Goal: Task Accomplishment & Management: Use online tool/utility

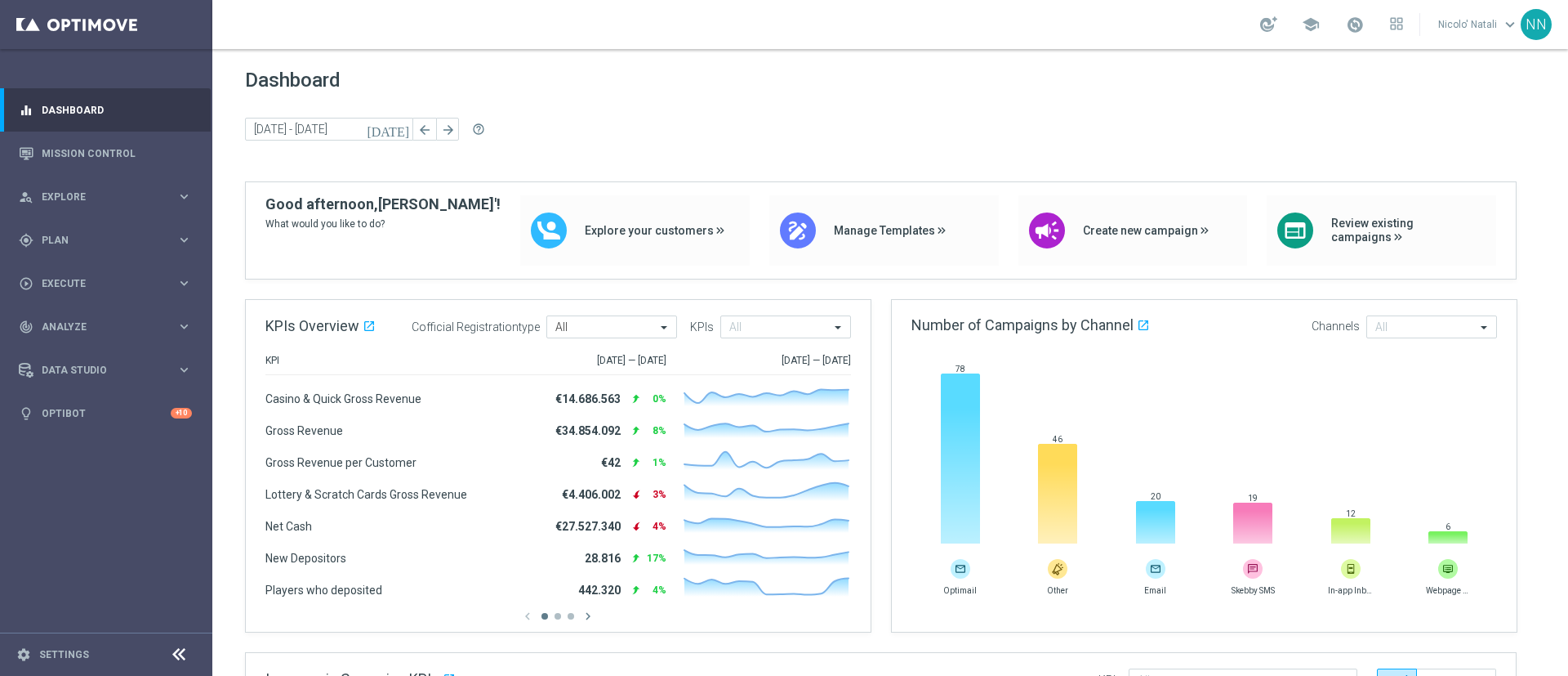
click at [1344, 37] on div "school" at bounding box center [1331, 25] width 143 height 28
click at [1348, 33] on span at bounding box center [1355, 25] width 18 height 18
click at [993, 108] on div "Dashboard today 15 Sep 2025 - 16 Sep 2025 arrow_back arrow_forward help_outline" at bounding box center [890, 125] width 1291 height 113
click at [837, 205] on div "draw Manage Templates" at bounding box center [883, 231] width 230 height 70
drag, startPoint x: 961, startPoint y: 600, endPoint x: 1262, endPoint y: 411, distance: 355.4
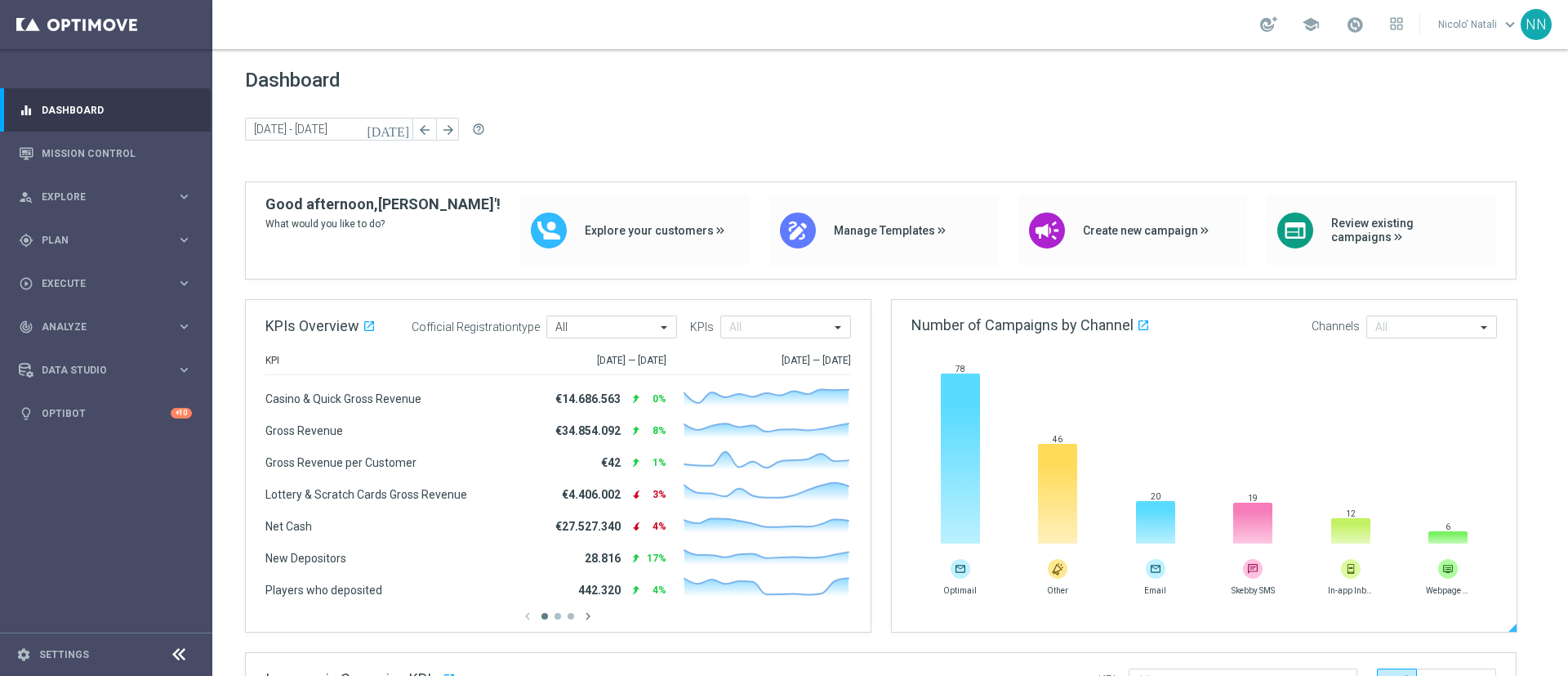
click at [1262, 411] on rect at bounding box center [1205, 459] width 586 height 171
click at [68, 247] on div "gps_fixed Plan keyboard_arrow_right" at bounding box center [105, 239] width 210 height 43
click at [77, 279] on link "Target Groups" at bounding box center [106, 274] width 128 height 13
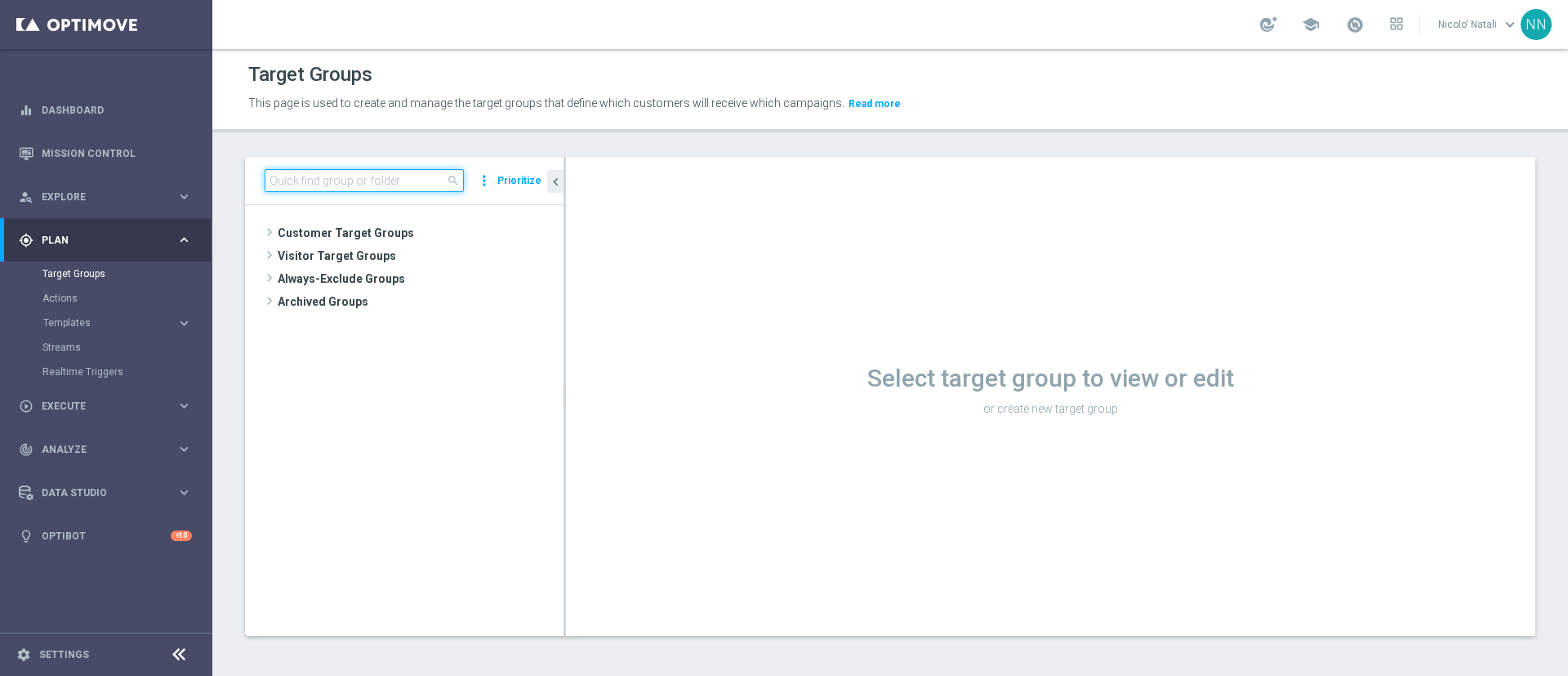
click at [376, 178] on input at bounding box center [364, 180] width 199 height 23
paste input "Active BETTING nosaldo GGR > 0 L3M modeH"
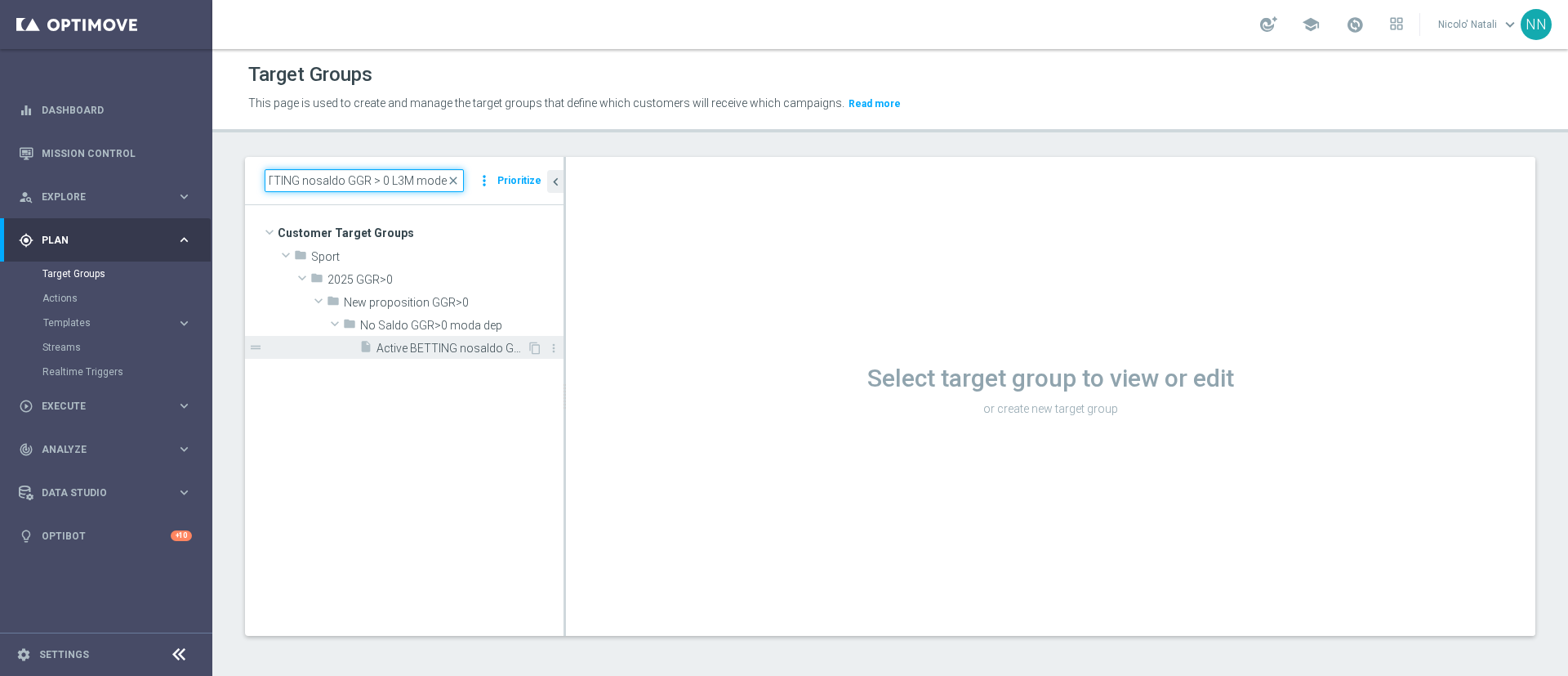
type input "Active BETTING nosaldo GGR > 0 L3M modeH"
click at [465, 337] on div "insert_drive_file Active BETTING nosaldo GGR > 0 L3M modeH" at bounding box center [443, 347] width 167 height 23
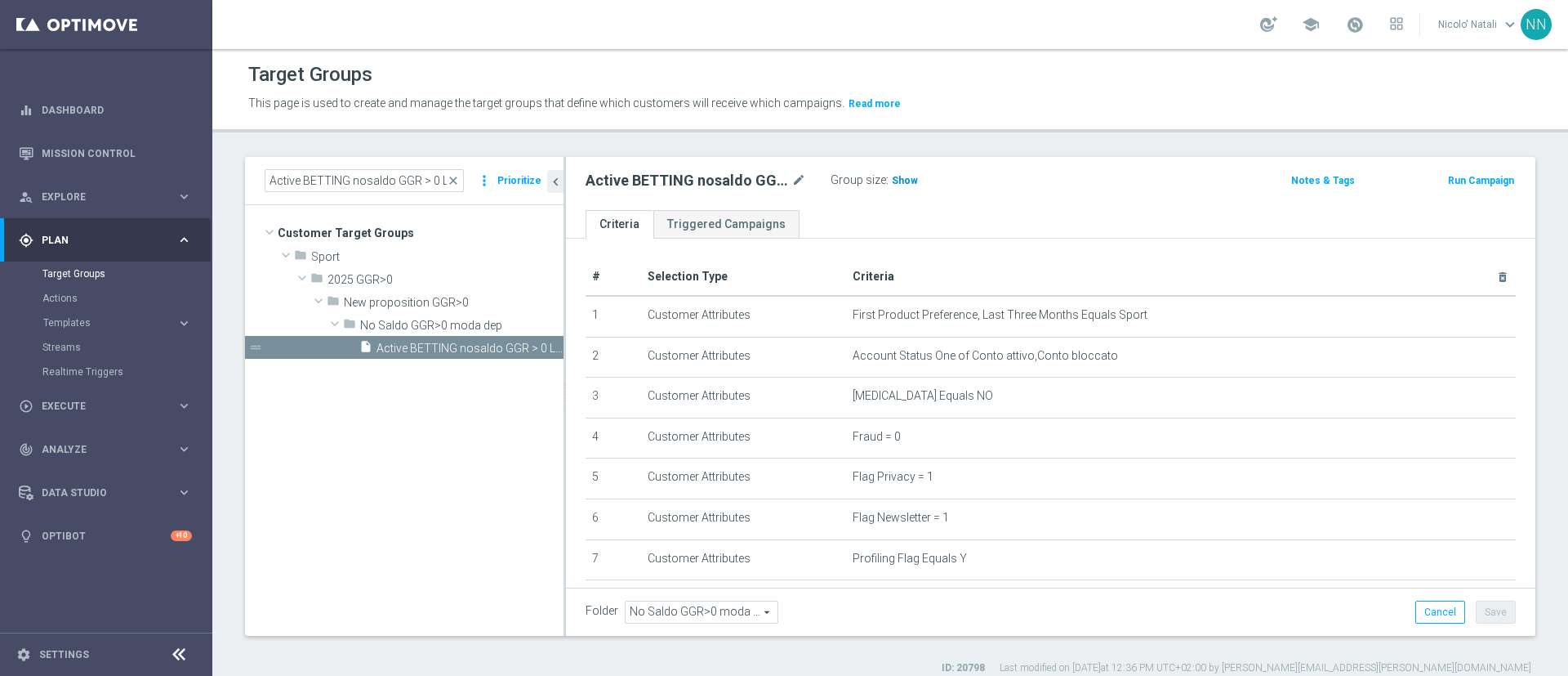
click at [908, 184] on span "Show" at bounding box center [905, 180] width 26 height 11
click at [455, 180] on span "close" at bounding box center [453, 180] width 13 height 13
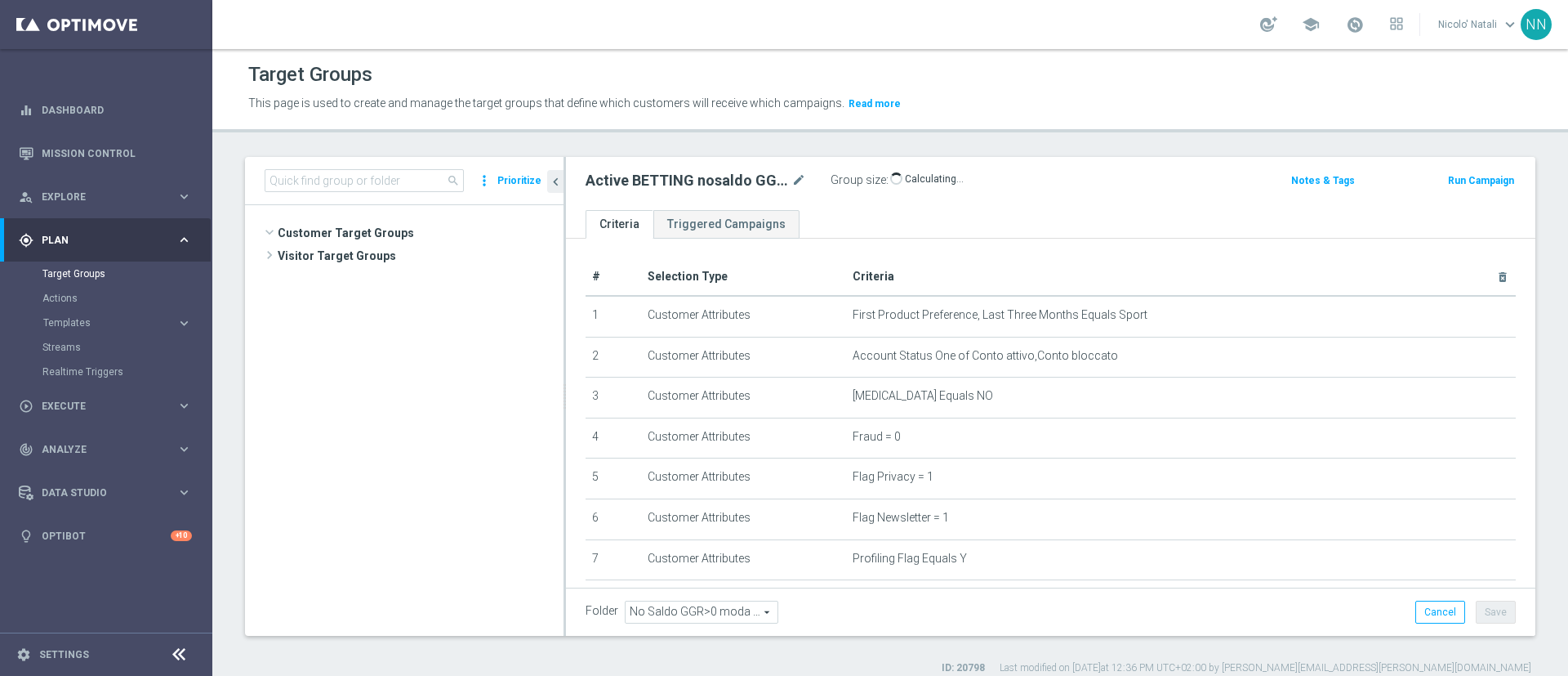
scroll to position [571, 0]
click at [377, 178] on input at bounding box center [364, 180] width 199 height 23
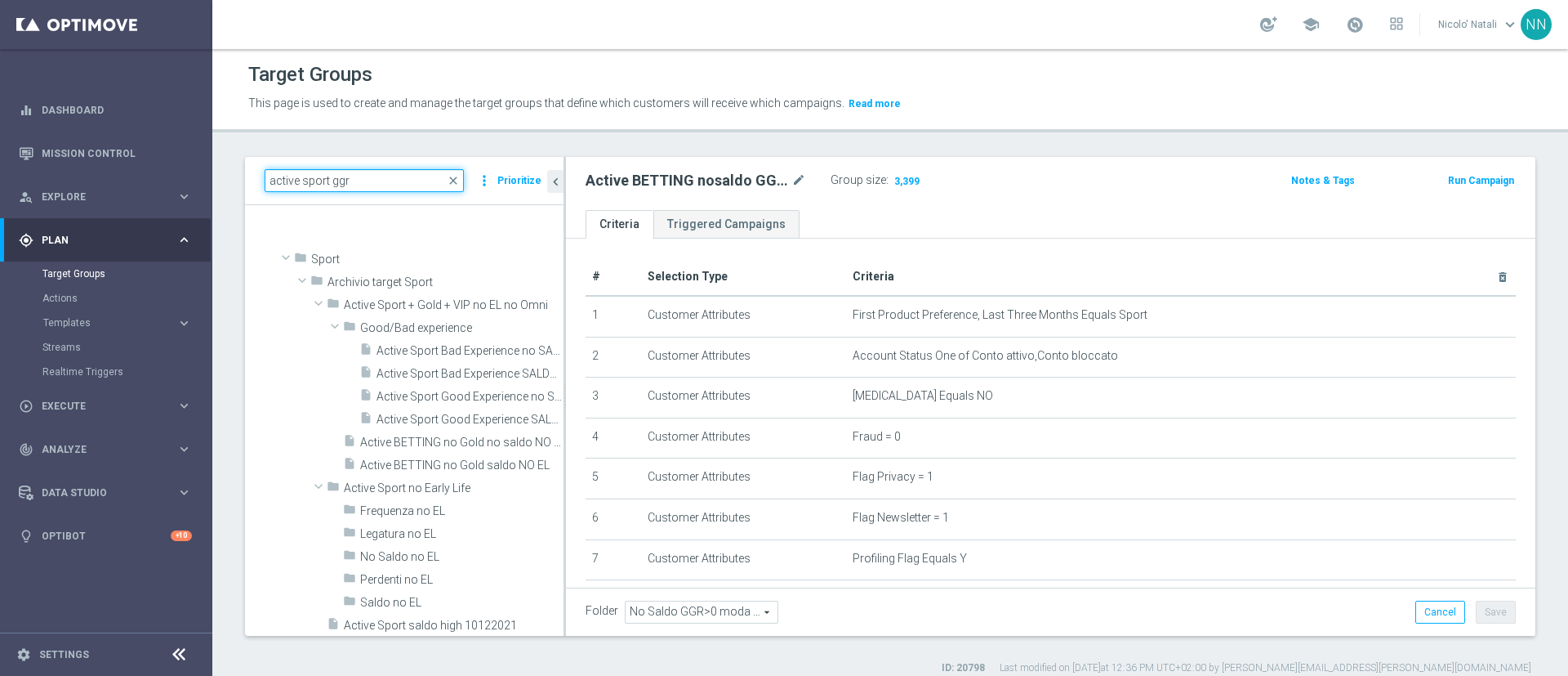
scroll to position [0, 0]
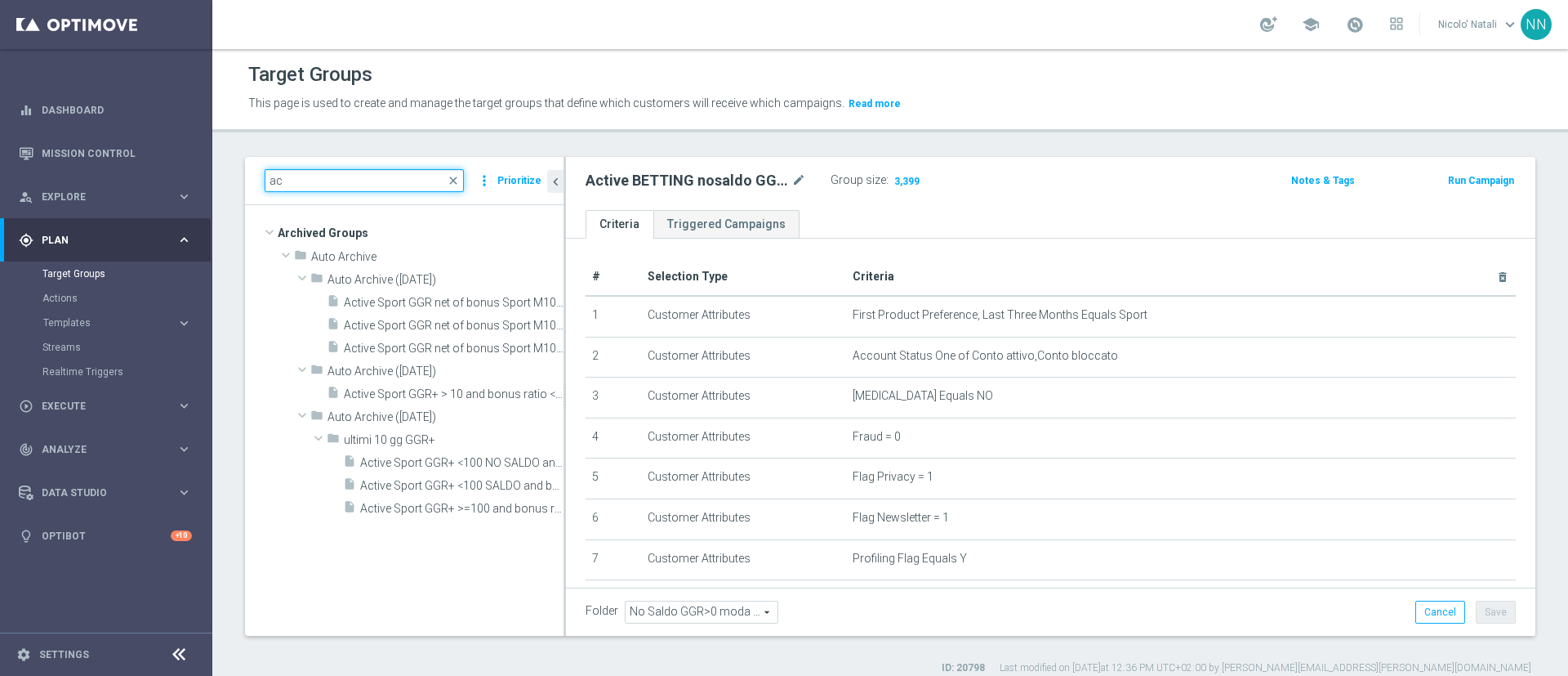
type input "a"
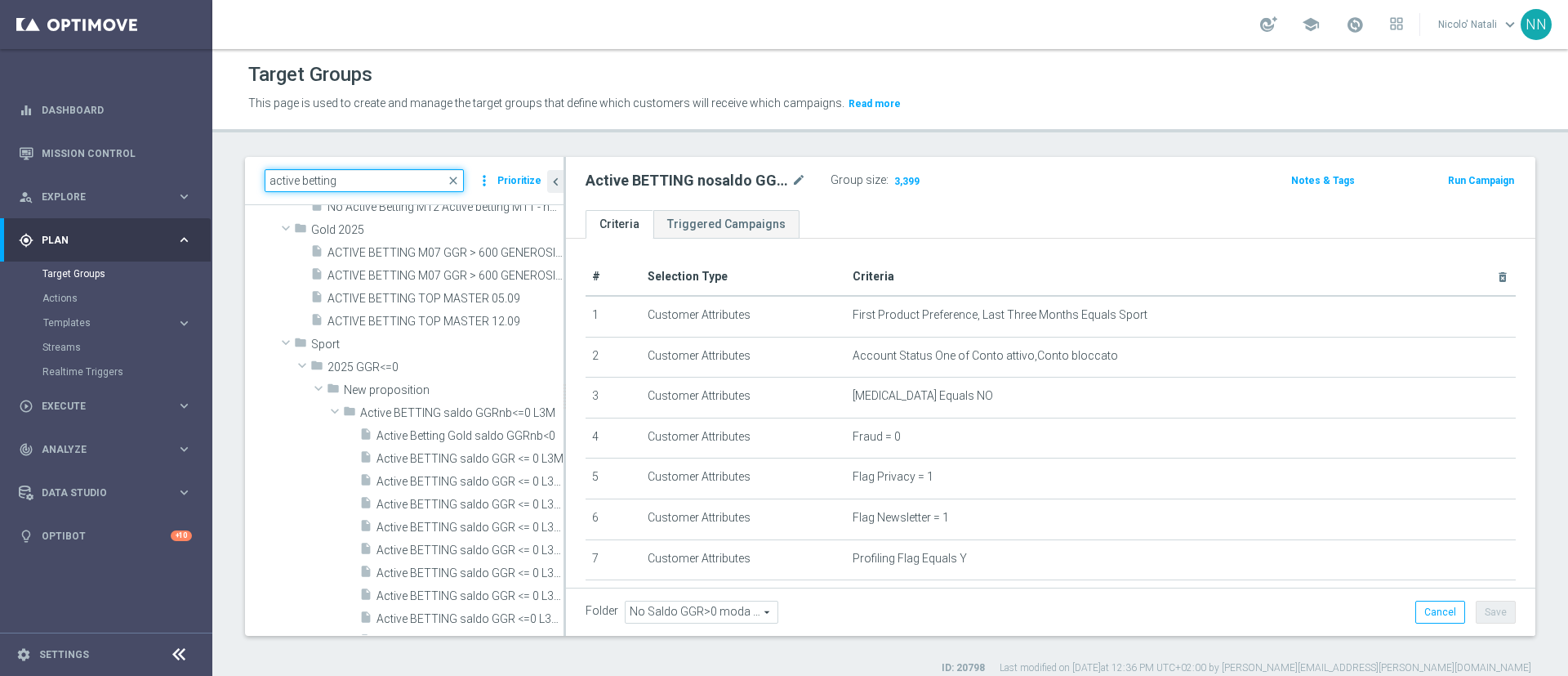
scroll to position [240, 0]
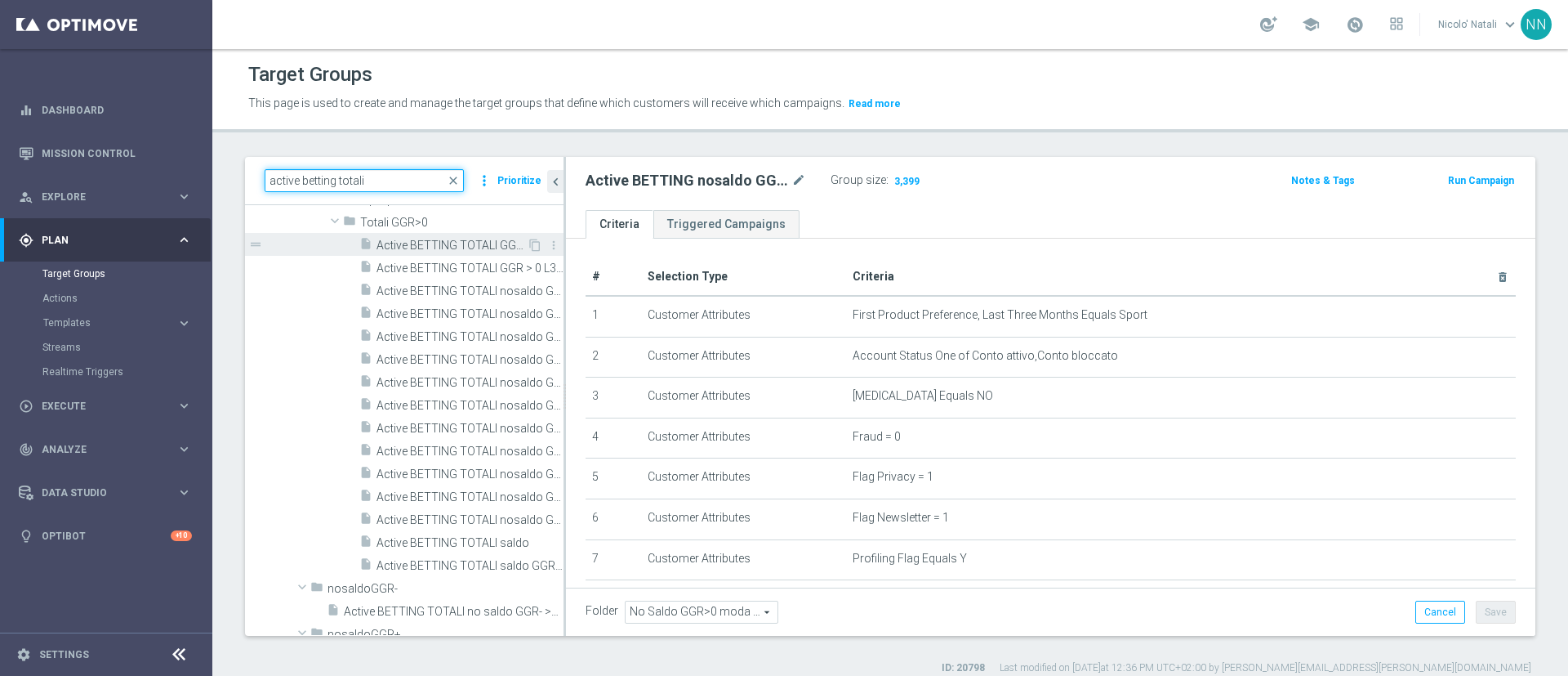
type input "active betting totali"
click at [434, 239] on span "Active BETTING TOTALI GGR > 0 L3M" at bounding box center [451, 246] width 150 height 14
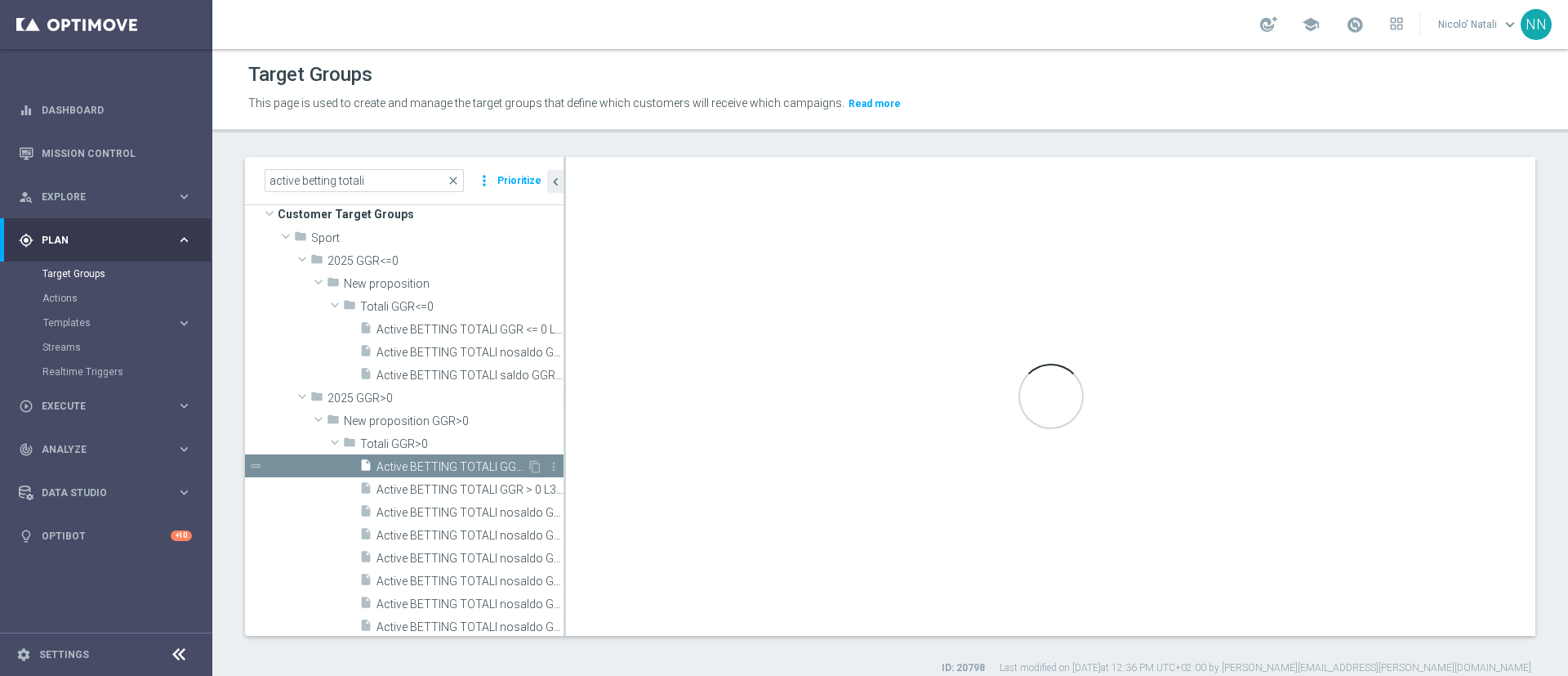
type input "Totali GGR>0"
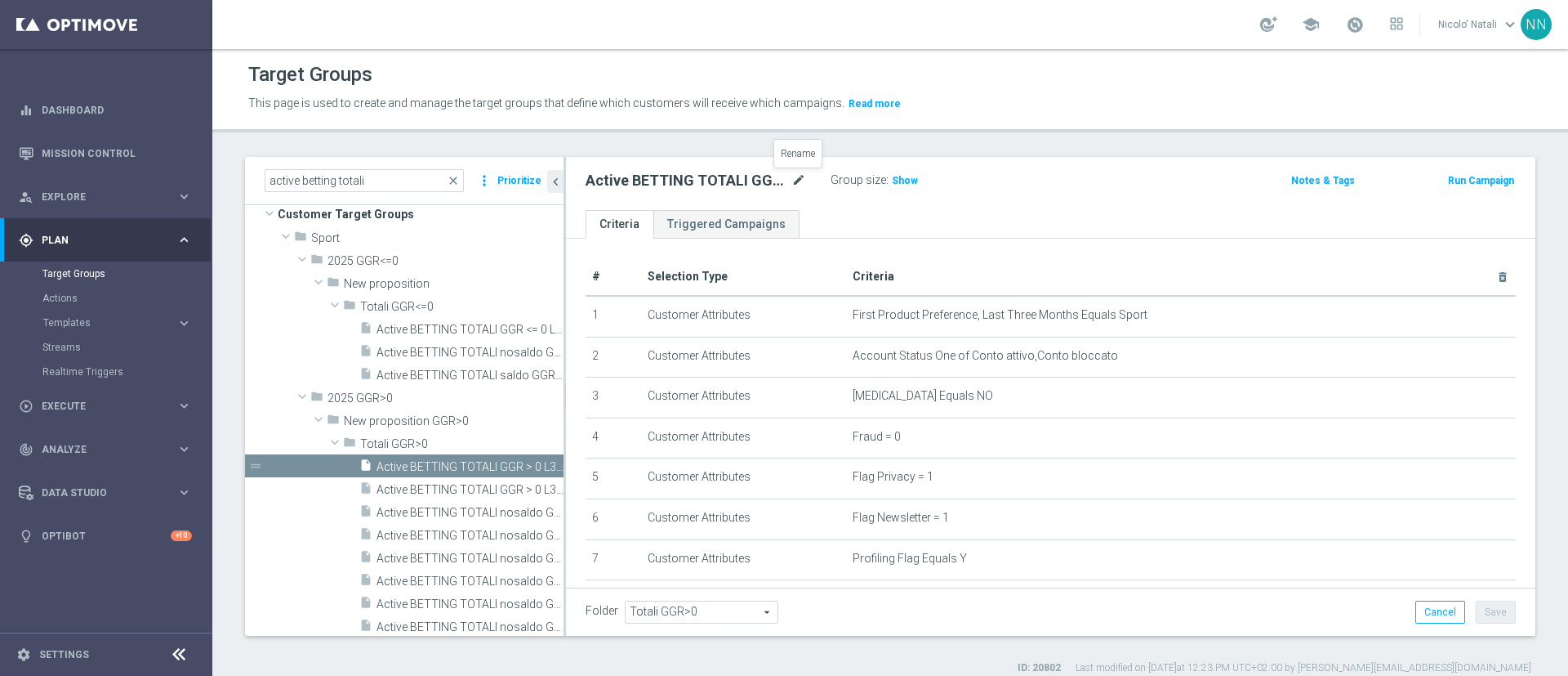
click at [800, 178] on icon "mode_edit" at bounding box center [798, 180] width 15 height 19
click at [823, 203] on div "Active BETTING TOTALI GGR > 0 L3M Group size : Show Notes & Tags Run Campaign" at bounding box center [1051, 183] width 970 height 53
click at [912, 172] on h3 "Show" at bounding box center [905, 180] width 29 height 18
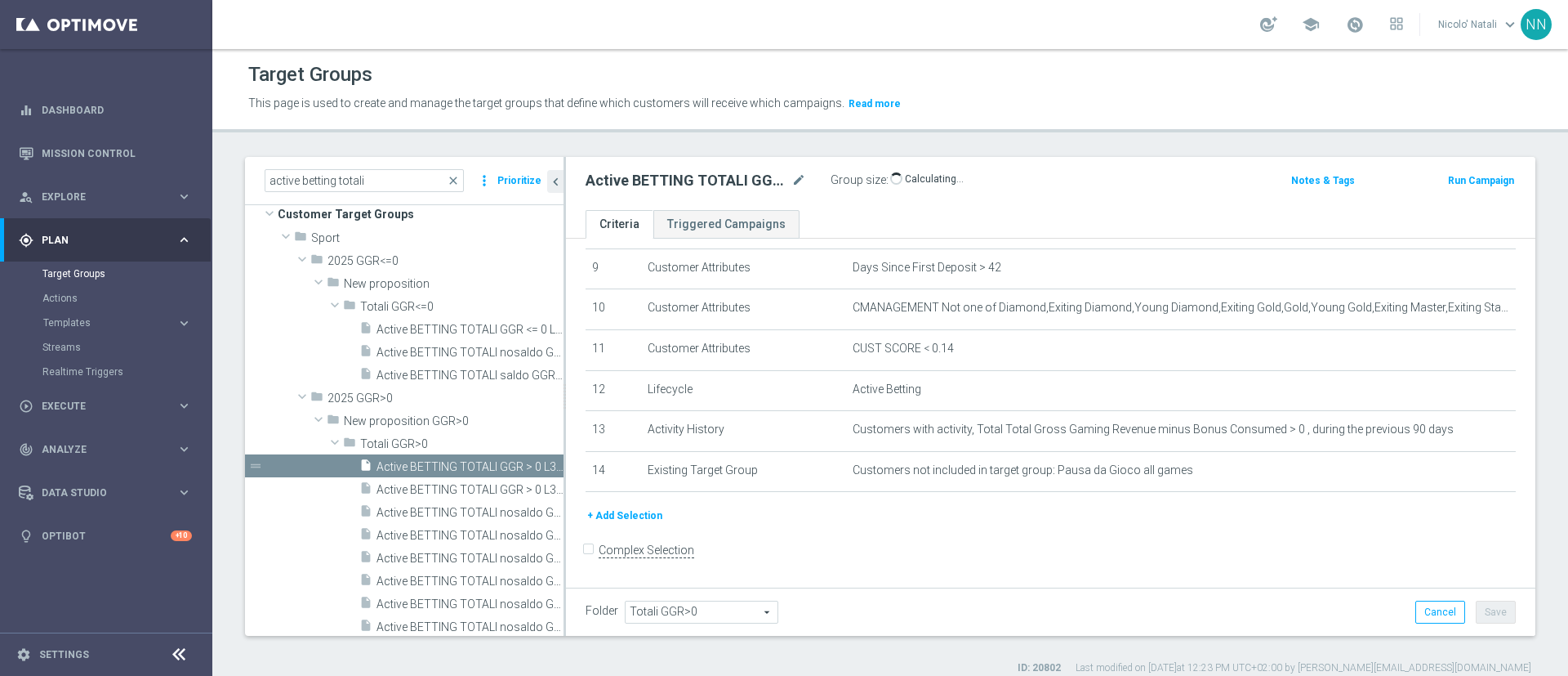
scroll to position [379, 0]
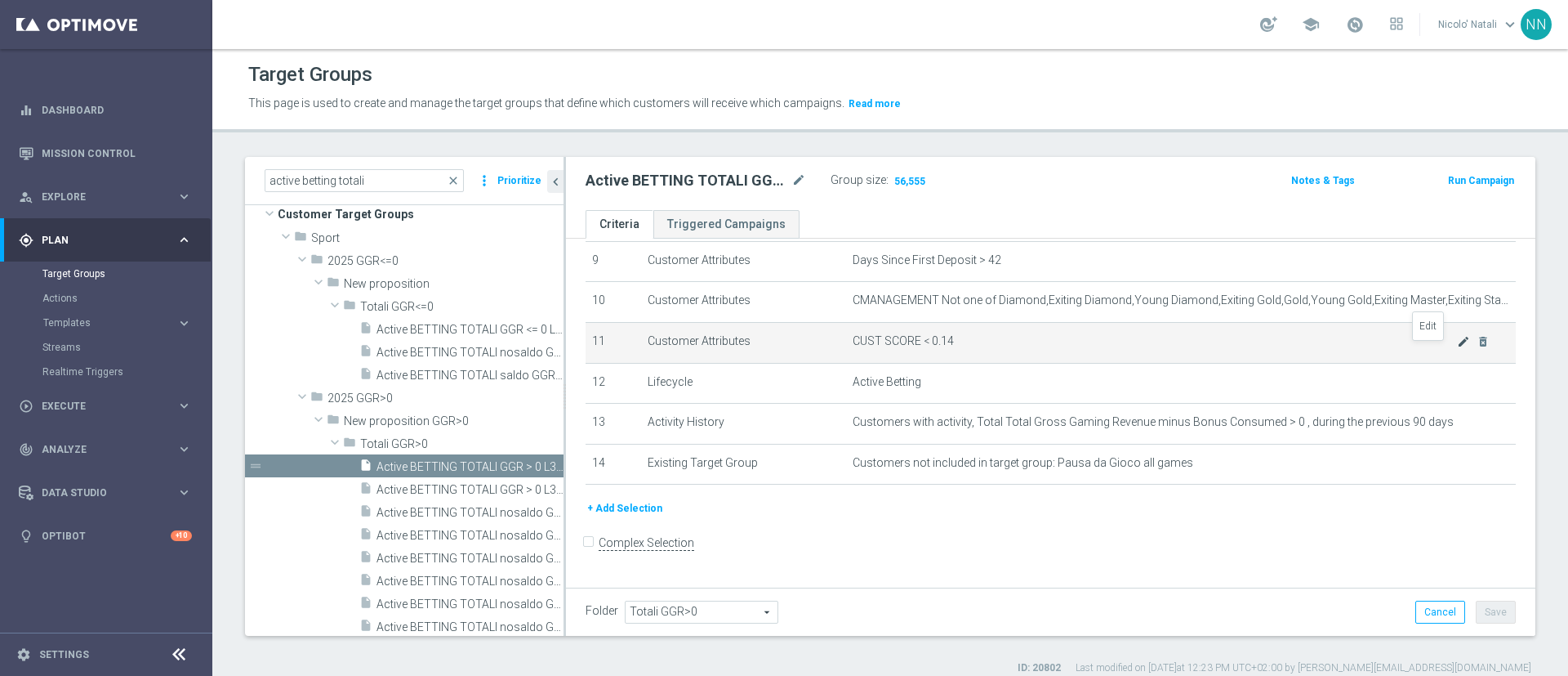
click at [1457, 348] on icon "mode_edit" at bounding box center [1463, 342] width 13 height 13
click at [1422, 349] on td "CUST SCORE < 0.14 mode_edit delete_forever" at bounding box center [1181, 342] width 670 height 40
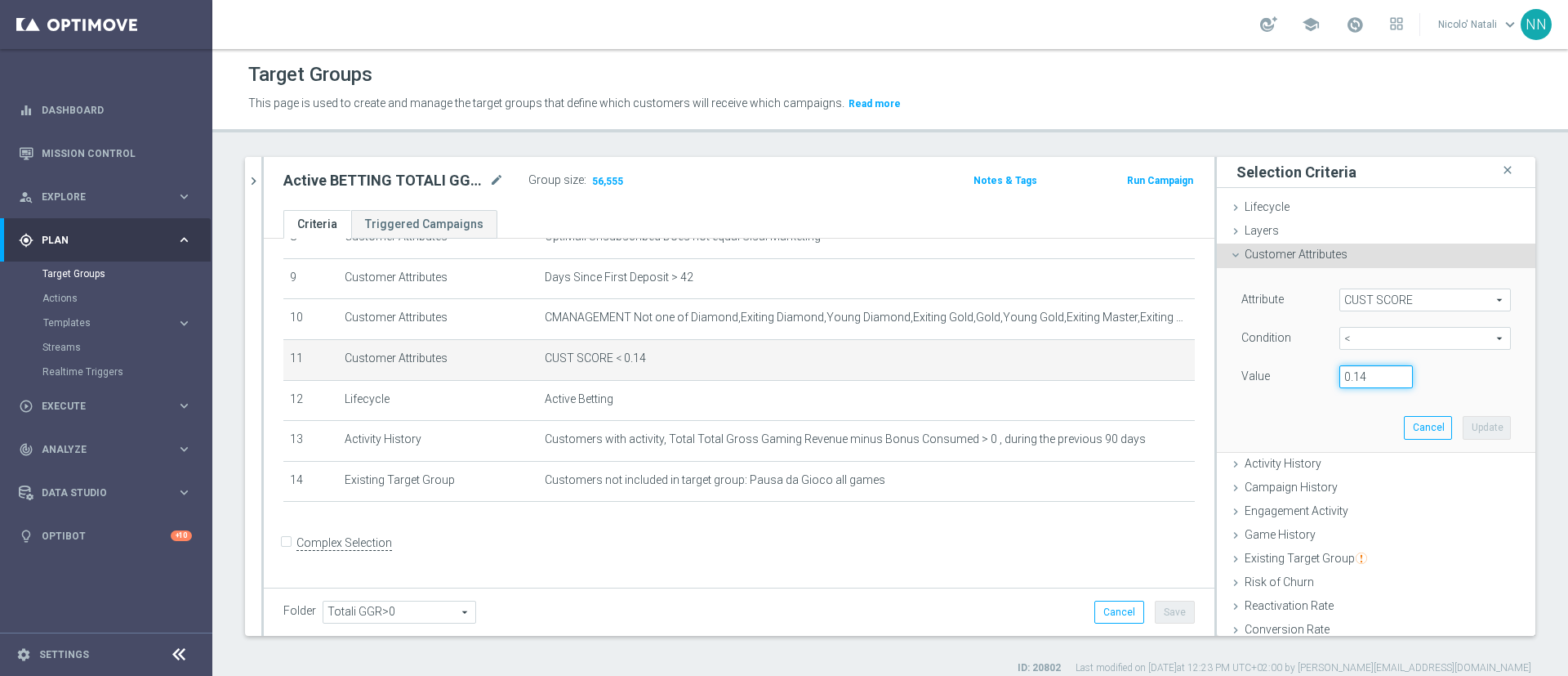
click at [1356, 372] on input "0.14" at bounding box center [1376, 377] width 74 height 23
type input "0"
click at [1372, 378] on input "0" at bounding box center [1376, 377] width 74 height 23
type input "0.15"
click at [1462, 422] on button "Update" at bounding box center [1486, 427] width 48 height 23
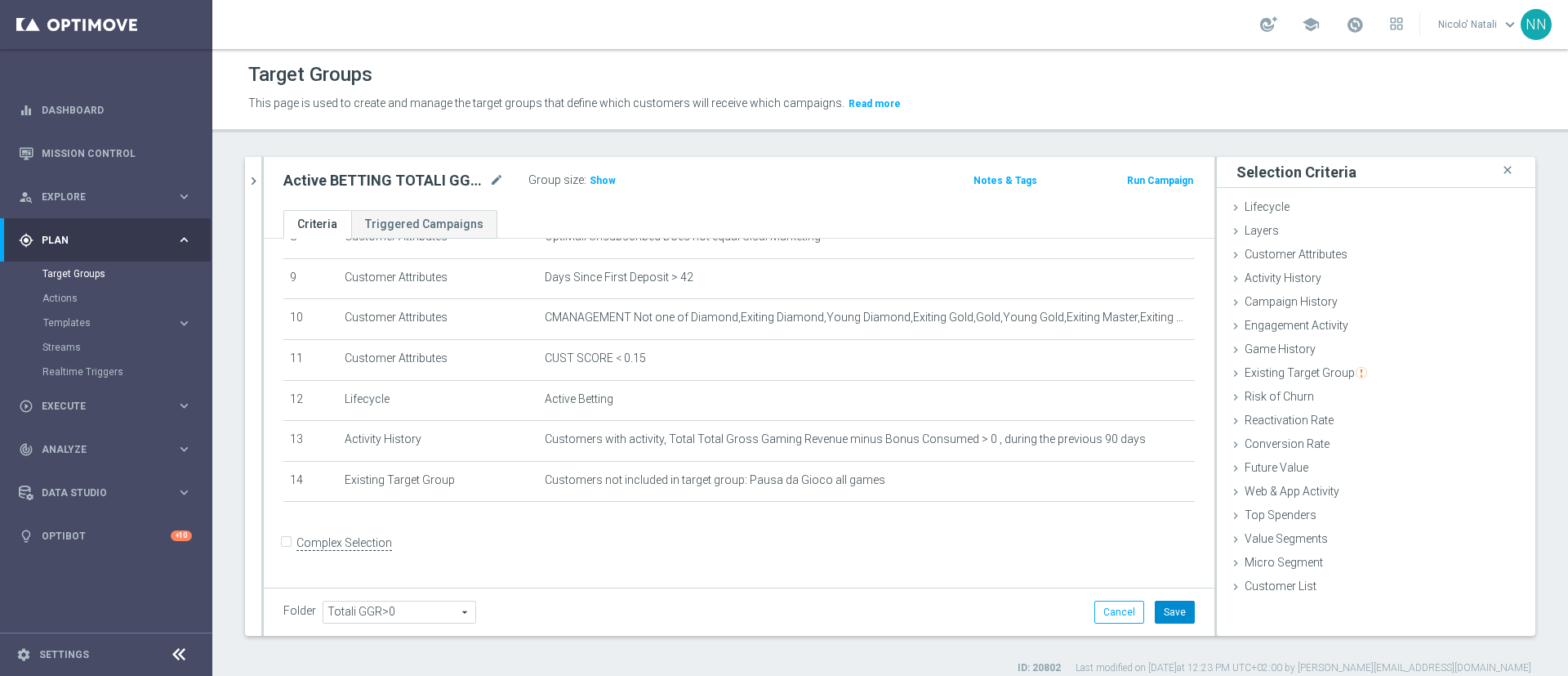
click at [1154, 601] on button "Save" at bounding box center [1174, 612] width 40 height 23
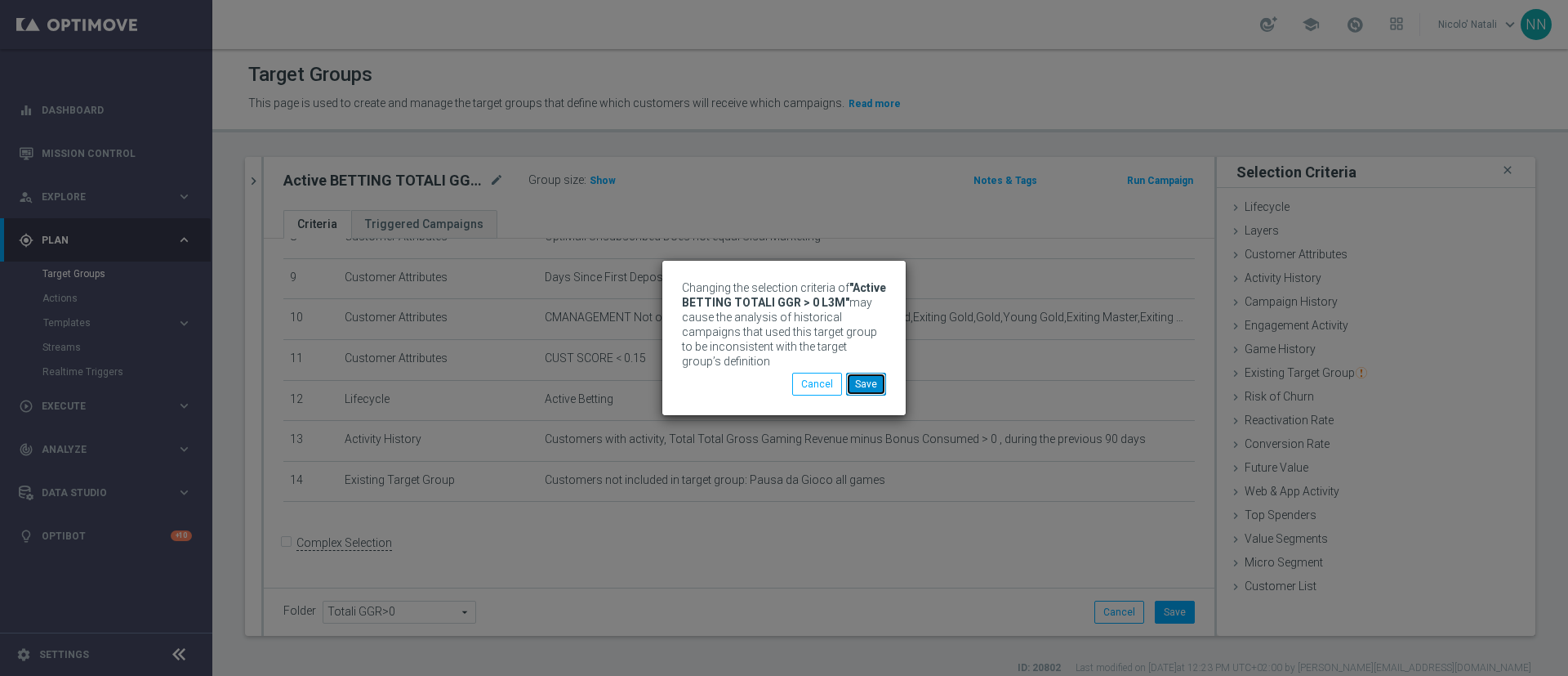
click at [873, 383] on button "Save" at bounding box center [866, 384] width 40 height 23
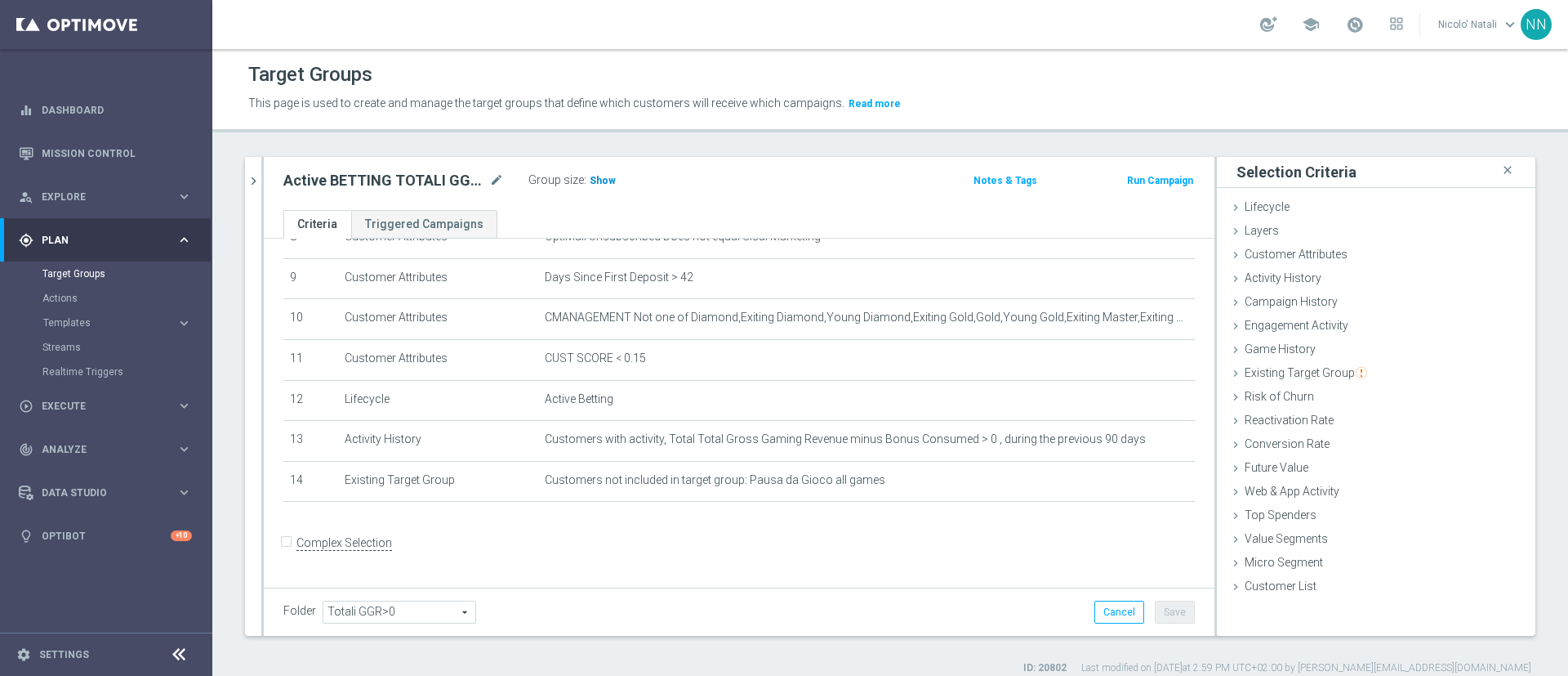
click at [597, 186] on span "Show" at bounding box center [603, 180] width 26 height 11
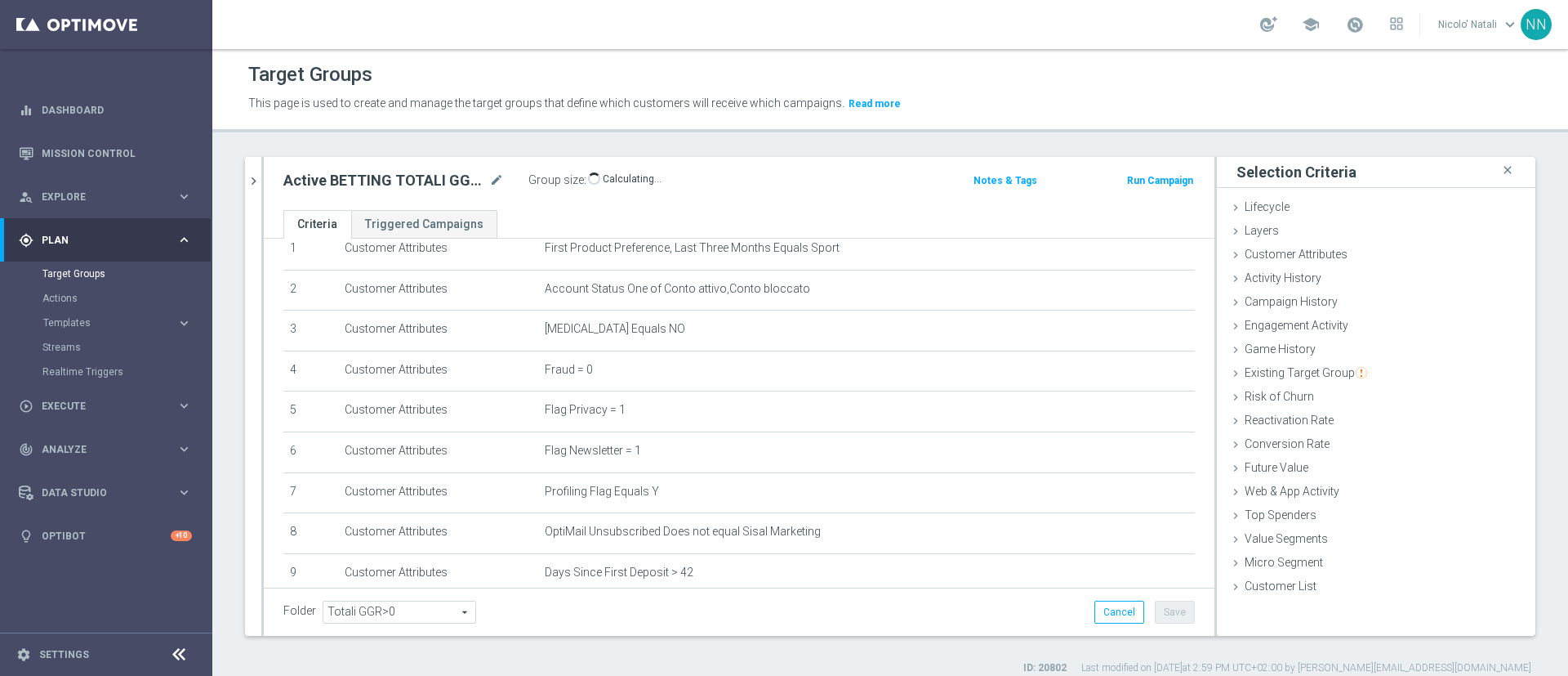
scroll to position [64, 0]
click at [608, 176] on span "57,075" at bounding box center [607, 183] width 34 height 16
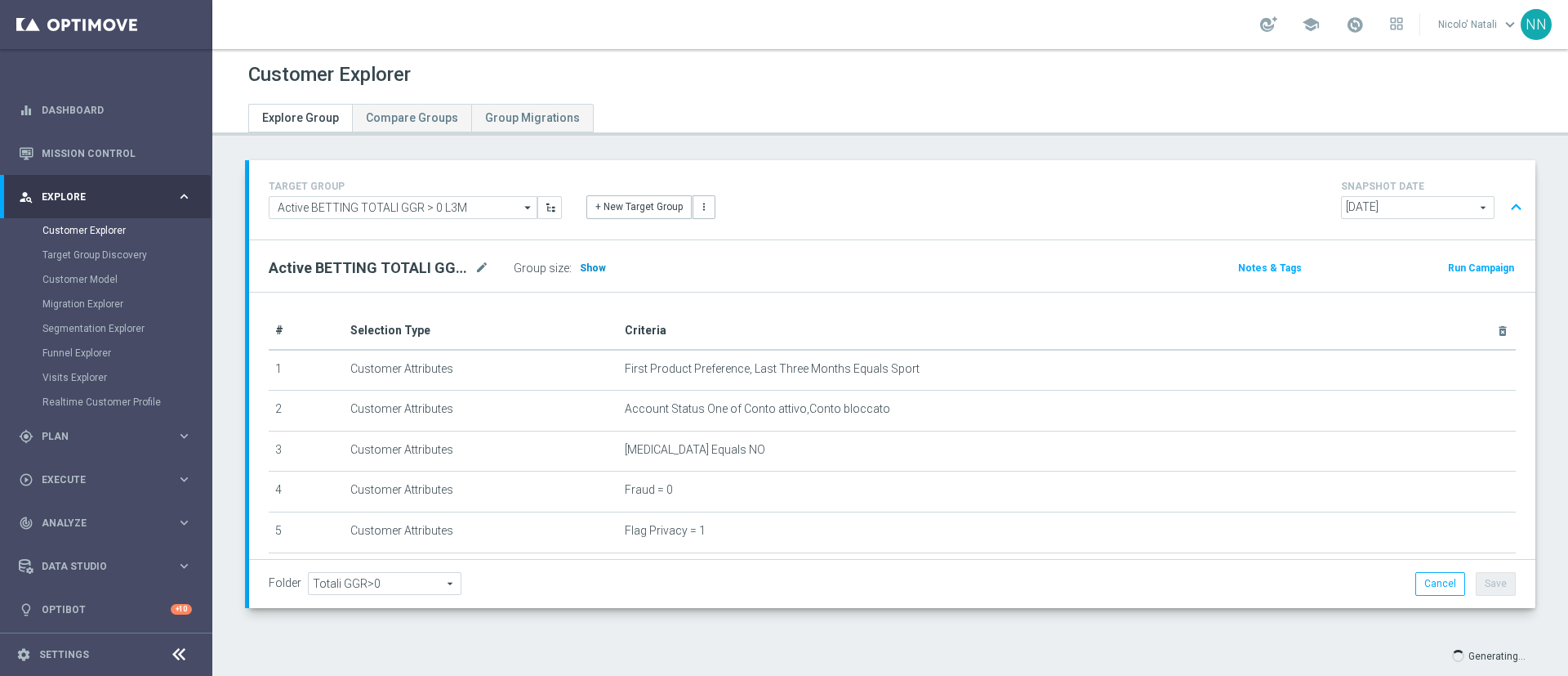
click at [593, 274] on h3 "Show" at bounding box center [592, 268] width 29 height 18
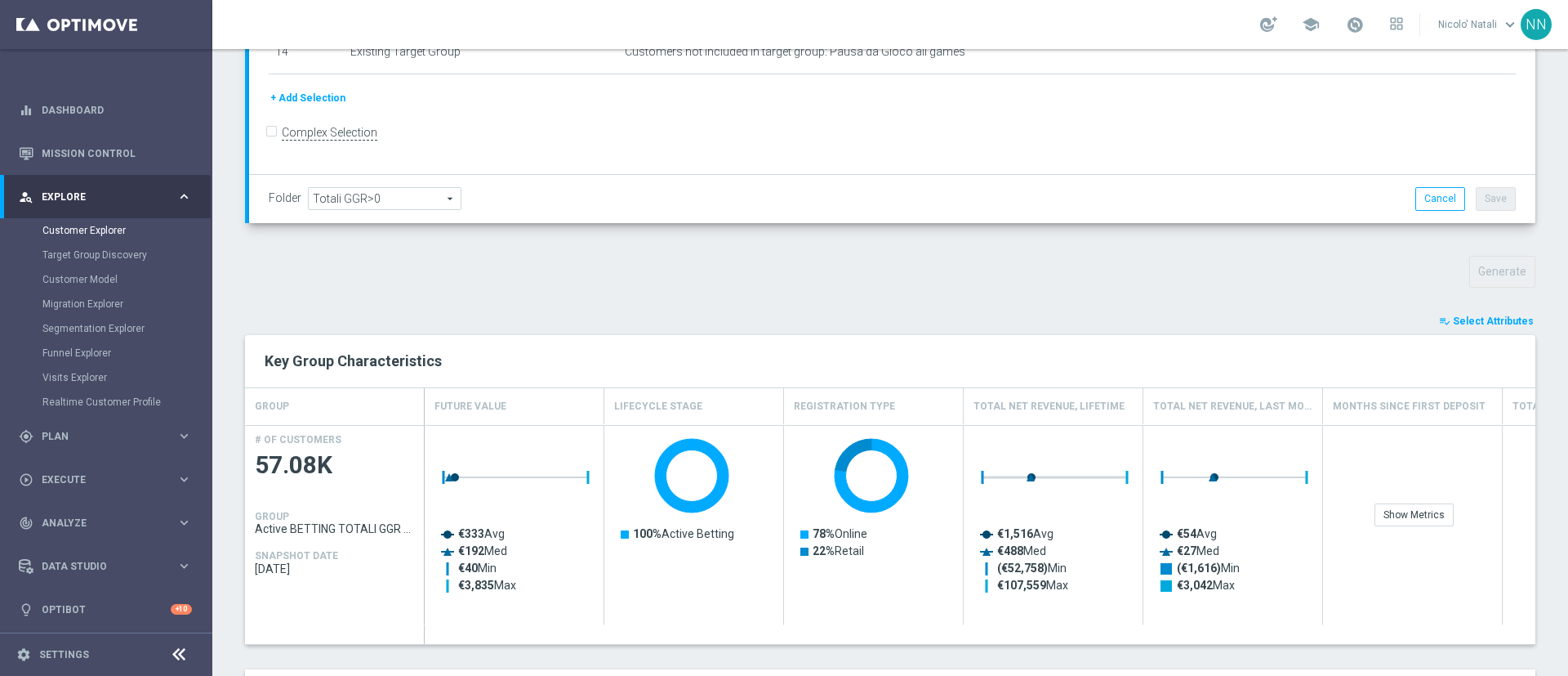
scroll to position [511, 0]
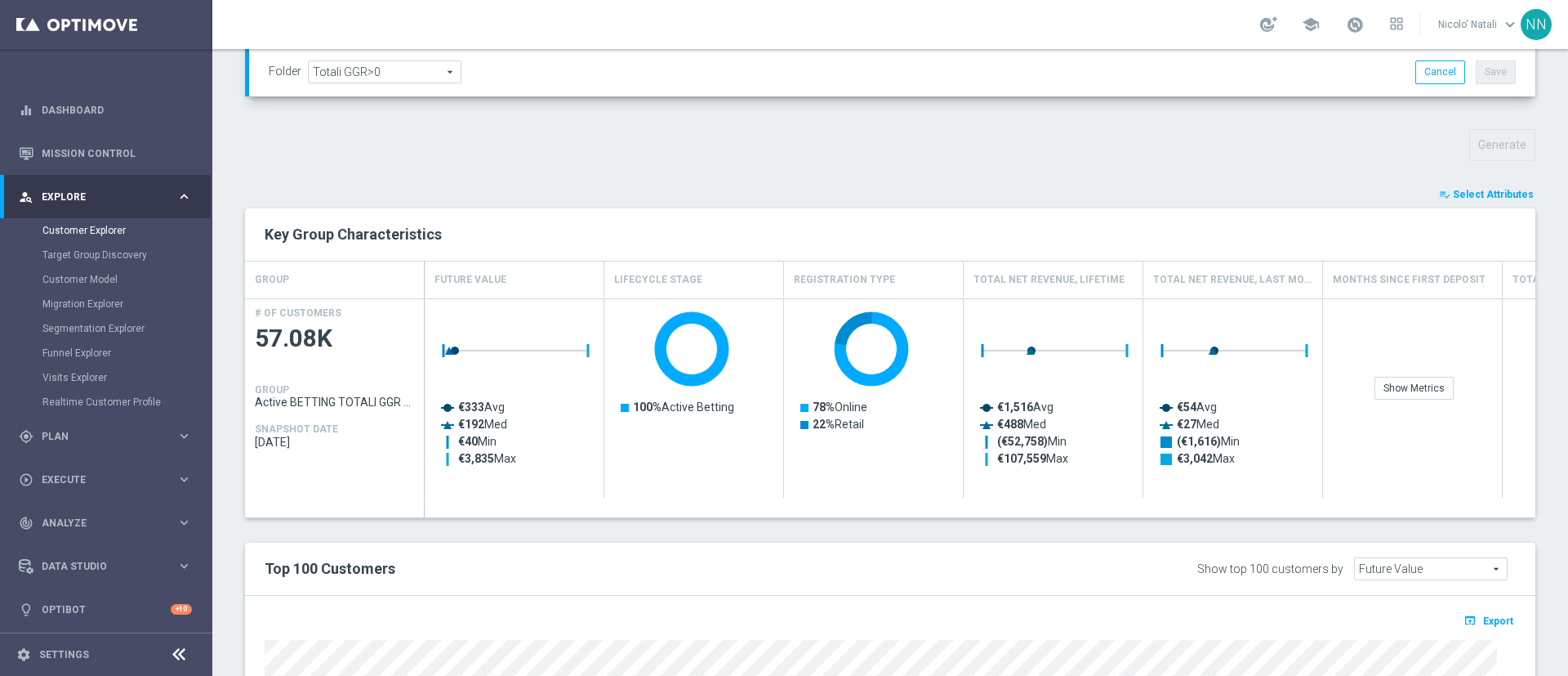
click at [1473, 187] on button "playlist_add_check Select Attributes" at bounding box center [1486, 195] width 98 height 18
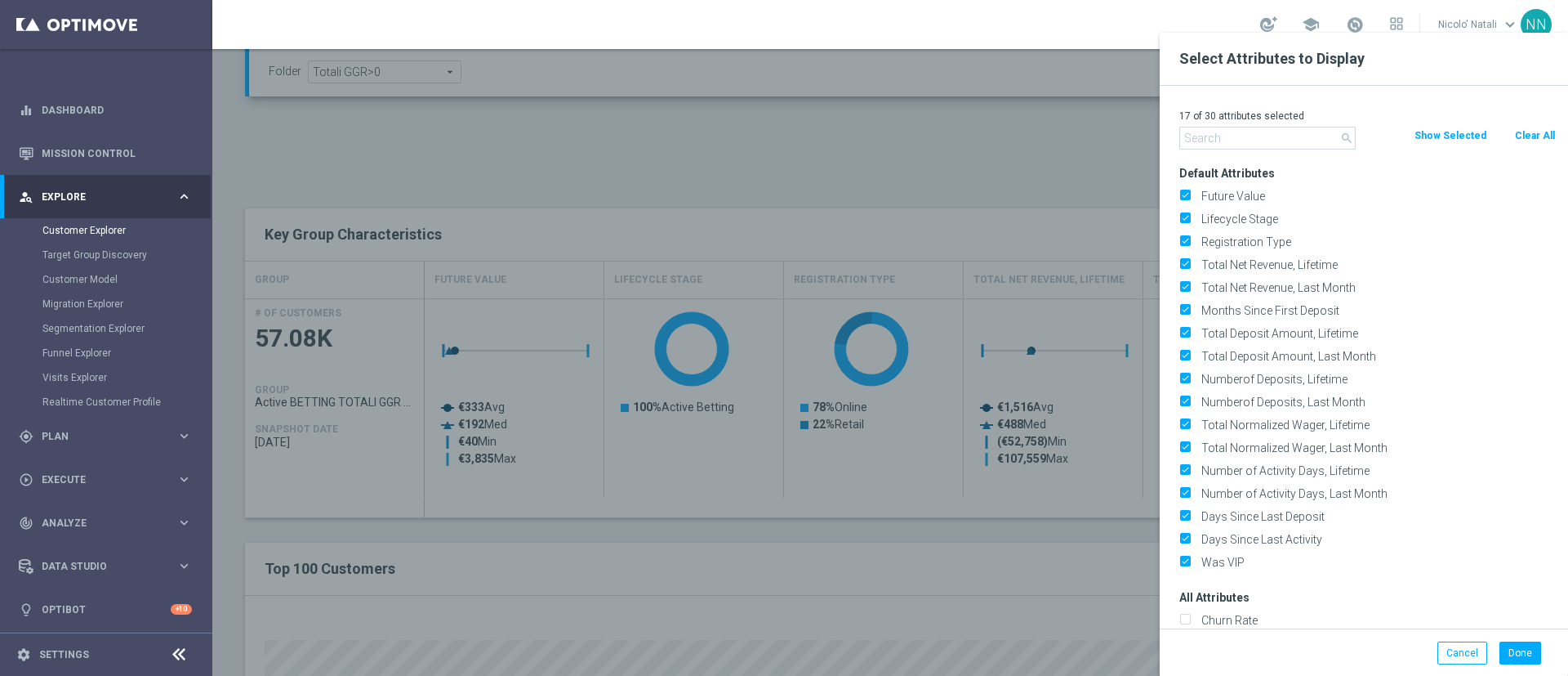
click at [1448, 134] on button "Show Selected" at bounding box center [1450, 136] width 75 height 18
click at [1454, 136] on button "Show All" at bounding box center [1435, 136] width 44 height 18
click at [1534, 138] on button "Clear All" at bounding box center [1535, 136] width 43 height 18
checkbox input "false"
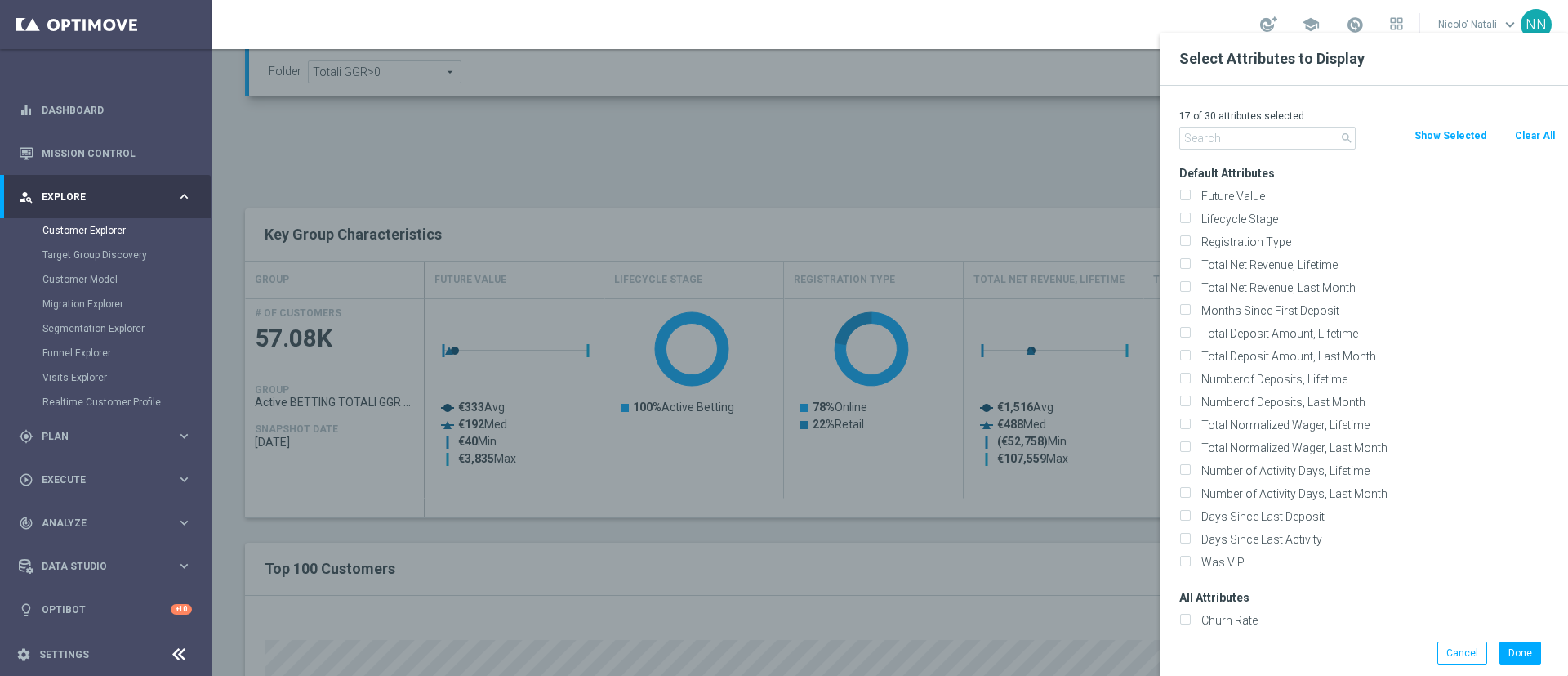
checkbox input "false"
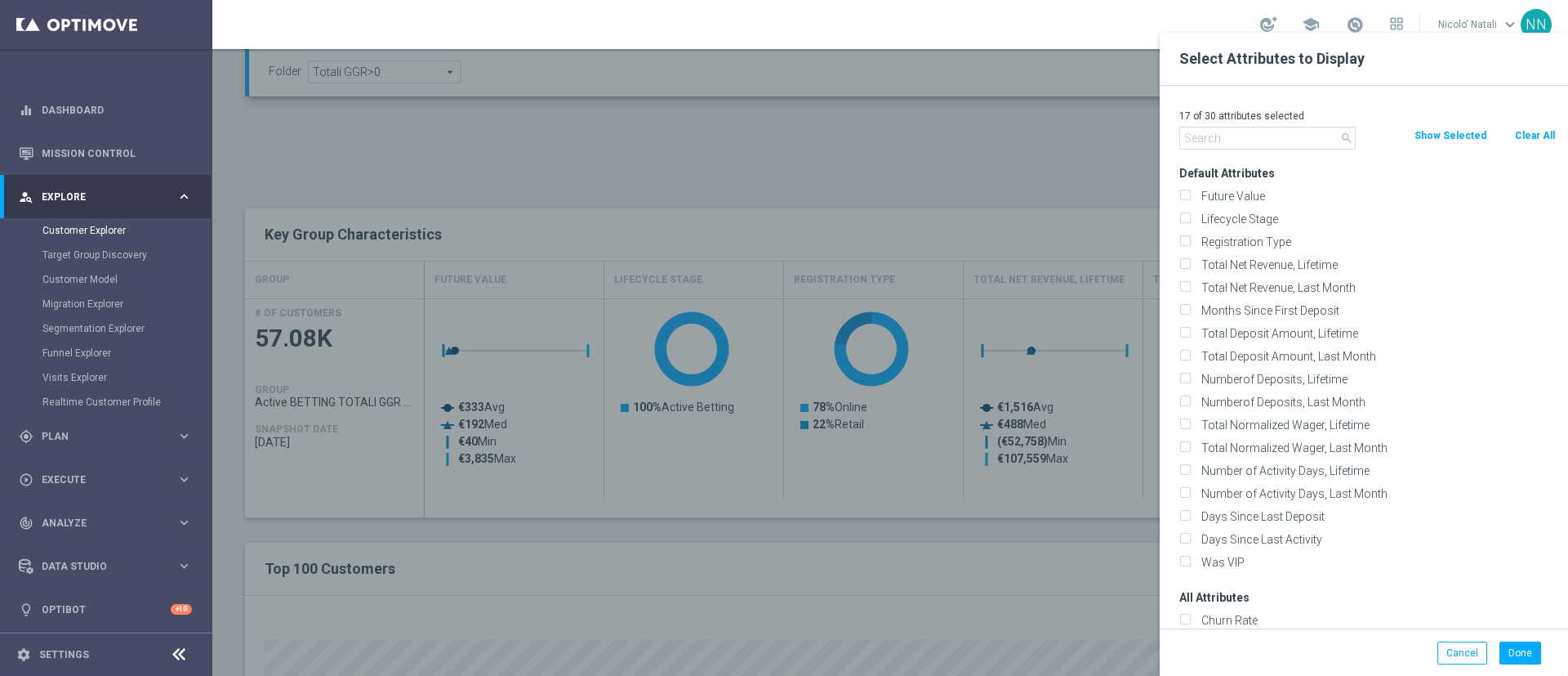
checkbox input "false"
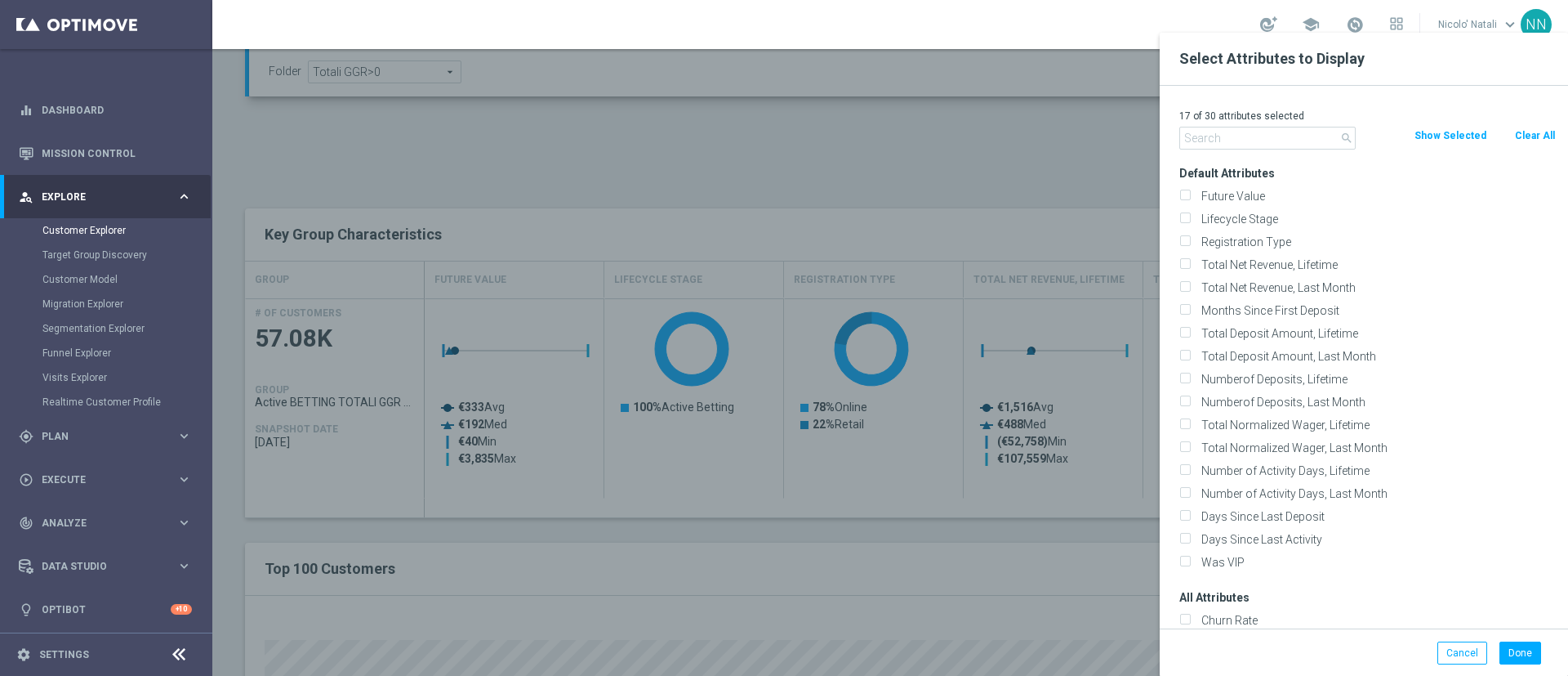
checkbox input "false"
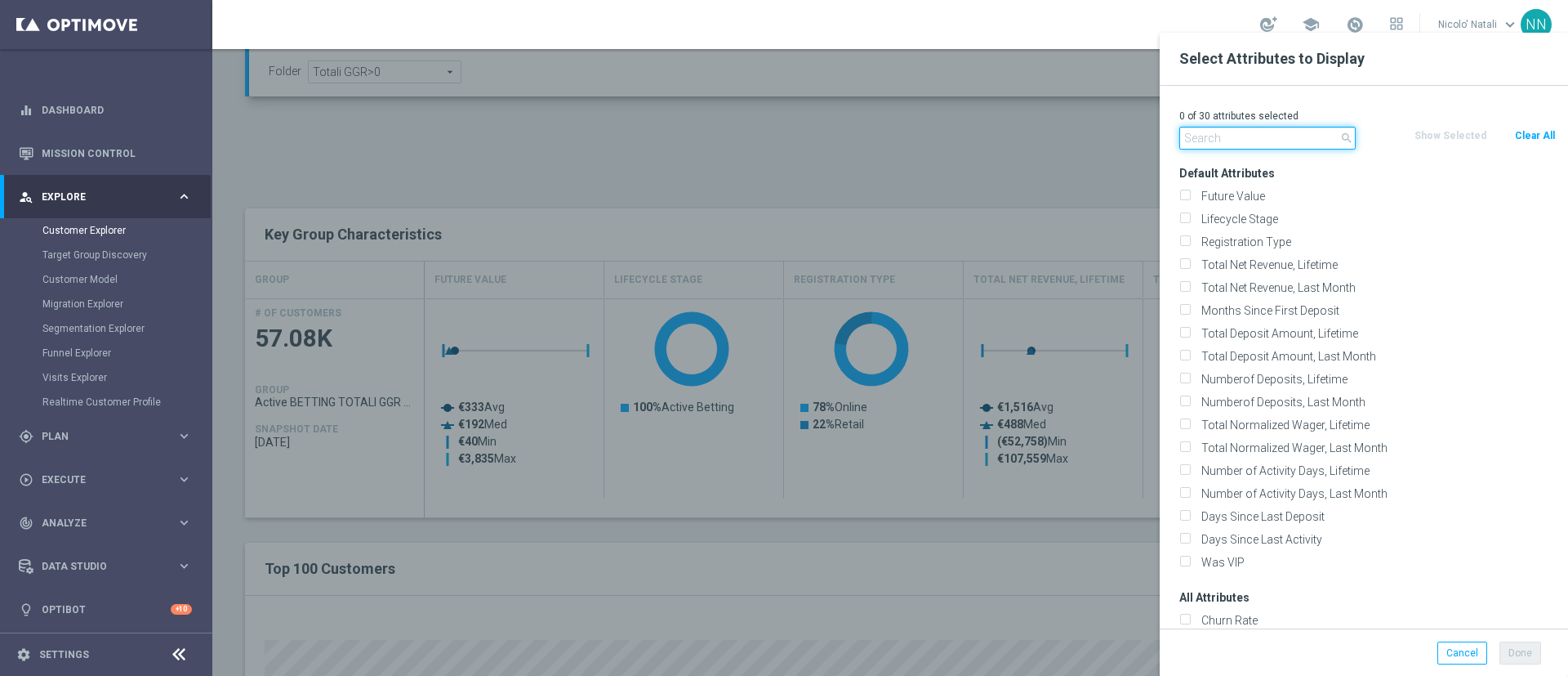
click at [1279, 146] on input "text" at bounding box center [1267, 138] width 176 height 23
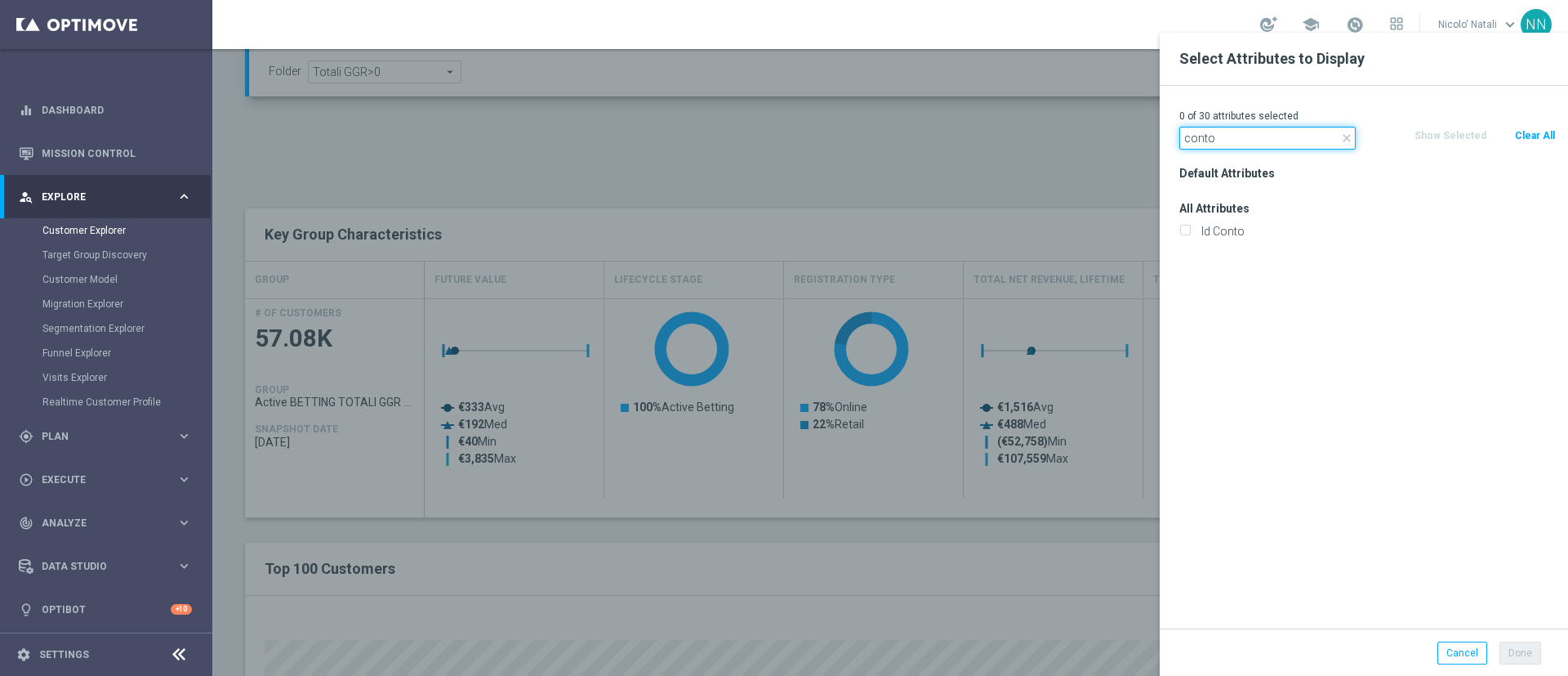
type input "conto"
click at [1223, 222] on div "Id Conto" at bounding box center [1367, 231] width 401 height 23
click at [1227, 240] on div "Id Conto" at bounding box center [1367, 231] width 401 height 23
click at [1228, 238] on label "Id Conto" at bounding box center [1375, 231] width 360 height 15
click at [1190, 238] on input "Id Conto" at bounding box center [1184, 233] width 11 height 11
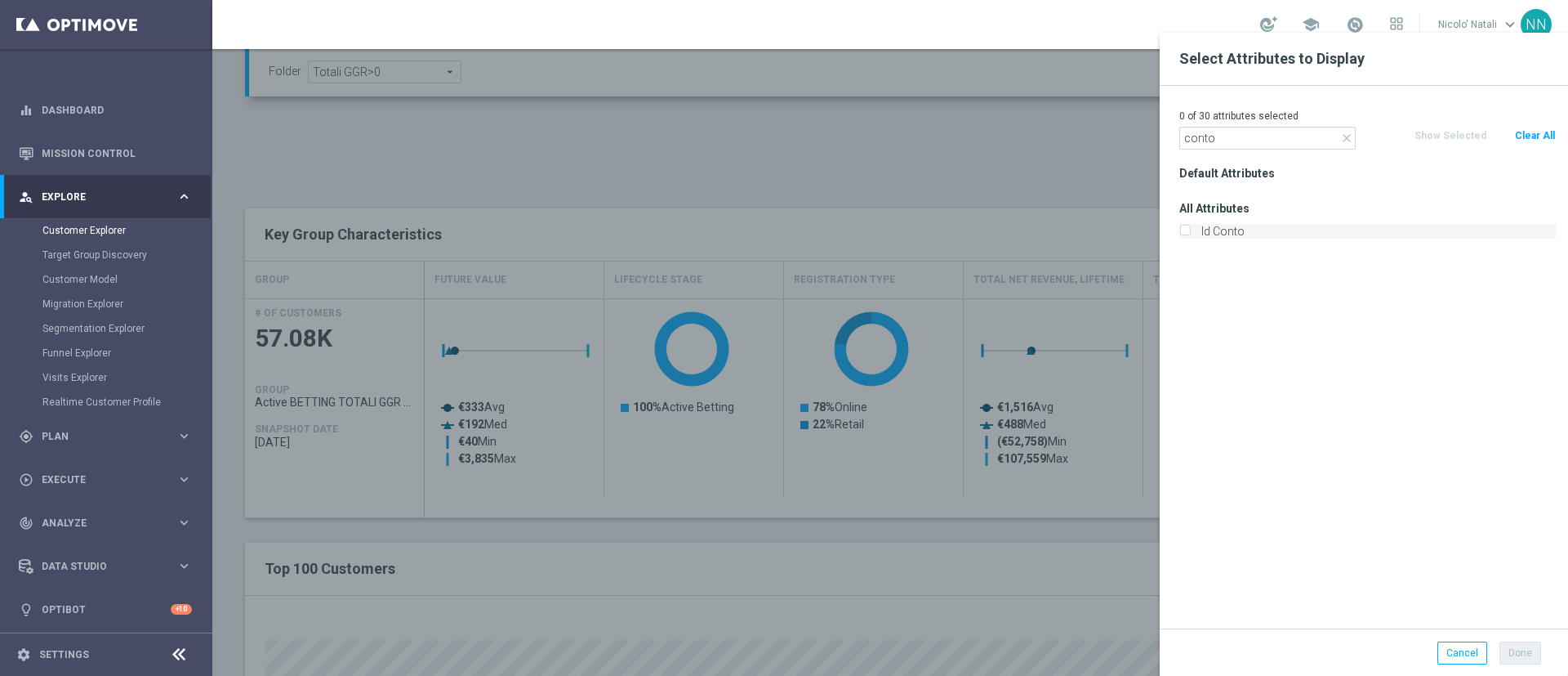
checkbox input "true"
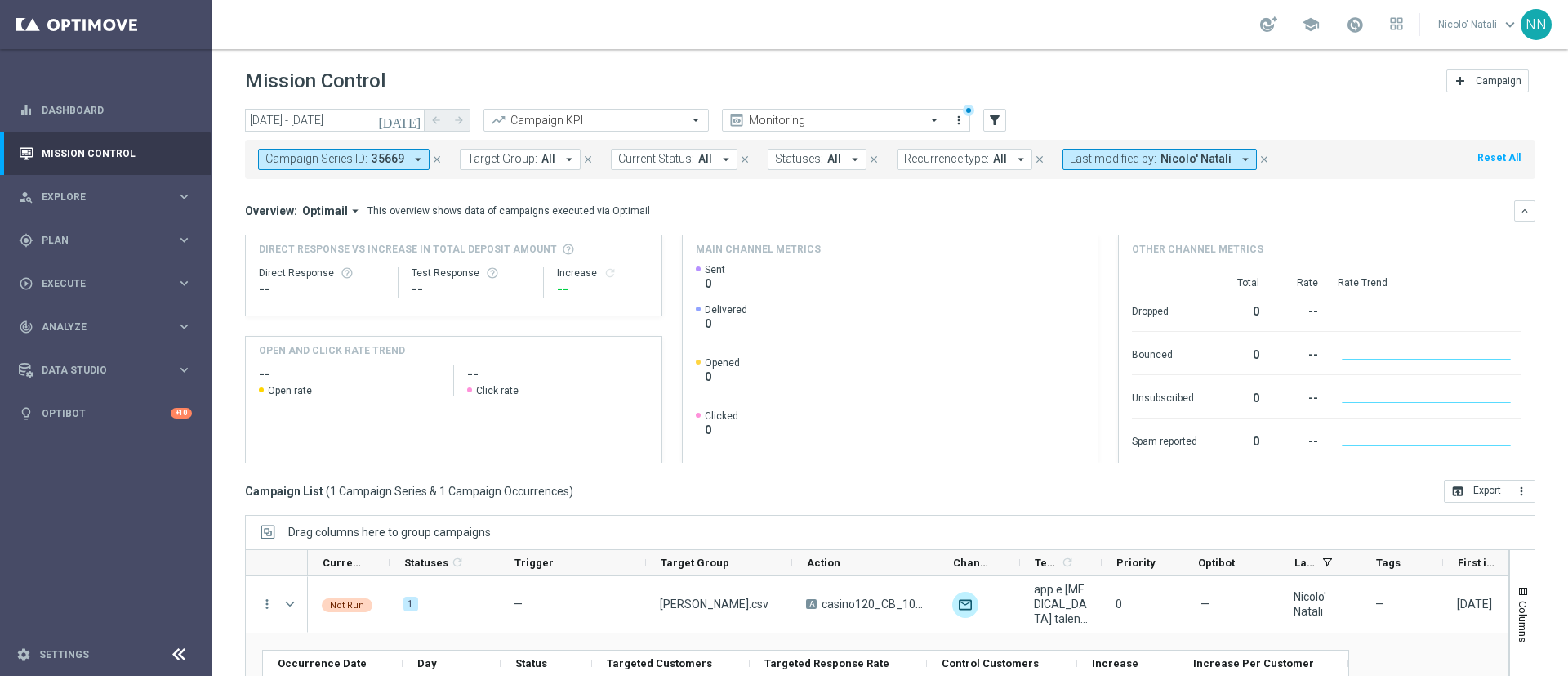
scroll to position [109, 0]
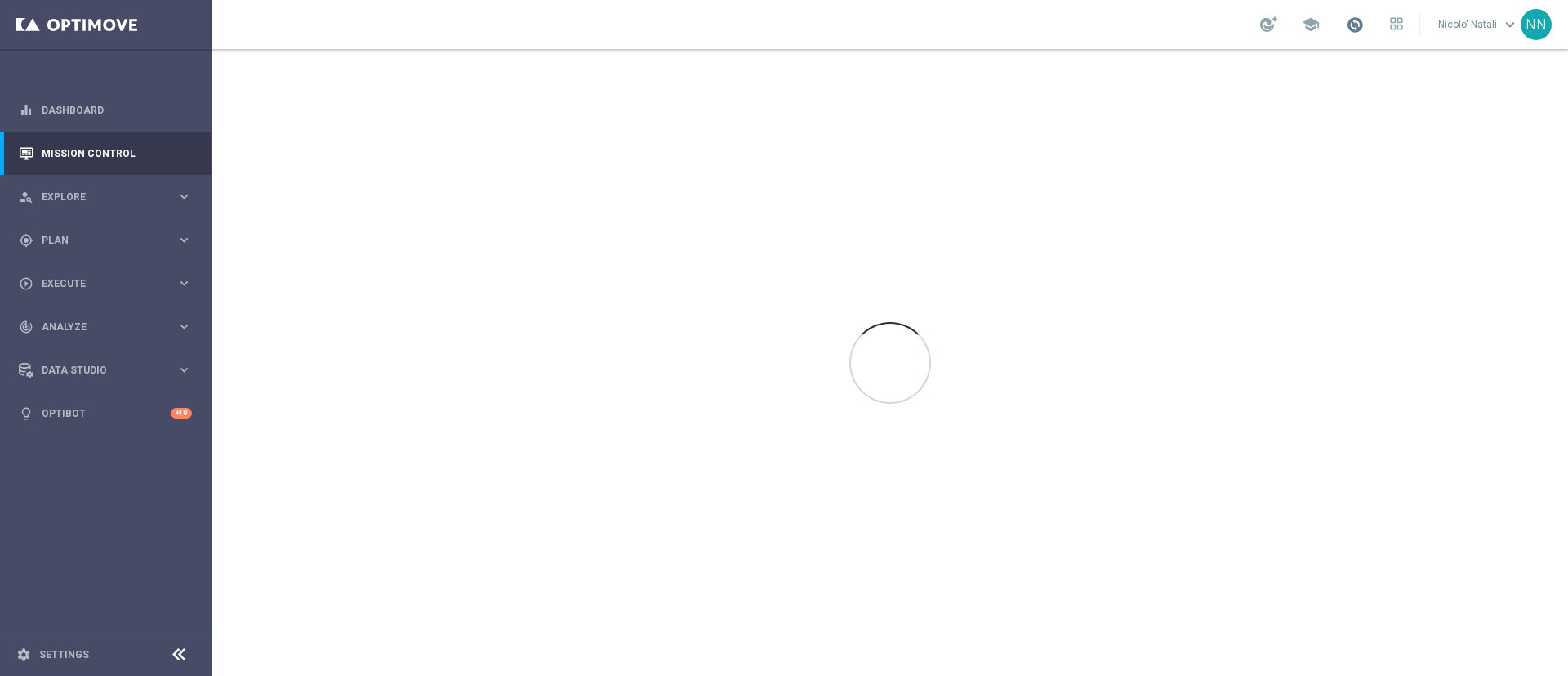
click at [1364, 31] on span at bounding box center [1355, 25] width 18 height 18
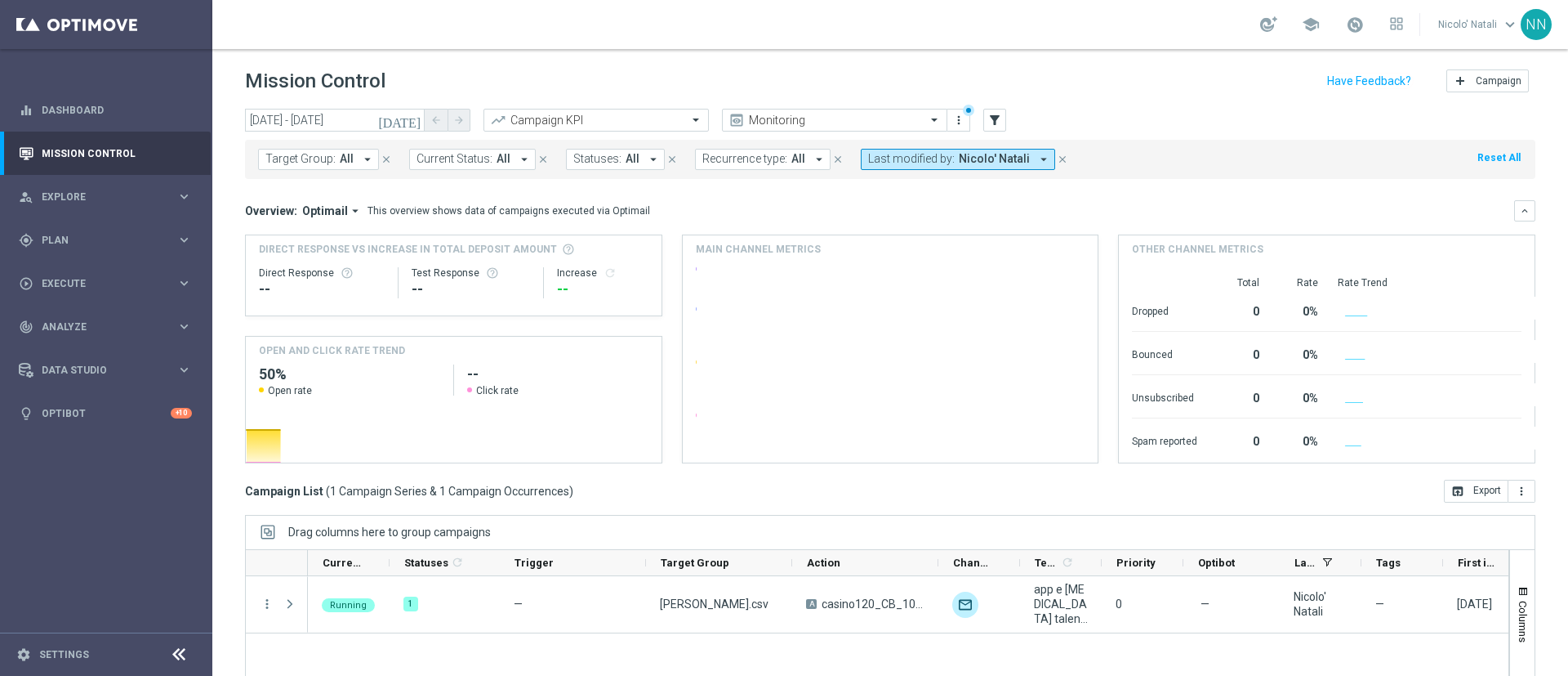
click at [1359, 36] on link at bounding box center [1355, 26] width 21 height 26
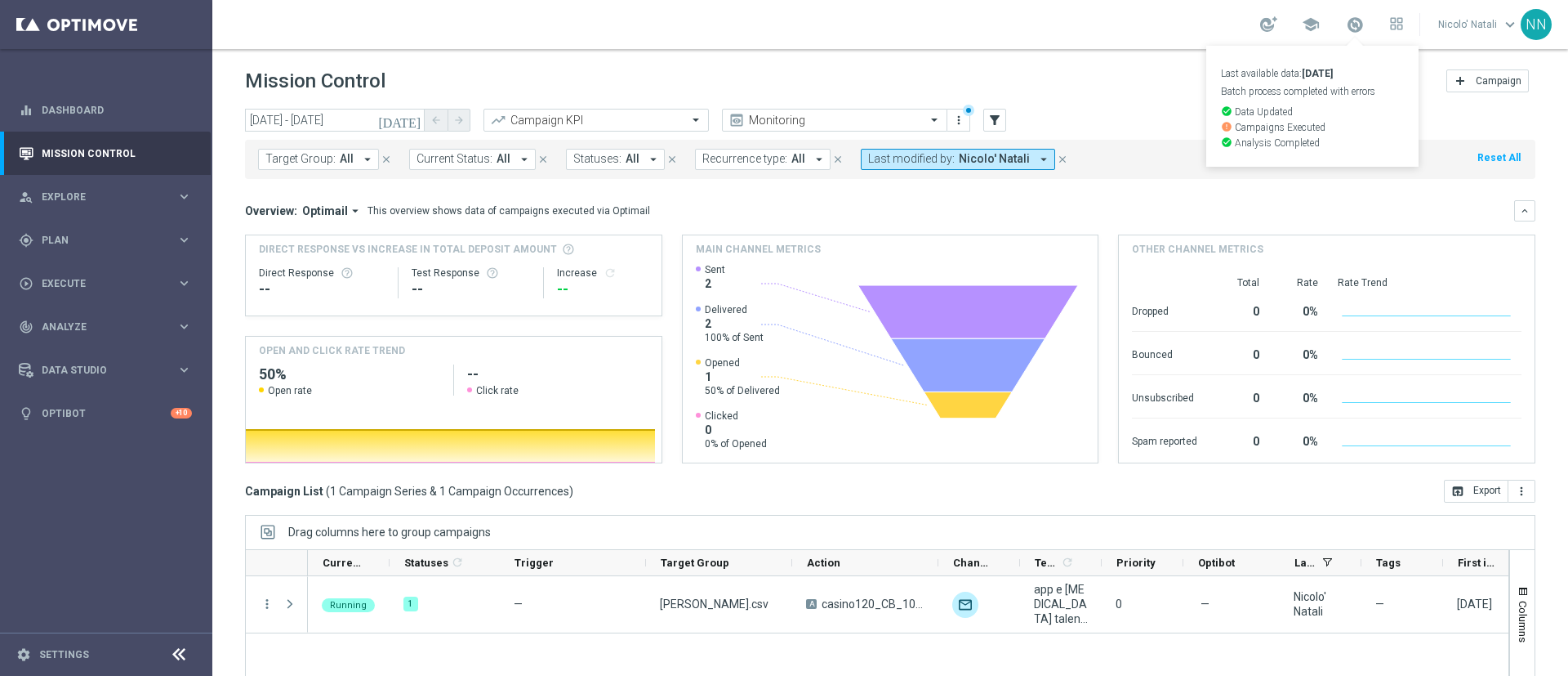
click at [1173, 66] on div "Mission Control add Campaign" at bounding box center [890, 81] width 1291 height 32
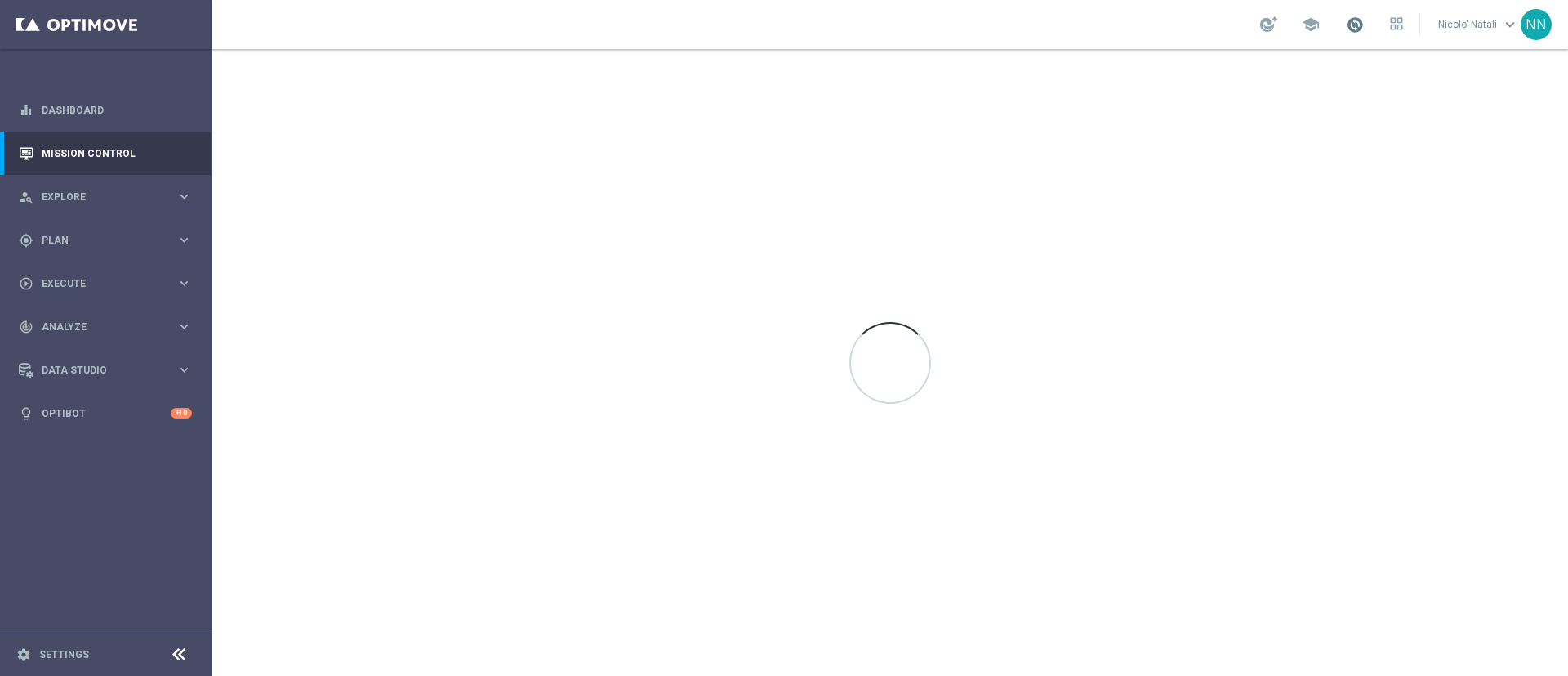
click at [1359, 32] on span at bounding box center [1355, 25] width 18 height 18
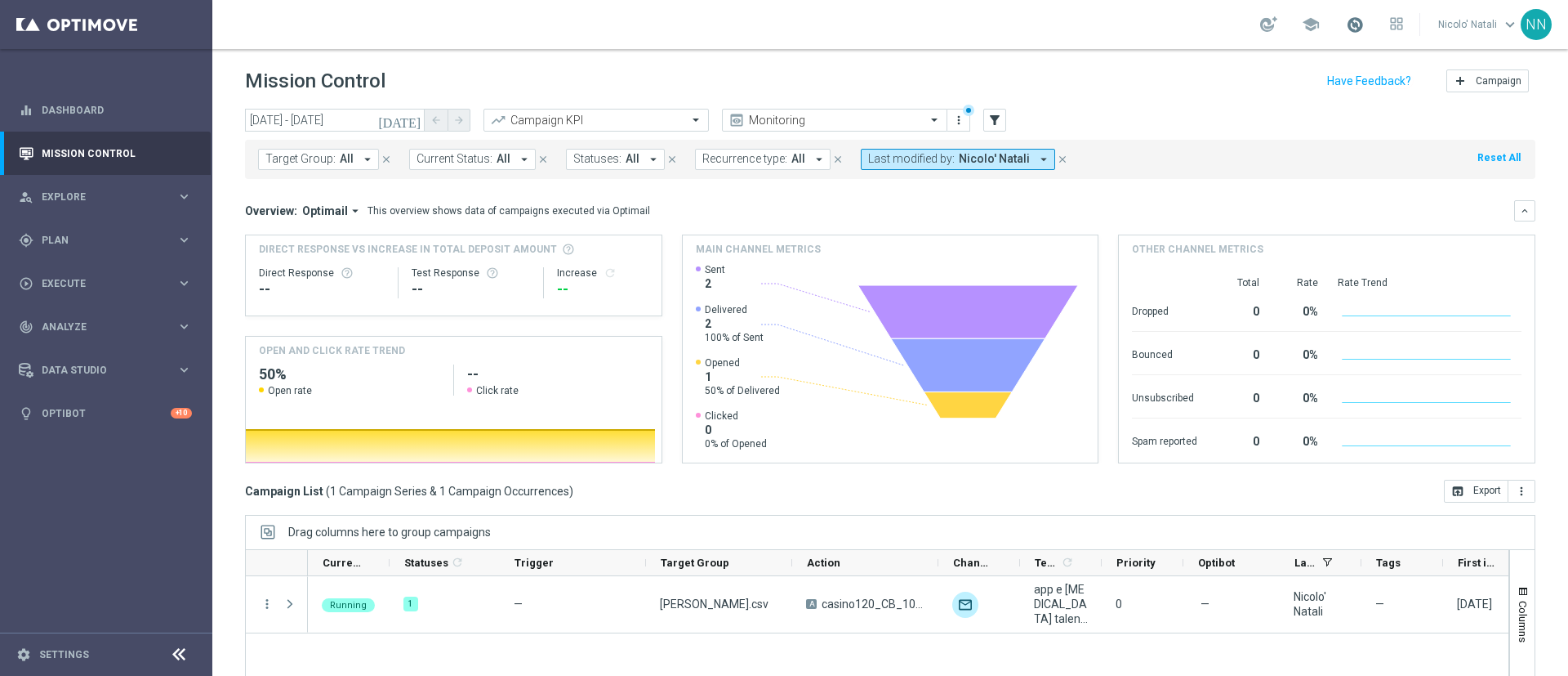
click at [1352, 29] on span at bounding box center [1355, 25] width 18 height 18
click at [1151, 85] on div "Mission Control add Campaign" at bounding box center [890, 81] width 1291 height 32
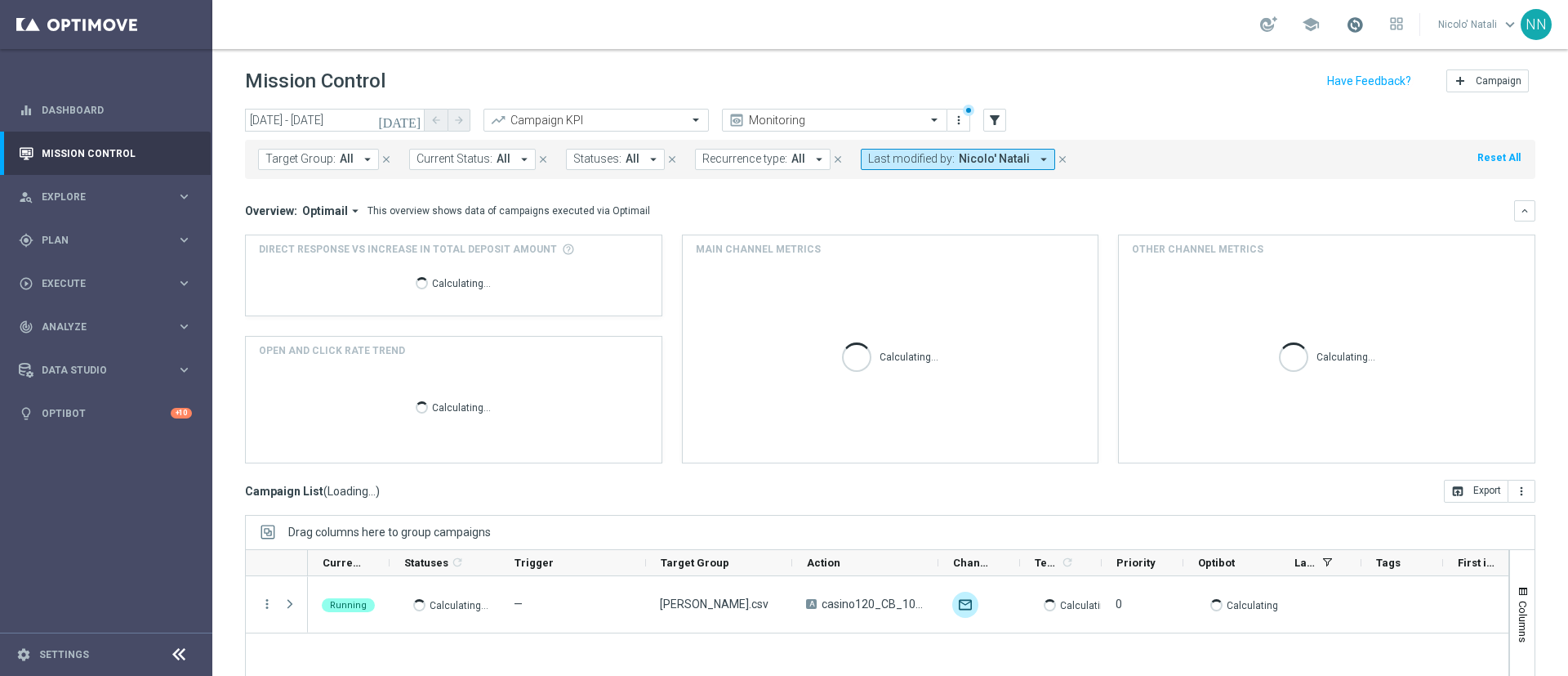
click at [1355, 30] on span at bounding box center [1355, 25] width 18 height 18
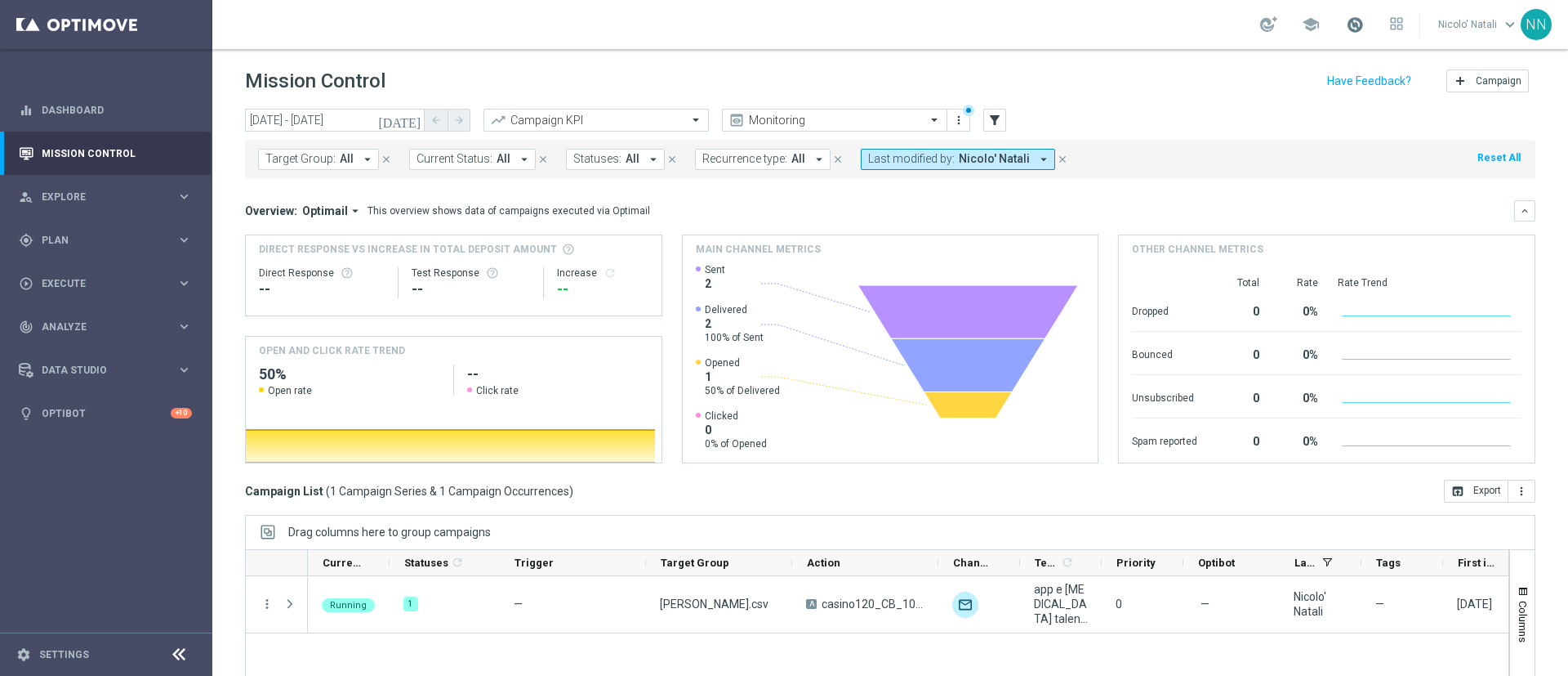
click at [1362, 31] on span at bounding box center [1355, 25] width 18 height 18
click at [1118, 121] on div "today 16 Sep 2025 - 16 Sep 2025 arrow_back arrow_forward Campaign KPI trending_…" at bounding box center [890, 121] width 1291 height 25
click at [1363, 13] on link at bounding box center [1355, 26] width 21 height 26
click at [1151, 95] on div "Mission Control add Campaign" at bounding box center [890, 81] width 1291 height 32
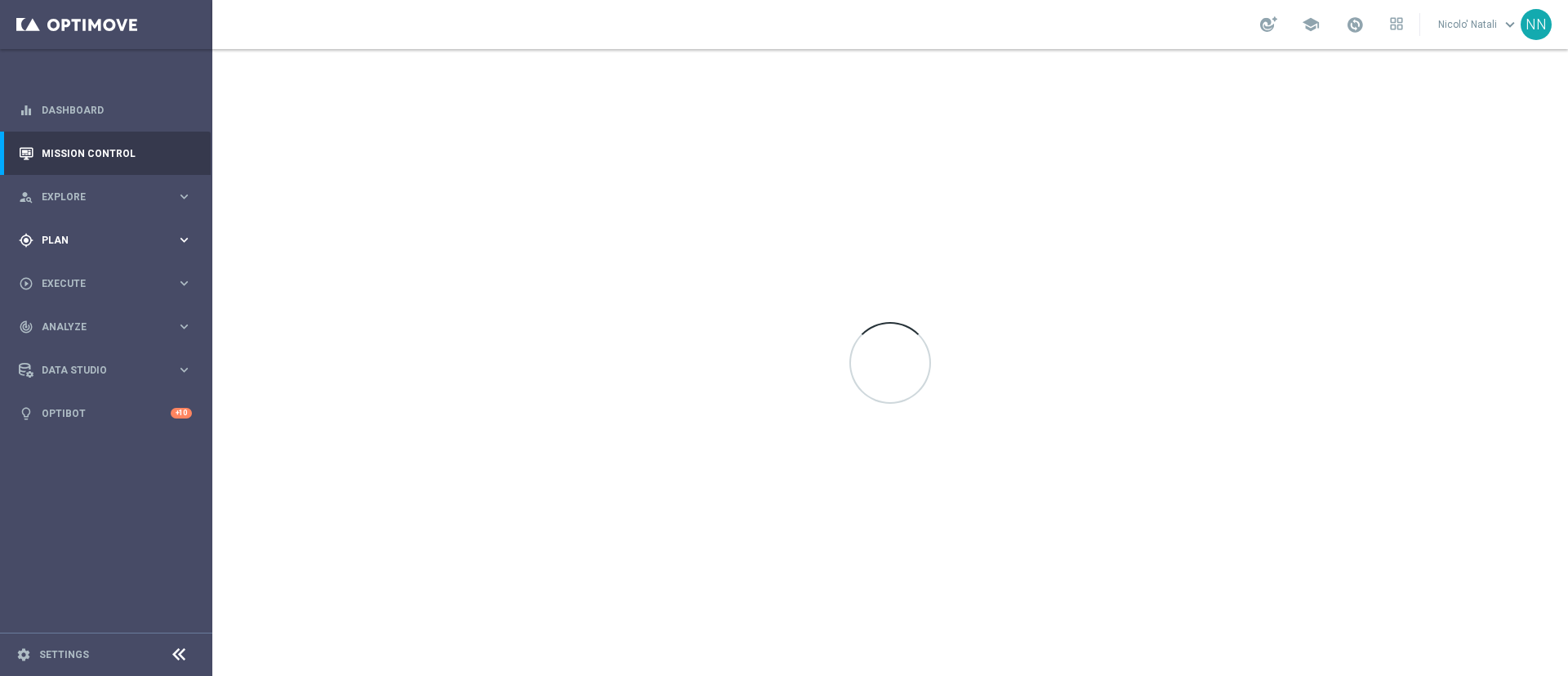
click at [96, 239] on span "Plan" at bounding box center [108, 239] width 135 height 10
click at [100, 284] on div "Target Groups" at bounding box center [126, 274] width 168 height 25
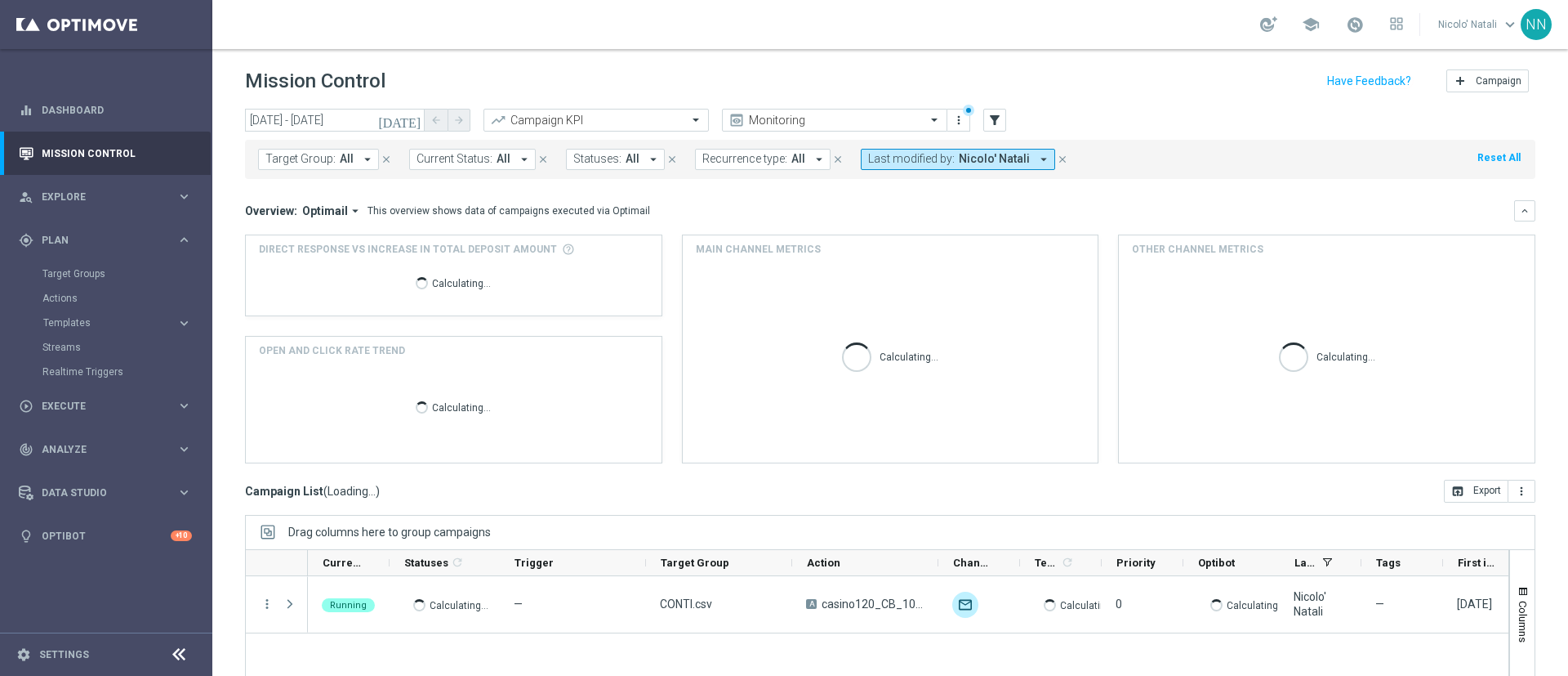
click at [98, 281] on div "Target Groups" at bounding box center [126, 274] width 168 height 25
click at [86, 269] on link "Target Groups" at bounding box center [106, 274] width 128 height 13
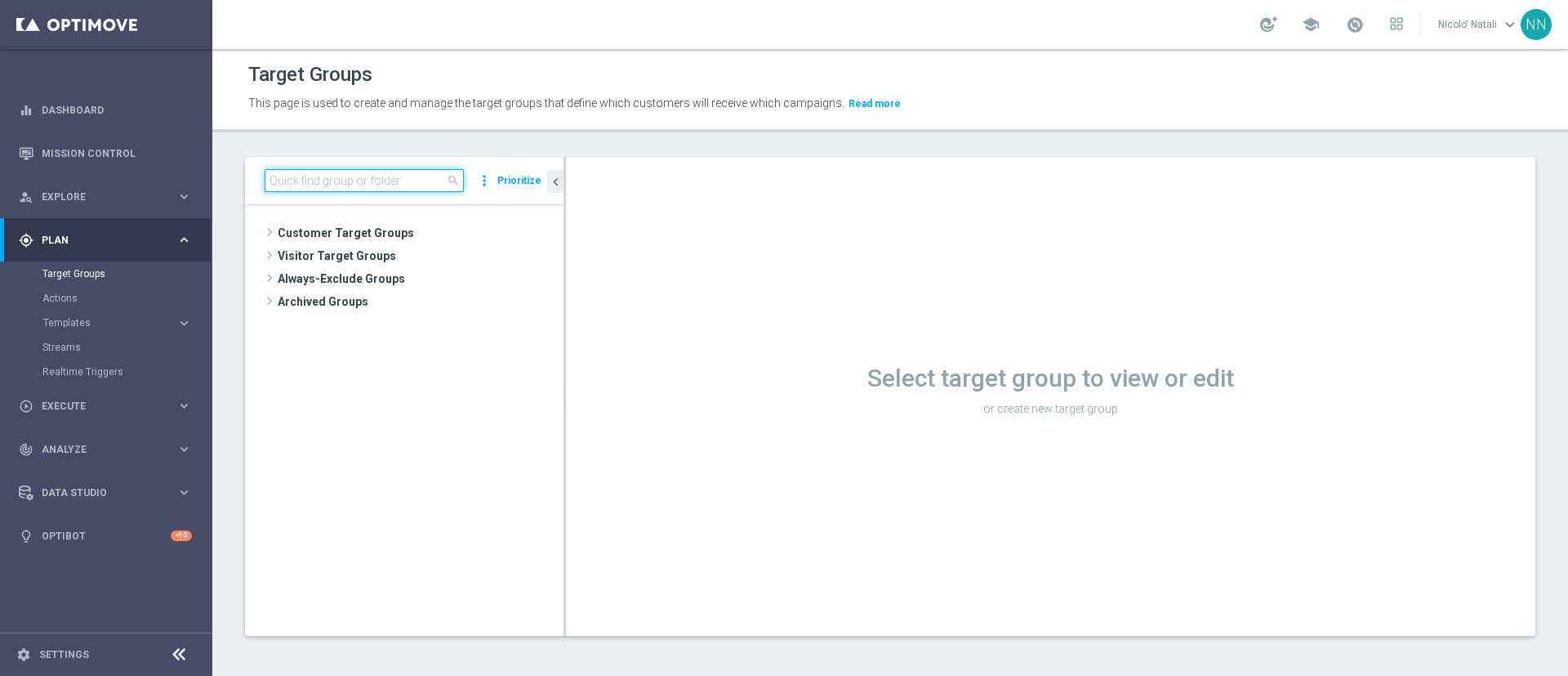
click at [367, 173] on input at bounding box center [364, 180] width 199 height 23
paste input "Active BETTING nosaldo GGR > 0 L3M modeM"
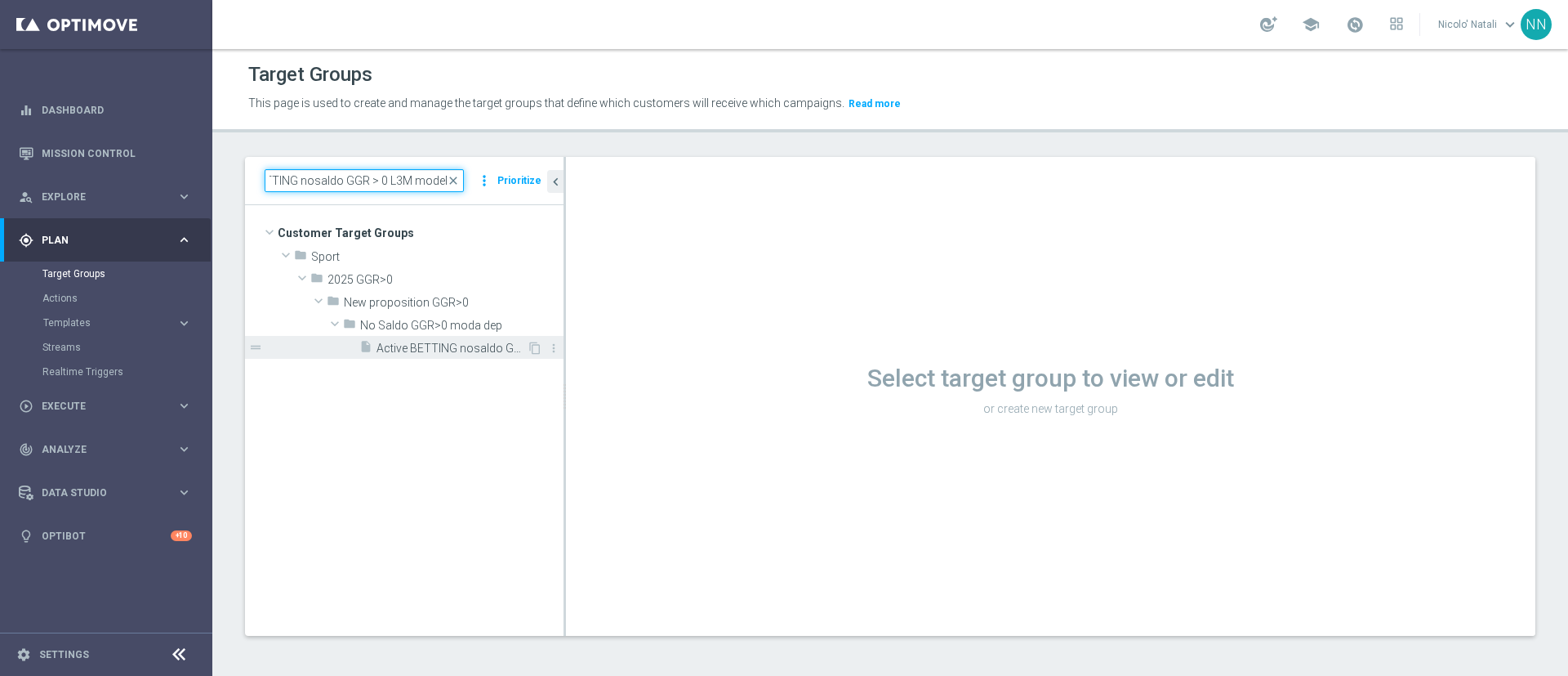
type input "Active BETTING nosaldo GGR > 0 L3M modeM"
click at [445, 338] on div "insert_drive_file Active BETTING nosaldo GGR > 0 L3M modeM" at bounding box center [443, 347] width 167 height 23
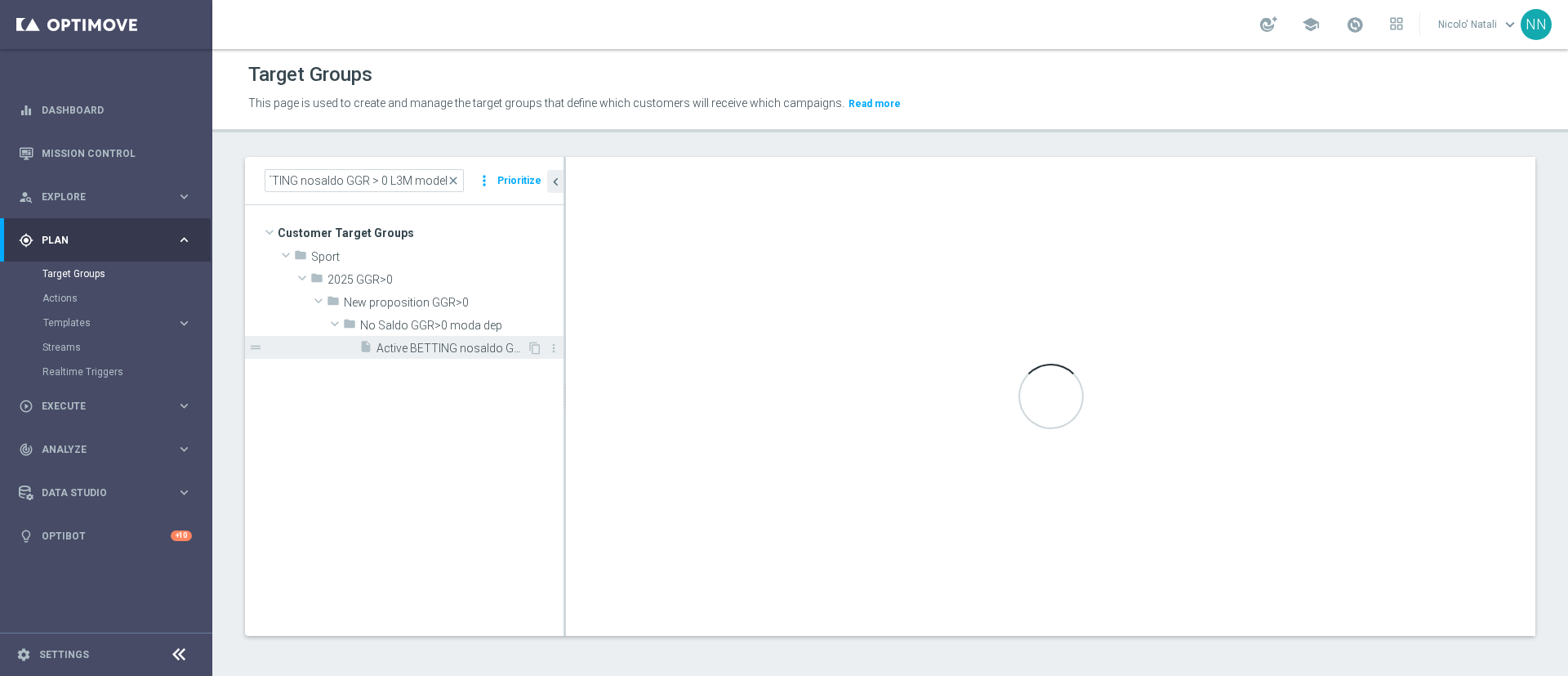
scroll to position [0, 0]
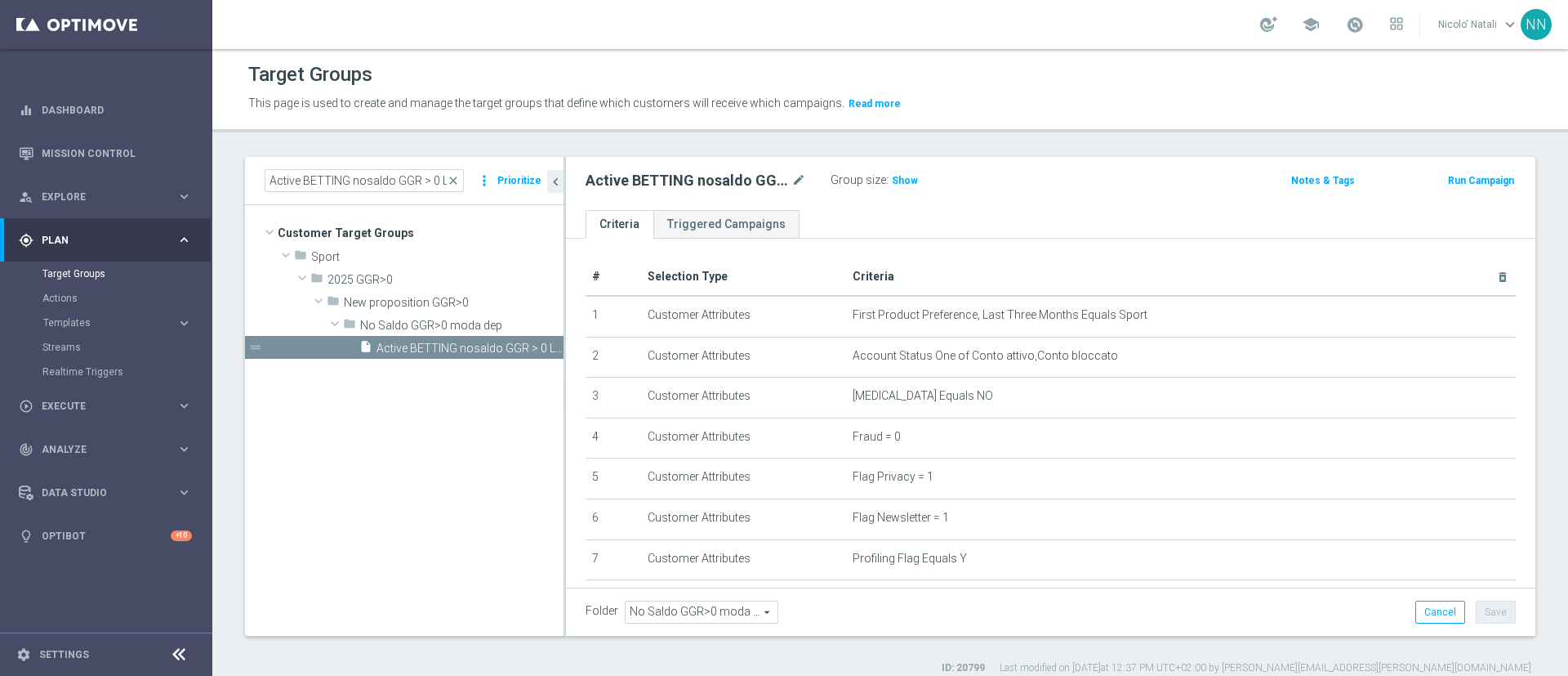
click at [1479, 180] on button "Run Campaign" at bounding box center [1481, 180] width 70 height 18
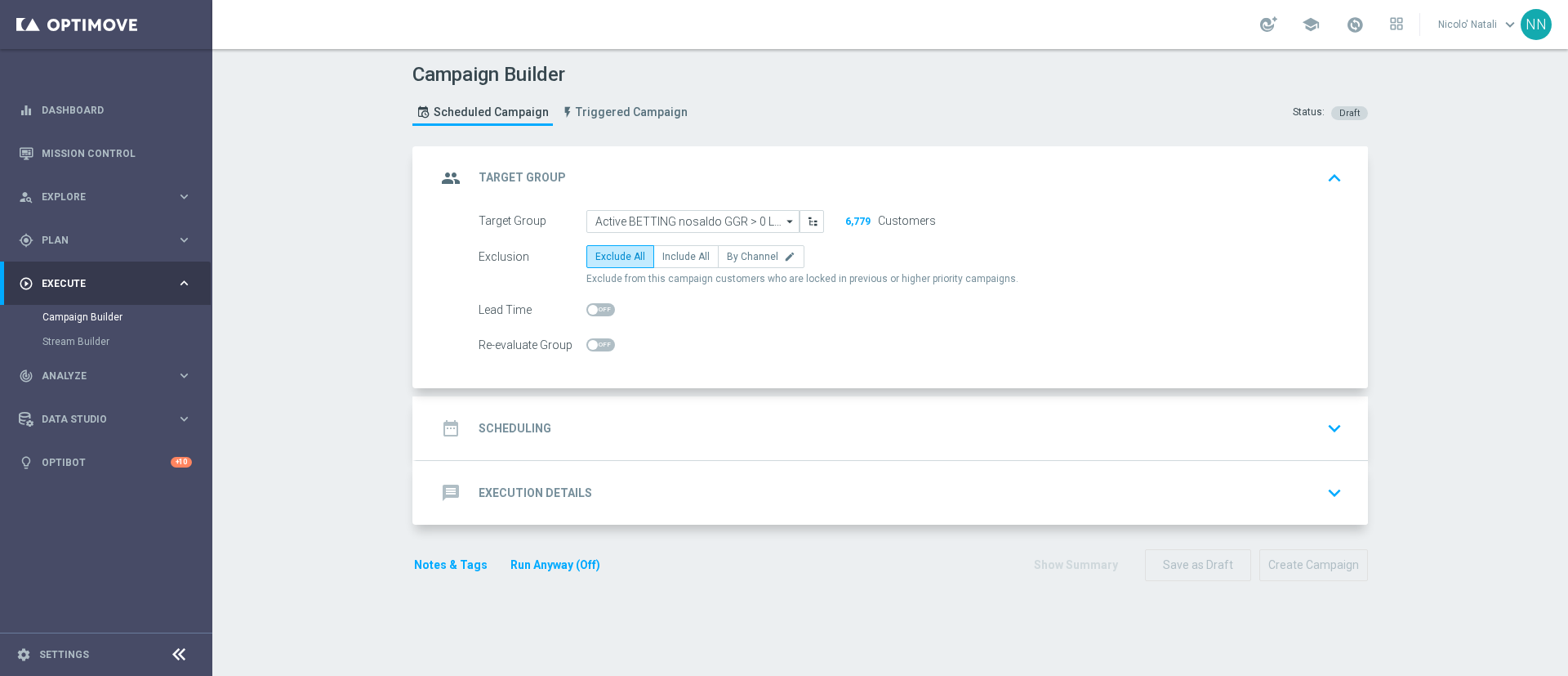
click at [631, 398] on div "date_range Scheduling keyboard_arrow_down" at bounding box center [891, 428] width 951 height 63
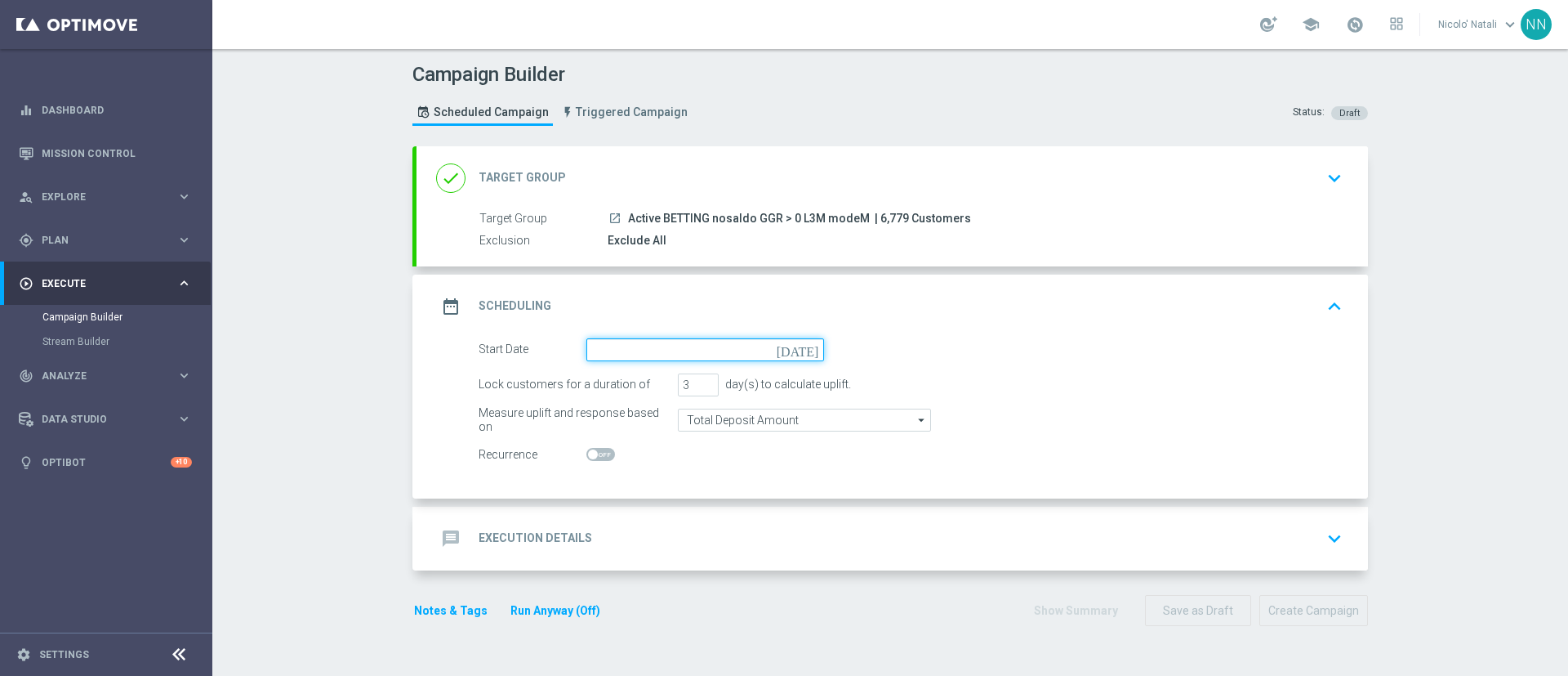
click at [632, 343] on input at bounding box center [705, 349] width 238 height 23
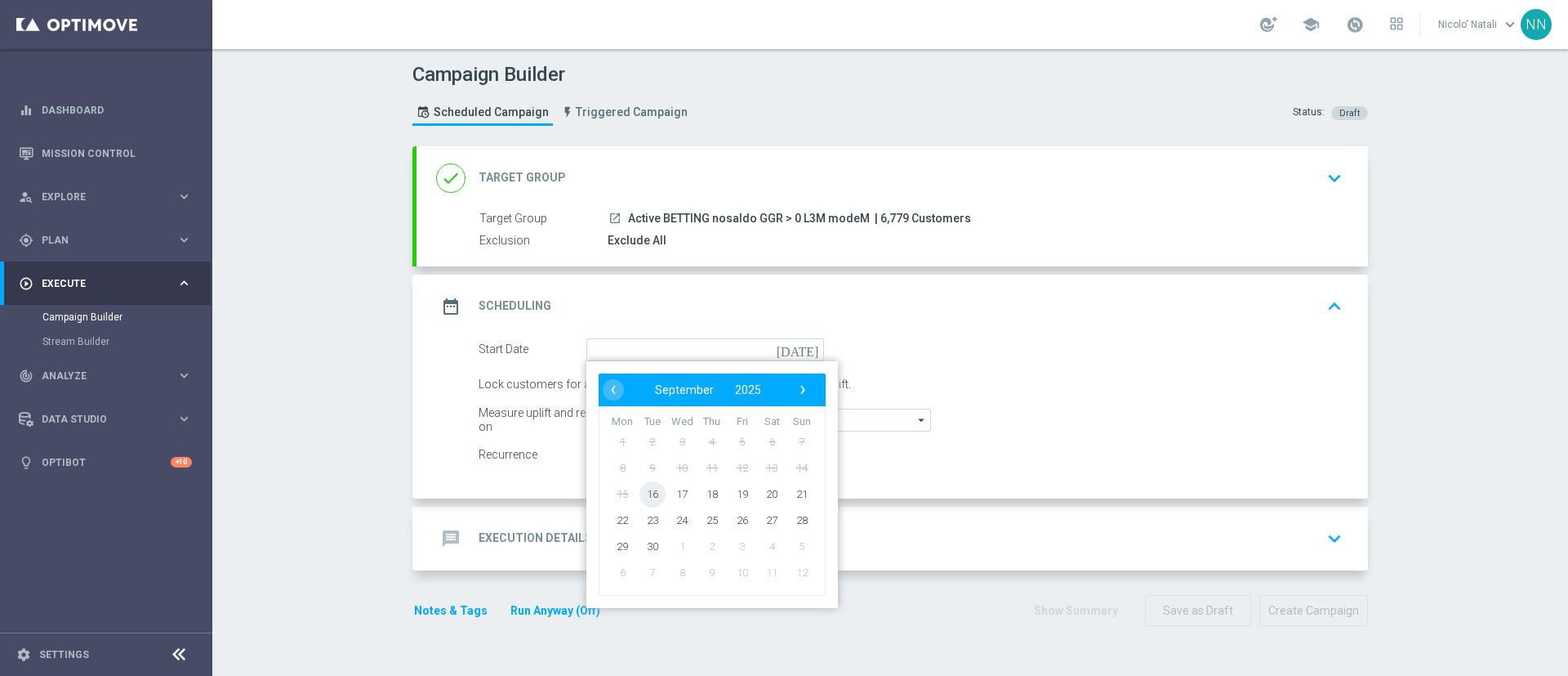
click at [648, 495] on span "16" at bounding box center [653, 494] width 26 height 26
type input "16 Sep 2025"
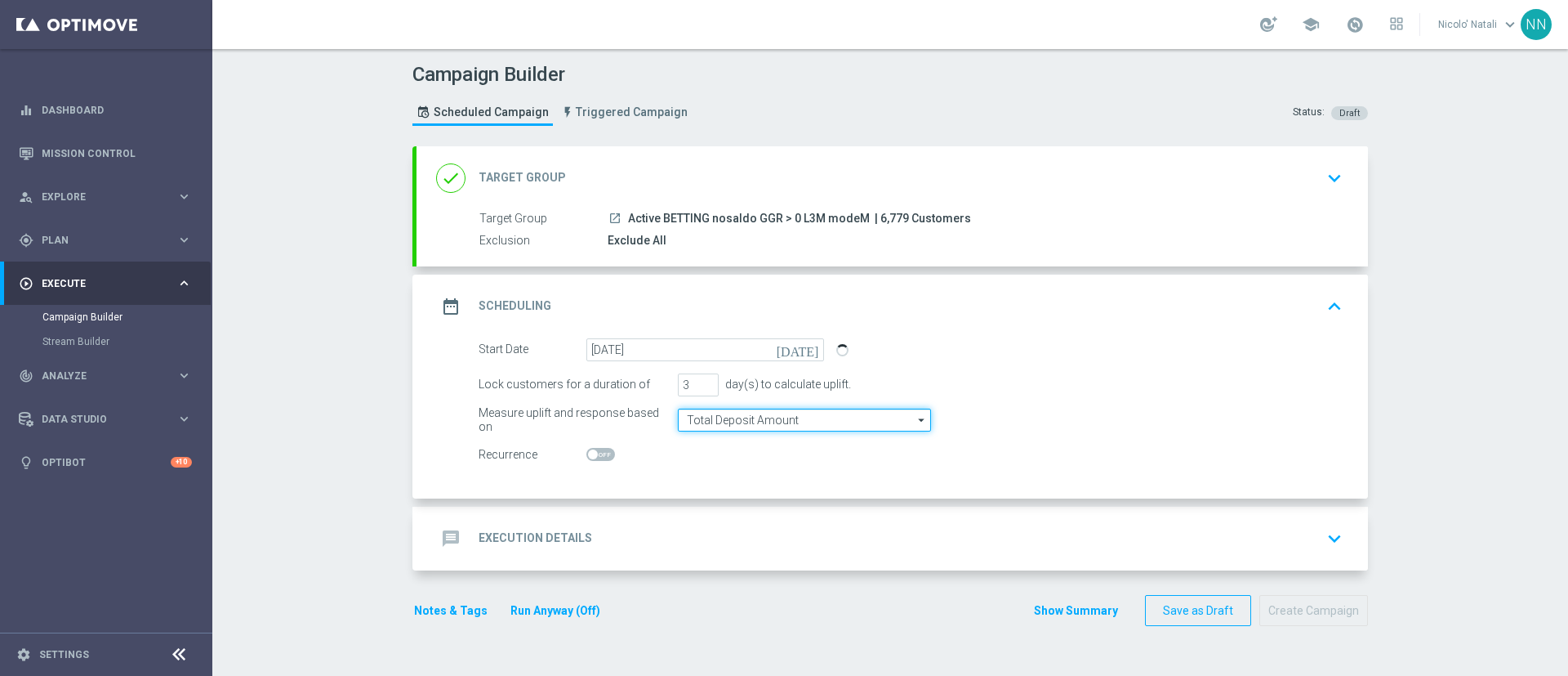
click at [709, 422] on input "Total Deposit Amount" at bounding box center [804, 420] width 253 height 23
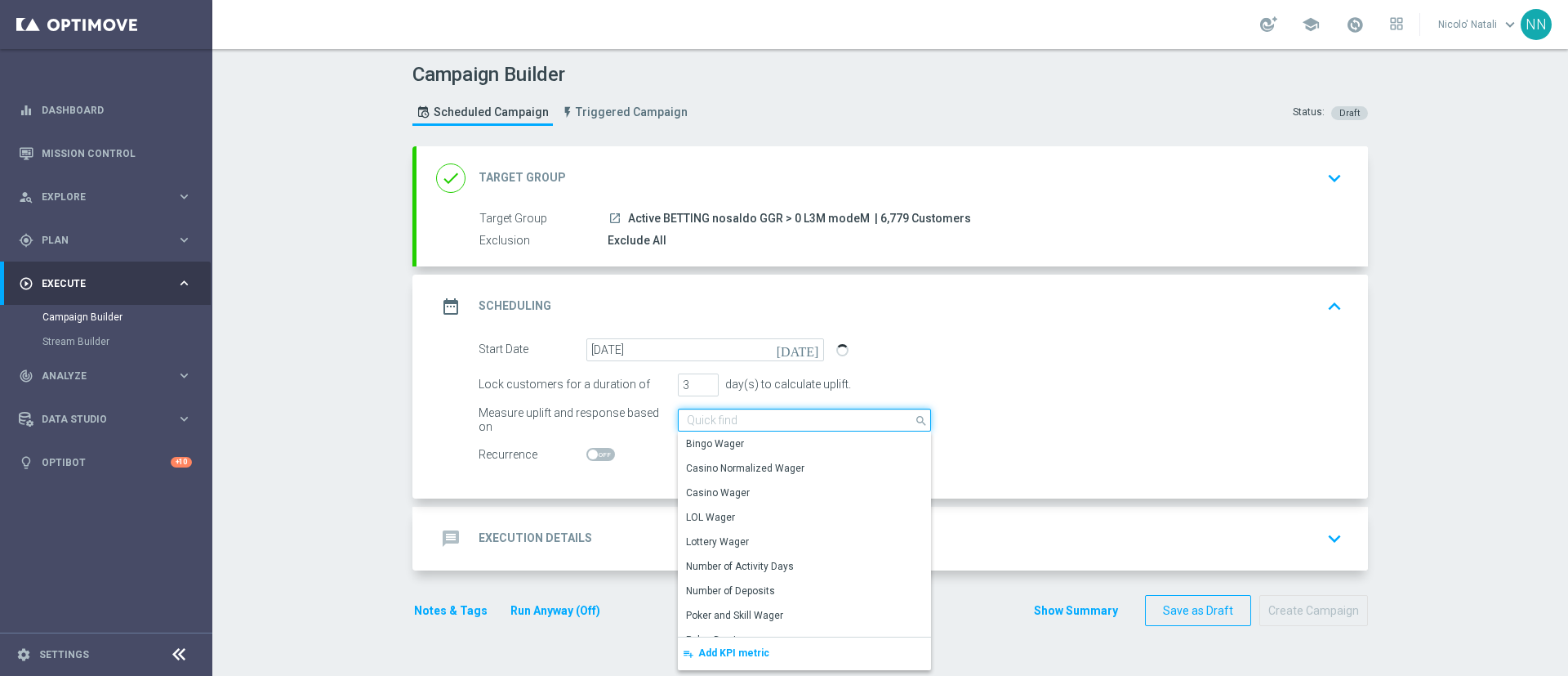
click at [709, 422] on input at bounding box center [804, 420] width 253 height 23
click at [1059, 354] on div "Start Date 16 Sep 2025 today" at bounding box center [911, 349] width 889 height 23
type input "Total Deposit Amount"
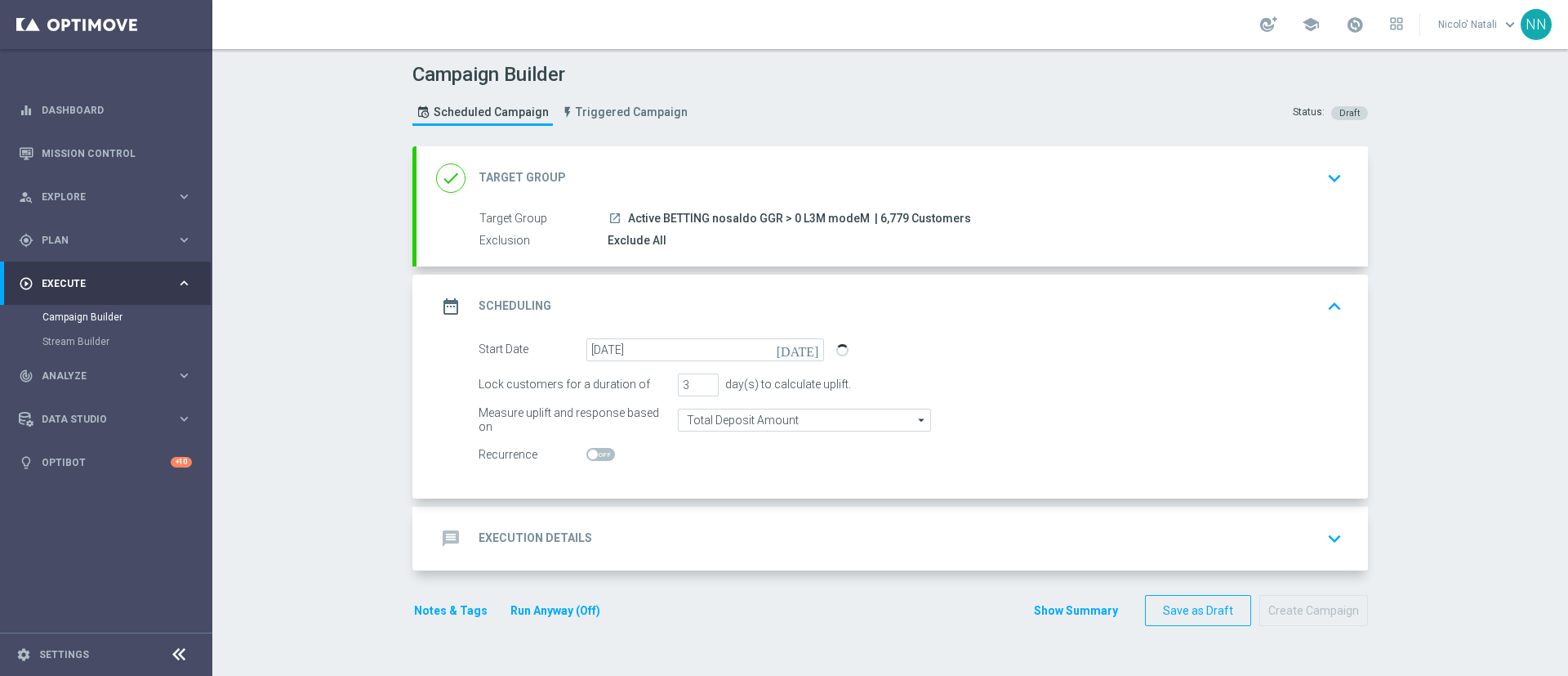
click at [665, 540] on div "message Execution Details keyboard_arrow_down" at bounding box center [892, 538] width 912 height 31
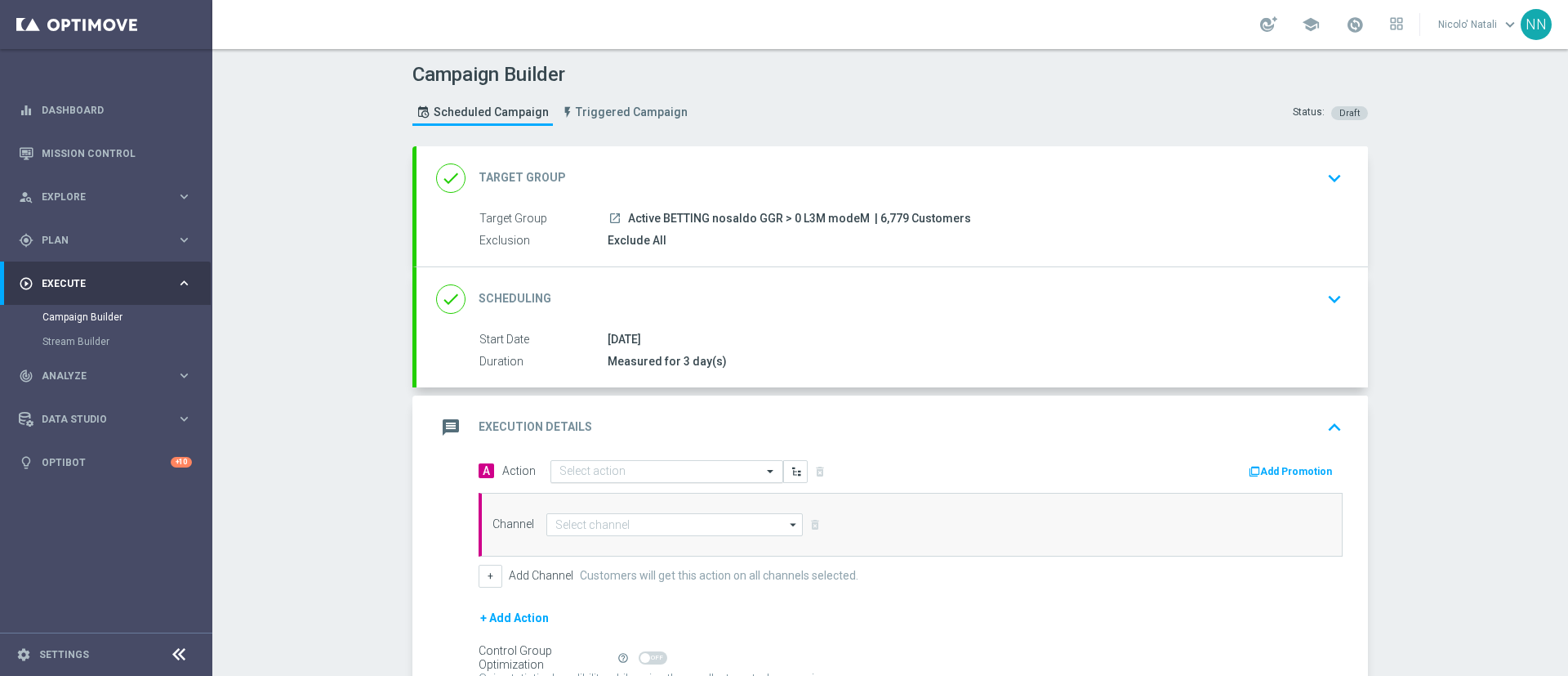
click at [647, 468] on input "text" at bounding box center [650, 472] width 182 height 14
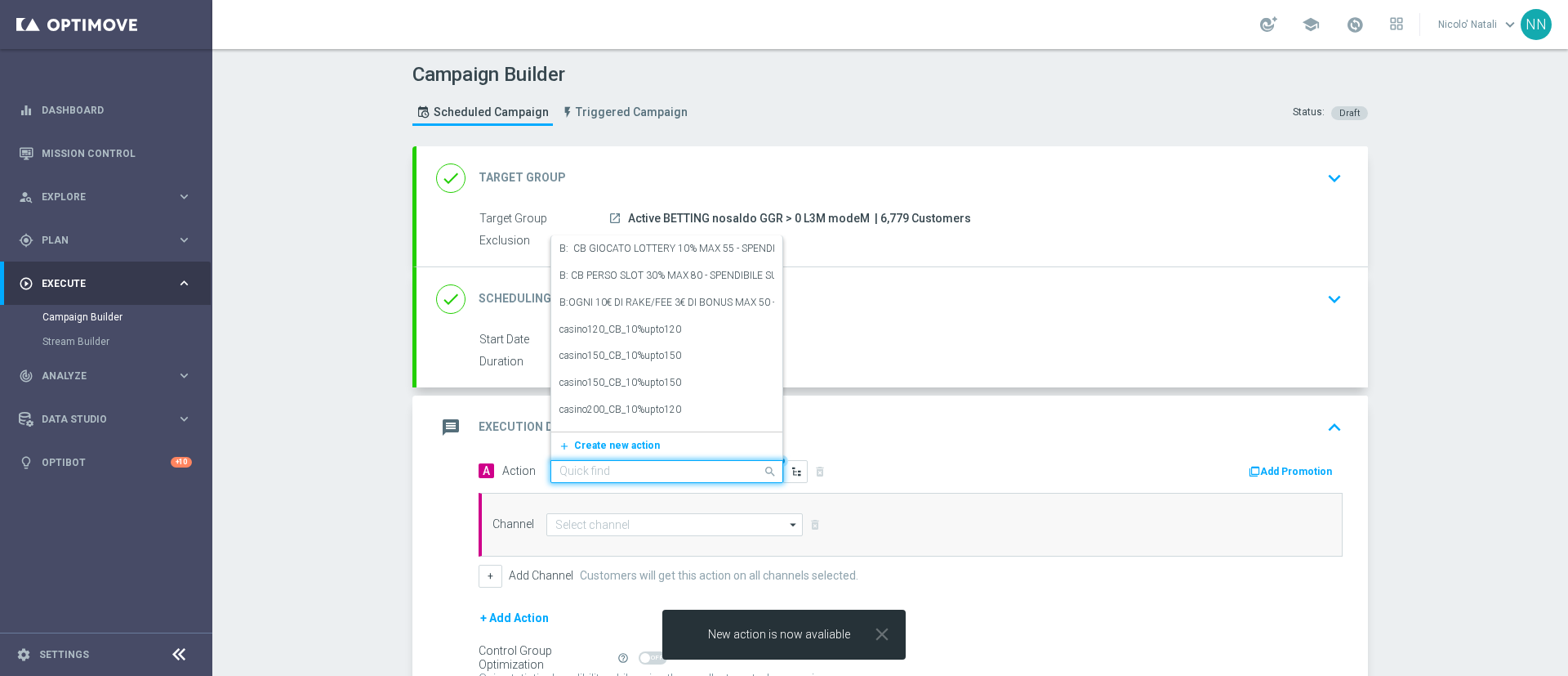
paste input "Deposita almeno 20€ ricevi 1500 sisal point"
type input "Deposita almeno 20€ ricevi 1500 sisal point"
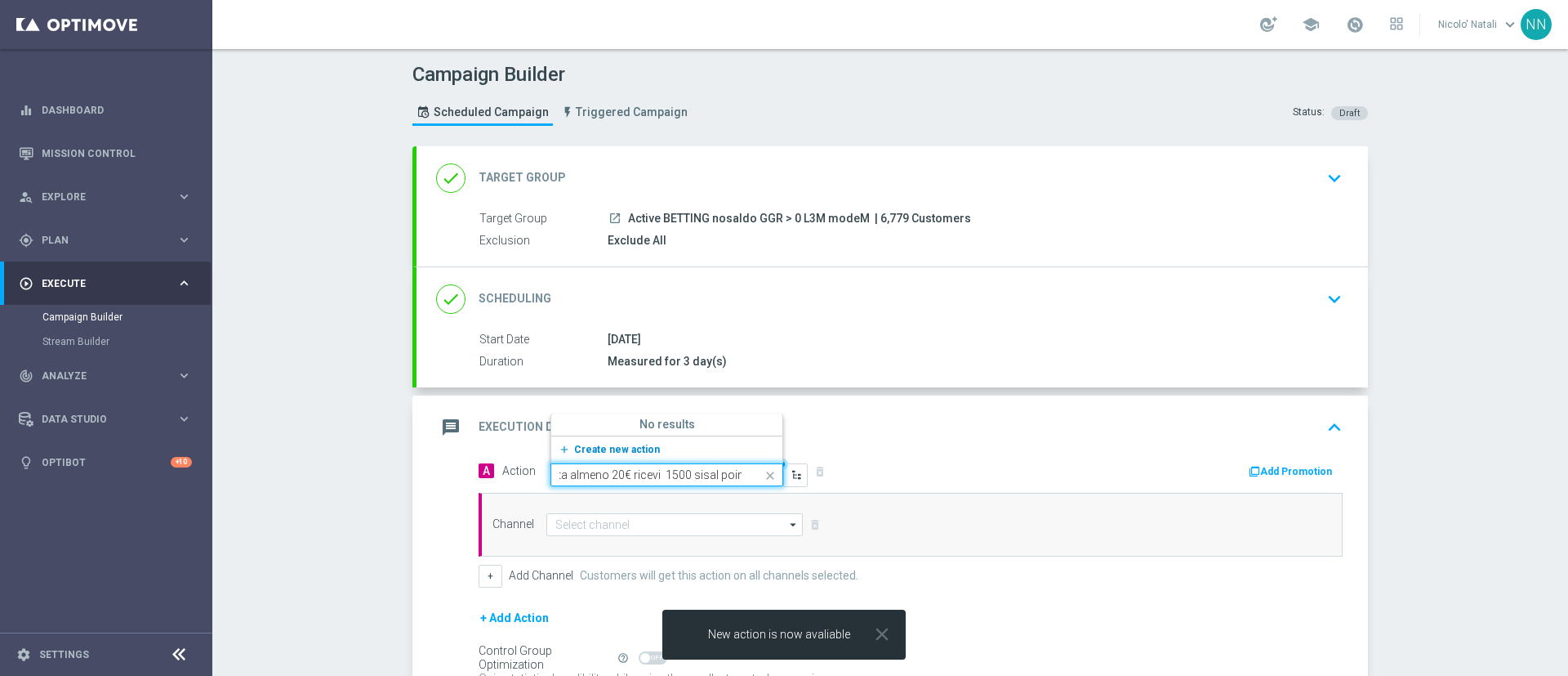
click at [620, 450] on span "Create new action" at bounding box center [617, 449] width 85 height 11
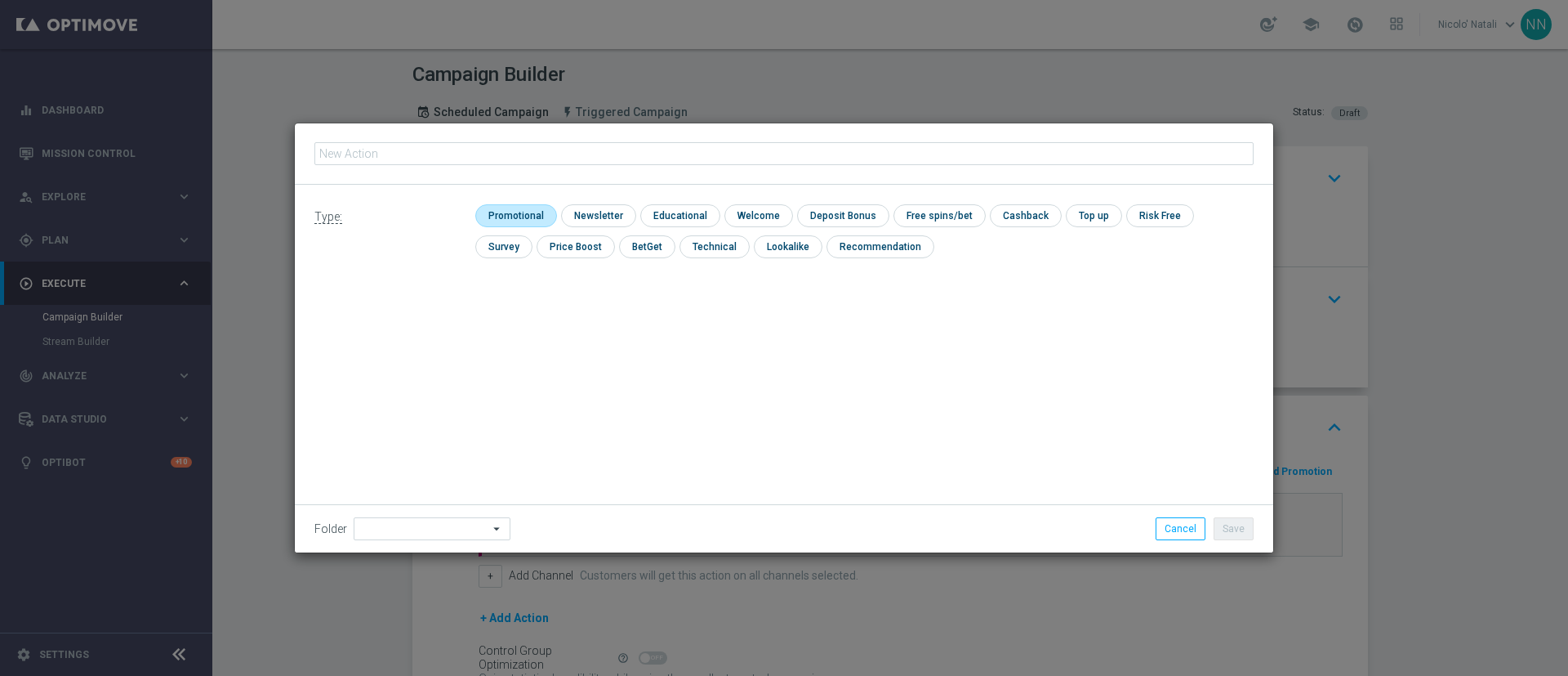
type input "Deposita almeno 20€ ricevi 1500 sisal point"
click at [517, 220] on input "checkbox" at bounding box center [514, 215] width 77 height 22
checkbox input "true"
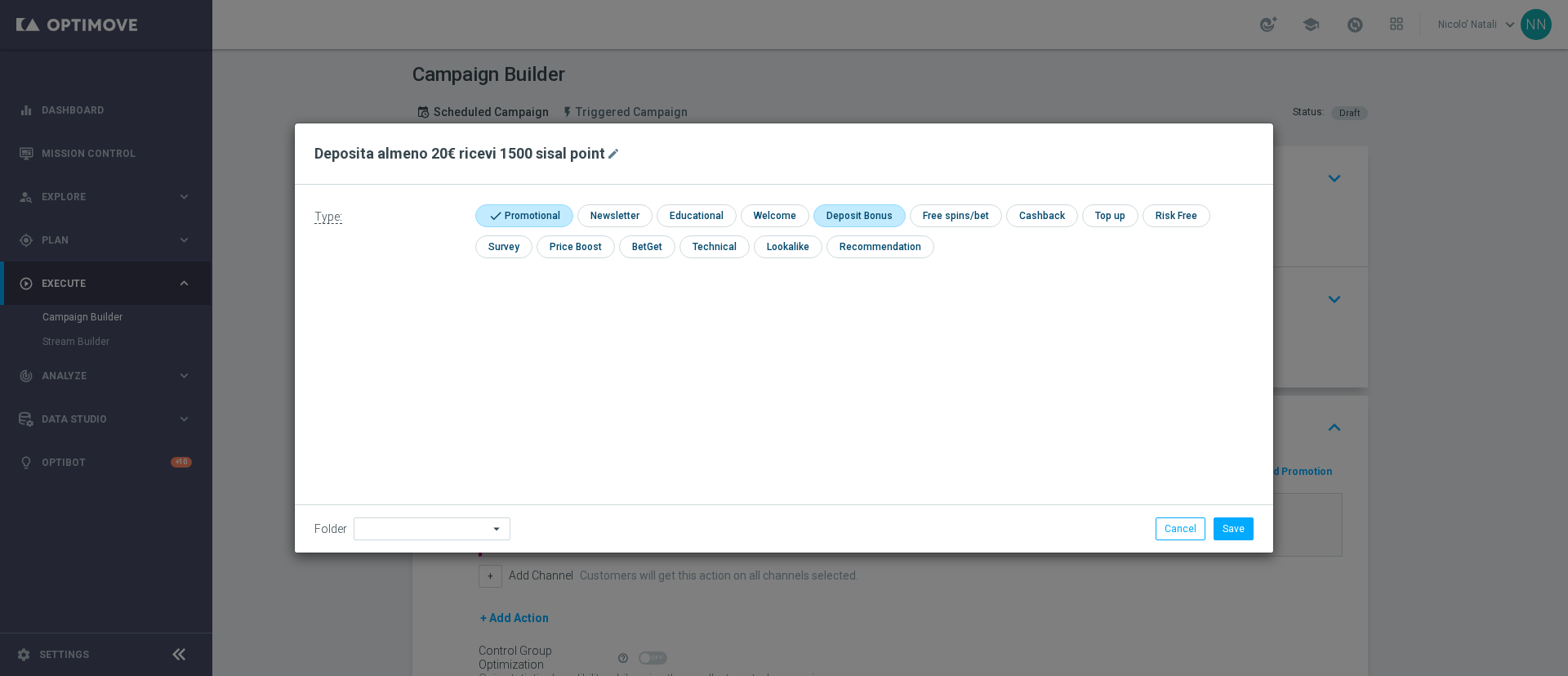
click at [876, 221] on input "checkbox" at bounding box center [856, 215] width 87 height 22
checkbox input "true"
click at [1228, 518] on button "Save" at bounding box center [1233, 529] width 40 height 23
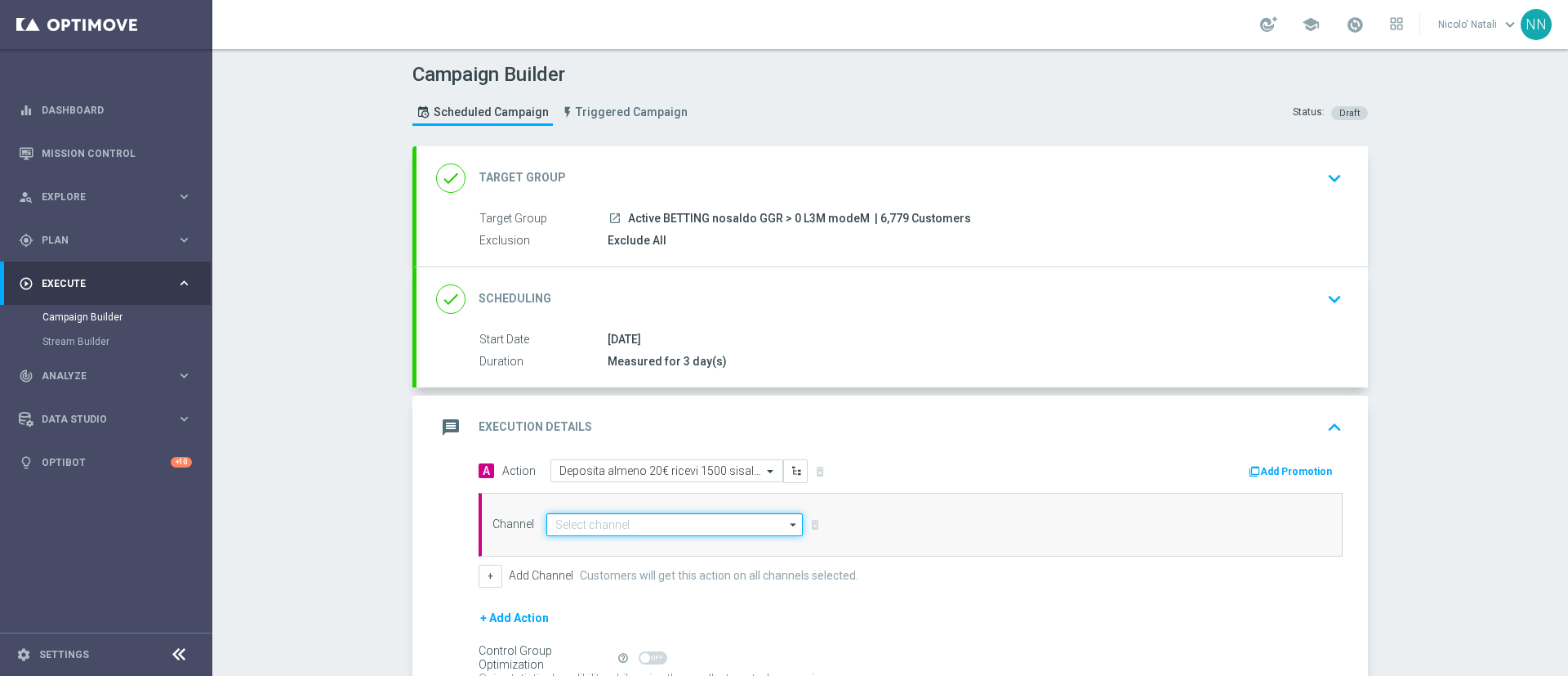
click at [667, 530] on input at bounding box center [674, 525] width 256 height 23
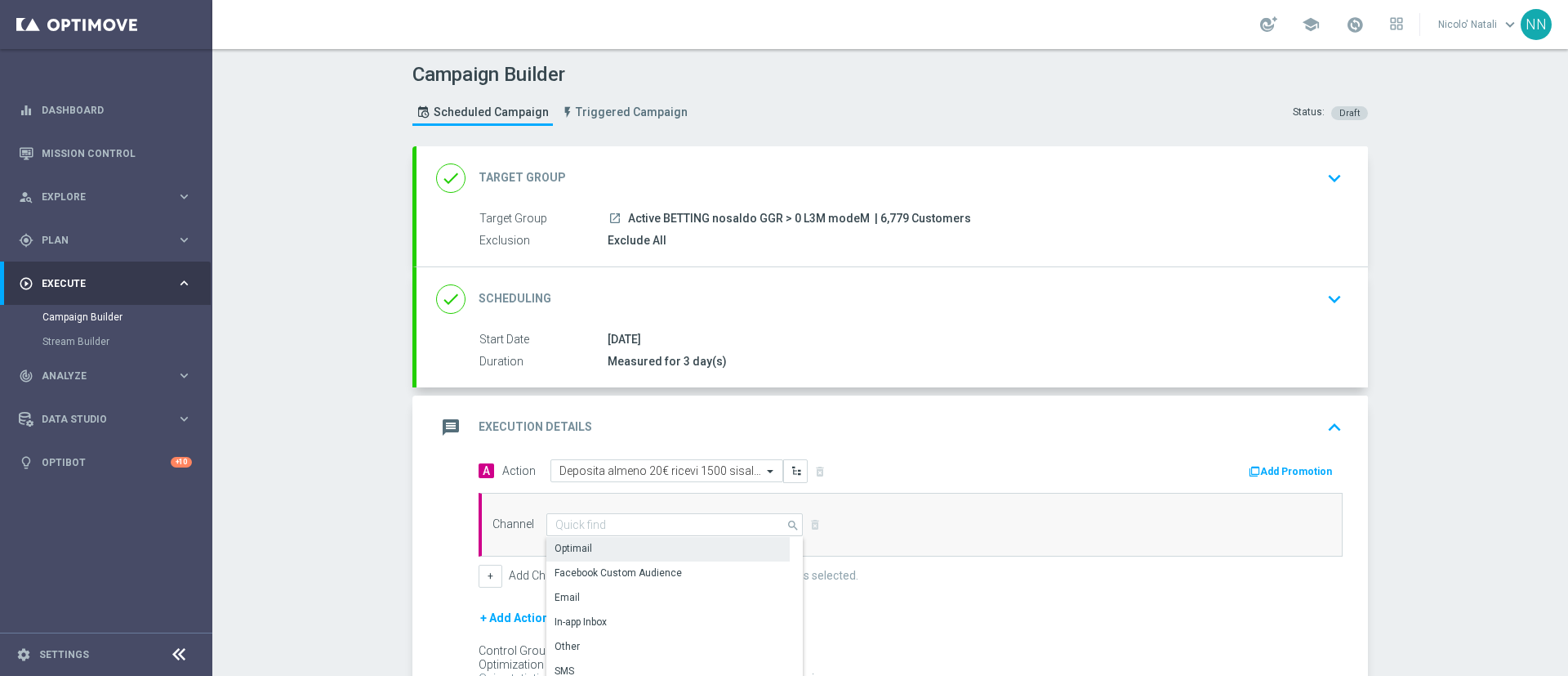
click at [610, 550] on div "Optimail" at bounding box center [668, 548] width 244 height 23
type input "Optimail"
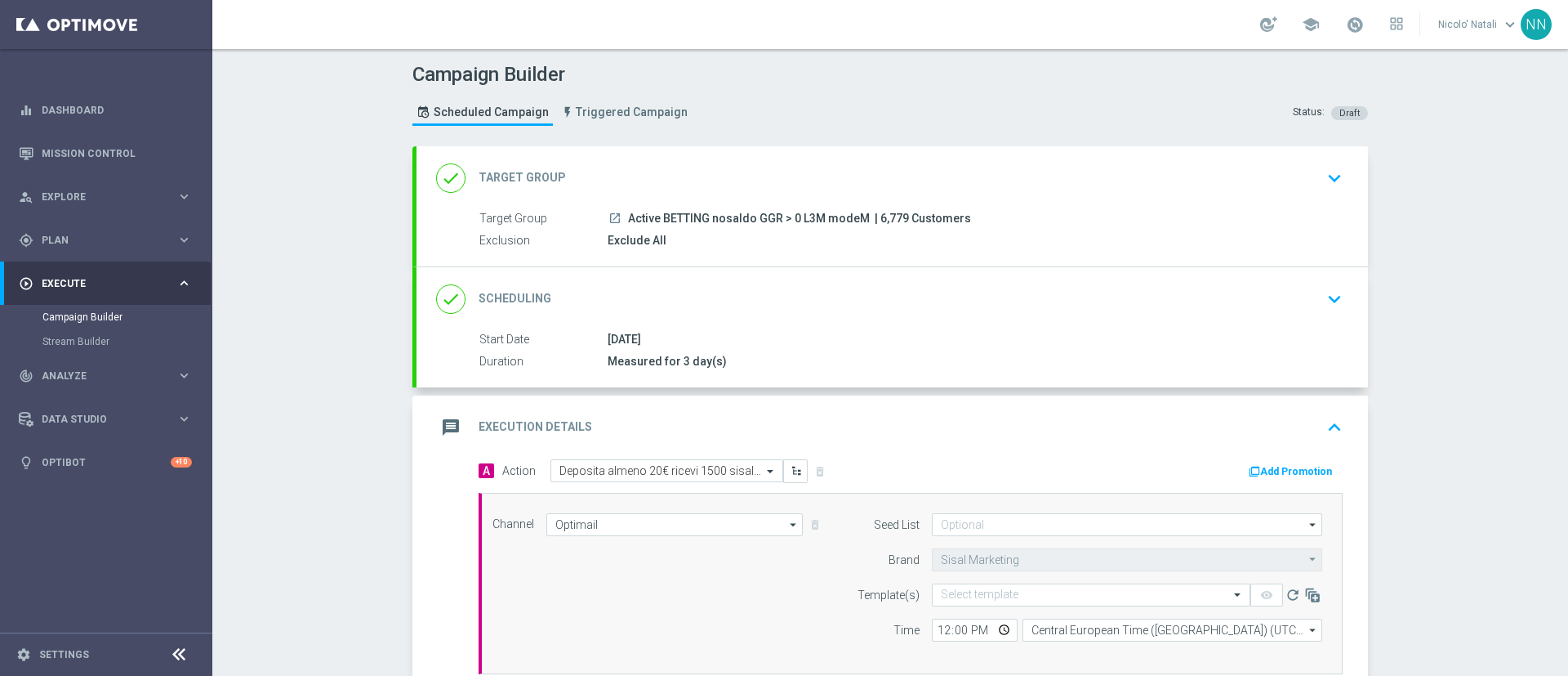
click at [1253, 467] on icon "button" at bounding box center [1254, 471] width 11 height 11
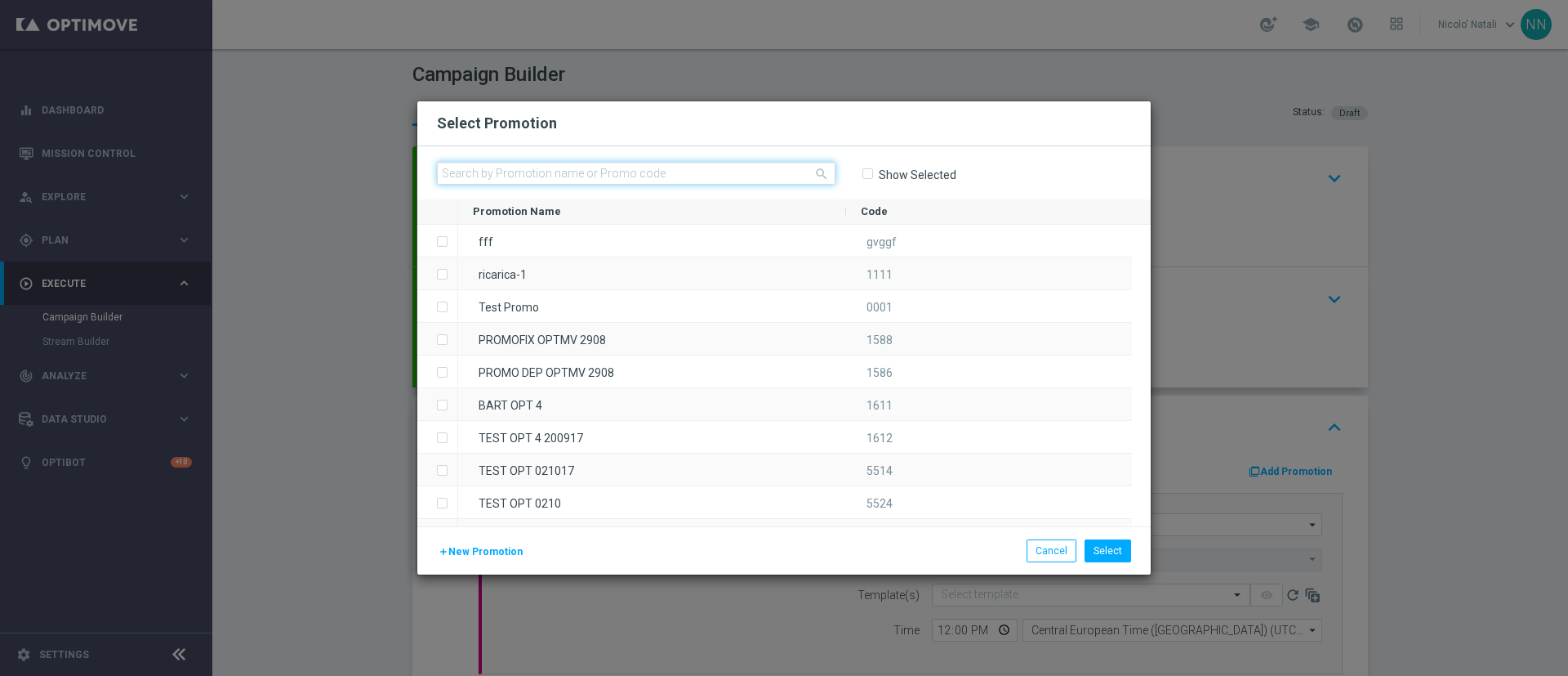
click at [628, 177] on input "text" at bounding box center [636, 173] width 399 height 23
paste input "SPORTDEPM1609"
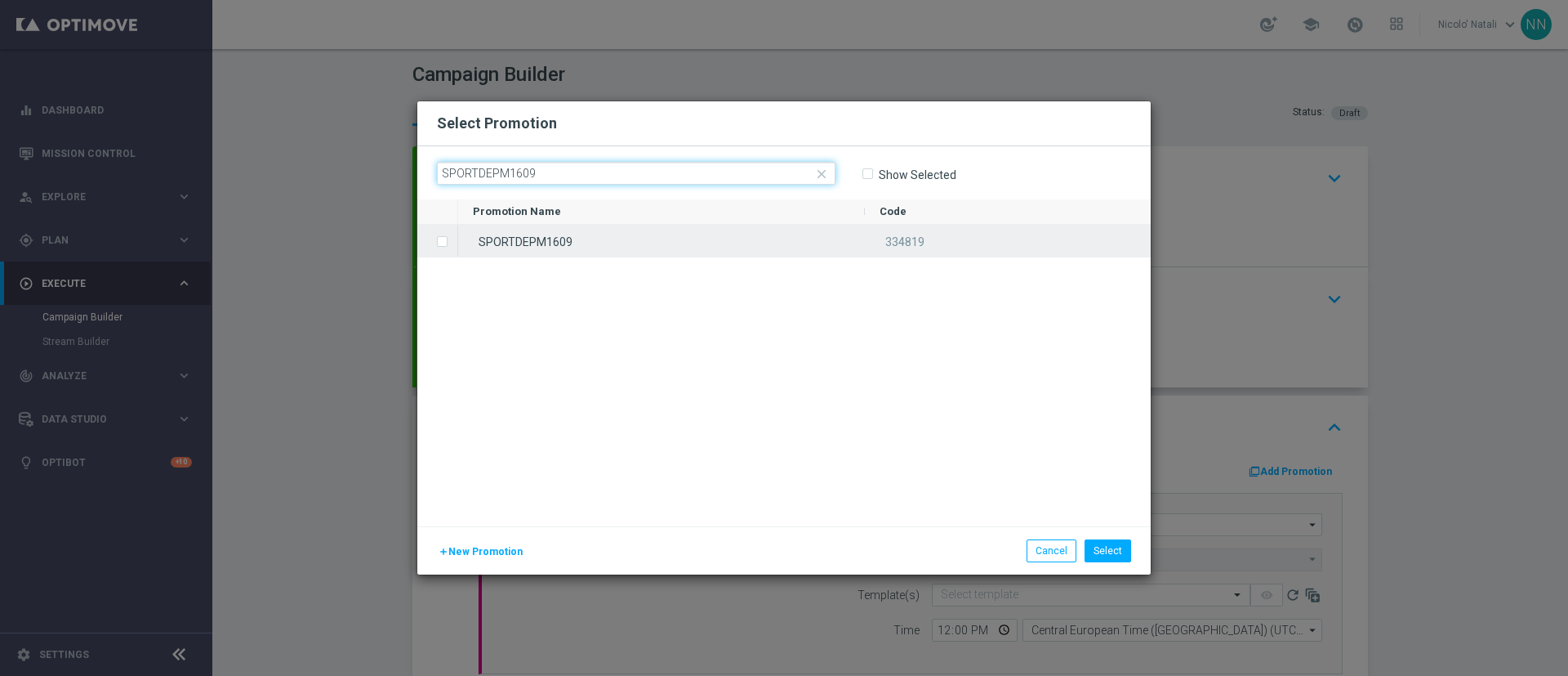
type input "SPORTDEPM1609"
click at [612, 254] on div "SPORTDEPM1609" at bounding box center [662, 240] width 407 height 32
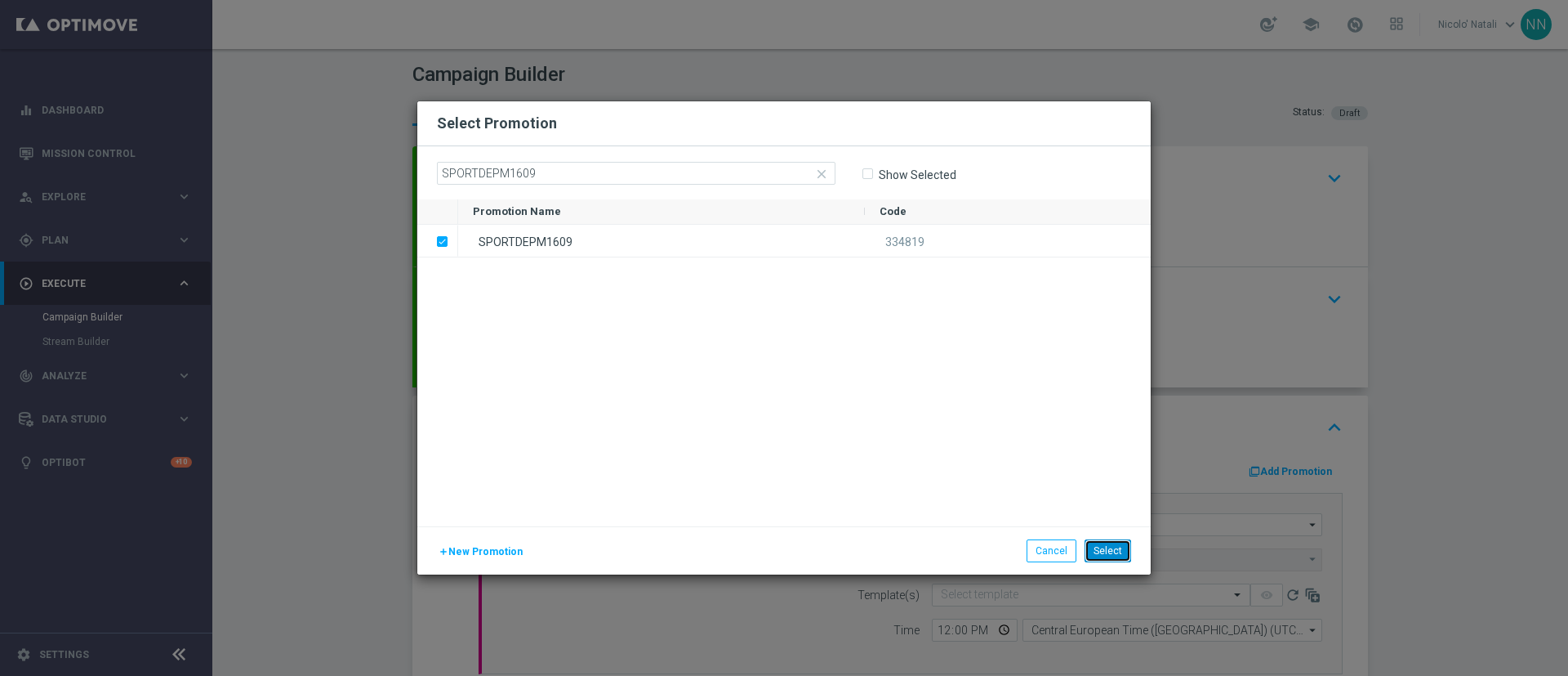
click at [1089, 553] on button "Select" at bounding box center [1108, 551] width 47 height 23
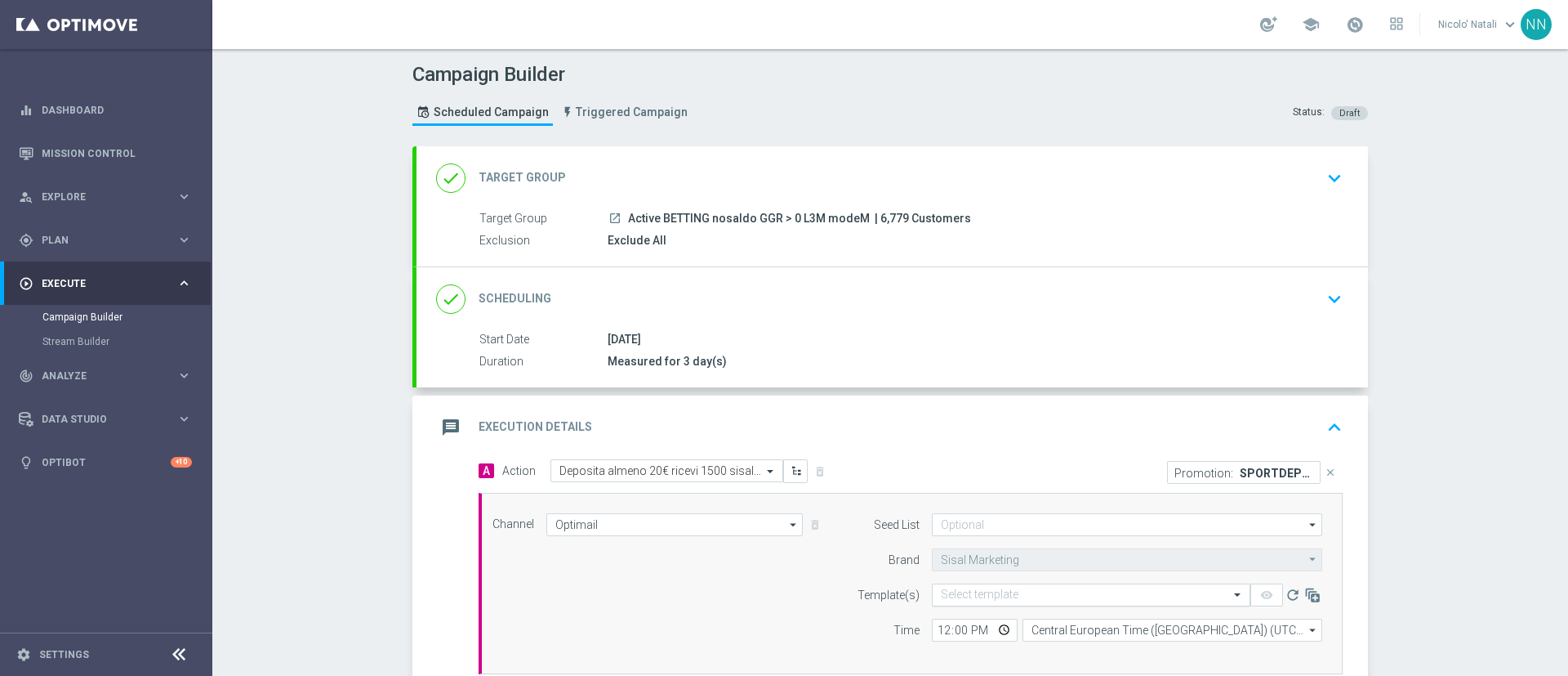
click at [996, 593] on input "text" at bounding box center [1074, 595] width 267 height 14
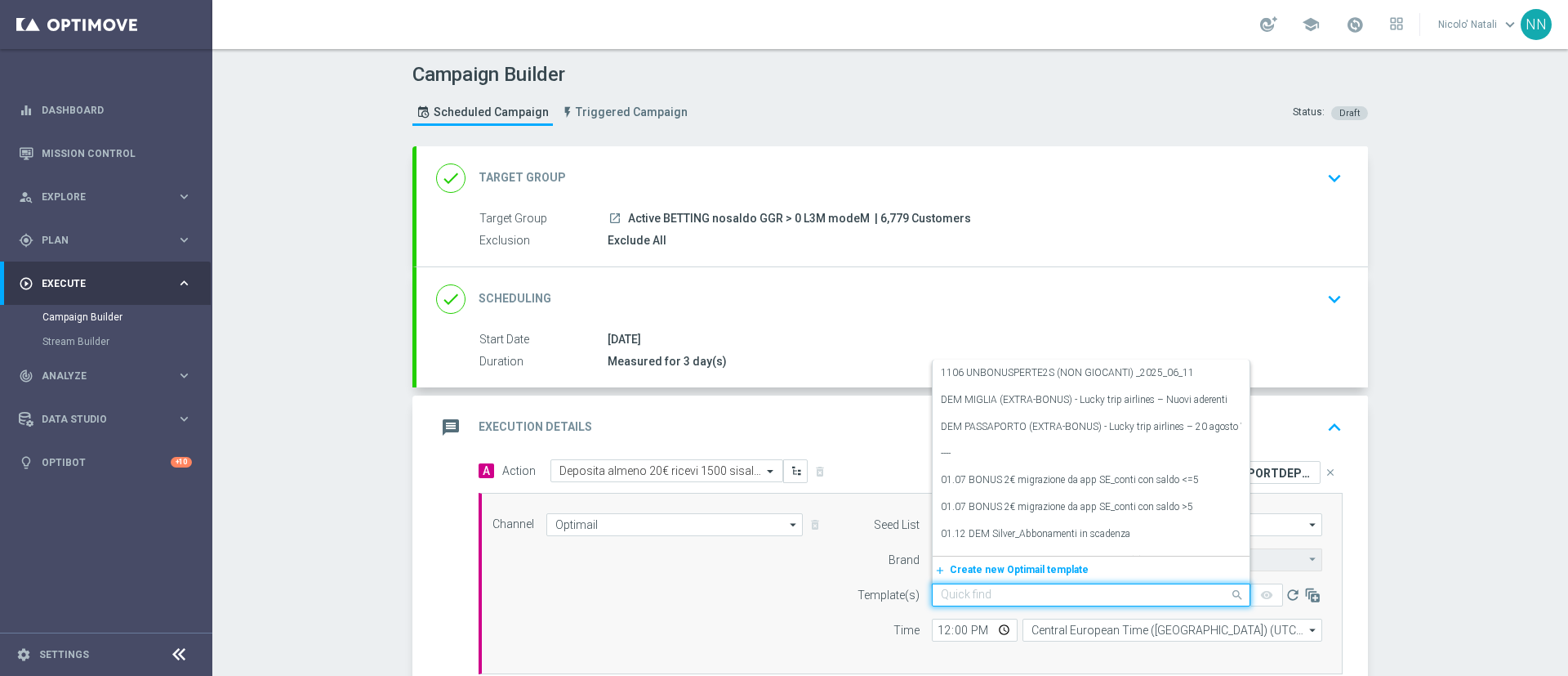
paste input "SPORTDEPM1609"
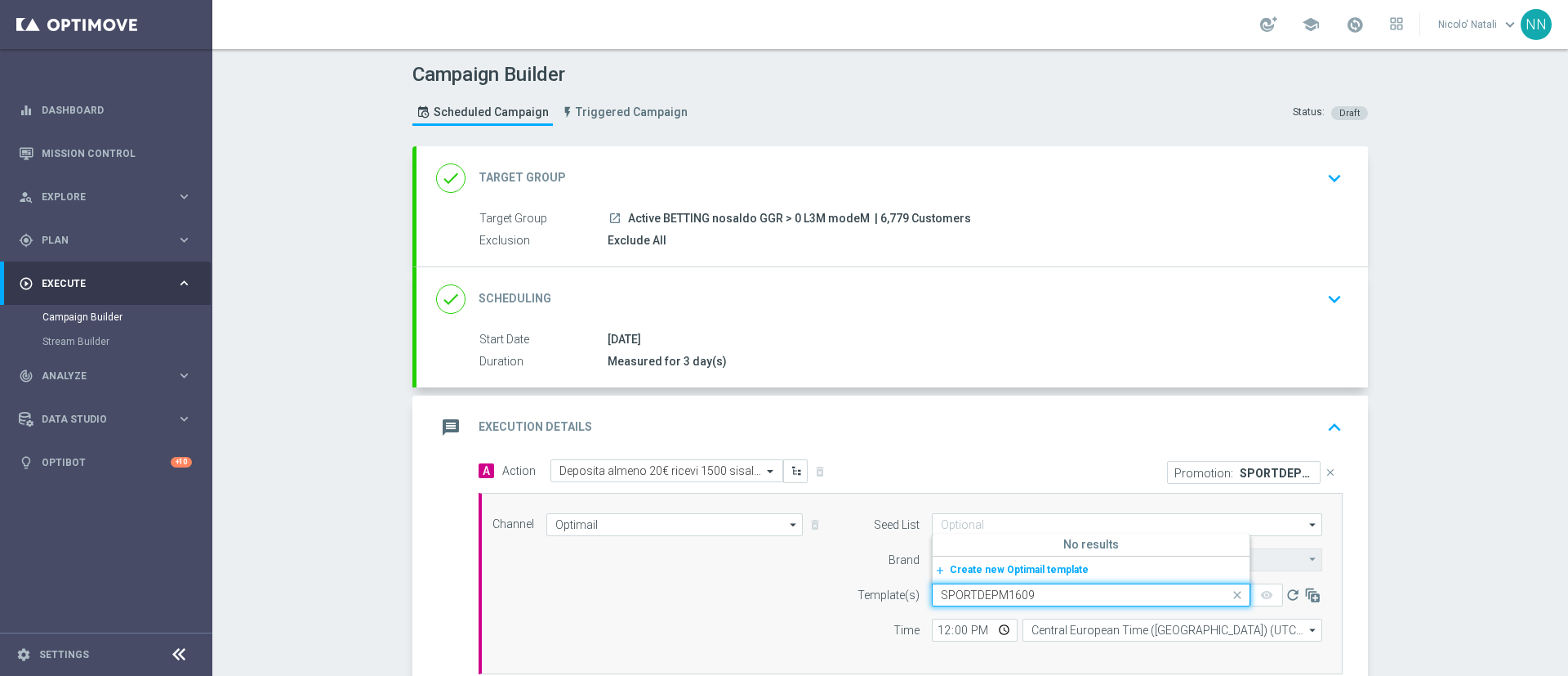
type input "SPORTDEPM1609"
click at [1022, 584] on div "Quick find SPORTDEPM1609" at bounding box center [1091, 595] width 319 height 23
click at [1027, 597] on input "SPORTDEPM1609" at bounding box center [1074, 595] width 267 height 14
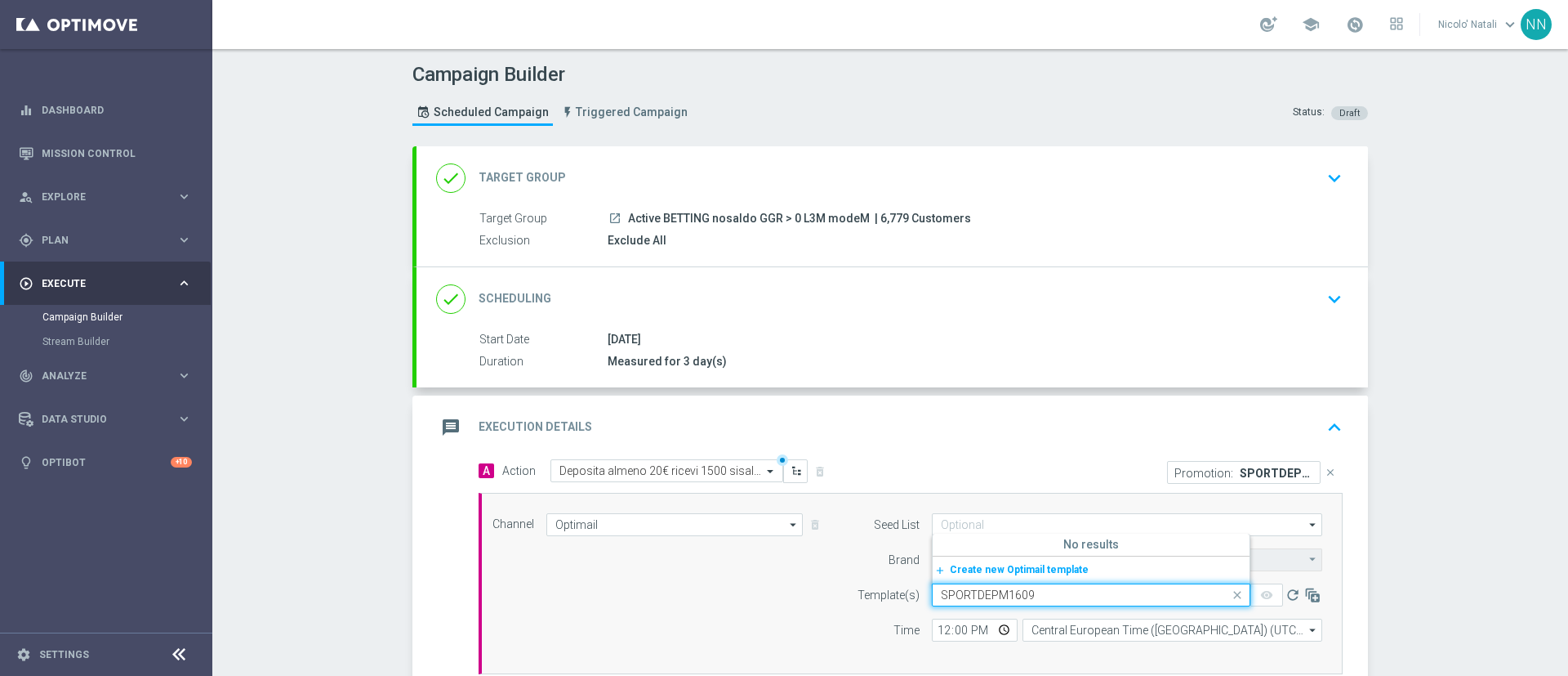
click at [1027, 597] on input "SPORTDEPM1609" at bounding box center [1074, 595] width 267 height 14
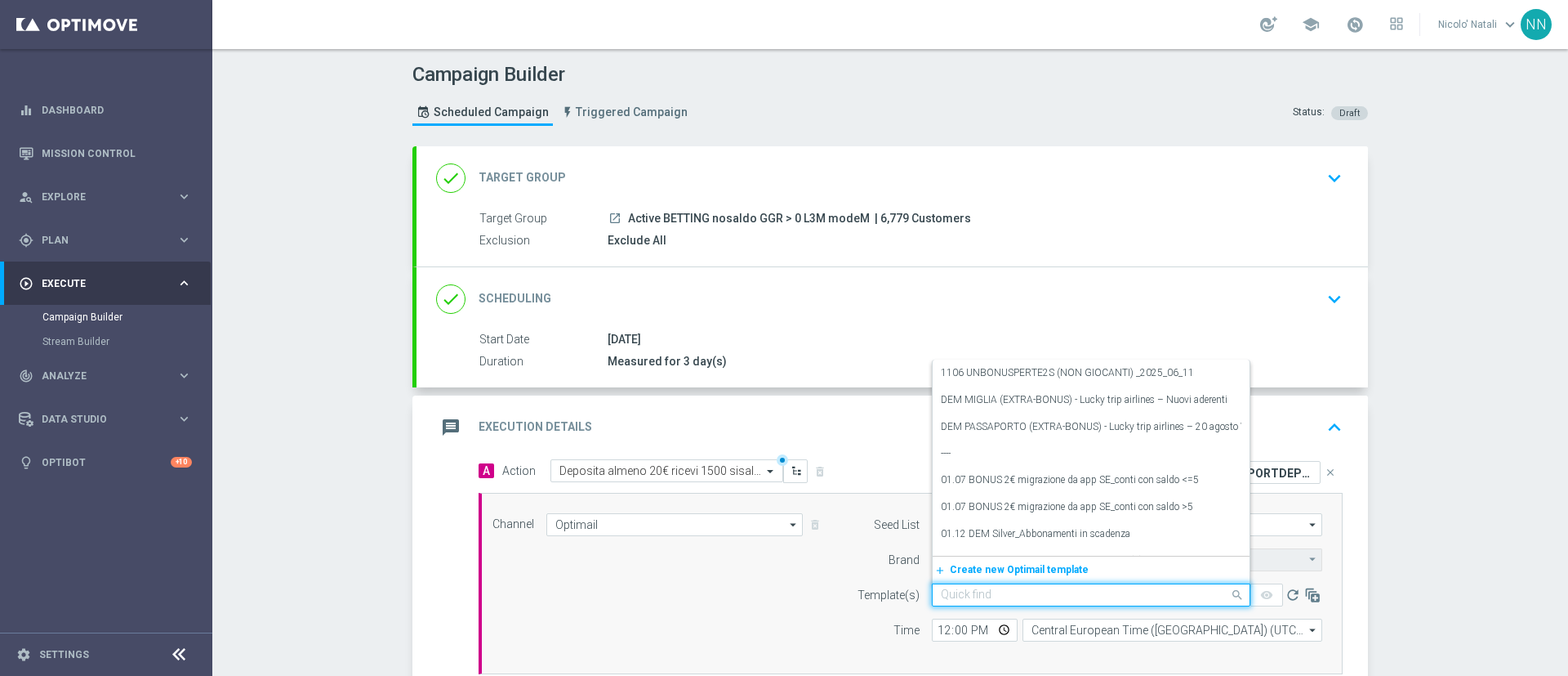
paste input "SPORTDEPM-1609-2025-09-16"
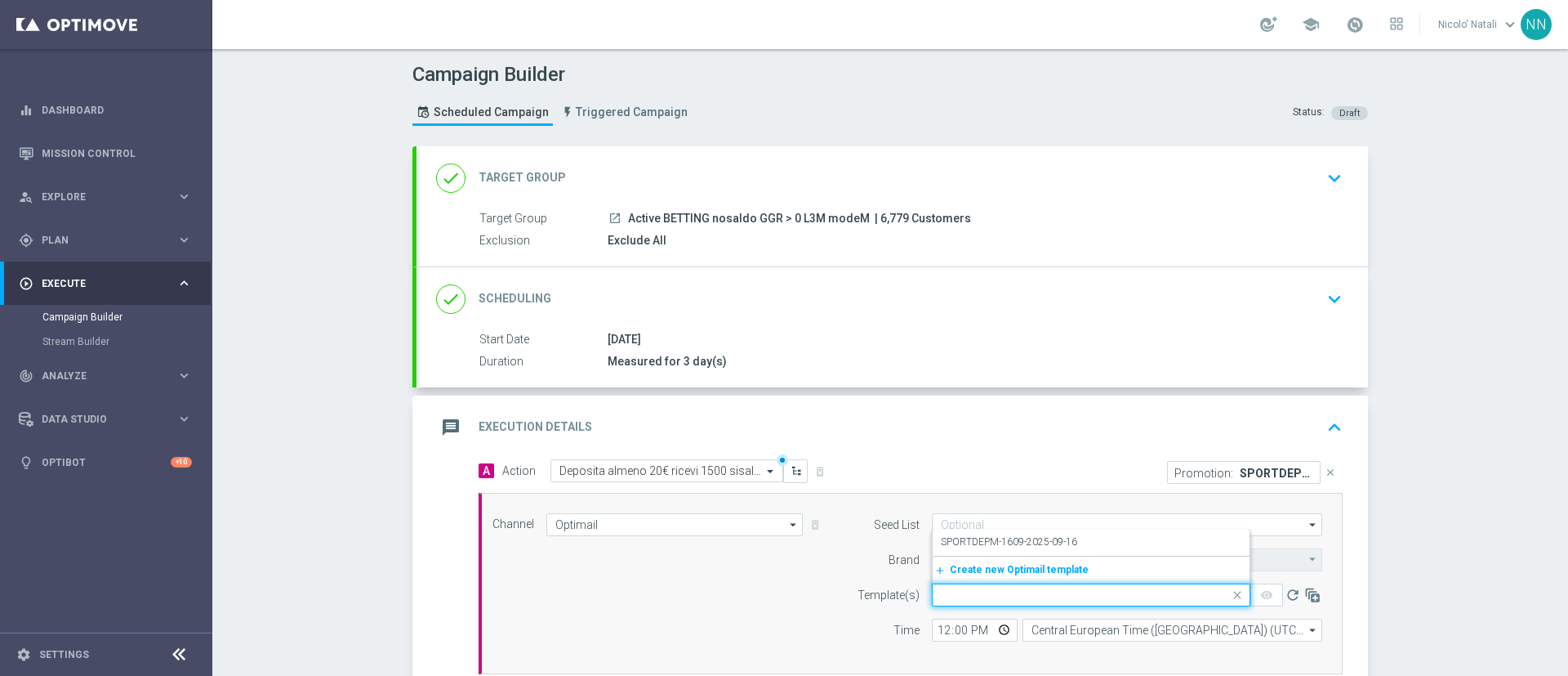
type input "SPORTDEPM-1609-2025-09-16"
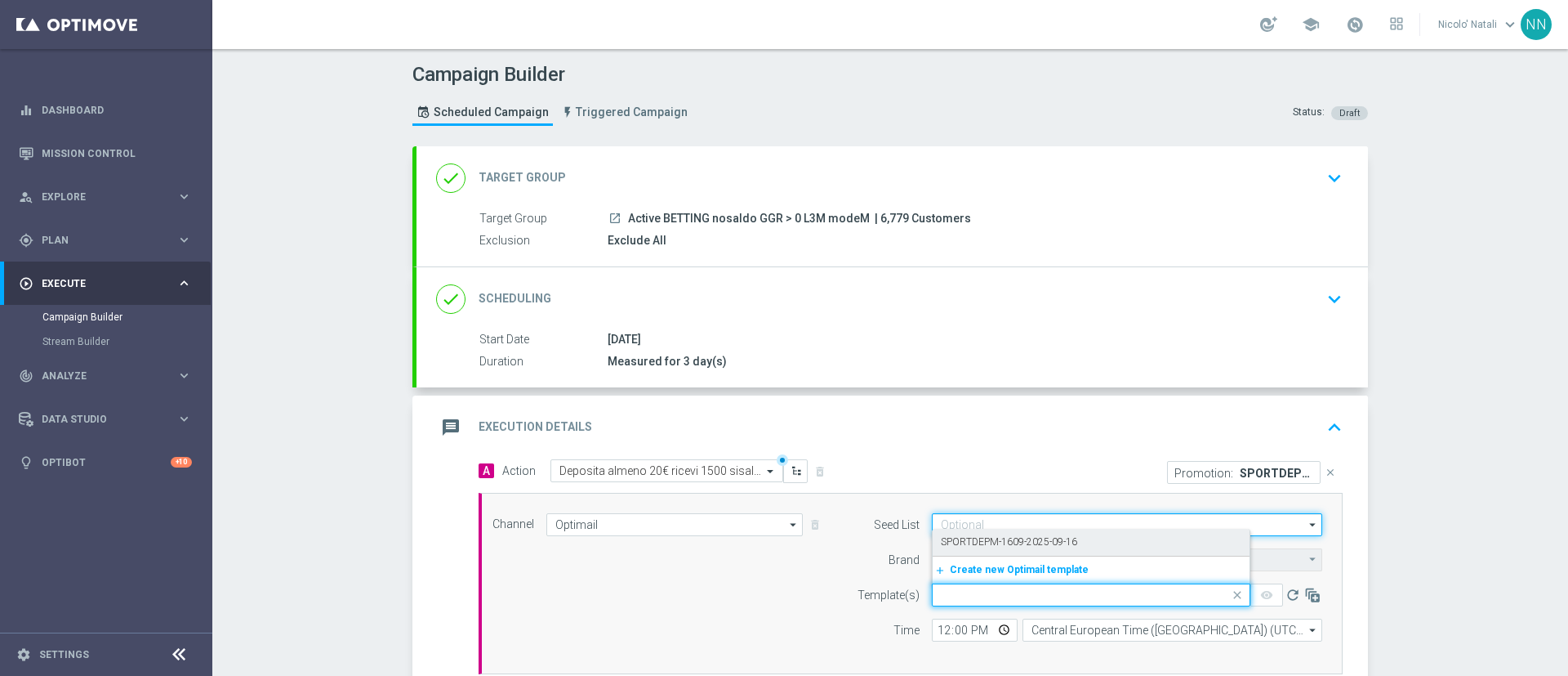
click at [1029, 520] on input at bounding box center [1127, 525] width 391 height 23
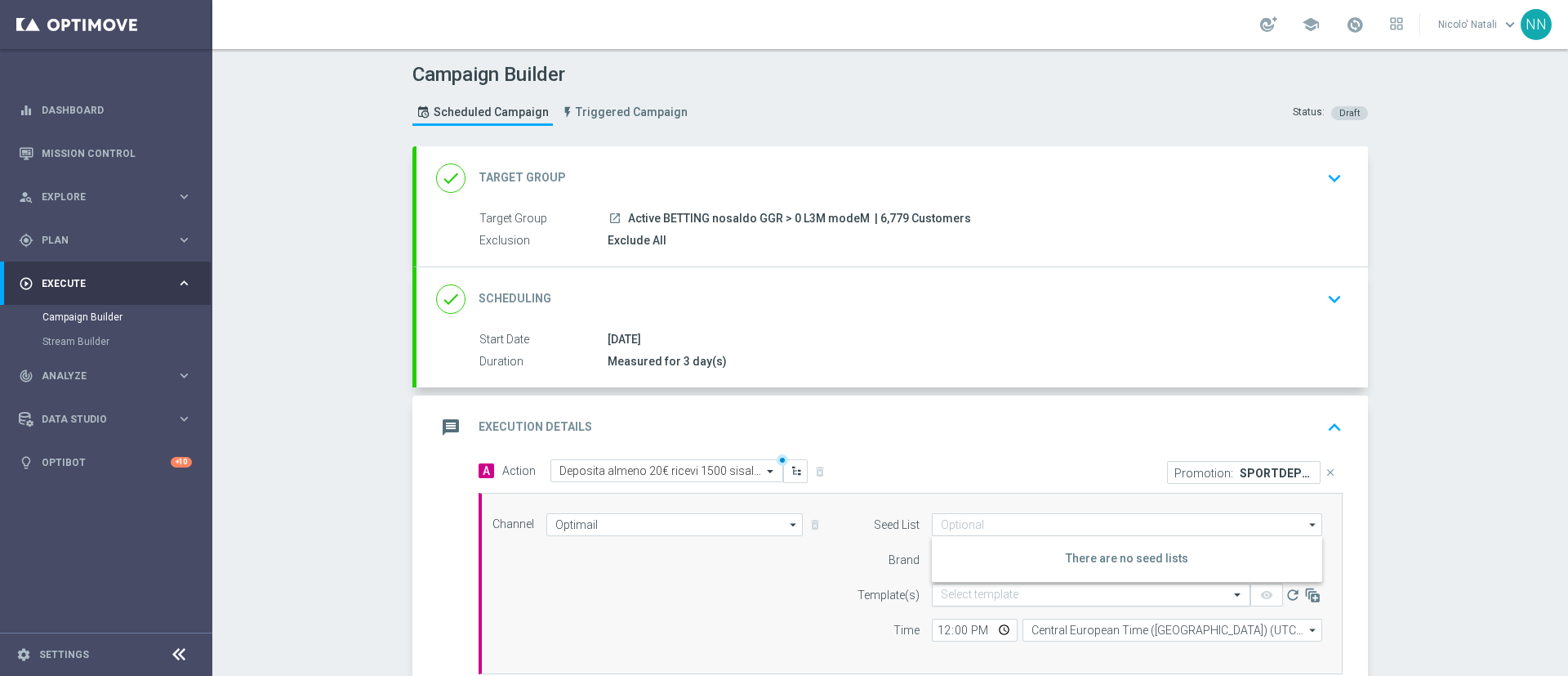
click at [987, 589] on input "text" at bounding box center [1074, 595] width 267 height 14
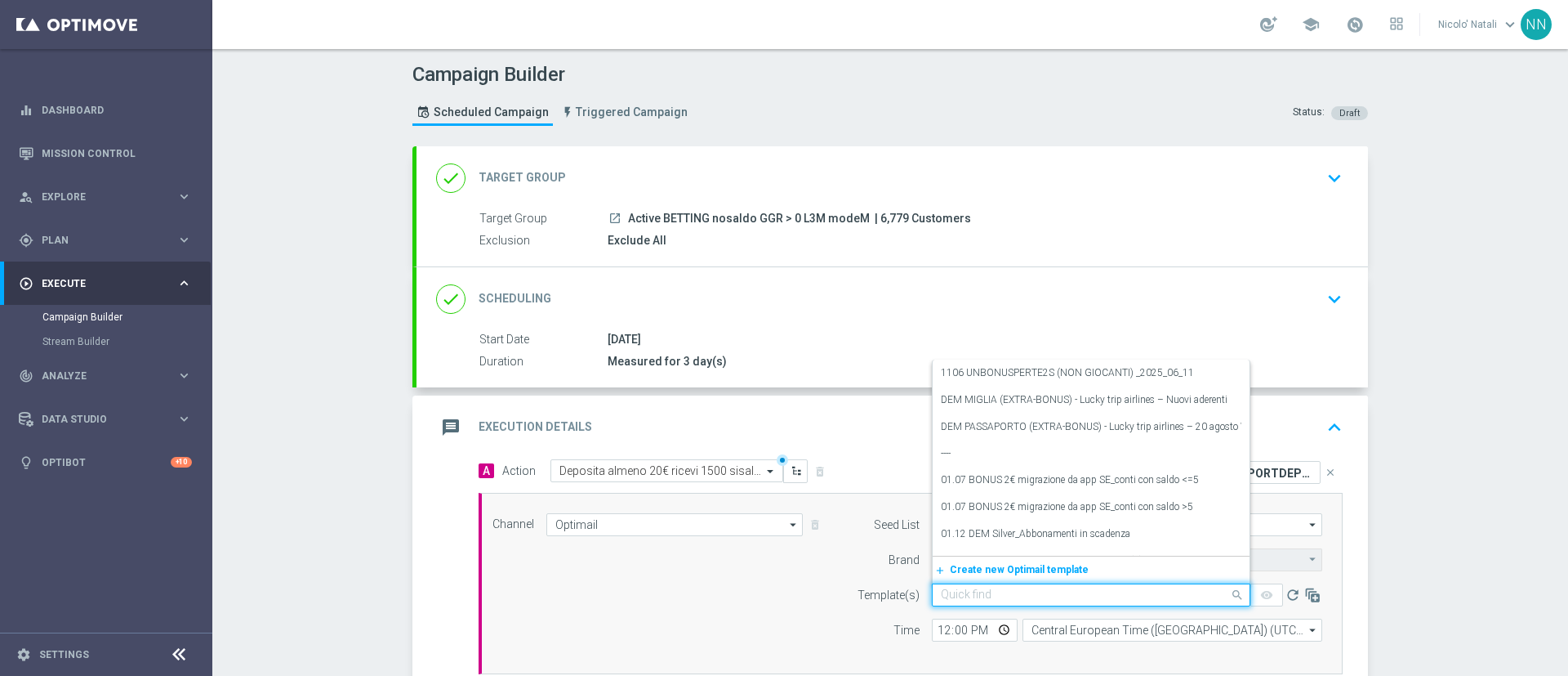
paste input "SPORTDEPM-1609-2025-09-16"
type input "SPORTDEPM-1609-2025-09-16"
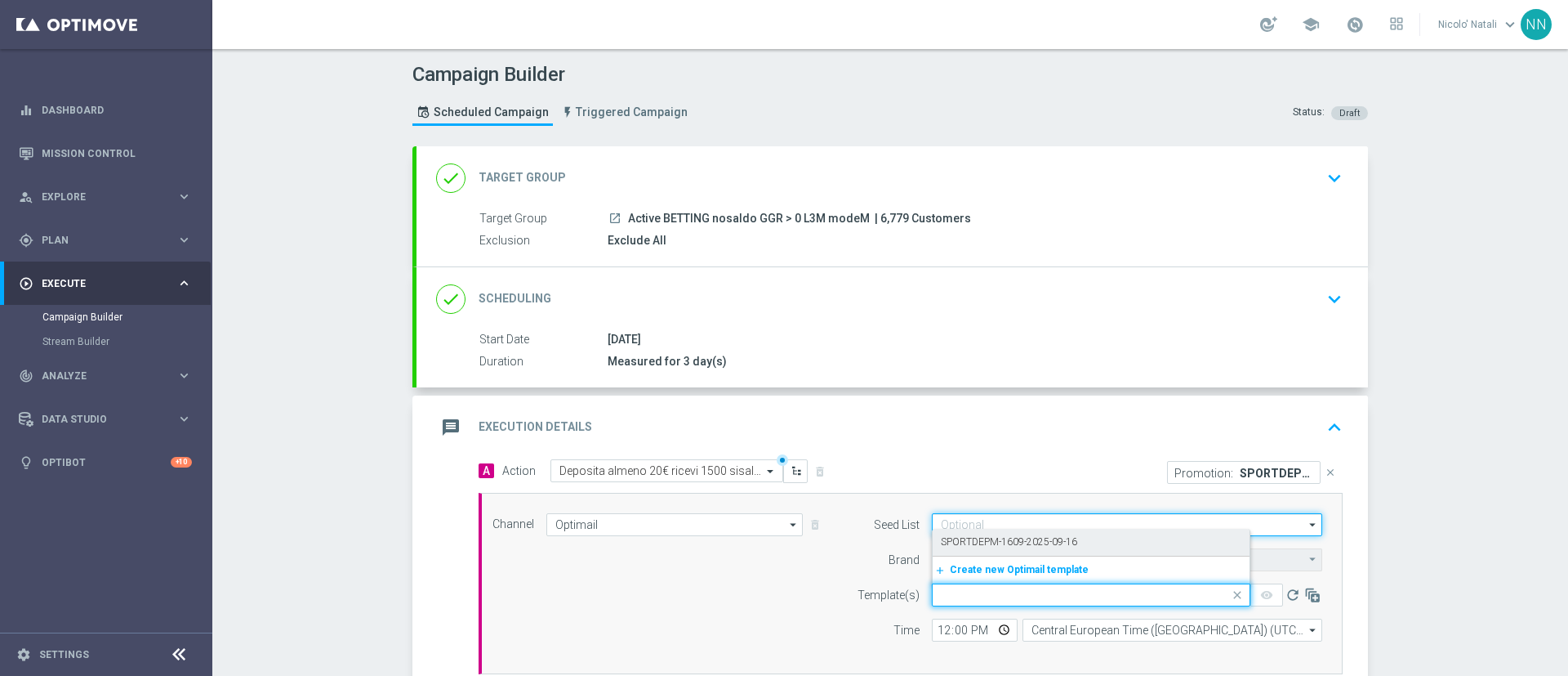
click at [983, 524] on input at bounding box center [1127, 525] width 391 height 23
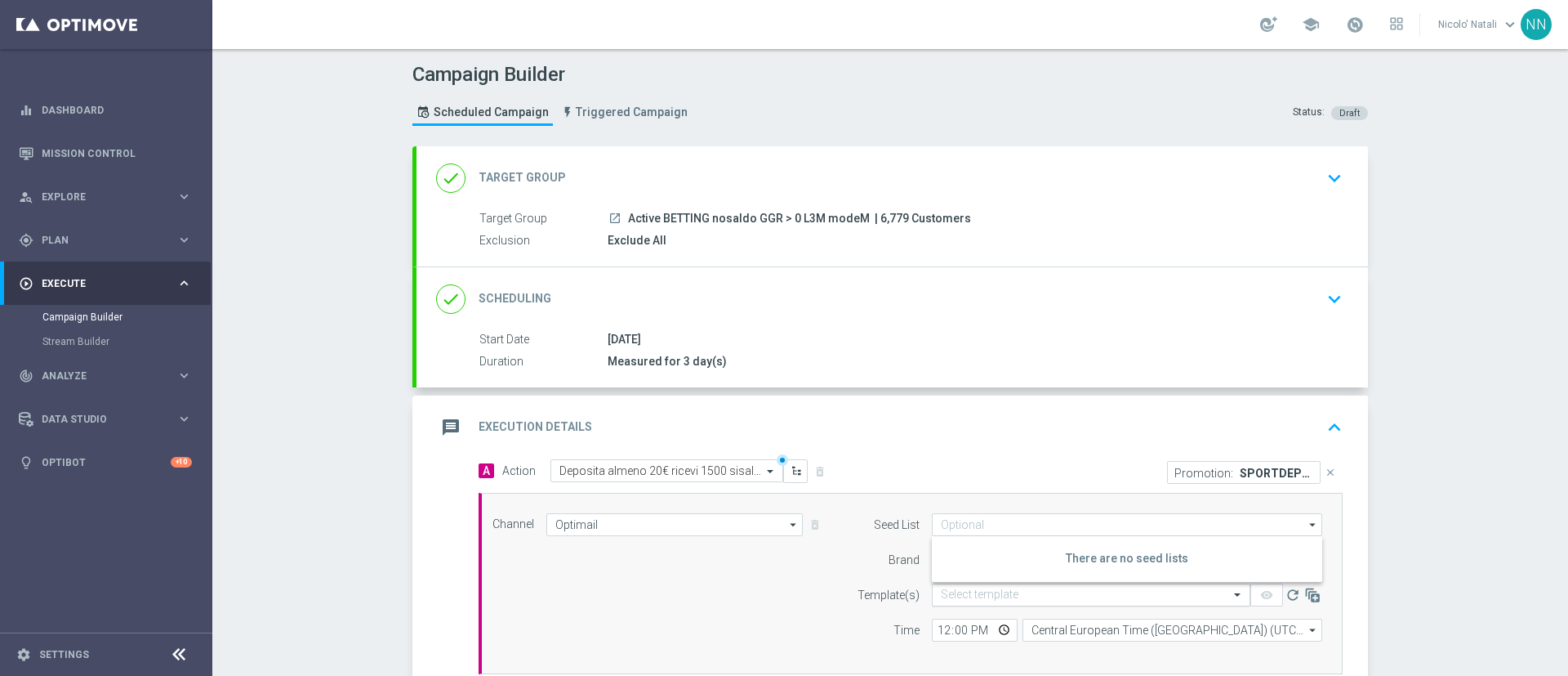
click at [967, 592] on input "text" at bounding box center [1074, 595] width 267 height 14
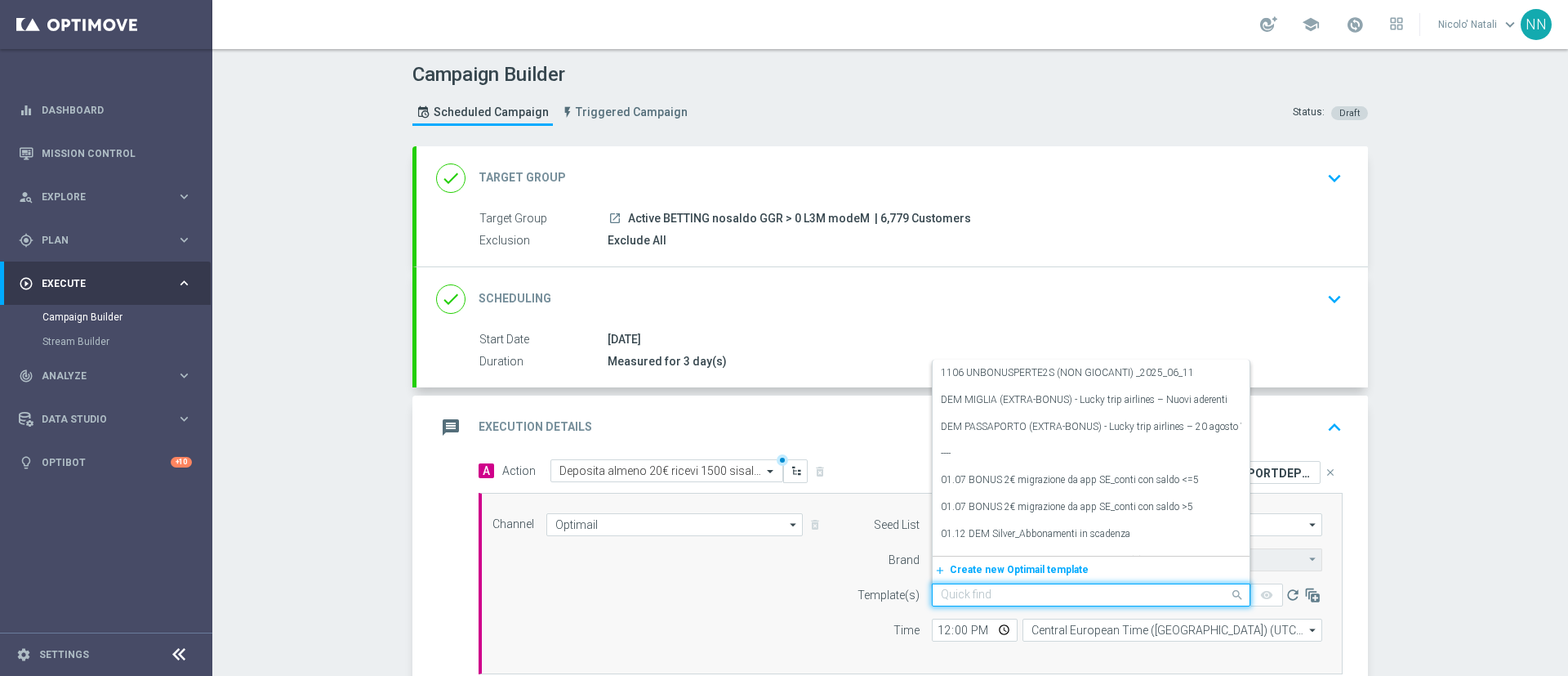
paste input "SPORTDEPM-1609-2025-09-16"
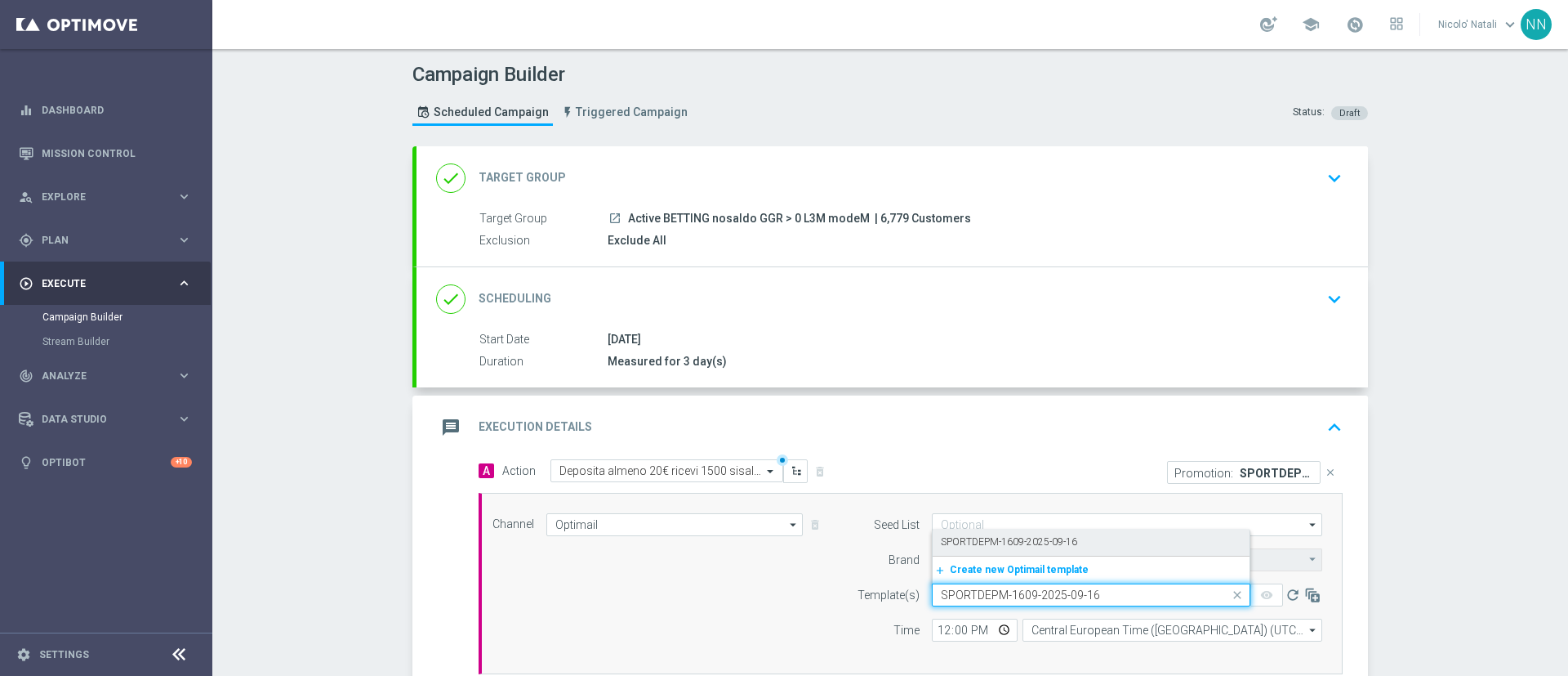
click at [966, 529] on div "SPORTDEPM-1609-2025-09-16" at bounding box center [1091, 542] width 301 height 27
type input "SPORTDEPM-1609-2025-09-16"
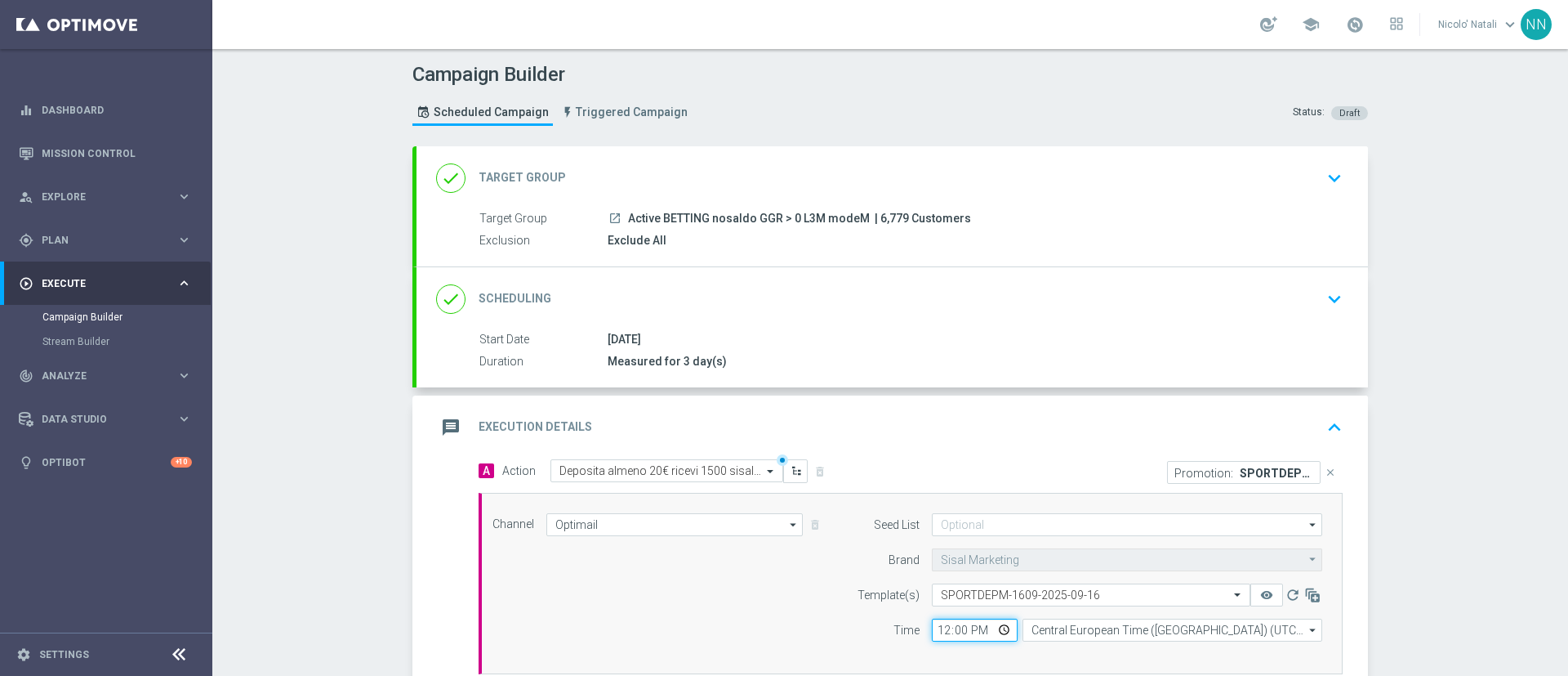
click at [937, 629] on input "12:00" at bounding box center [974, 630] width 85 height 23
type input "18:00"
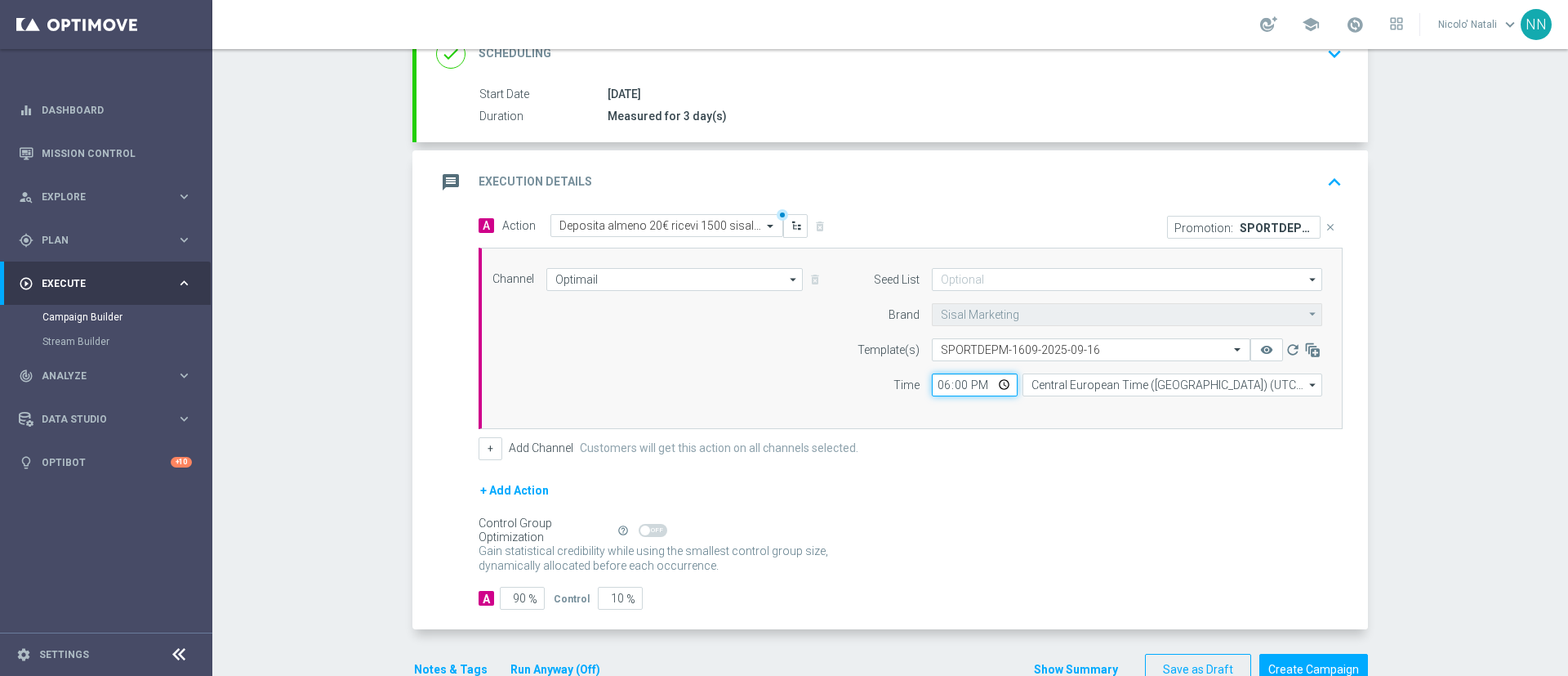
scroll to position [288, 0]
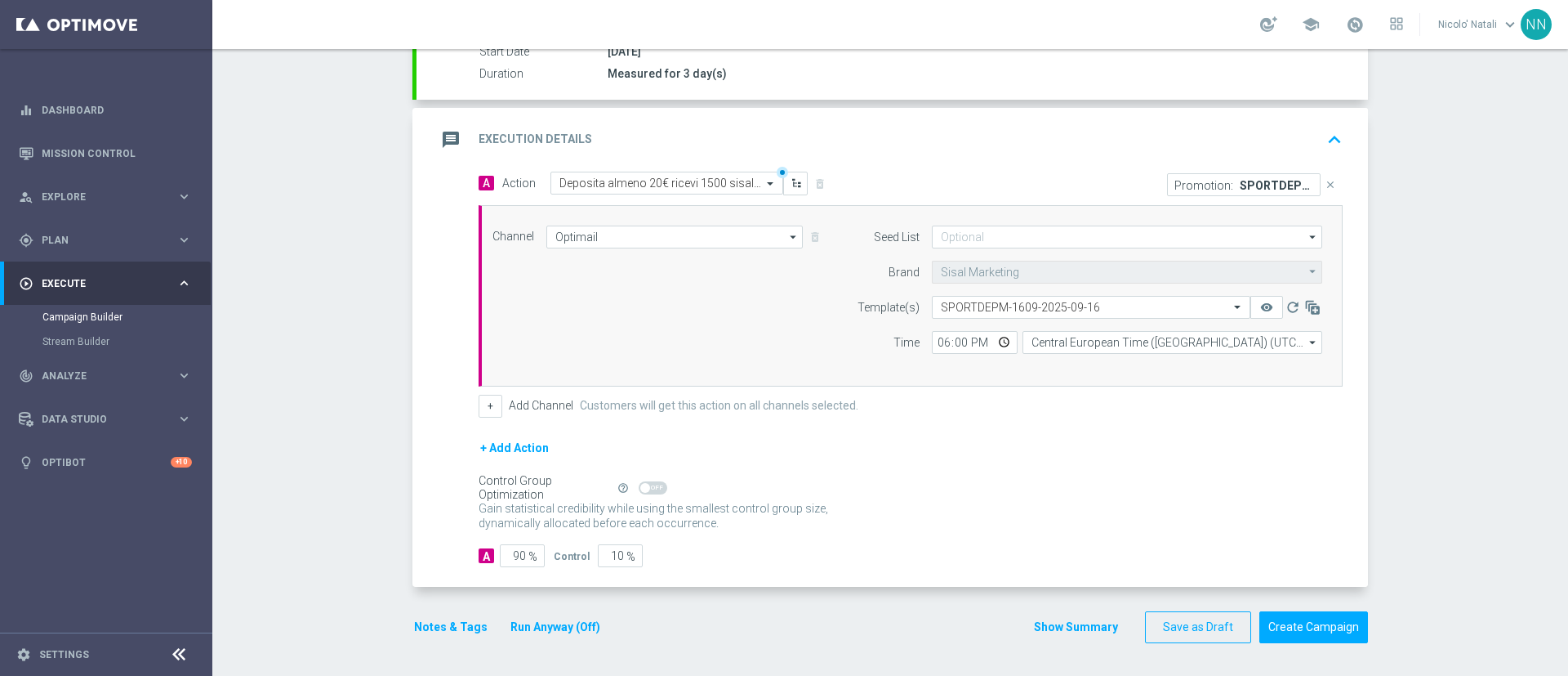
click at [449, 621] on button "Notes & Tags" at bounding box center [451, 627] width 77 height 20
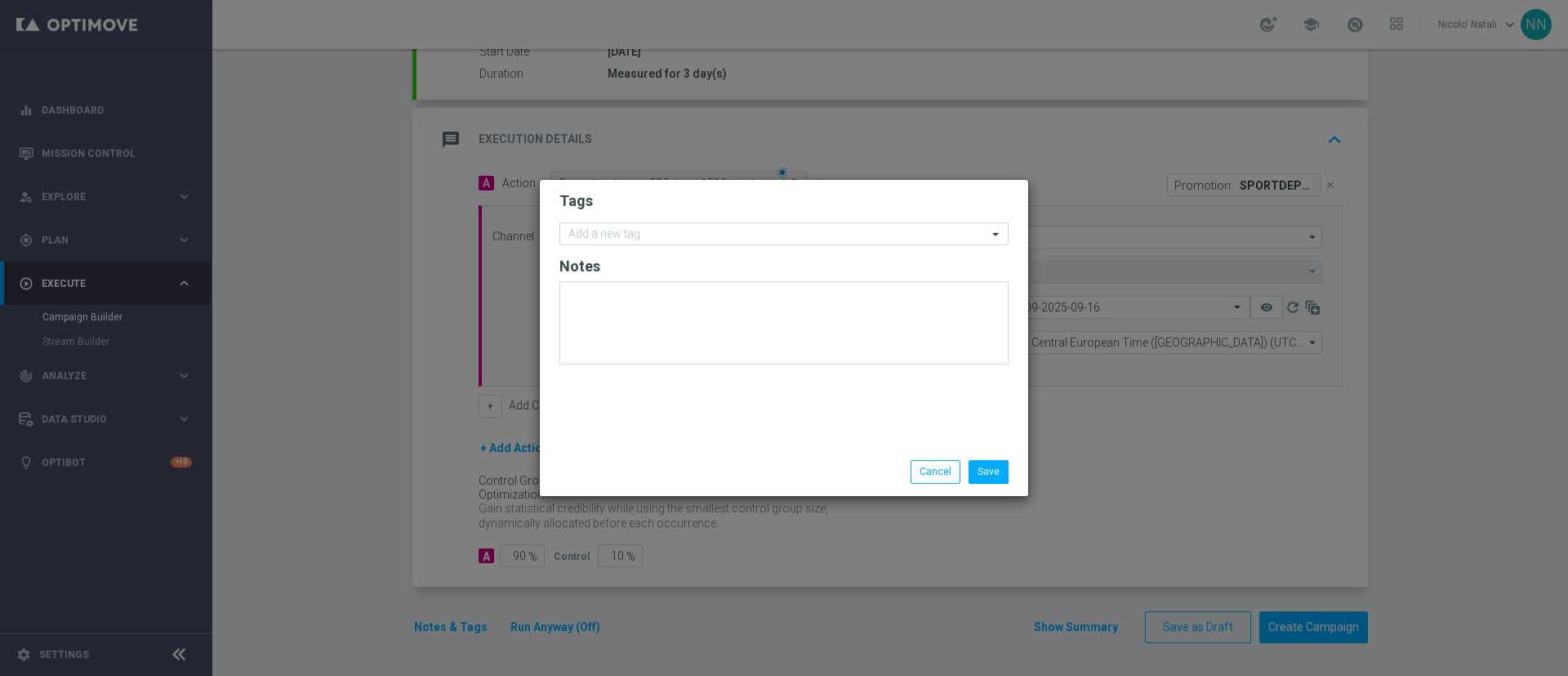
click at [647, 214] on form "Tags Add a new tag Notes" at bounding box center [784, 282] width 450 height 189
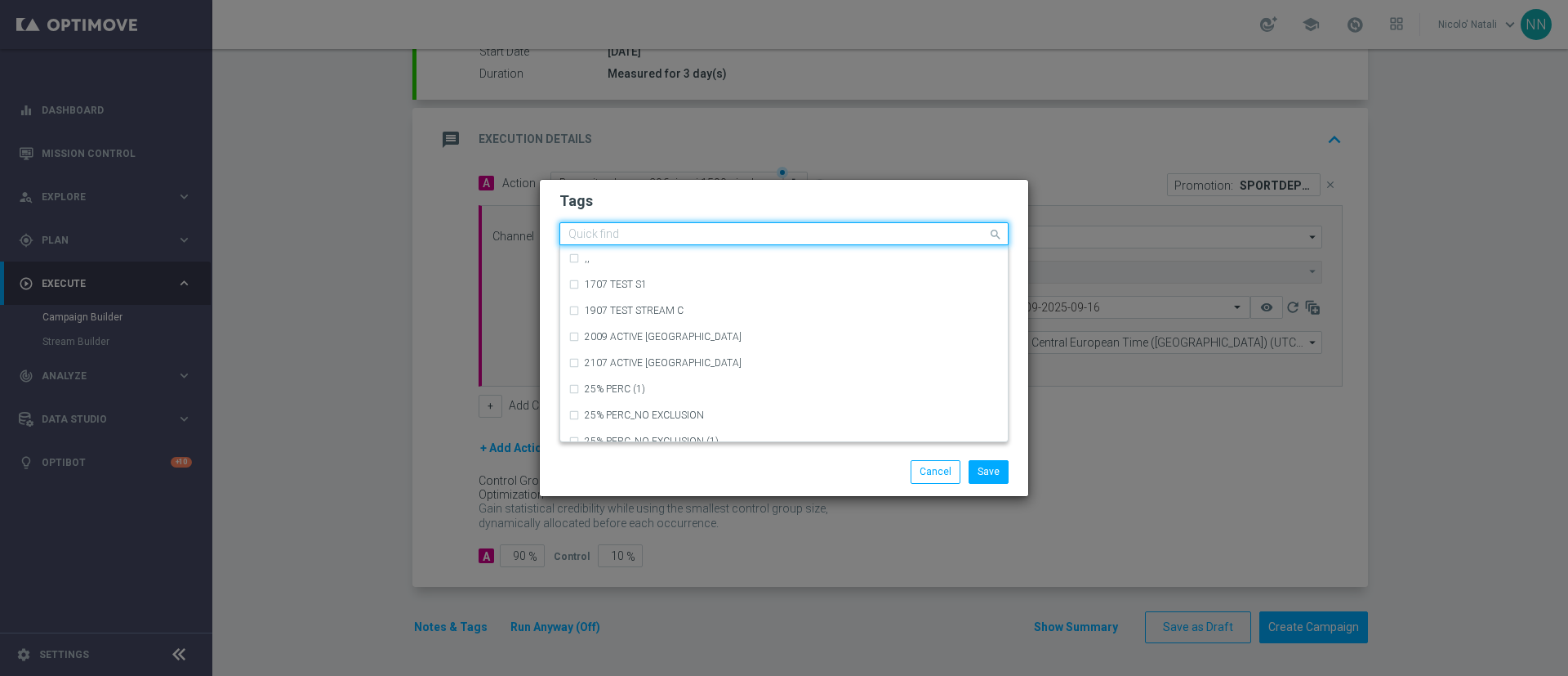
click at [643, 231] on input "text" at bounding box center [778, 235] width 419 height 14
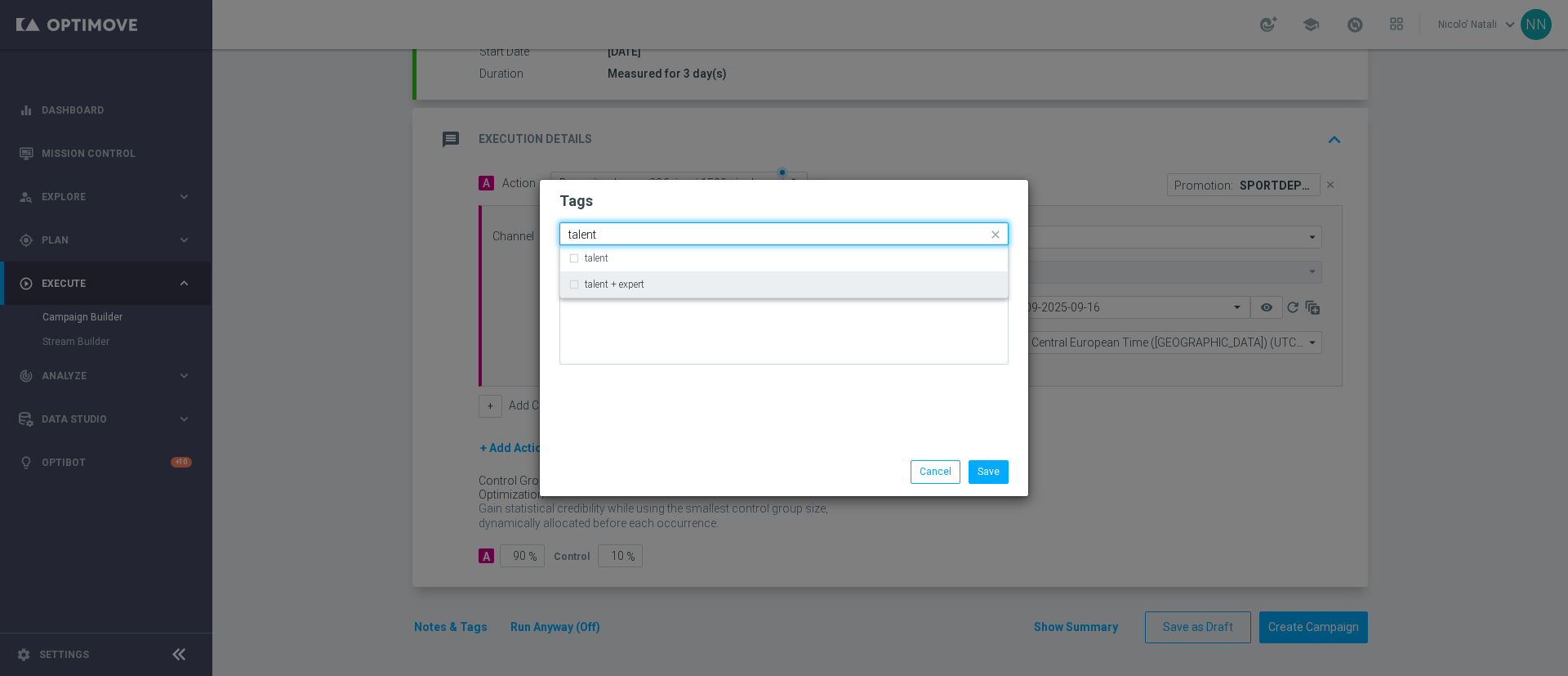
click at [638, 286] on label "talent + expert" at bounding box center [615, 283] width 60 height 10
type input "talent"
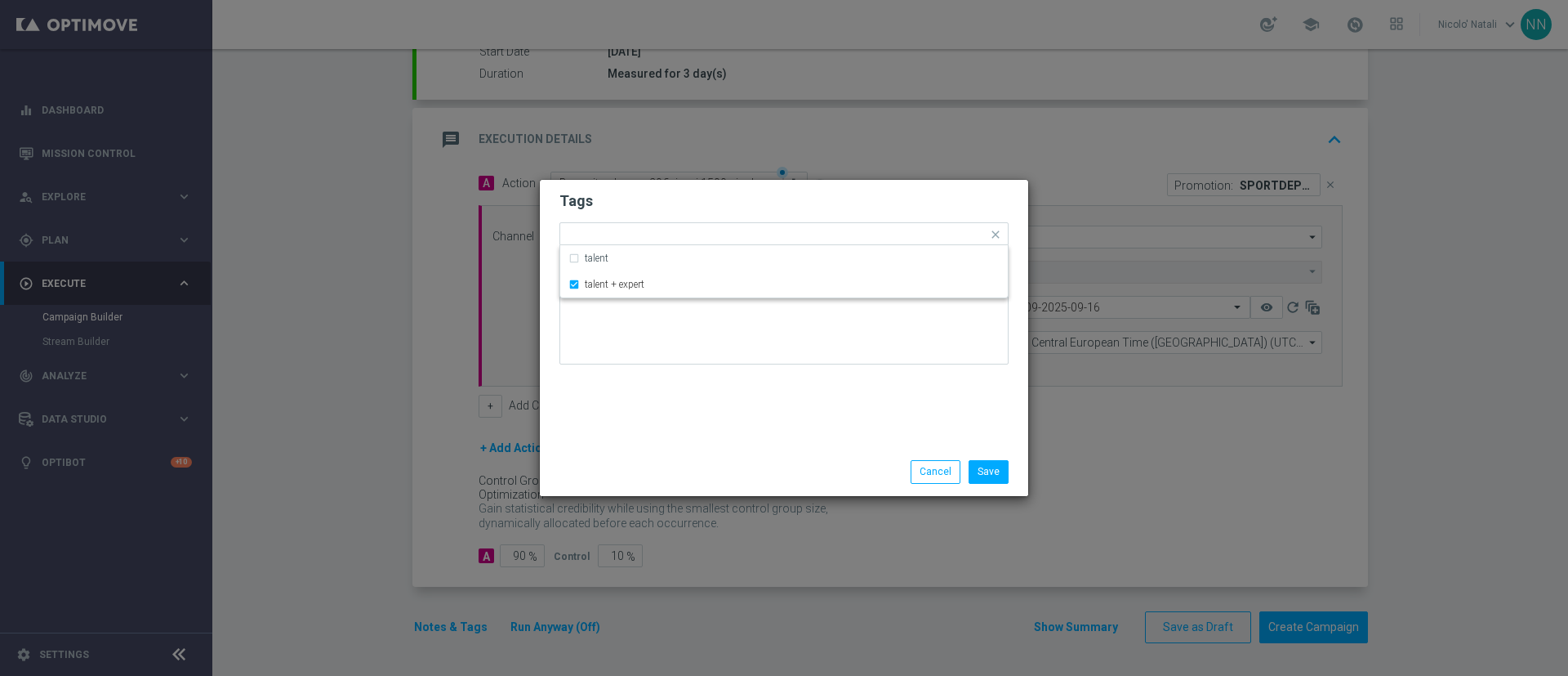
click at [638, 394] on div "Tags Quick find × talent + expert talent talent + expert Notes" at bounding box center [784, 313] width 488 height 268
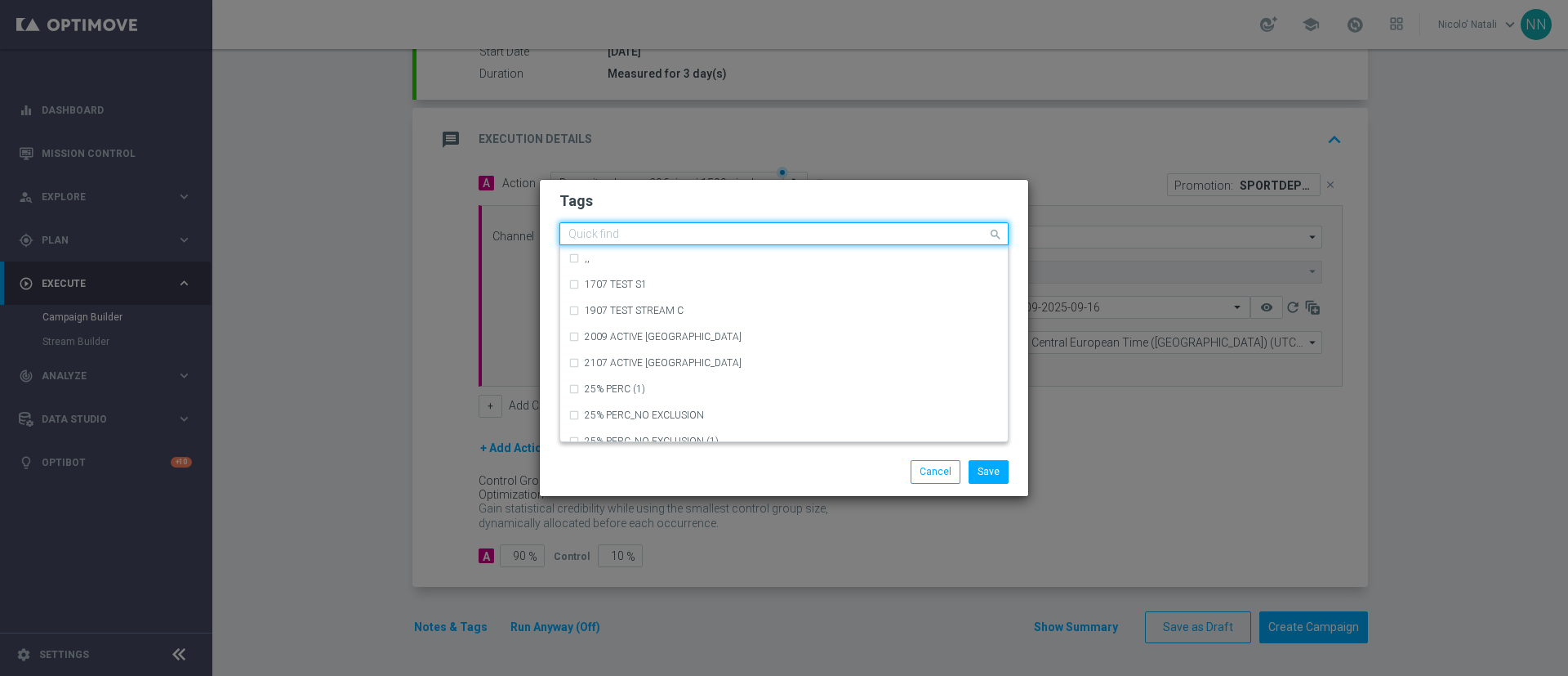
click at [700, 235] on input "text" at bounding box center [778, 235] width 419 height 14
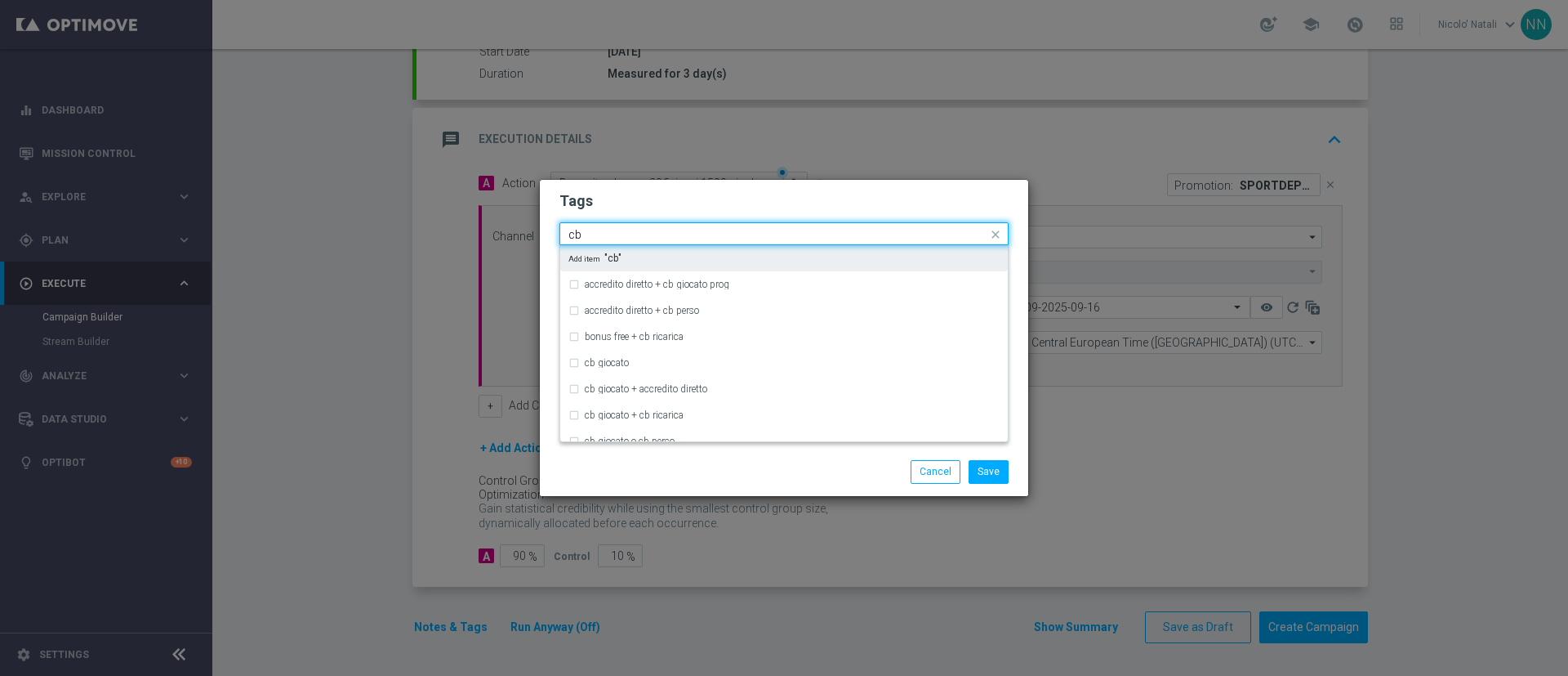
type input "c"
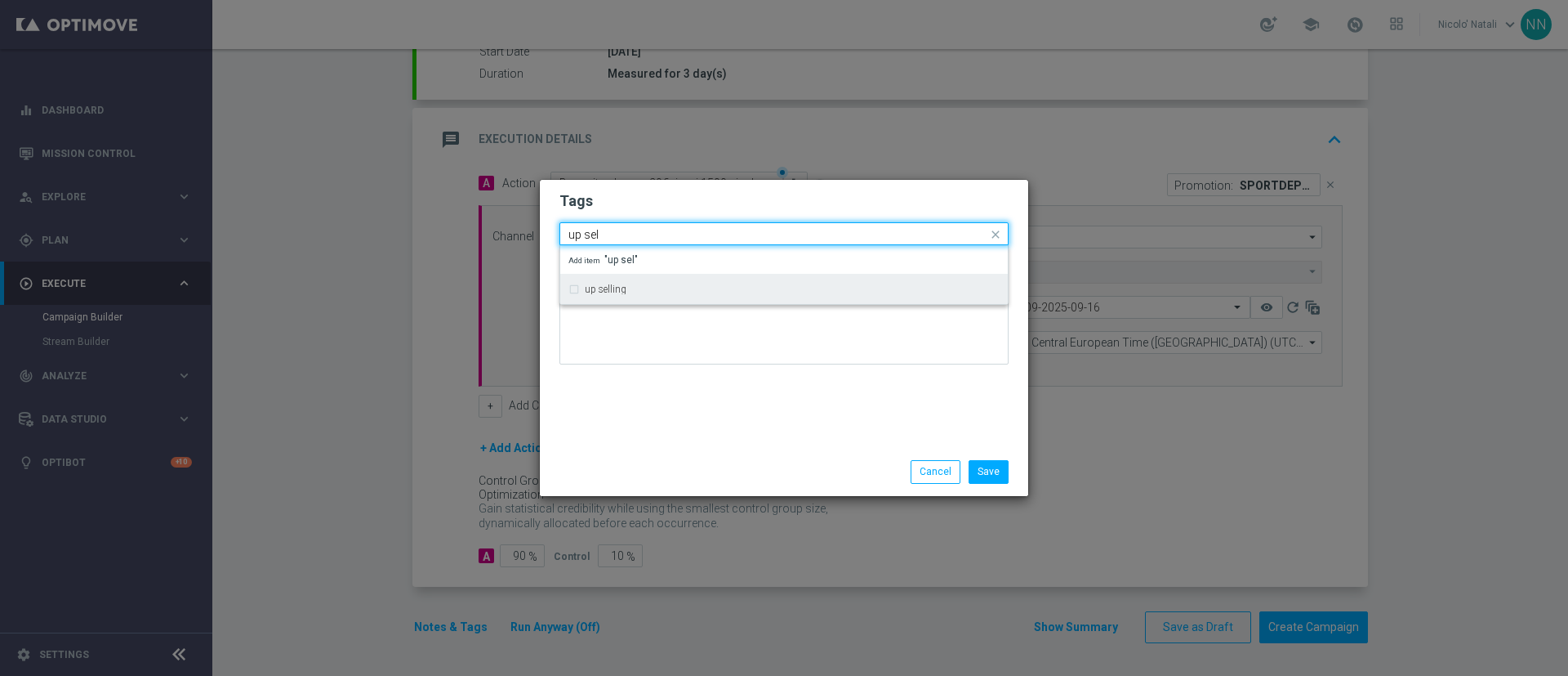
click at [678, 283] on div "up selling" at bounding box center [784, 290] width 431 height 26
type input "up sel"
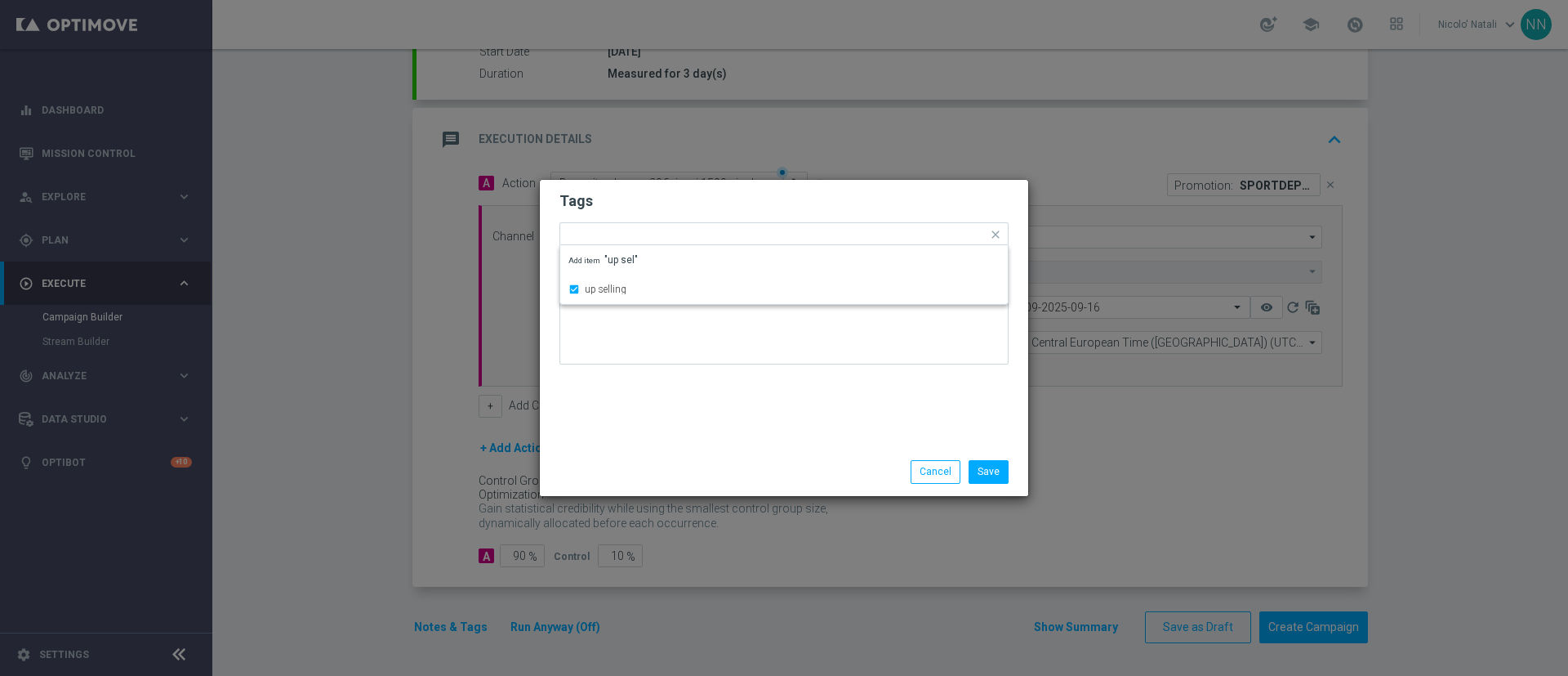
click at [676, 396] on div "Tags Quick find × talent + expert × up selling up selling Add item "up sel" Not…" at bounding box center [784, 313] width 488 height 268
click at [767, 240] on input "text" at bounding box center [864, 236] width 246 height 14
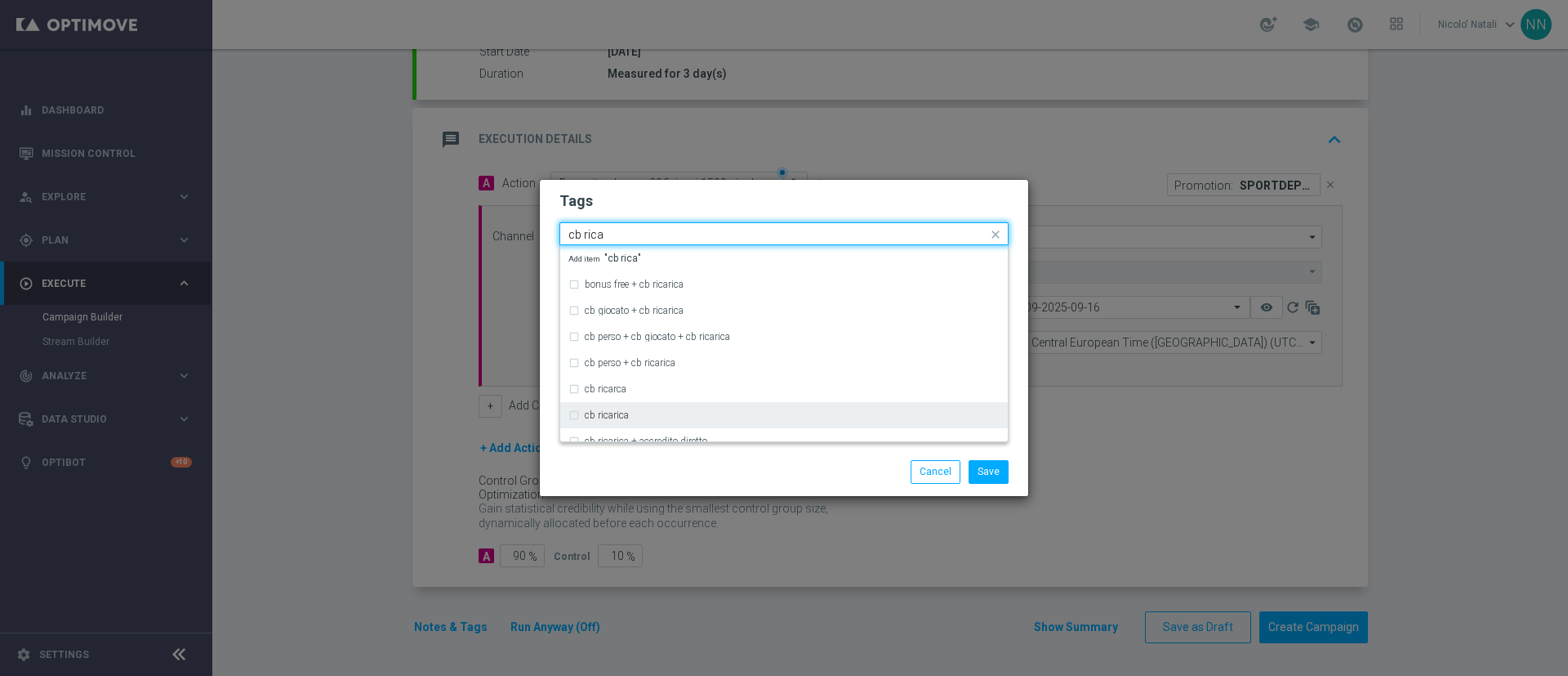
click at [641, 410] on div "cb ricarica" at bounding box center [793, 415] width 415 height 10
type input "cb rica"
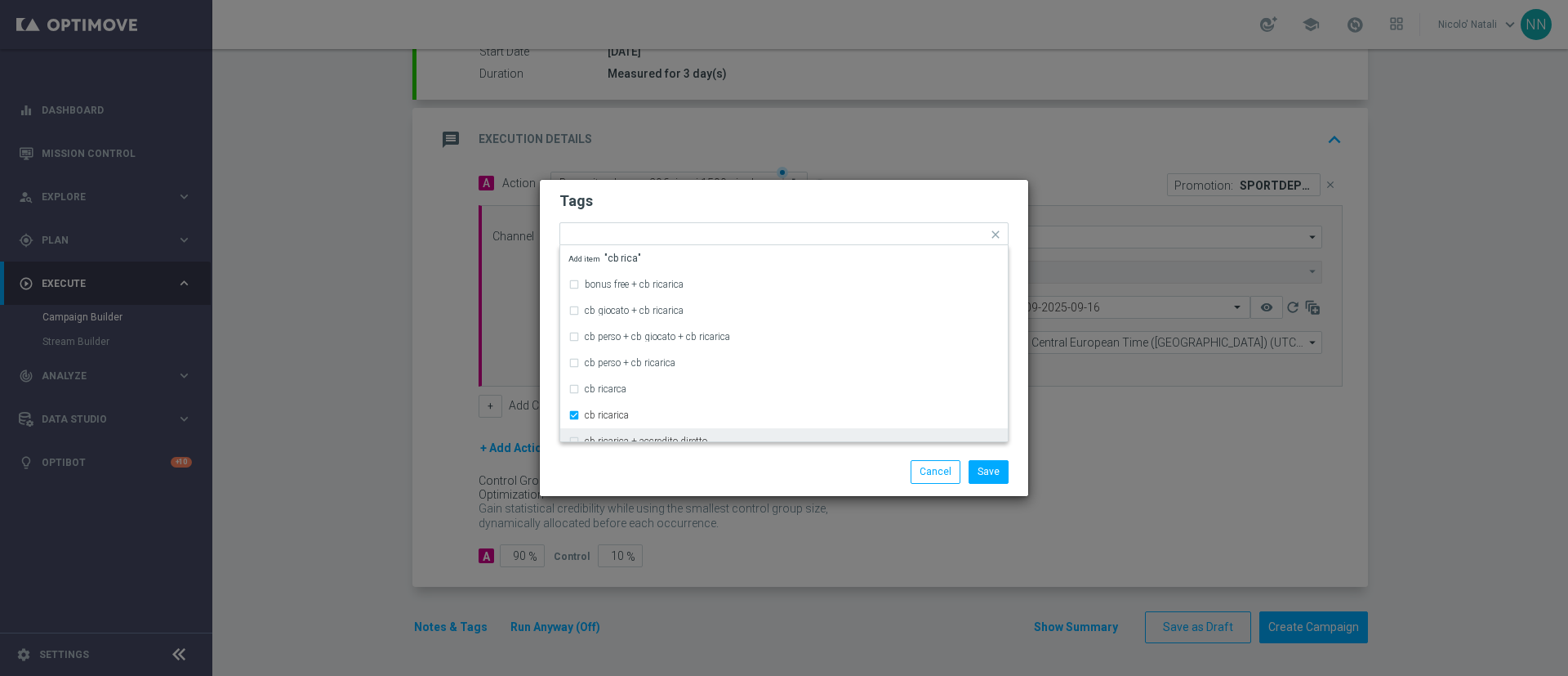
click at [638, 445] on div "Tags Quick find × talent + expert × up selling × cb ricarica bonus free + cb ri…" at bounding box center [784, 313] width 488 height 268
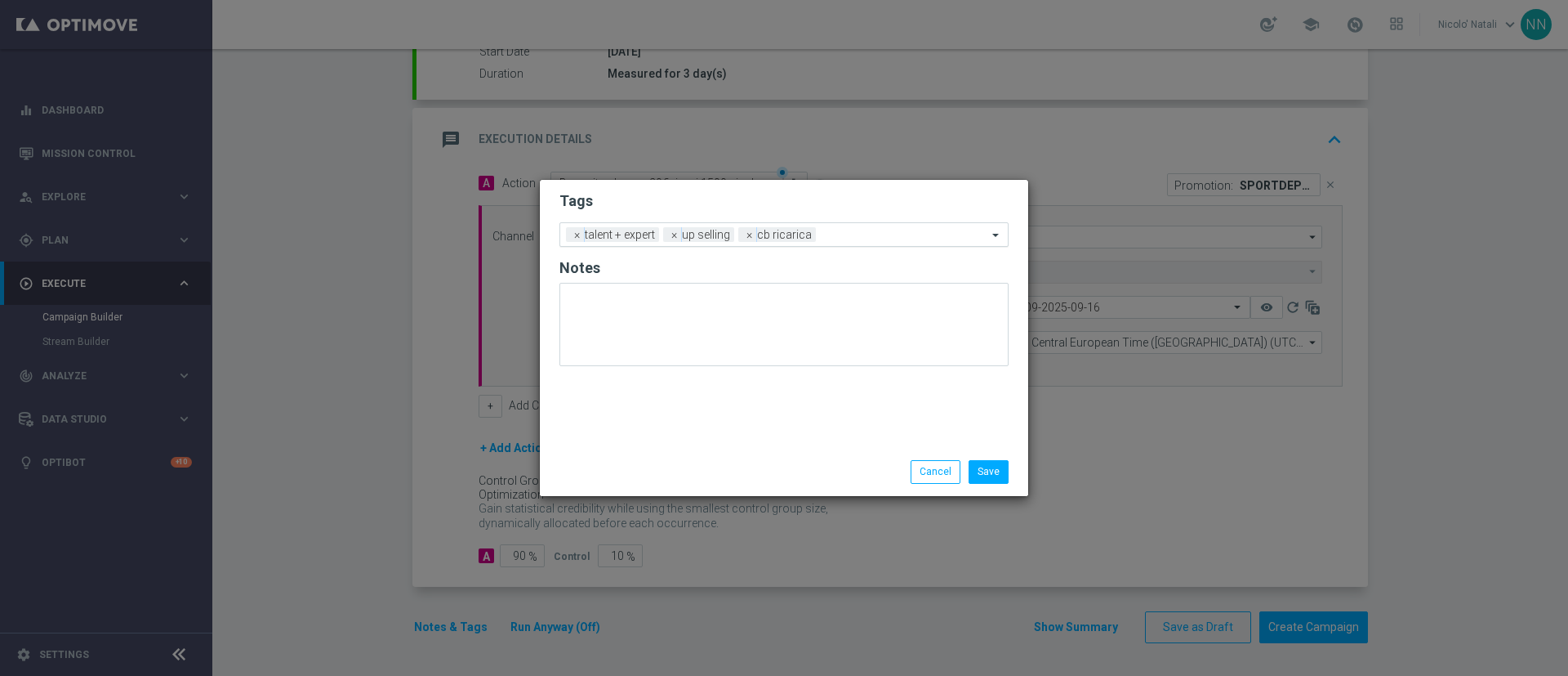
click at [863, 237] on input "text" at bounding box center [905, 236] width 165 height 14
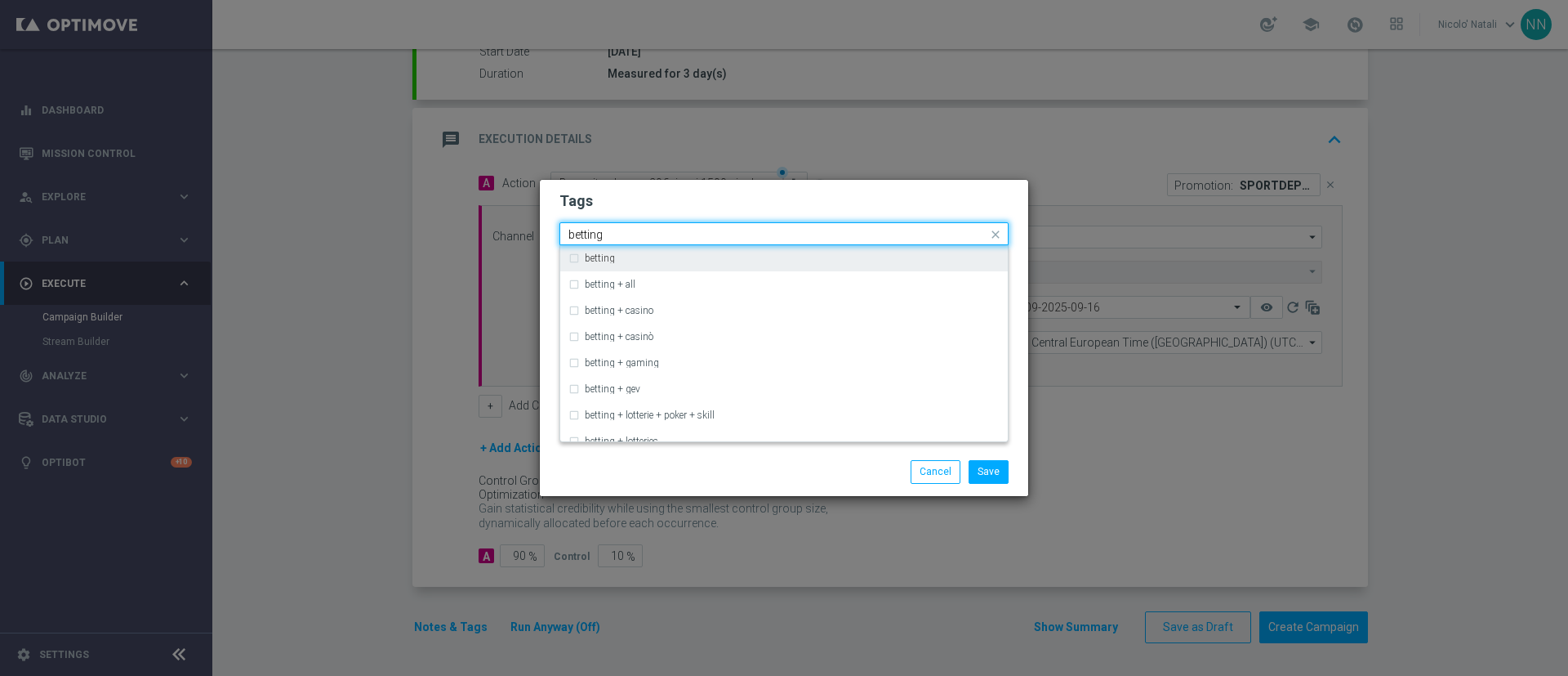
click at [816, 261] on div "betting" at bounding box center [793, 258] width 415 height 10
type input "betting"
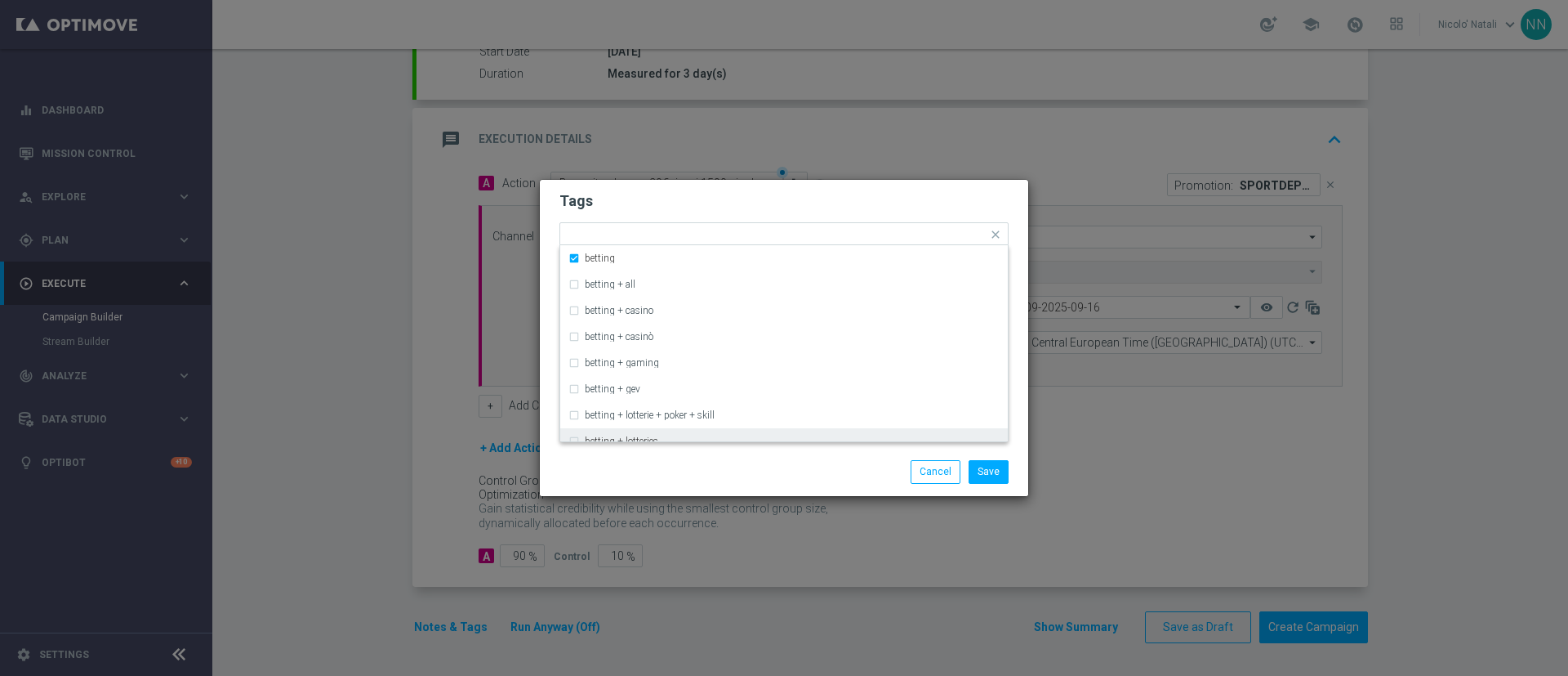
click at [771, 449] on div "Save Cancel" at bounding box center [784, 472] width 488 height 48
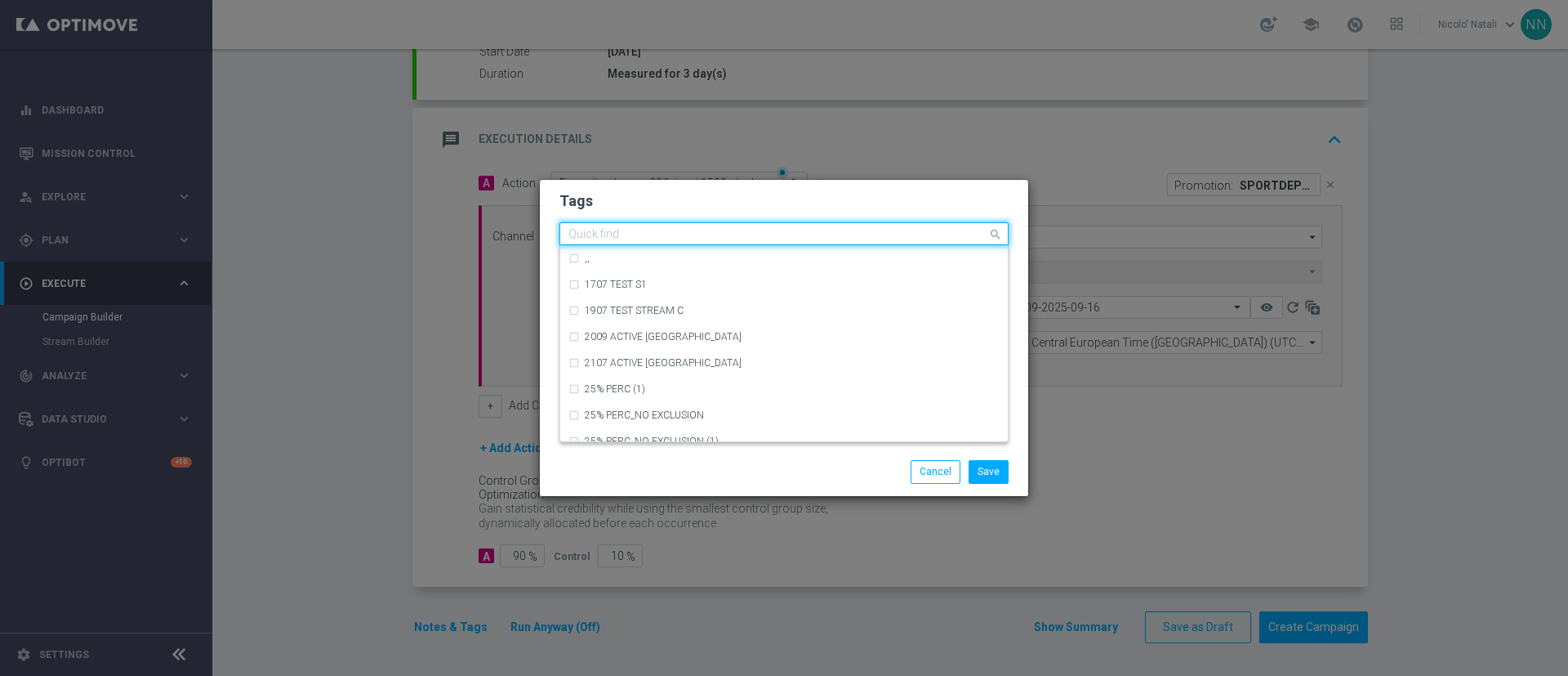
click at [900, 237] on input "text" at bounding box center [778, 235] width 419 height 14
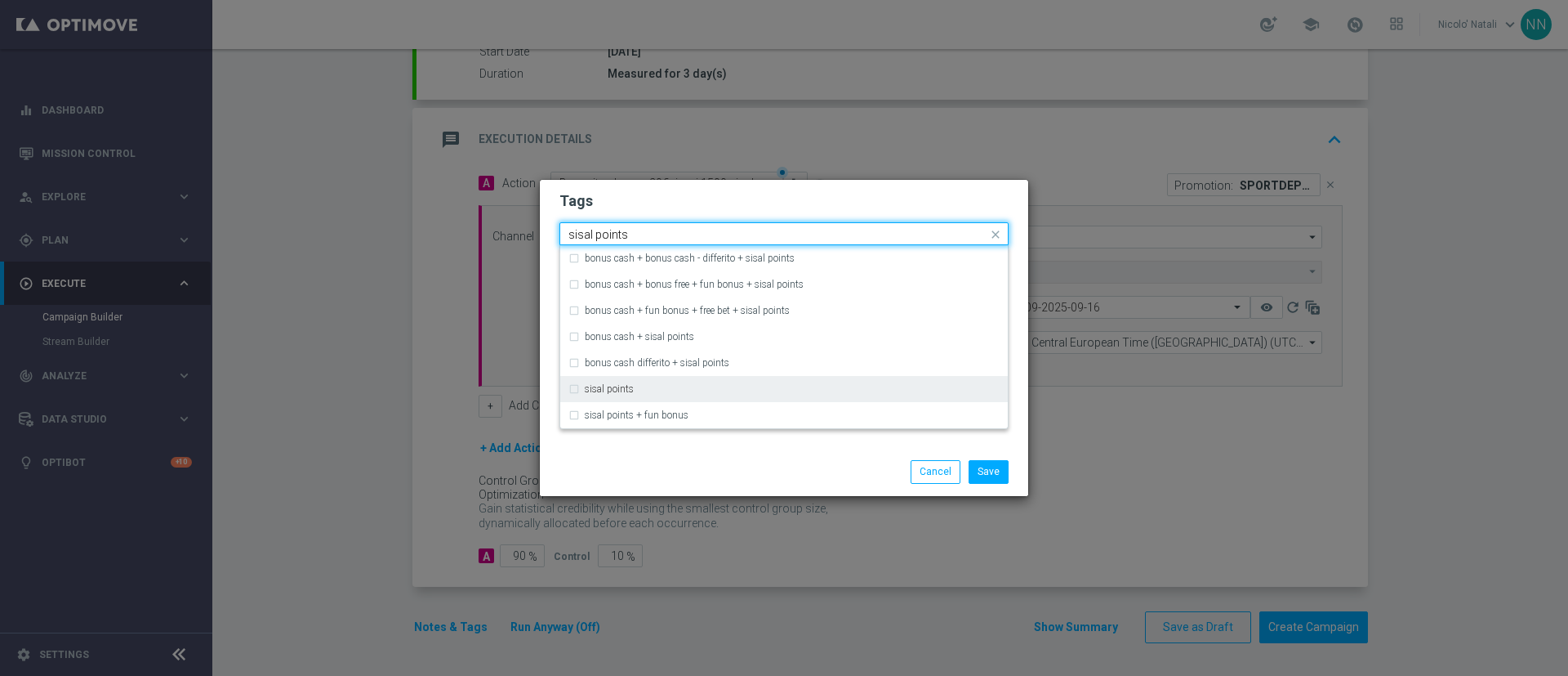
click at [684, 384] on div "sisal points" at bounding box center [793, 388] width 415 height 10
type input "sisal points"
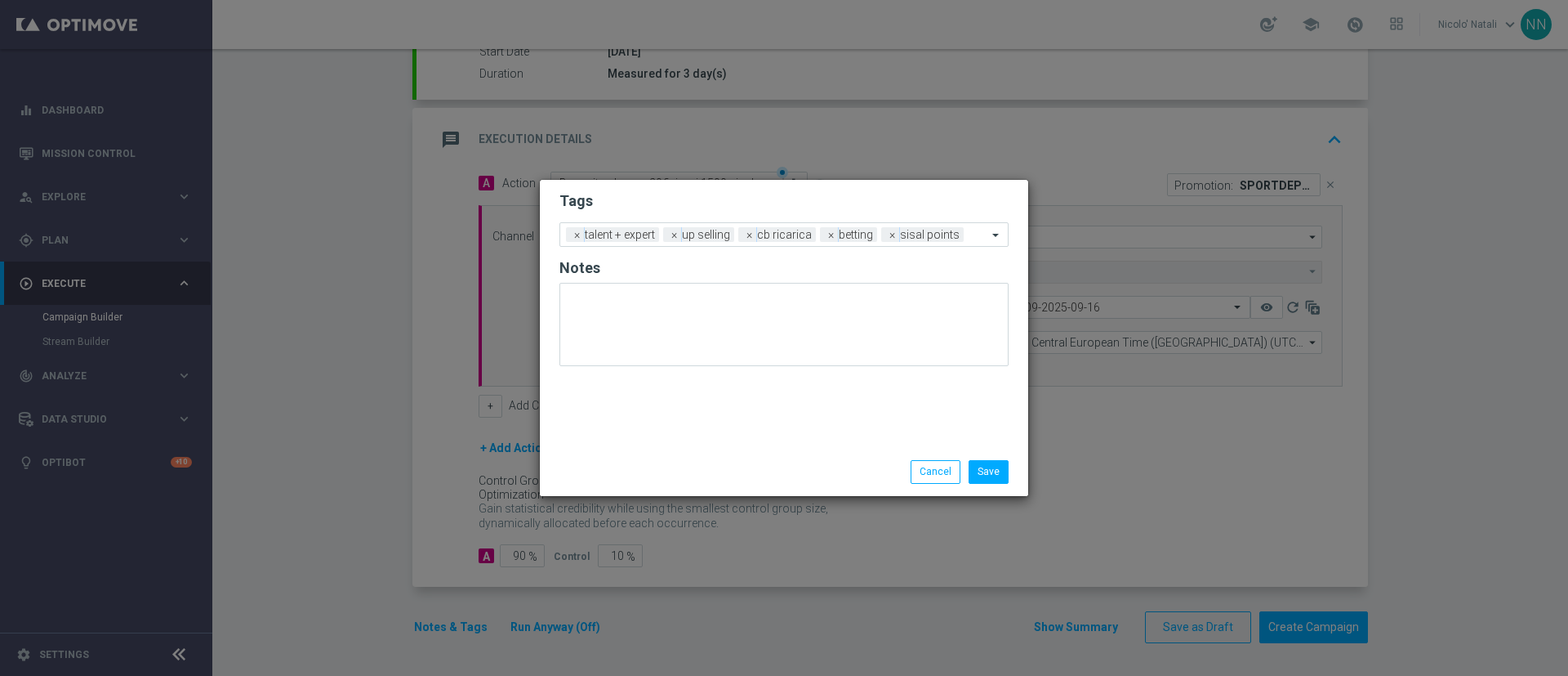
click at [681, 455] on div "Save Cancel" at bounding box center [784, 472] width 488 height 48
click at [995, 468] on button "Save" at bounding box center [988, 472] width 40 height 23
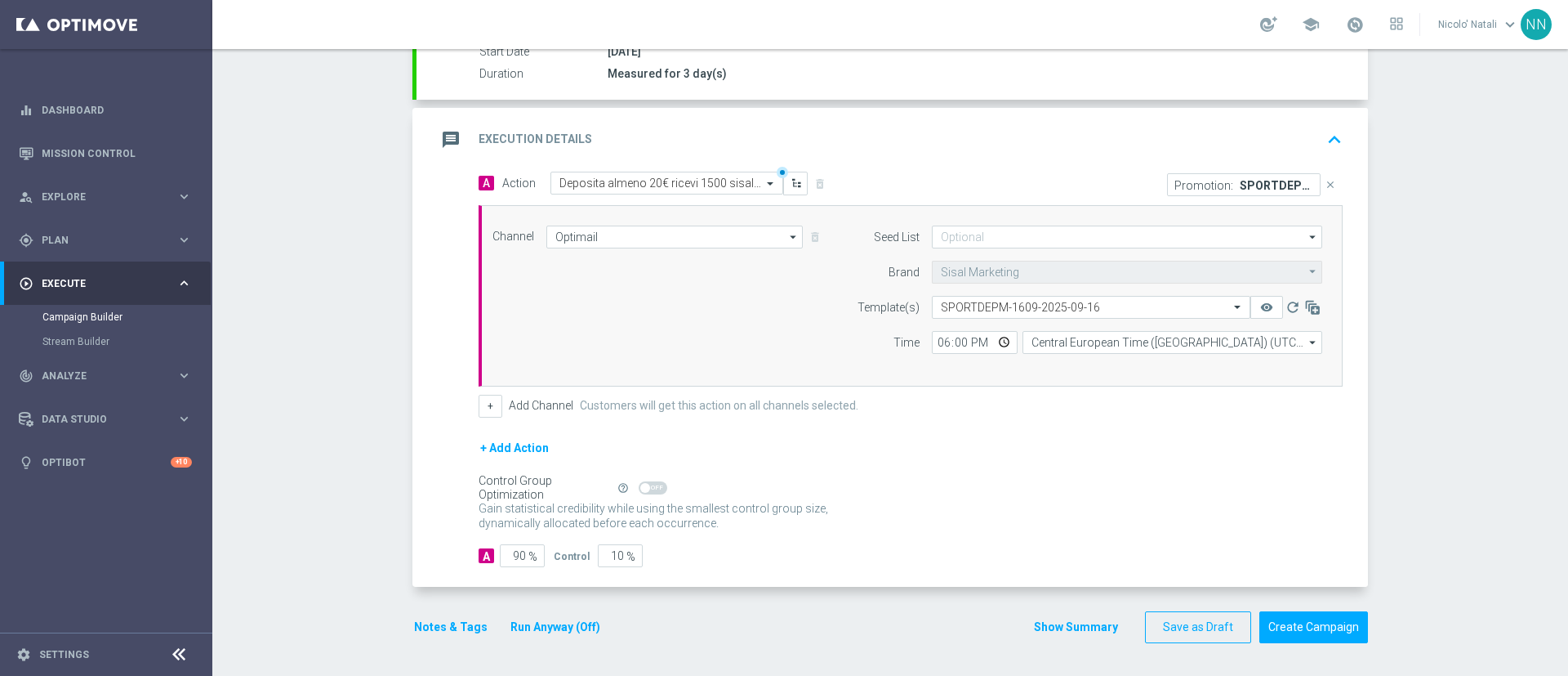
scroll to position [0, 0]
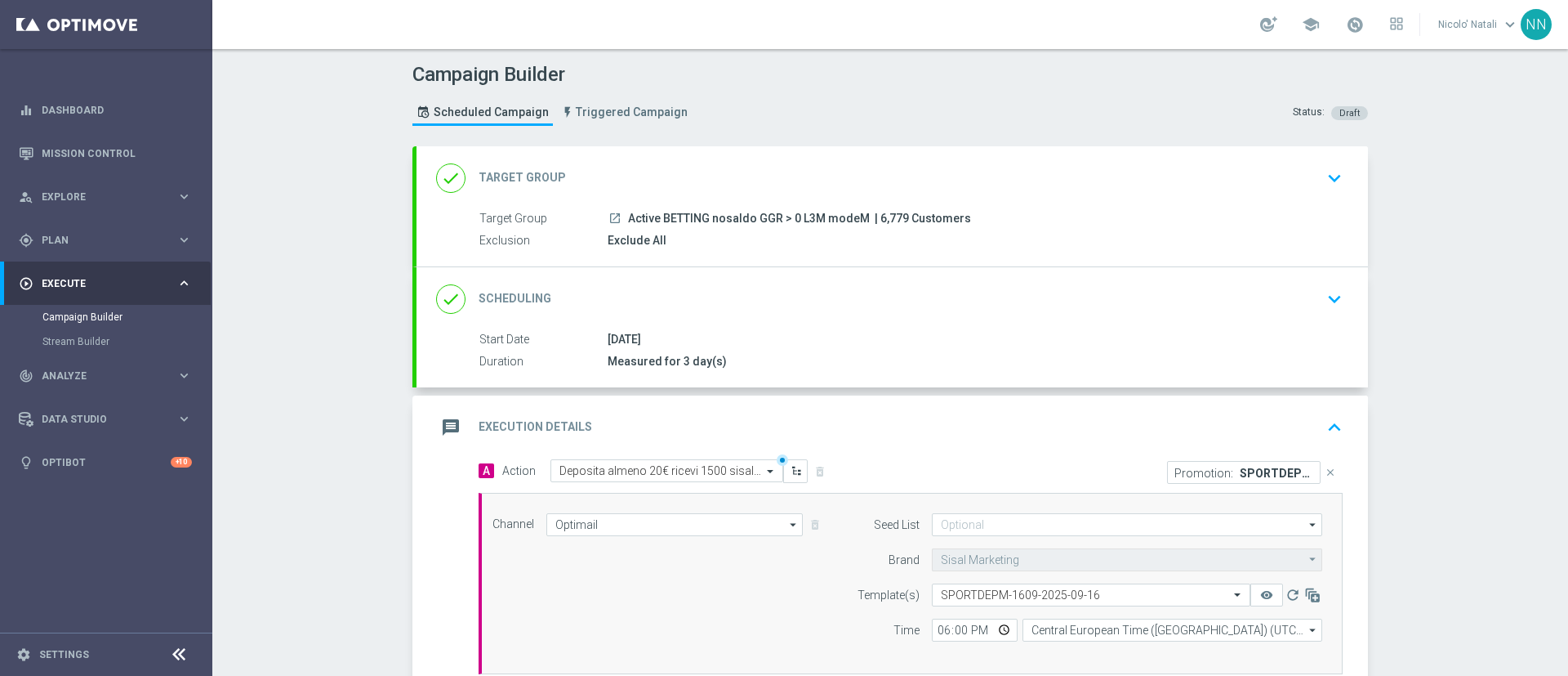
click at [847, 290] on div "done Scheduling keyboard_arrow_down" at bounding box center [892, 298] width 912 height 31
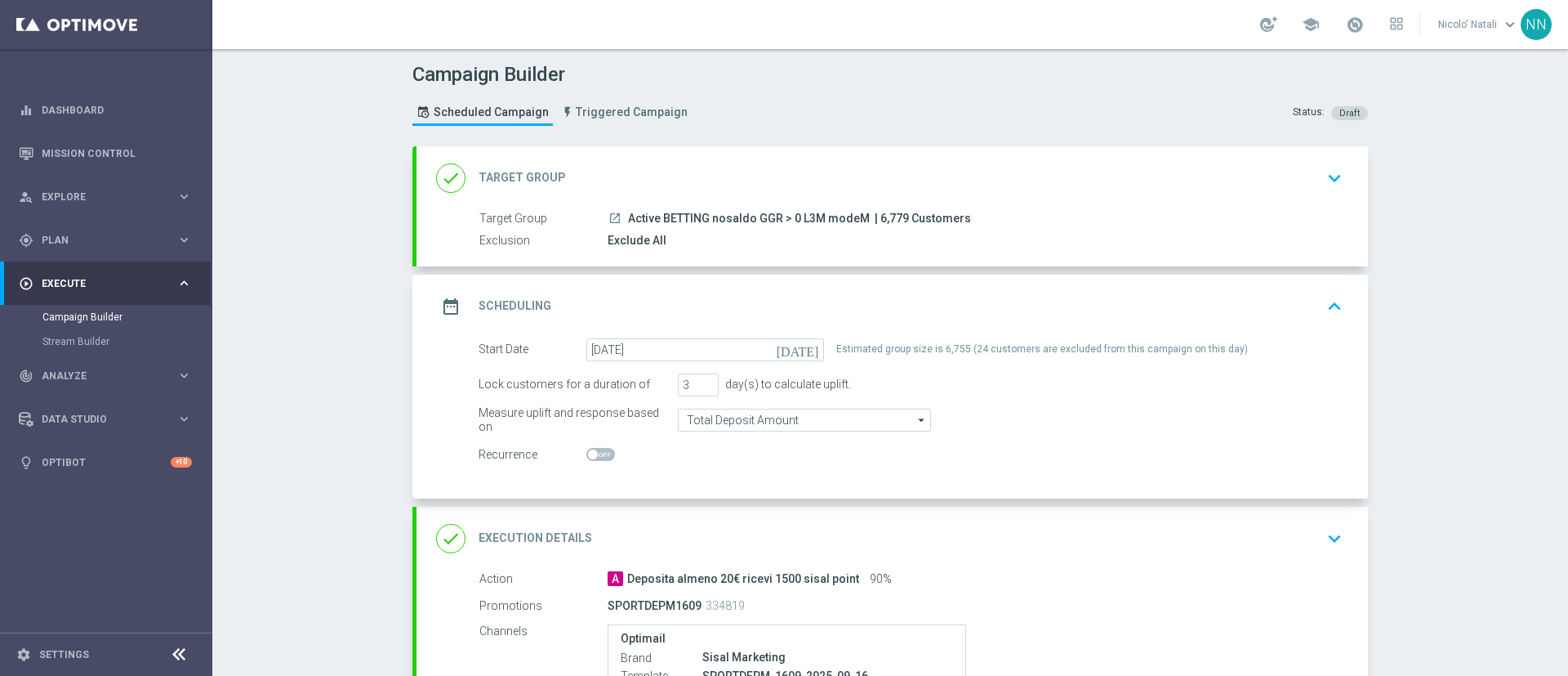
scroll to position [270, 0]
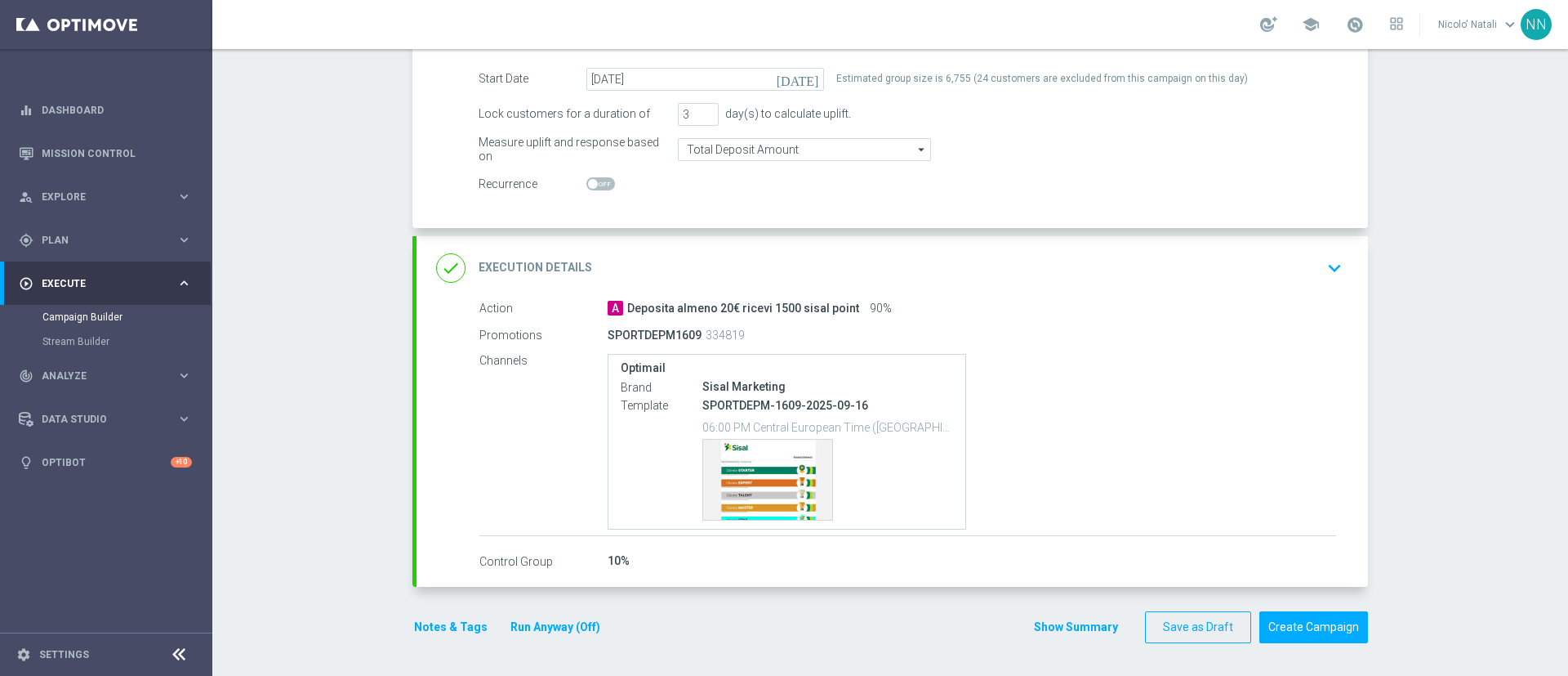
click at [572, 632] on button "Run Anyway (Off)" at bounding box center [555, 627] width 93 height 20
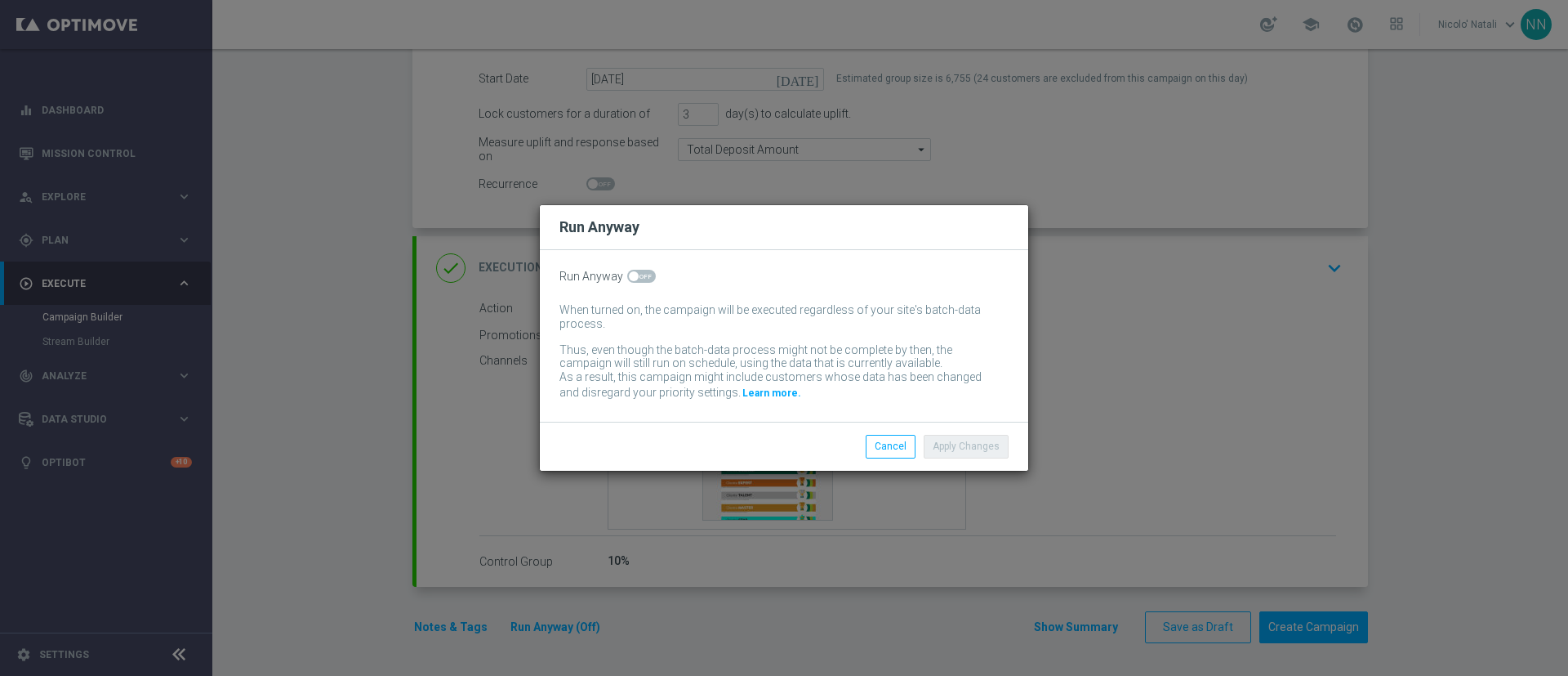
click at [638, 287] on div "Run Anyway When turned on, the campaign will be executed regardless of your sit…" at bounding box center [784, 335] width 488 height 172
click at [638, 286] on div "Run Anyway When turned on, the campaign will be executed regardless of your sit…" at bounding box center [784, 335] width 488 height 172
click at [638, 269] on span at bounding box center [641, 276] width 28 height 13
click at [638, 269] on input "checkbox" at bounding box center [641, 276] width 28 height 13
checkbox input "true"
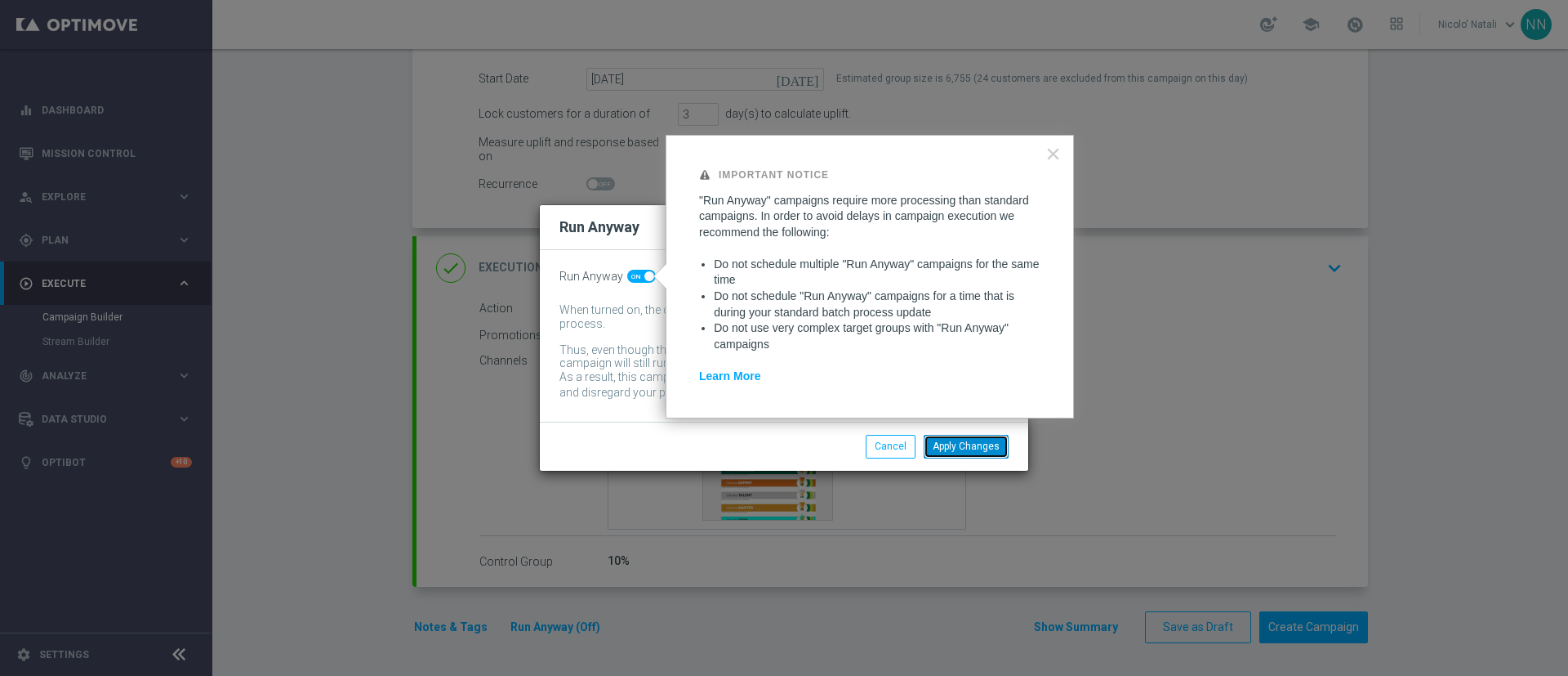
click at [953, 450] on button "Apply Changes" at bounding box center [966, 446] width 85 height 23
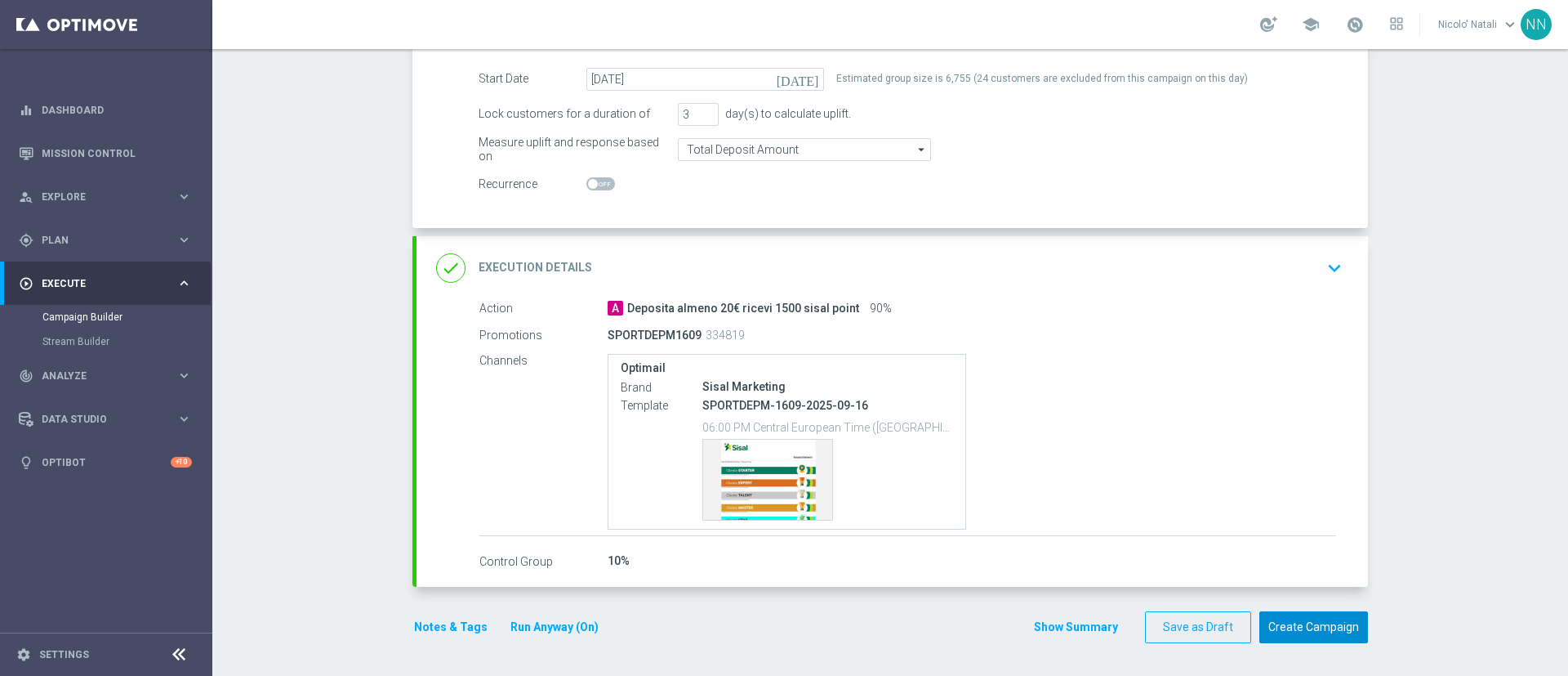
click at [1283, 612] on button "Create Campaign" at bounding box center [1313, 627] width 108 height 32
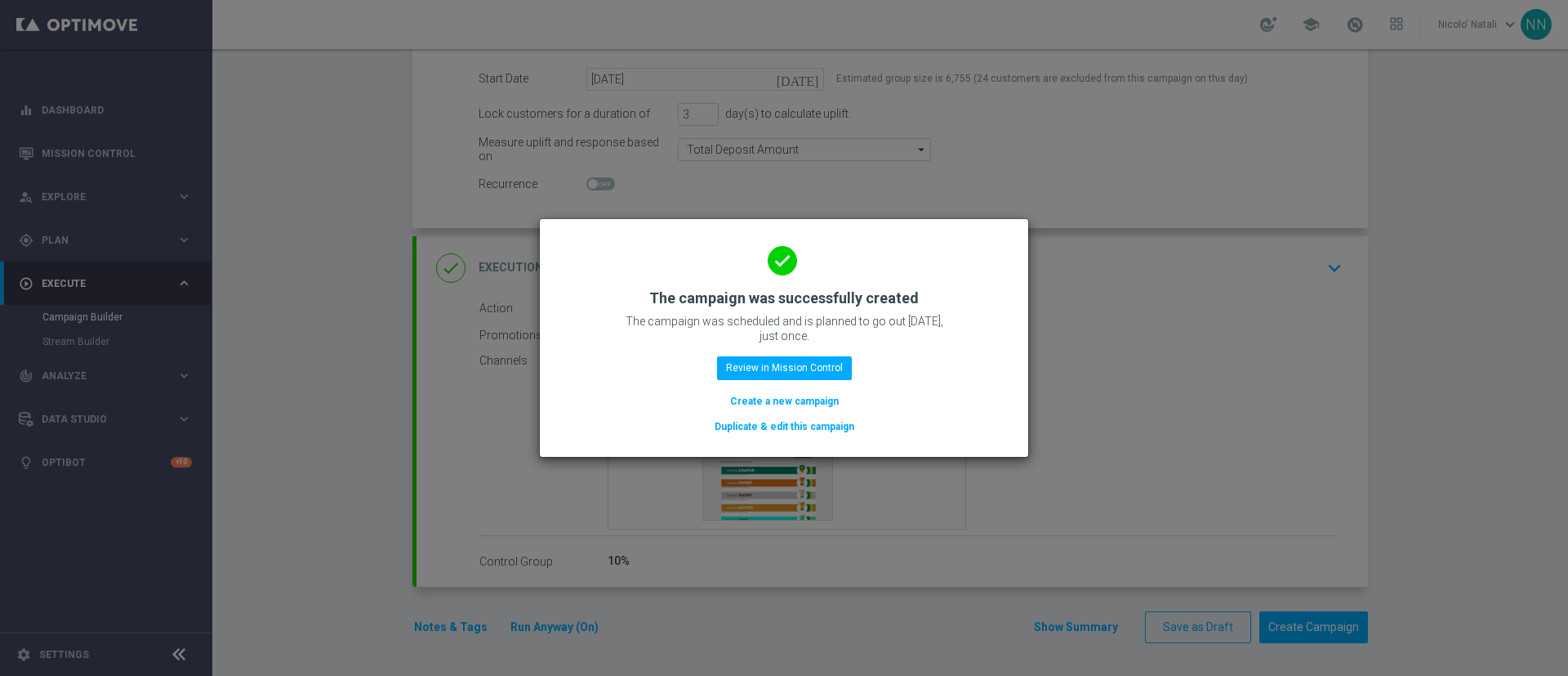
click at [812, 393] on button "Create a new campaign" at bounding box center [784, 401] width 112 height 18
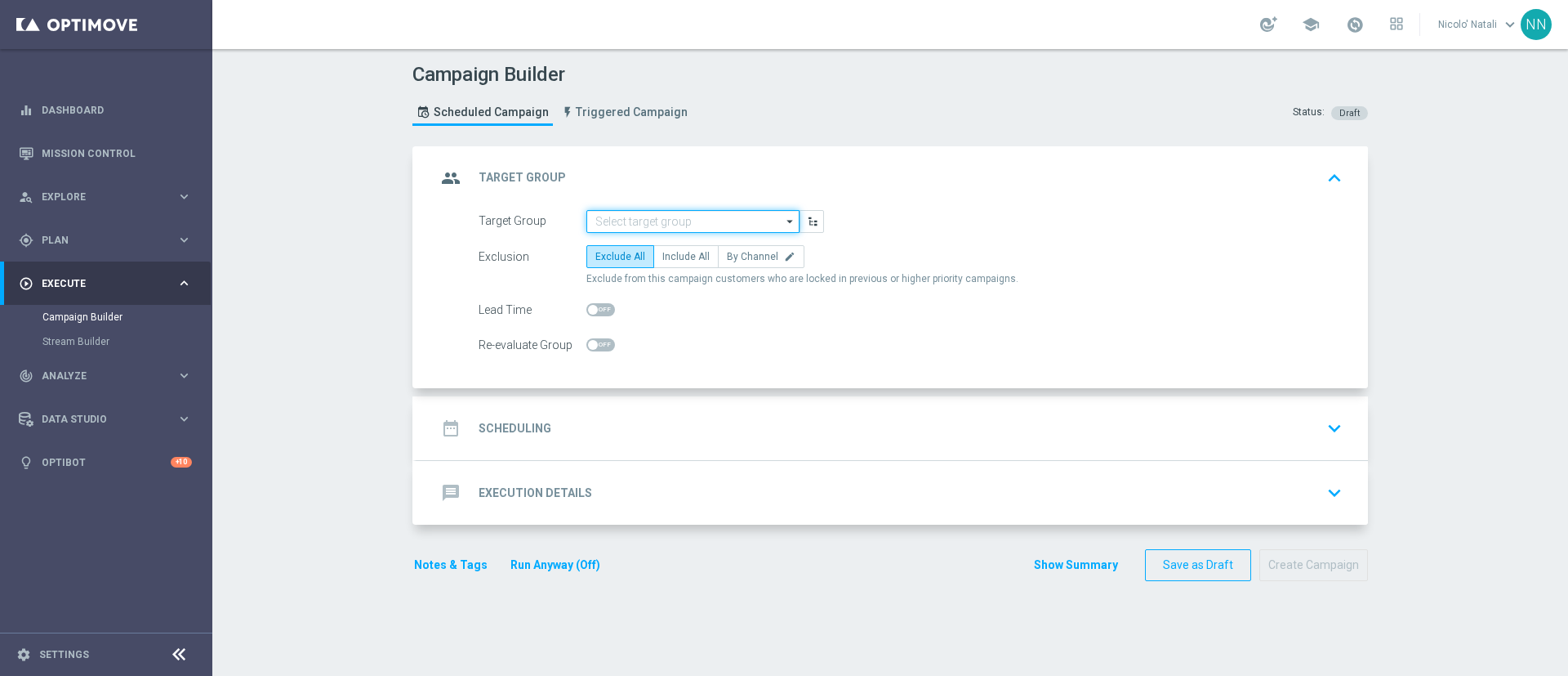
click at [595, 218] on input at bounding box center [692, 222] width 213 height 23
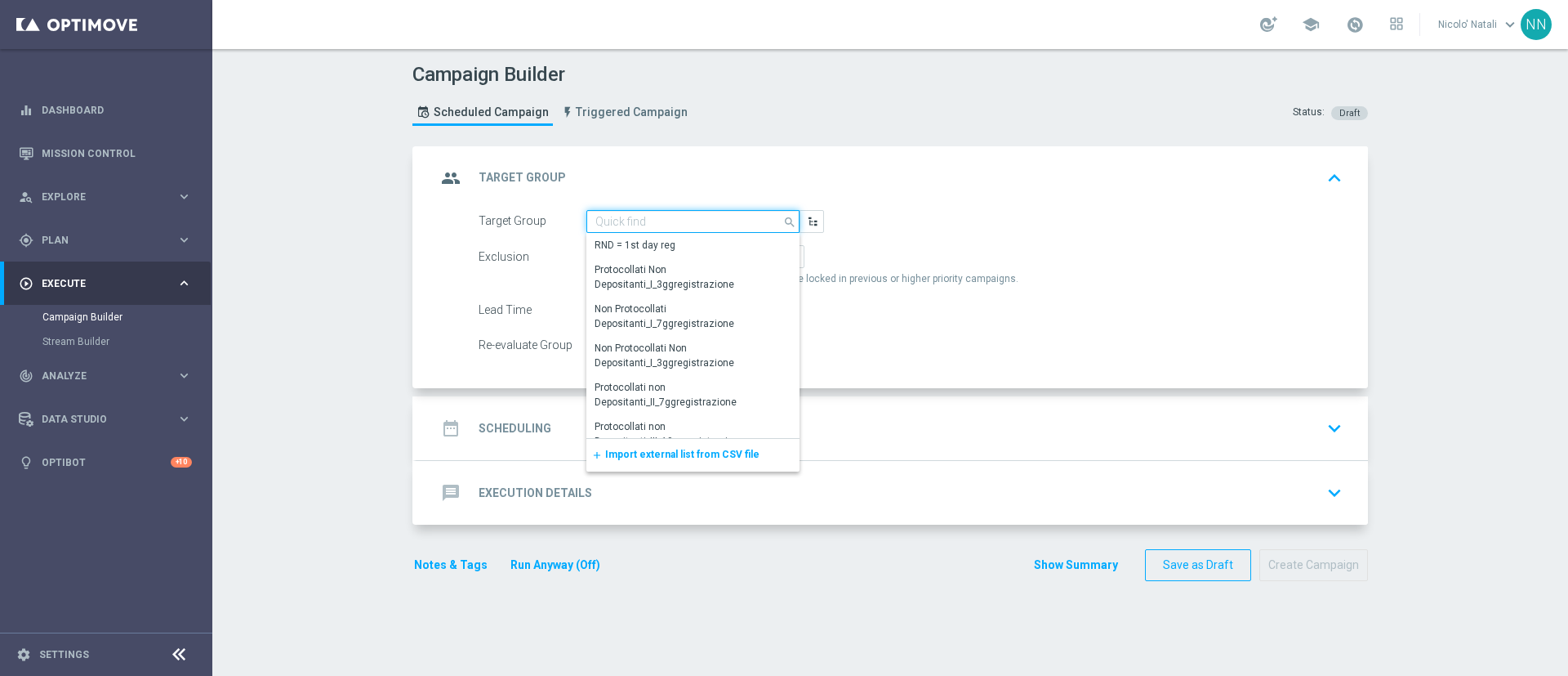
paste input "Active BETTING nosaldo GGR > 0 L3M modeL"
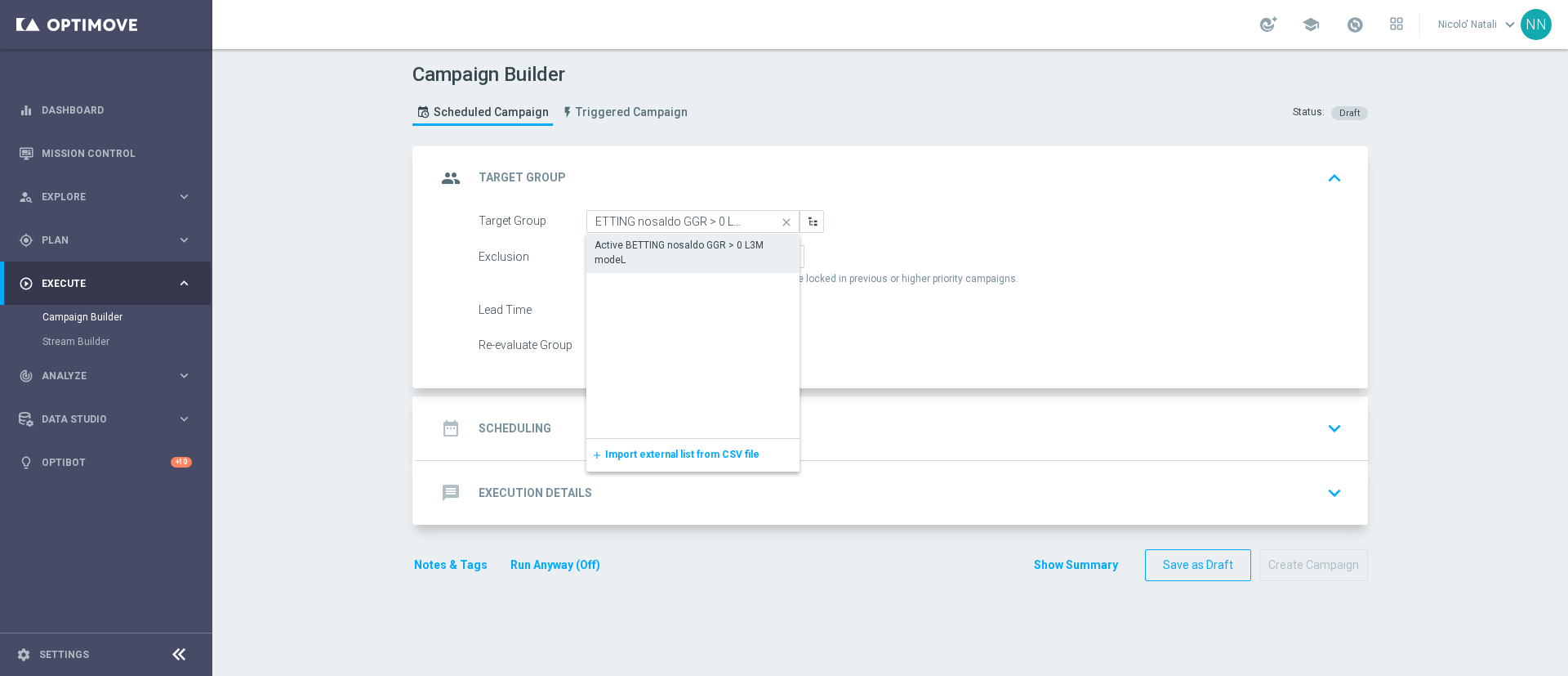
click at [597, 237] on div "Active BETTING nosaldo GGR > 0 L3M modeL" at bounding box center [692, 252] width 213 height 38
type input "Active BETTING nosaldo GGR > 0 L3M modeL"
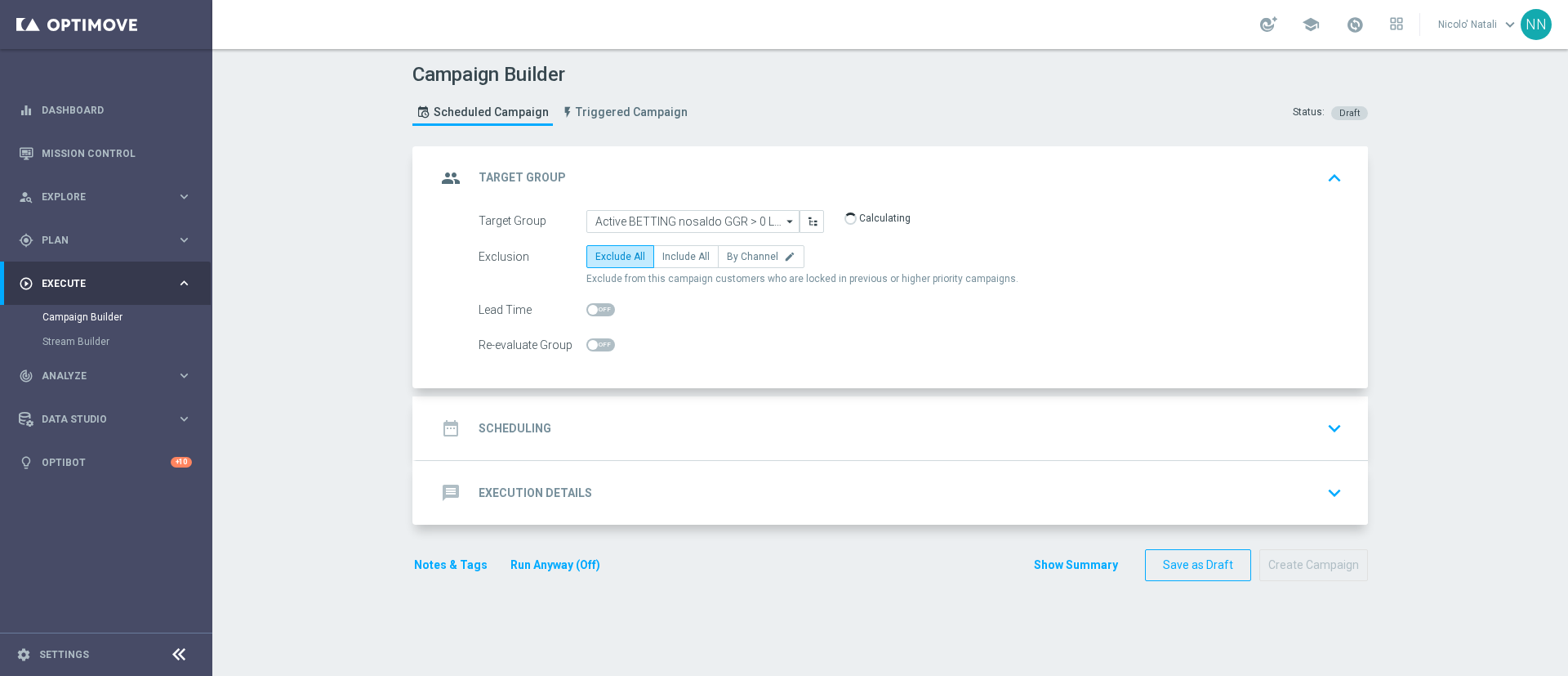
click at [597, 404] on div "date_range Scheduling keyboard_arrow_down" at bounding box center [891, 428] width 951 height 63
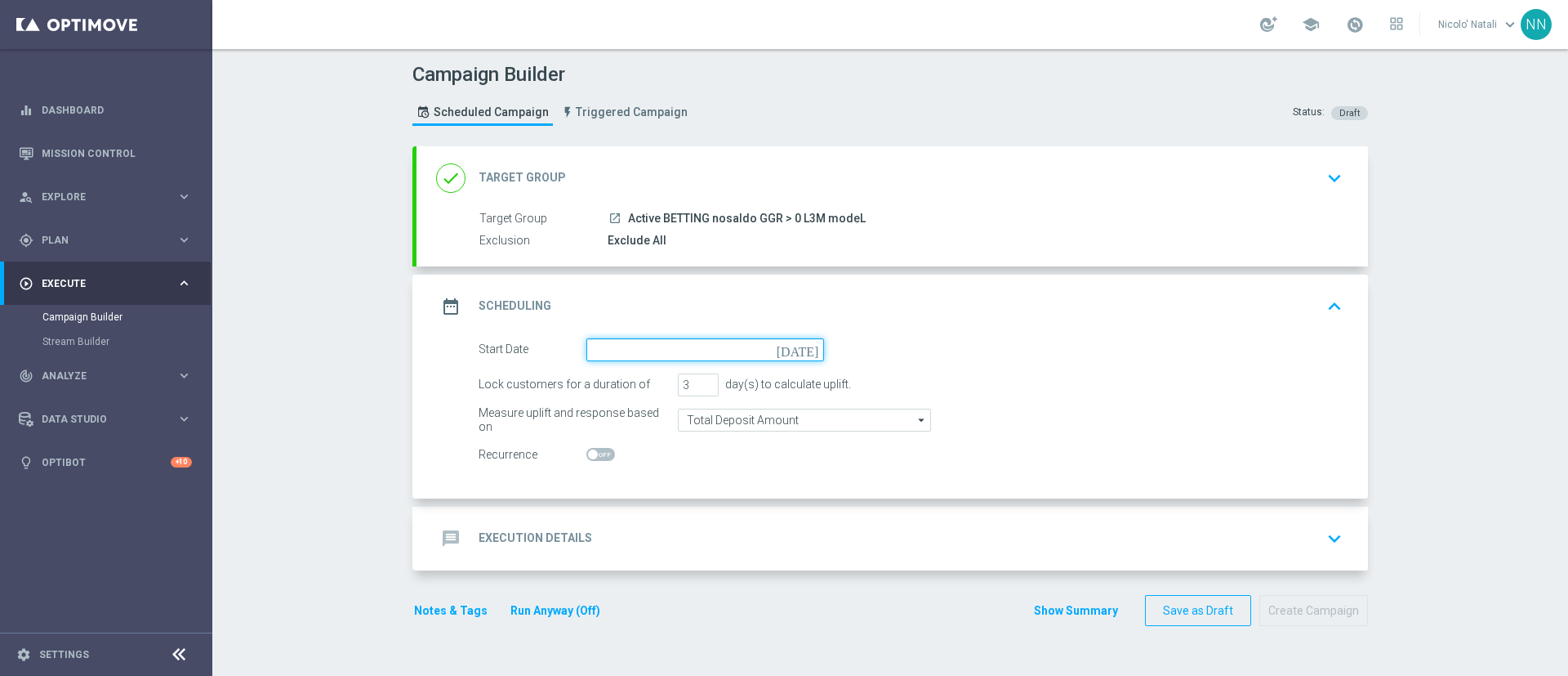
click at [611, 342] on input at bounding box center [705, 349] width 238 height 23
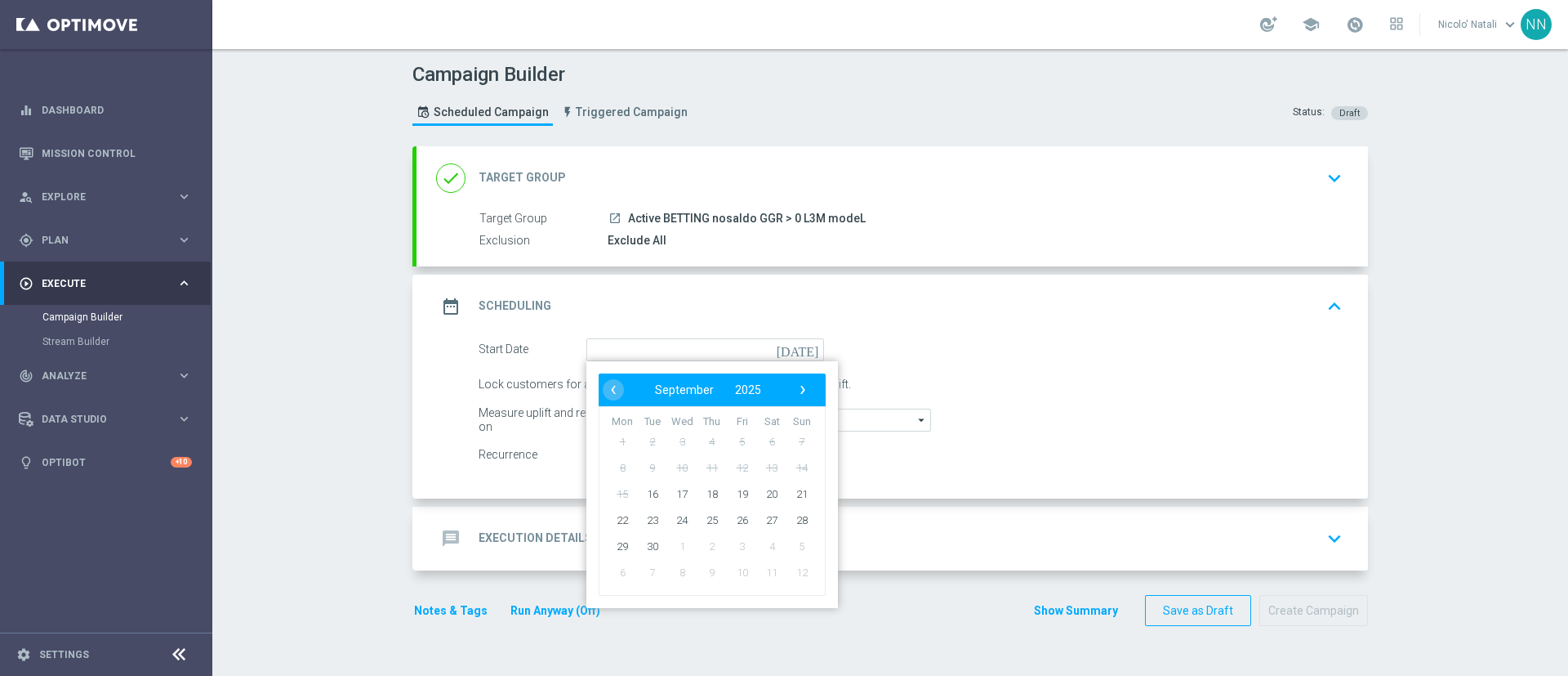
type input "[DATE]"
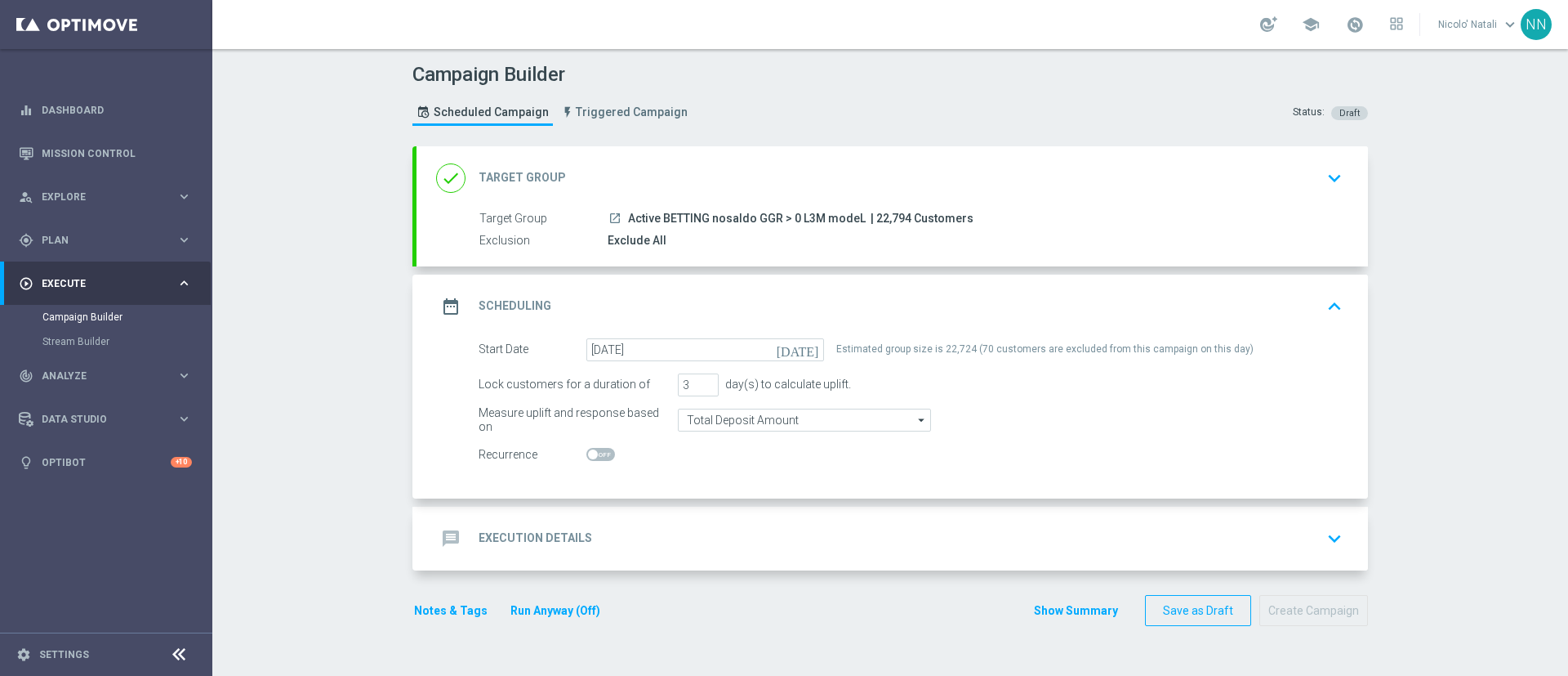
click at [658, 506] on div "message Execution Details keyboard_arrow_down" at bounding box center [891, 538] width 951 height 63
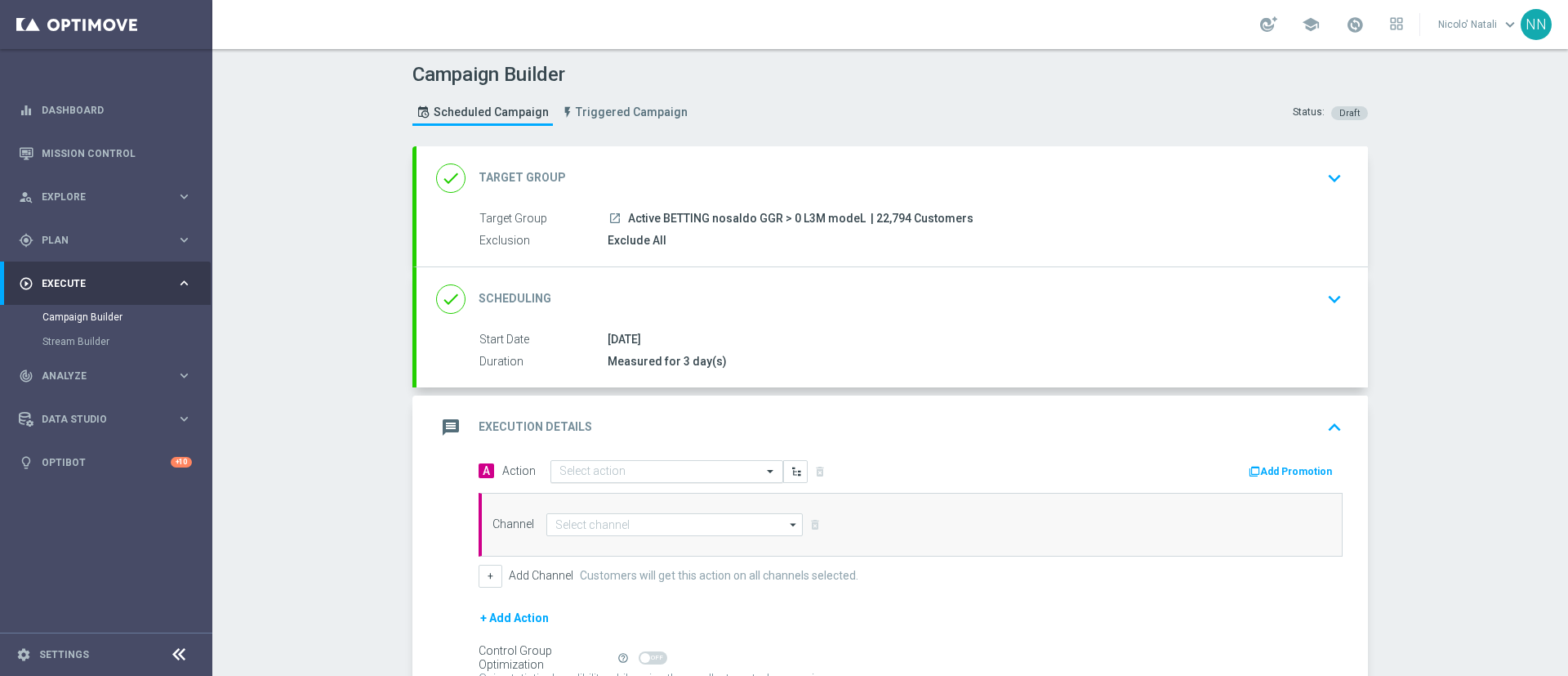
click at [643, 467] on input "text" at bounding box center [650, 472] width 182 height 14
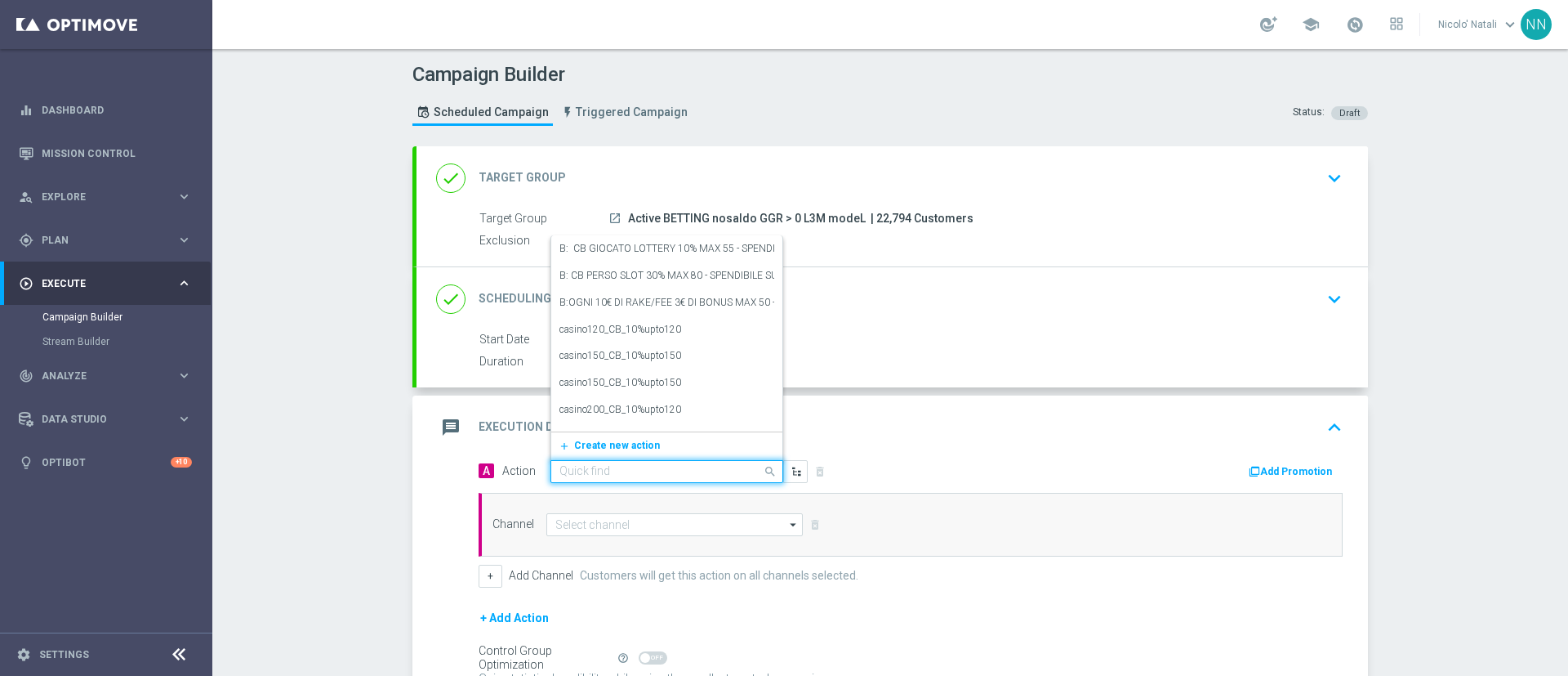
paste input "Deposita almeno 10€ ricevi 1000 sisal point"
type input "Deposita almeno 10€ ricevi 1000 sisal point"
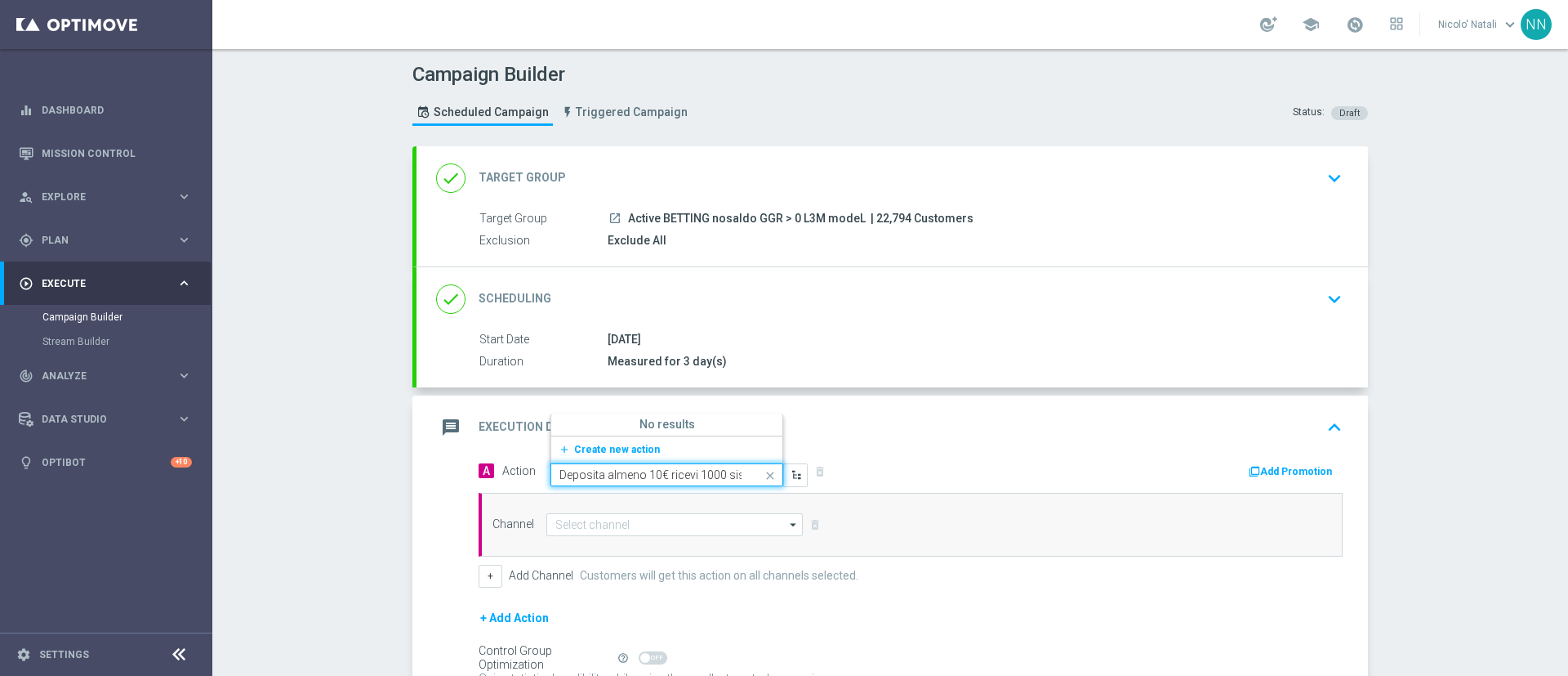
scroll to position [0, 35]
click at [613, 451] on span "Create new action" at bounding box center [617, 449] width 85 height 11
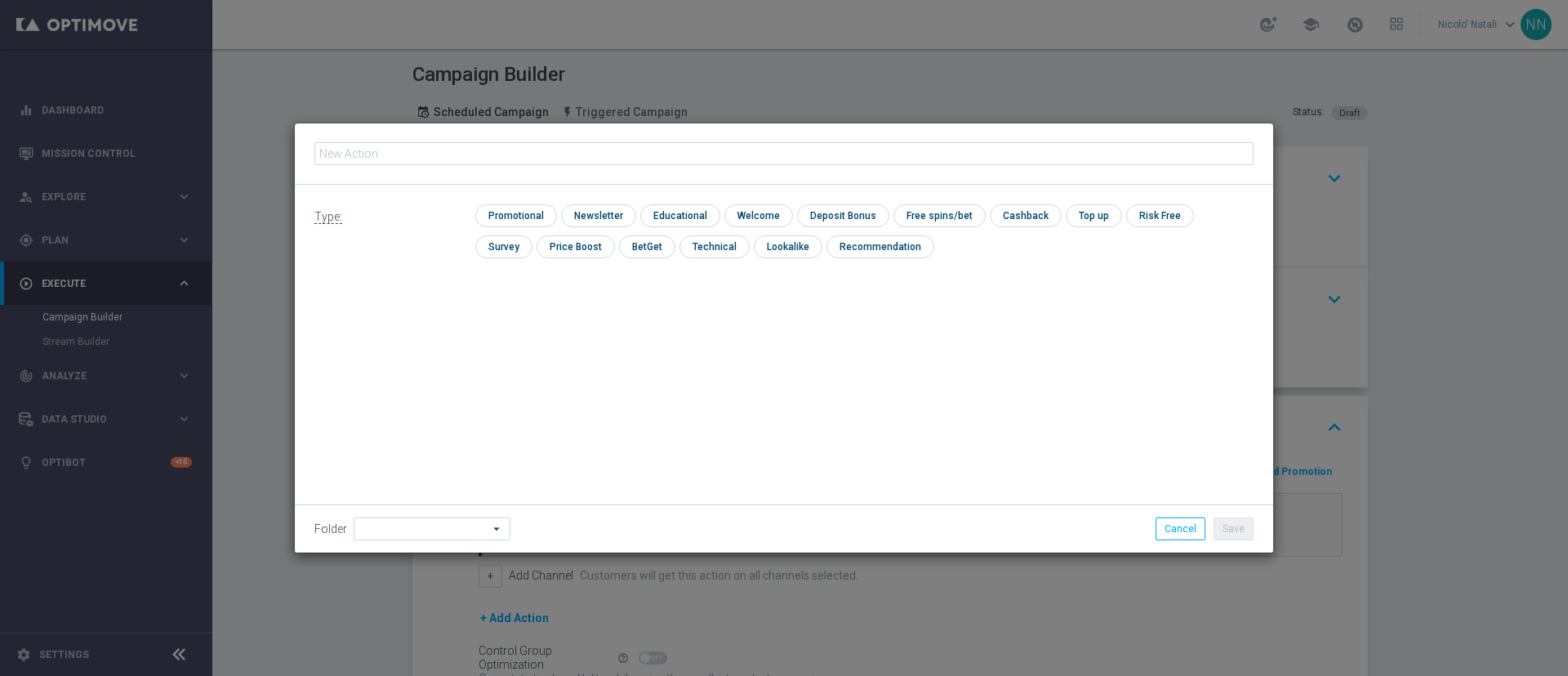
type input "Deposita almeno 10€ ricevi 1000 sisal point"
click at [517, 209] on input "checkbox" at bounding box center [514, 215] width 77 height 22
checkbox input "true"
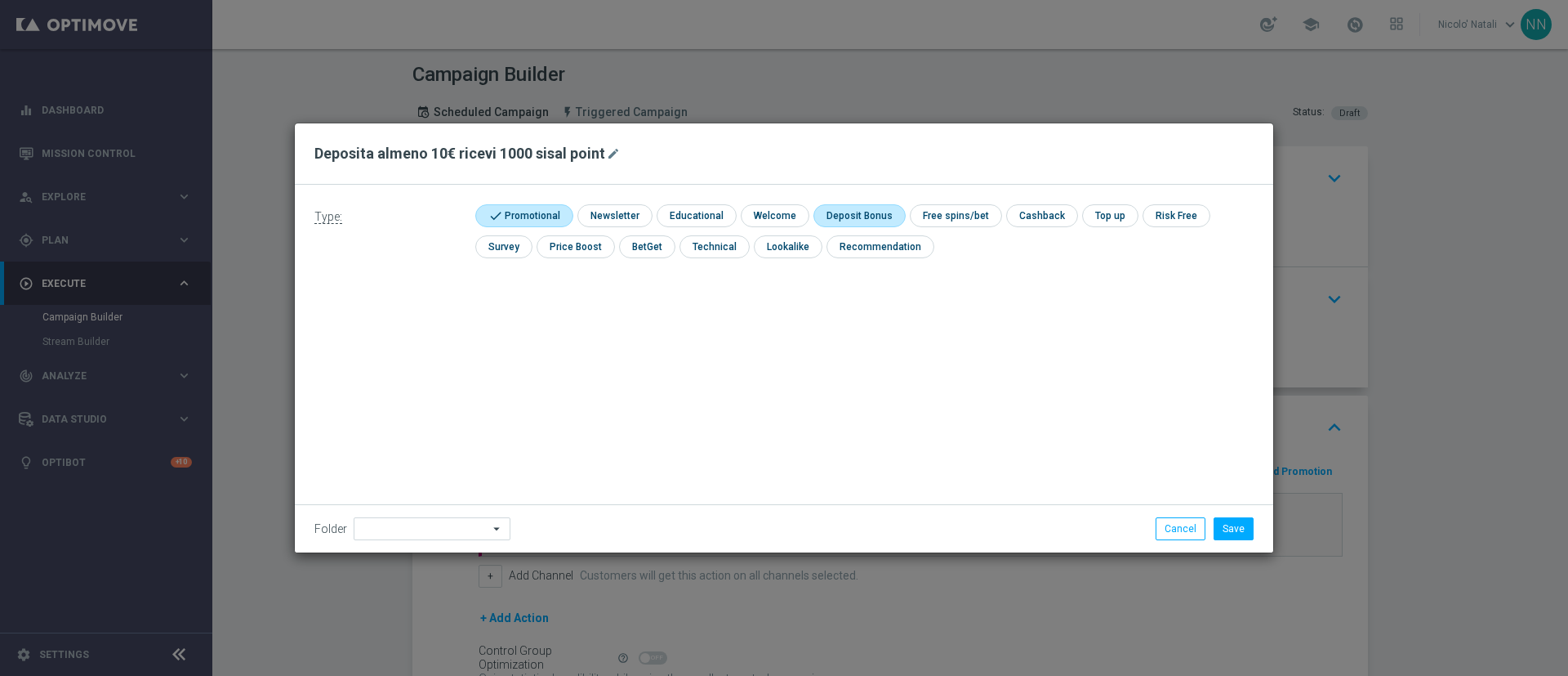
click at [864, 214] on input "checkbox" at bounding box center [856, 215] width 87 height 22
checkbox input "true"
click at [1241, 528] on button "Save" at bounding box center [1233, 529] width 40 height 23
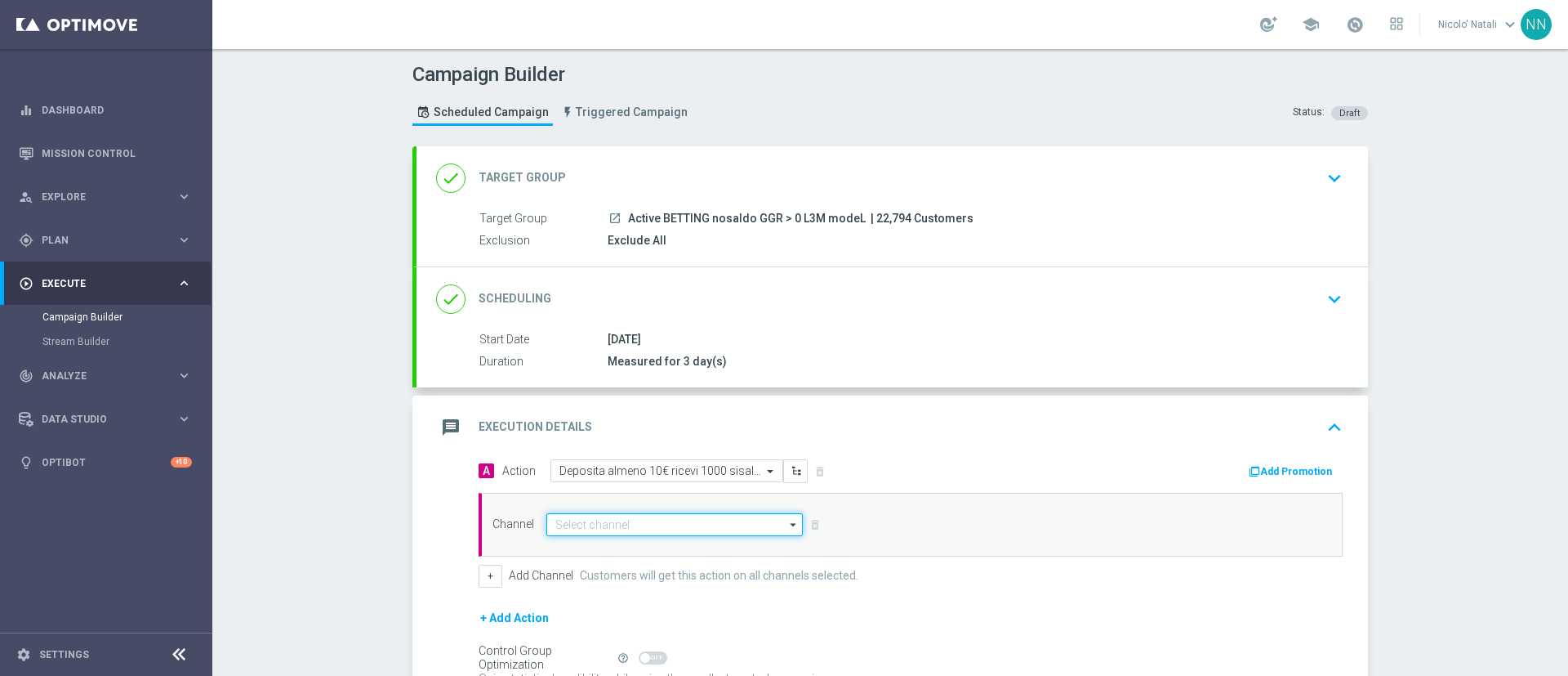
click at [656, 517] on input at bounding box center [674, 525] width 256 height 23
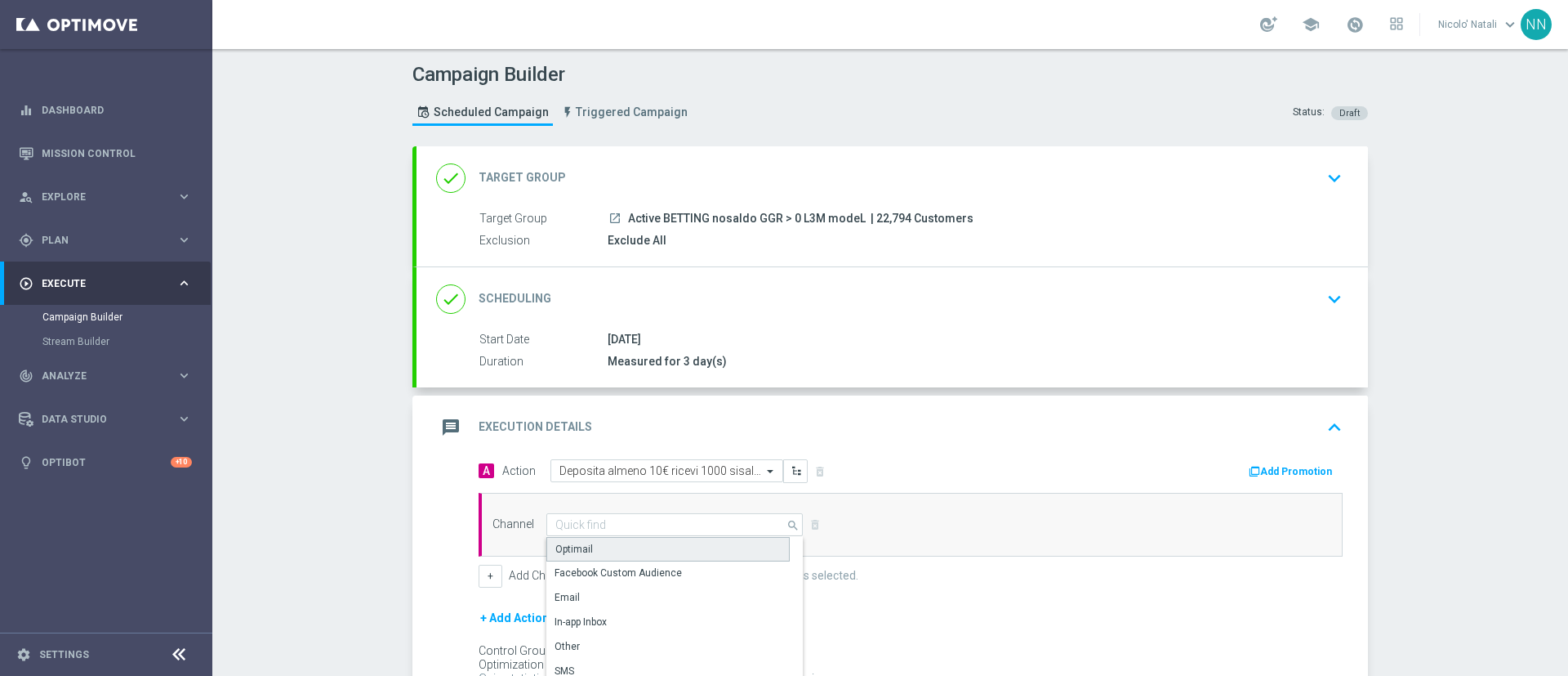
click at [634, 547] on div "Optimail" at bounding box center [668, 549] width 244 height 25
type input "Optimail"
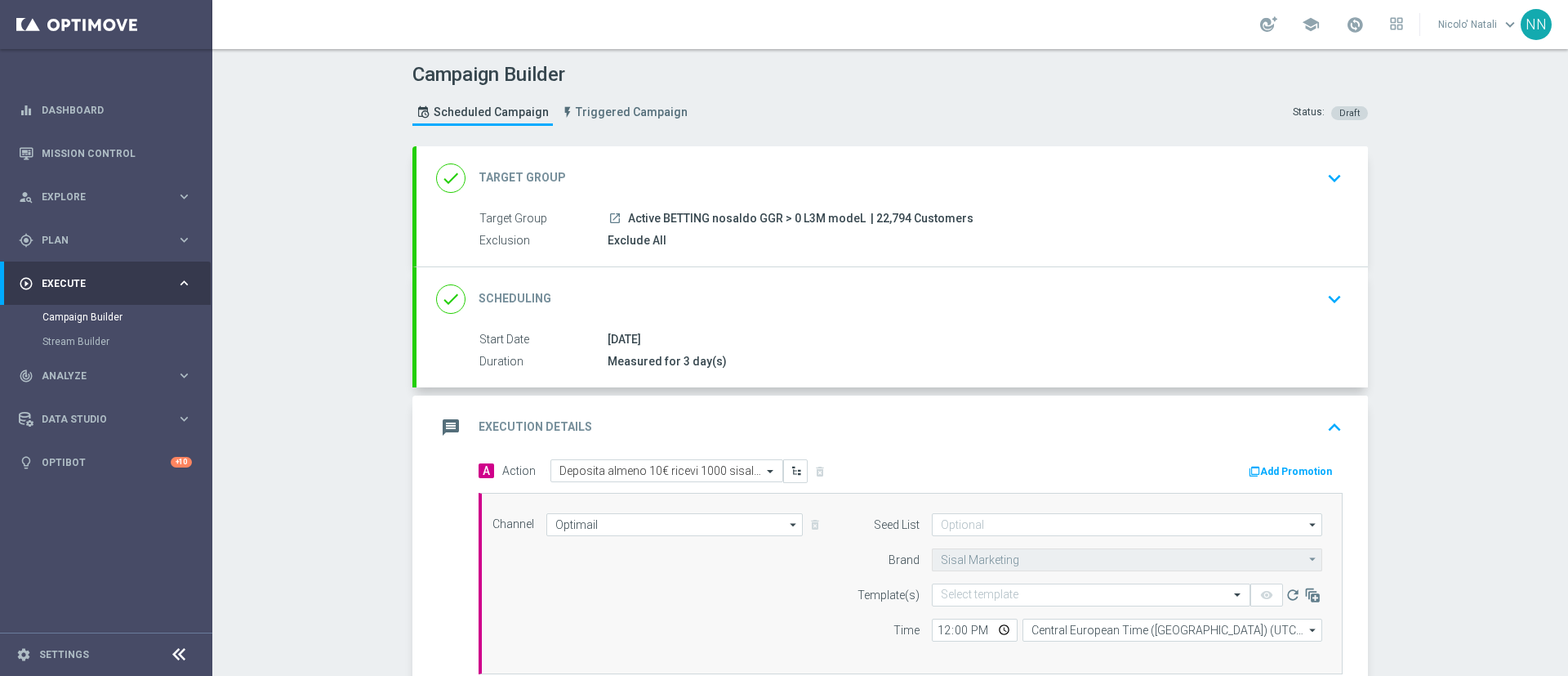
click at [1293, 467] on button "Add Promotion" at bounding box center [1292, 471] width 91 height 18
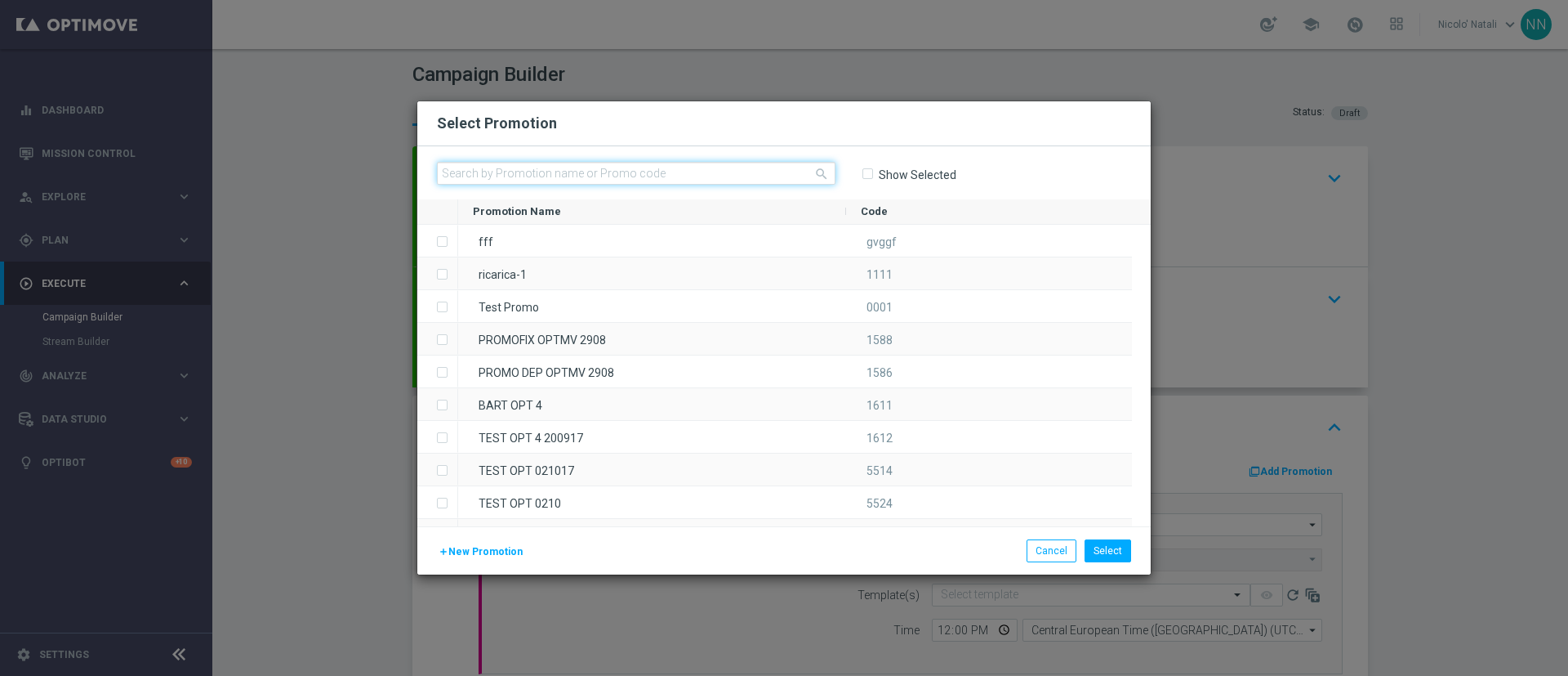
click at [708, 176] on input "text" at bounding box center [636, 173] width 399 height 23
paste input "SPORTDEPL1609"
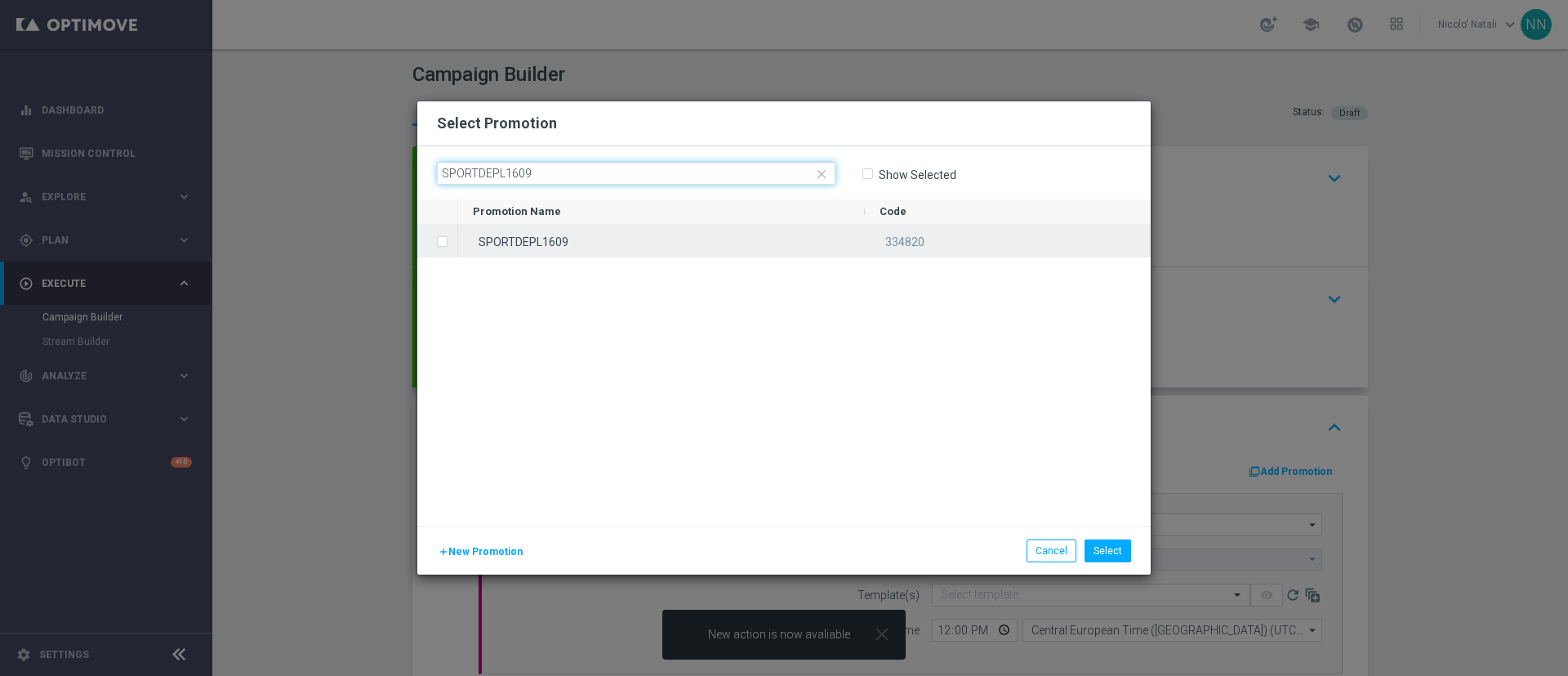
type input "SPORTDEPL1609"
click at [678, 246] on div "SPORTDEPL1609" at bounding box center [662, 240] width 407 height 32
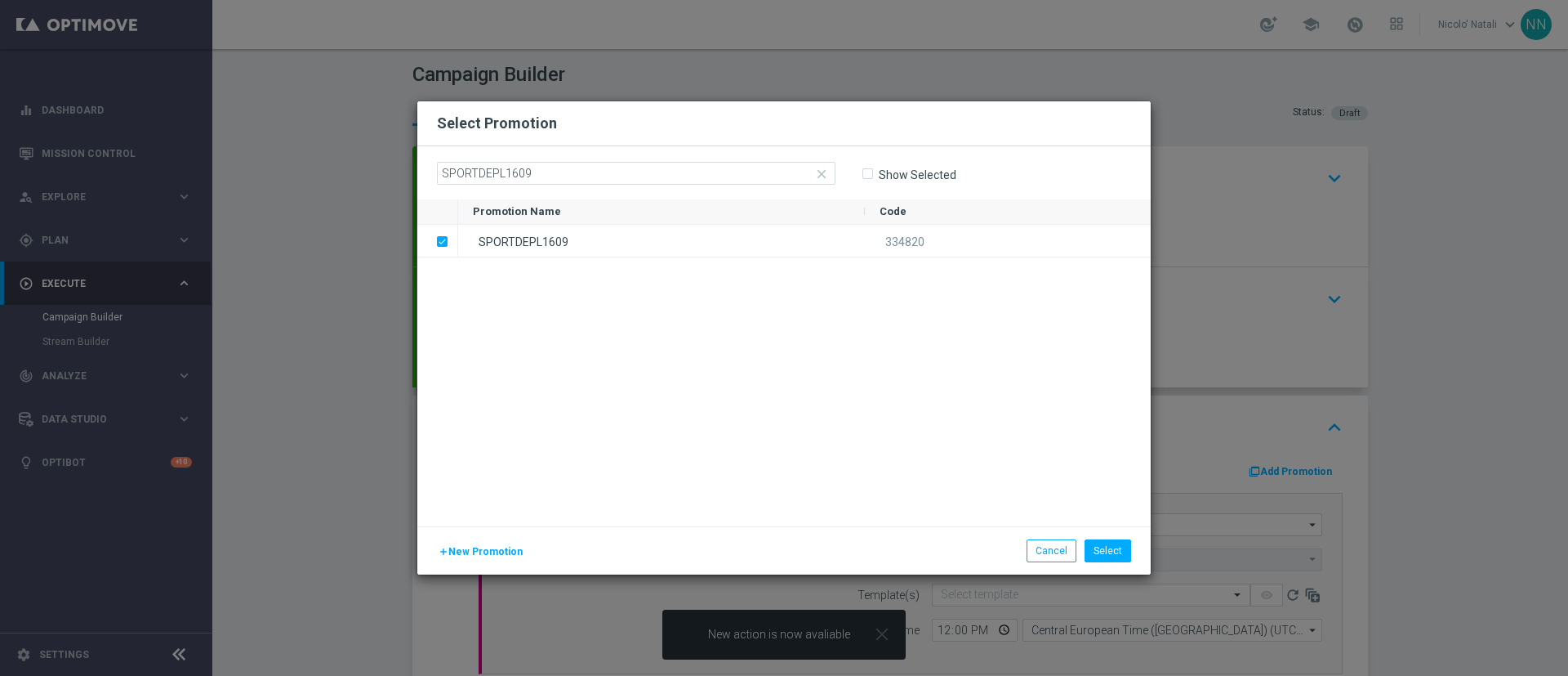
click at [1112, 534] on div "add New Promotion Select Cancel" at bounding box center [784, 550] width 734 height 48
click at [1111, 544] on button "Select" at bounding box center [1108, 551] width 47 height 23
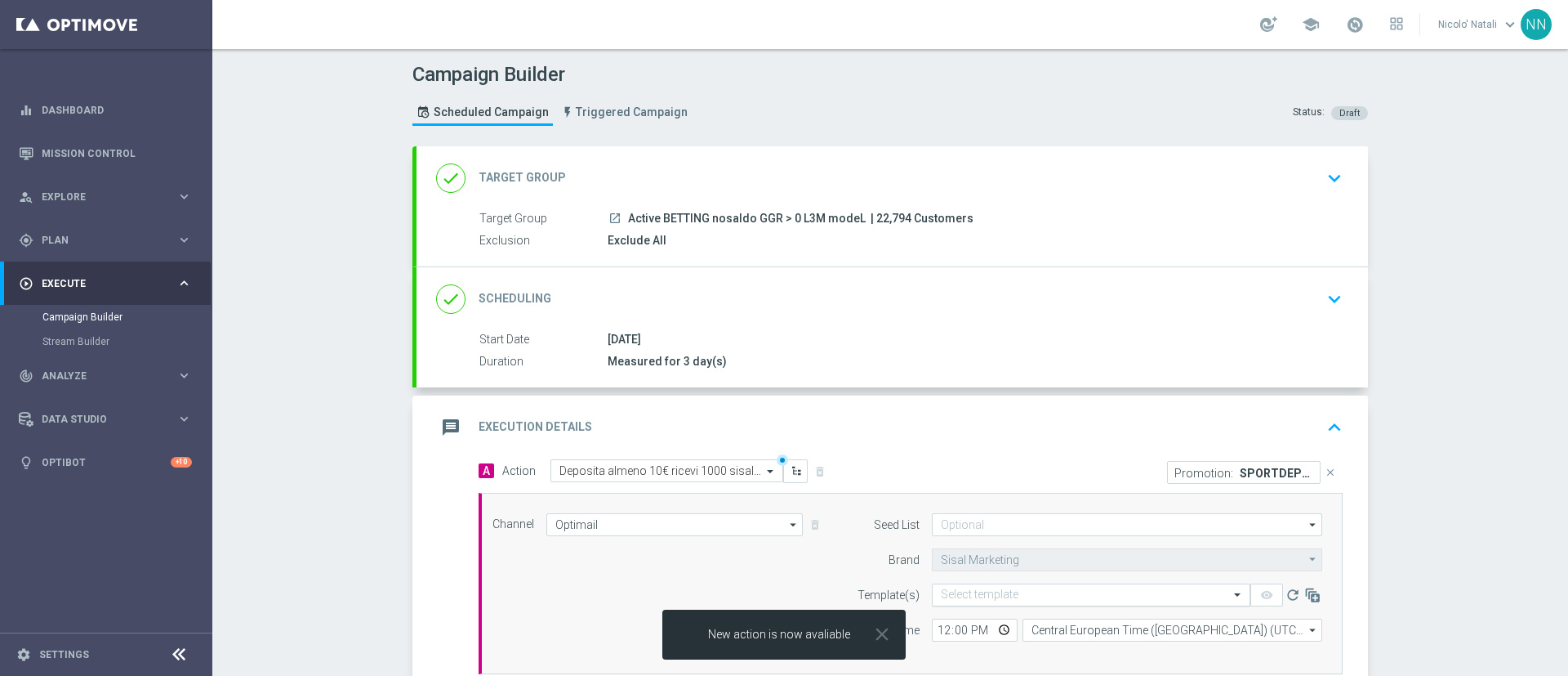
click at [1028, 592] on input "text" at bounding box center [1074, 595] width 267 height 14
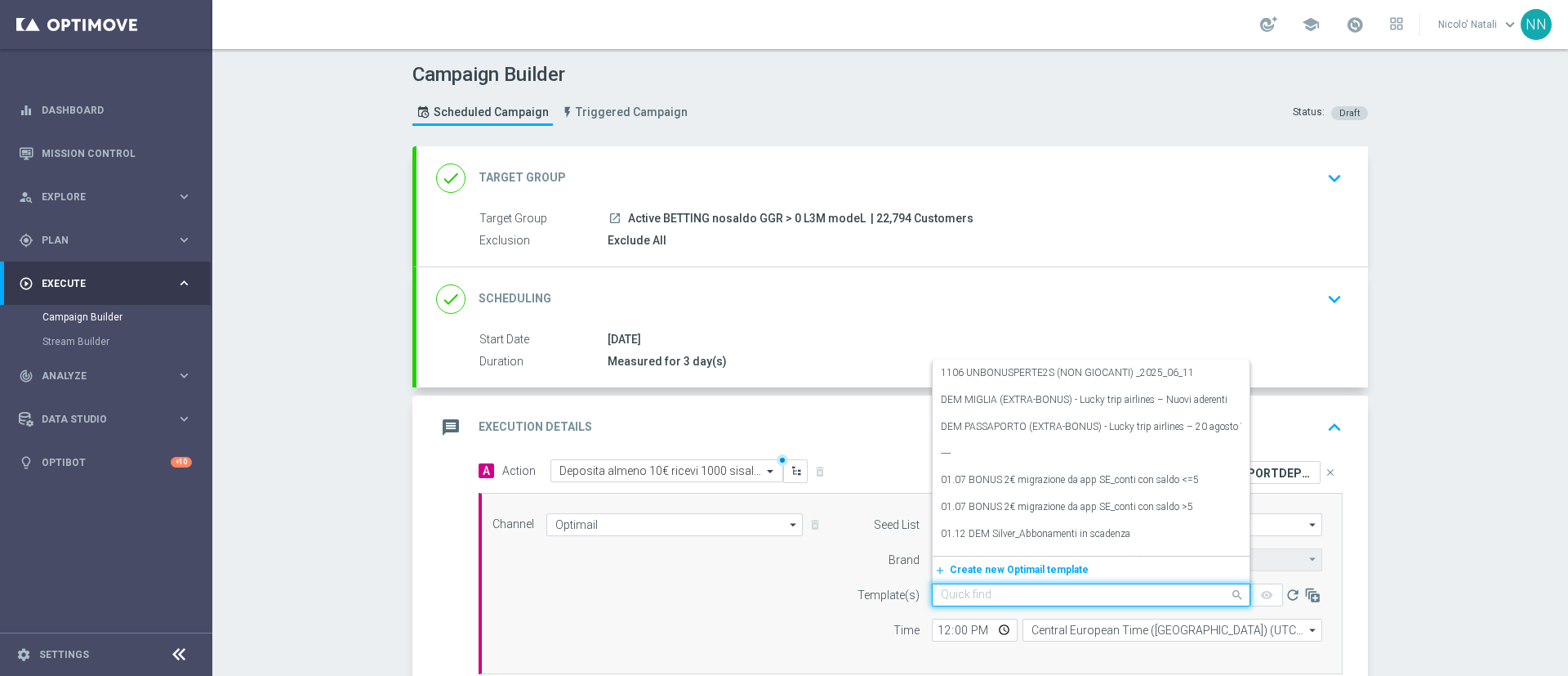
paste input "SPORTDEPL1609"
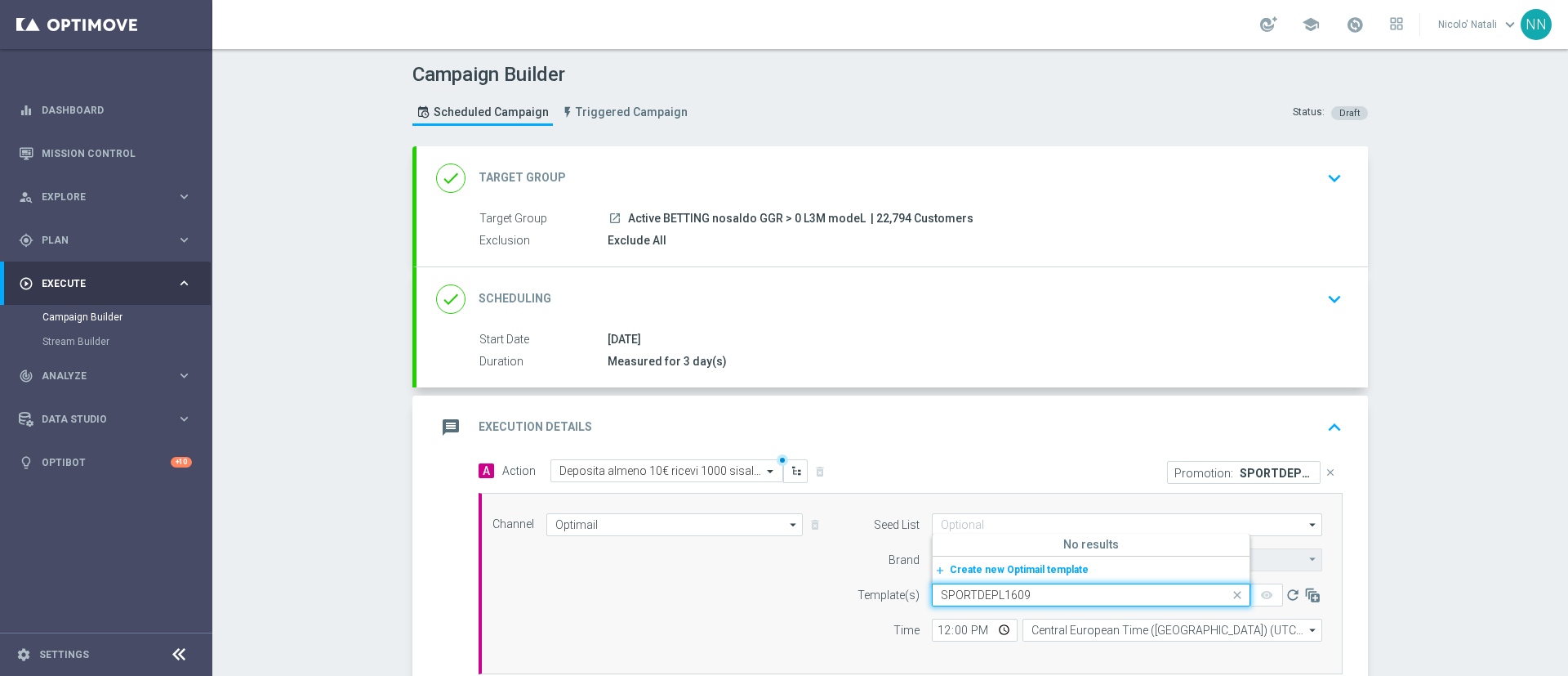
click at [998, 590] on input "SPORTDEPL1609" at bounding box center [1074, 595] width 267 height 14
paste input "-1609-2025-09-16"
click at [984, 540] on label "SPORTDEPL-1609-2025-09-16" at bounding box center [1007, 542] width 132 height 14
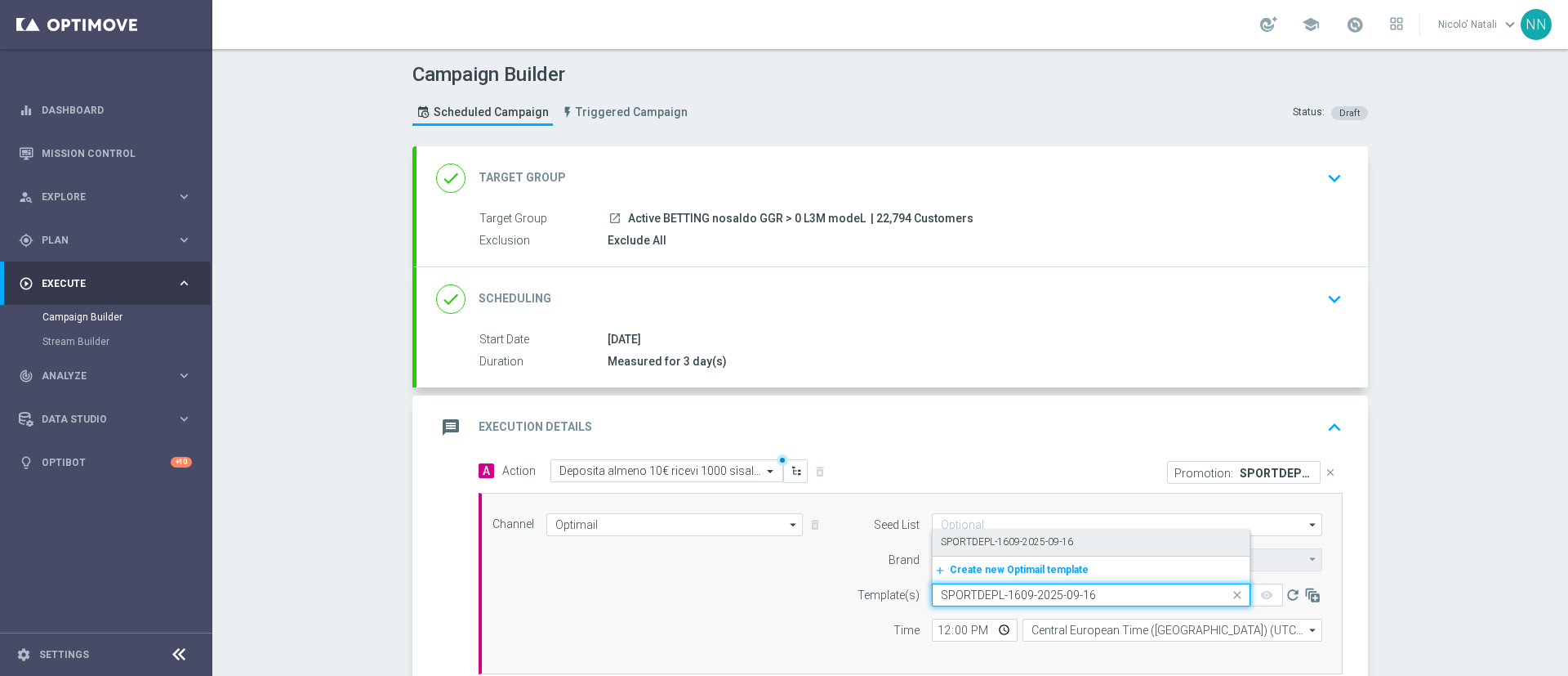
type input "SPORTDEPL-1609-2025-09-16"
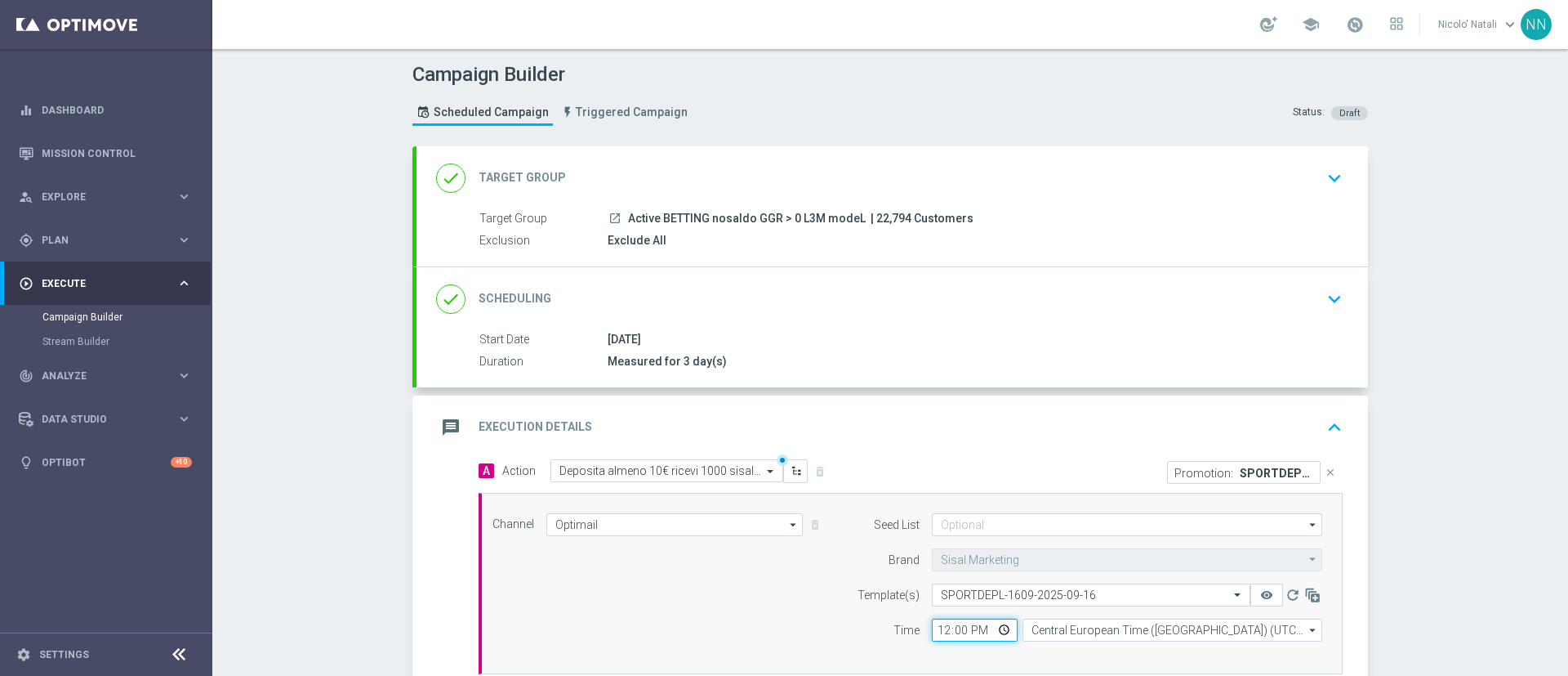
click at [940, 630] on input "12:00" at bounding box center [974, 630] width 85 height 23
click at [940, 630] on input "01:00" at bounding box center [974, 630] width 85 height 23
type input "18:00"
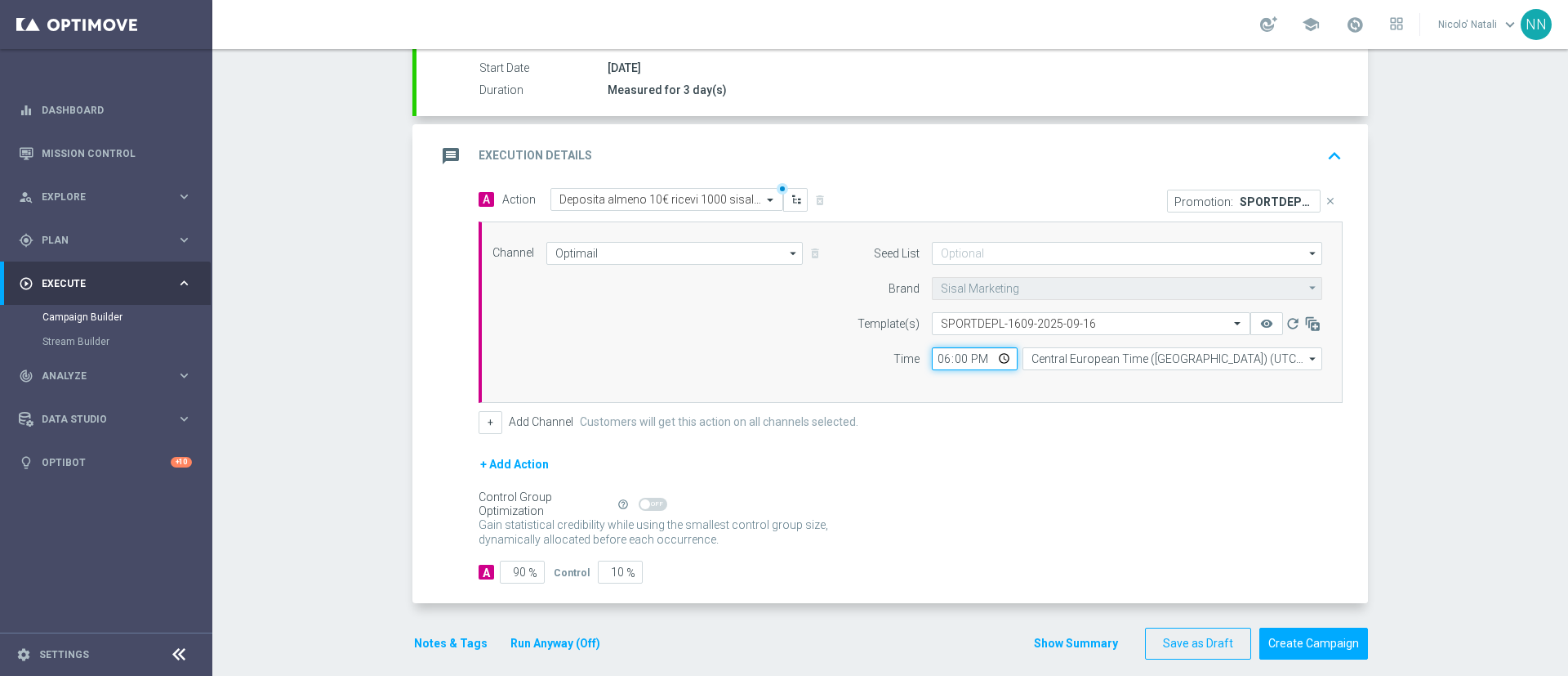
scroll to position [288, 0]
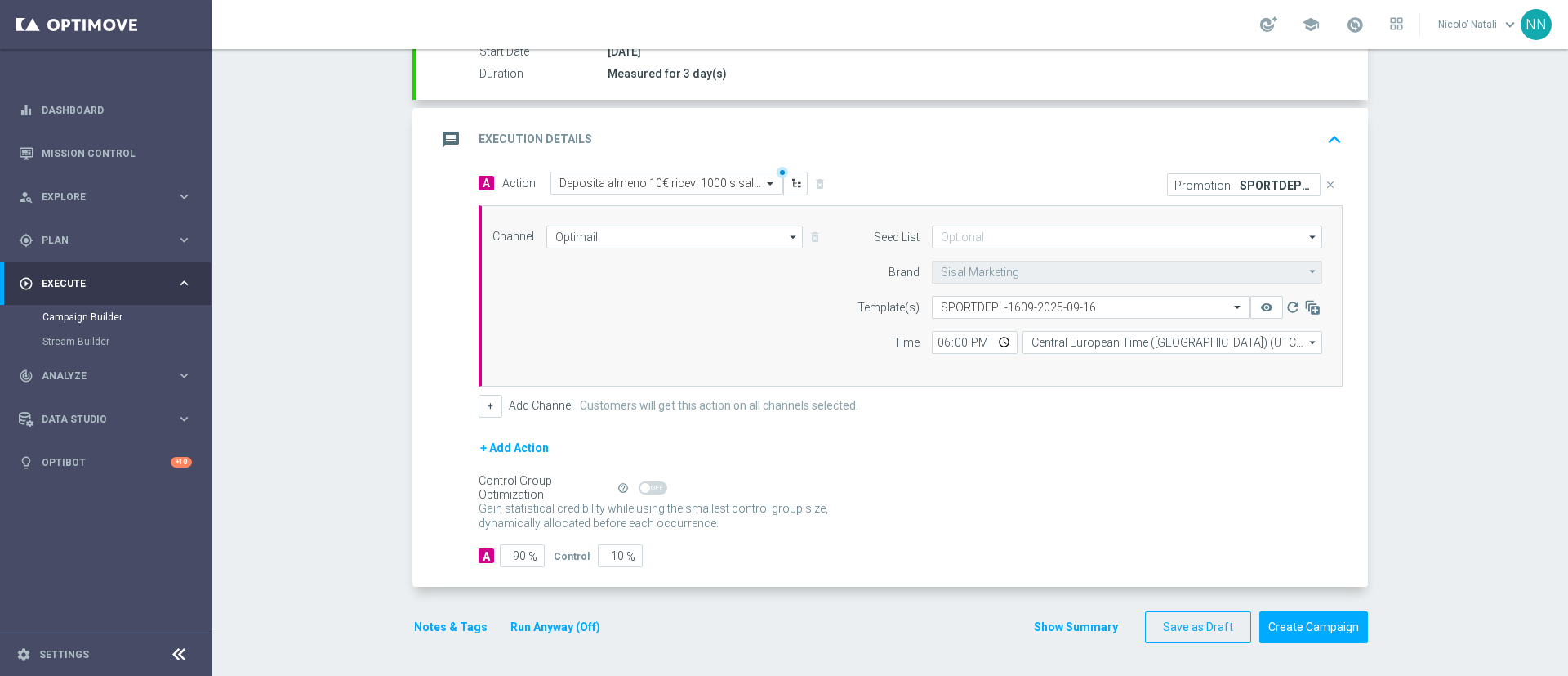
click at [545, 628] on button "Run Anyway (Off)" at bounding box center [555, 627] width 93 height 20
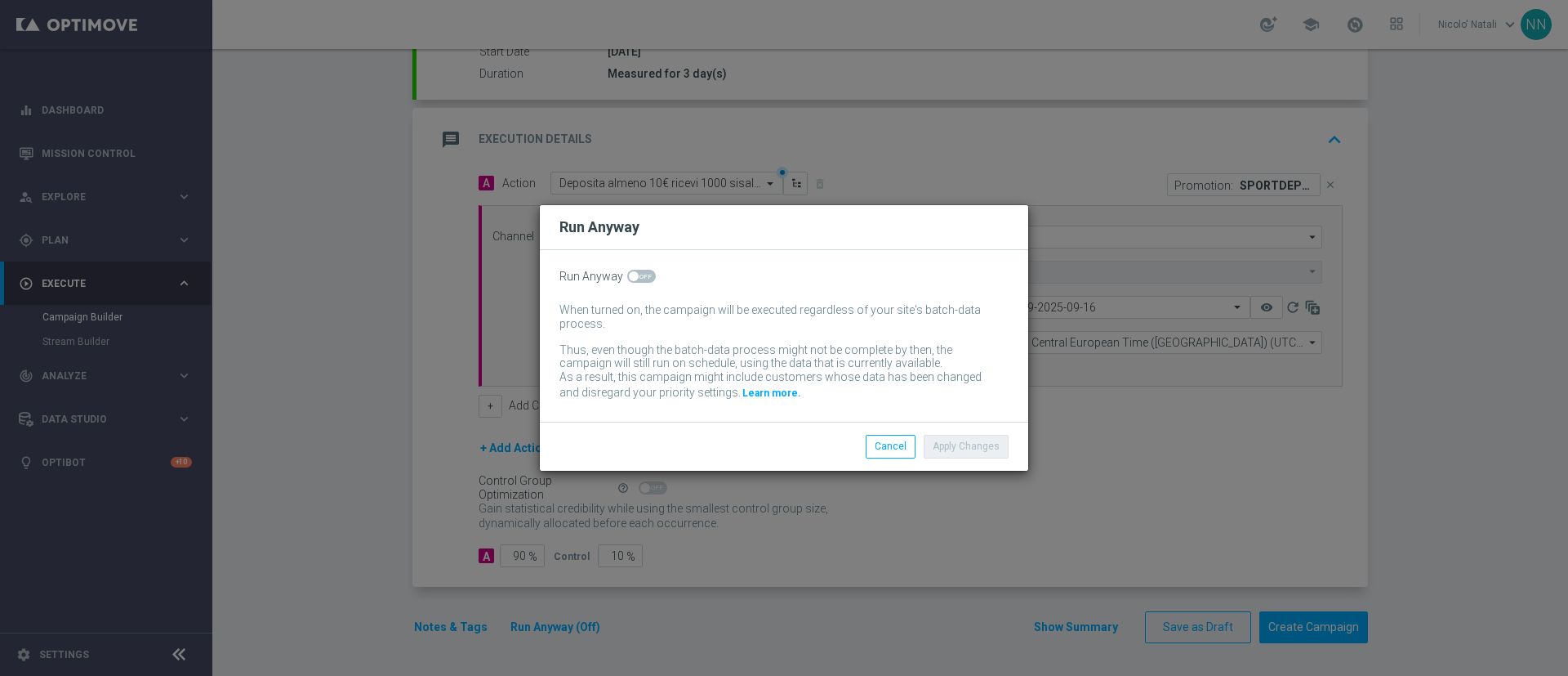
click at [640, 275] on span at bounding box center [641, 276] width 28 height 13
click at [640, 275] on input "checkbox" at bounding box center [641, 276] width 28 height 13
checkbox input "true"
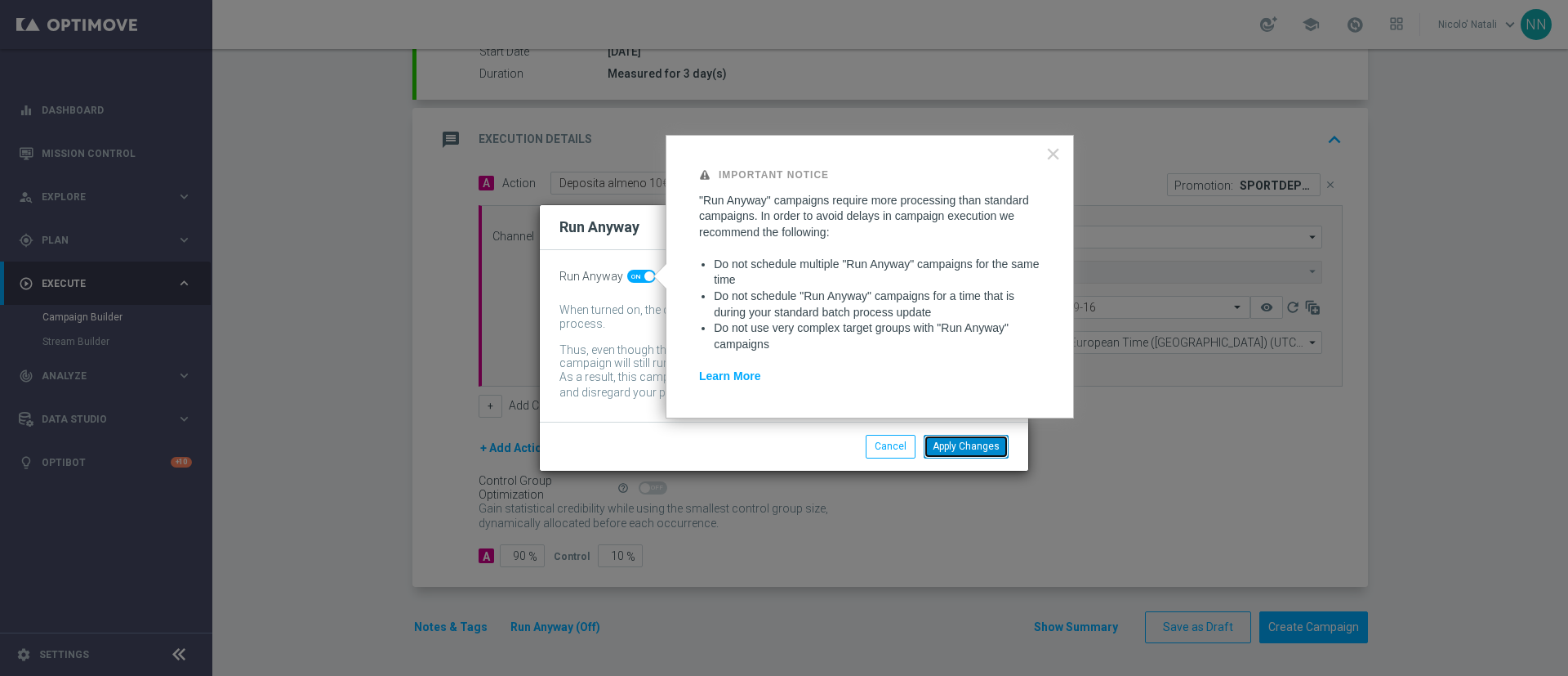
click at [981, 449] on button "Apply Changes" at bounding box center [966, 446] width 85 height 23
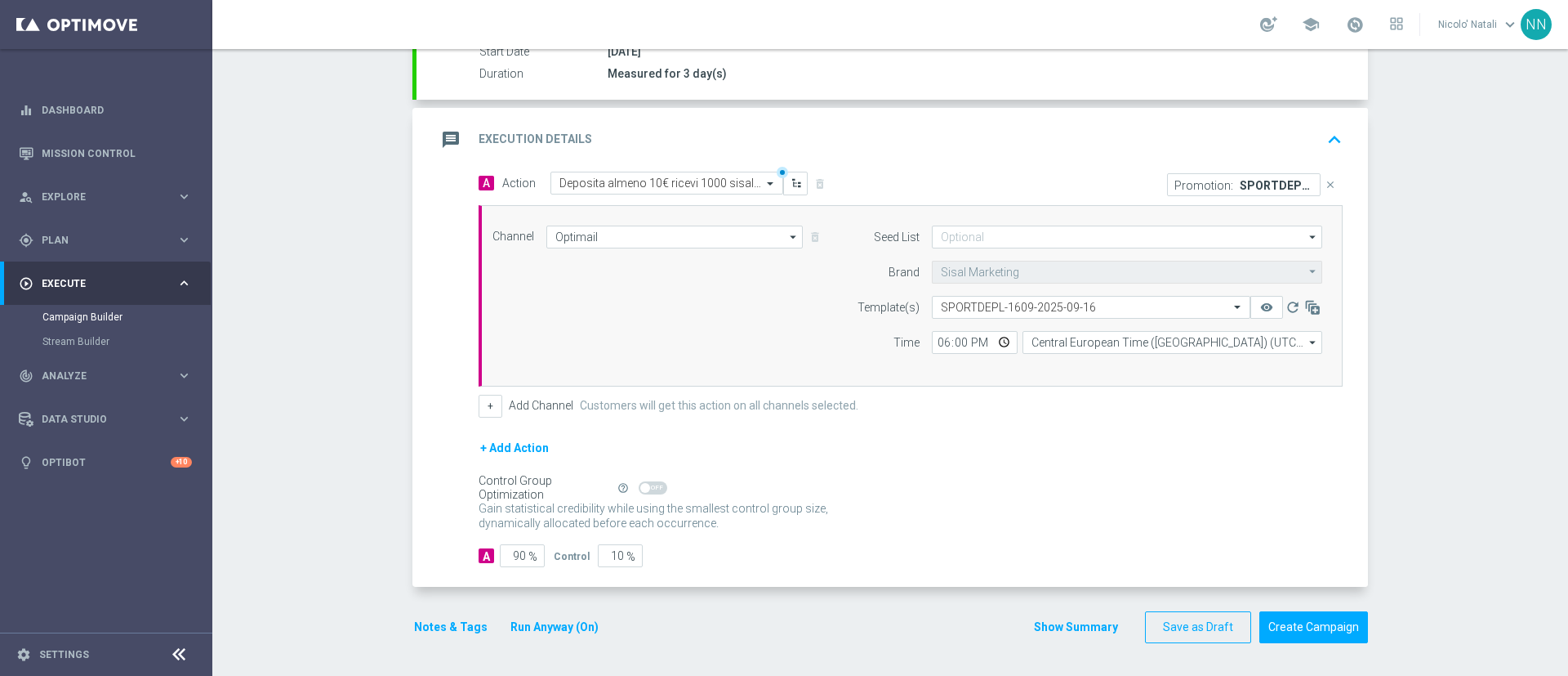
click at [415, 613] on div "Notes & Tags Run Anyway (On)" at bounding box center [517, 627] width 208 height 32
click at [415, 627] on button "Notes & Tags" at bounding box center [451, 627] width 77 height 20
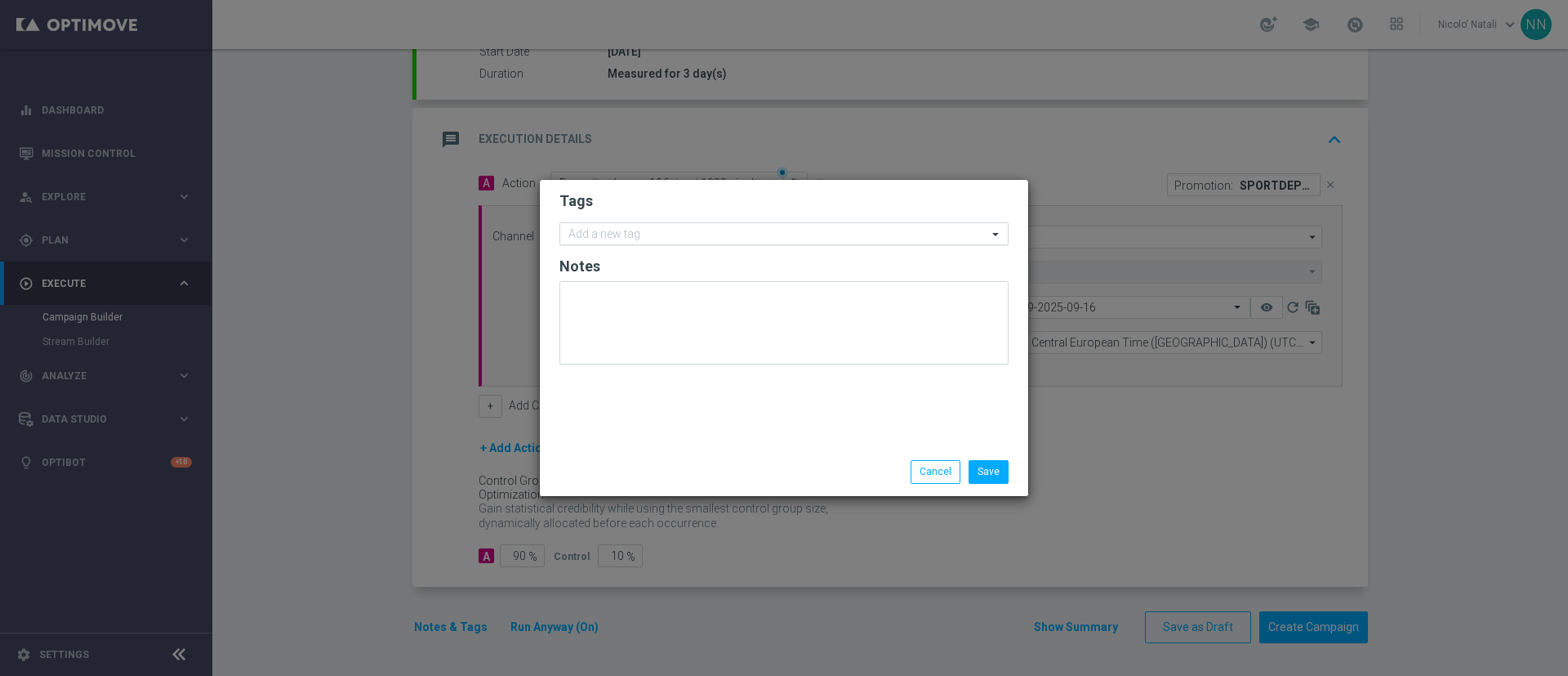
click at [652, 233] on input "text" at bounding box center [778, 235] width 419 height 14
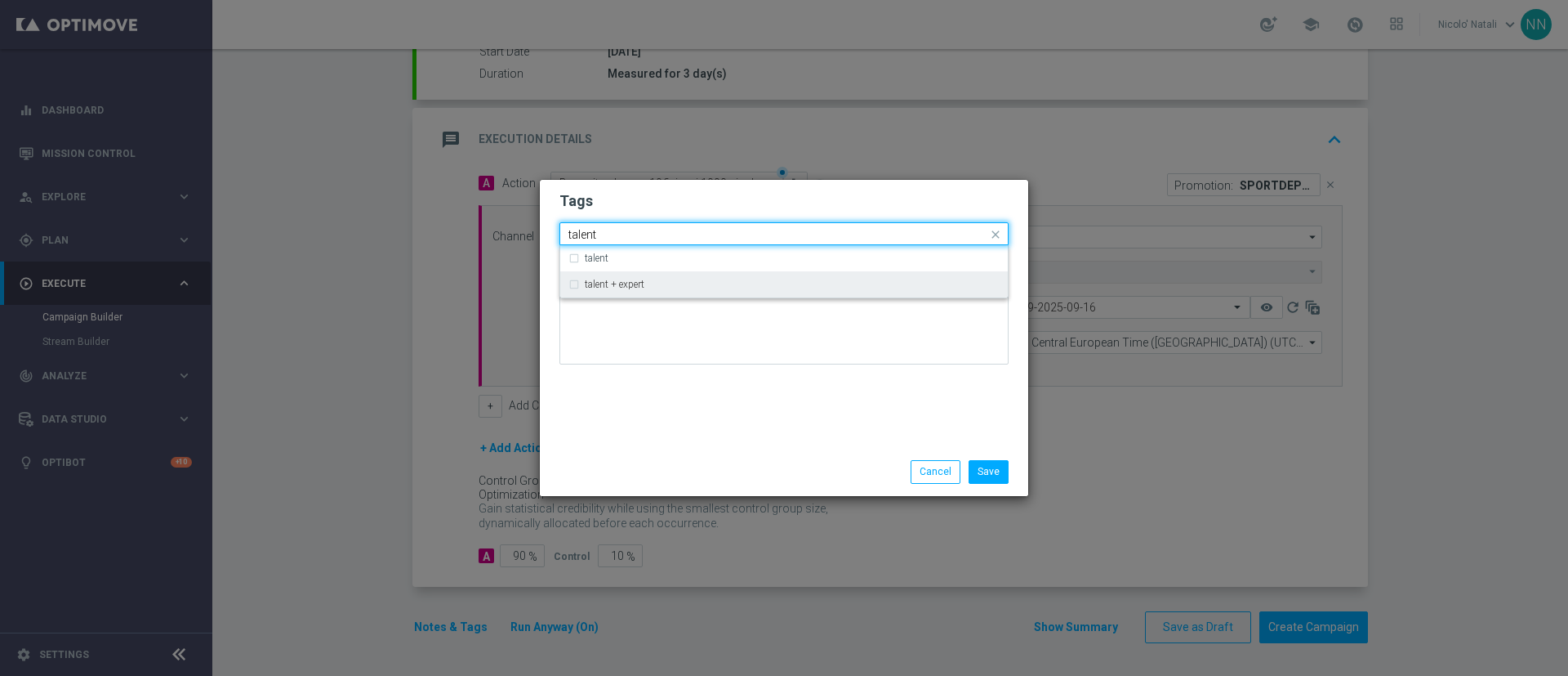
click at [648, 275] on div "talent + expert" at bounding box center [784, 284] width 431 height 26
type input "talent"
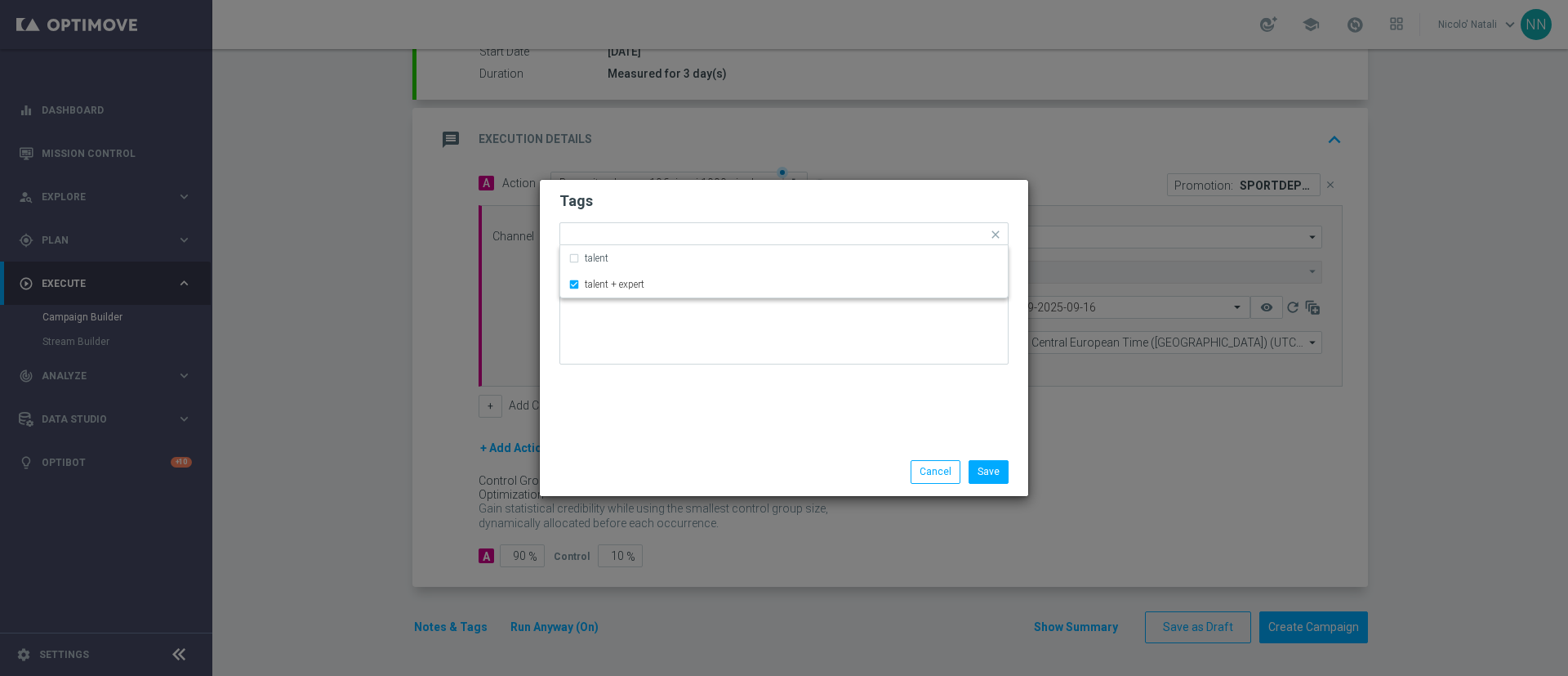
click at [631, 415] on div "Tags Quick find × talent + expert talent talent + expert Notes" at bounding box center [784, 313] width 488 height 268
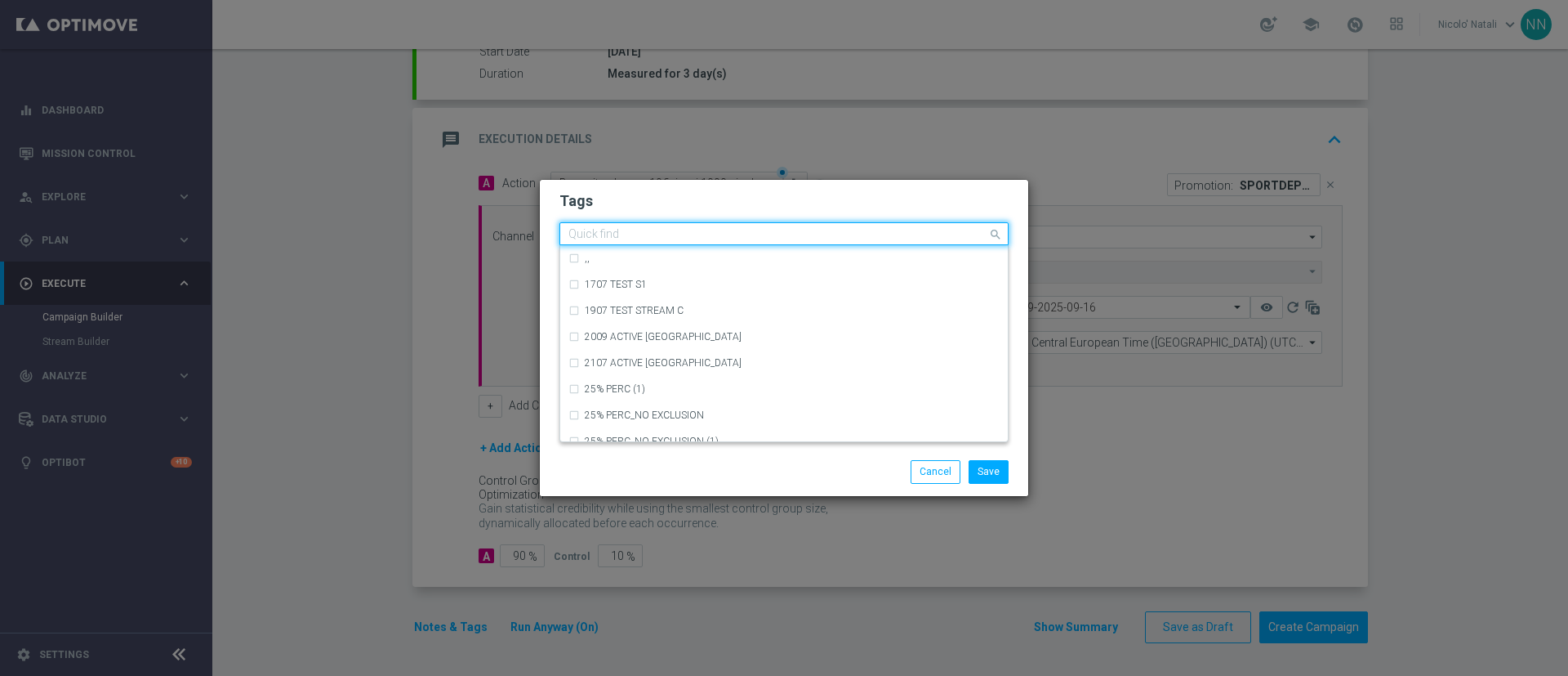
click at [709, 228] on div "Quick find × talent + expert" at bounding box center [773, 233] width 427 height 20
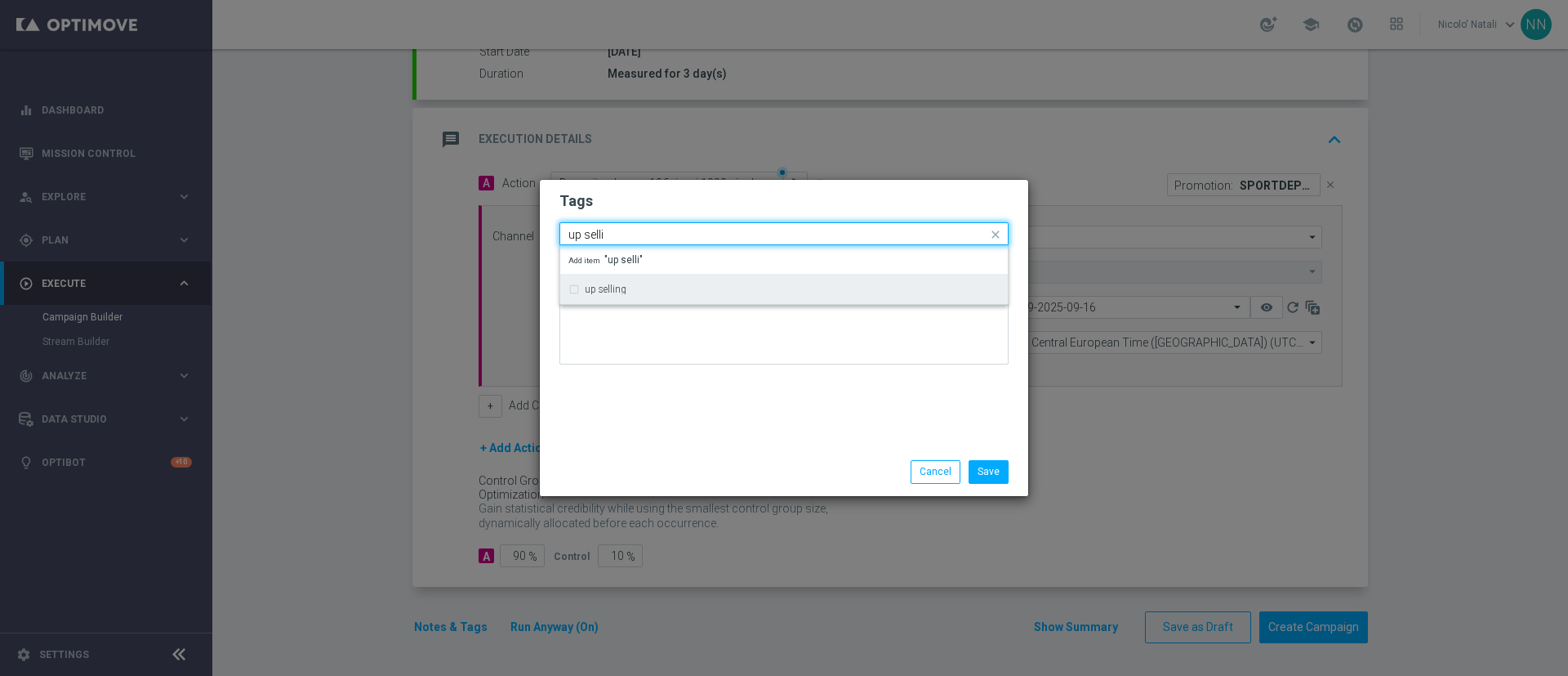
click at [671, 297] on div "up selling" at bounding box center [784, 290] width 431 height 26
type input "up selli"
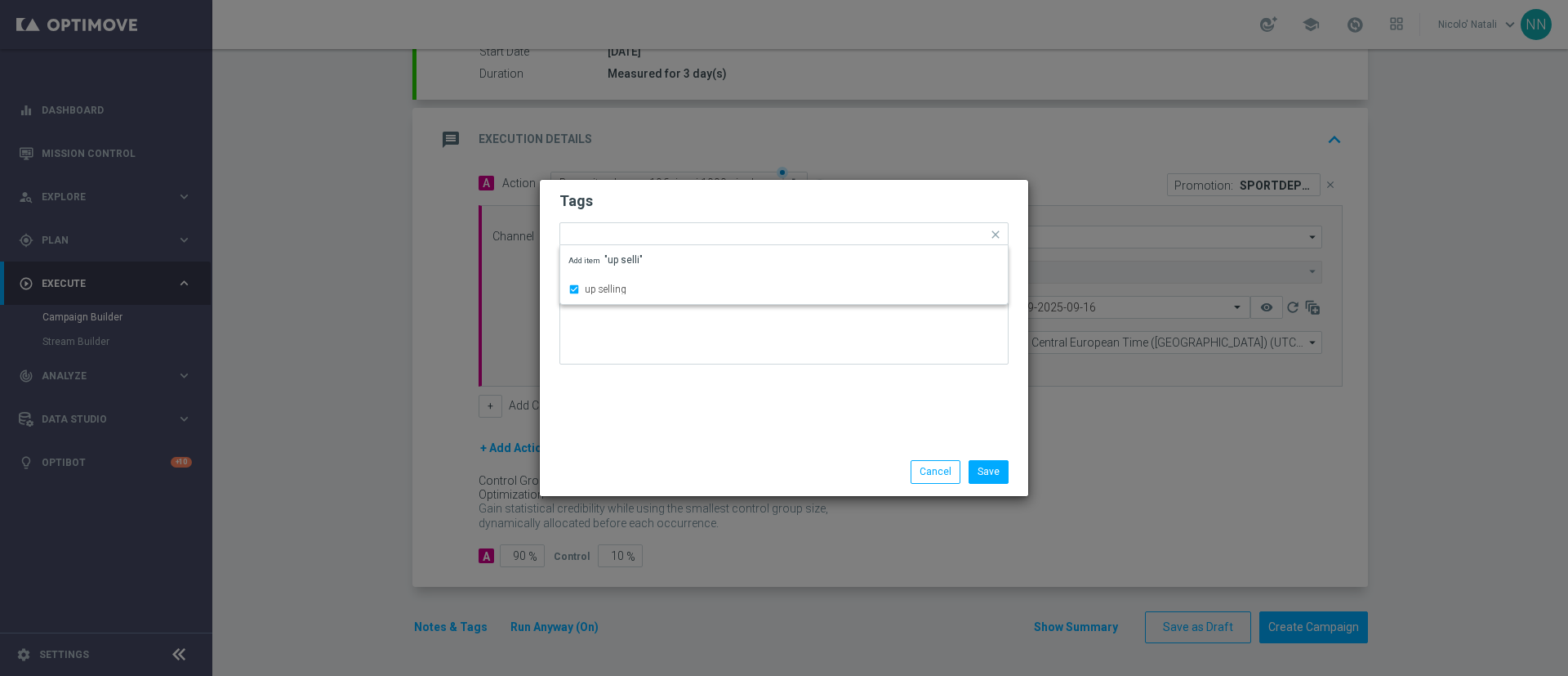
click at [669, 418] on div "Tags Quick find × talent + expert × up selling up selling Add item "up selli" N…" at bounding box center [784, 313] width 488 height 268
click at [757, 223] on div "Add a new tag × talent + expert × up selling" at bounding box center [773, 234] width 427 height 23
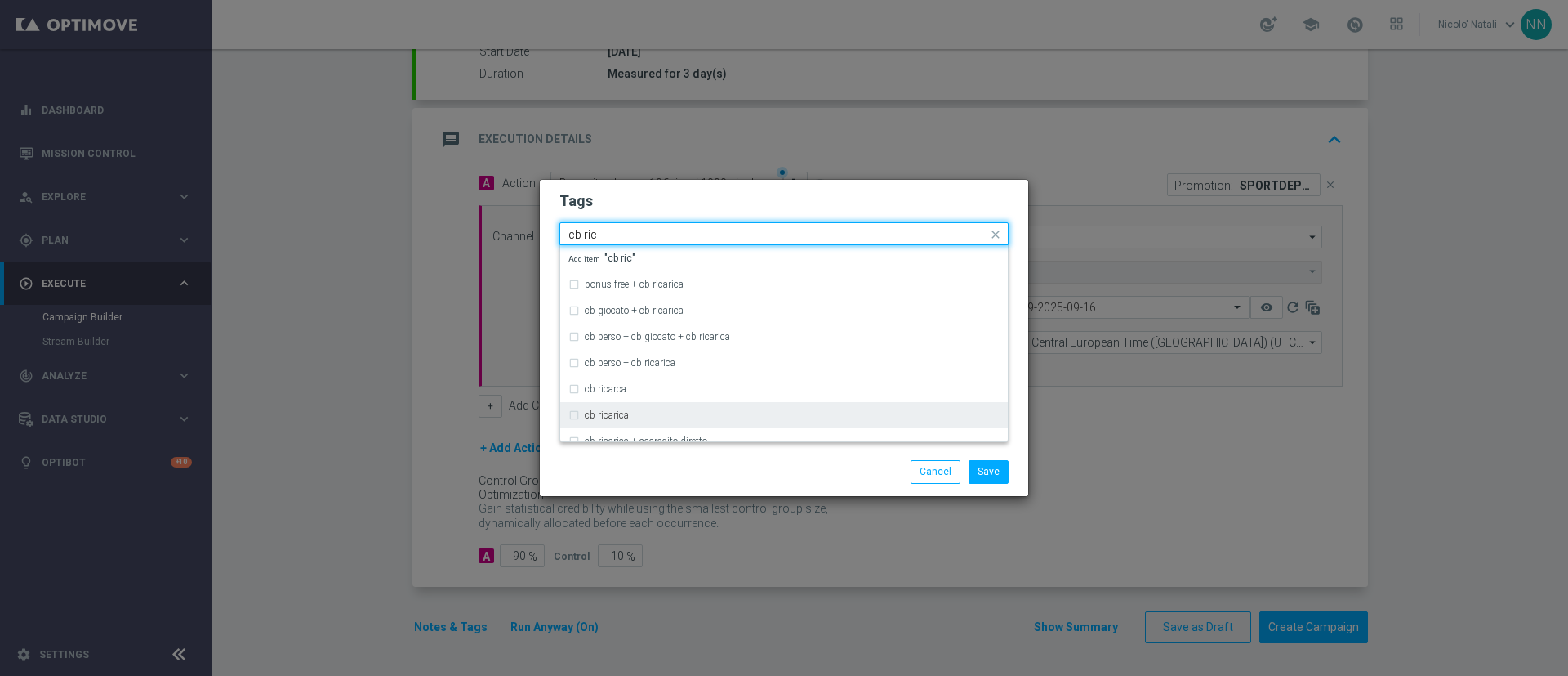
click at [644, 404] on div "cb ricarica" at bounding box center [784, 415] width 431 height 26
type input "cb ric"
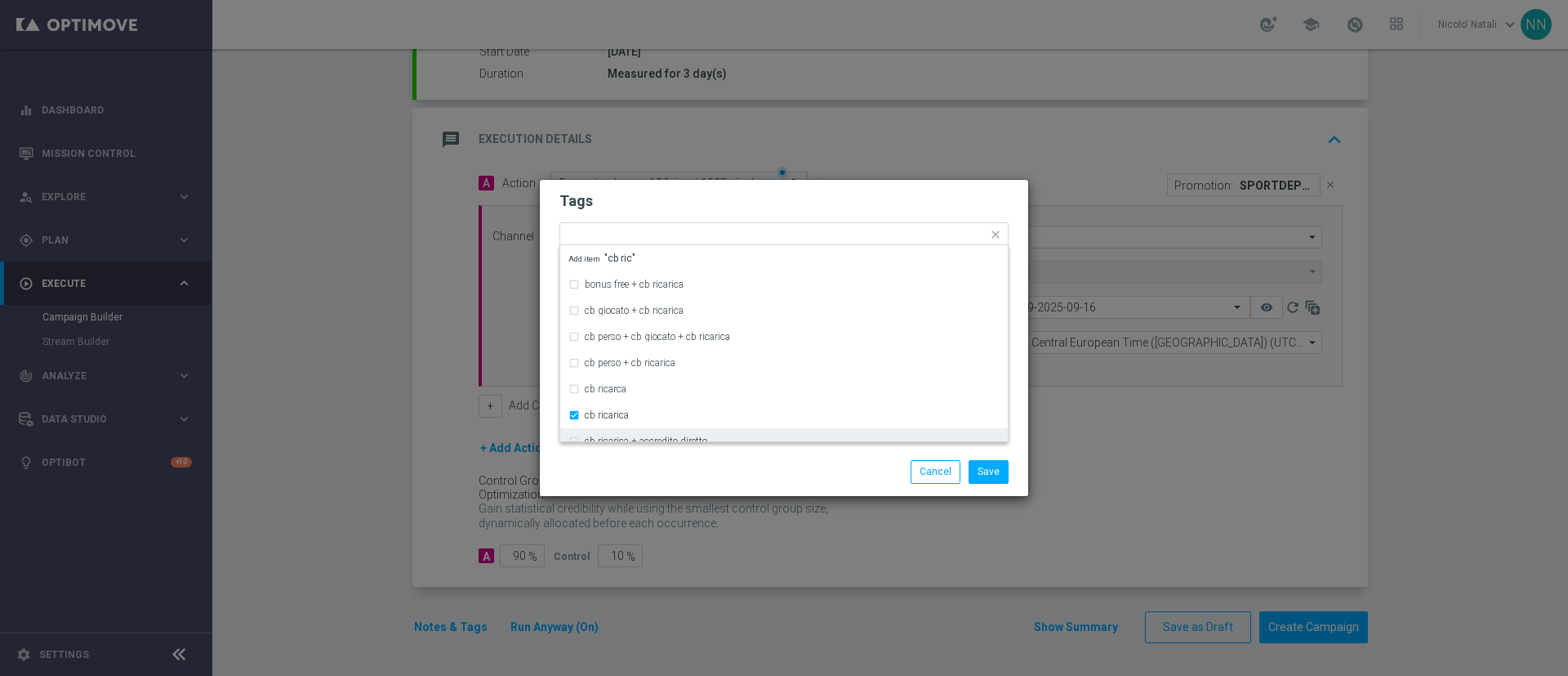
click at [642, 443] on div "Tags Quick find × talent + expert × up selling × cb ricarica bonus free + cb ri…" at bounding box center [784, 313] width 488 height 268
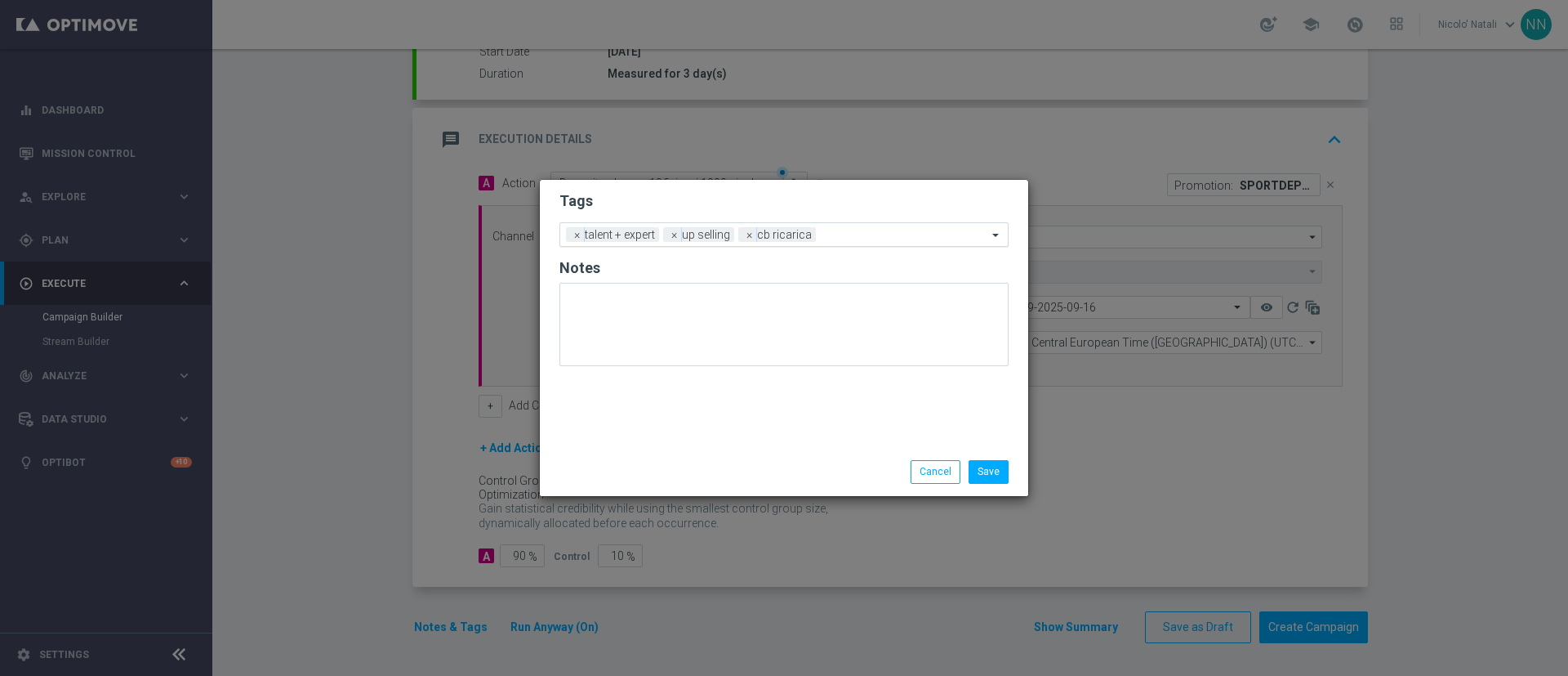
click at [848, 243] on div at bounding box center [904, 237] width 167 height 17
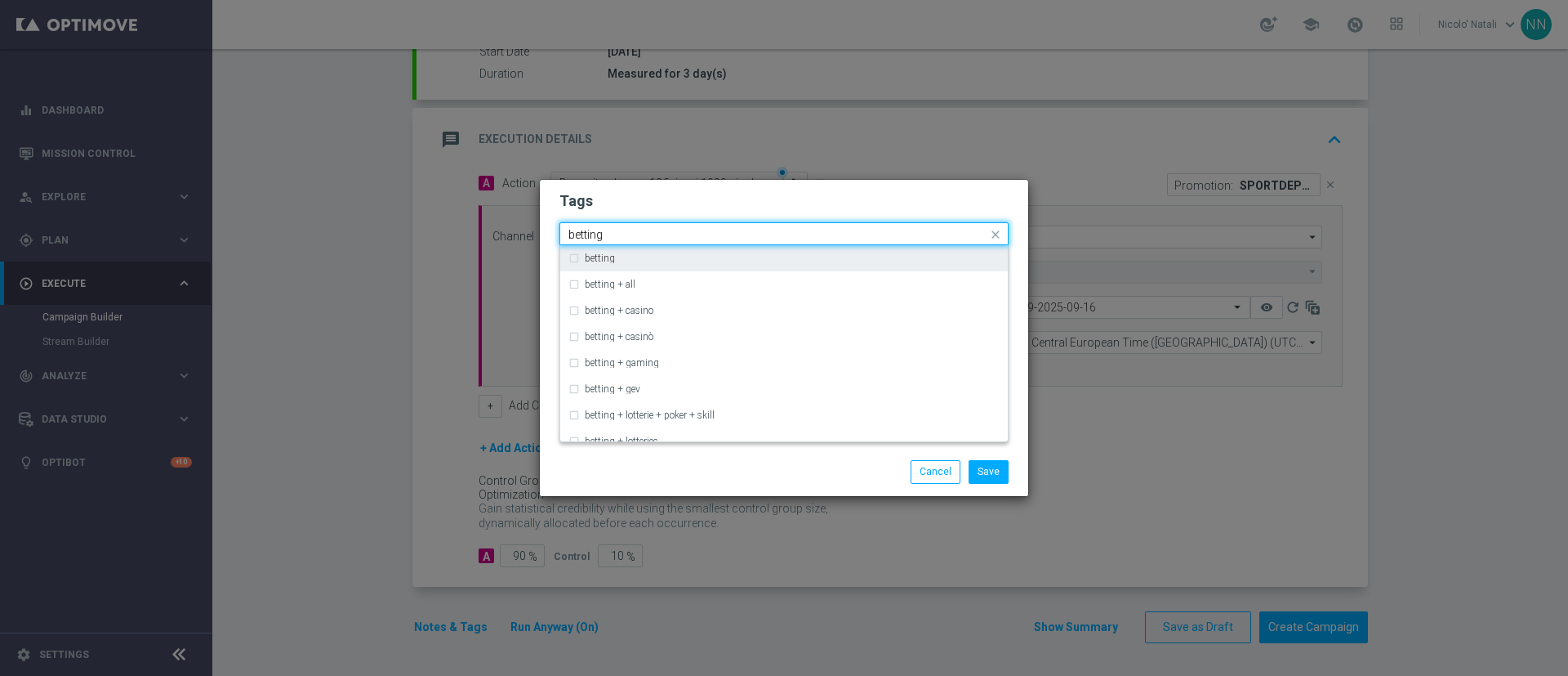
click at [846, 246] on div "betting" at bounding box center [784, 258] width 431 height 26
type input "betting"
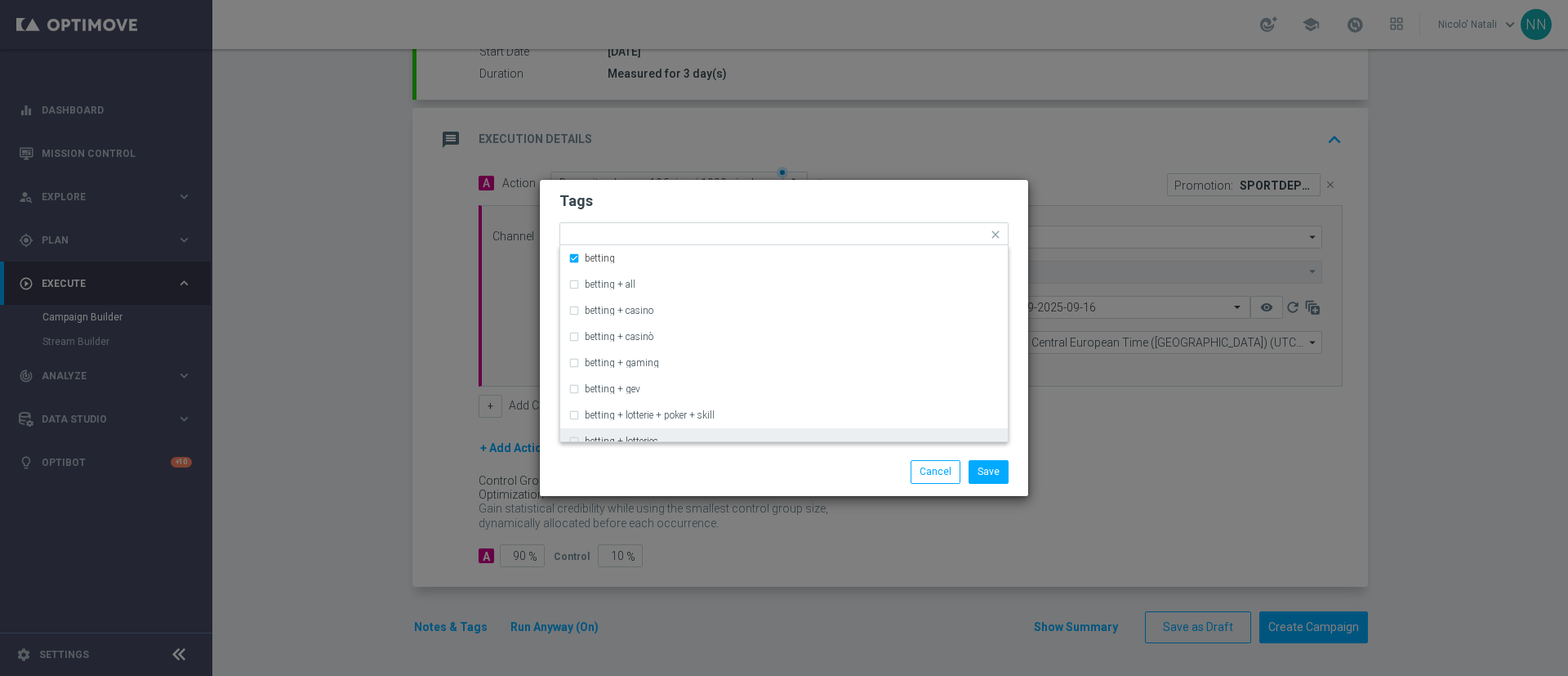
click at [777, 467] on div "Save Cancel" at bounding box center [862, 472] width 316 height 23
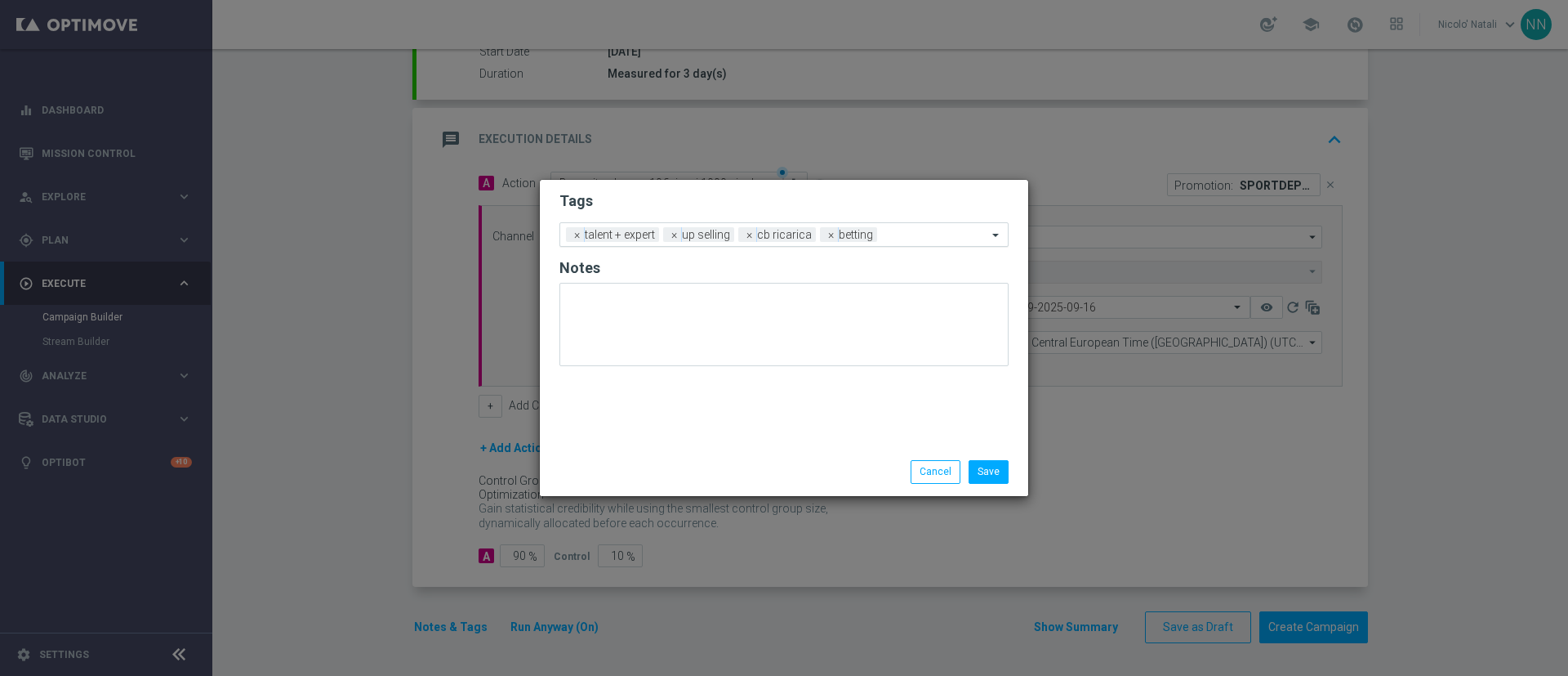
click at [927, 232] on input "text" at bounding box center [935, 236] width 104 height 14
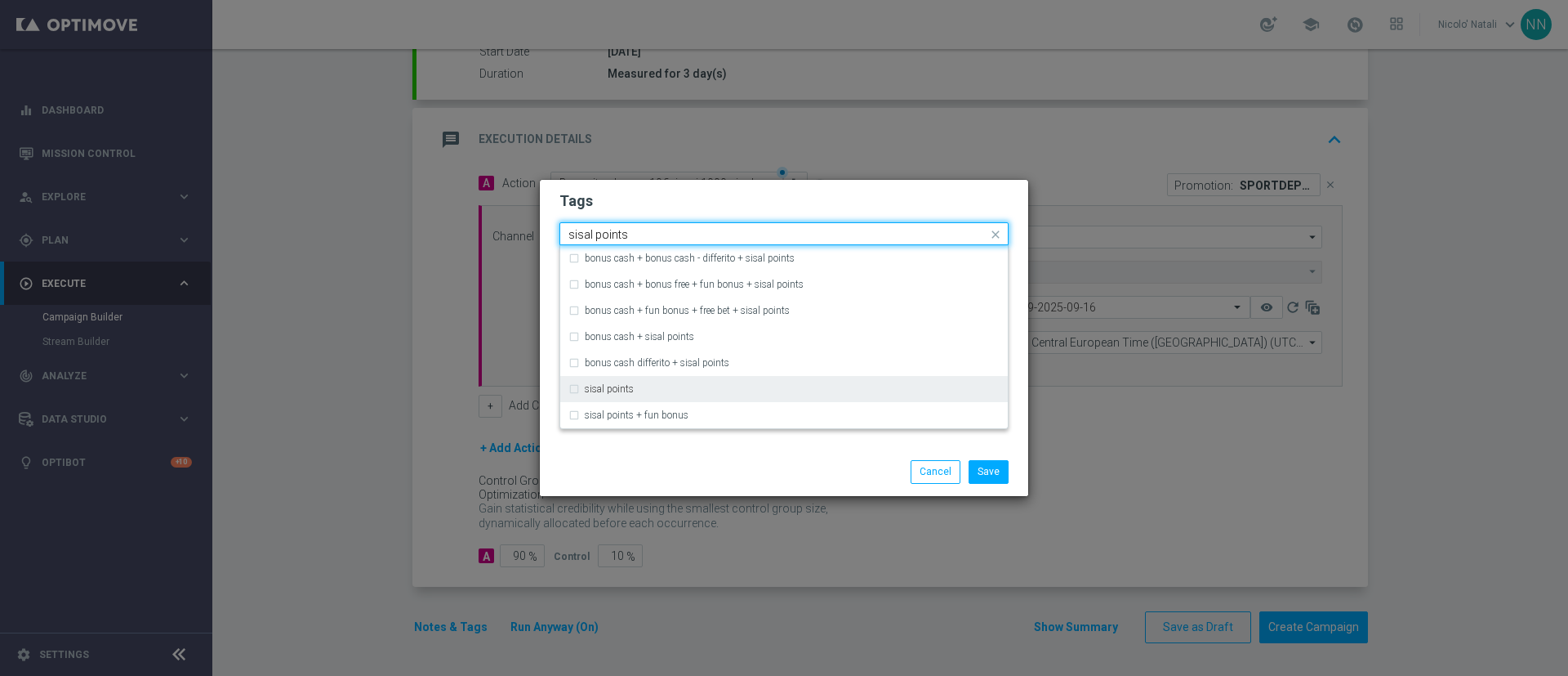
click at [645, 395] on div "sisal points" at bounding box center [784, 389] width 431 height 26
type input "sisal points"
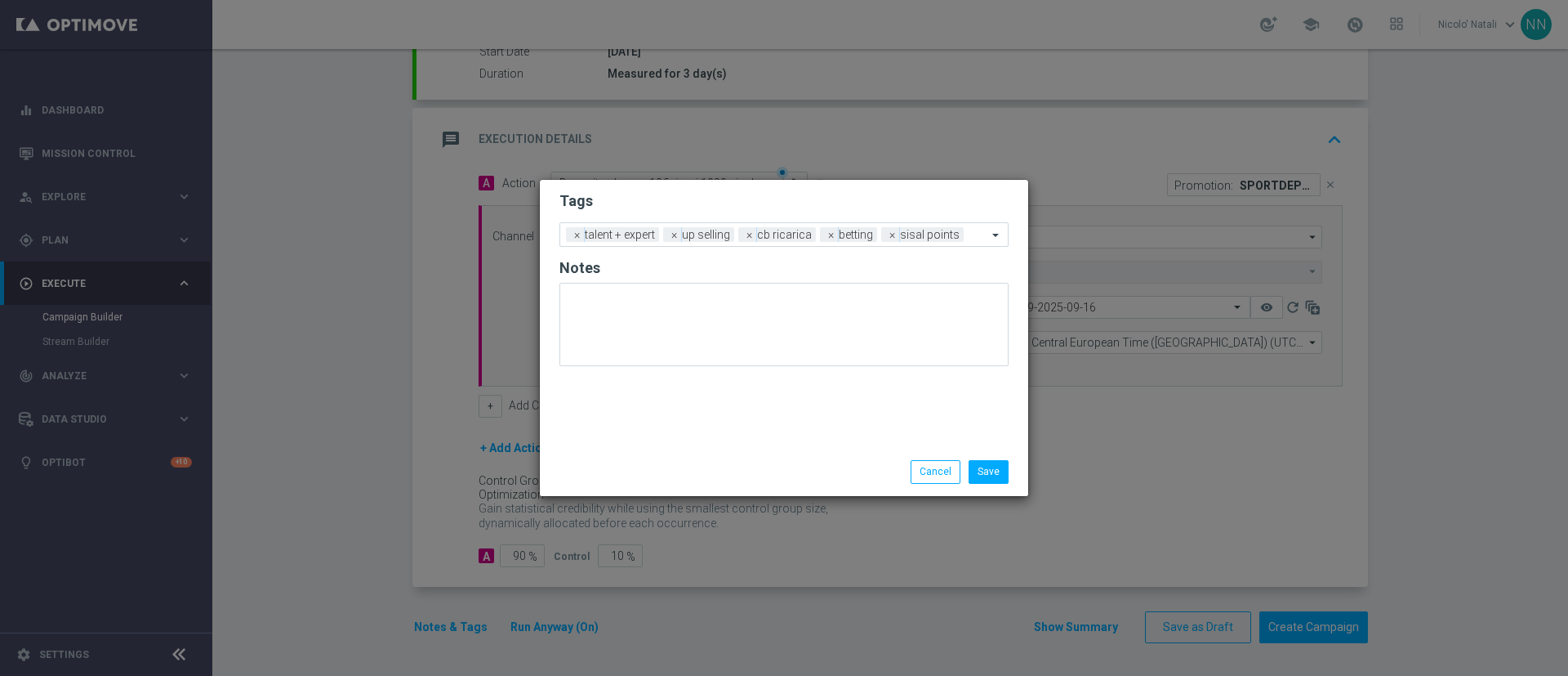
click at [653, 472] on div "Save Cancel" at bounding box center [784, 472] width 473 height 23
click at [984, 480] on button "Save" at bounding box center [988, 472] width 40 height 23
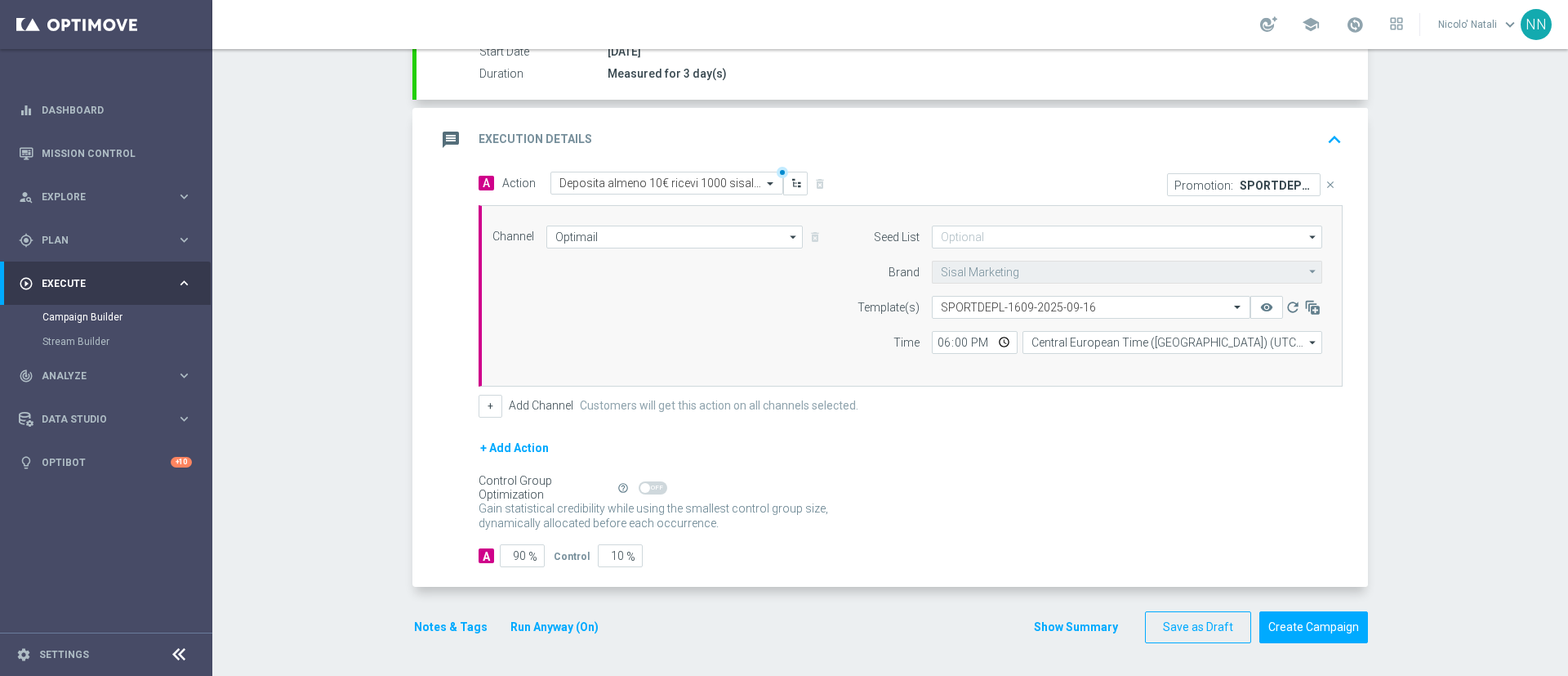
scroll to position [0, 0]
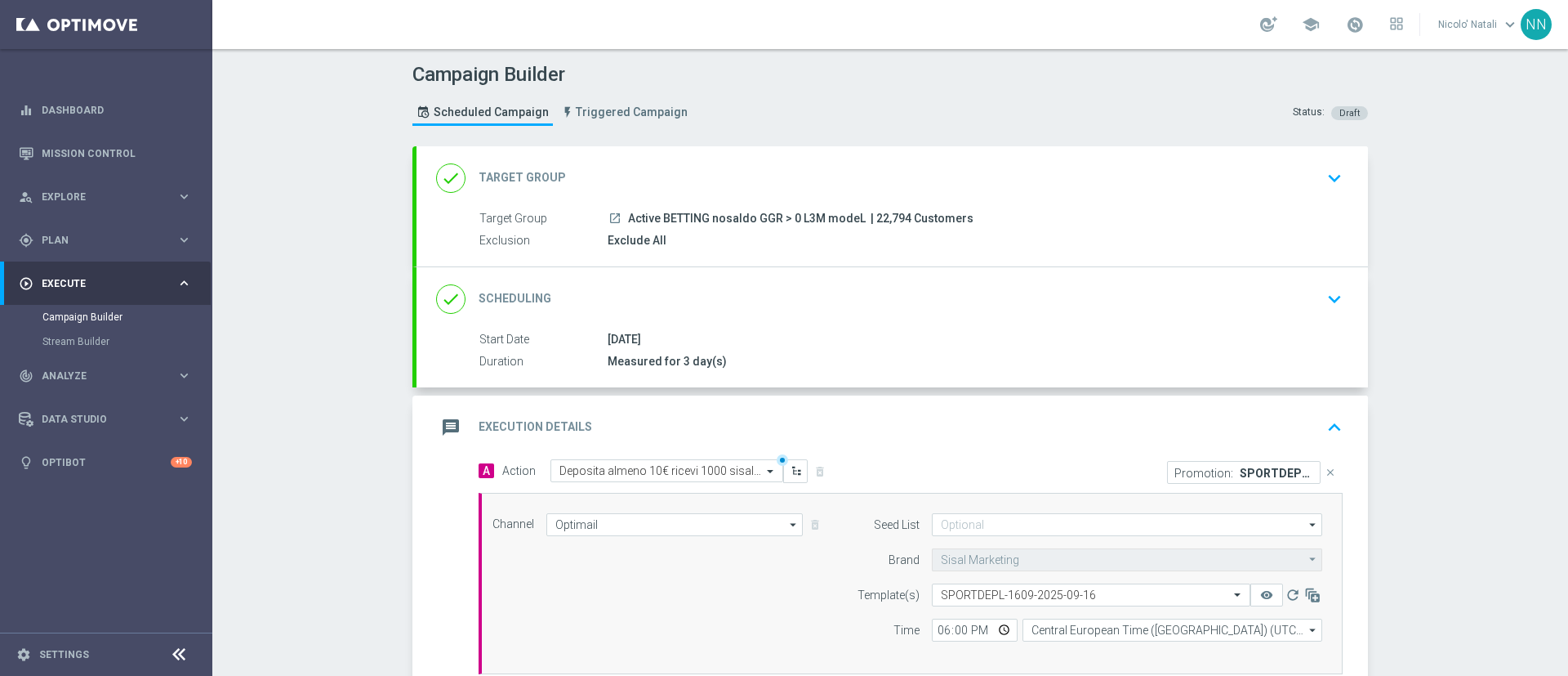
click at [916, 287] on div "done Scheduling keyboard_arrow_down" at bounding box center [892, 298] width 912 height 31
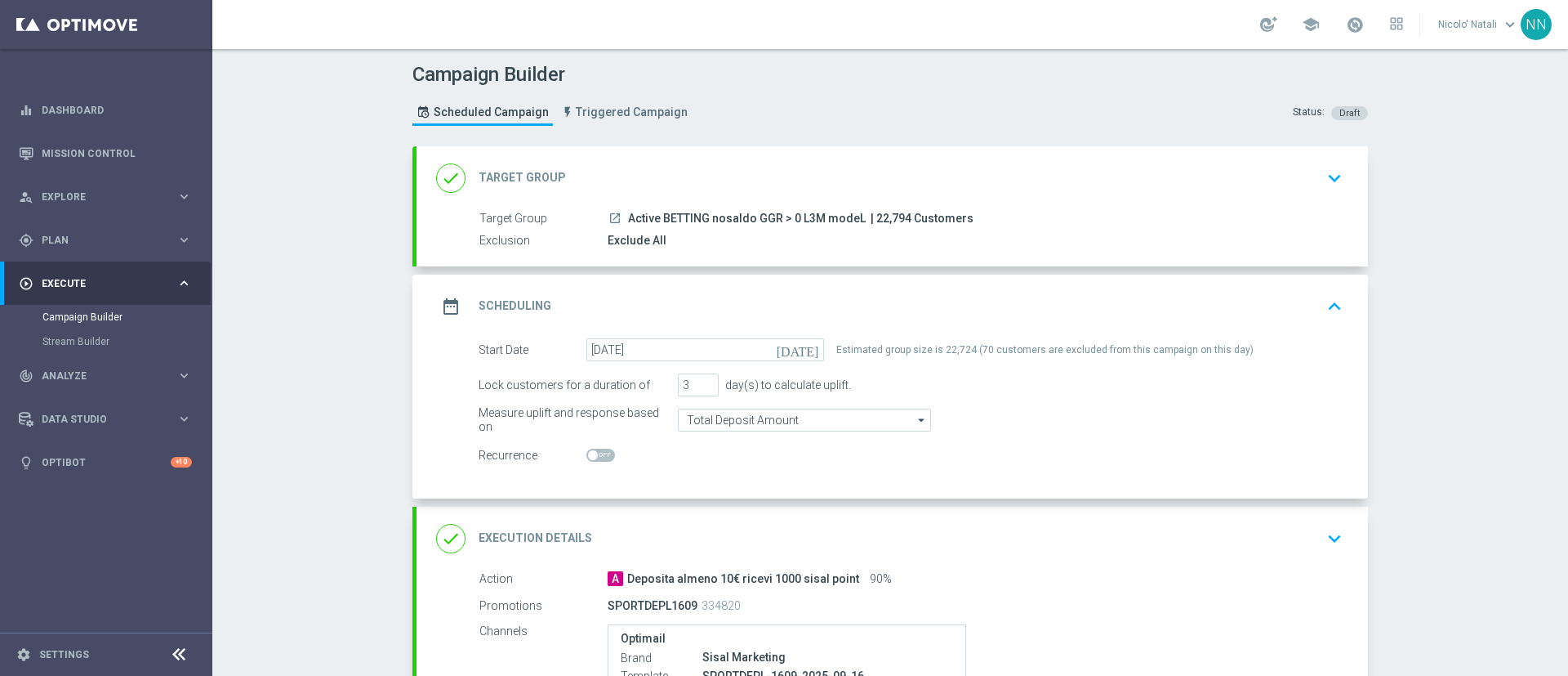
scroll to position [270, 0]
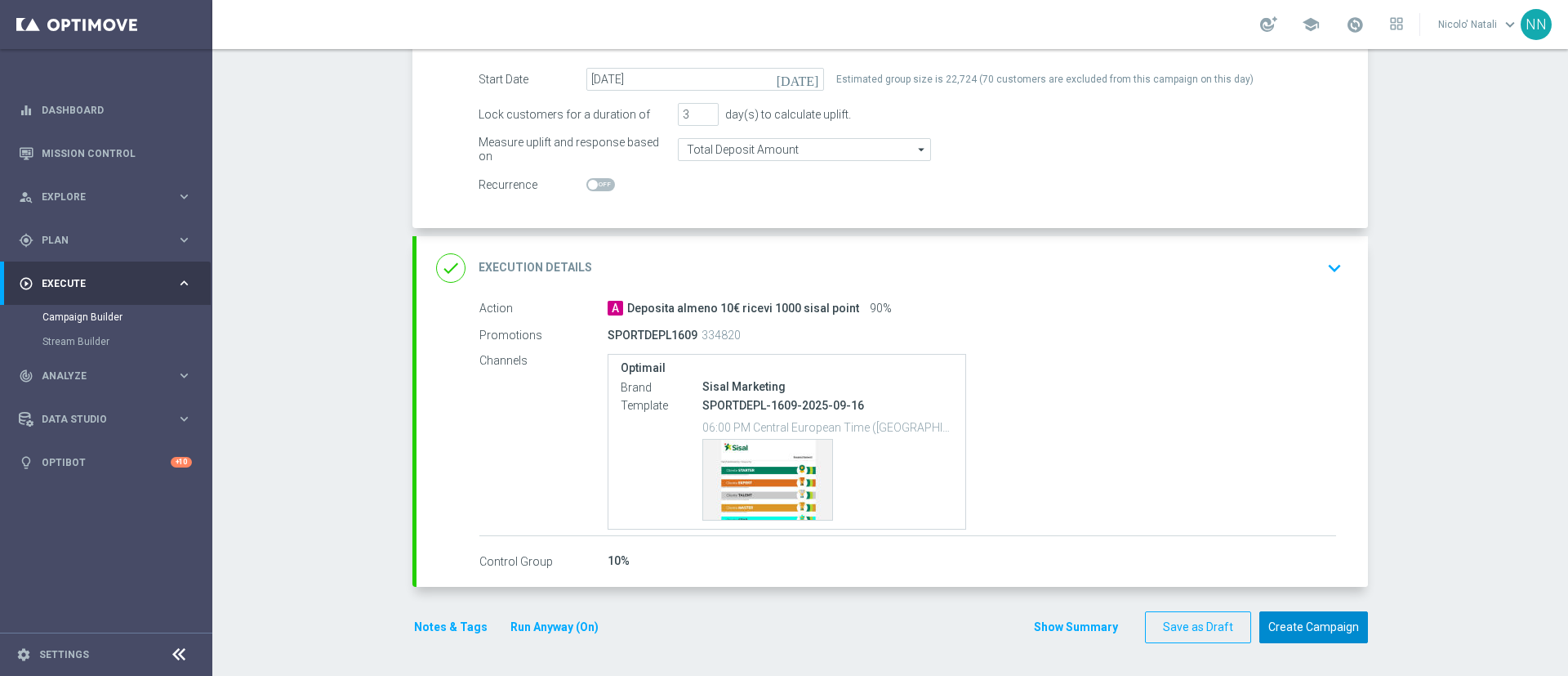
click at [1310, 630] on button "Create Campaign" at bounding box center [1313, 627] width 108 height 32
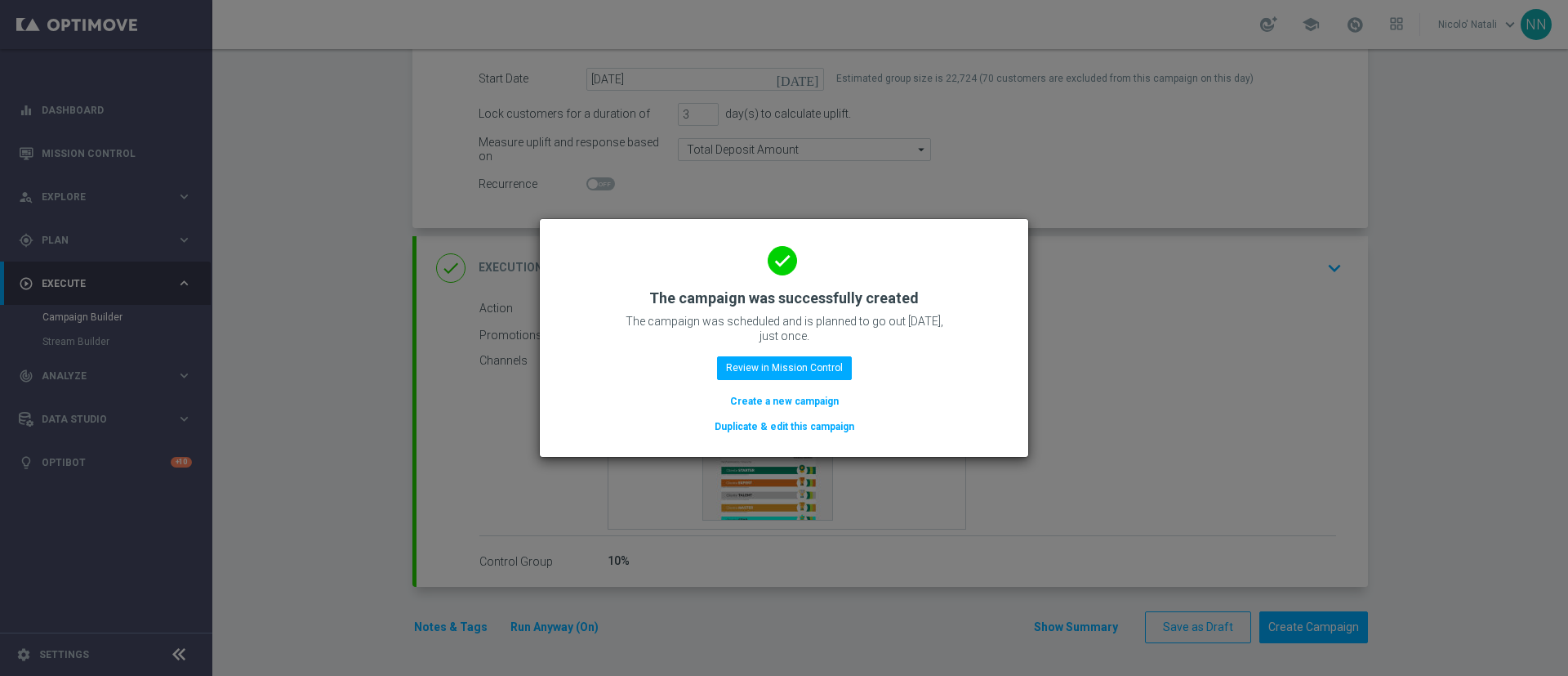
click at [826, 394] on button "Create a new campaign" at bounding box center [784, 401] width 112 height 18
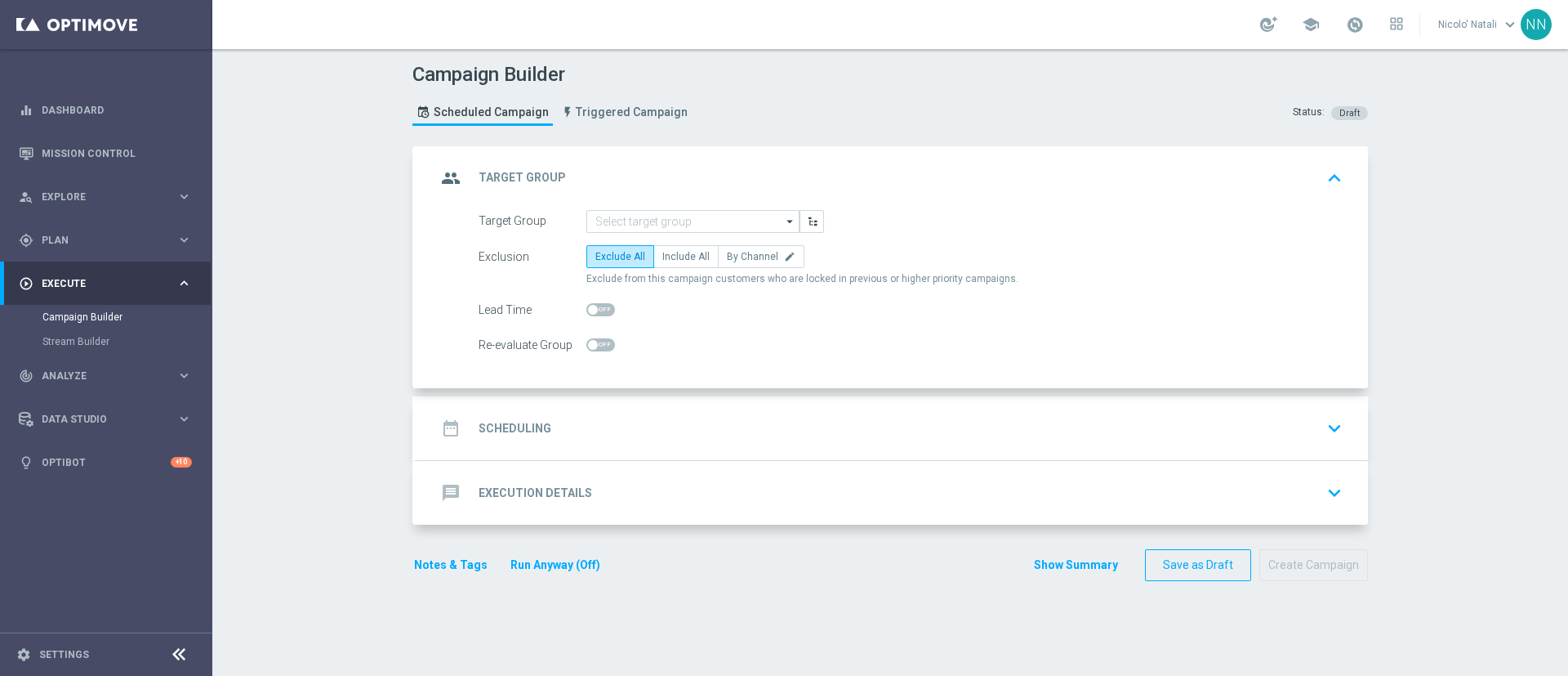
scroll to position [0, 0]
drag, startPoint x: 634, startPoint y: 231, endPoint x: 615, endPoint y: 225, distance: 19.9
click at [612, 223] on input at bounding box center [692, 222] width 213 height 23
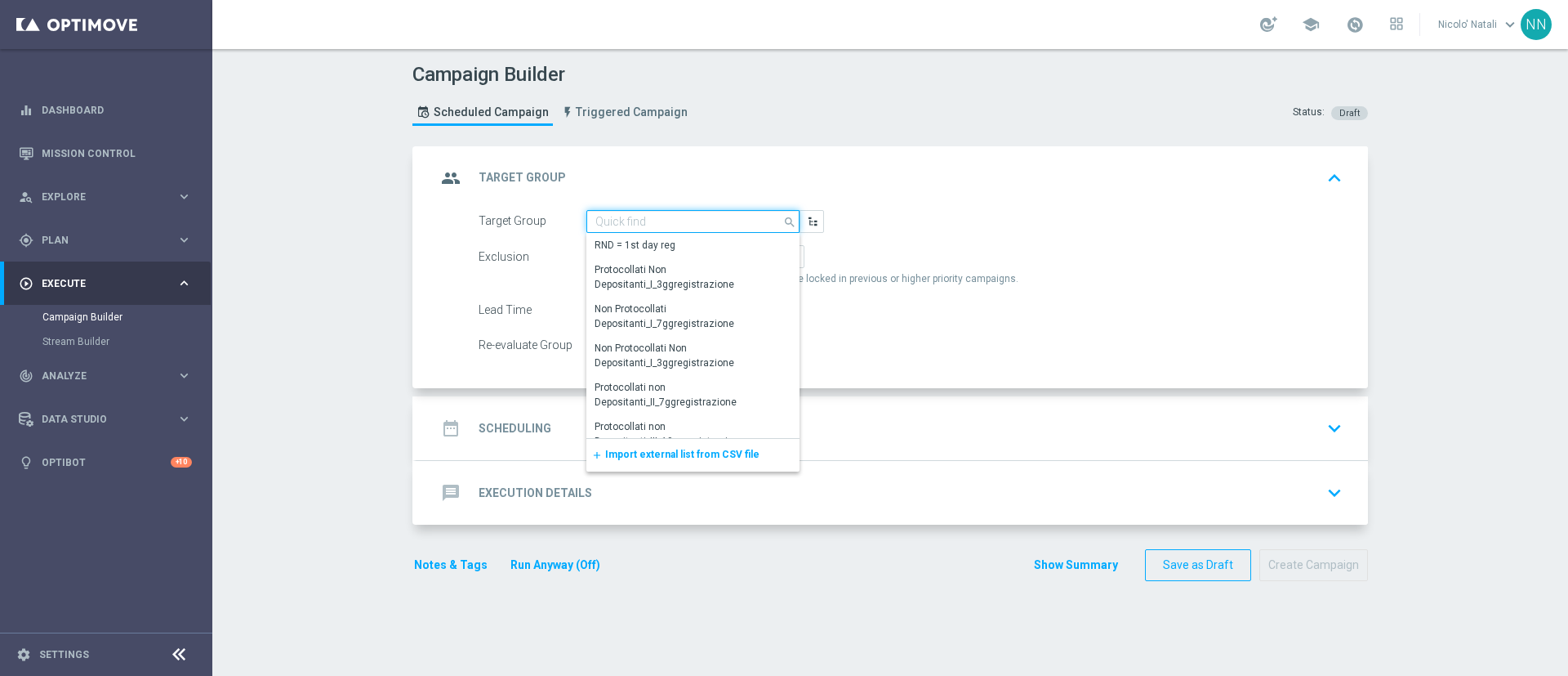
paste input "Active BETTING saldo GGR > 0 L3M BALANCER/STRATEGIST"
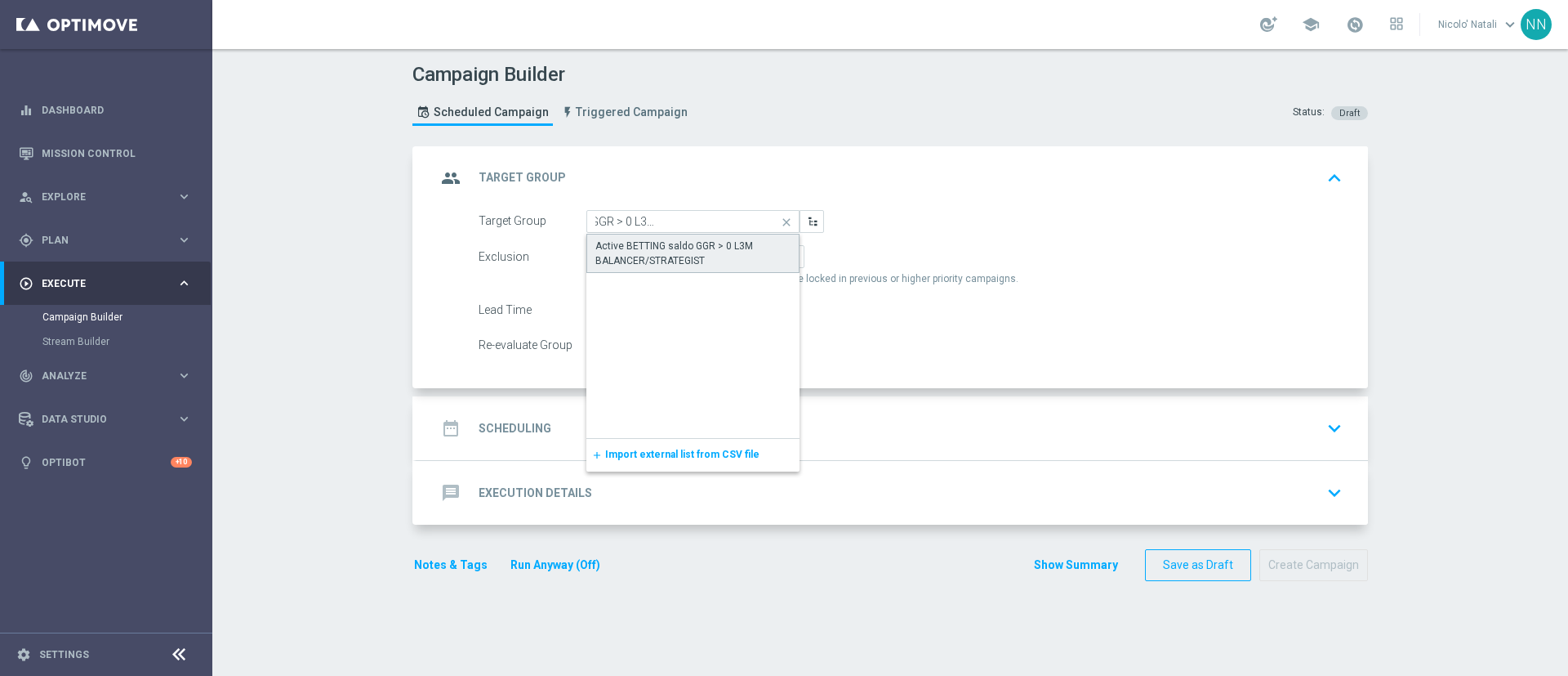
click at [612, 242] on div "Active BETTING saldo GGR > 0 L3M BALANCER/STRATEGIST" at bounding box center [693, 253] width 195 height 29
type input "Active BETTING saldo GGR > 0 L3M BALANCER/STRATEGIST"
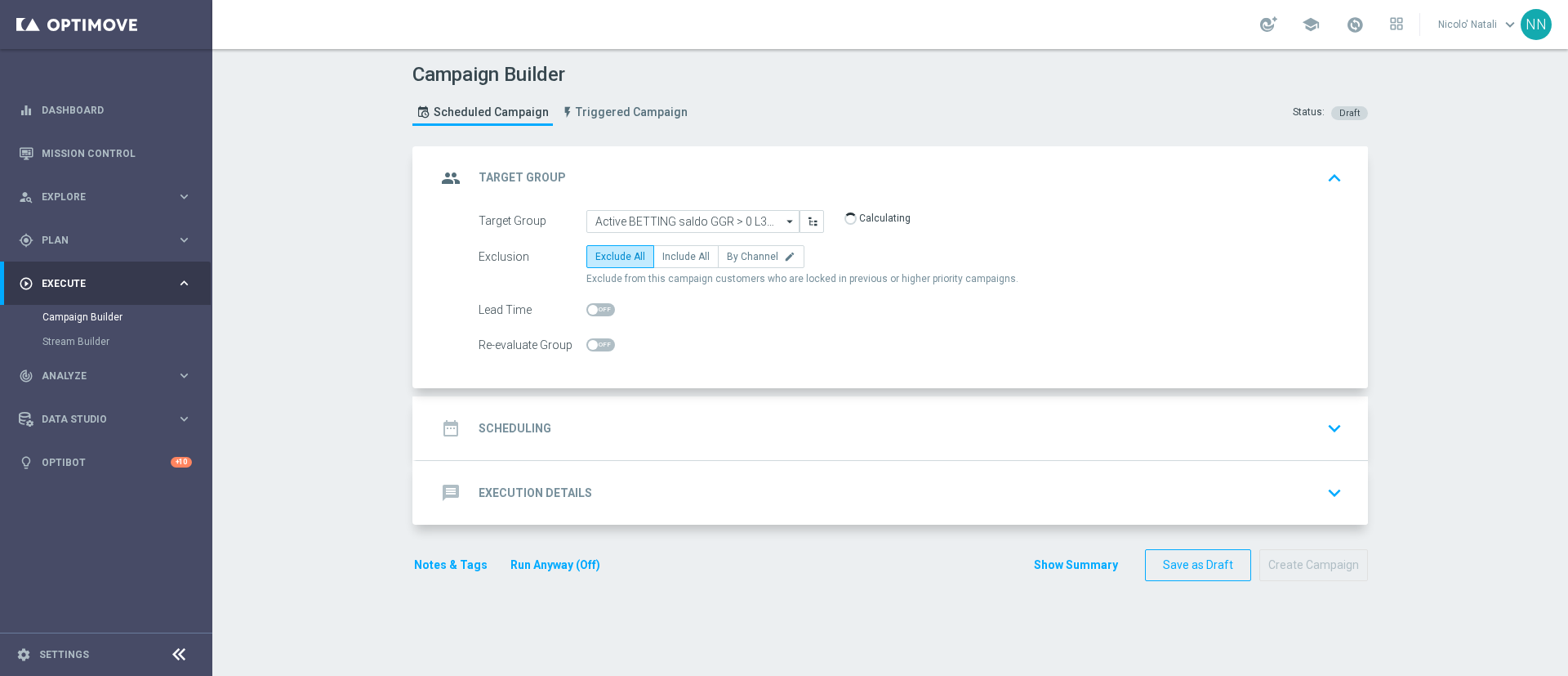
drag, startPoint x: 597, startPoint y: 410, endPoint x: 575, endPoint y: 413, distance: 22.2
click at [575, 413] on div "date_range Scheduling keyboard_arrow_down" at bounding box center [892, 428] width 912 height 31
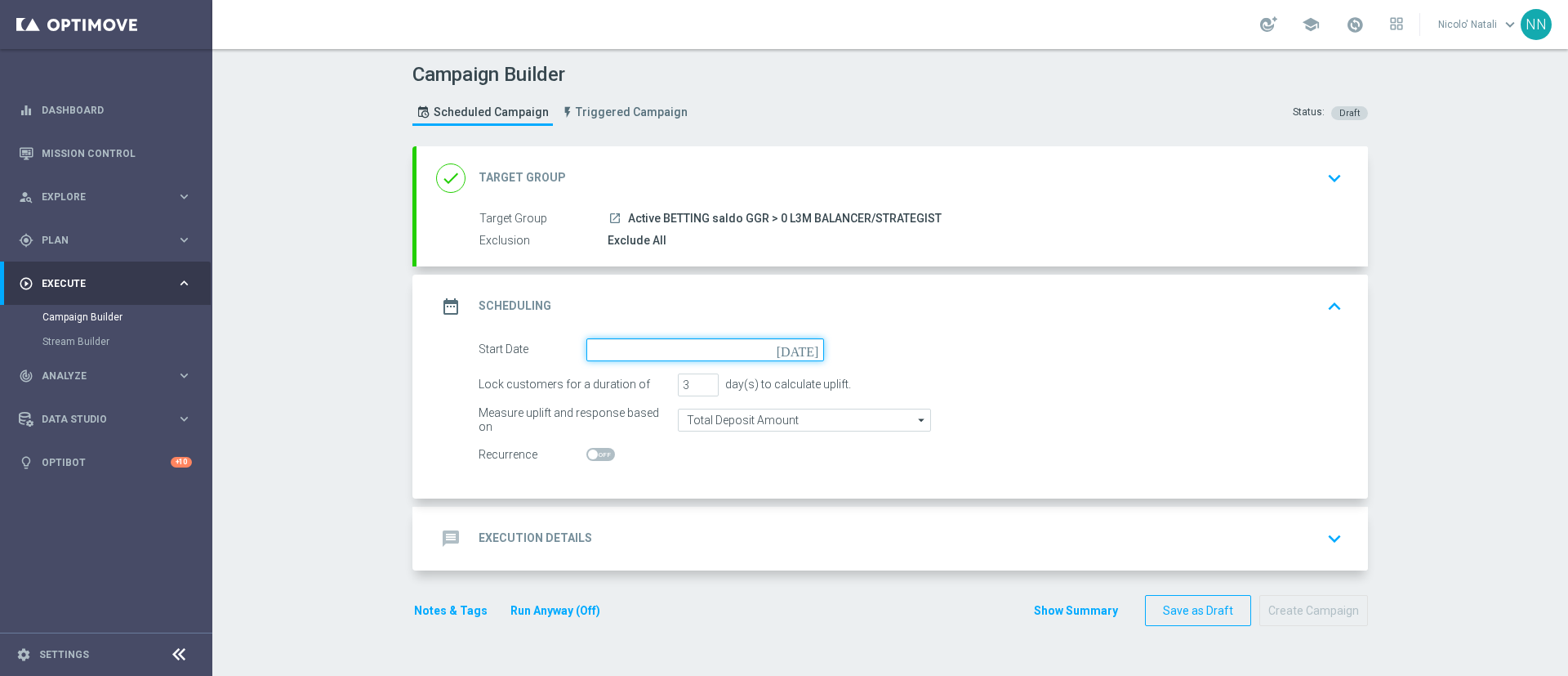
click at [617, 352] on input at bounding box center [705, 349] width 238 height 23
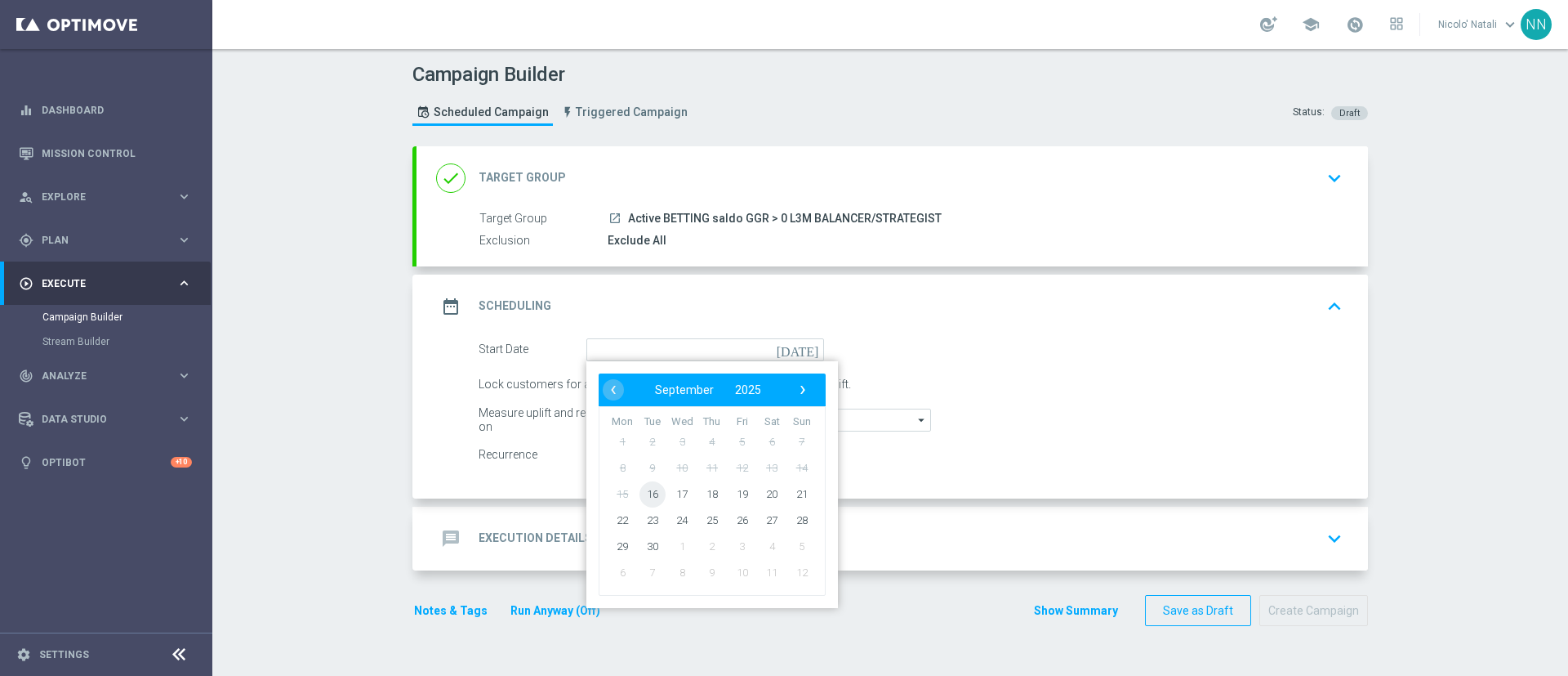
click at [641, 488] on span "16" at bounding box center [653, 494] width 26 height 26
type input "16 Sep 2025"
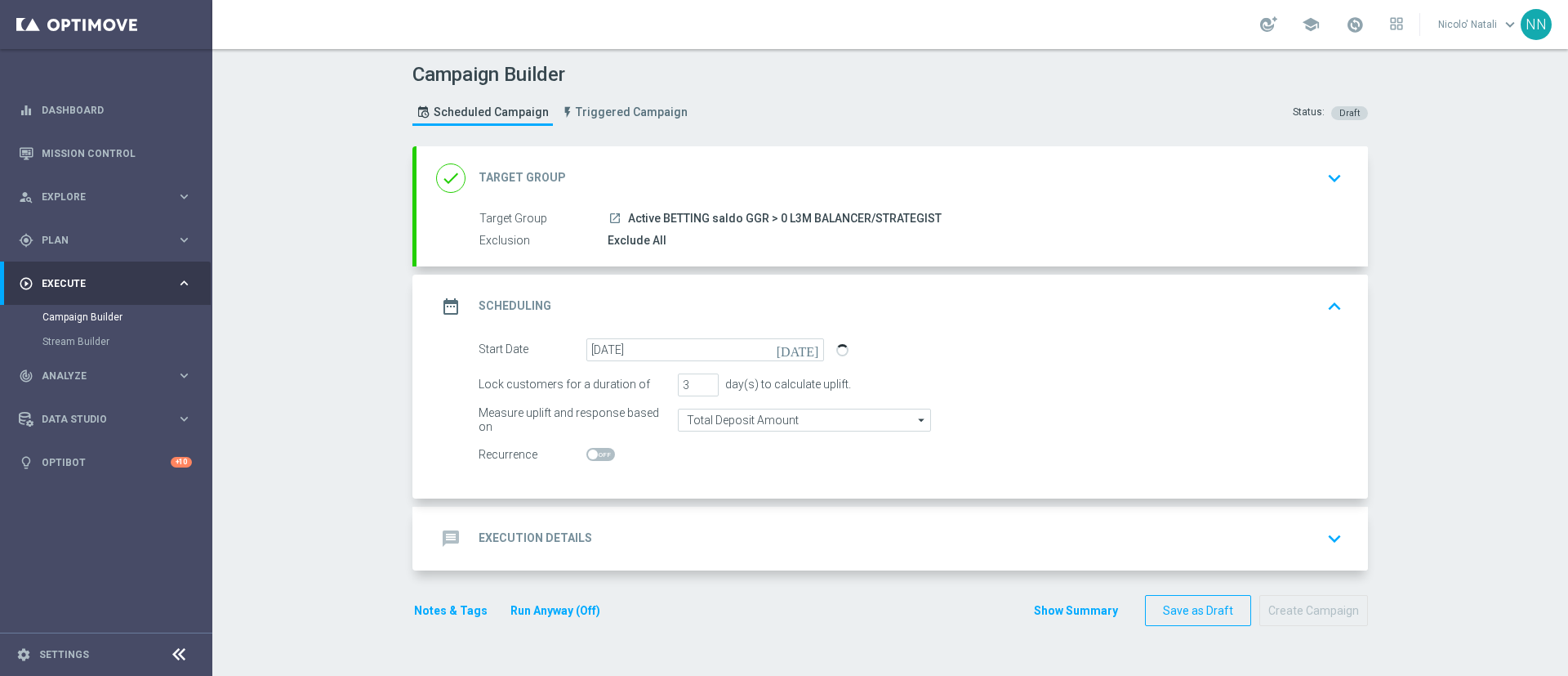
click at [672, 525] on div "message Execution Details keyboard_arrow_down" at bounding box center [892, 538] width 912 height 31
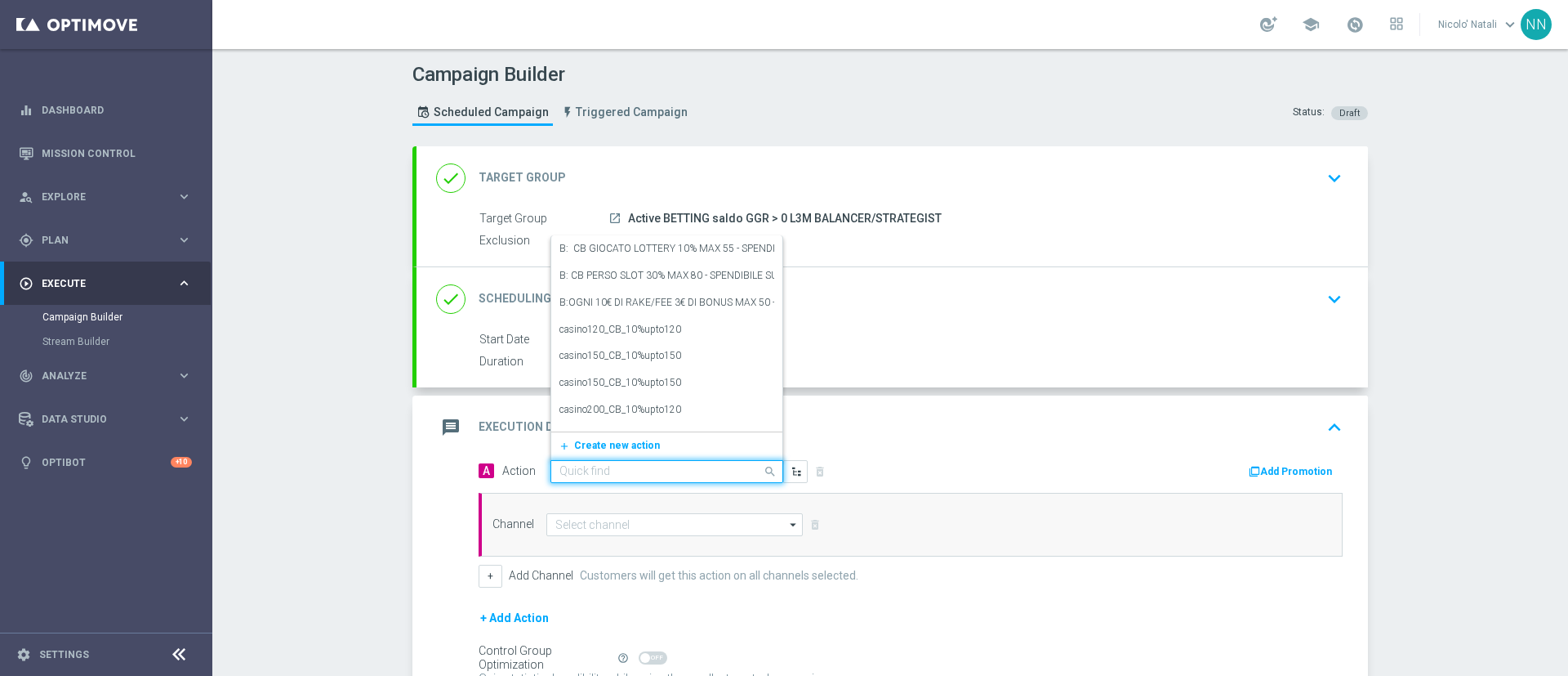
click at [656, 474] on input "text" at bounding box center [650, 472] width 182 height 14
paste input "Gioca almeno 10€ quota e legatura 4 per cb perso 15% fino a 20€ quota e legatur…"
type input "Gioca almeno 10€ quota e legatura 4 per cb perso 15% fino a 20€ quota e legatur…"
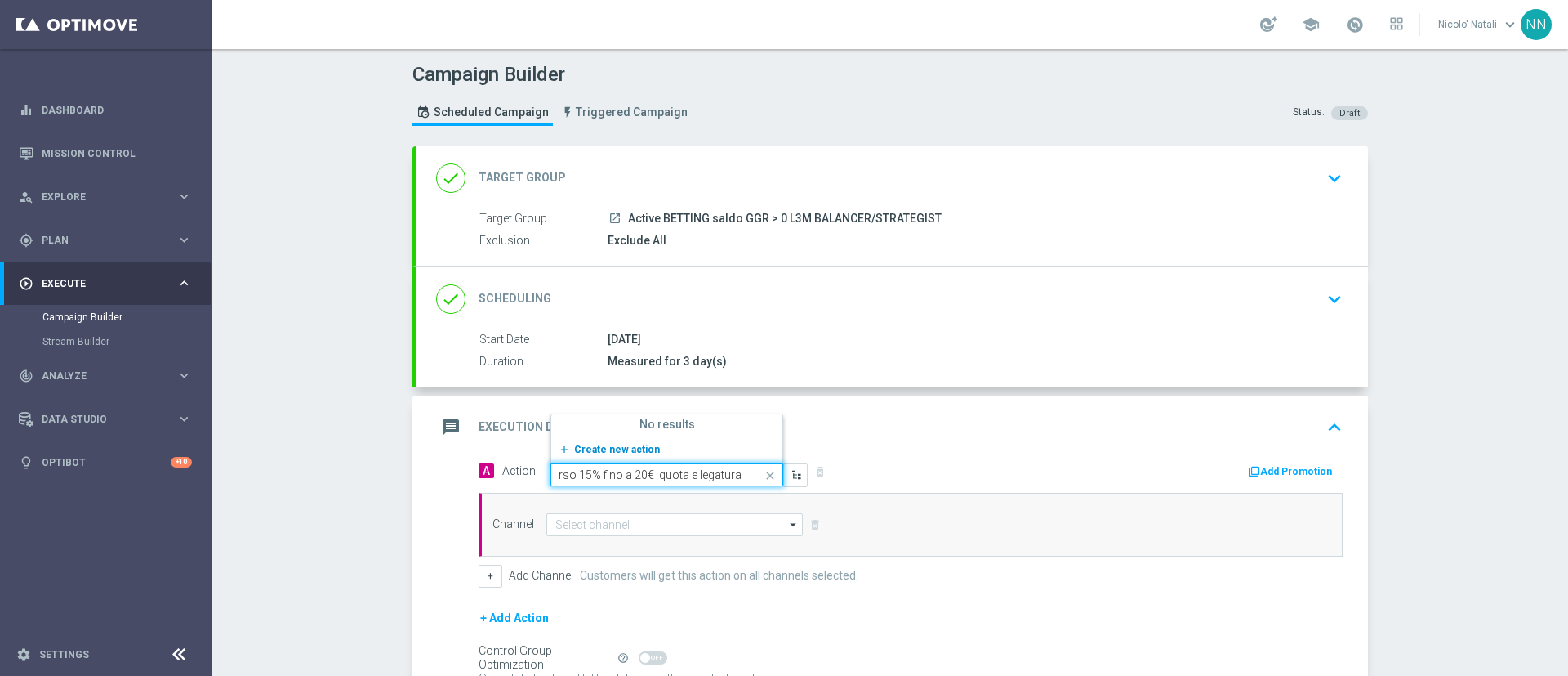
drag, startPoint x: 608, startPoint y: 428, endPoint x: 598, endPoint y: 445, distance: 19.7
click at [598, 445] on span "Create new action" at bounding box center [617, 449] width 85 height 11
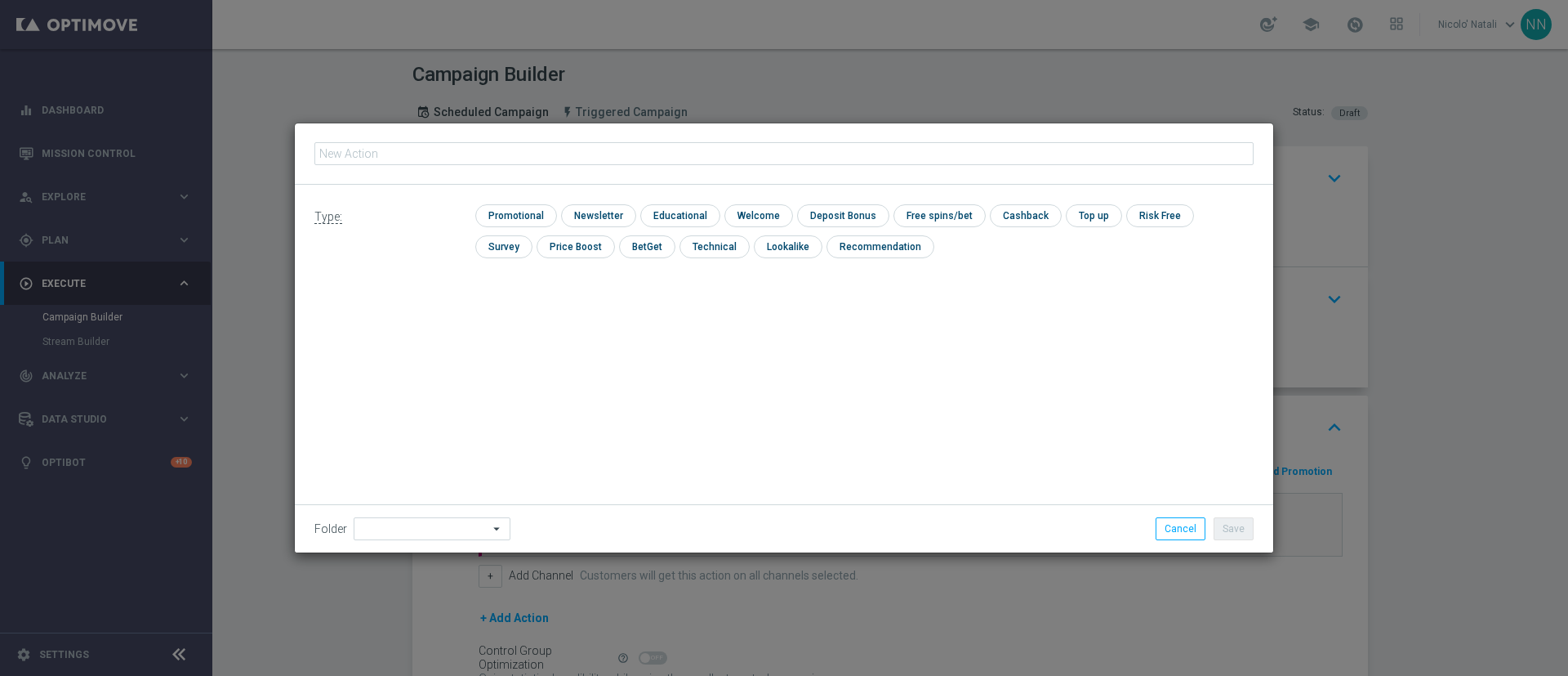
type input "Gioca almeno 10€ quota e legatura 4 per cb perso 15% fino a 20€ quota e legatur…"
click at [517, 205] on input "checkbox" at bounding box center [514, 215] width 77 height 22
checkbox input "true"
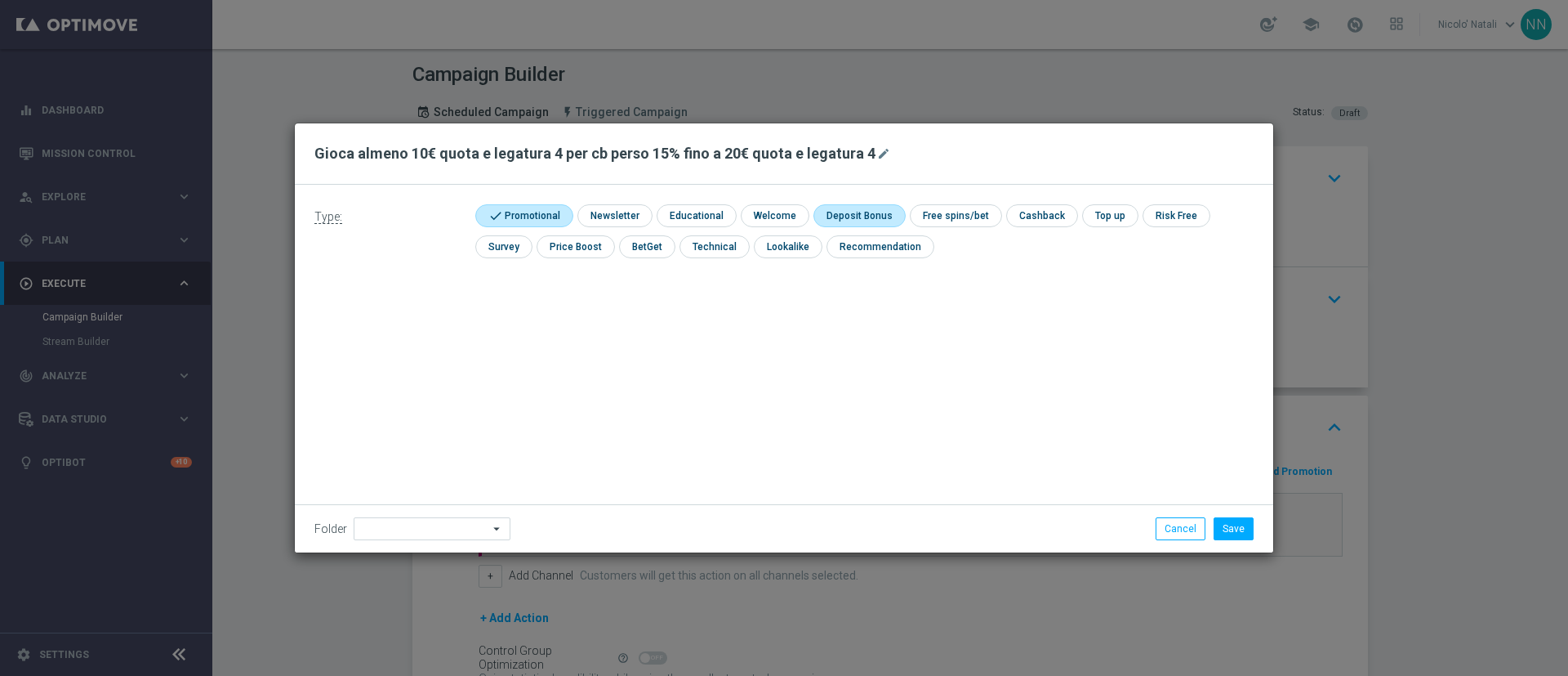
click at [842, 210] on input "checkbox" at bounding box center [856, 215] width 87 height 22
click at [842, 210] on input "checkbox" at bounding box center [864, 215] width 103 height 22
checkbox input "false"
click at [1018, 215] on input "checkbox" at bounding box center [1041, 215] width 69 height 22
checkbox input "true"
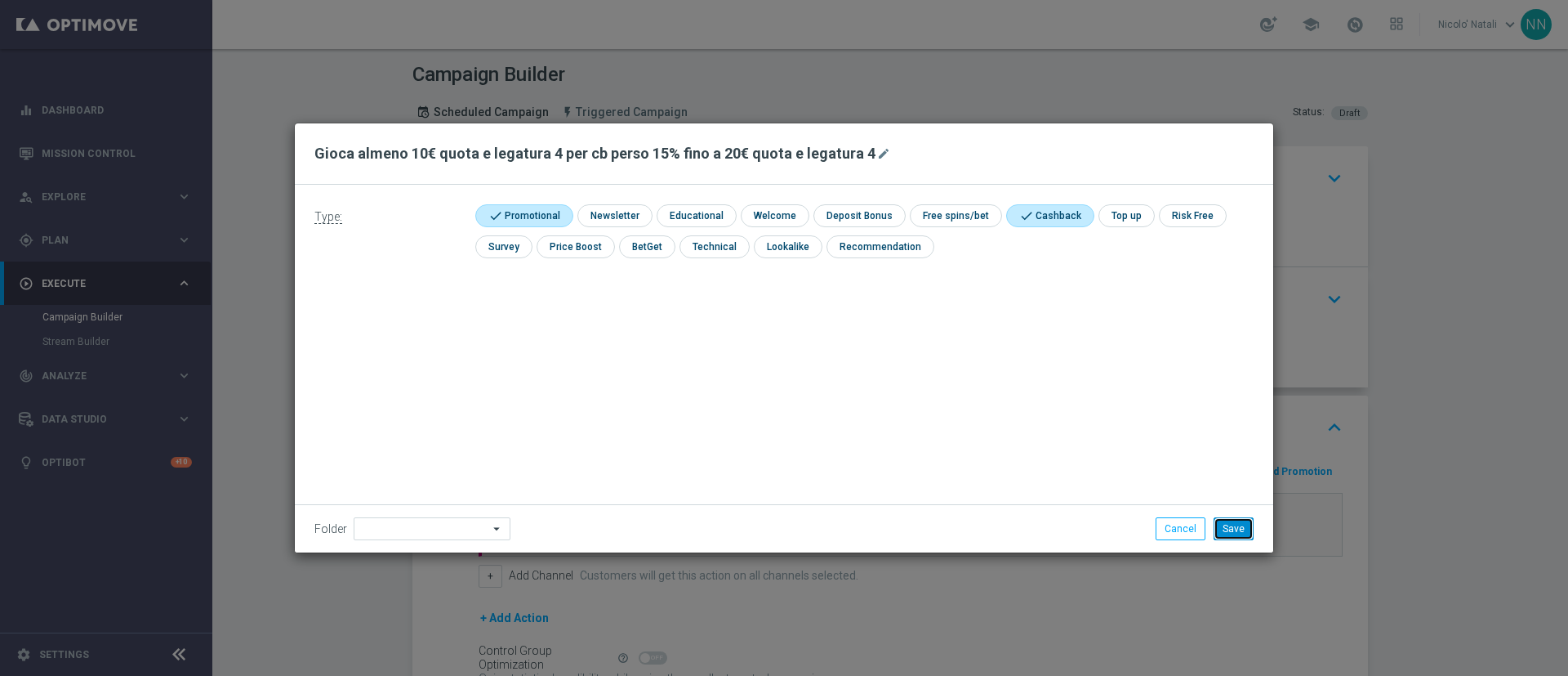
drag, startPoint x: 1230, startPoint y: 518, endPoint x: 1234, endPoint y: 529, distance: 11.7
click at [1234, 529] on button "Save" at bounding box center [1233, 529] width 40 height 23
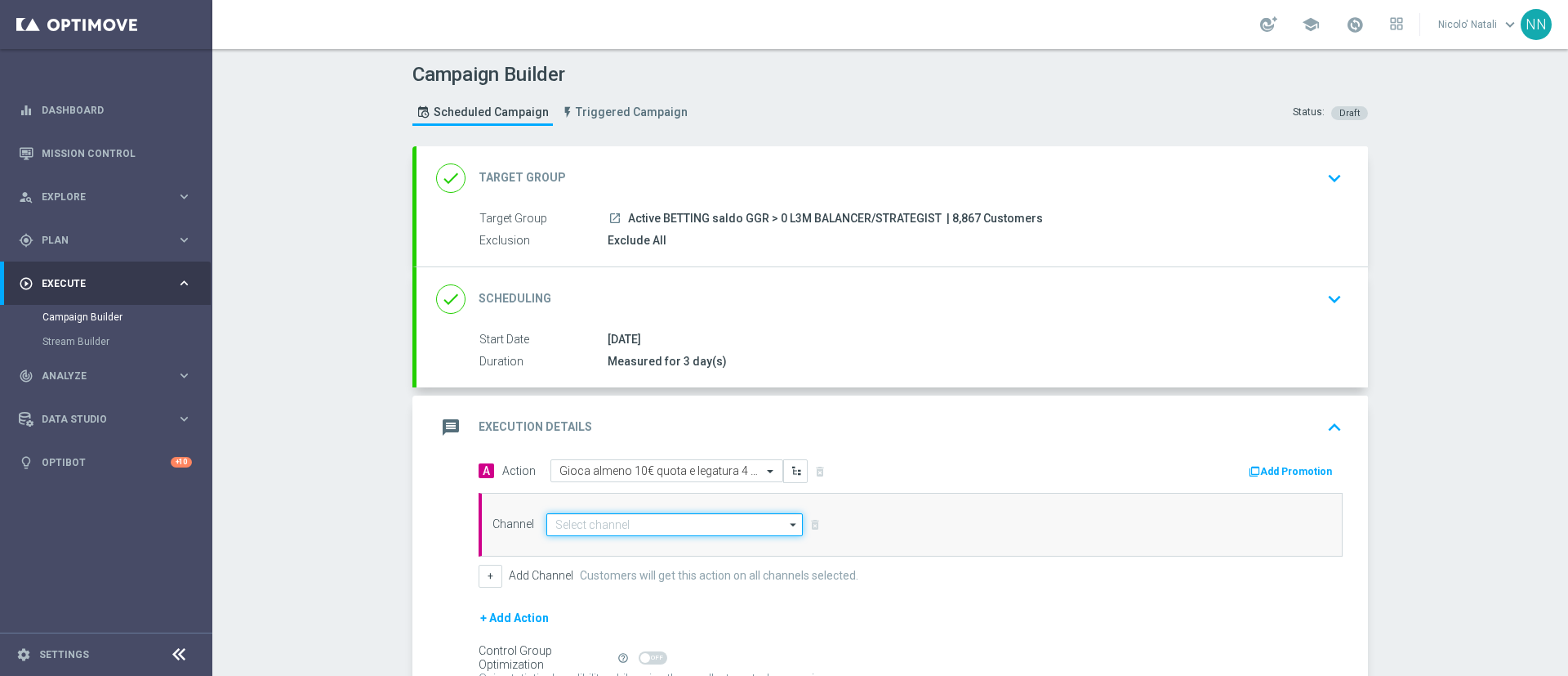
click at [700, 533] on input at bounding box center [674, 525] width 256 height 23
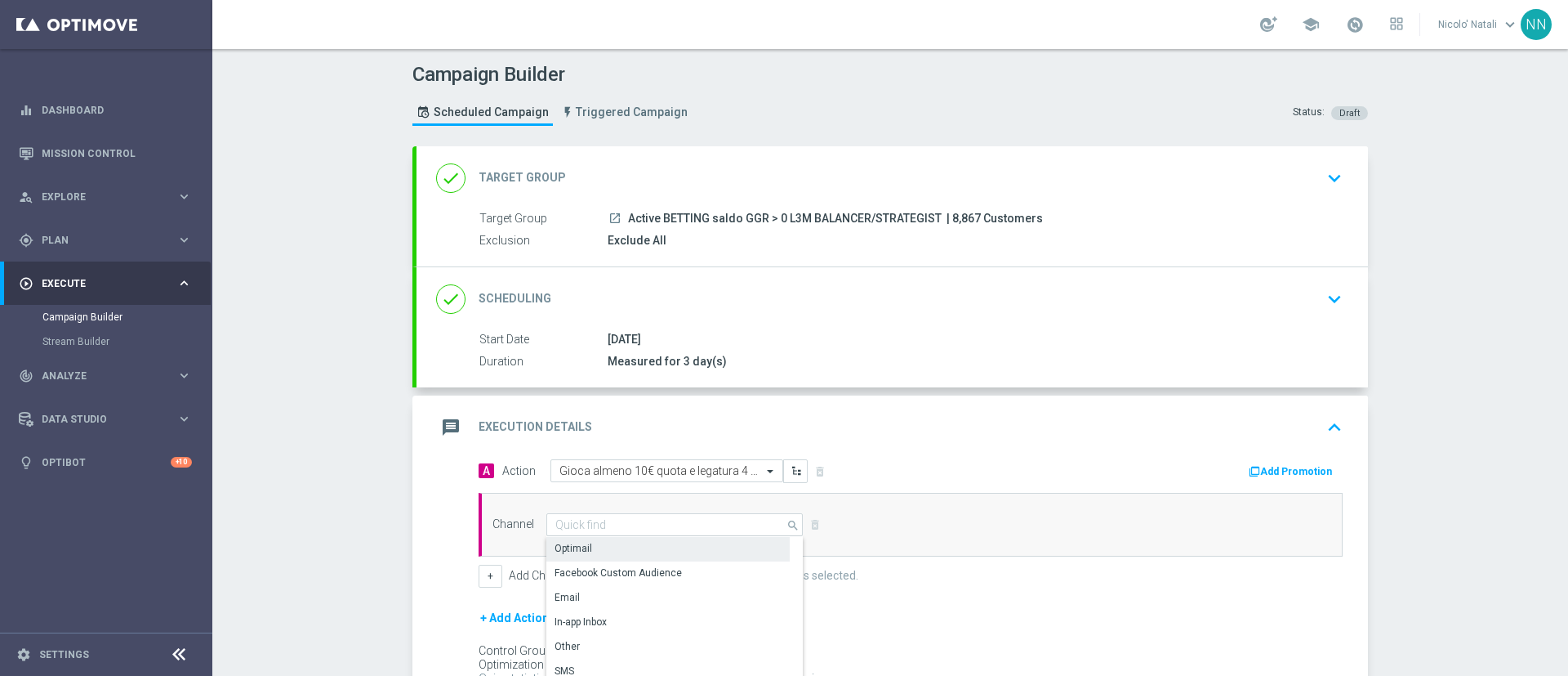
click at [658, 553] on div "Optimail" at bounding box center [668, 548] width 244 height 23
type input "Optimail"
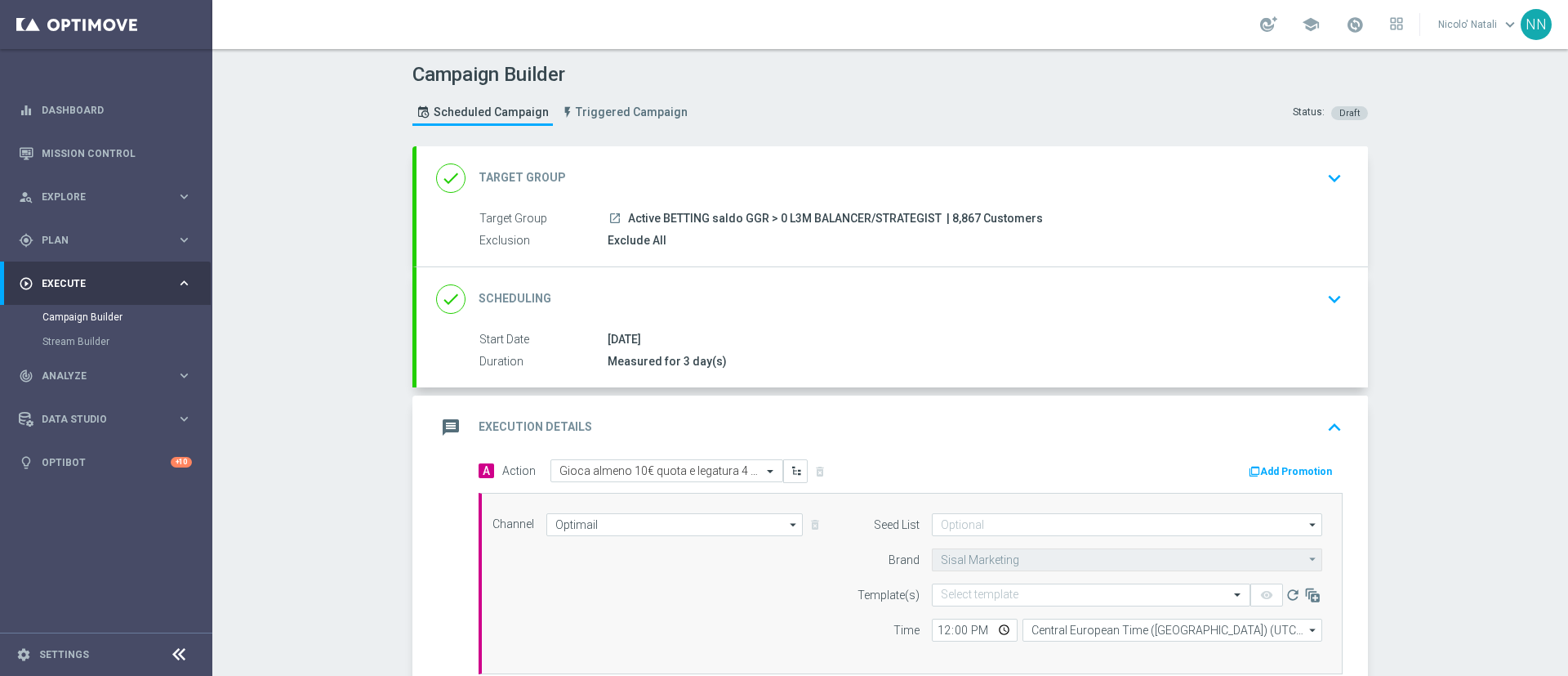
click at [1273, 473] on button "Add Promotion" at bounding box center [1292, 471] width 91 height 18
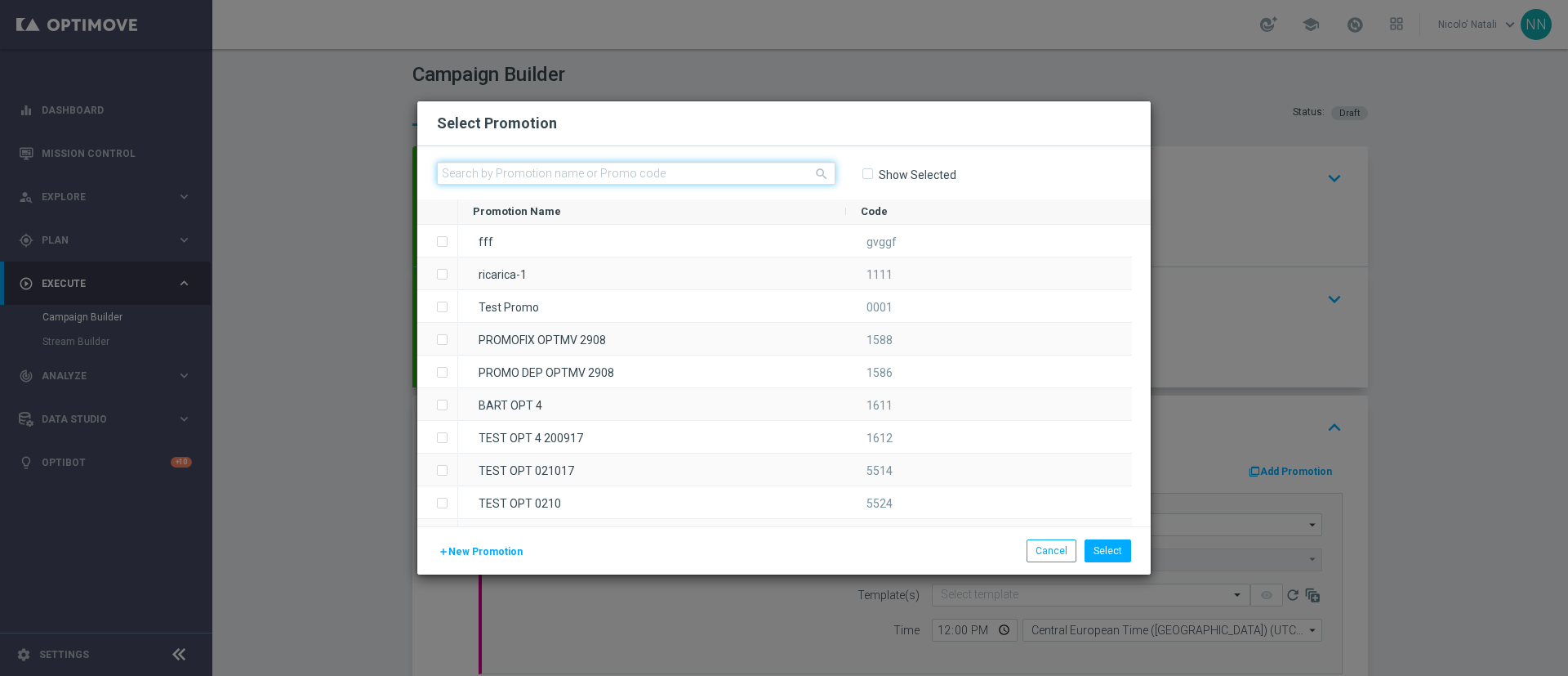
click at [683, 165] on input "text" at bounding box center [636, 173] width 399 height 23
paste input "SPORT1609"
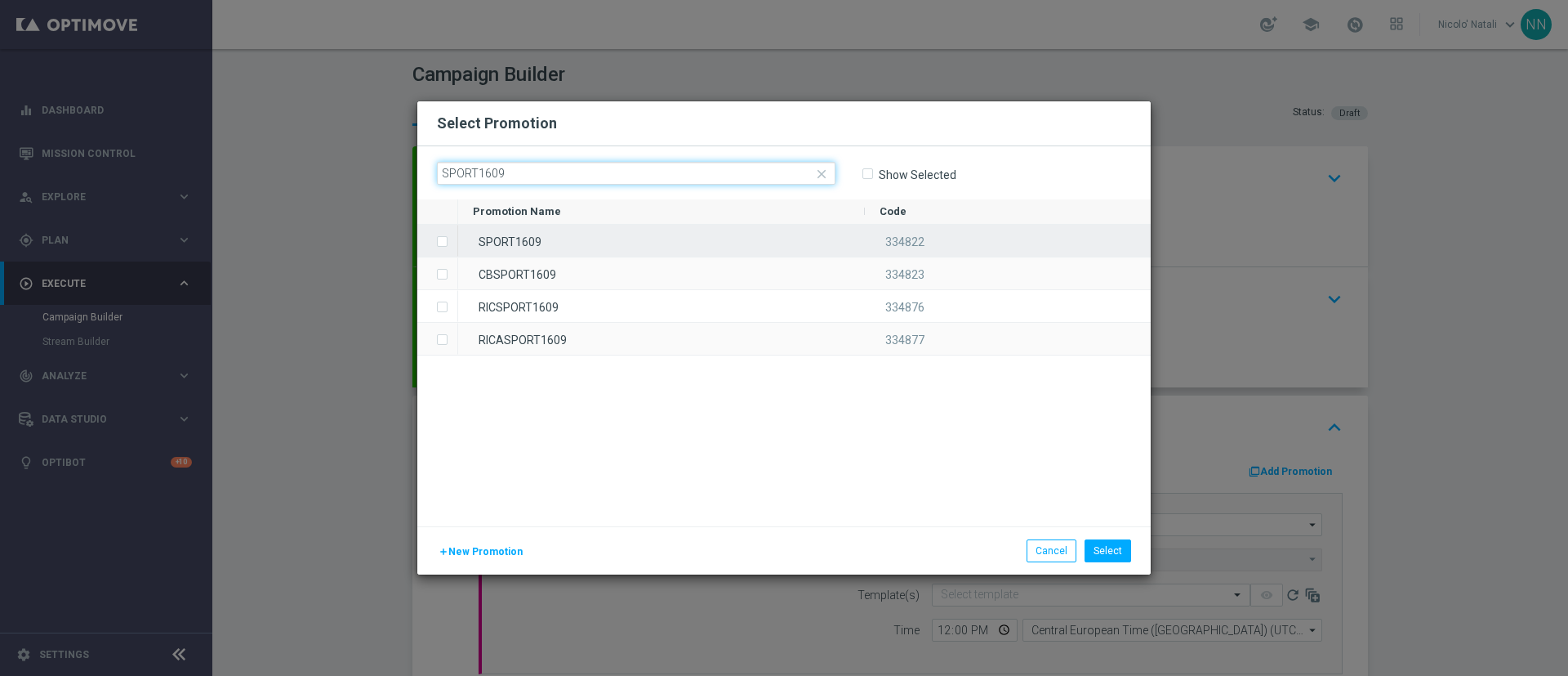
type input "SPORT1609"
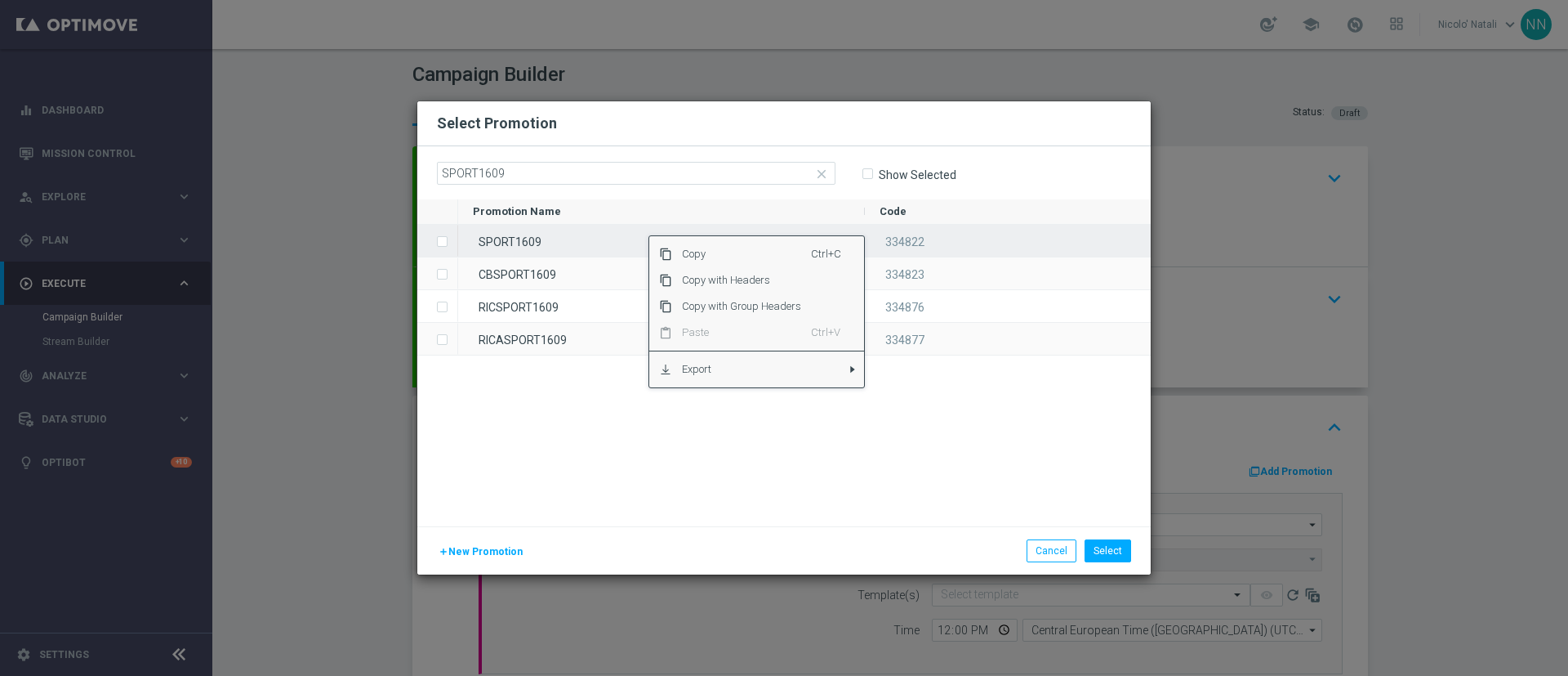
click at [561, 248] on div "SPORT1609" at bounding box center [662, 240] width 407 height 32
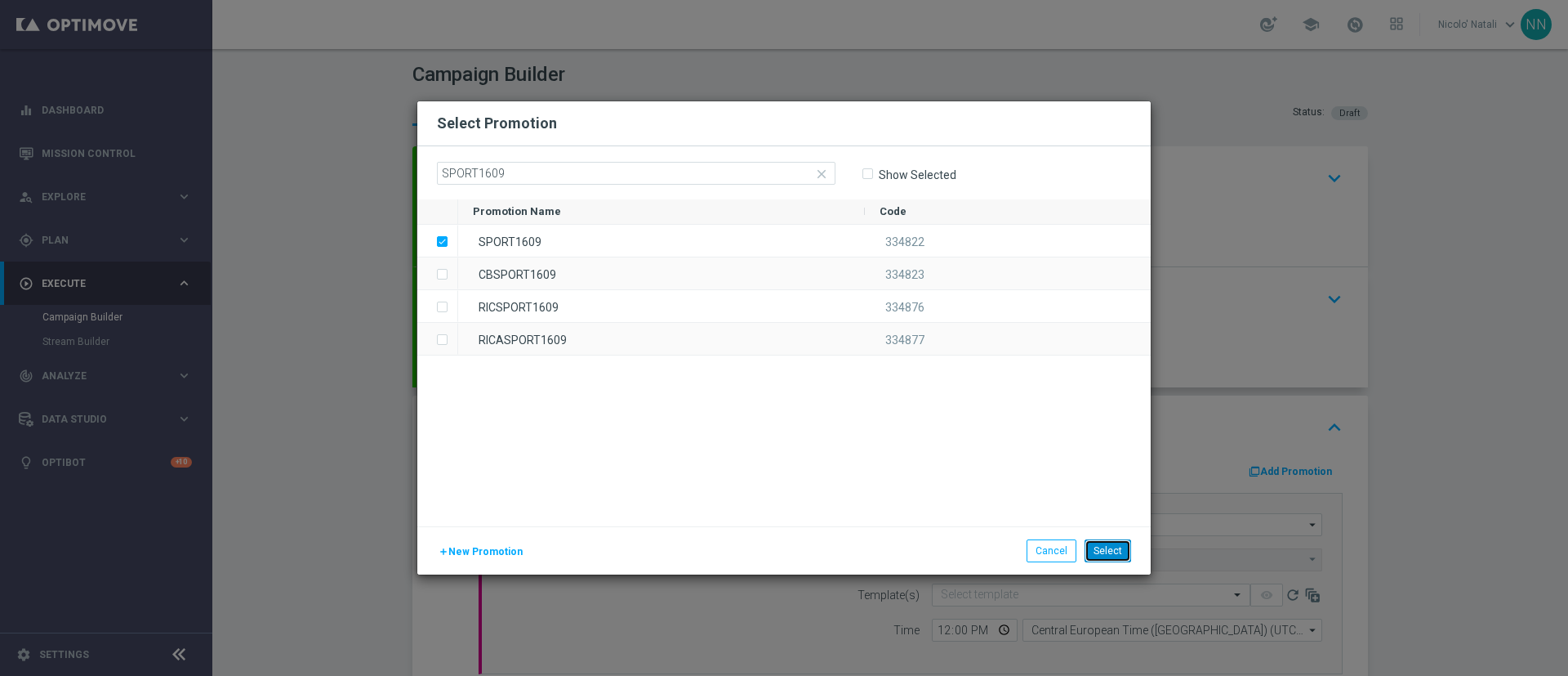
drag, startPoint x: 1103, startPoint y: 550, endPoint x: 1094, endPoint y: 548, distance: 9.2
click at [1094, 548] on button "Select" at bounding box center [1108, 551] width 47 height 23
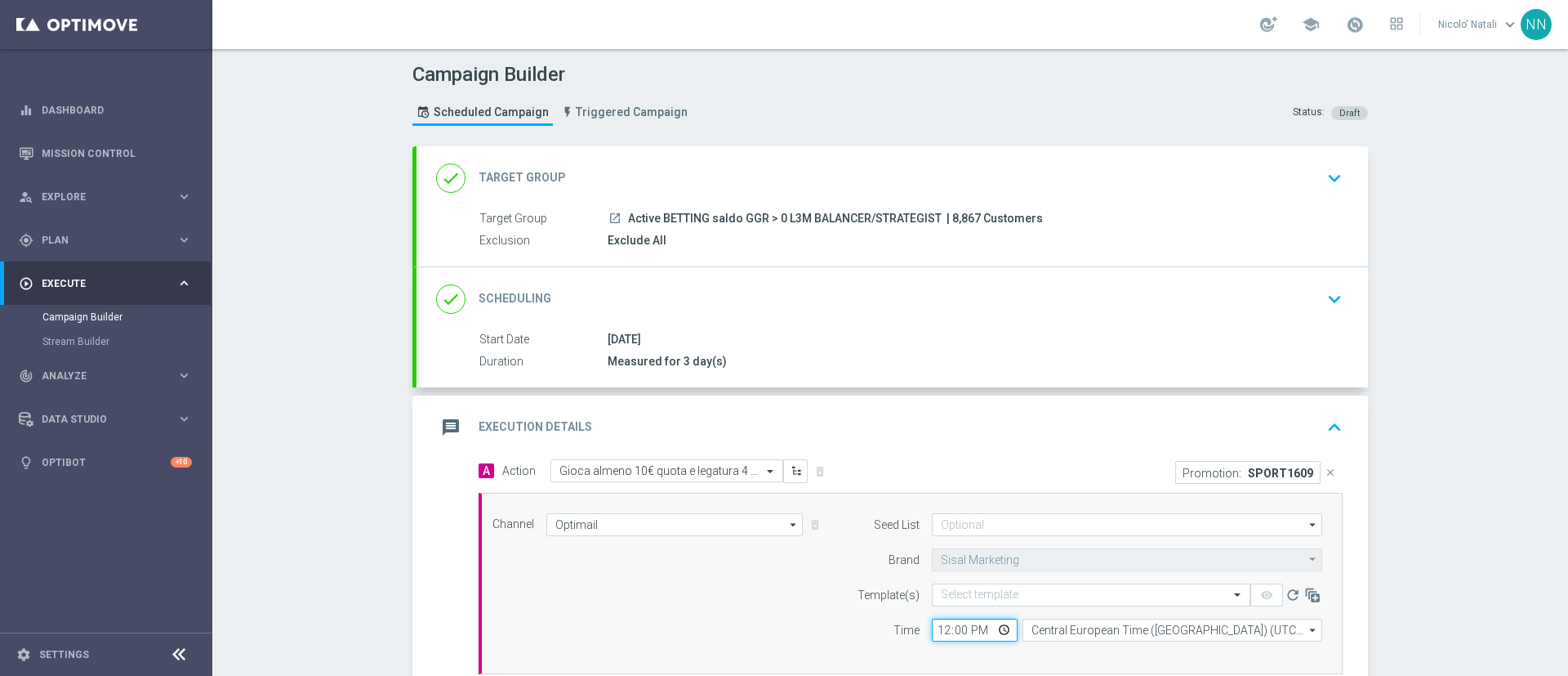
click at [934, 628] on input "12:00" at bounding box center [974, 630] width 85 height 23
type input "18:00"
click at [964, 598] on input "text" at bounding box center [1074, 595] width 267 height 14
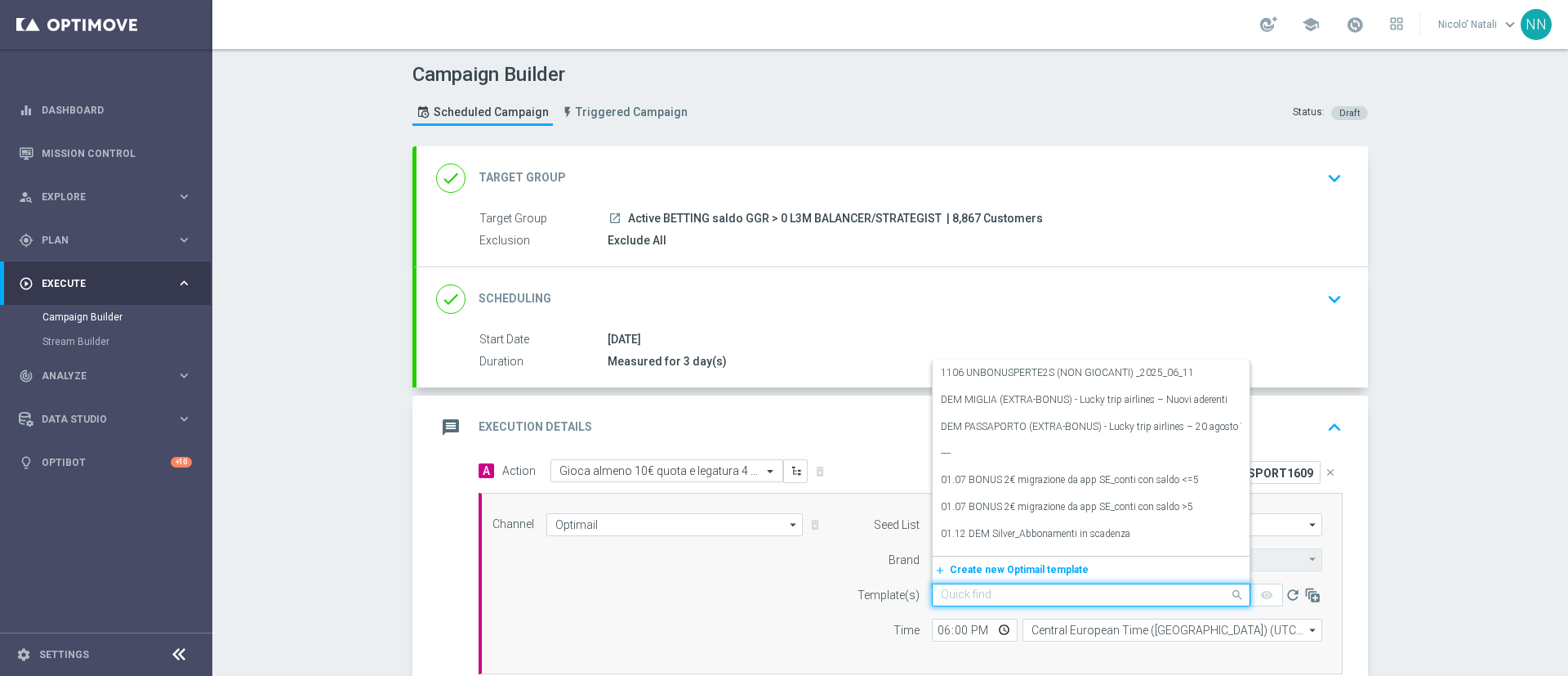
paste input "SPORT1609-2025-09-16"
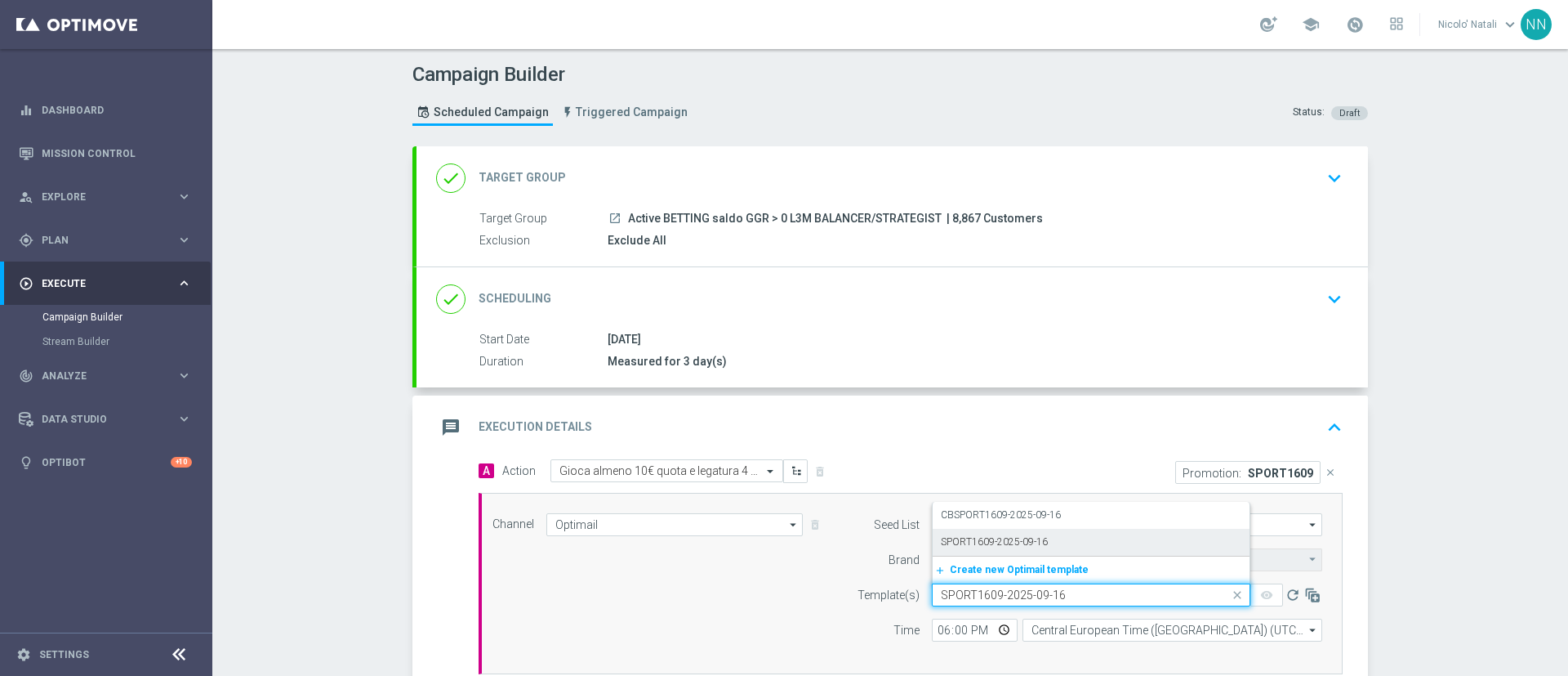
click at [988, 540] on label "SPORT1609-2025-09-16" at bounding box center [994, 542] width 107 height 14
type input "SPORT1609-2025-09-16"
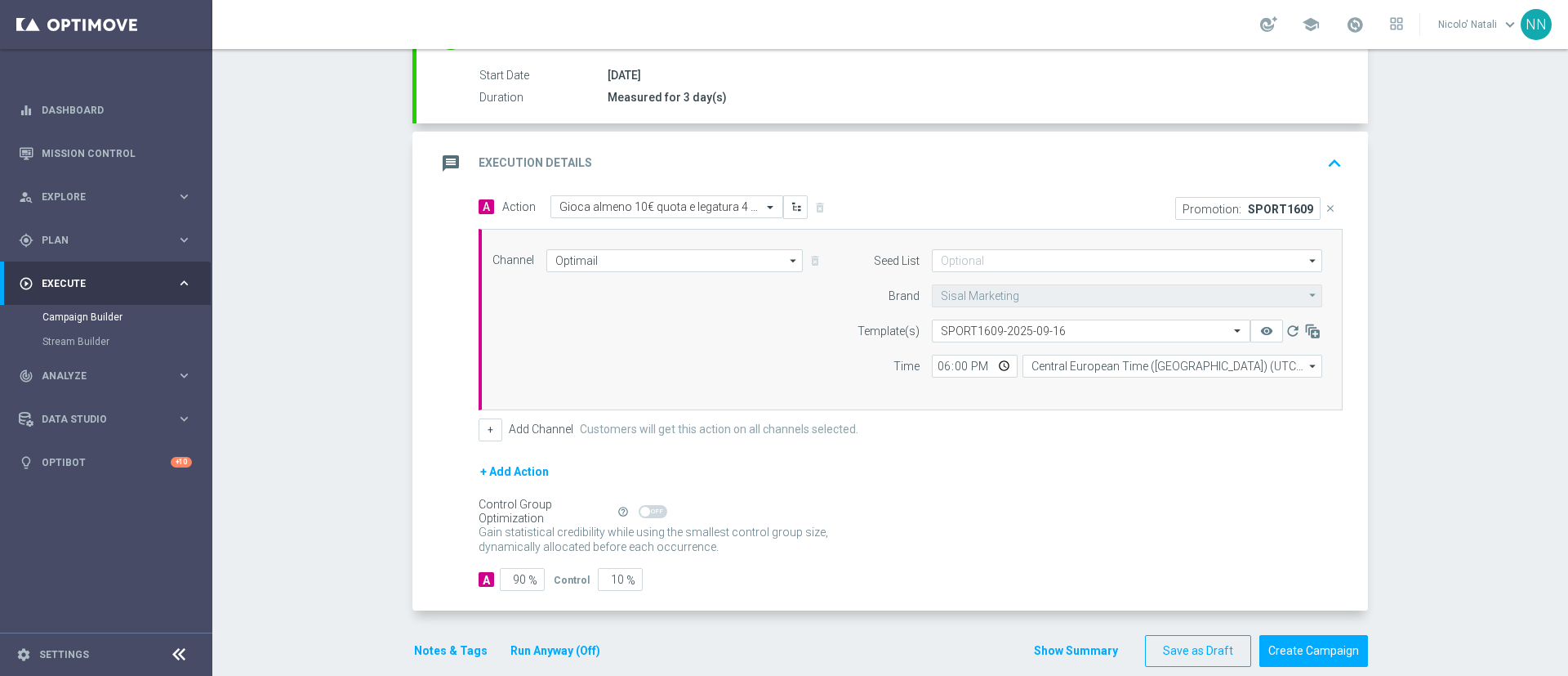
scroll to position [288, 0]
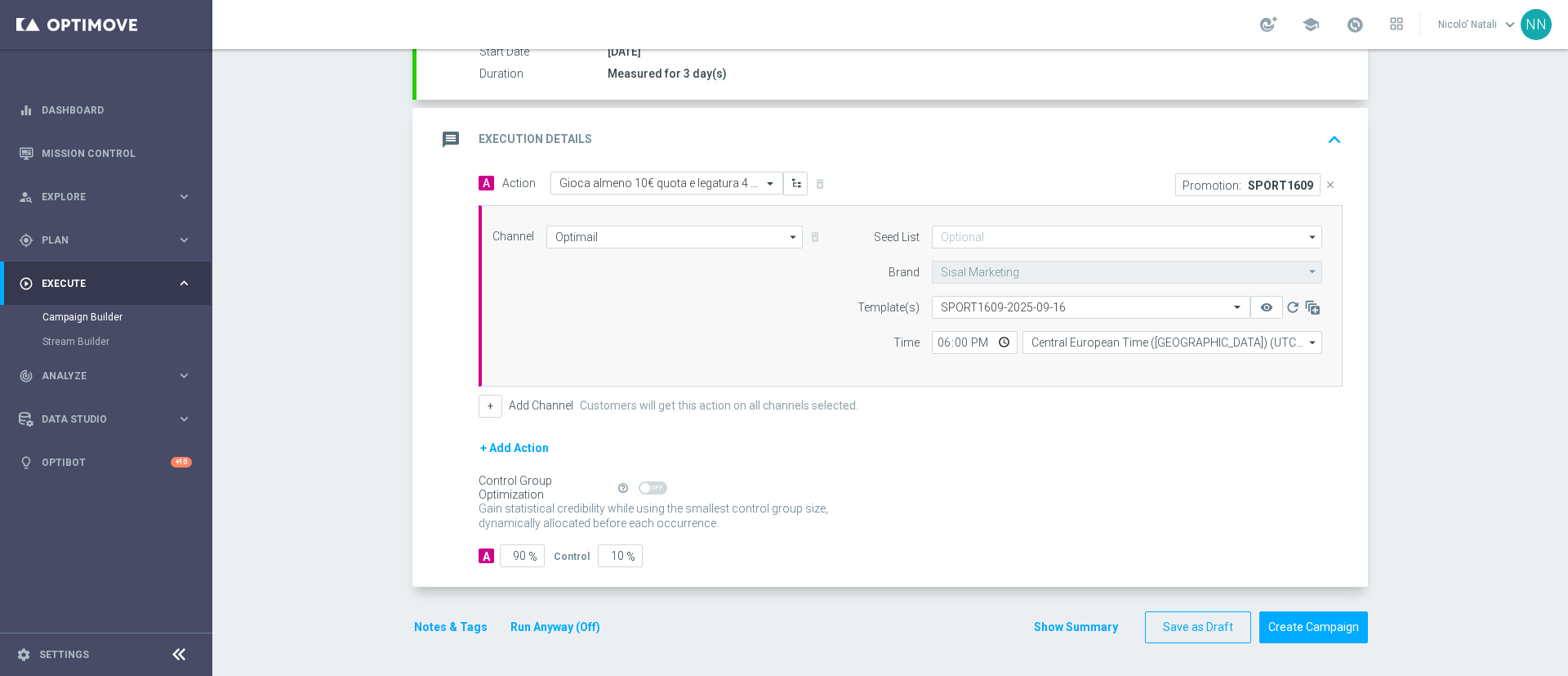
click at [434, 622] on button "Notes & Tags" at bounding box center [451, 627] width 77 height 20
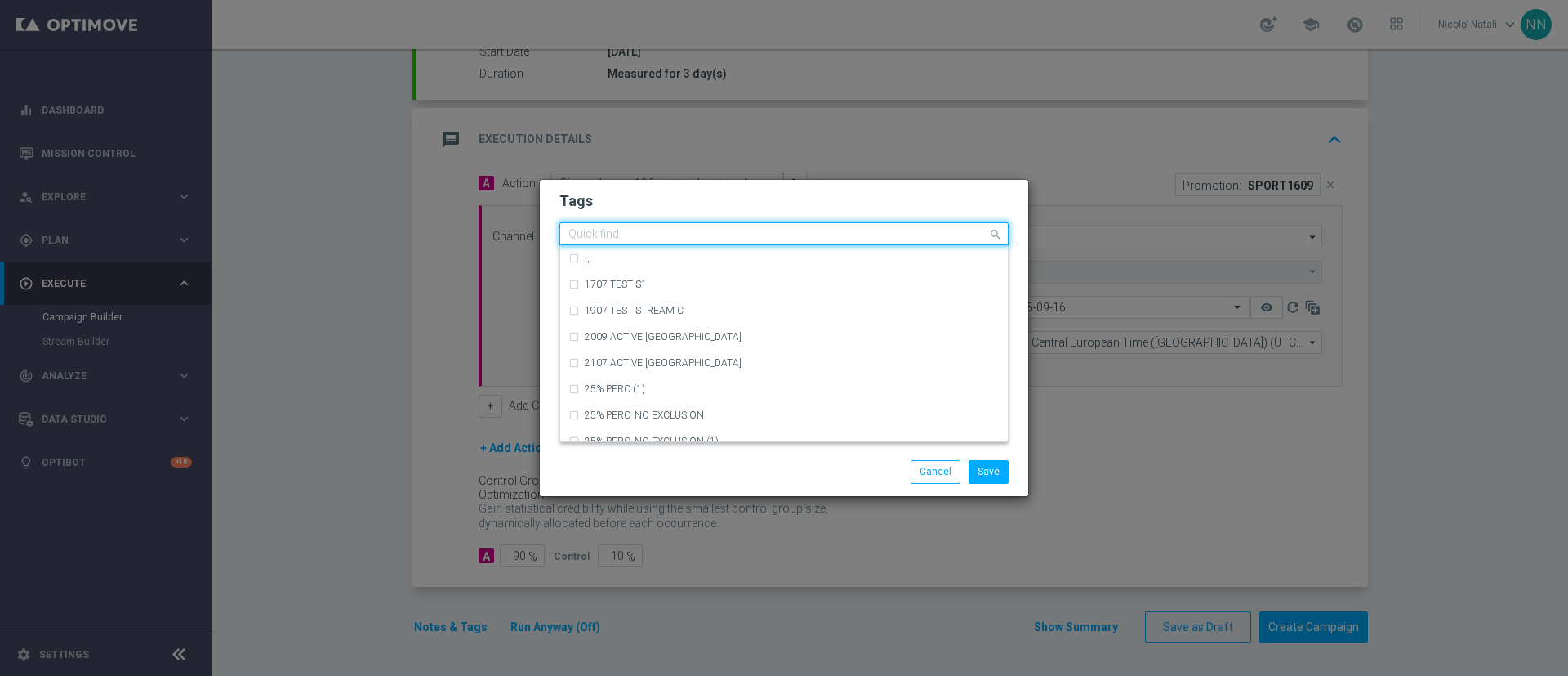
click at [662, 239] on input "text" at bounding box center [778, 235] width 419 height 14
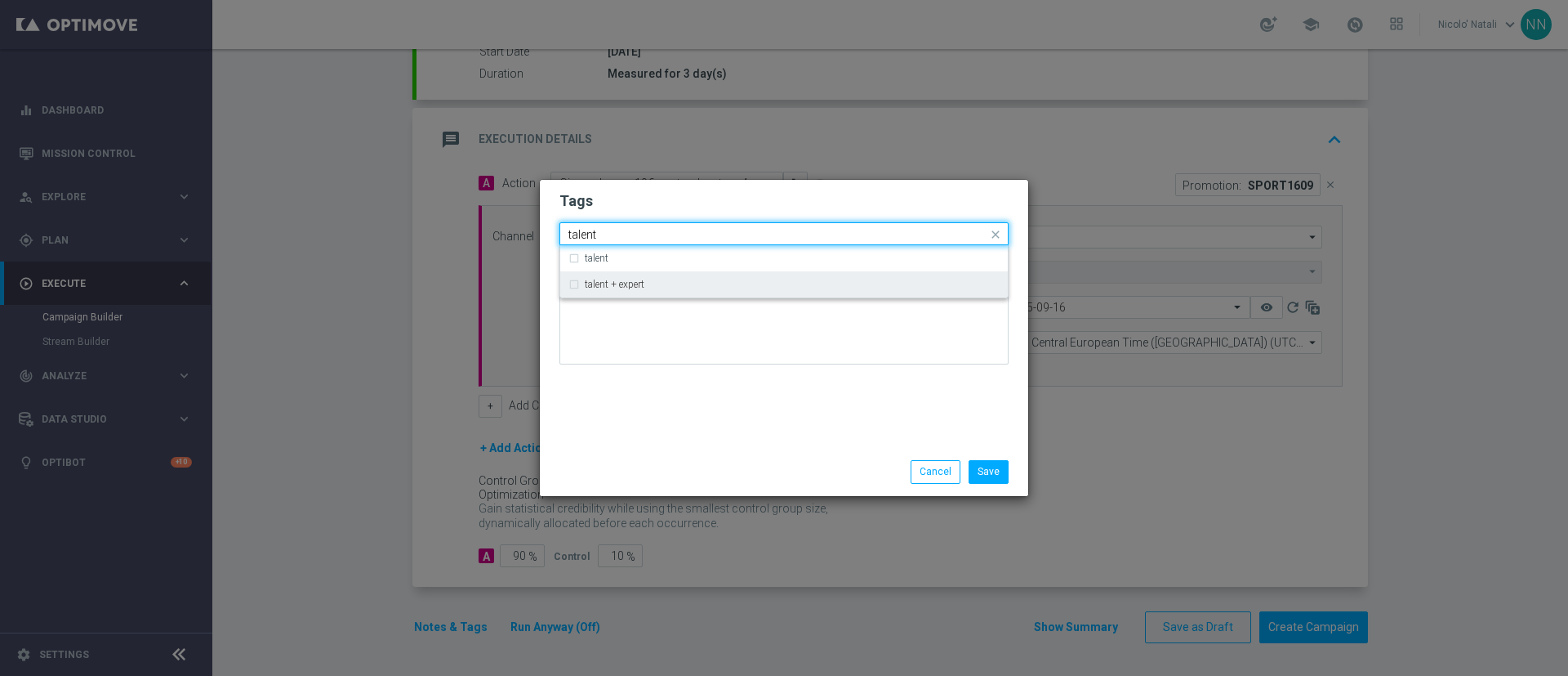
click at [654, 278] on div "talent + expert" at bounding box center [784, 284] width 431 height 26
type input "talent"
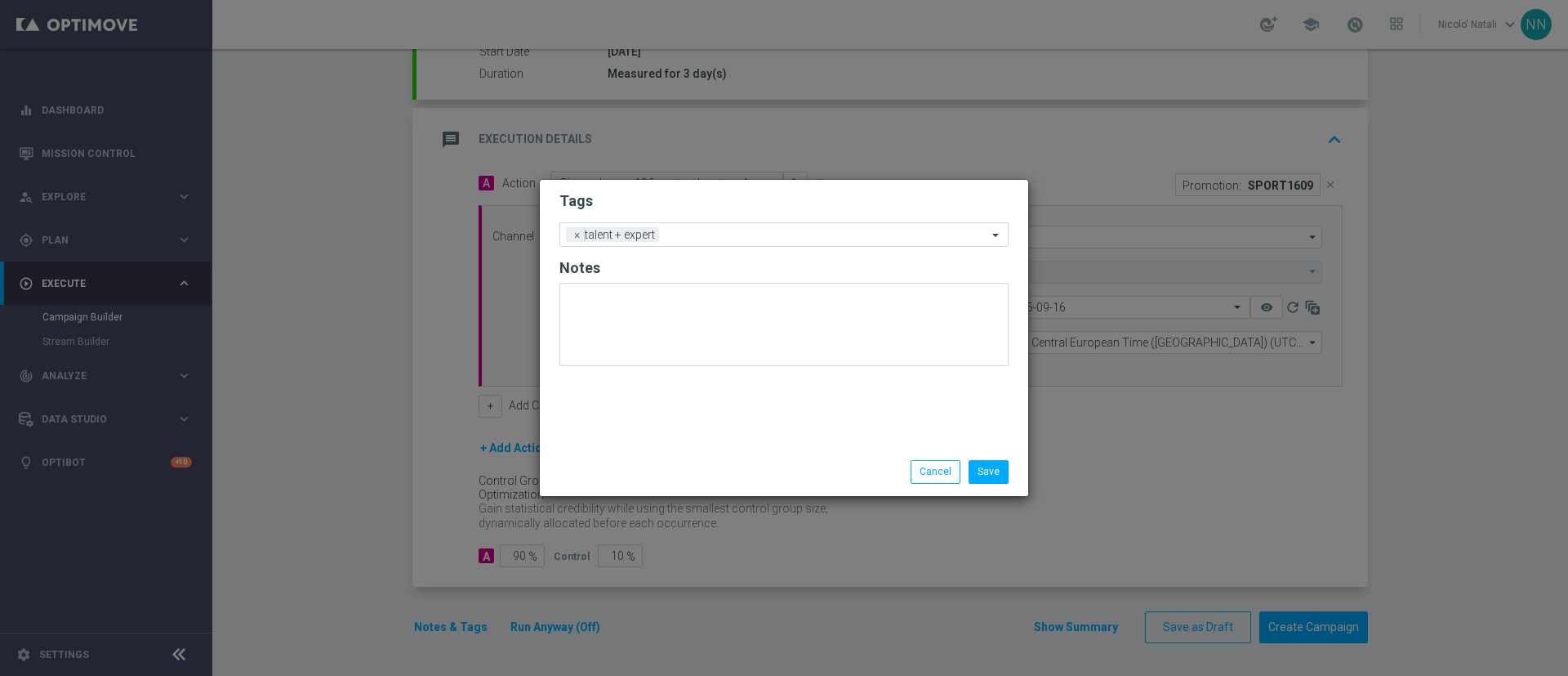
click at [646, 377] on div "Tags Add a new tag × talent + expert Notes" at bounding box center [784, 313] width 488 height 268
click at [720, 227] on div "Add a new tag × talent + expert" at bounding box center [773, 234] width 427 height 23
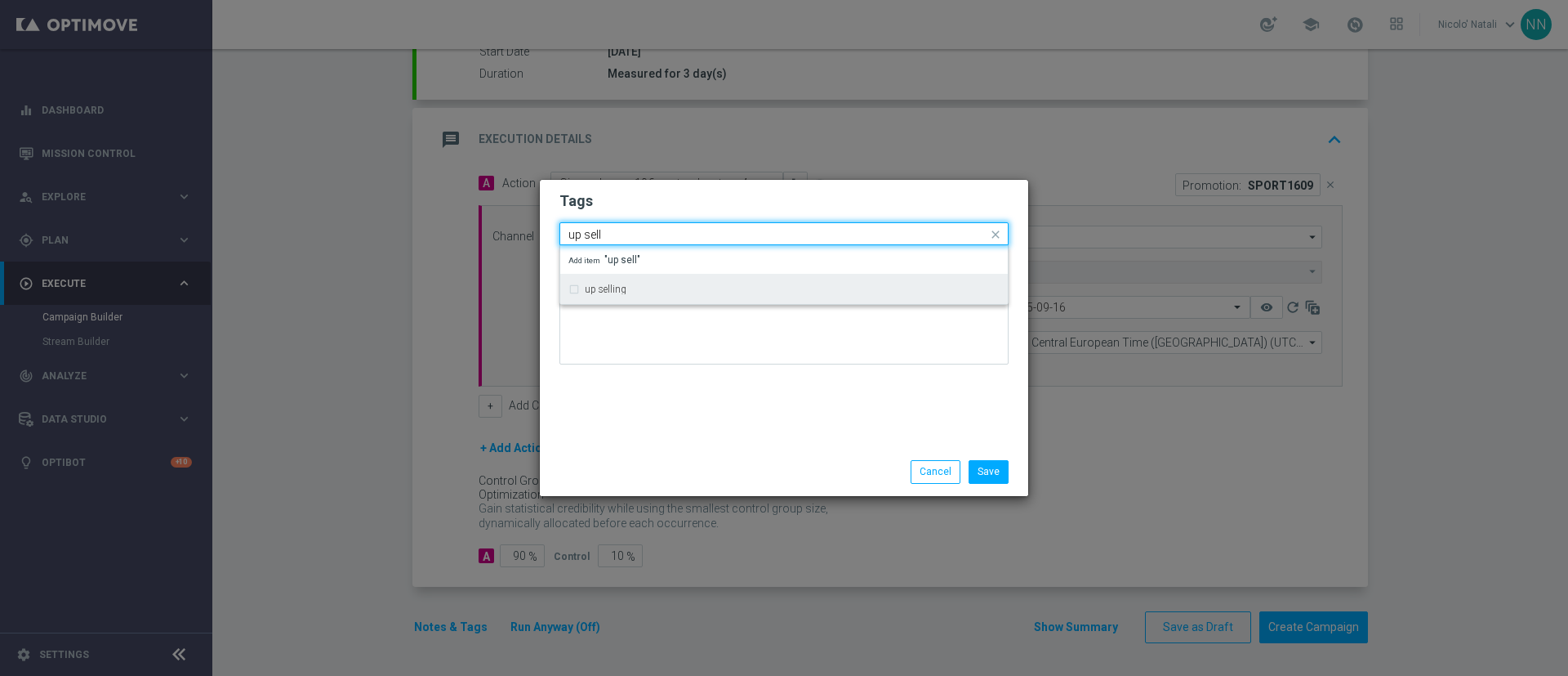
click at [695, 294] on div "up selling" at bounding box center [784, 290] width 431 height 26
type input "up sell"
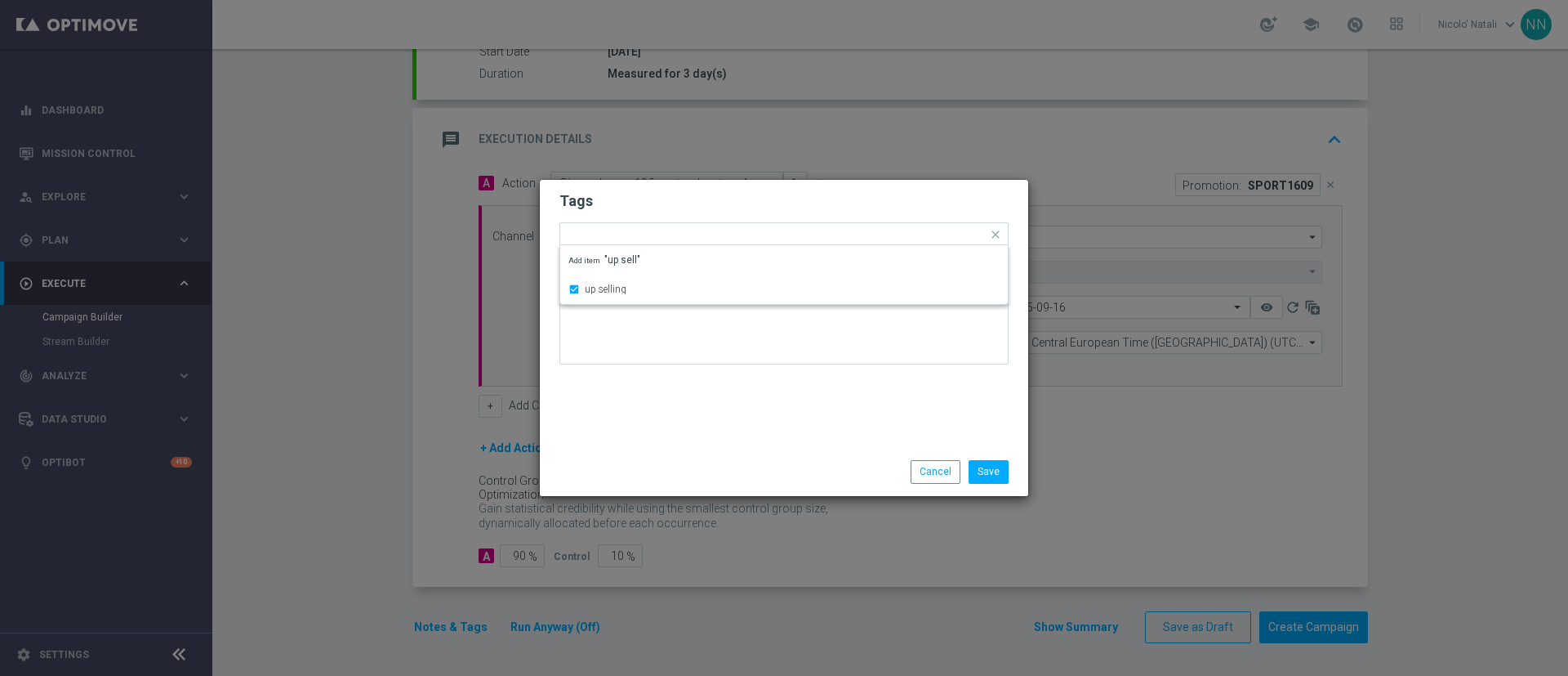
click at [685, 367] on div at bounding box center [784, 328] width 450 height 96
click at [754, 239] on input "text" at bounding box center [864, 236] width 246 height 14
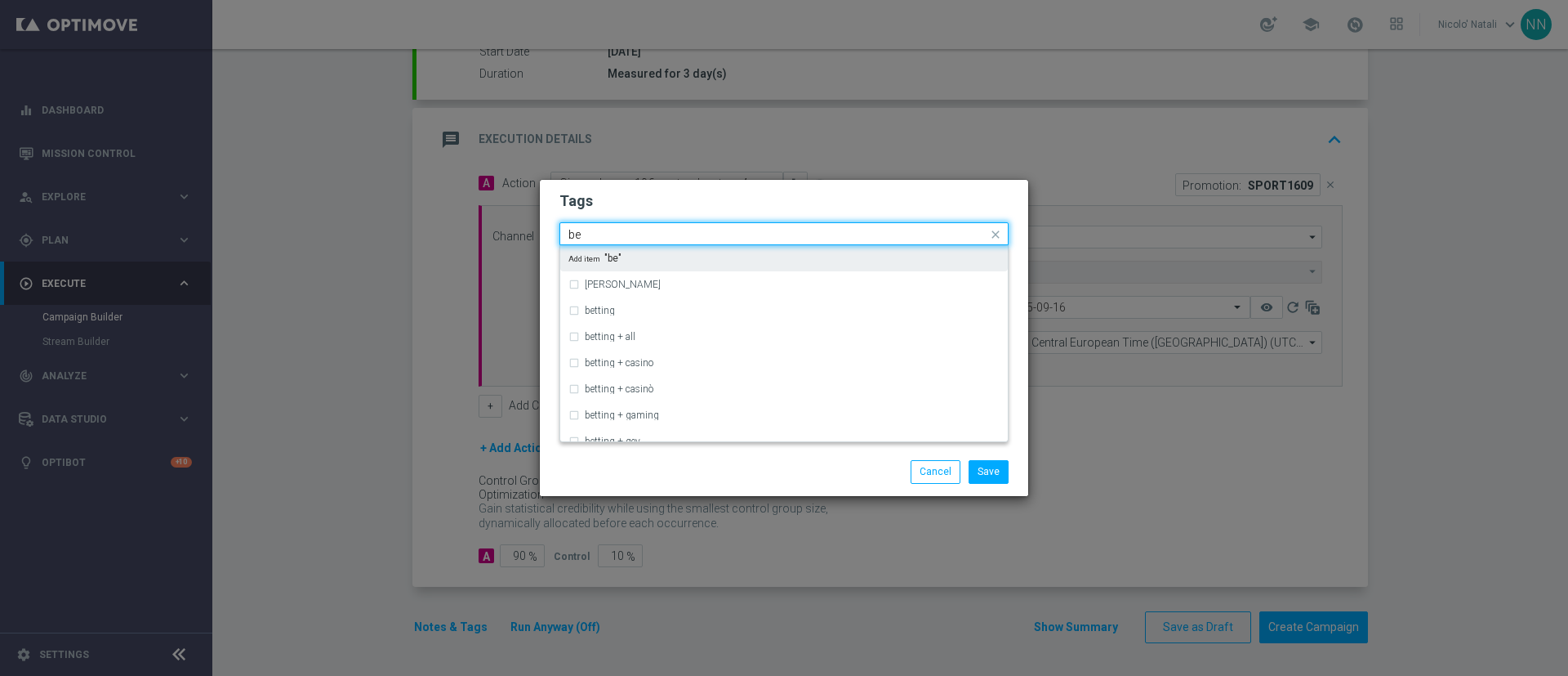
type input "b"
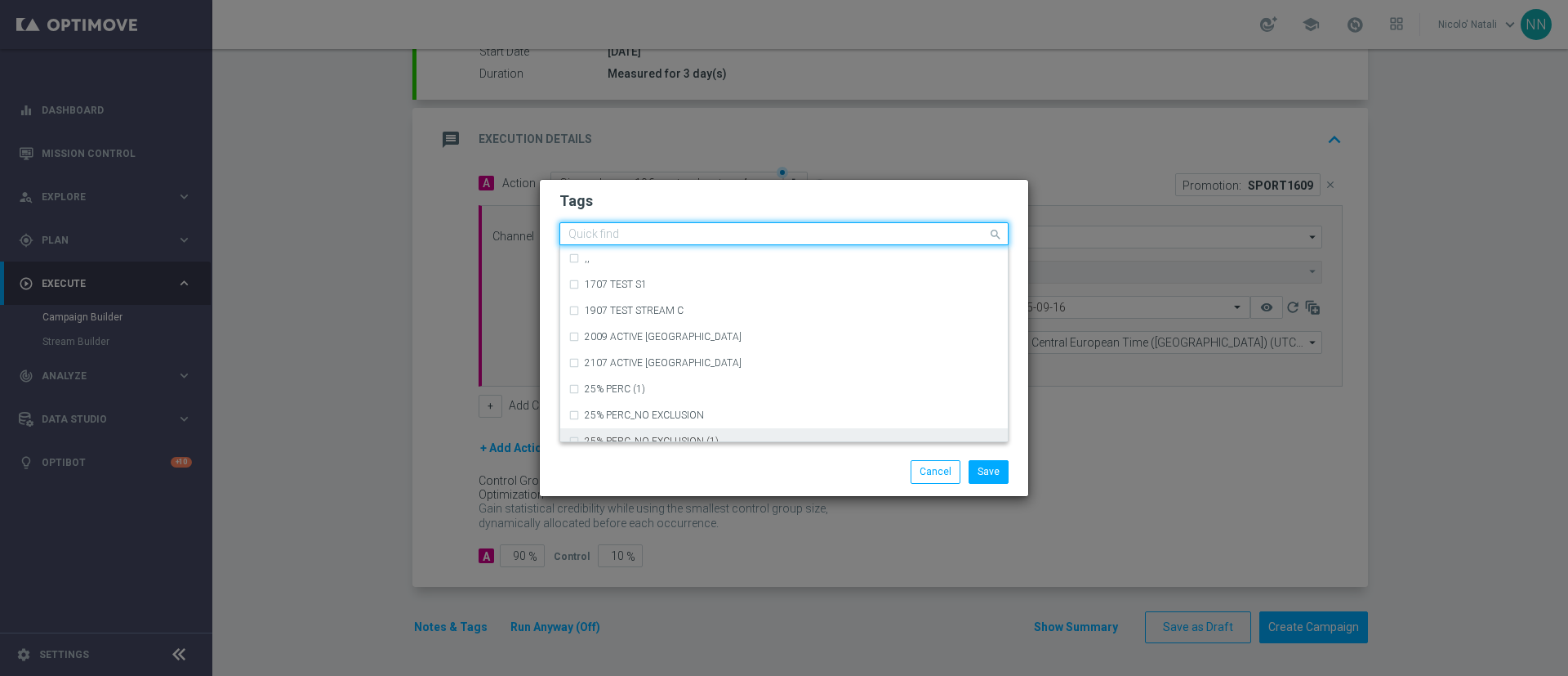
click at [711, 466] on div "Save Cancel" at bounding box center [862, 472] width 316 height 23
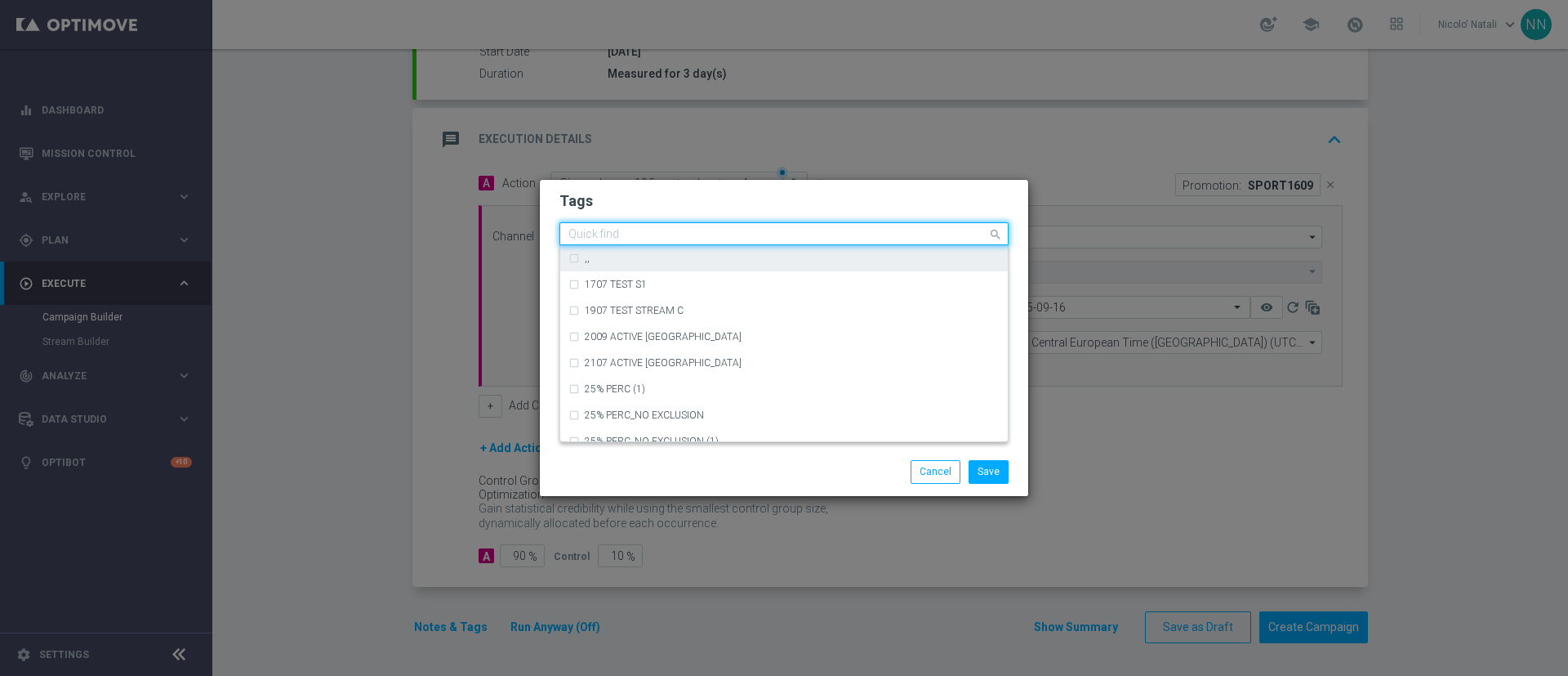
click at [779, 245] on ng-select "Quick find × talent + expert × up selling ,, 1707 TEST S1 1907 TEST STREAM C 20…" at bounding box center [784, 233] width 450 height 23
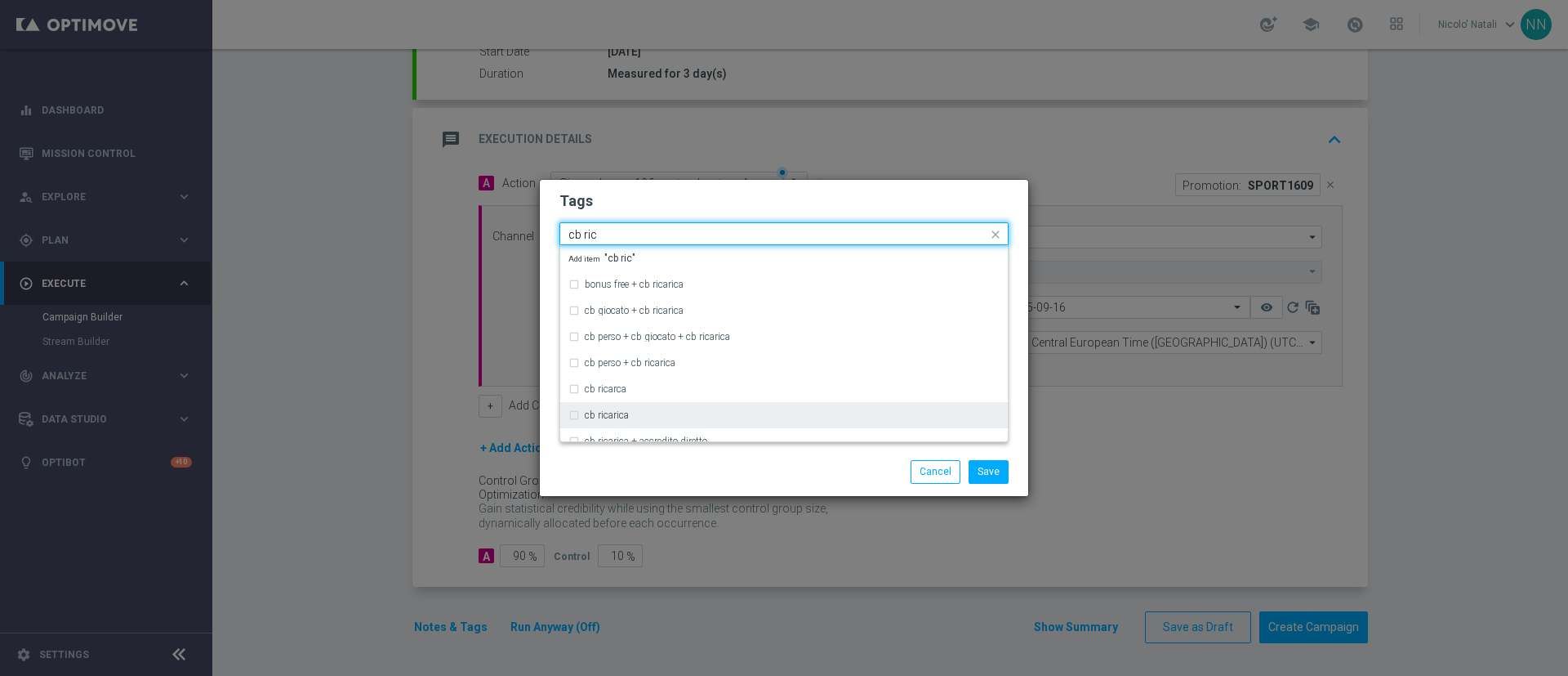
click at [614, 411] on label "cb ricarica" at bounding box center [607, 415] width 44 height 10
type input "cb ric"
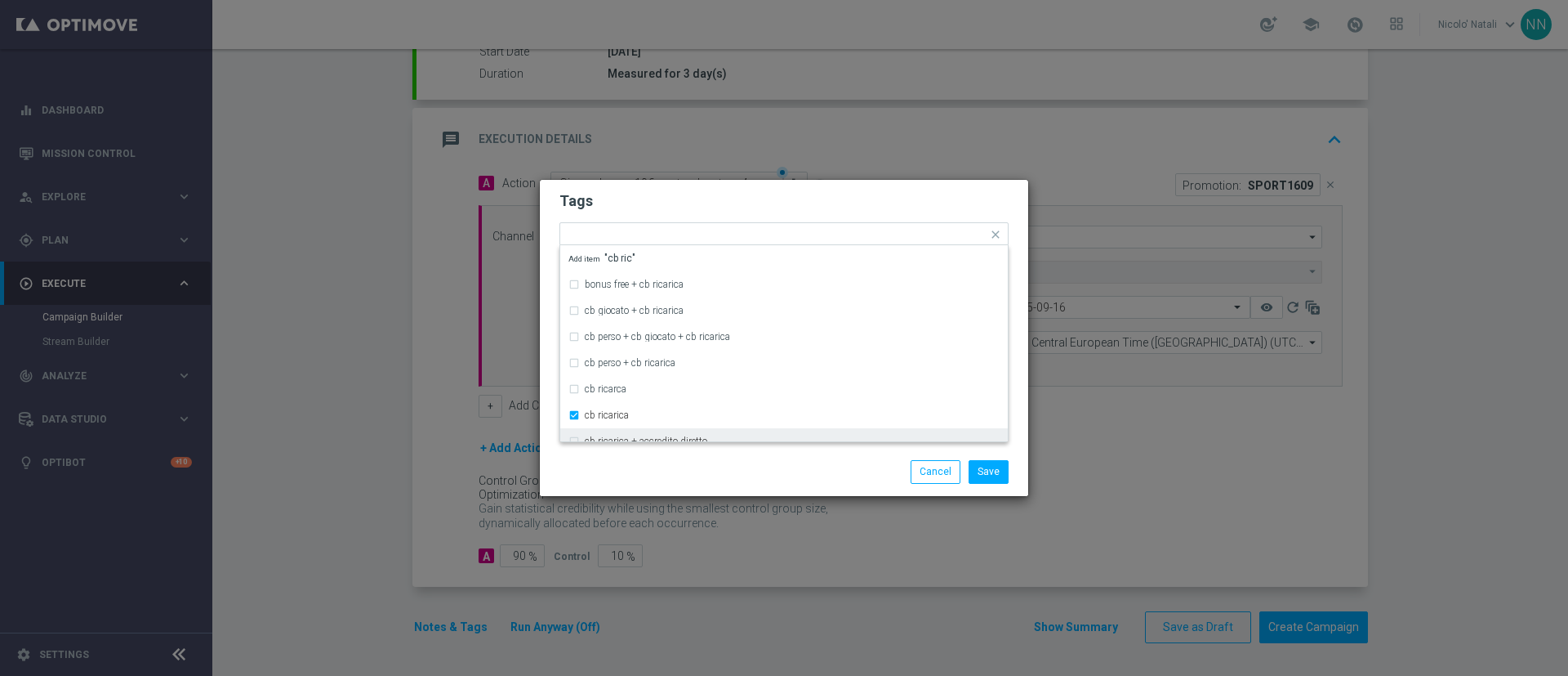
click at [619, 455] on div "Save Cancel" at bounding box center [784, 472] width 488 height 48
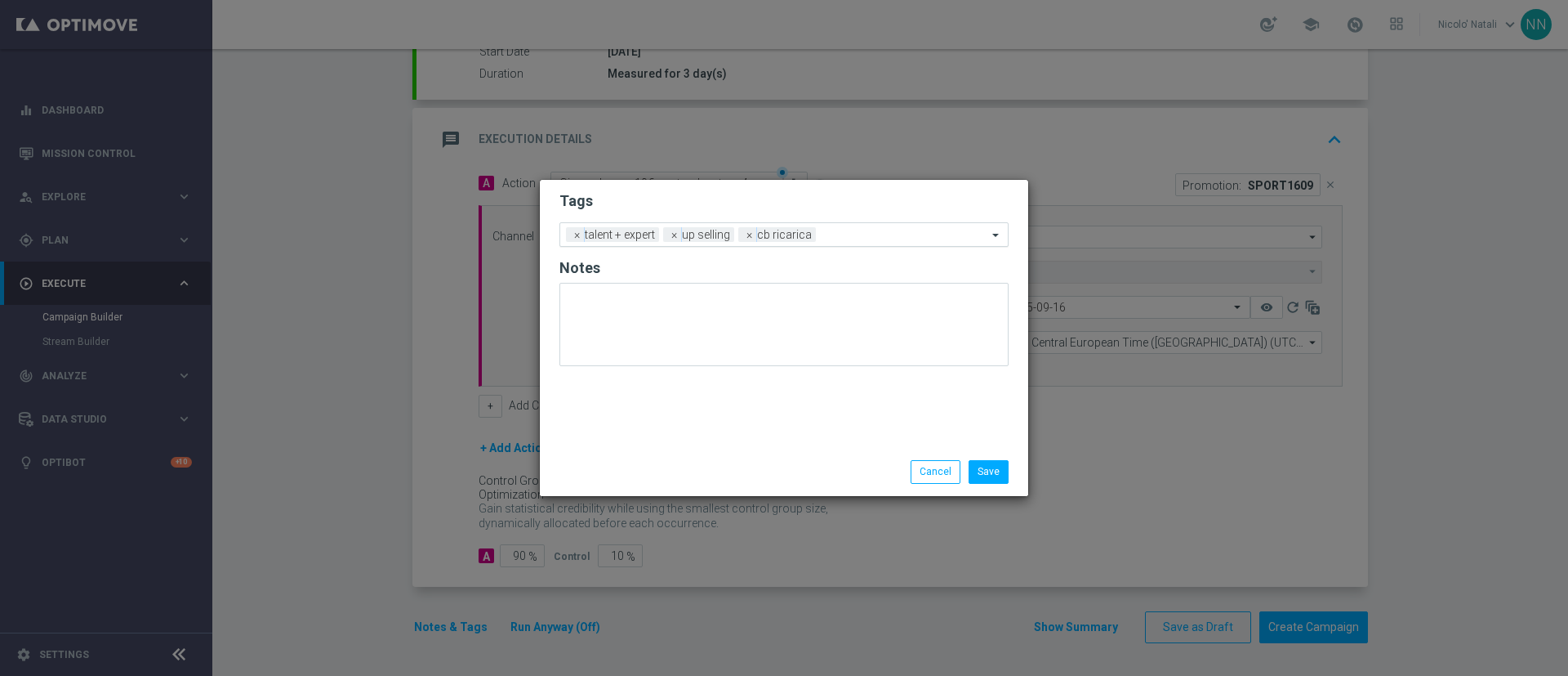
click at [843, 244] on div at bounding box center [904, 237] width 167 height 17
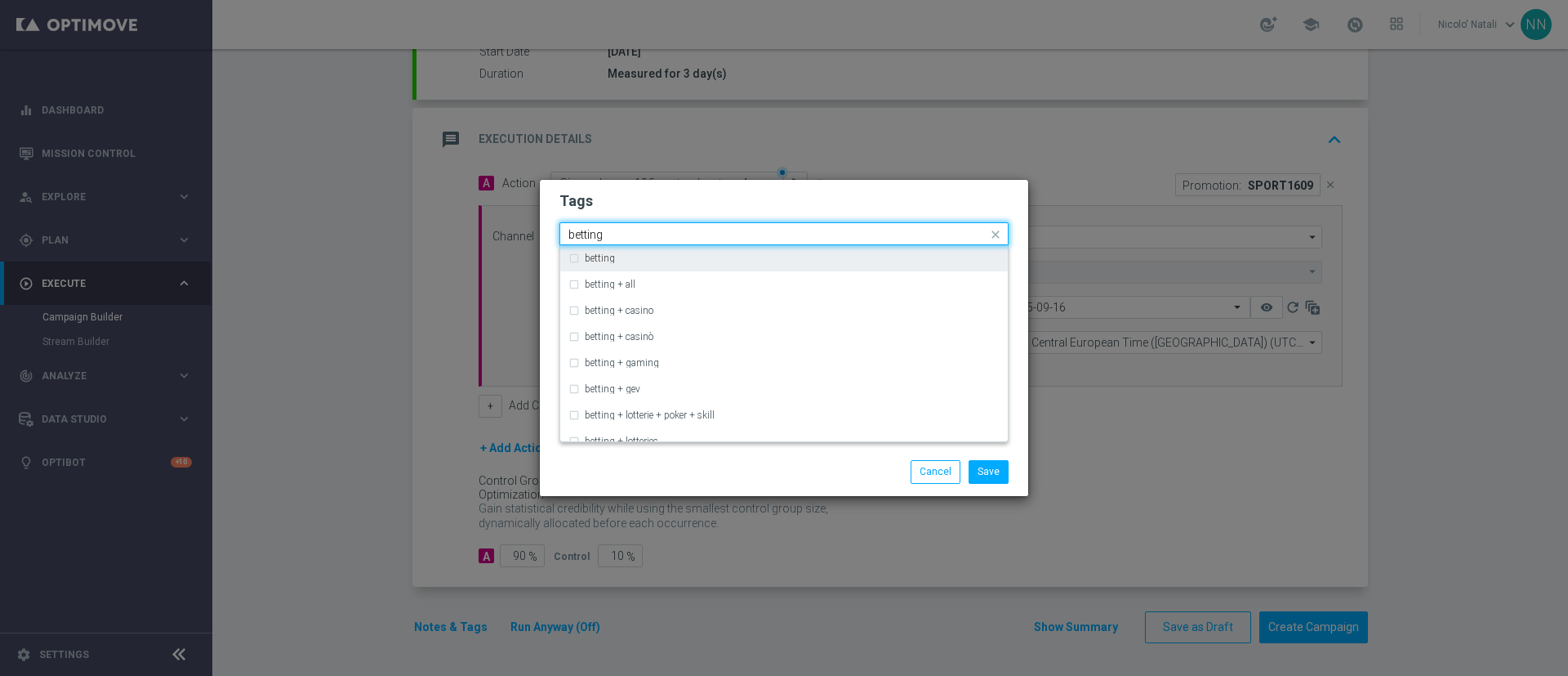
click at [831, 254] on div "betting" at bounding box center [793, 258] width 415 height 10
type input "betting"
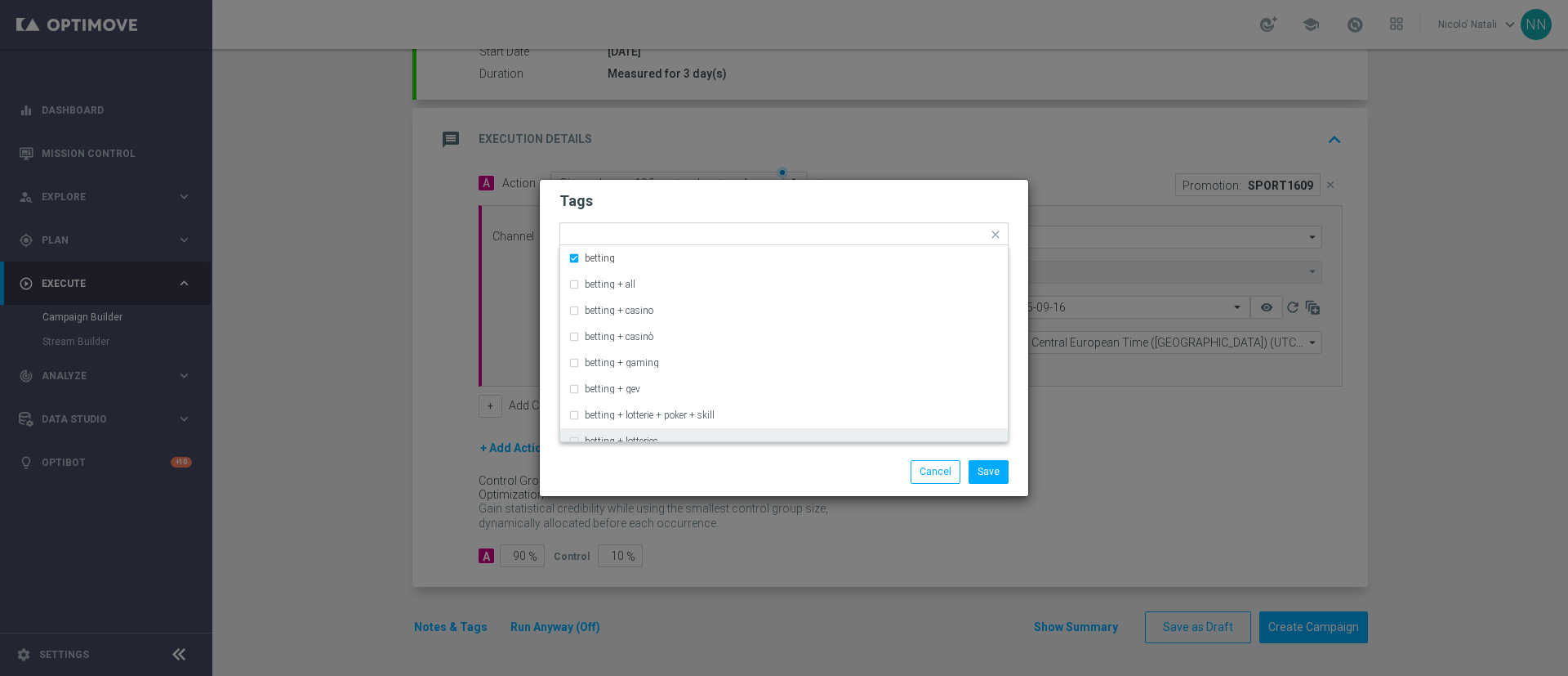
click at [799, 467] on div "Save Cancel" at bounding box center [862, 472] width 316 height 23
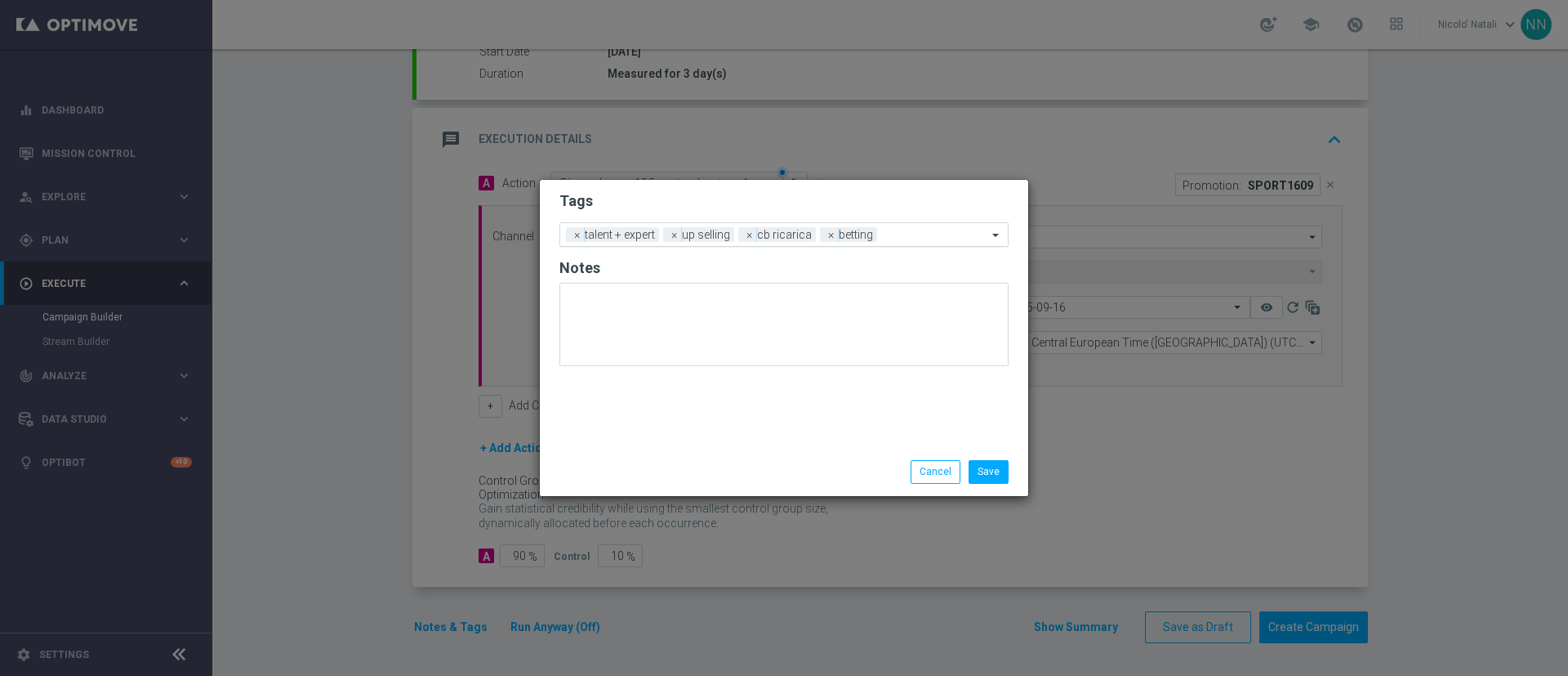
click at [882, 236] on div at bounding box center [934, 237] width 106 height 17
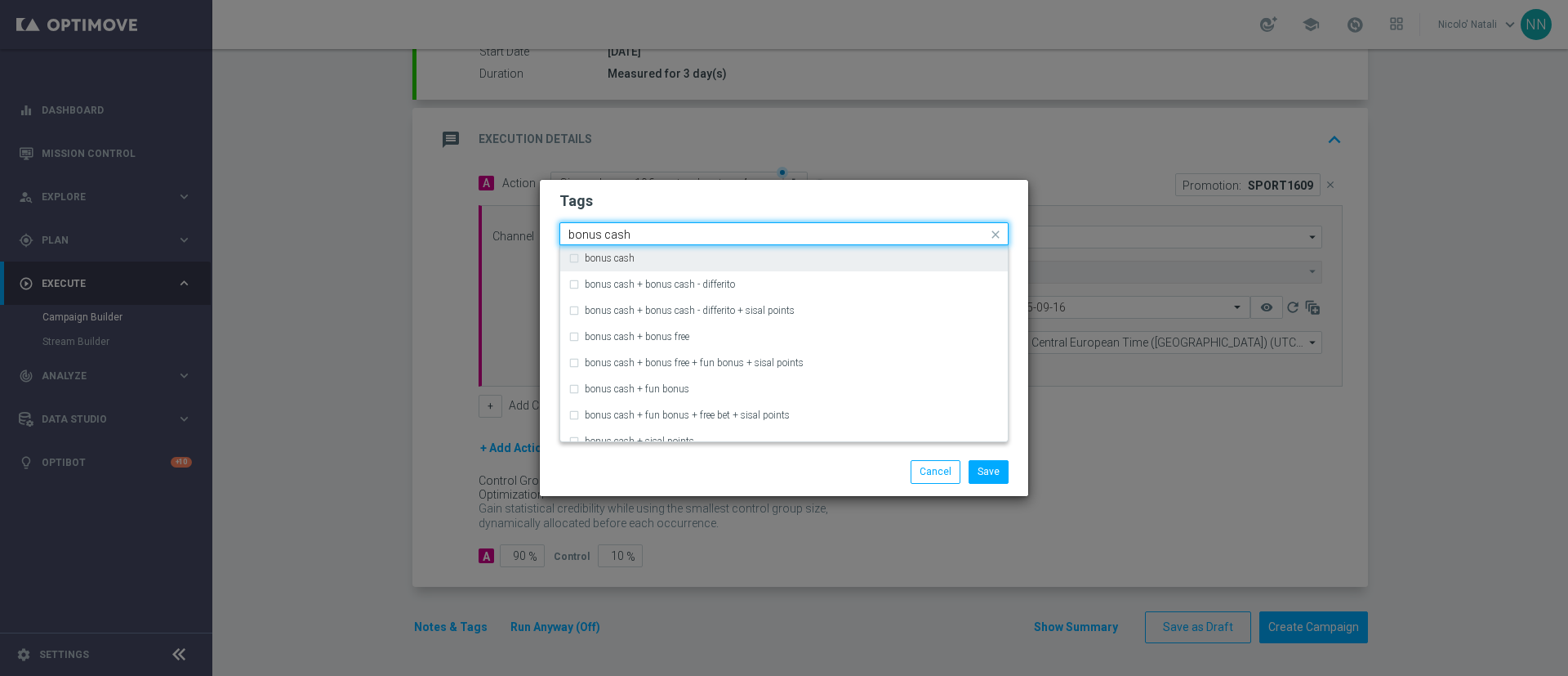
click at [860, 252] on div "bonus cash" at bounding box center [784, 258] width 431 height 26
type input "bonus cash"
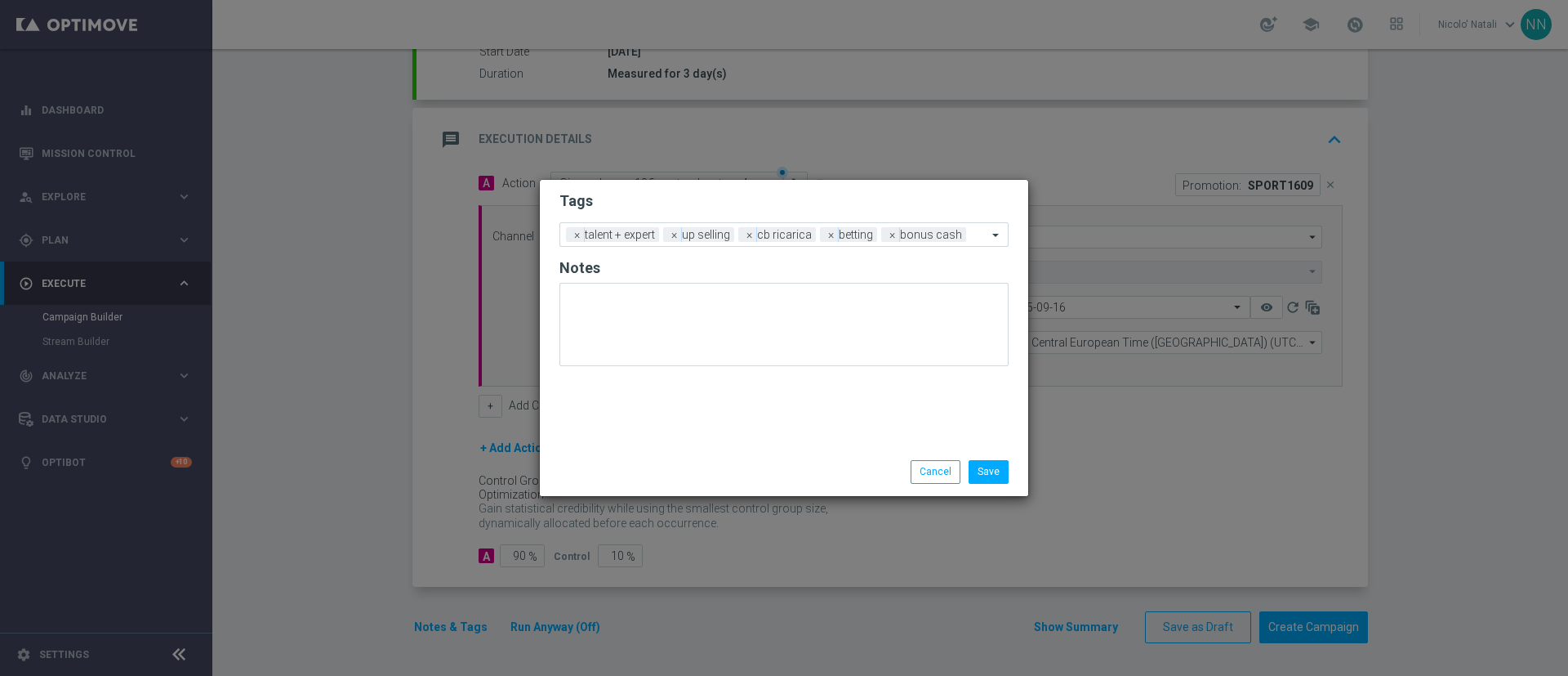
click at [824, 460] on div "Save Cancel" at bounding box center [862, 472] width 316 height 23
click at [993, 471] on button "Save" at bounding box center [988, 472] width 40 height 23
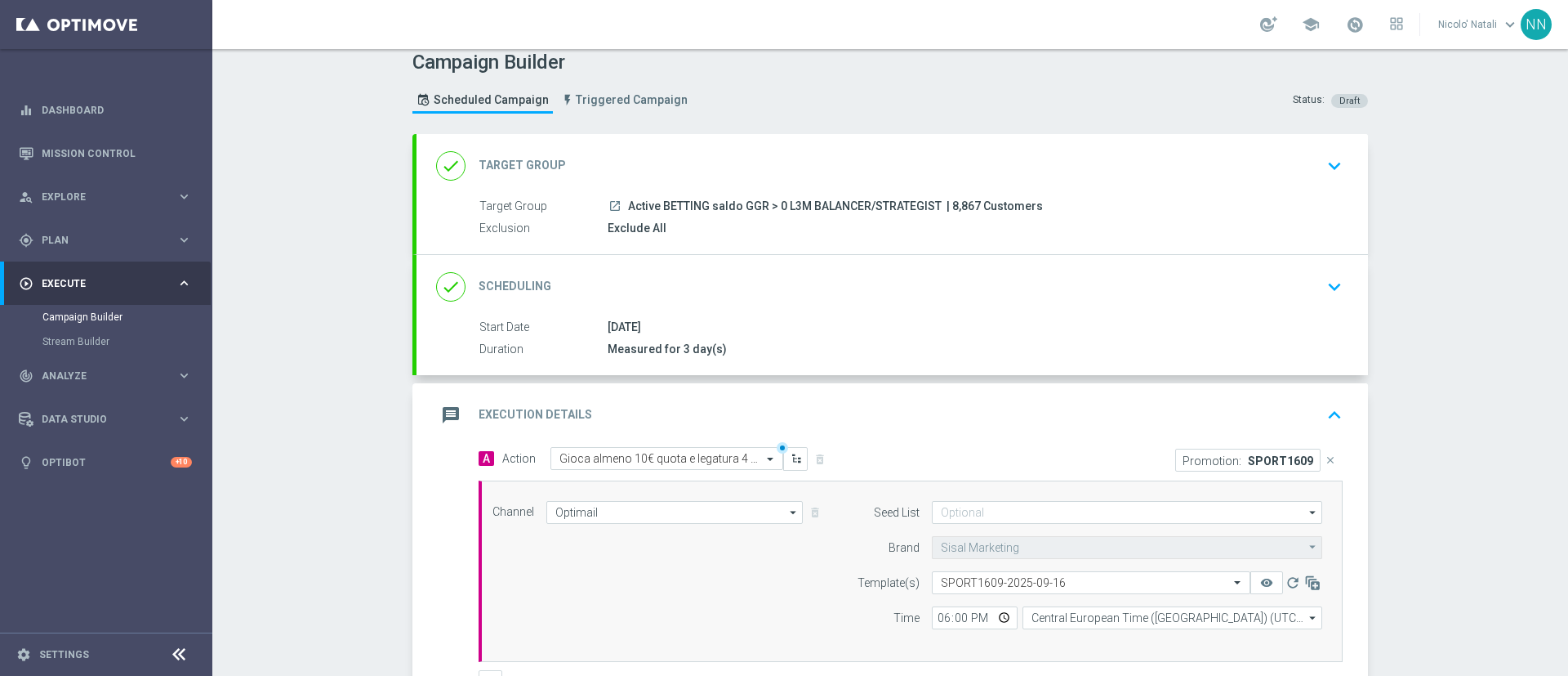
scroll to position [8, 0]
click at [824, 288] on div "done Scheduling keyboard_arrow_down" at bounding box center [892, 290] width 912 height 31
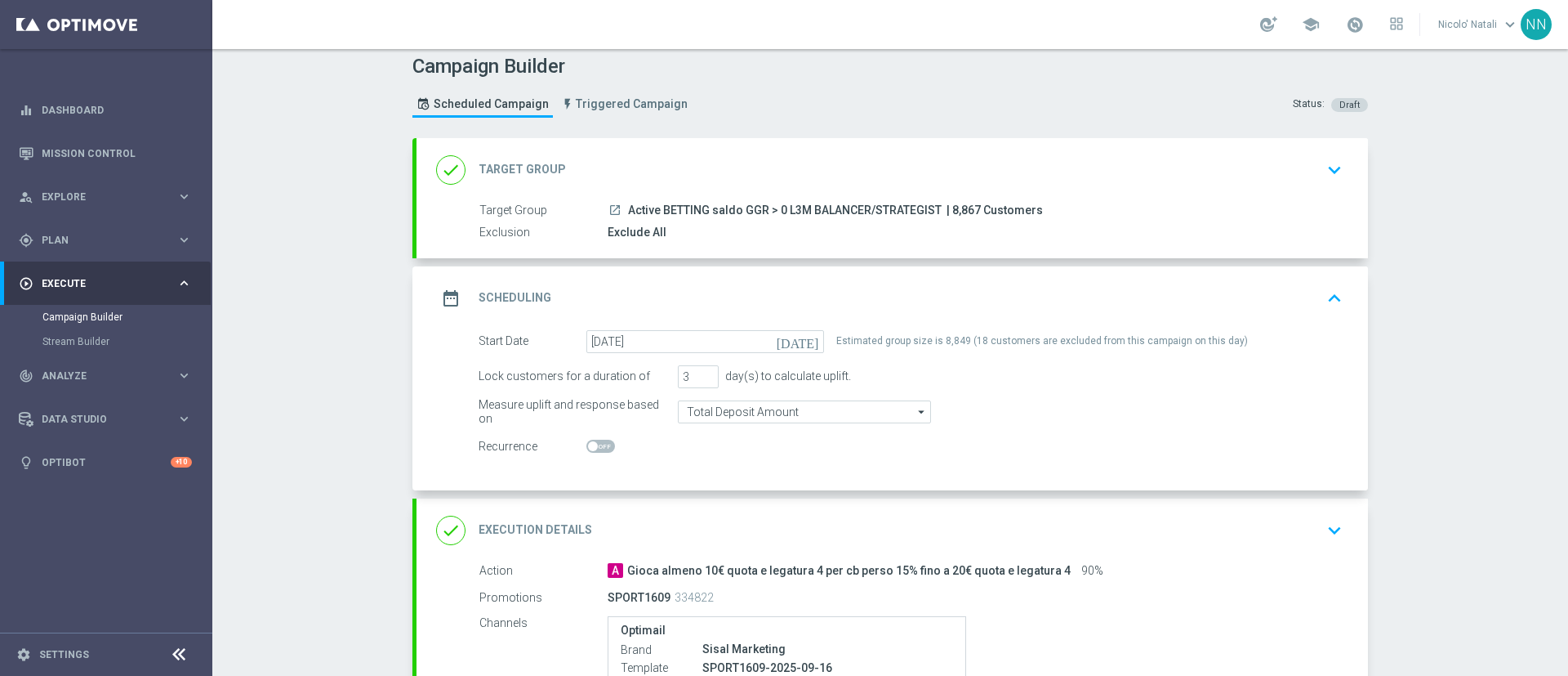
scroll to position [270, 0]
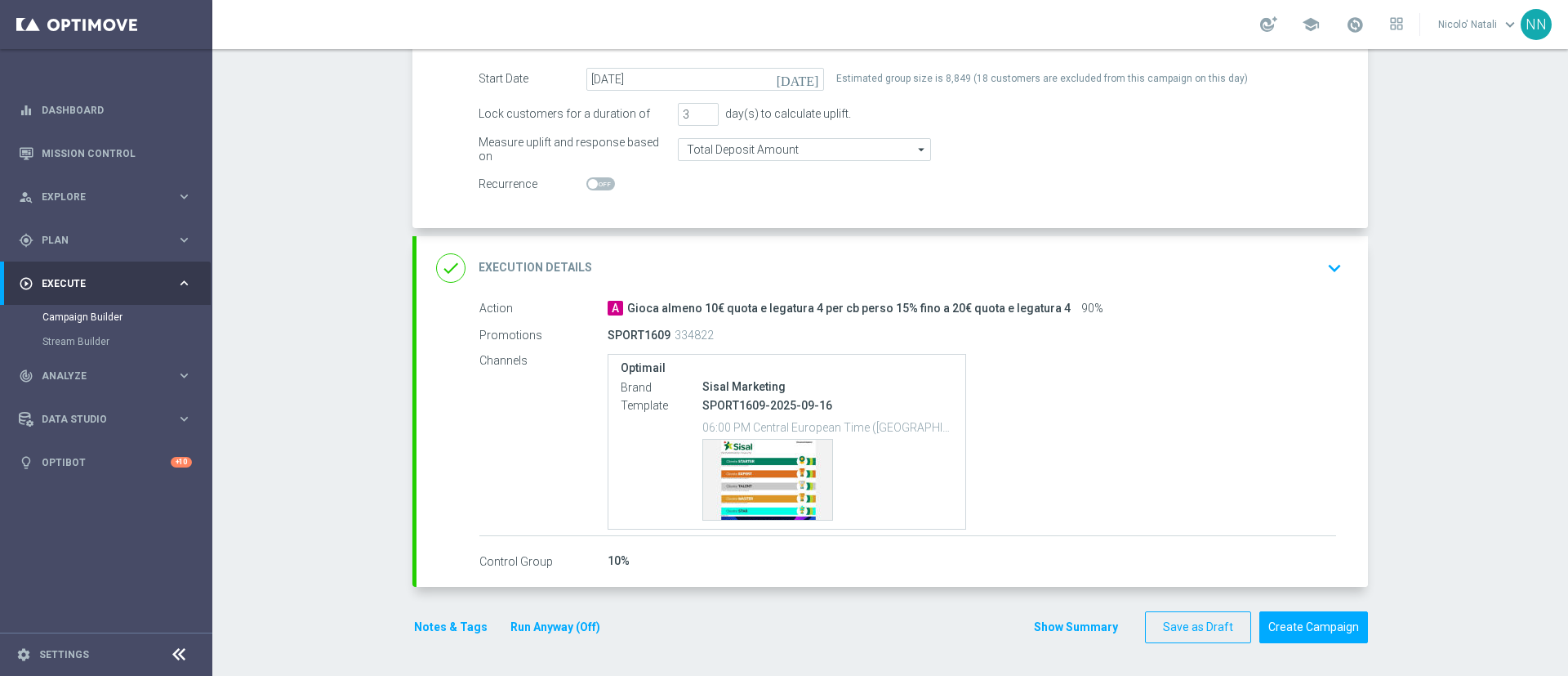
click at [553, 625] on button "Run Anyway (Off)" at bounding box center [555, 627] width 93 height 20
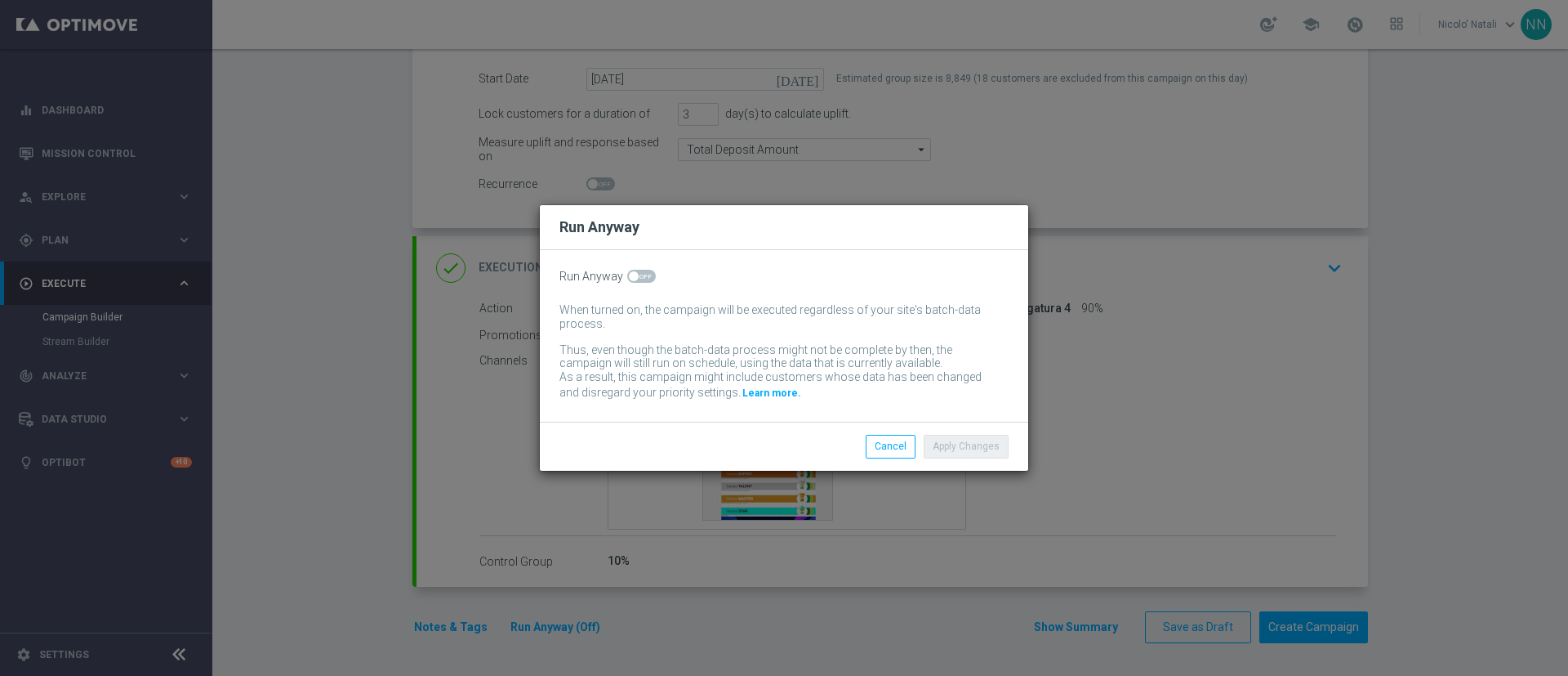
click at [643, 279] on span at bounding box center [641, 276] width 28 height 13
click at [643, 279] on input "checkbox" at bounding box center [641, 276] width 28 height 13
checkbox input "true"
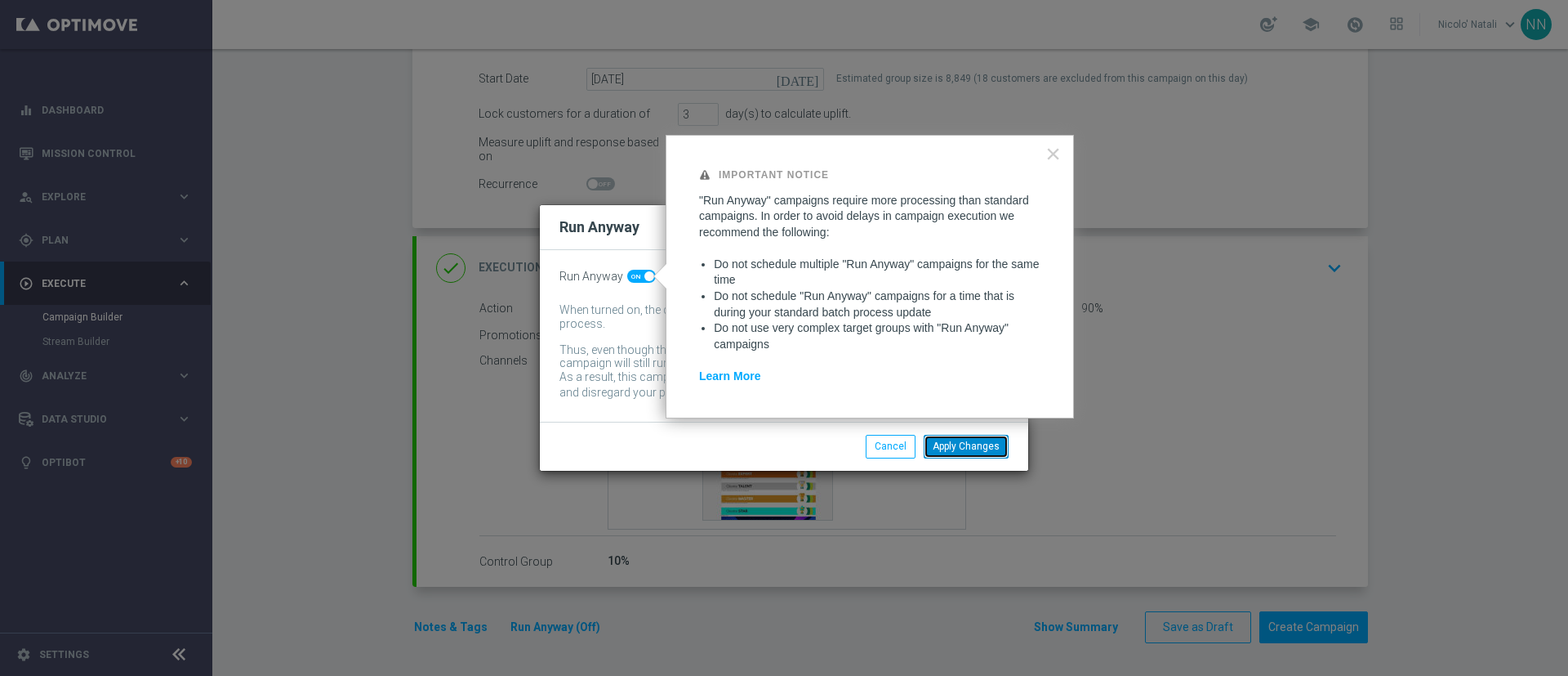
click at [949, 452] on button "Apply Changes" at bounding box center [966, 446] width 85 height 23
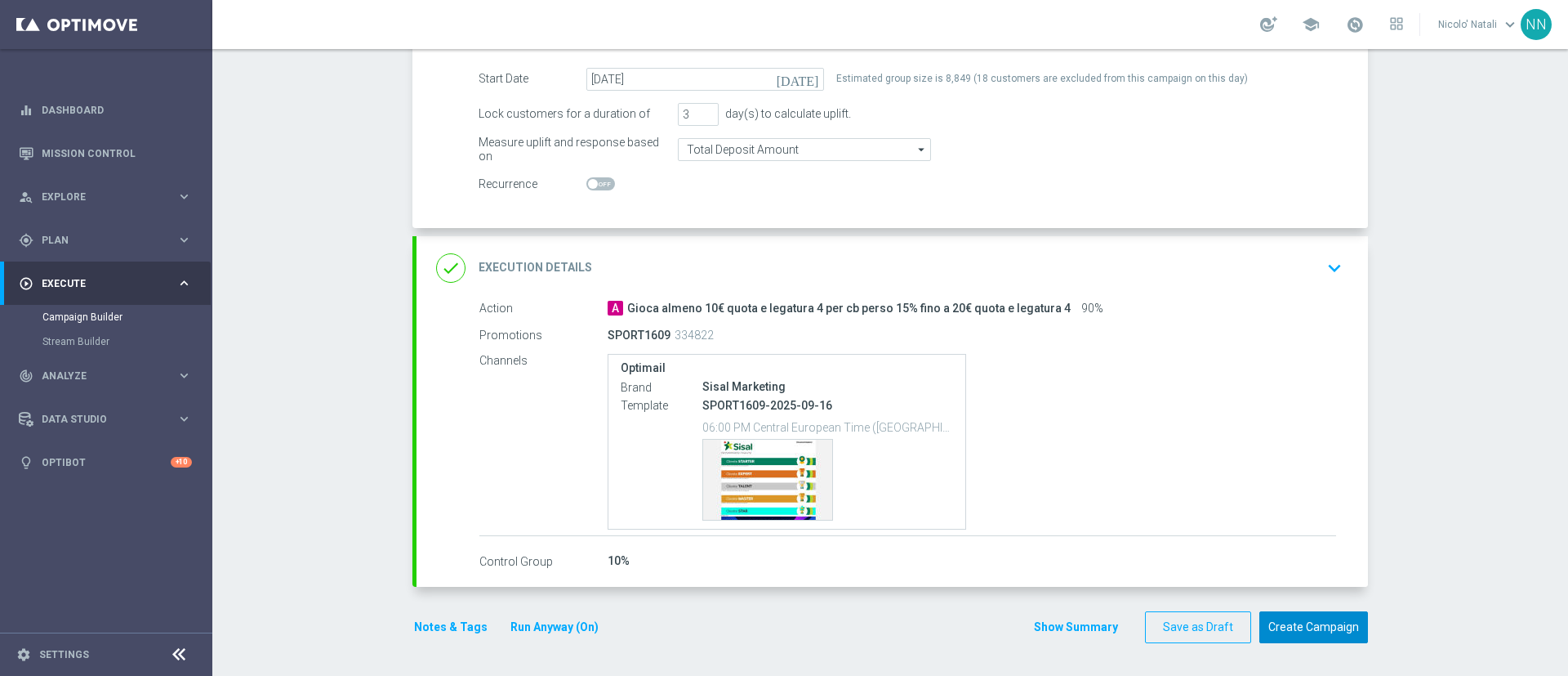
click at [1271, 624] on button "Create Campaign" at bounding box center [1313, 627] width 108 height 32
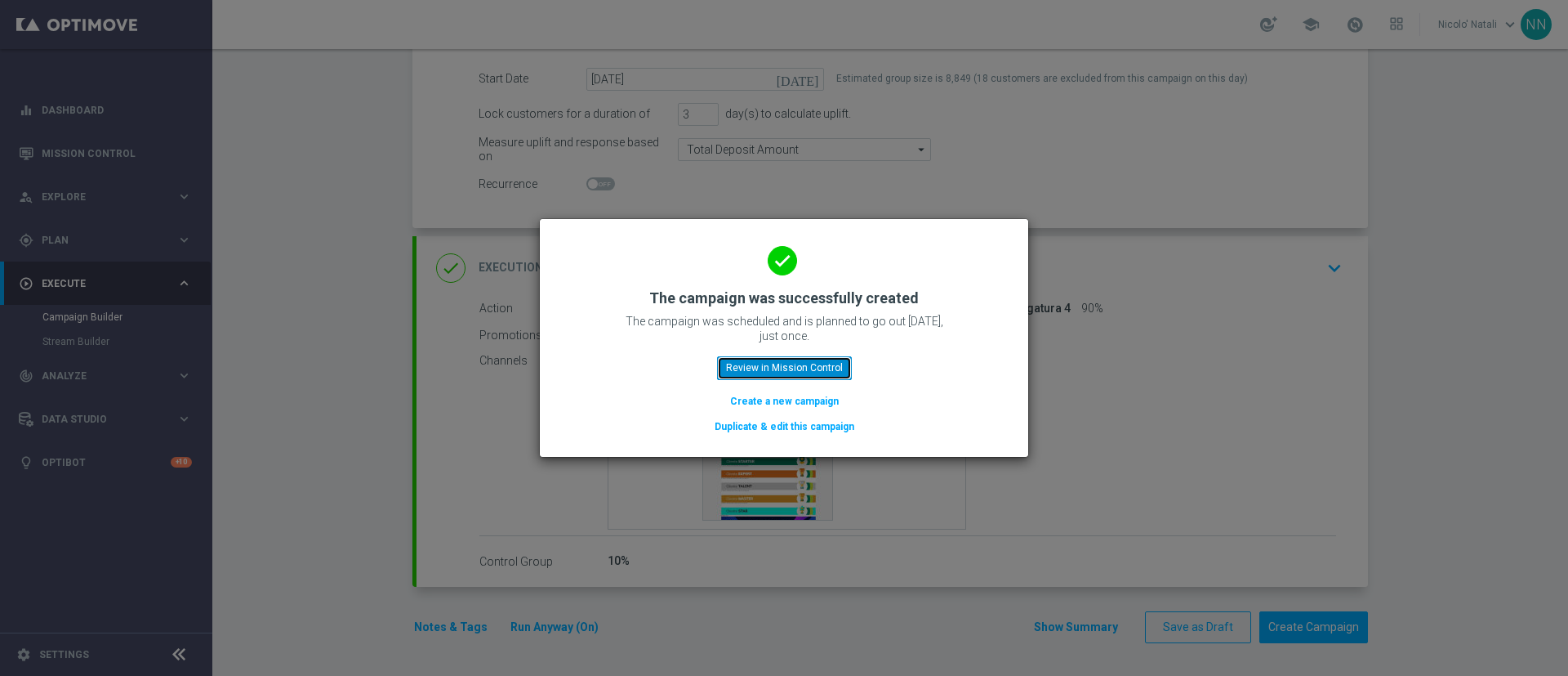
click at [793, 367] on button "Review in Mission Control" at bounding box center [784, 368] width 135 height 23
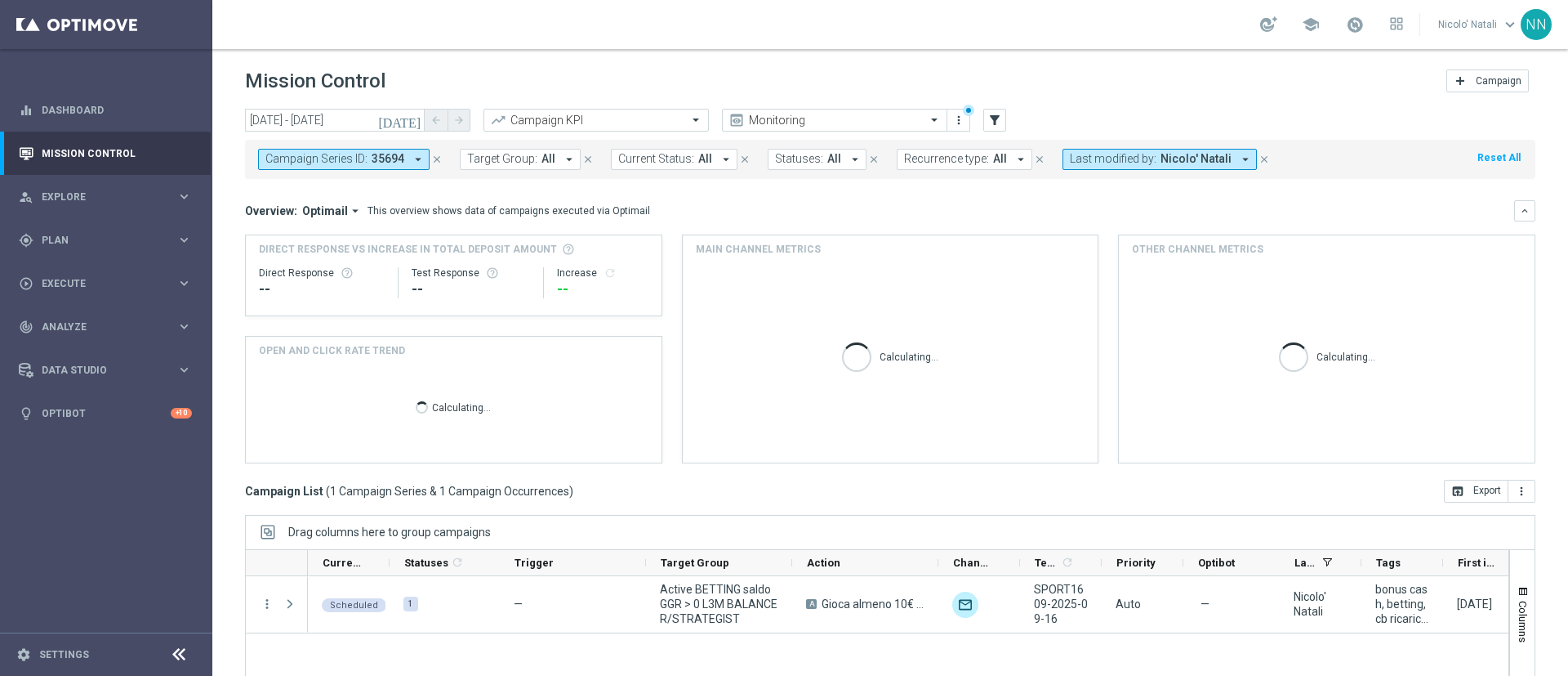
scroll to position [142, 0]
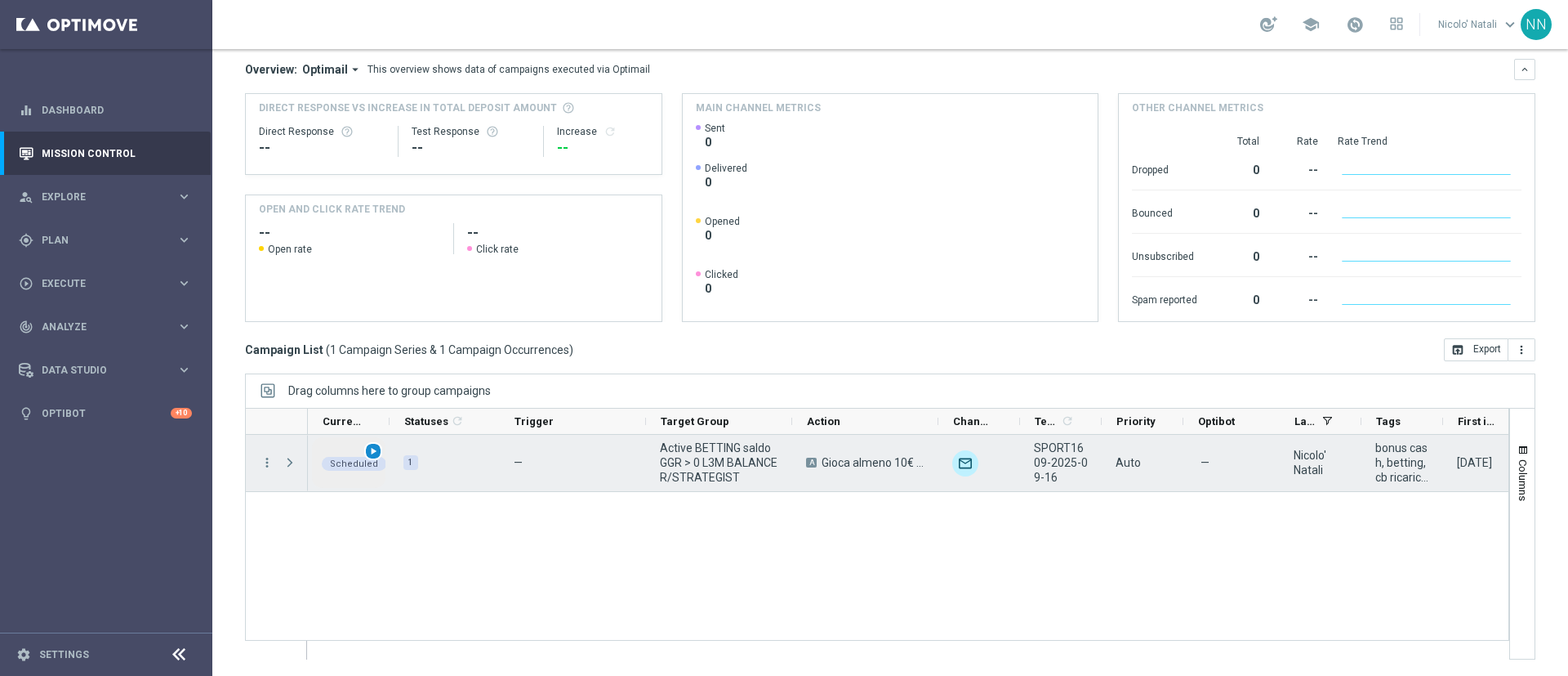
click at [371, 453] on span "play_arrow" at bounding box center [373, 451] width 11 height 11
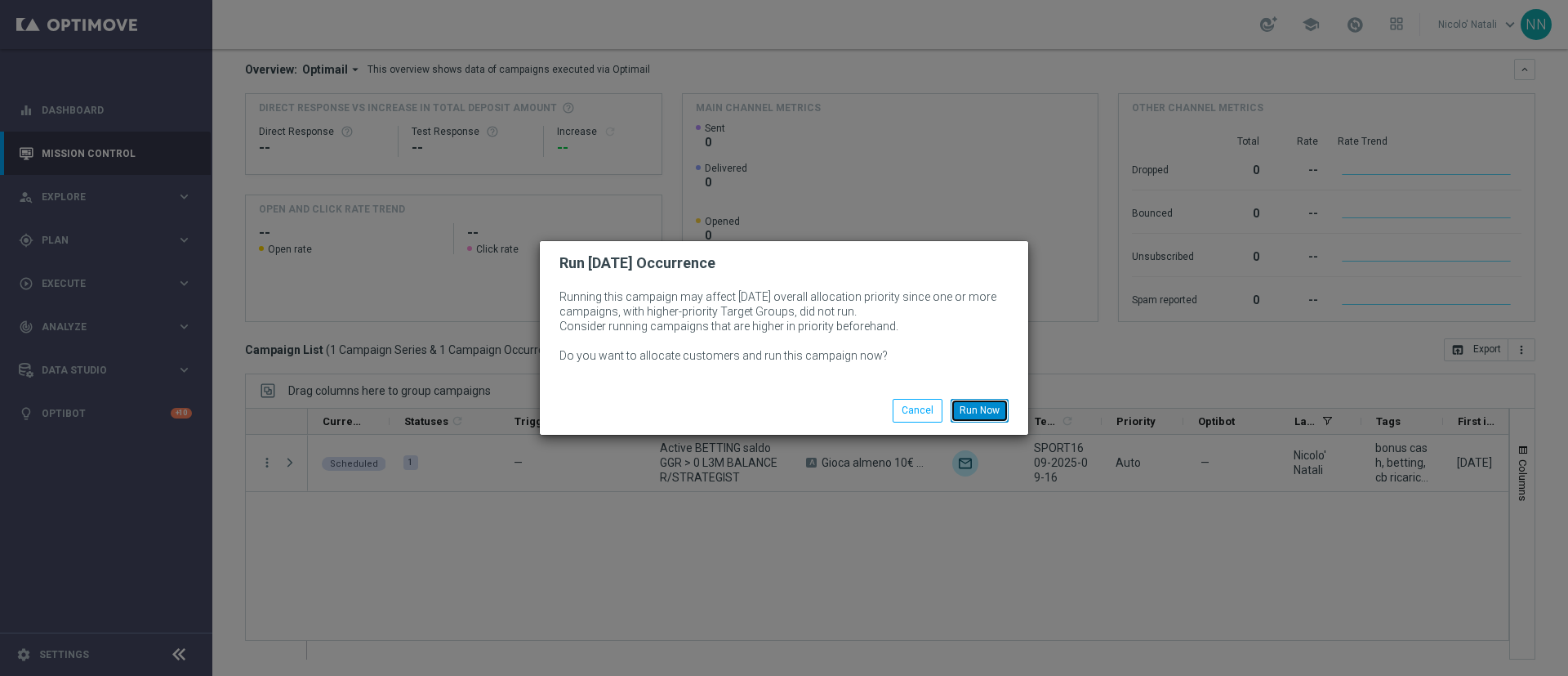
click at [956, 404] on button "Run Now" at bounding box center [979, 410] width 58 height 23
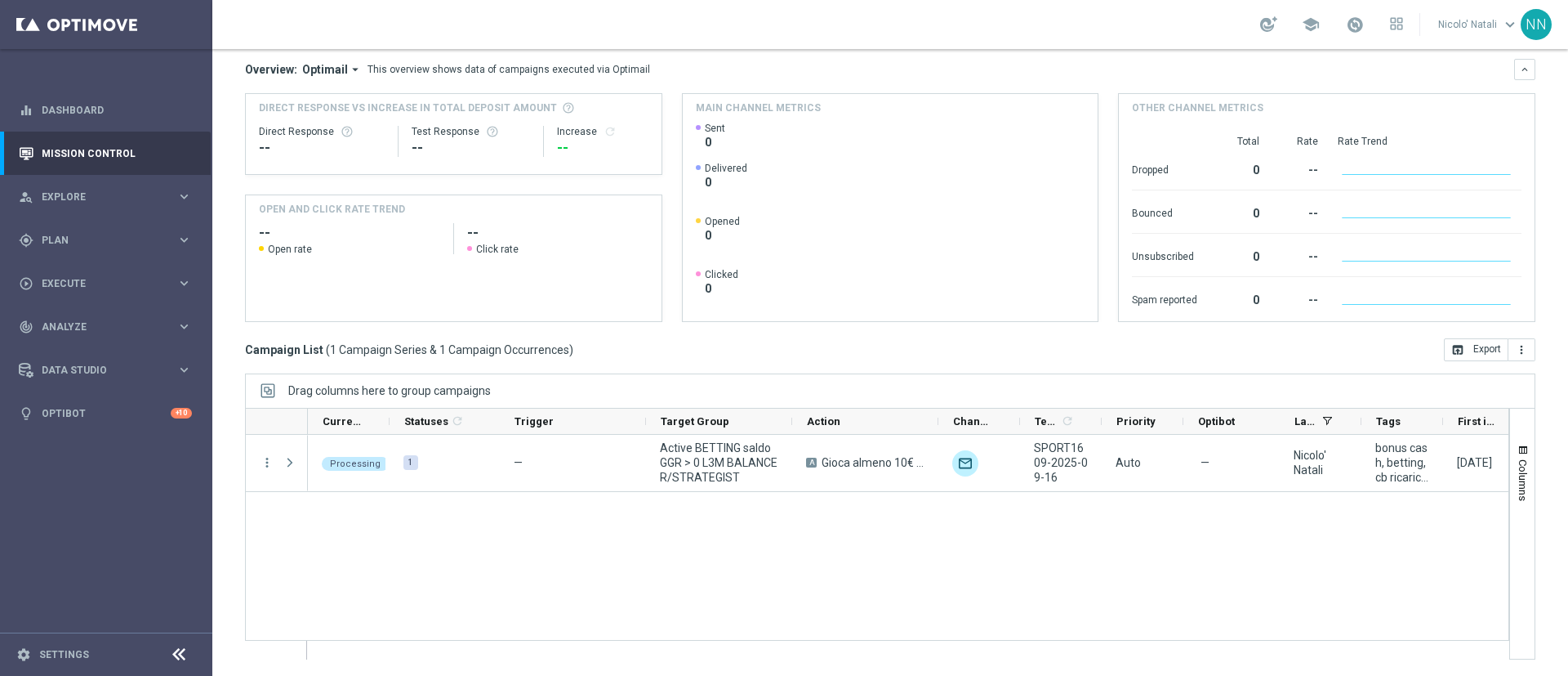
scroll to position [0, 0]
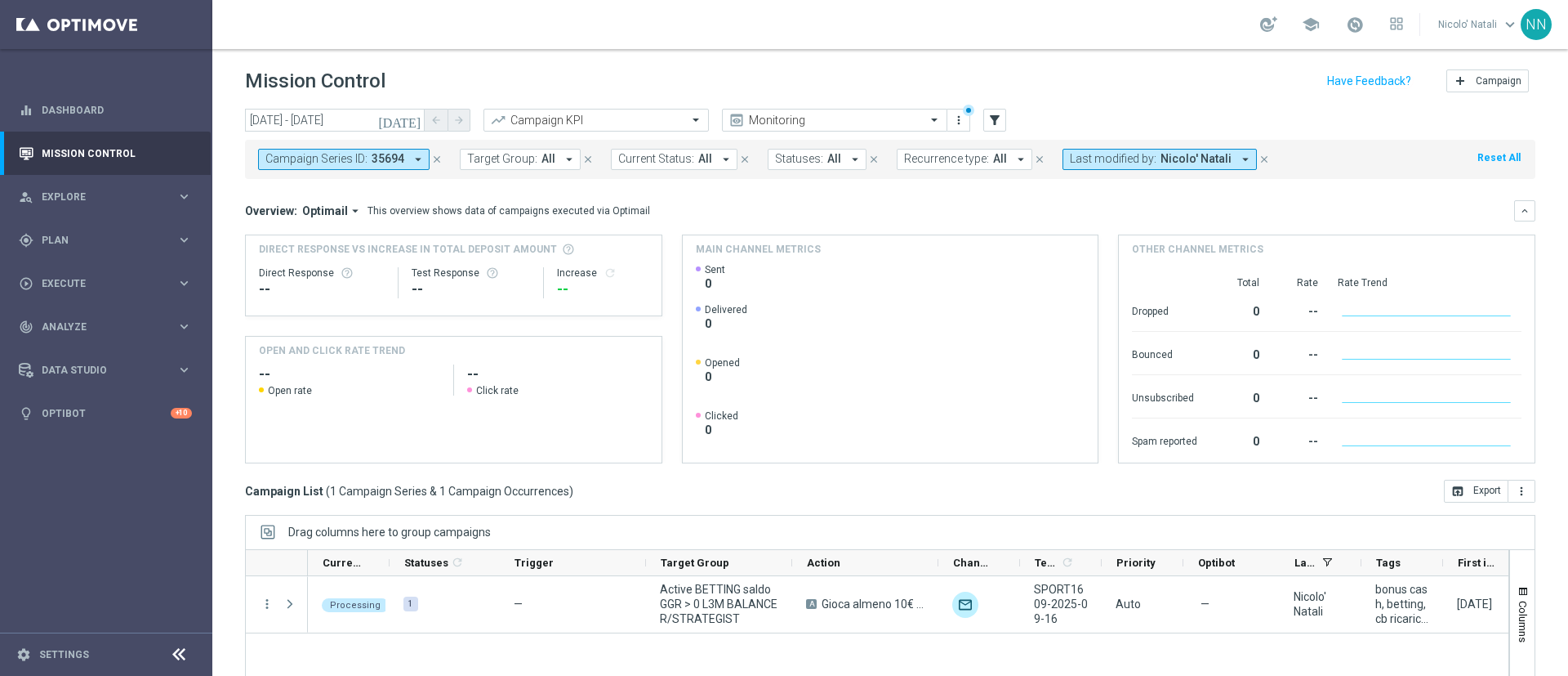
click at [435, 165] on button "close" at bounding box center [436, 159] width 15 height 18
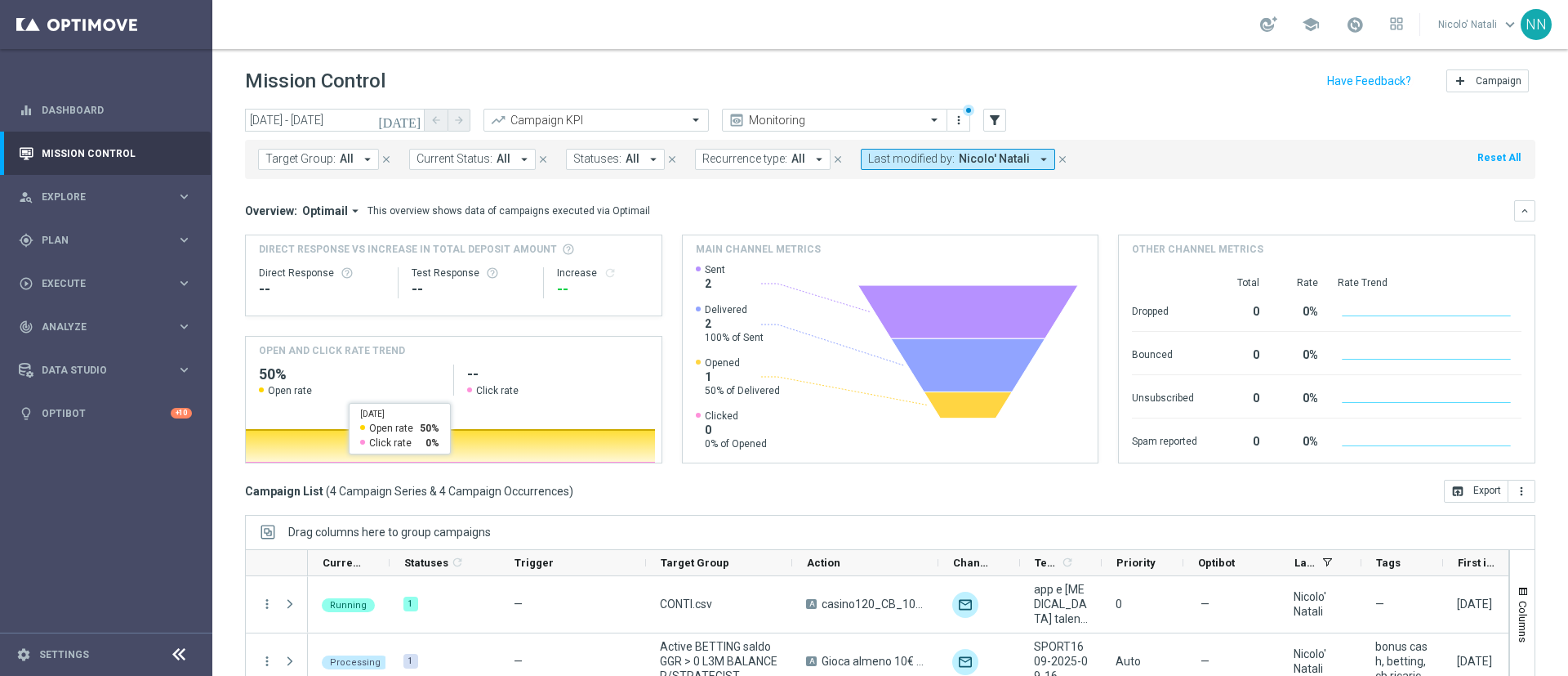
scroll to position [142, 0]
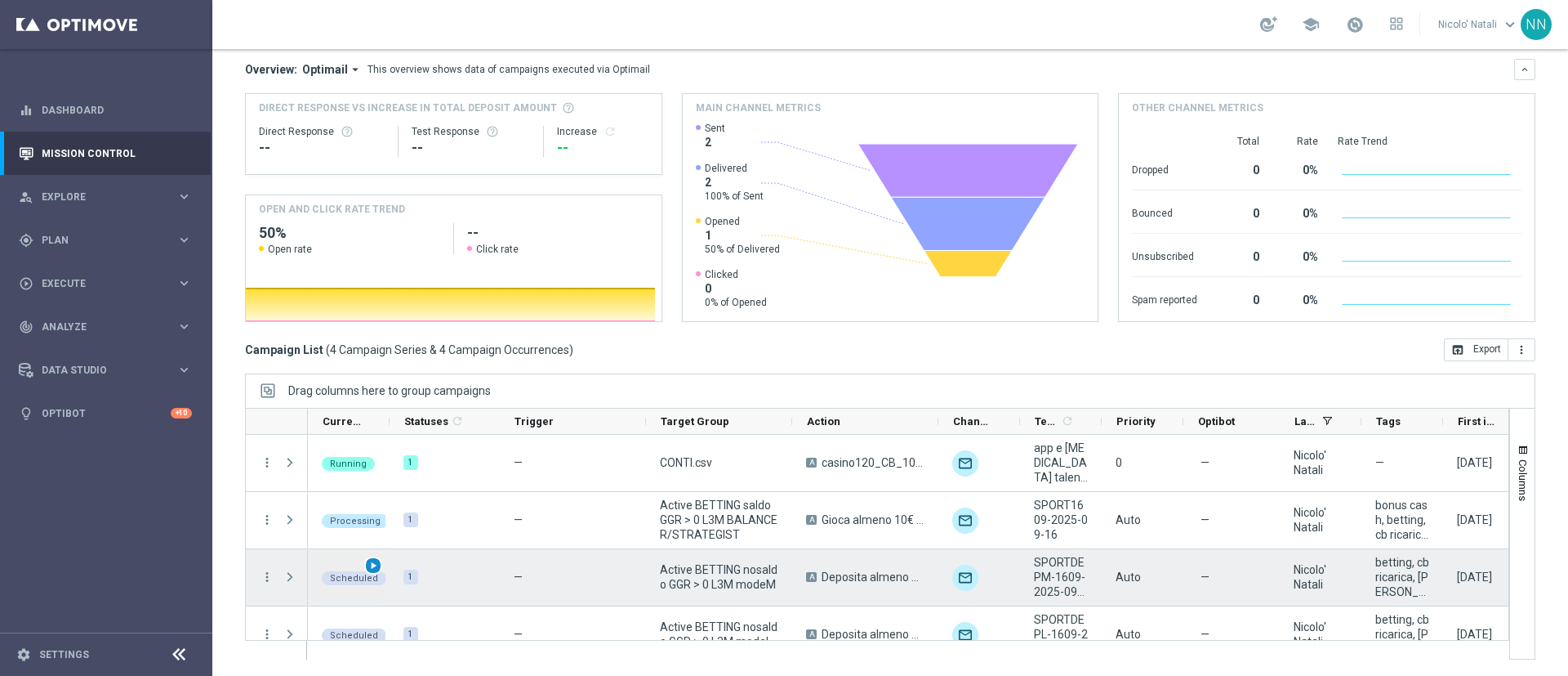
click at [375, 566] on span "play_arrow" at bounding box center [373, 565] width 11 height 11
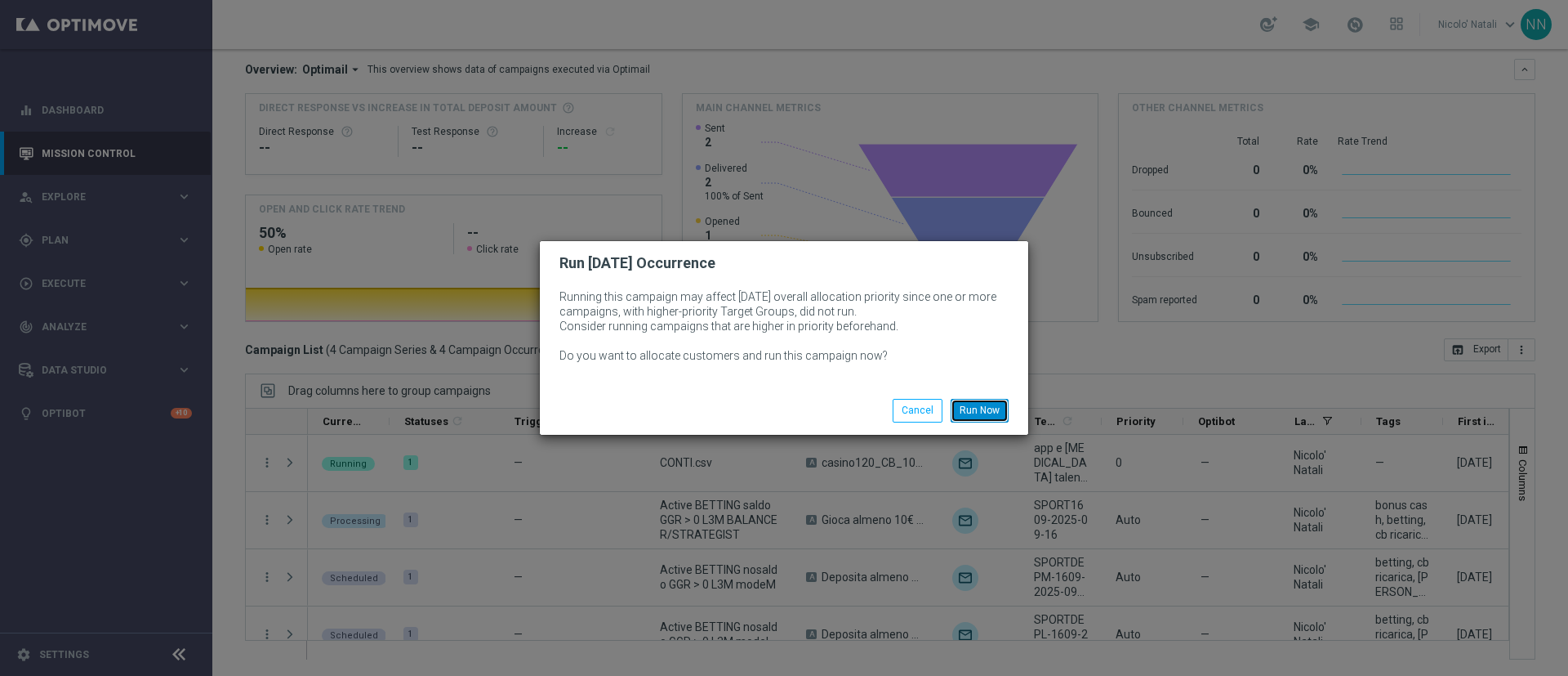
click at [971, 408] on button "Run Now" at bounding box center [979, 410] width 58 height 23
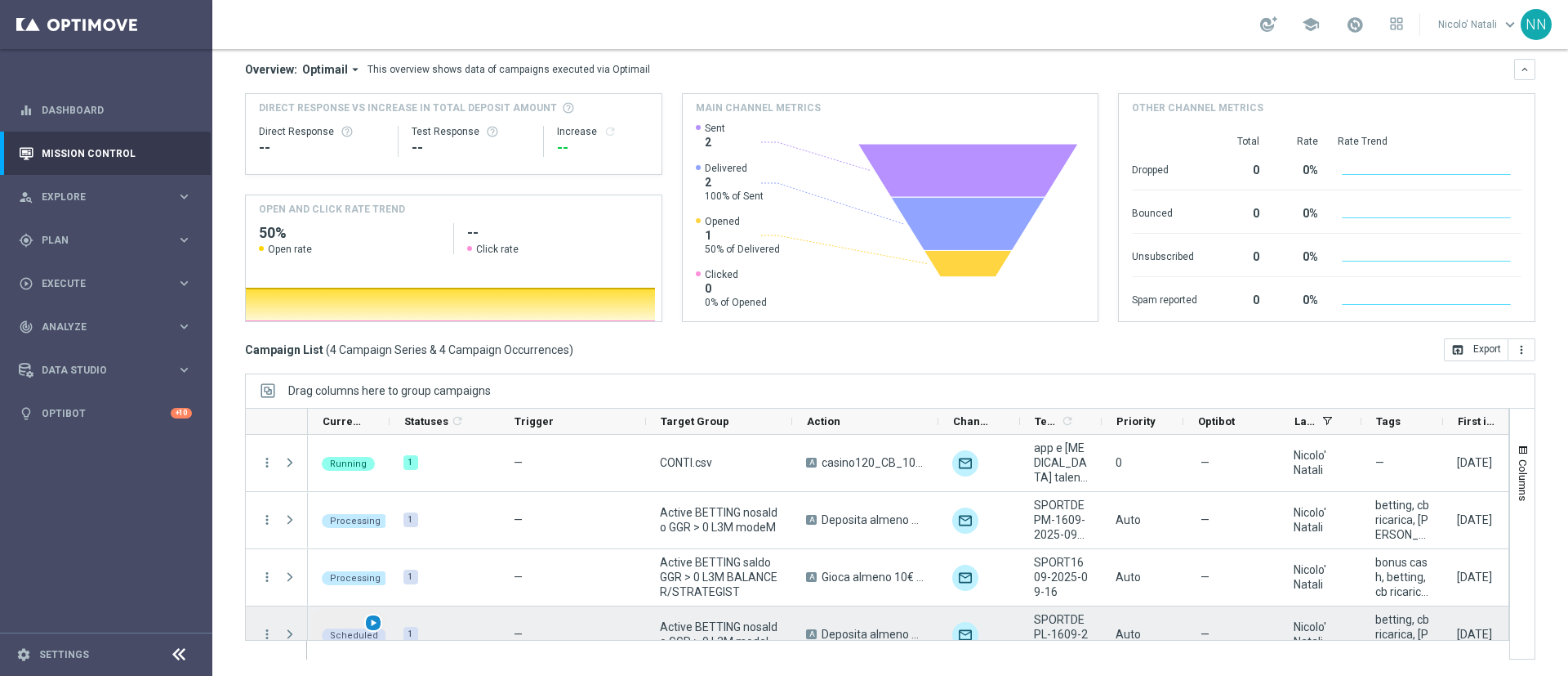
click at [375, 624] on span "play_arrow" at bounding box center [373, 622] width 11 height 11
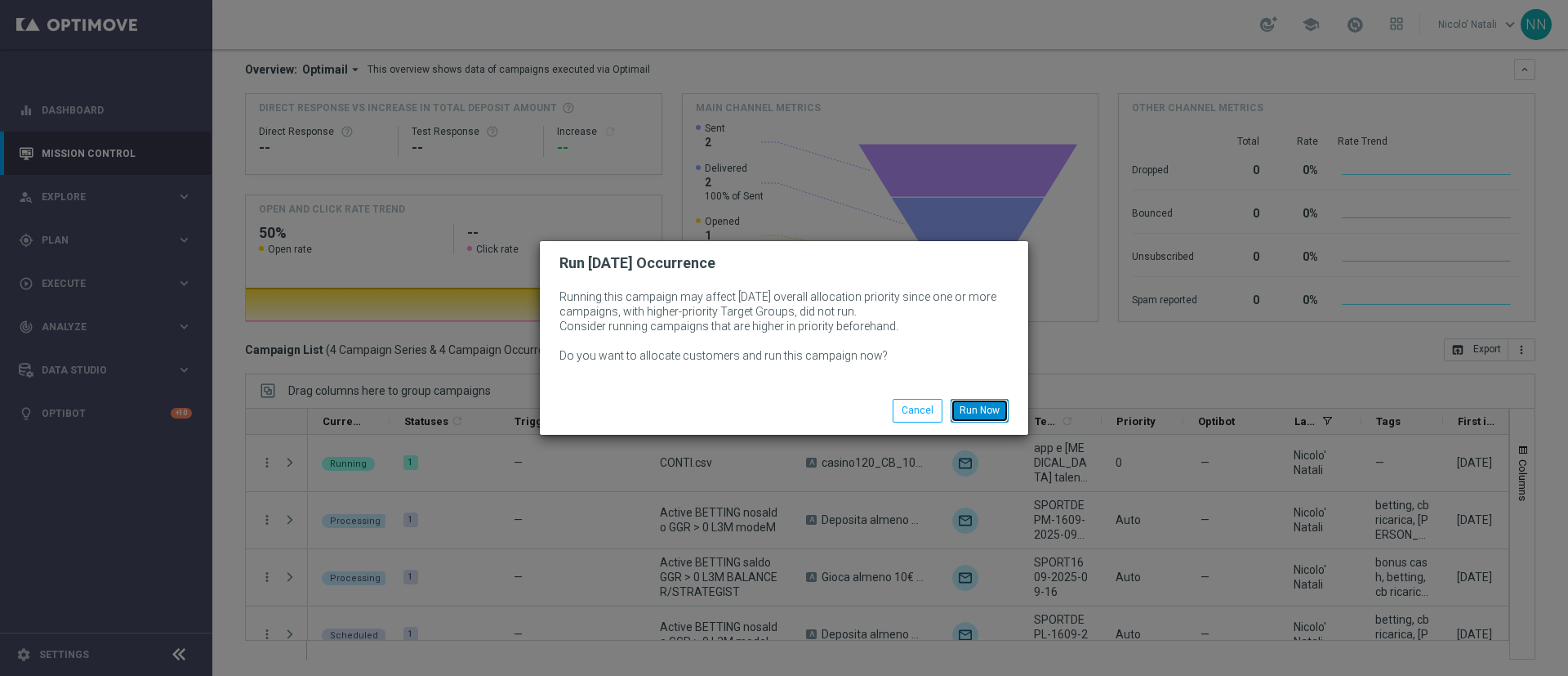
click at [984, 408] on button "Run Now" at bounding box center [979, 410] width 58 height 23
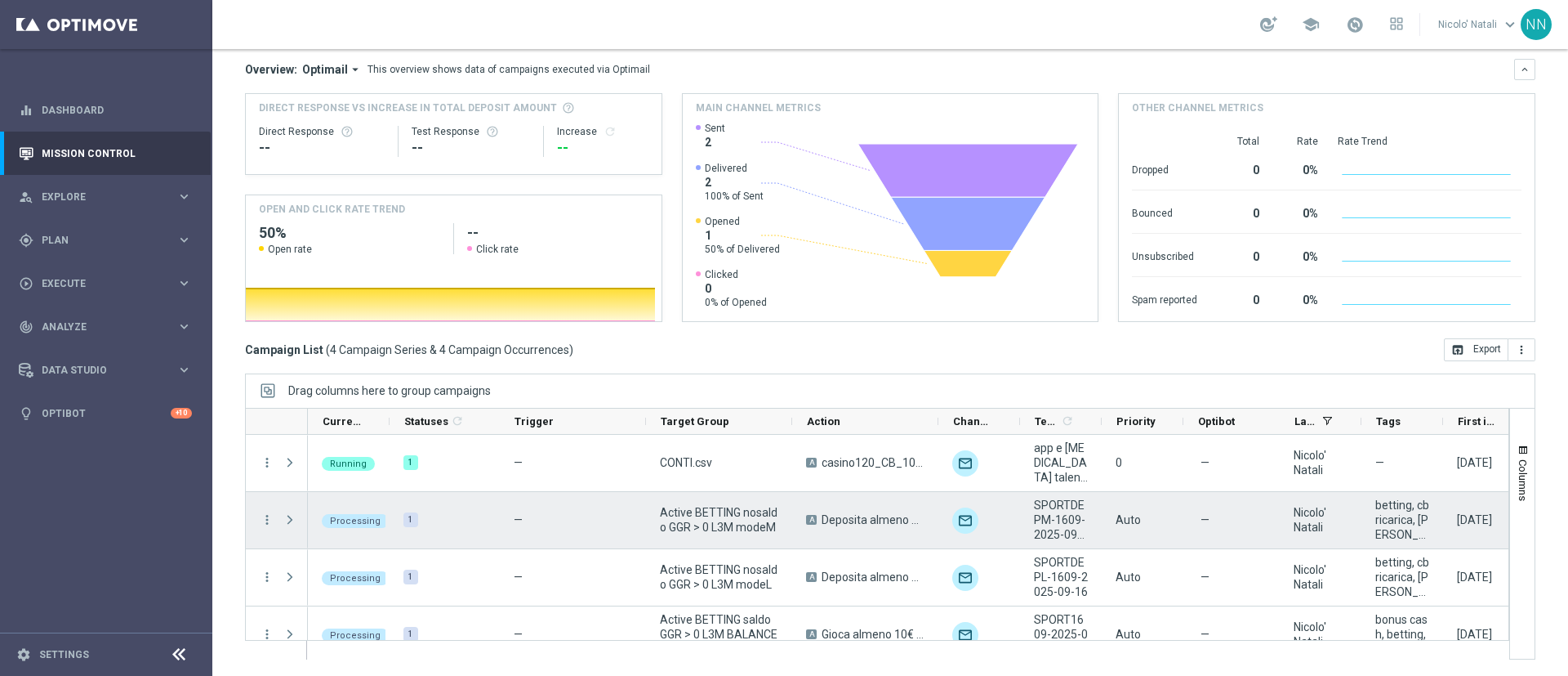
scroll to position [24, 0]
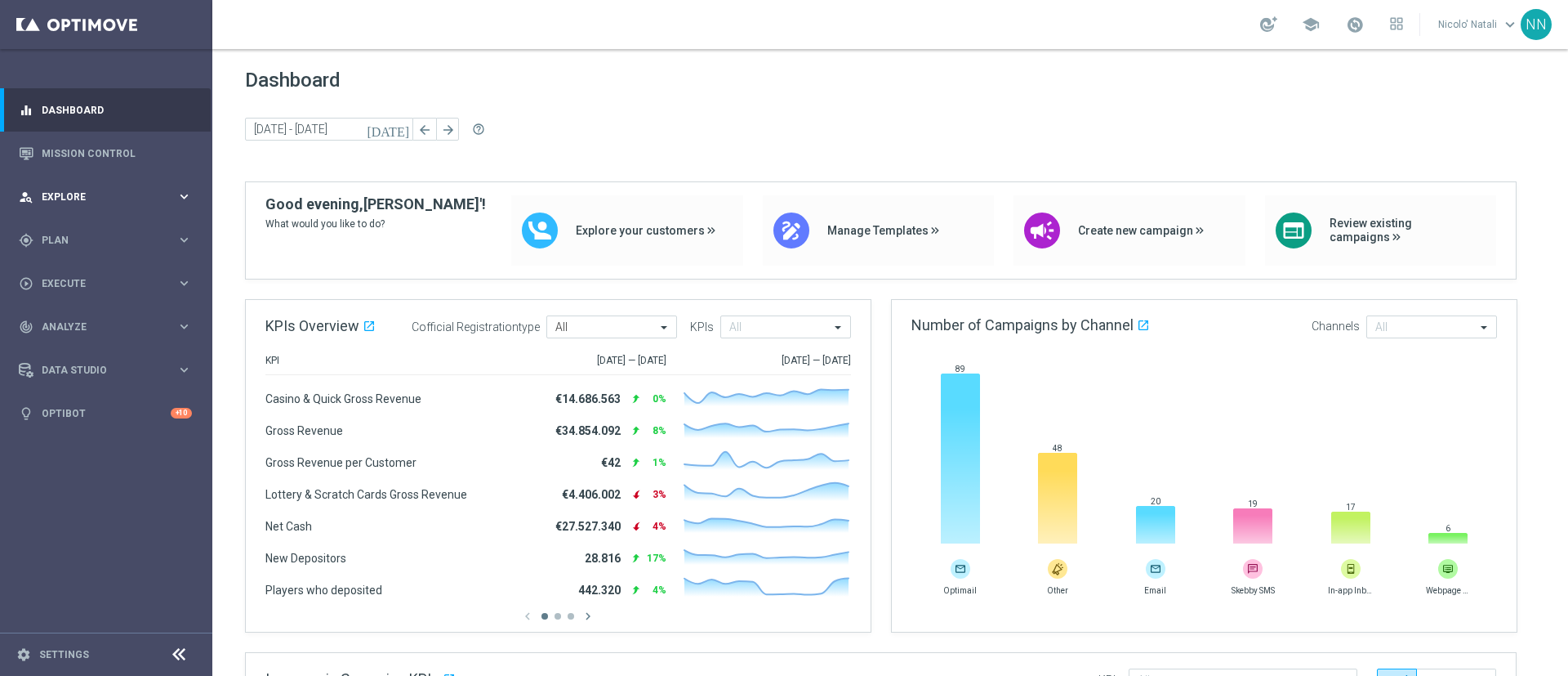
click at [82, 187] on div "person_search Explore keyboard_arrow_right" at bounding box center [105, 196] width 210 height 43
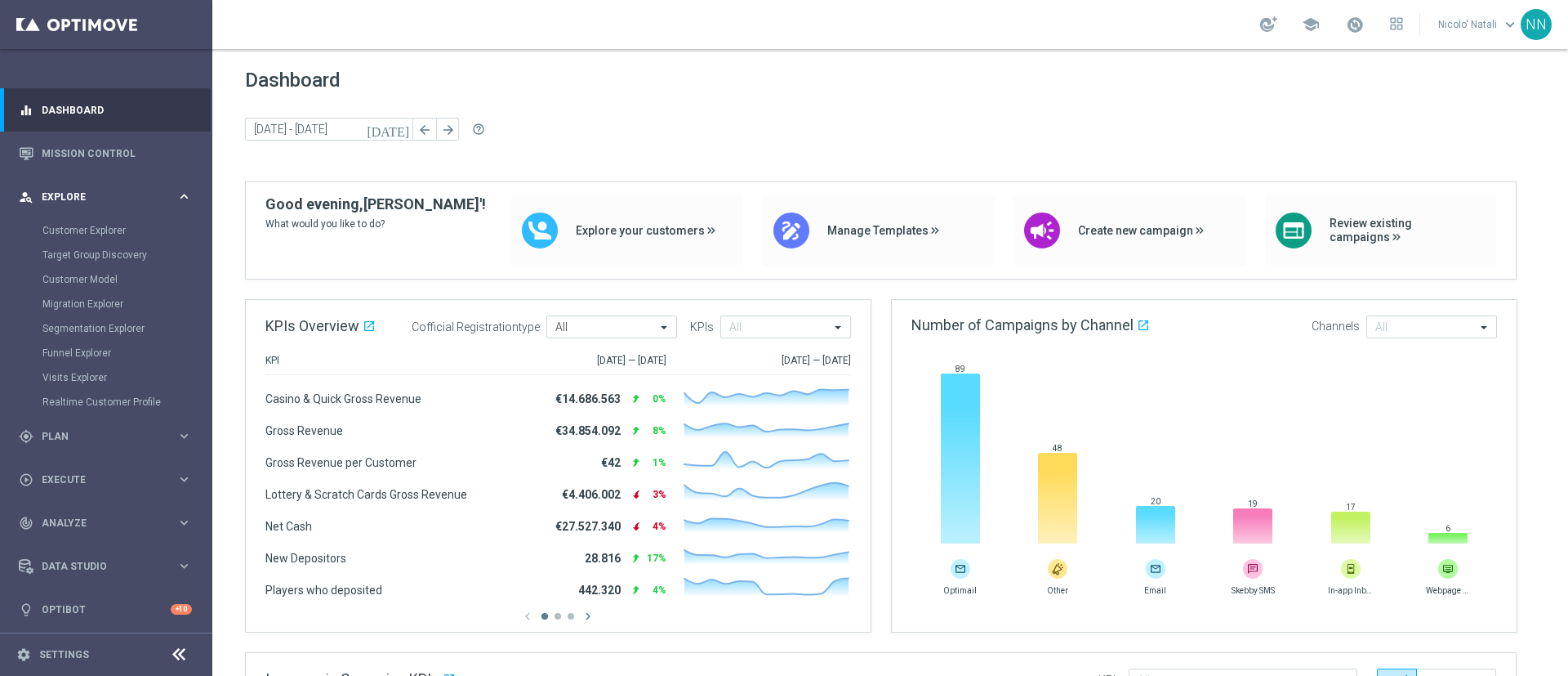
click at [68, 201] on div "person_search Explore" at bounding box center [97, 196] width 158 height 15
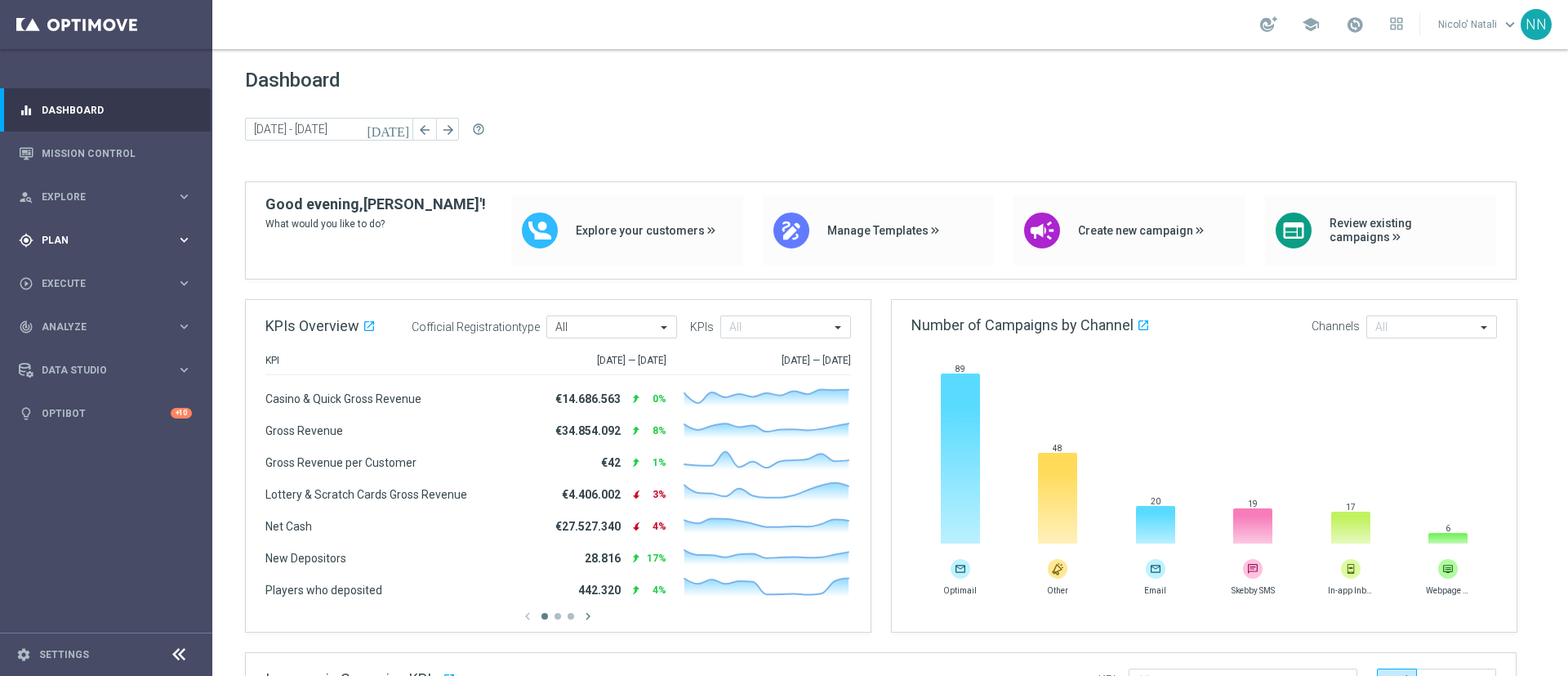
click at [69, 243] on span "Plan" at bounding box center [108, 239] width 135 height 10
click at [68, 316] on button "Templates keyboard_arrow_right" at bounding box center [117, 322] width 150 height 13
click at [68, 348] on link "Optimail" at bounding box center [111, 347] width 120 height 13
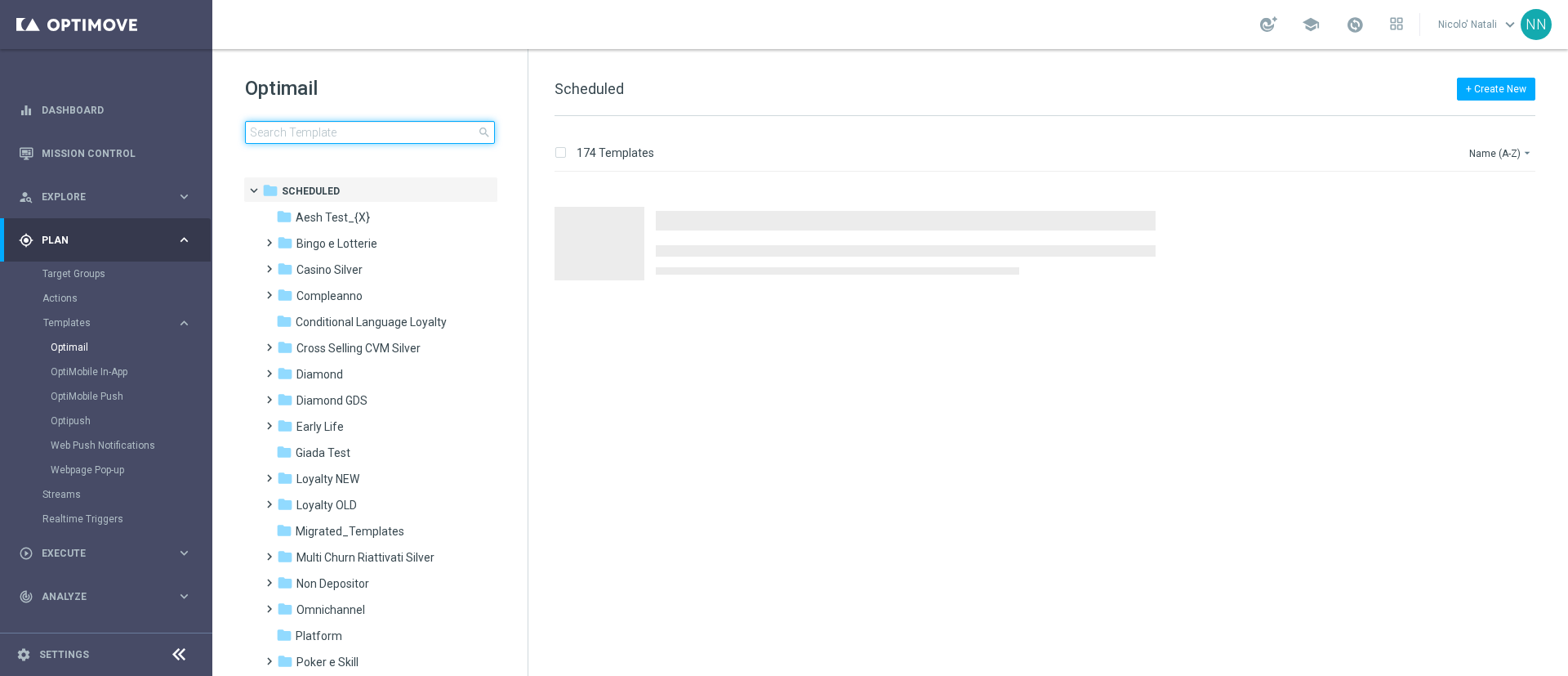
click at [344, 124] on input at bounding box center [370, 132] width 250 height 23
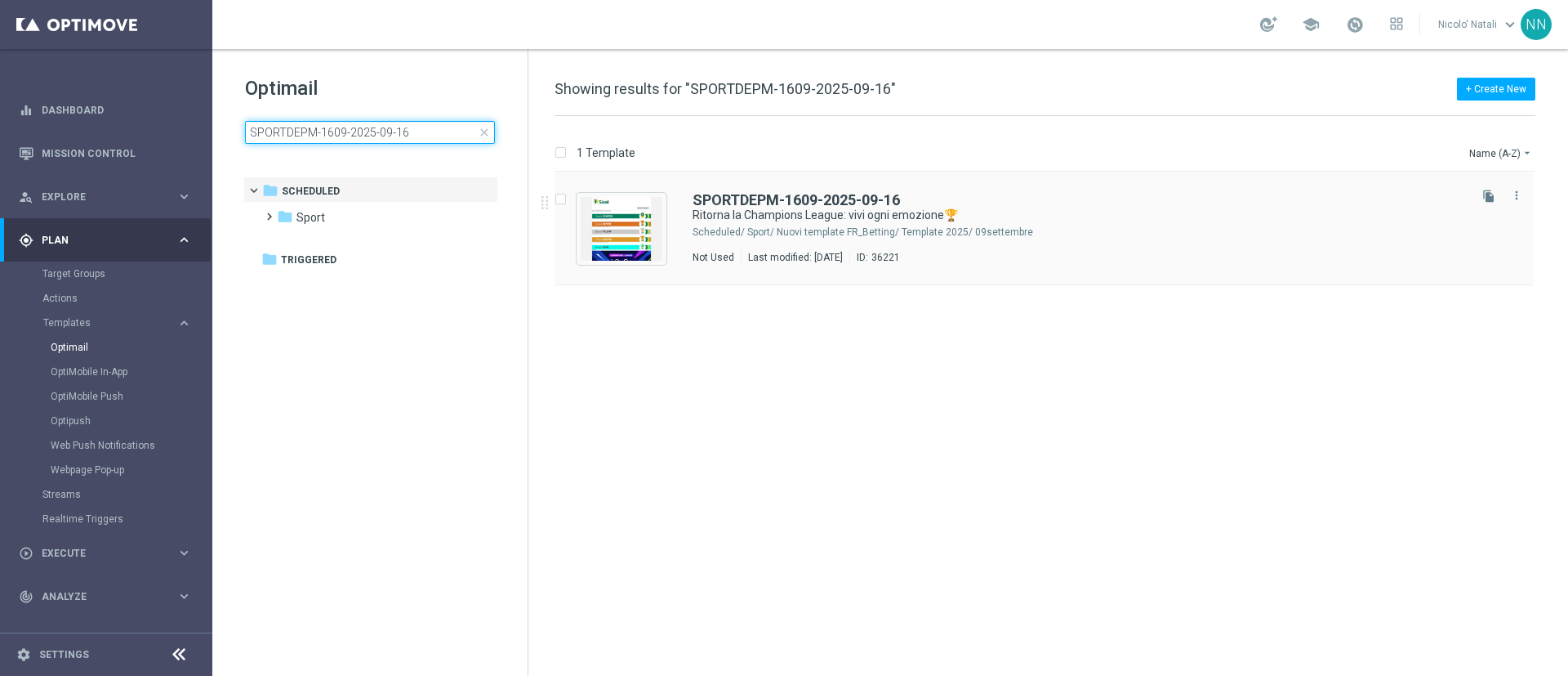
type input "SPORTDEPM-1609-2025-09-16"
click at [851, 231] on div "Sport/ Nuovi template FR_Betting/ Template 2025/ 09settembre" at bounding box center [1106, 231] width 718 height 13
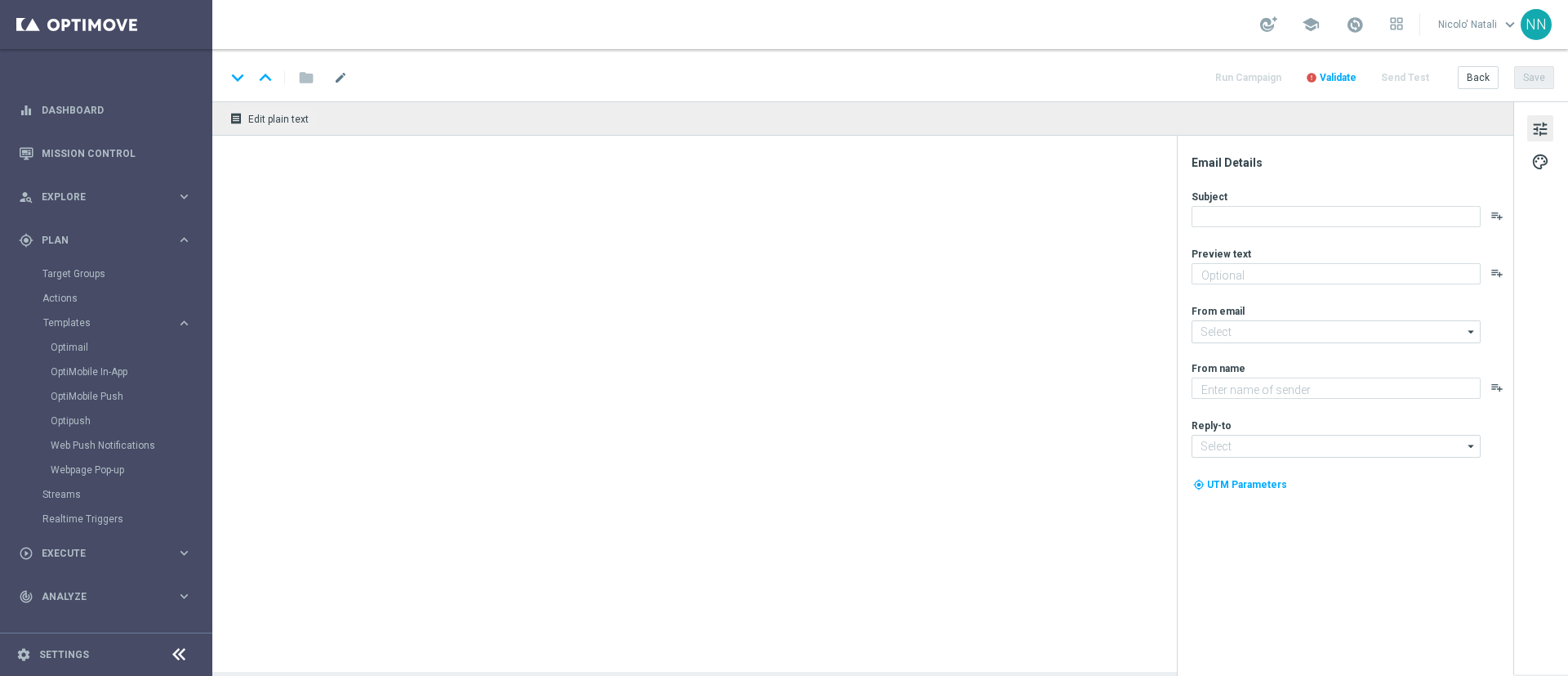
type textarea "Scopri la promozione🎁"
type input "[EMAIL_ADDRESS][DOMAIN_NAME]"
type textarea "Sisal"
type input "[EMAIL_ADDRESS][DOMAIN_NAME]"
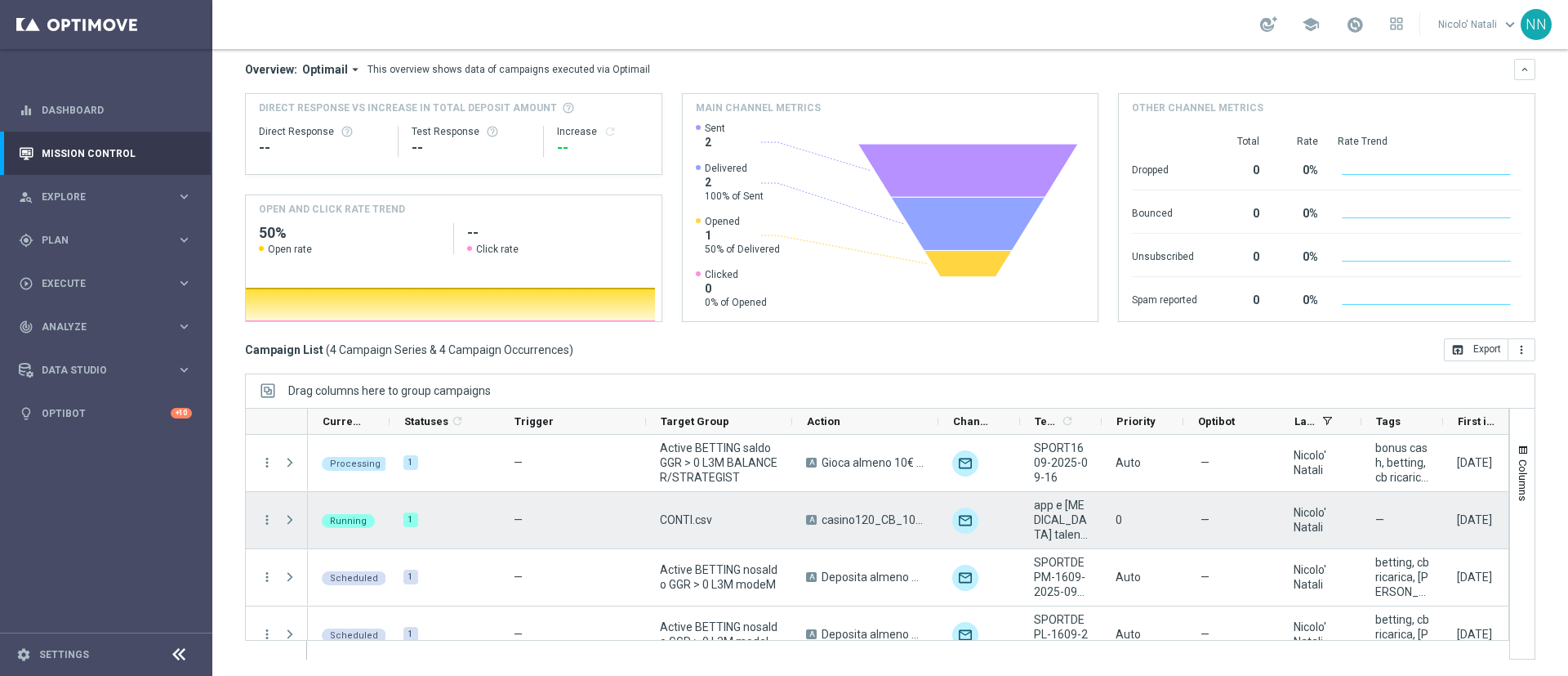
scroll to position [24, 0]
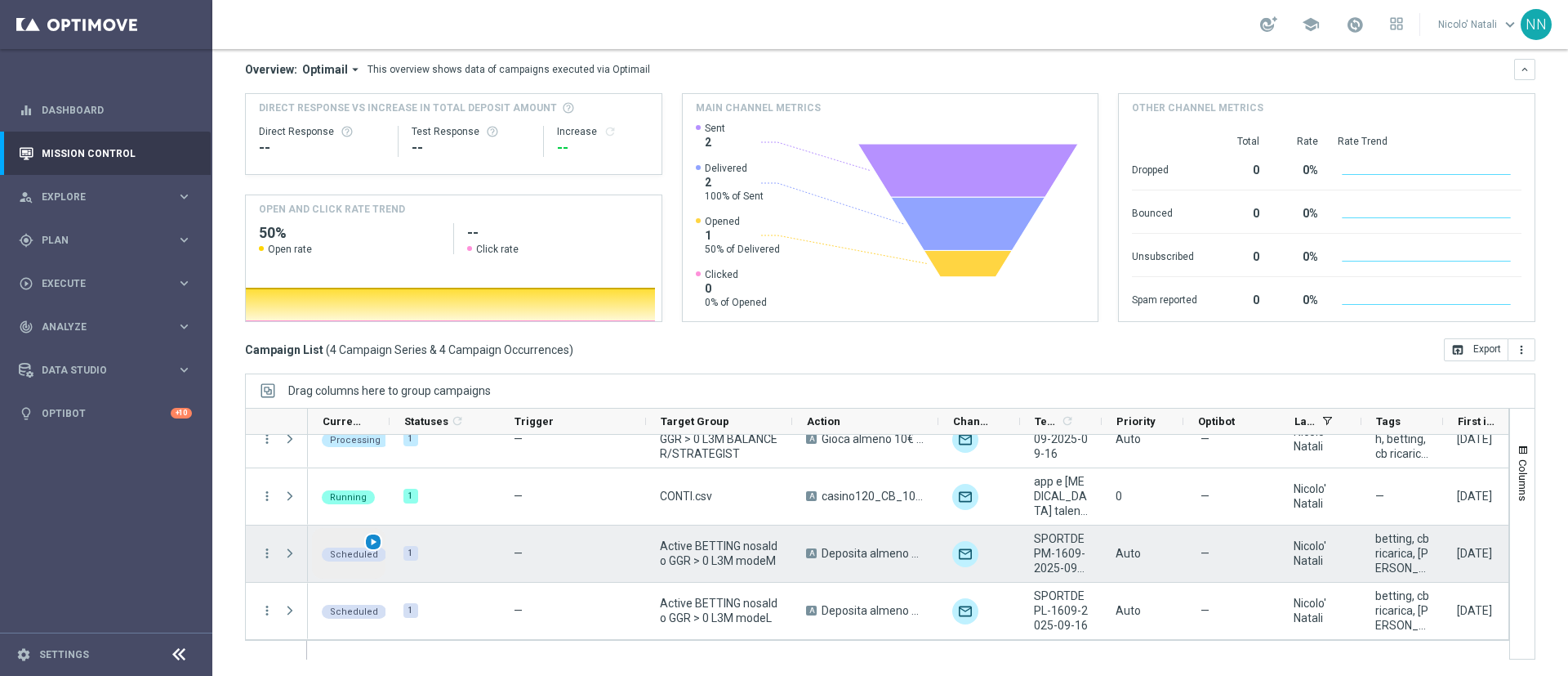
click at [374, 543] on span "play_arrow" at bounding box center [373, 541] width 11 height 11
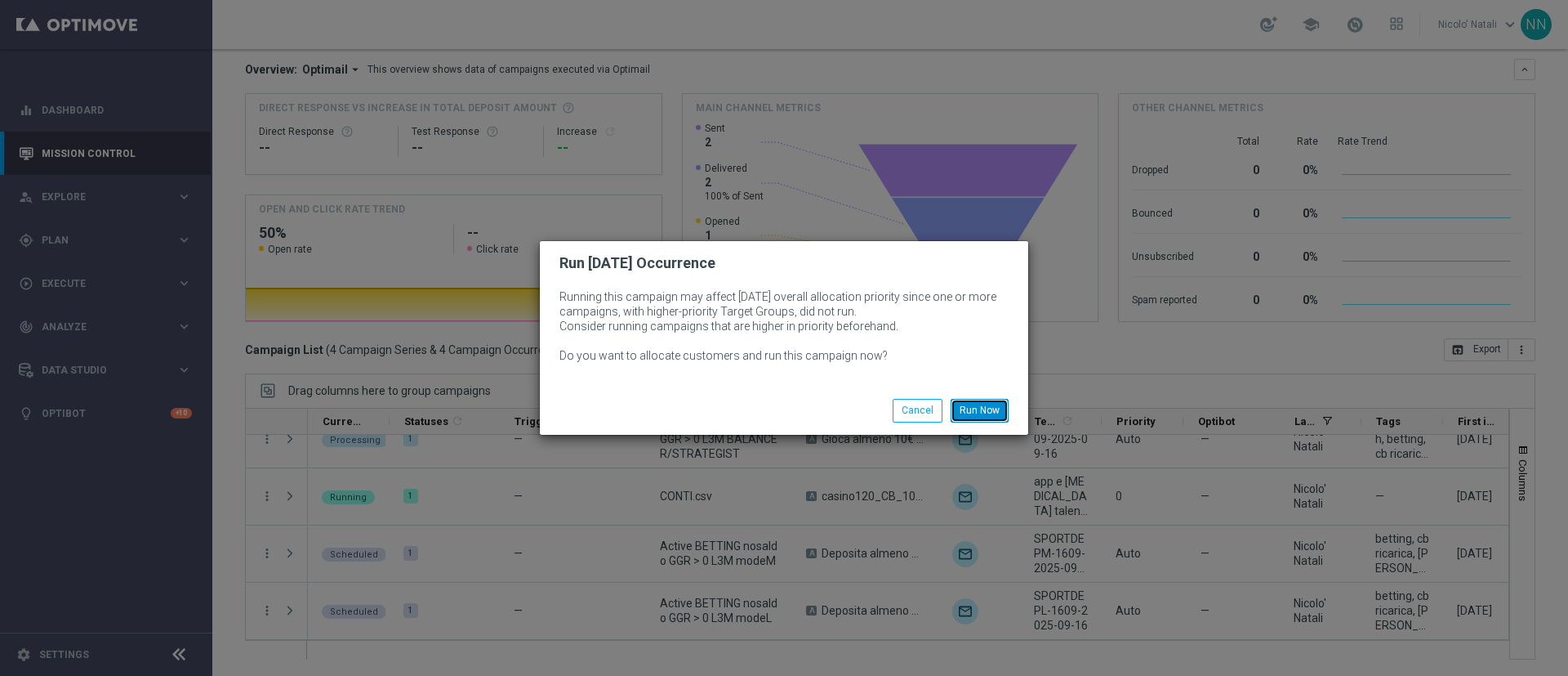
click at [978, 415] on button "Run Now" at bounding box center [979, 410] width 58 height 23
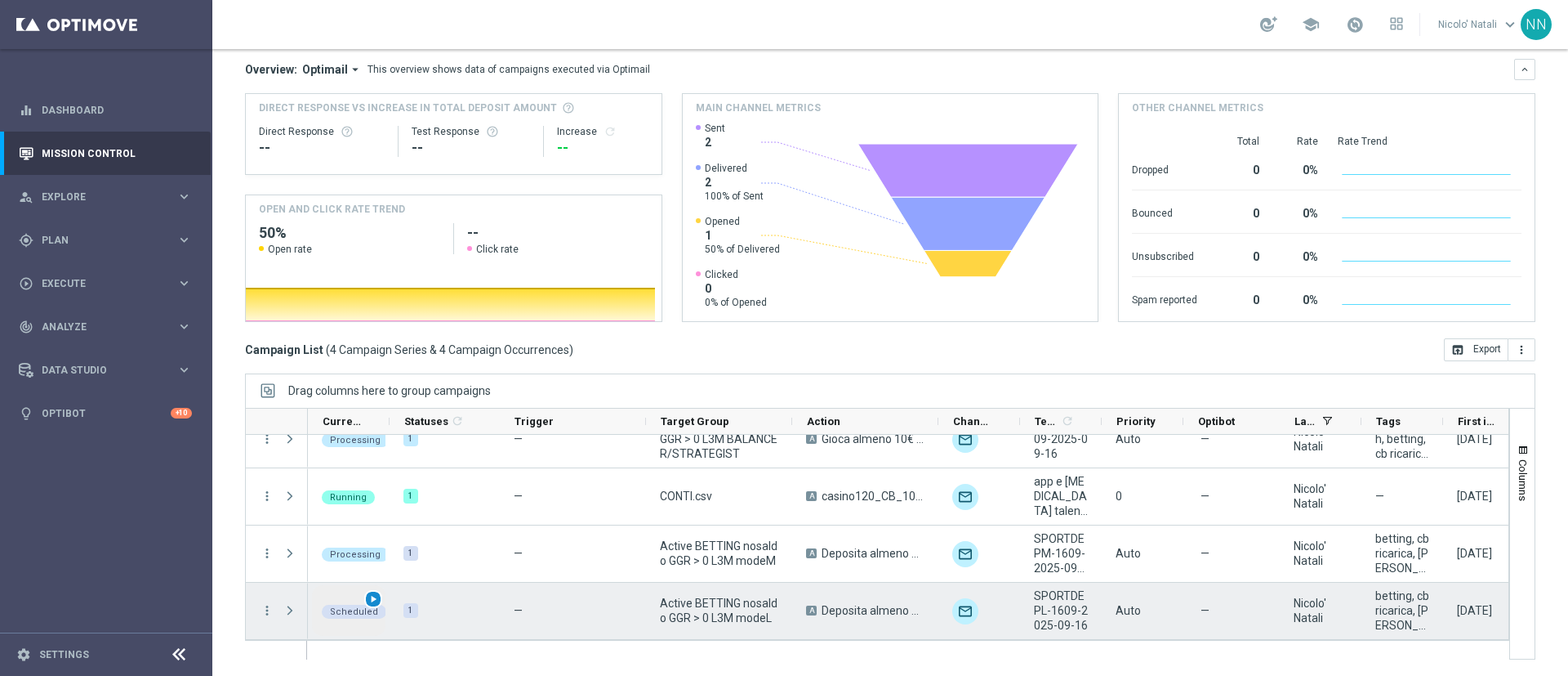
click at [379, 597] on div "play_arrow" at bounding box center [373, 599] width 18 height 18
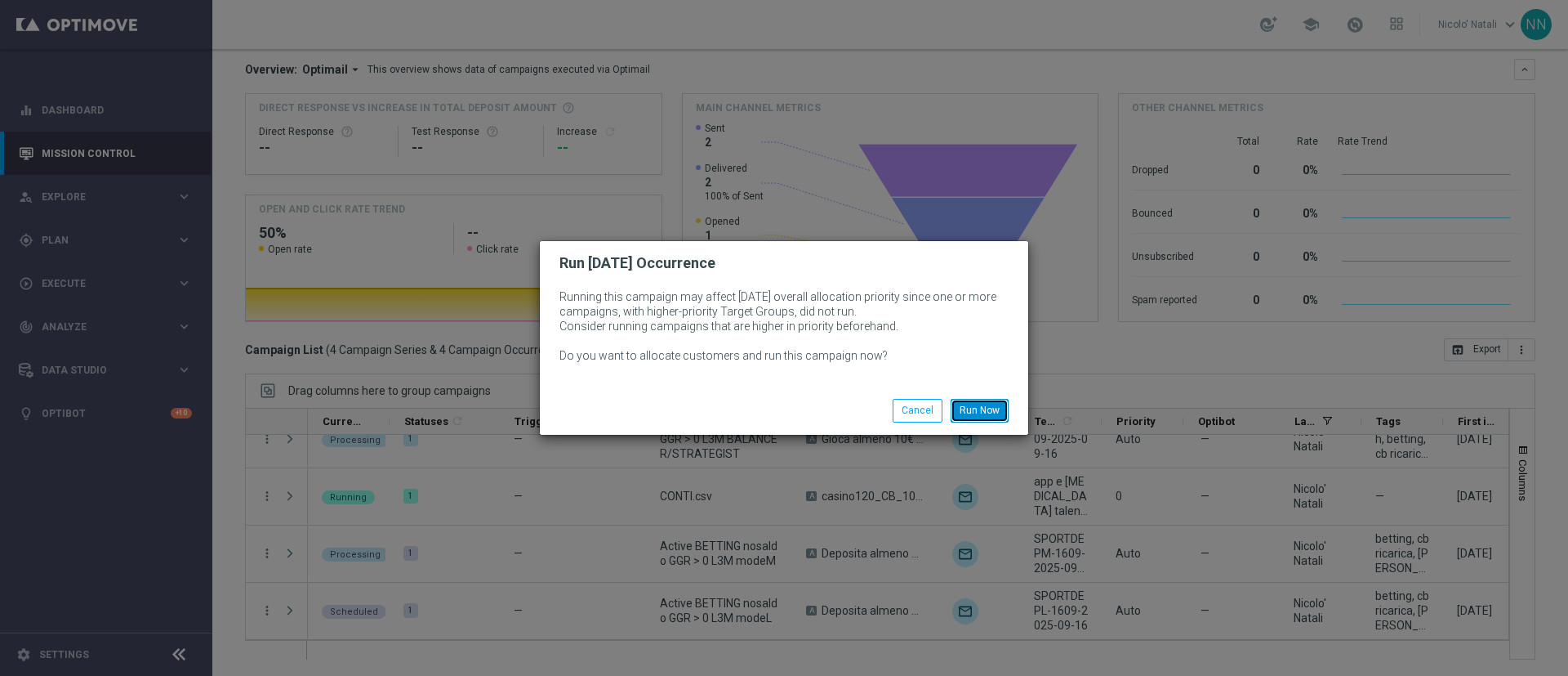
click at [974, 404] on button "Run Now" at bounding box center [979, 410] width 58 height 23
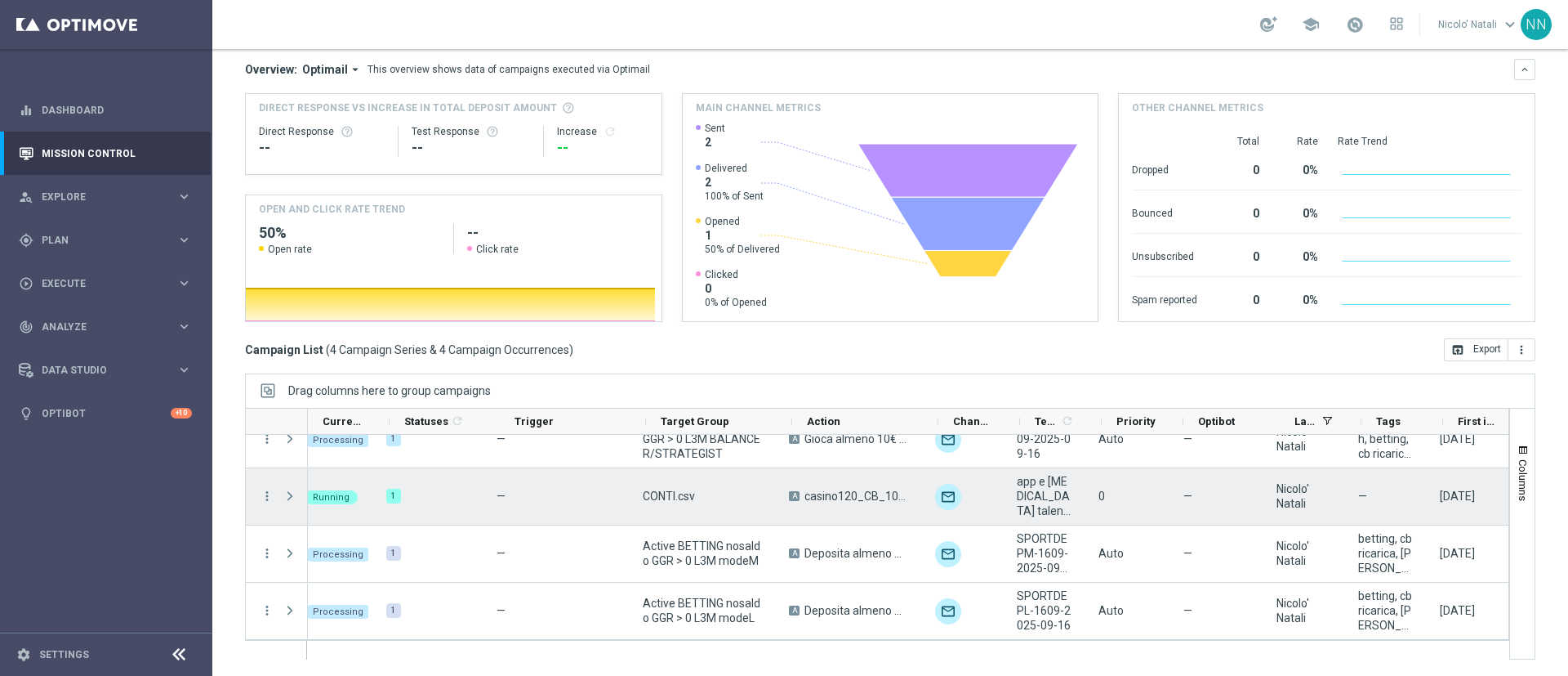
scroll to position [0, 0]
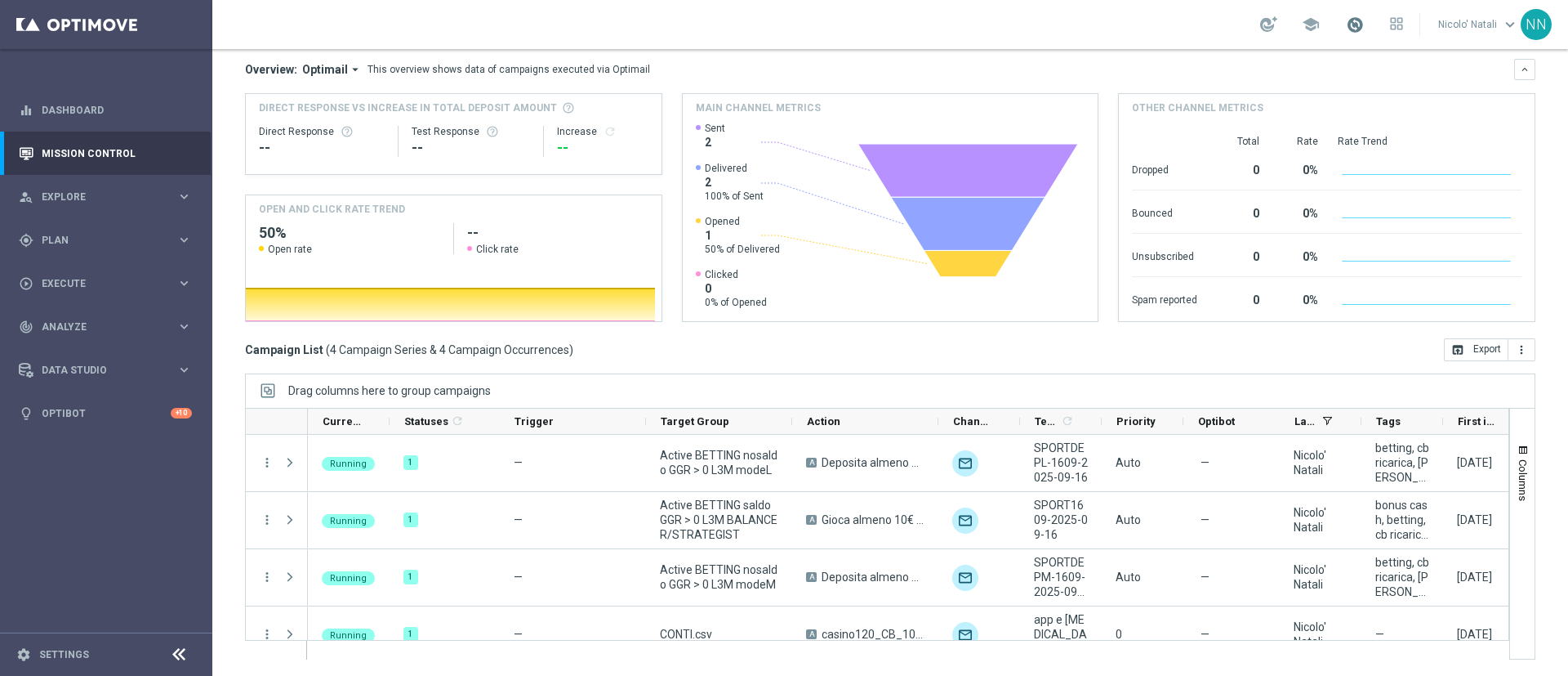
click at [1348, 25] on span at bounding box center [1355, 25] width 18 height 18
click at [1089, 40] on div "school Last available data: [DATE] Batch process completed with errors check_ci…" at bounding box center [890, 25] width 1356 height 49
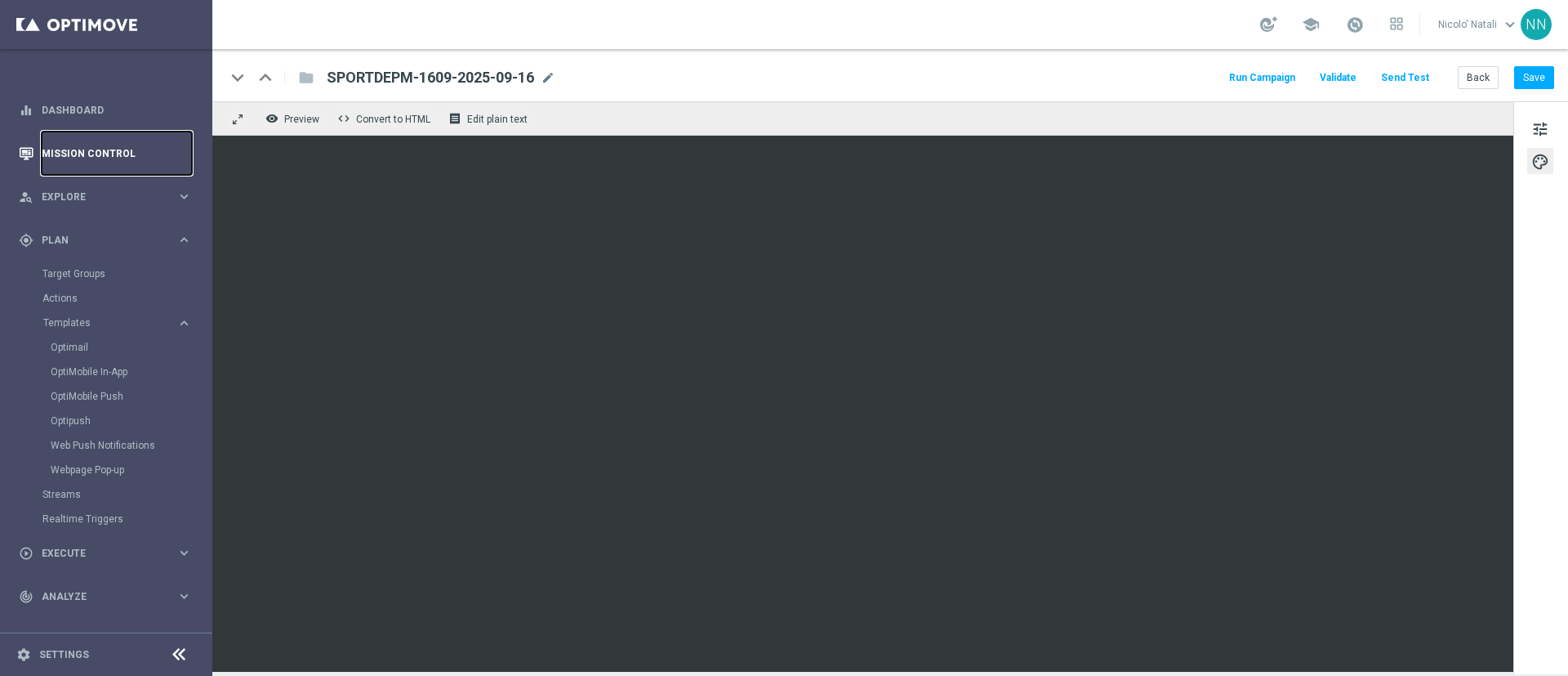
click at [114, 152] on link "Mission Control" at bounding box center [116, 152] width 150 height 43
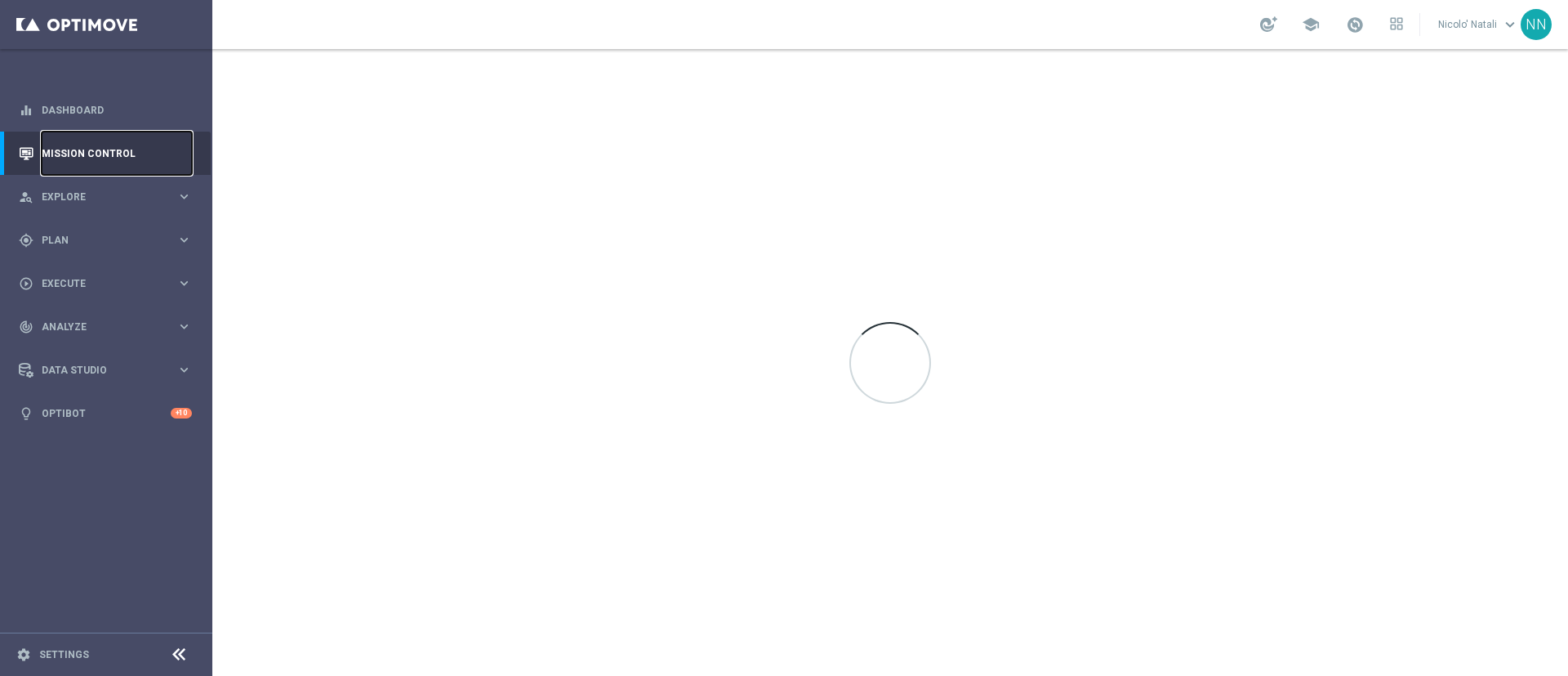
click at [114, 152] on link "Mission Control" at bounding box center [116, 152] width 150 height 43
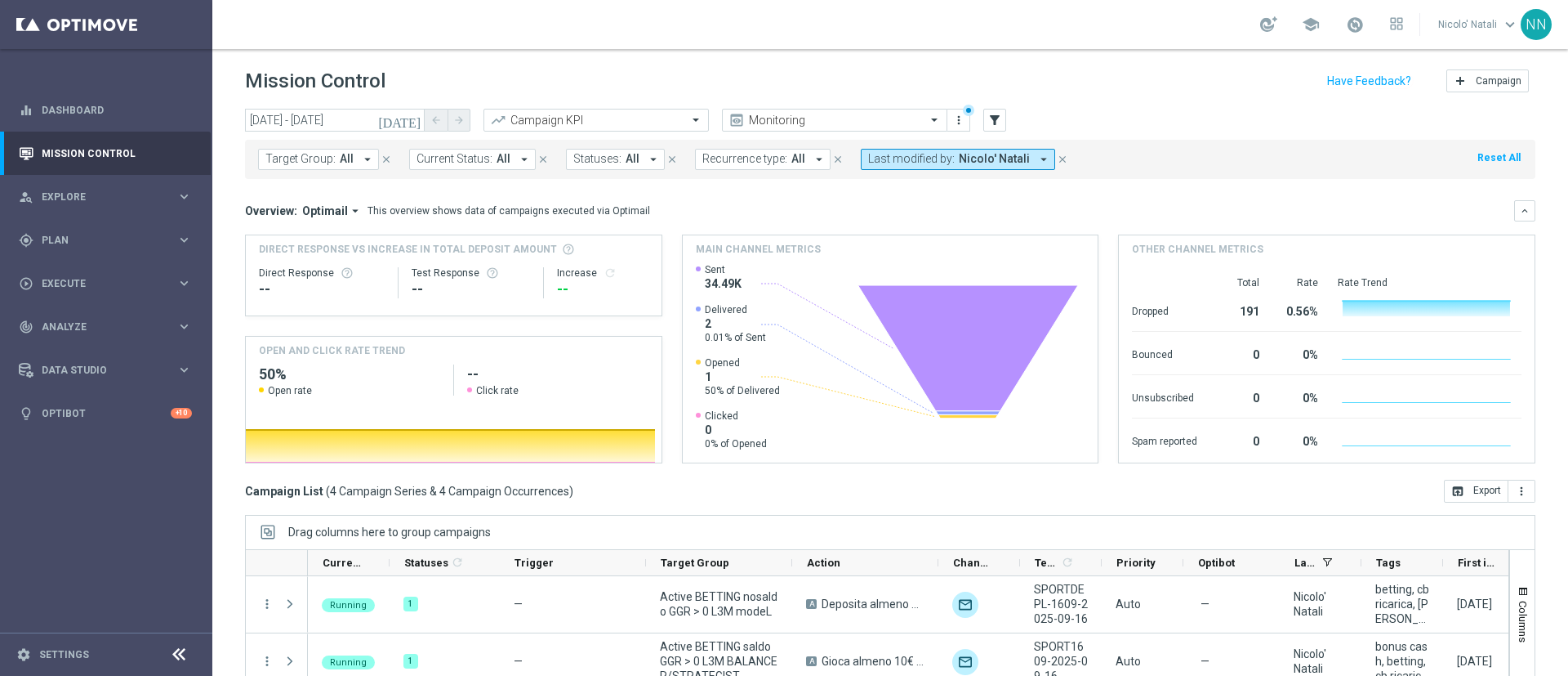
click at [312, 154] on span "Target Group:" at bounding box center [301, 159] width 70 height 14
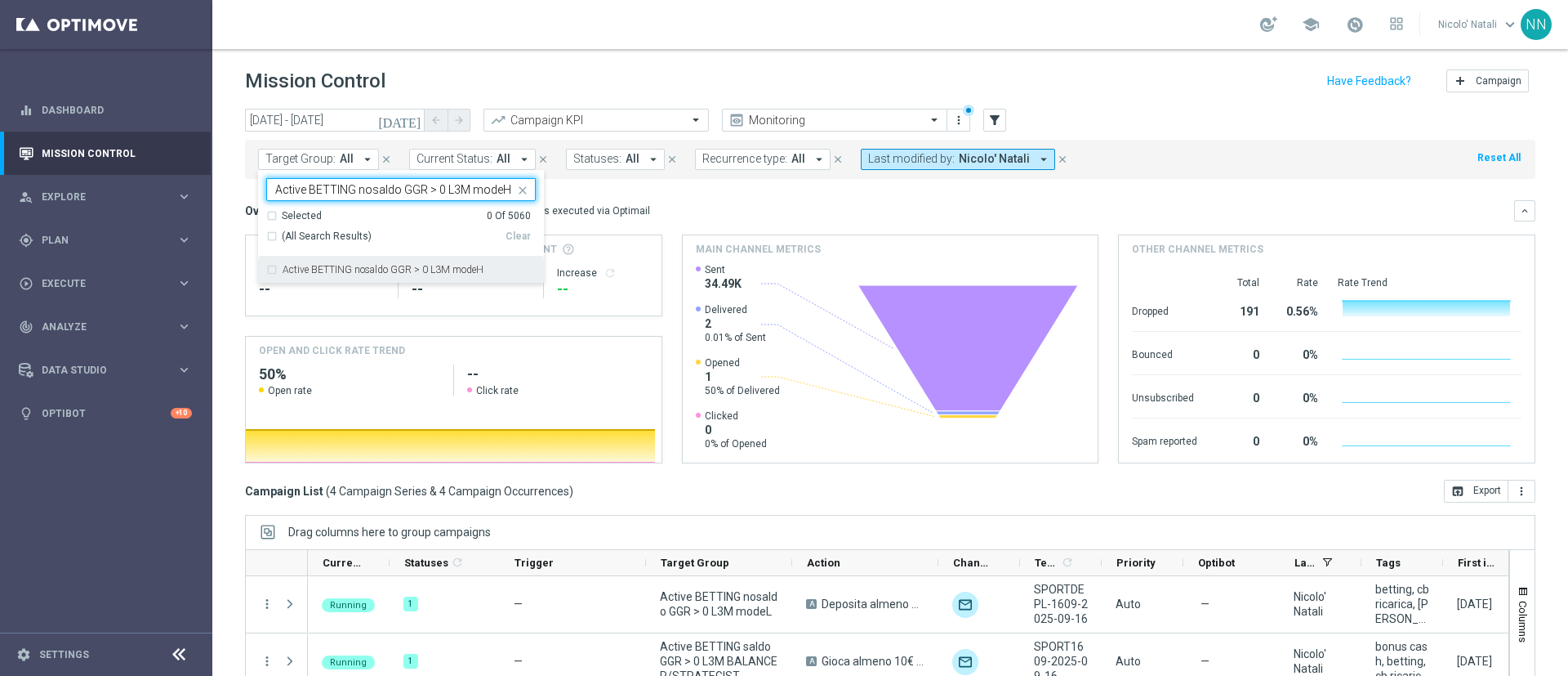
click at [381, 262] on div "Active BETTING nosaldo GGR > 0 L3M modeH" at bounding box center [401, 269] width 269 height 26
type input "Active BETTING nosaldo GGR > 0 L3M modeH"
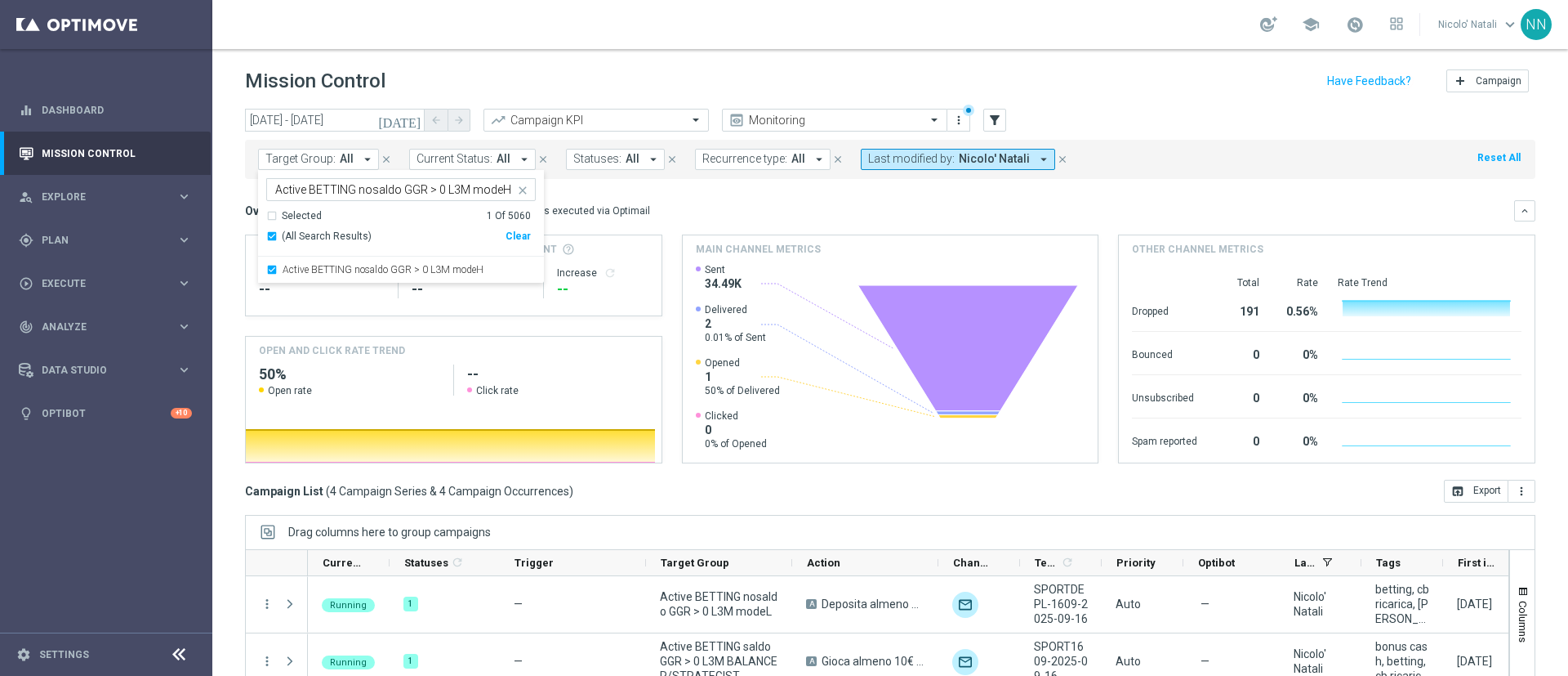
click at [697, 202] on div "Overview: Optimail arrow_drop_down This overview shows data of campaigns execut…" at bounding box center [890, 210] width 1291 height 21
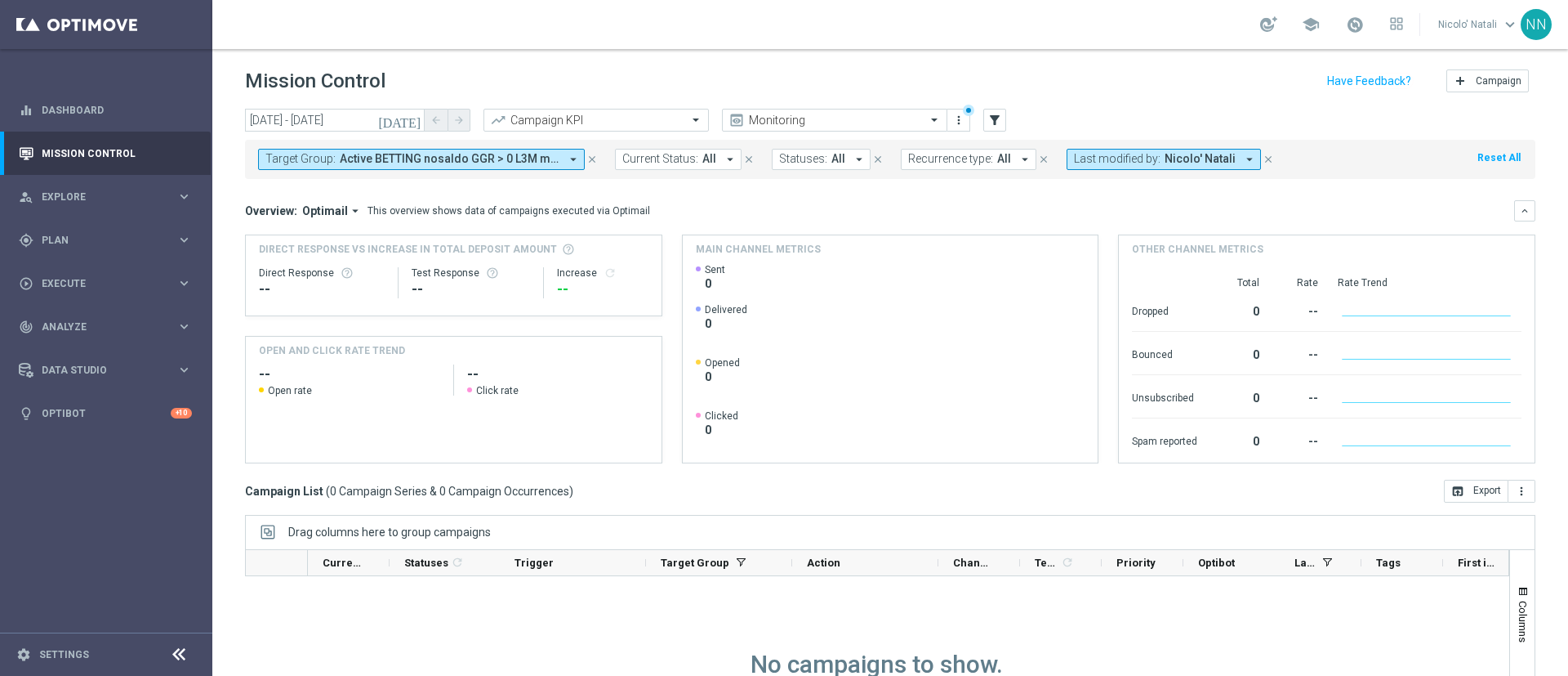
click at [416, 120] on icon "[DATE]" at bounding box center [400, 120] width 44 height 15
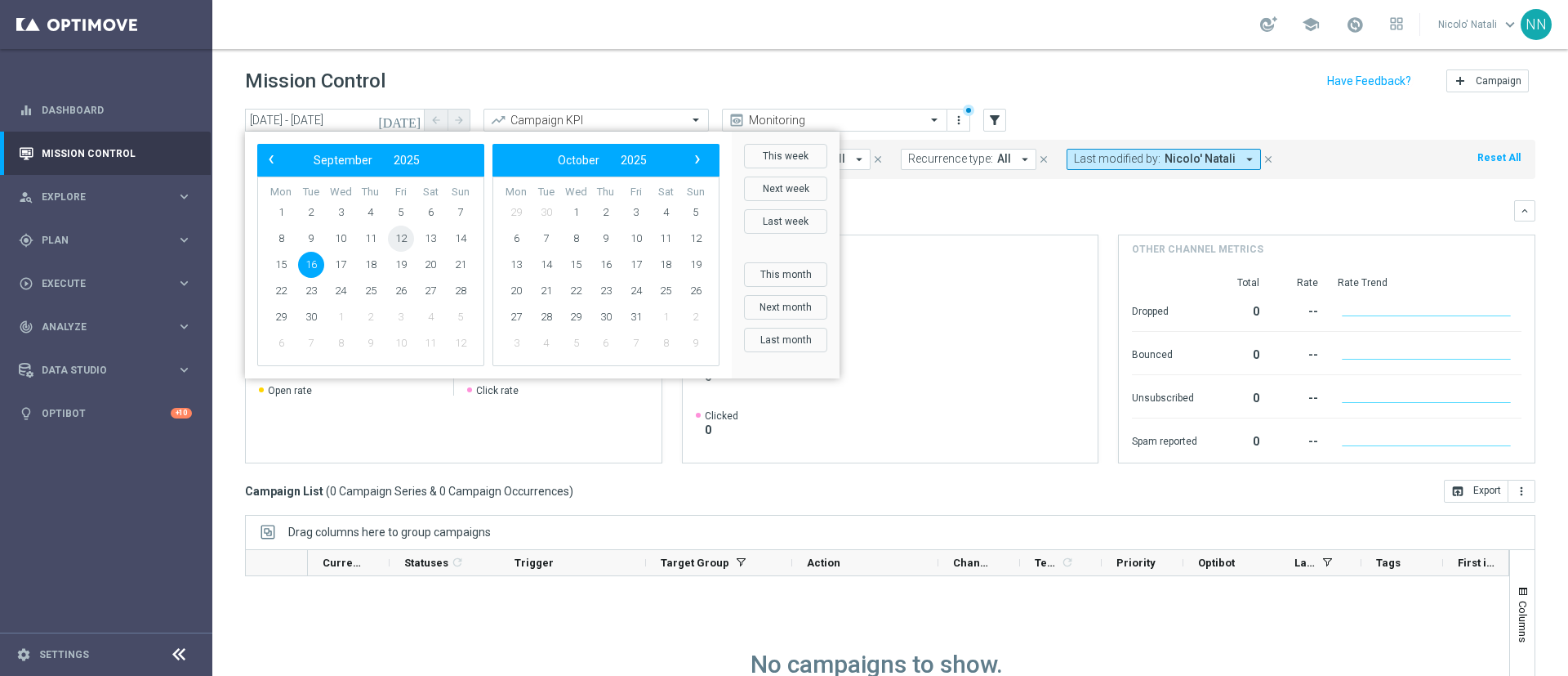
click at [398, 231] on span "12" at bounding box center [401, 239] width 26 height 26
click at [282, 268] on span "15" at bounding box center [281, 265] width 26 height 26
type input "12 Sep 2025 - 15 Sep 2025"
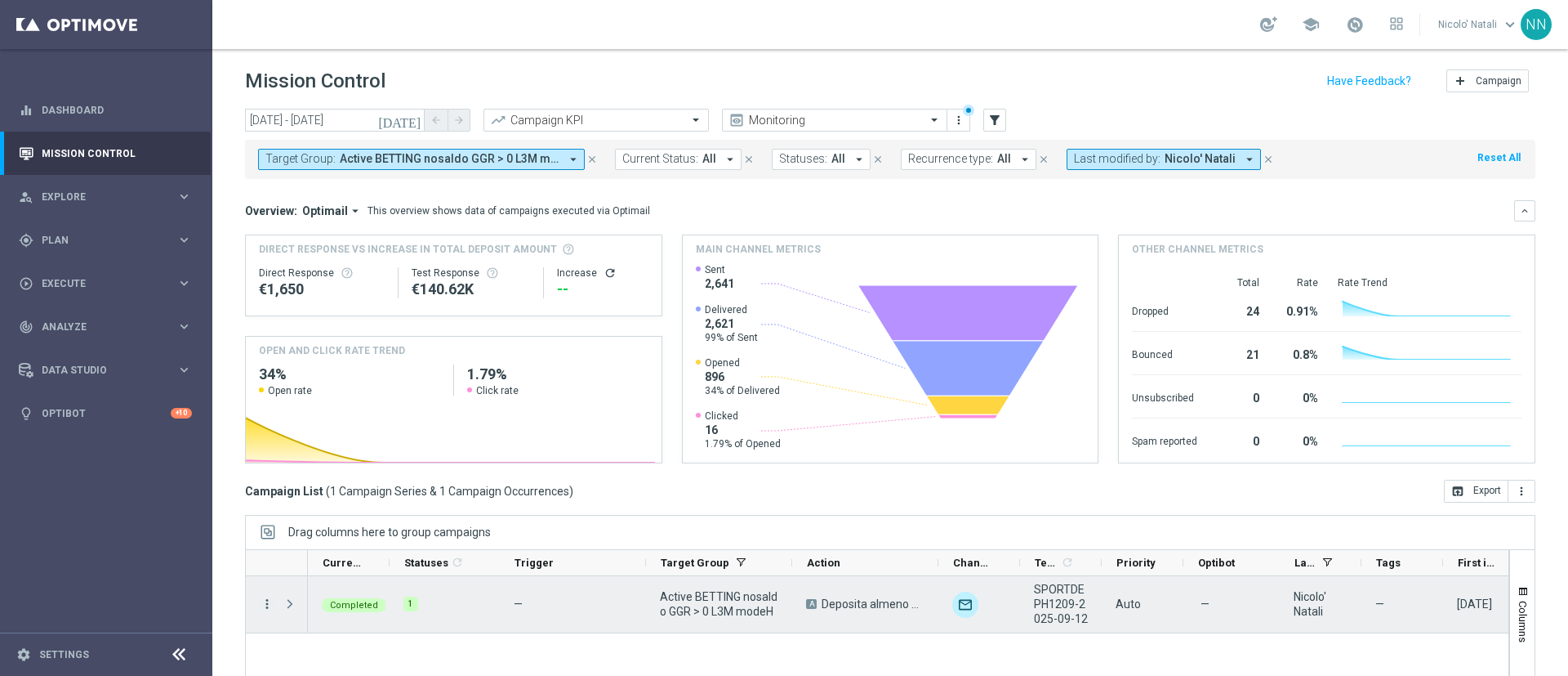
click at [267, 602] on icon "more_vert" at bounding box center [267, 604] width 15 height 15
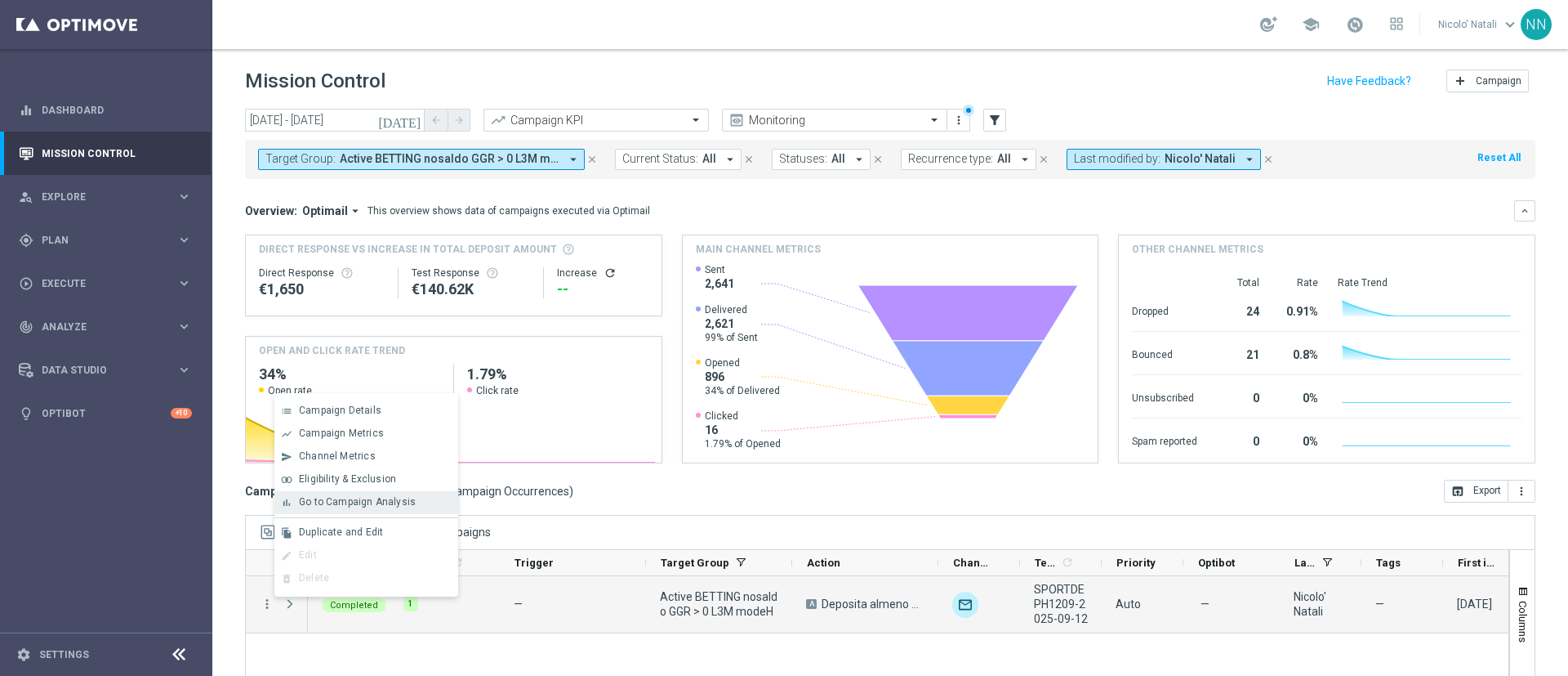
click at [350, 491] on div "bar_chart Go to Campaign Analysis" at bounding box center [366, 503] width 184 height 23
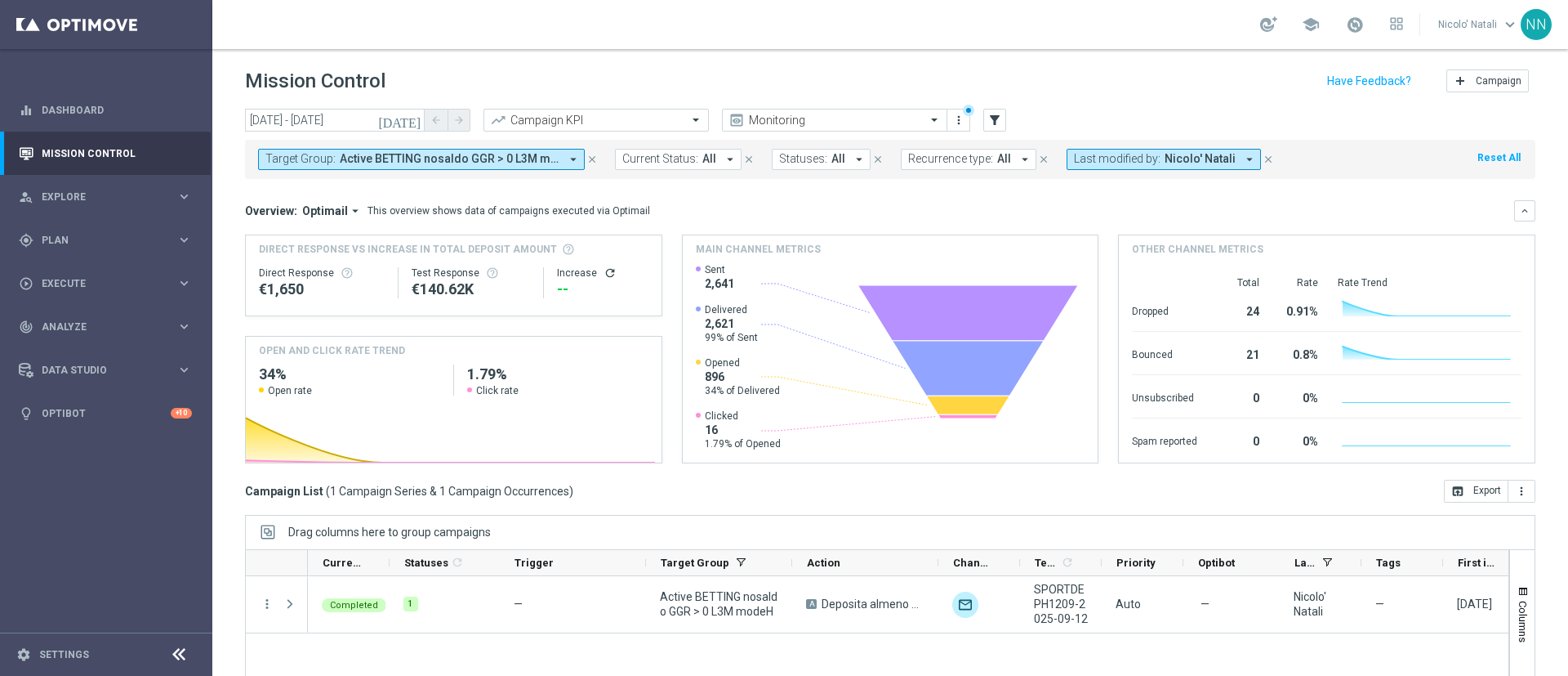
click at [540, 153] on span "Active BETTING nosaldo GGR > 0 L3M modeH" at bounding box center [450, 159] width 220 height 14
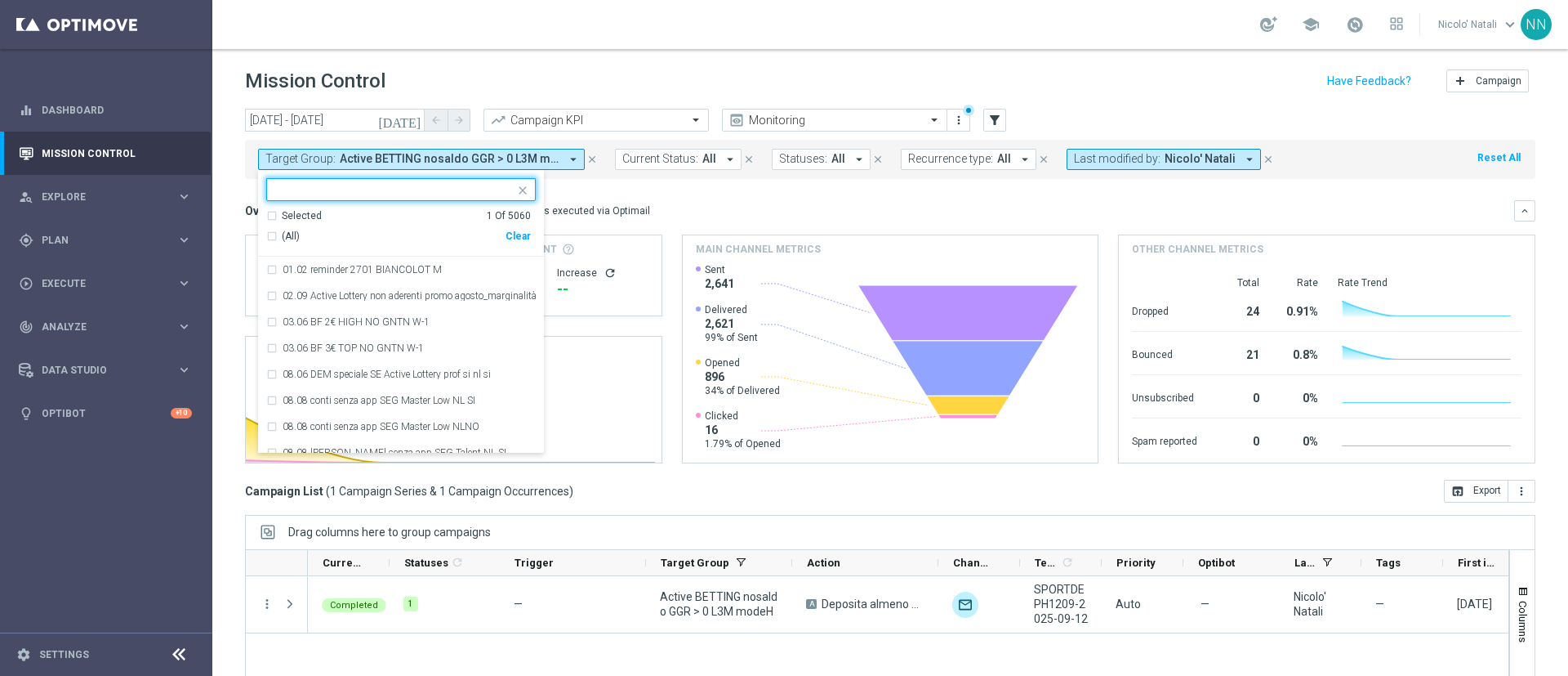
click at [0, 0] on div "Clear" at bounding box center [0, 0] width 0 height 0
click at [404, 192] on input "text" at bounding box center [395, 190] width 239 height 14
paste input "Active BETTING nosaldo GGR > 0 L3M modeM"
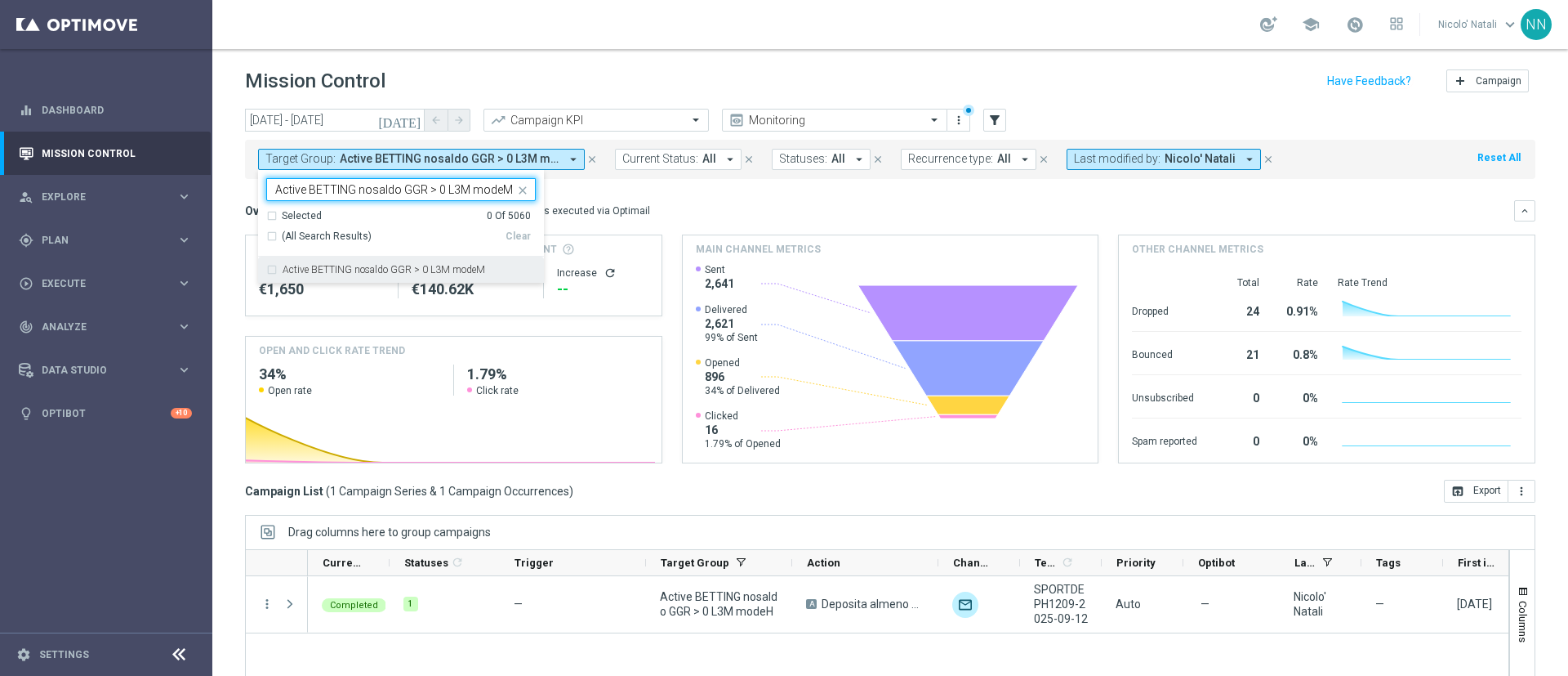
click at [409, 275] on div "Active BETTING nosaldo GGR > 0 L3M modeM" at bounding box center [401, 269] width 269 height 26
type input "Active BETTING nosaldo GGR > 0 L3M modeM"
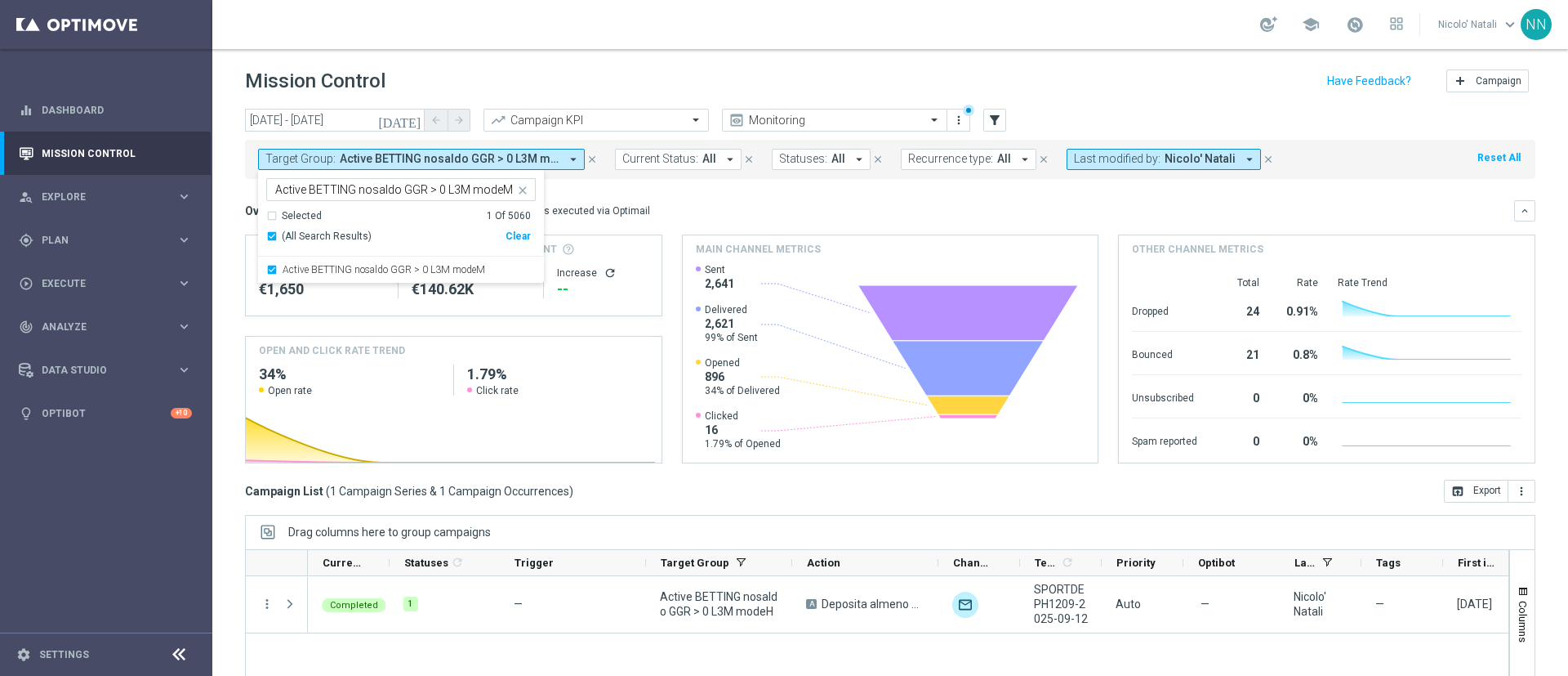
drag, startPoint x: 817, startPoint y: 195, endPoint x: 733, endPoint y: 220, distance: 87.6
click at [733, 220] on div "Overview: Optimail arrow_drop_down This overview shows data of campaigns execut…" at bounding box center [890, 210] width 1291 height 21
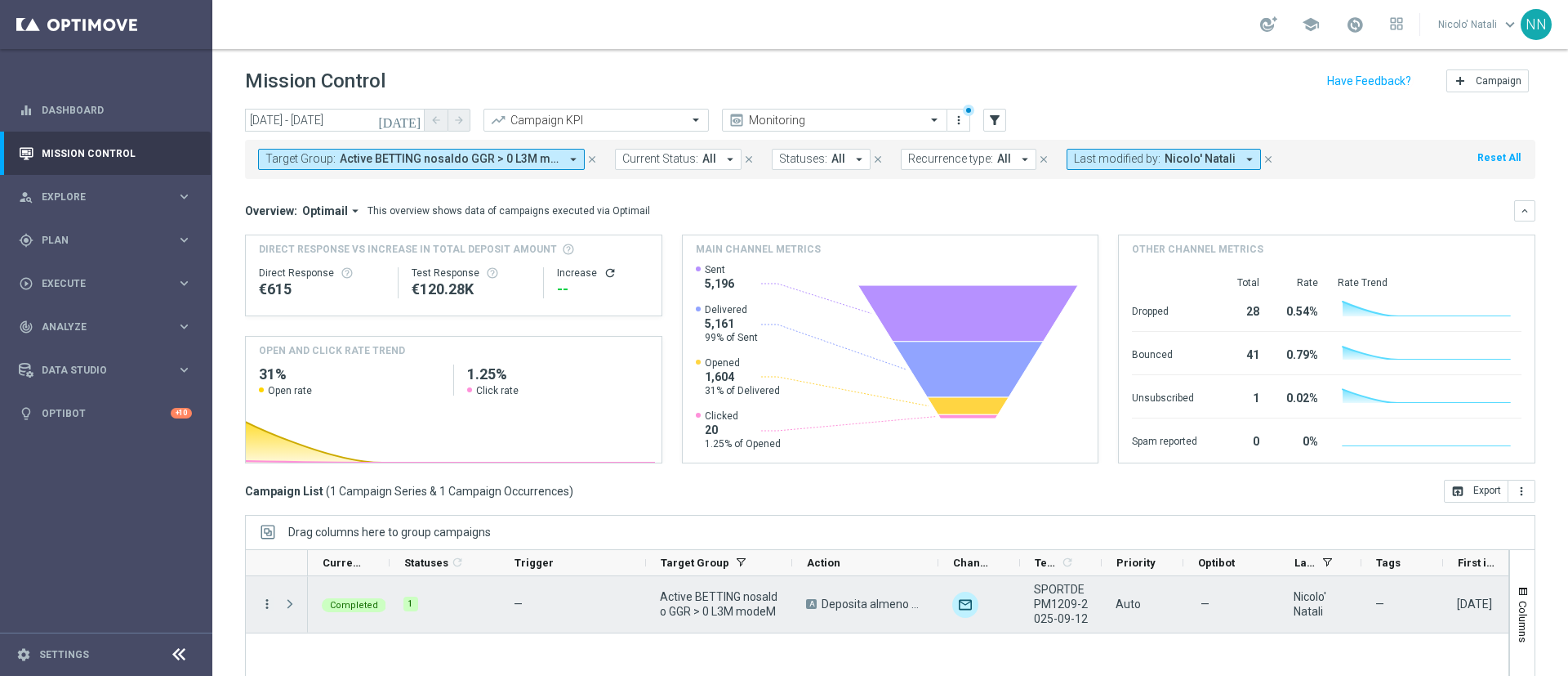
click at [264, 600] on icon "more_vert" at bounding box center [267, 604] width 15 height 15
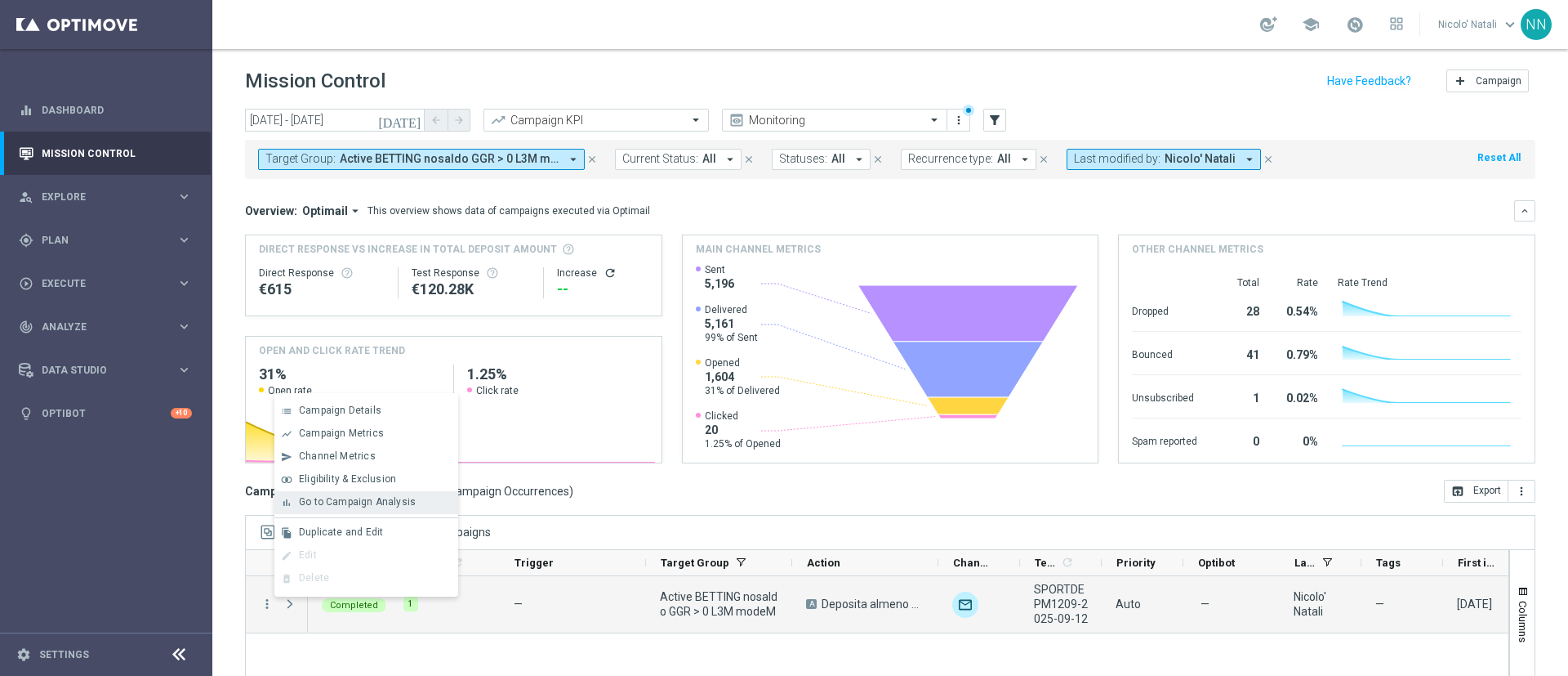
click at [343, 498] on span "Go to Campaign Analysis" at bounding box center [357, 501] width 117 height 11
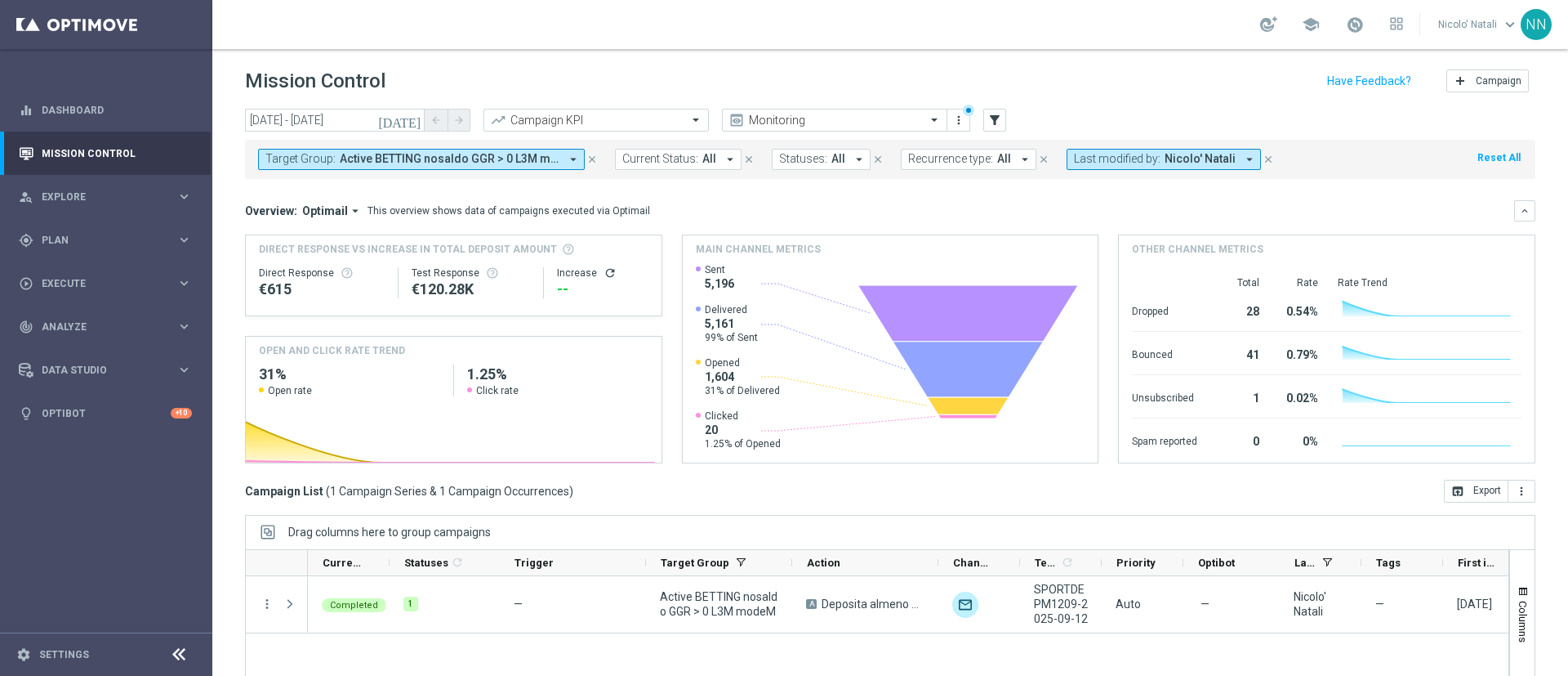
click at [546, 158] on span "Active BETTING nosaldo GGR > 0 L3M modeM" at bounding box center [450, 159] width 220 height 14
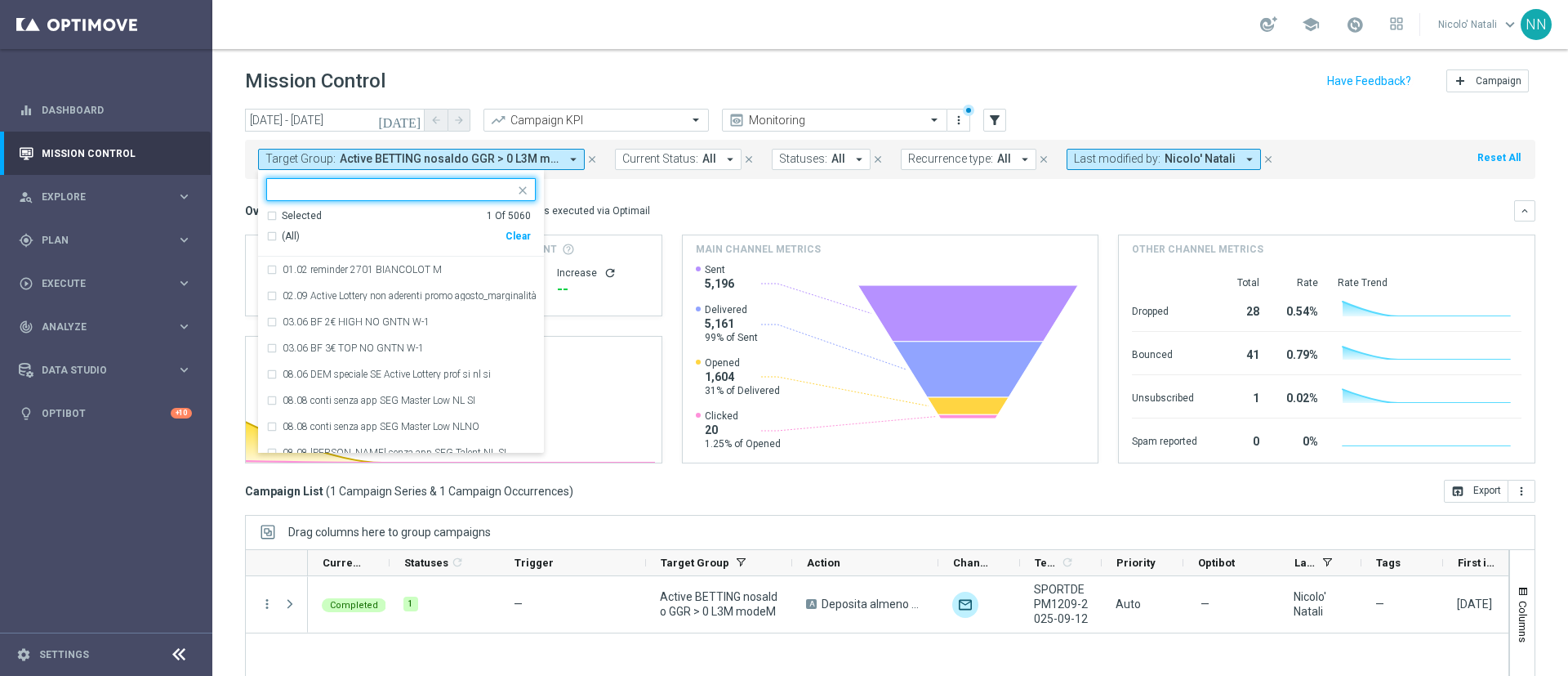
click at [0, 0] on div "Clear" at bounding box center [0, 0] width 0 height 0
click at [438, 200] on div at bounding box center [401, 189] width 269 height 23
paste input "Active BETTING nosaldo GGR > 0 L3M modeL"
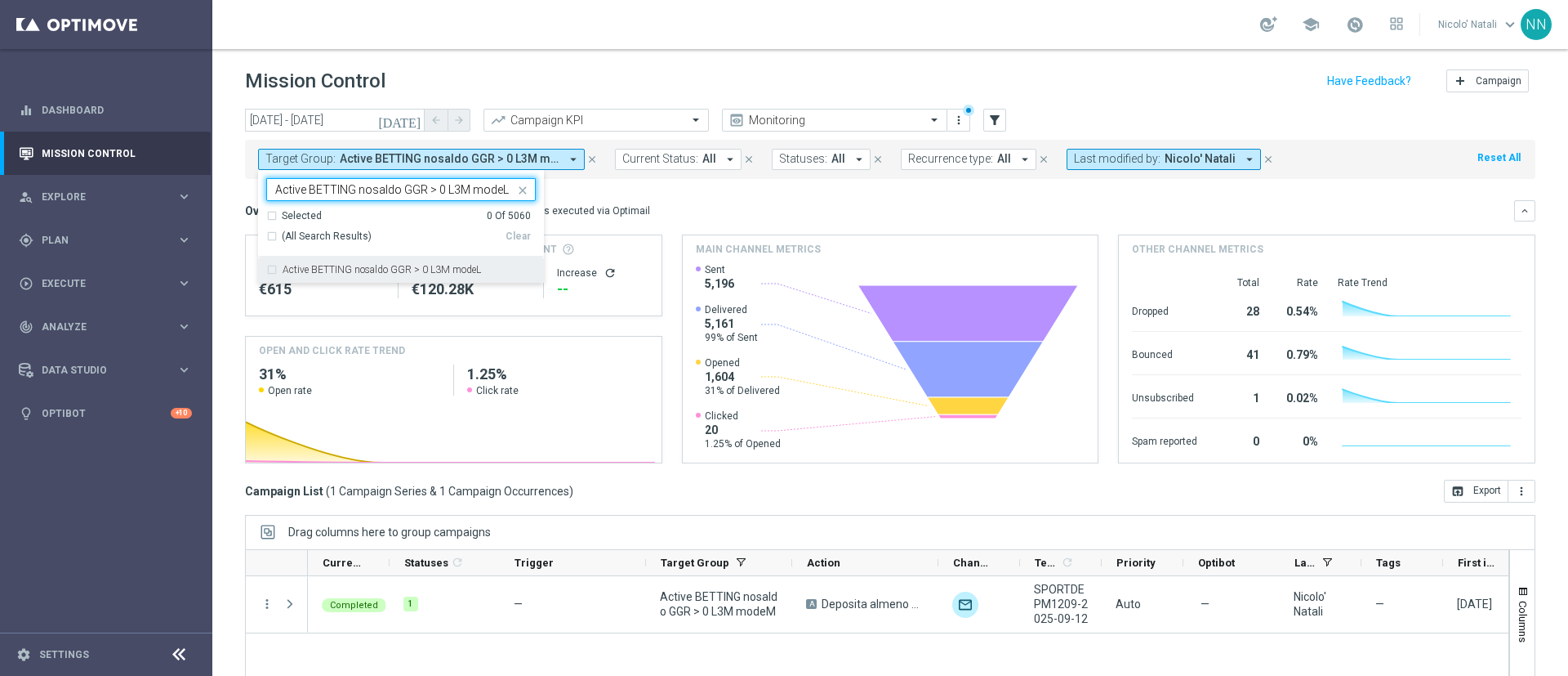
click at [443, 262] on div "Active BETTING nosaldo GGR > 0 L3M modeL" at bounding box center [401, 269] width 269 height 26
type input "Active BETTING nosaldo GGR > 0 L3M modeL"
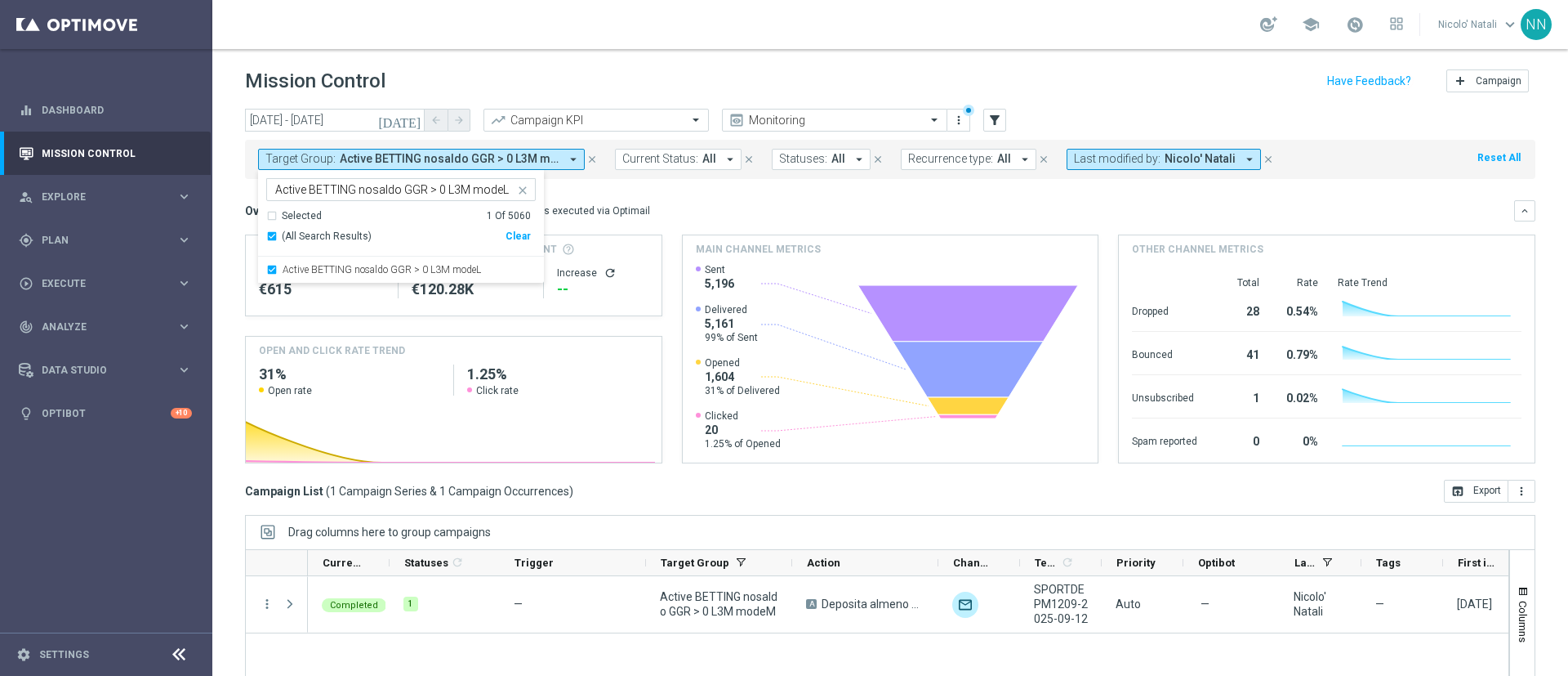
click at [737, 201] on div "Overview: Optimail arrow_drop_down This overview shows data of campaigns execut…" at bounding box center [890, 210] width 1291 height 21
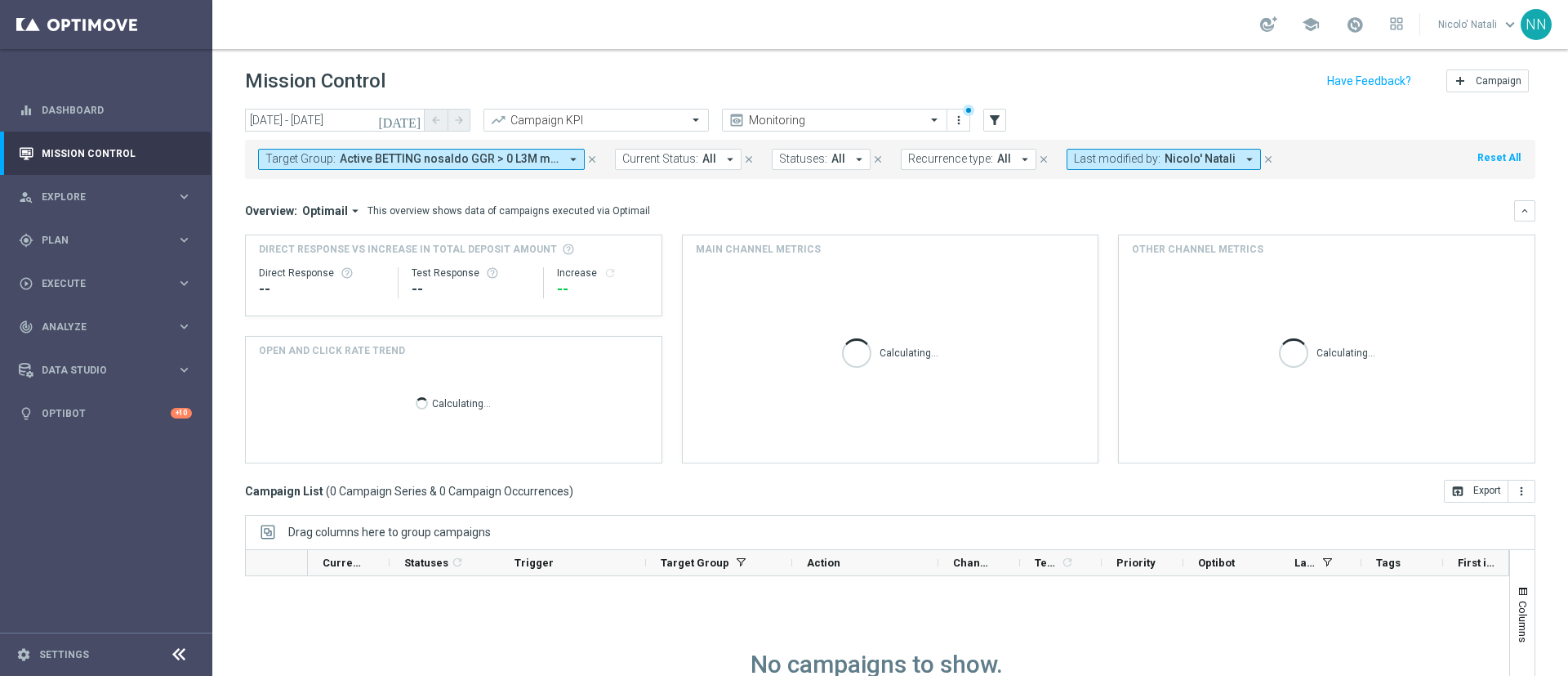
click at [1106, 160] on span "Last modified by:" at bounding box center [1117, 159] width 86 height 14
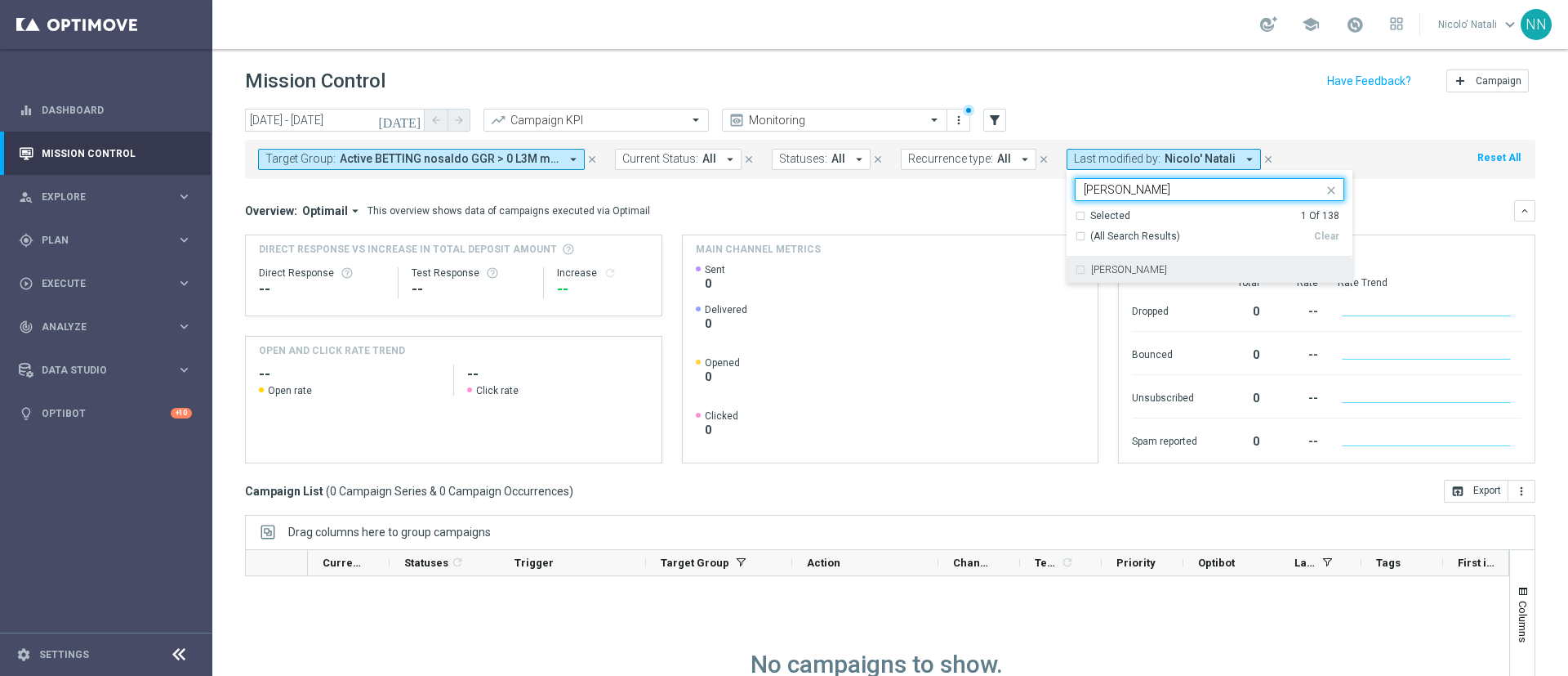
click at [1119, 263] on div "Lorenzo Carlevale" at bounding box center [1209, 269] width 269 height 26
type input "carle"
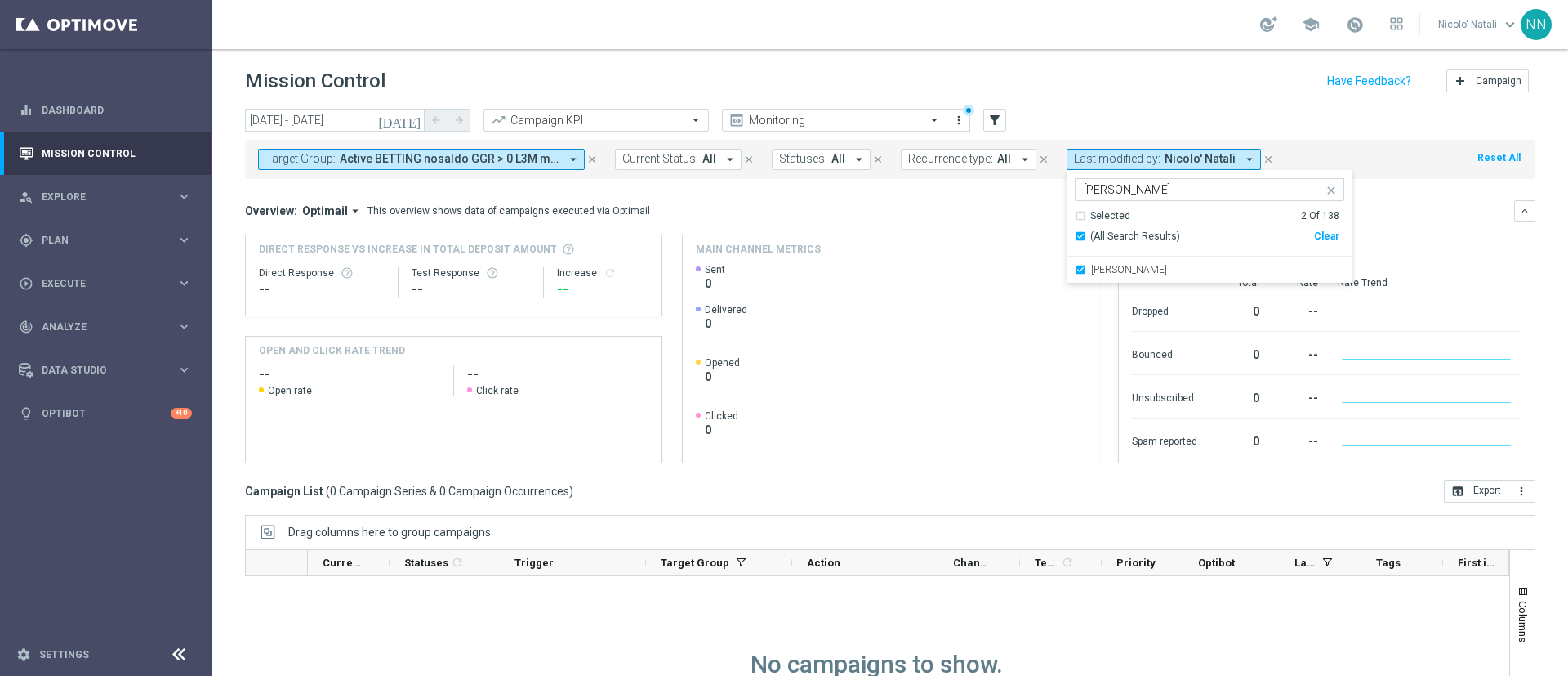
click at [1385, 208] on div "Overview: Optimail arrow_drop_down This overview shows data of campaigns execut…" at bounding box center [879, 210] width 1269 height 15
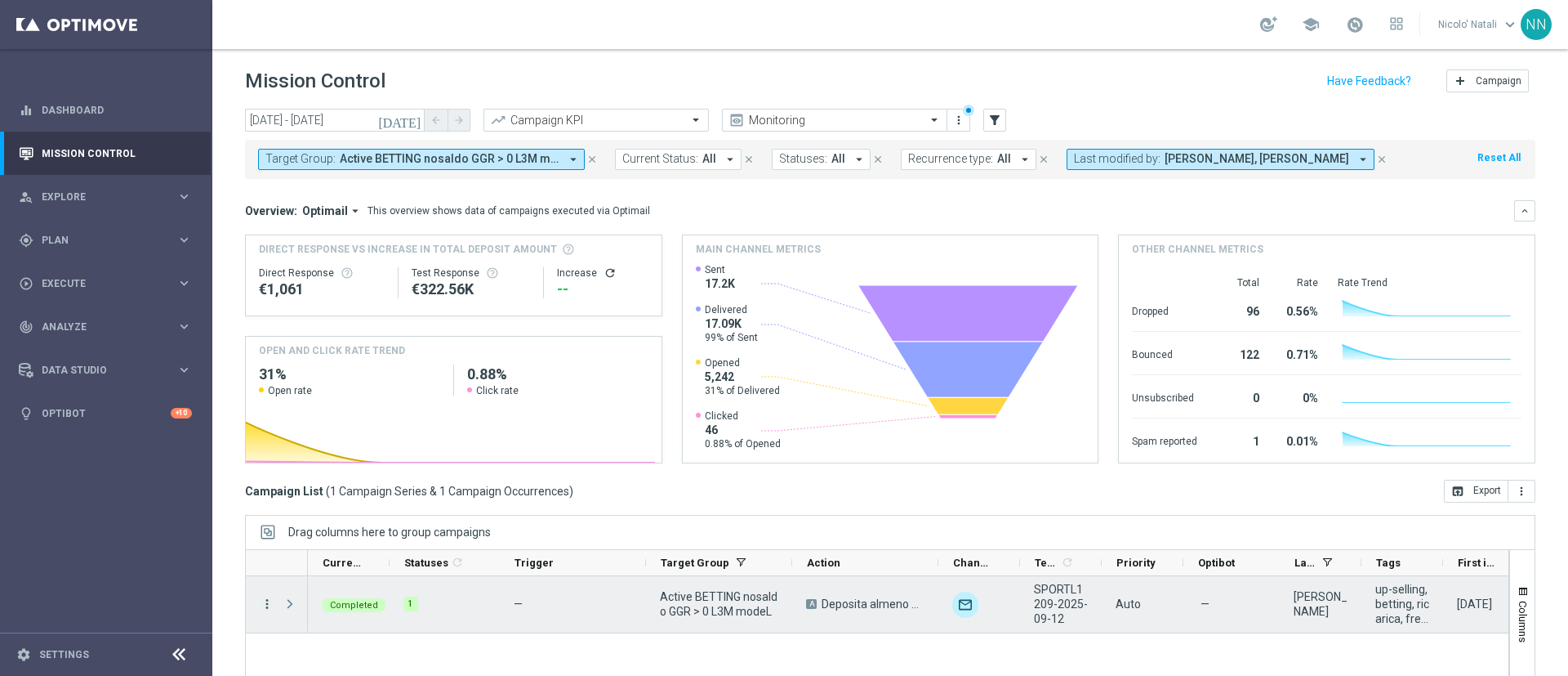
click at [267, 598] on icon "more_vert" at bounding box center [267, 604] width 15 height 15
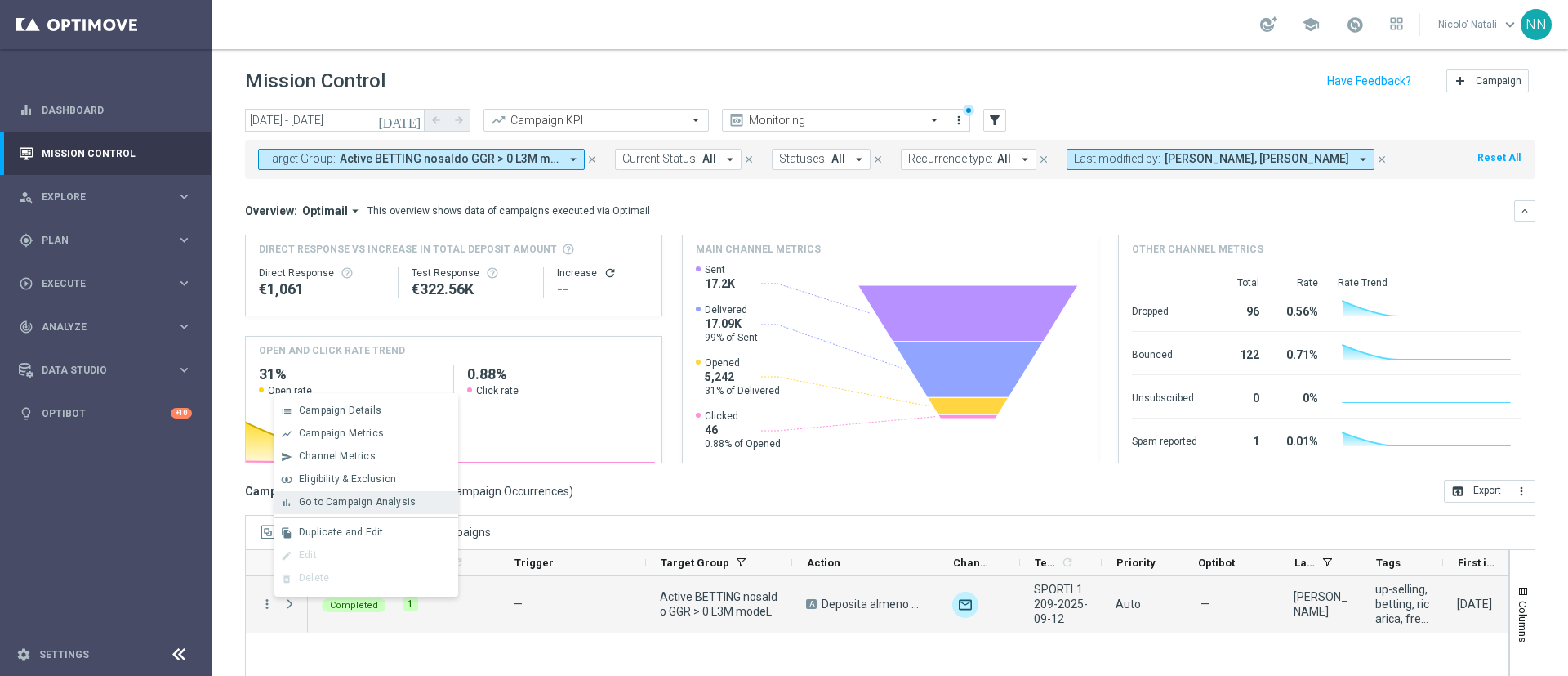
click at [311, 506] on span "Go to Campaign Analysis" at bounding box center [357, 501] width 117 height 11
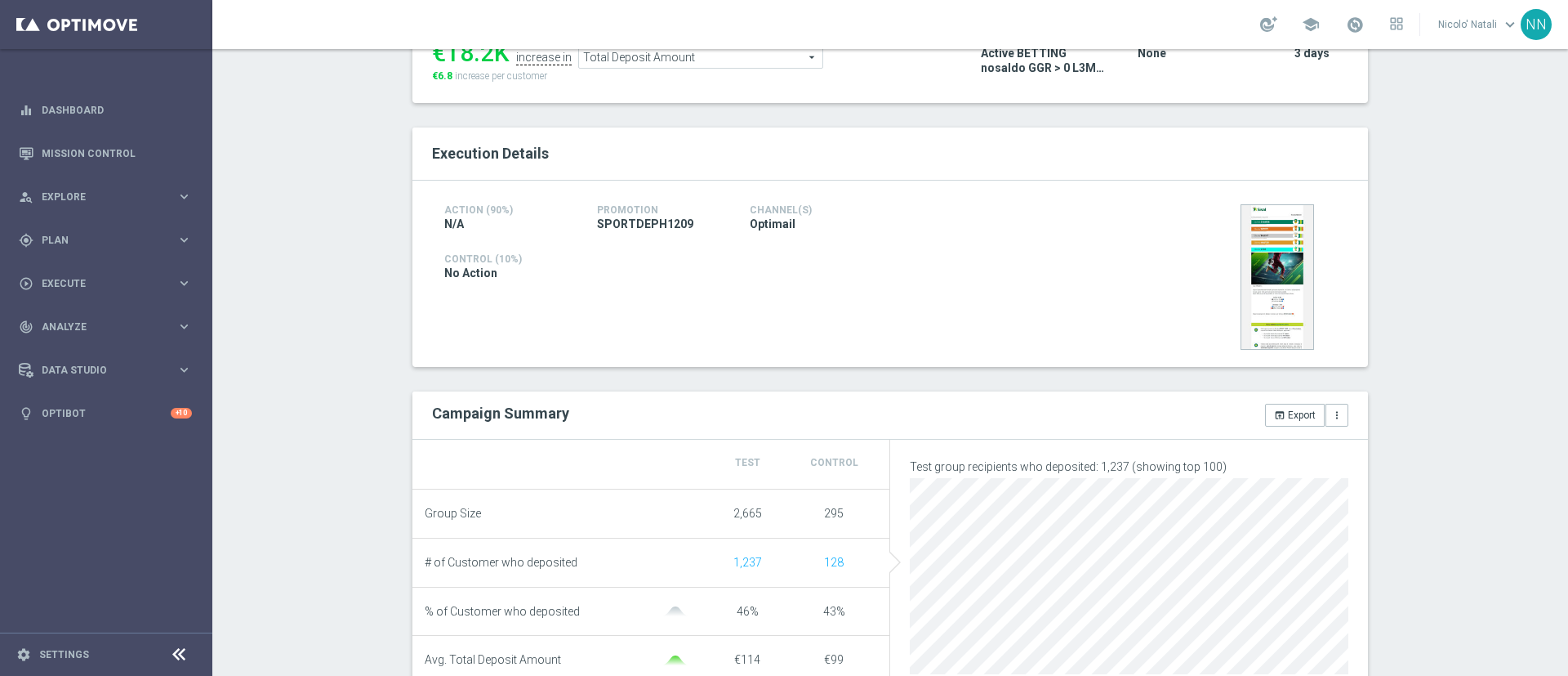
scroll to position [254, 0]
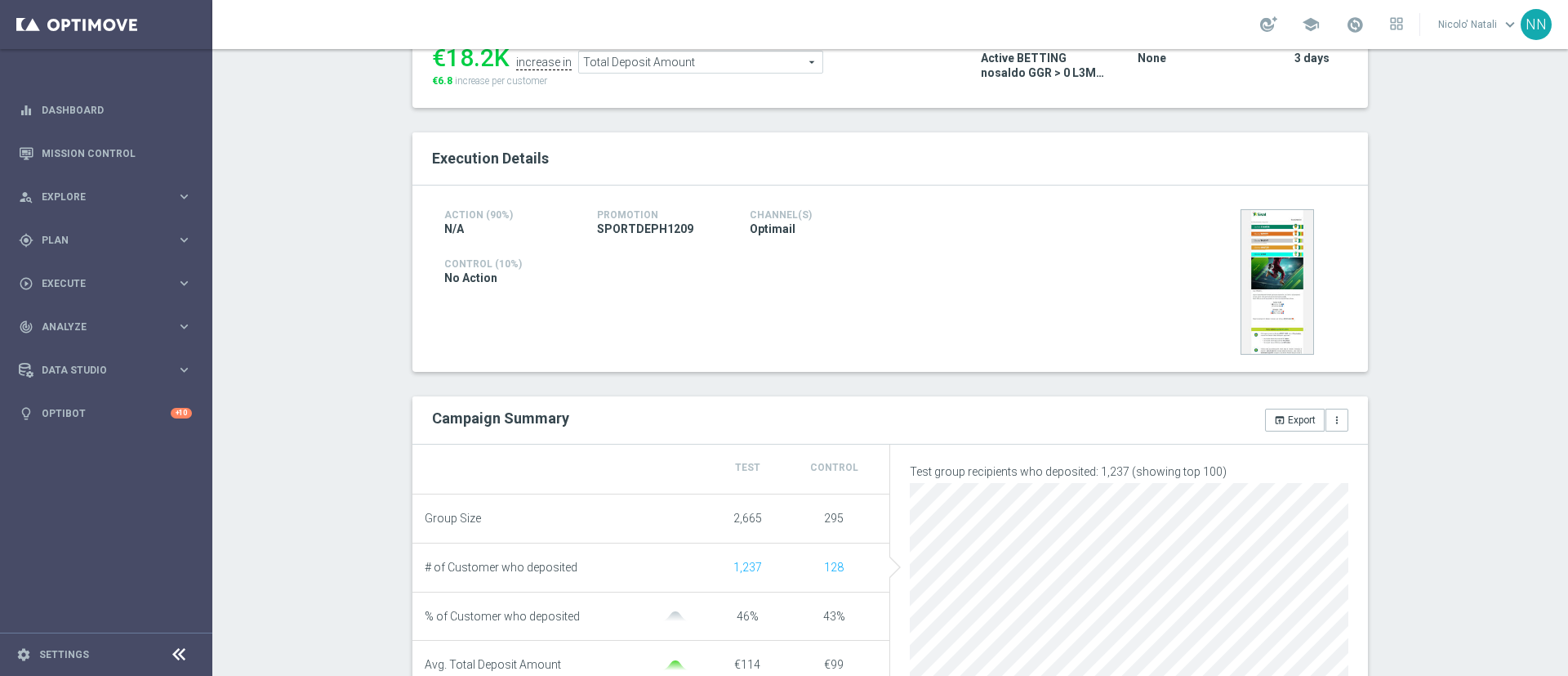
click at [672, 72] on span "Total Deposit Amount" at bounding box center [700, 62] width 244 height 21
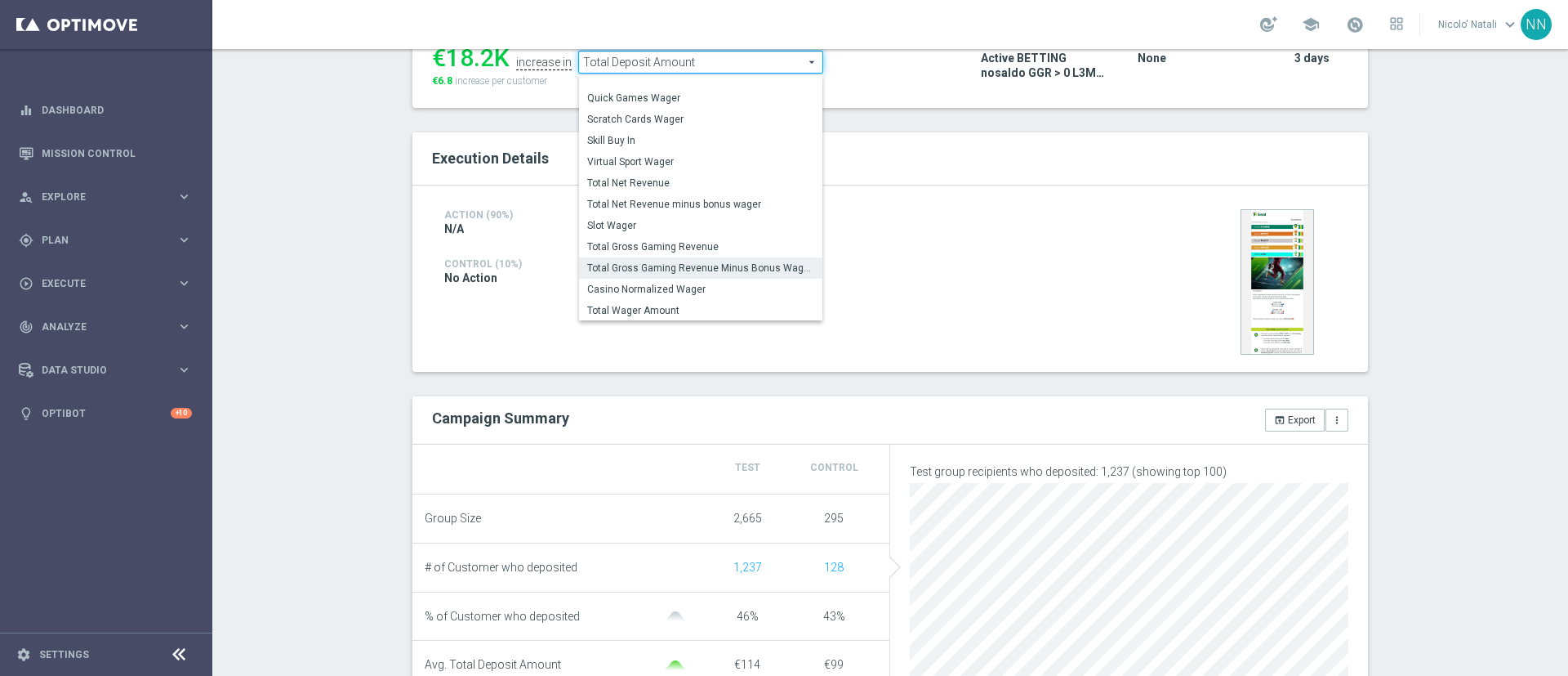
scroll to position [204, 0]
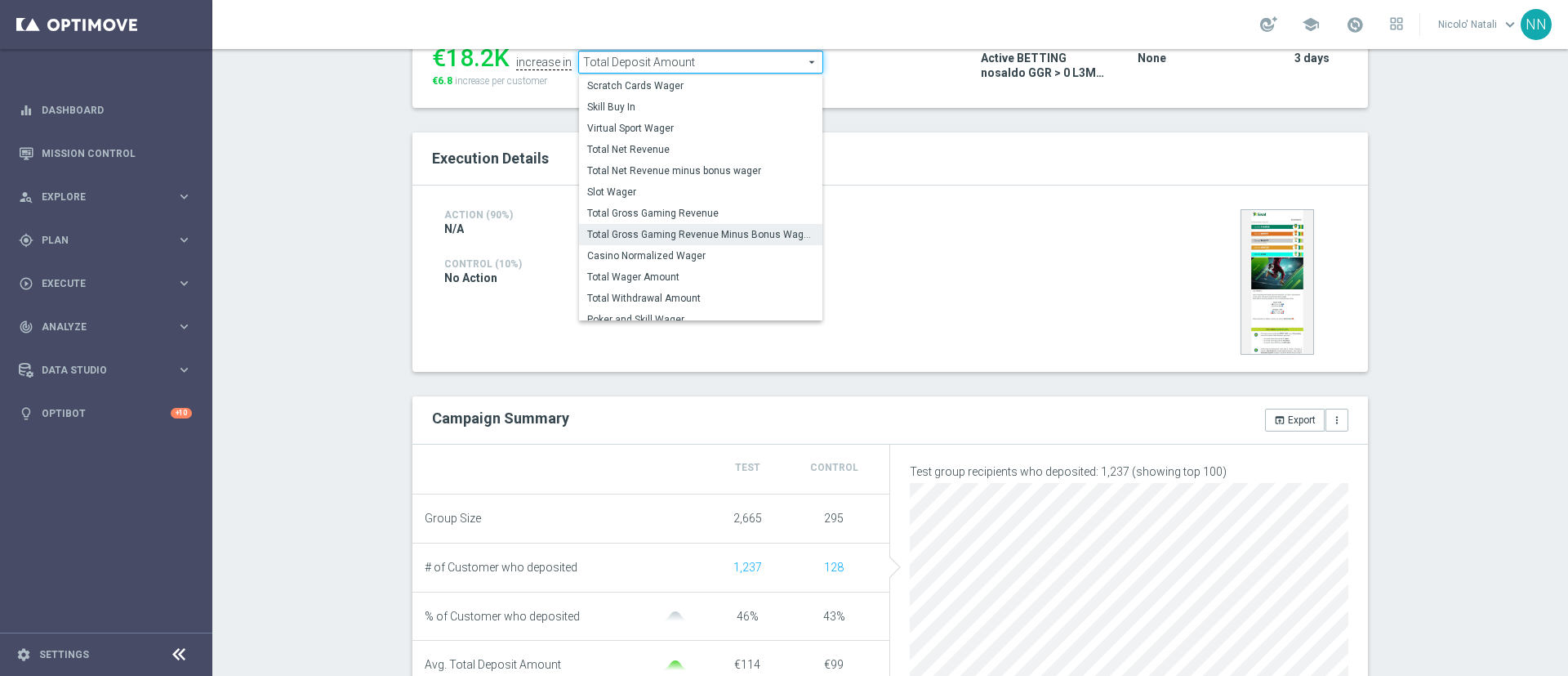
click at [633, 279] on span "Total Wager Amount" at bounding box center [700, 276] width 227 height 13
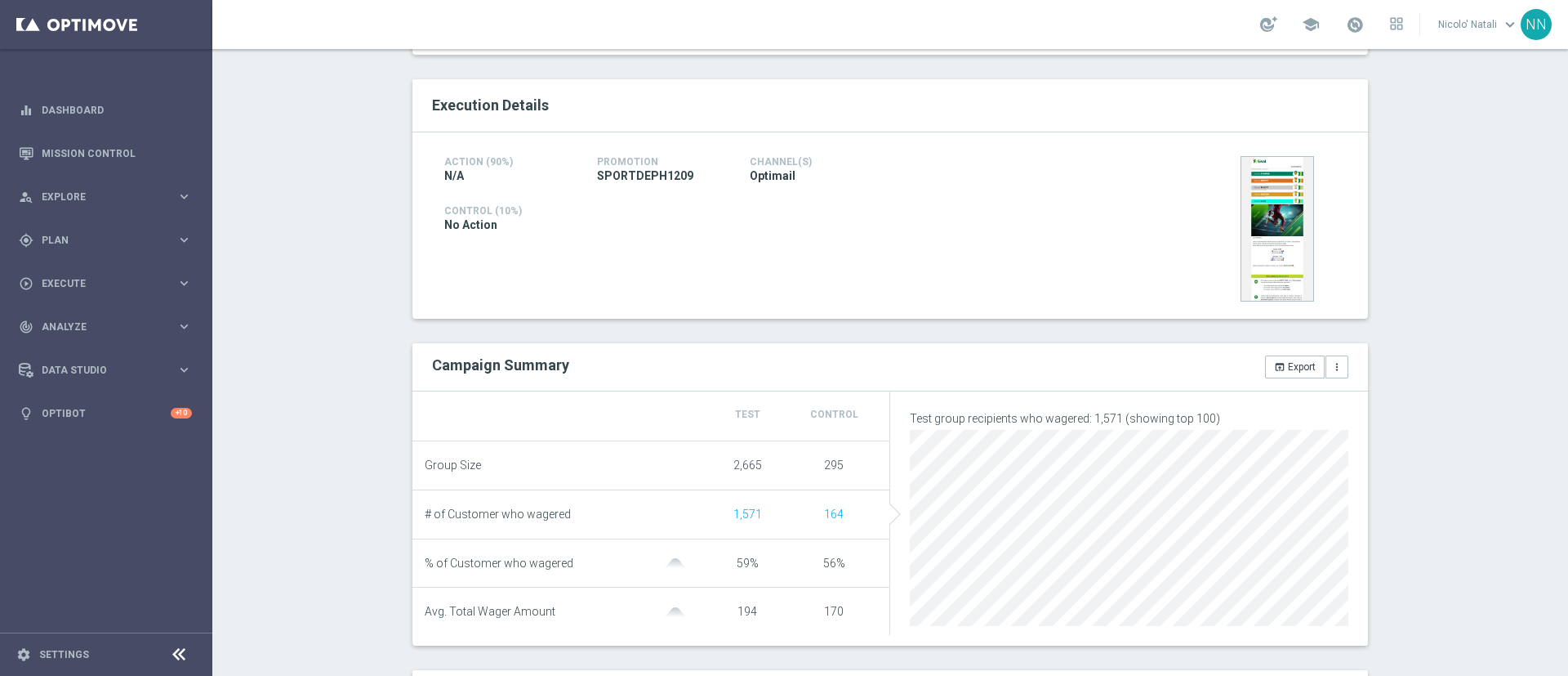
scroll to position [256, 0]
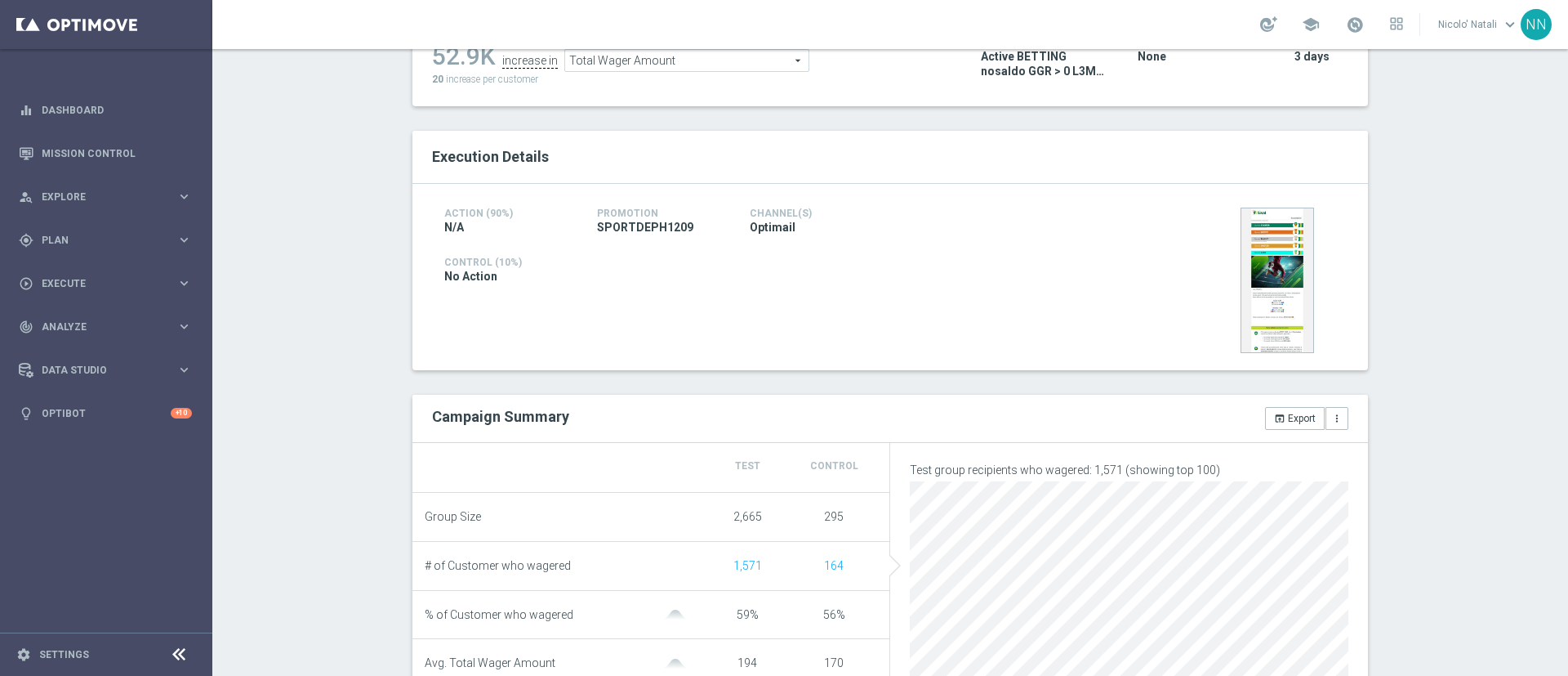
drag, startPoint x: 705, startPoint y: 65, endPoint x: 683, endPoint y: 87, distance: 31.1
drag, startPoint x: 683, startPoint y: 87, endPoint x: 670, endPoint y: 62, distance: 28.2
click at [670, 62] on span "Total Wager Amount" at bounding box center [686, 61] width 244 height 21
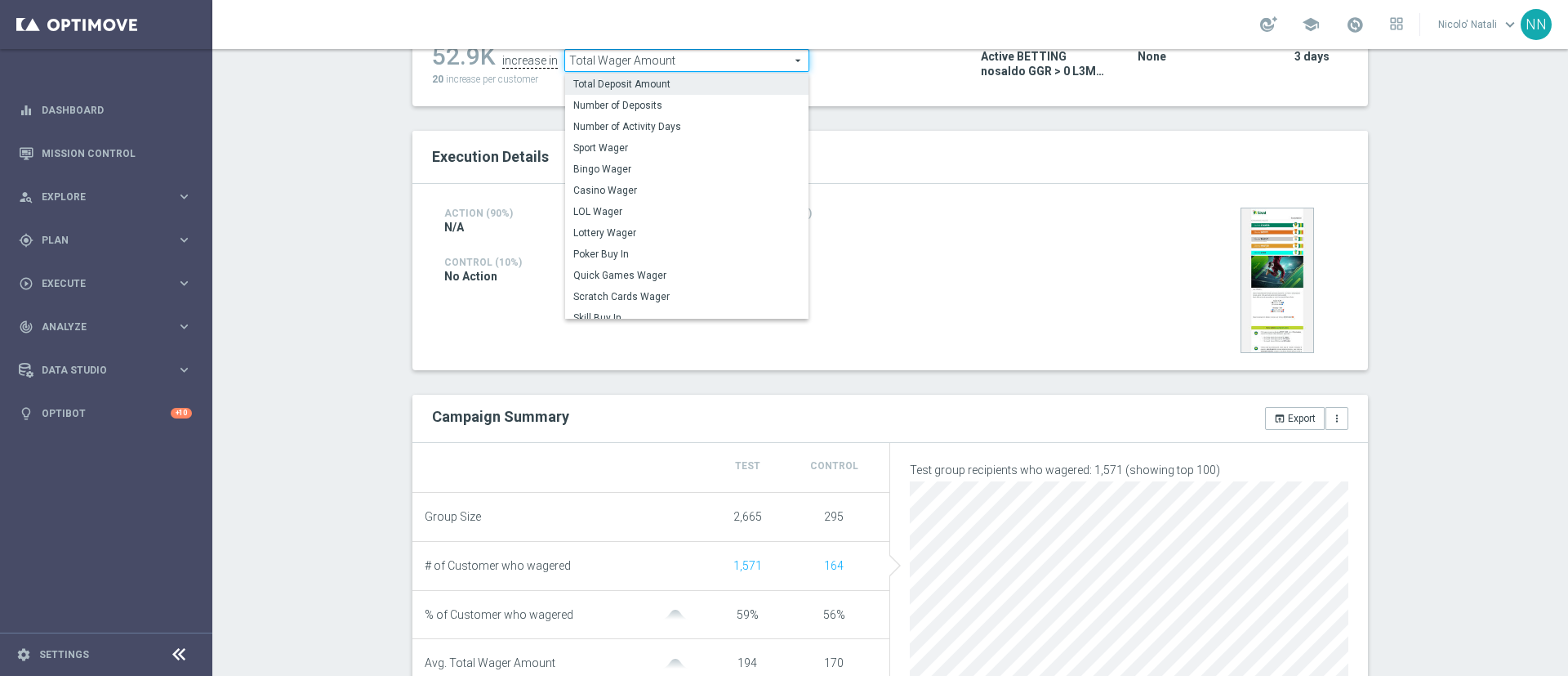
click at [665, 82] on span "Total Deposit Amount" at bounding box center [687, 84] width 227 height 13
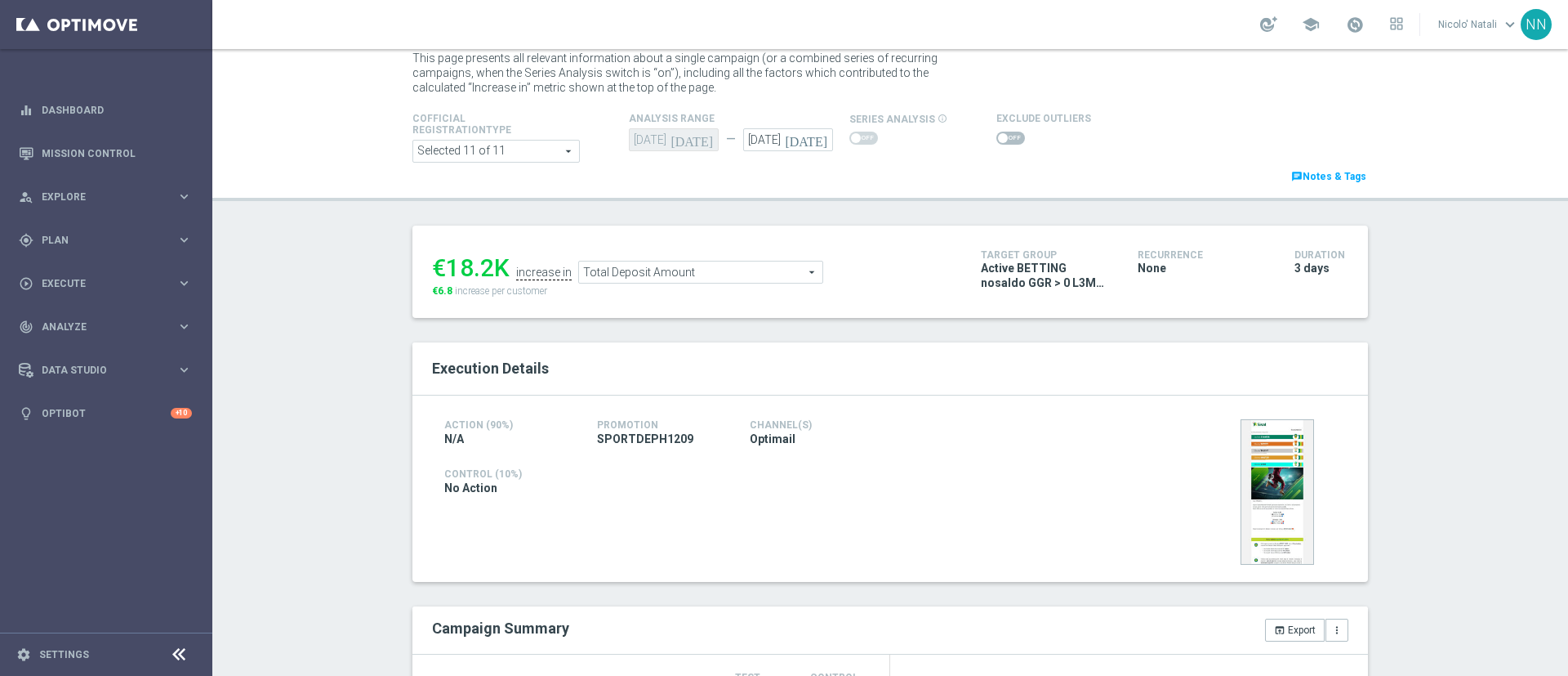
scroll to position [7, 0]
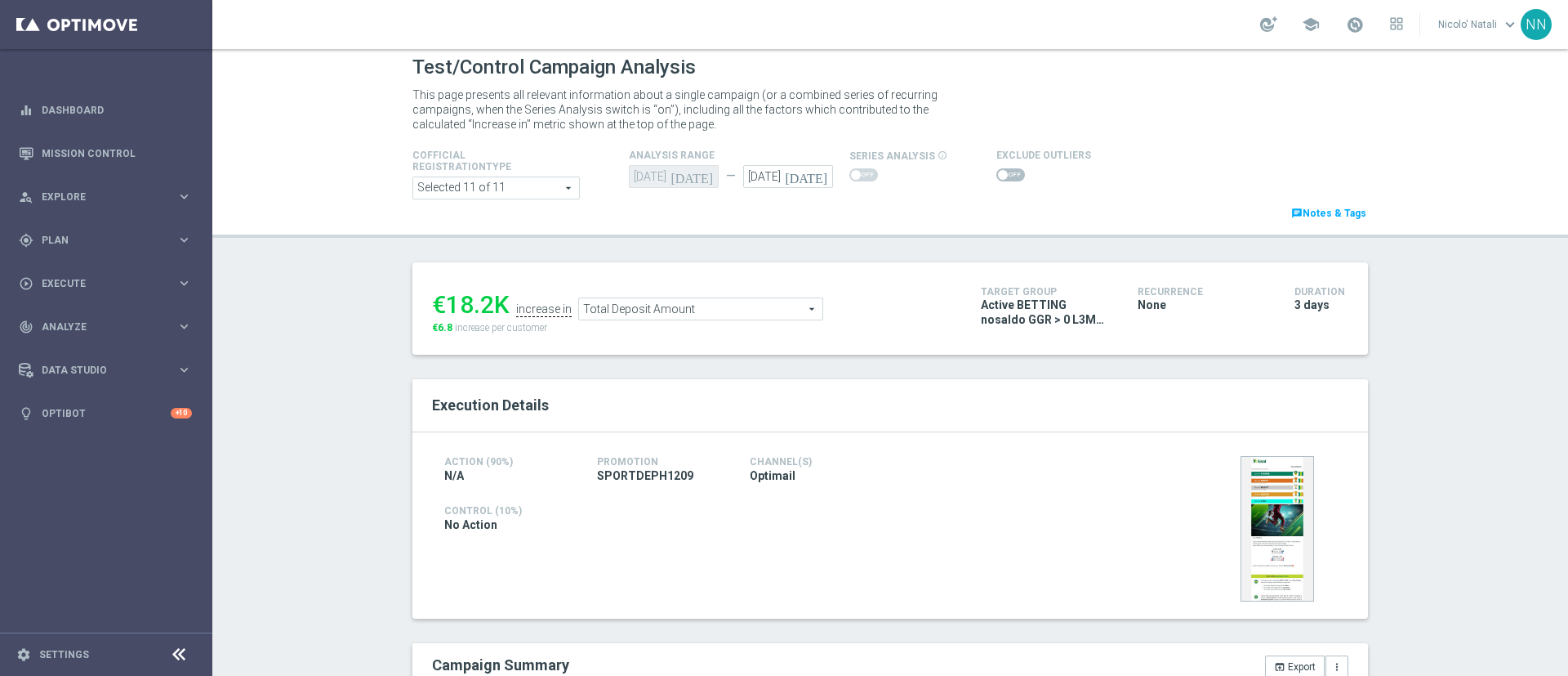
drag, startPoint x: 692, startPoint y: 305, endPoint x: 654, endPoint y: 312, distance: 38.6
click at [654, 312] on span "Total Deposit Amount" at bounding box center [700, 309] width 244 height 21
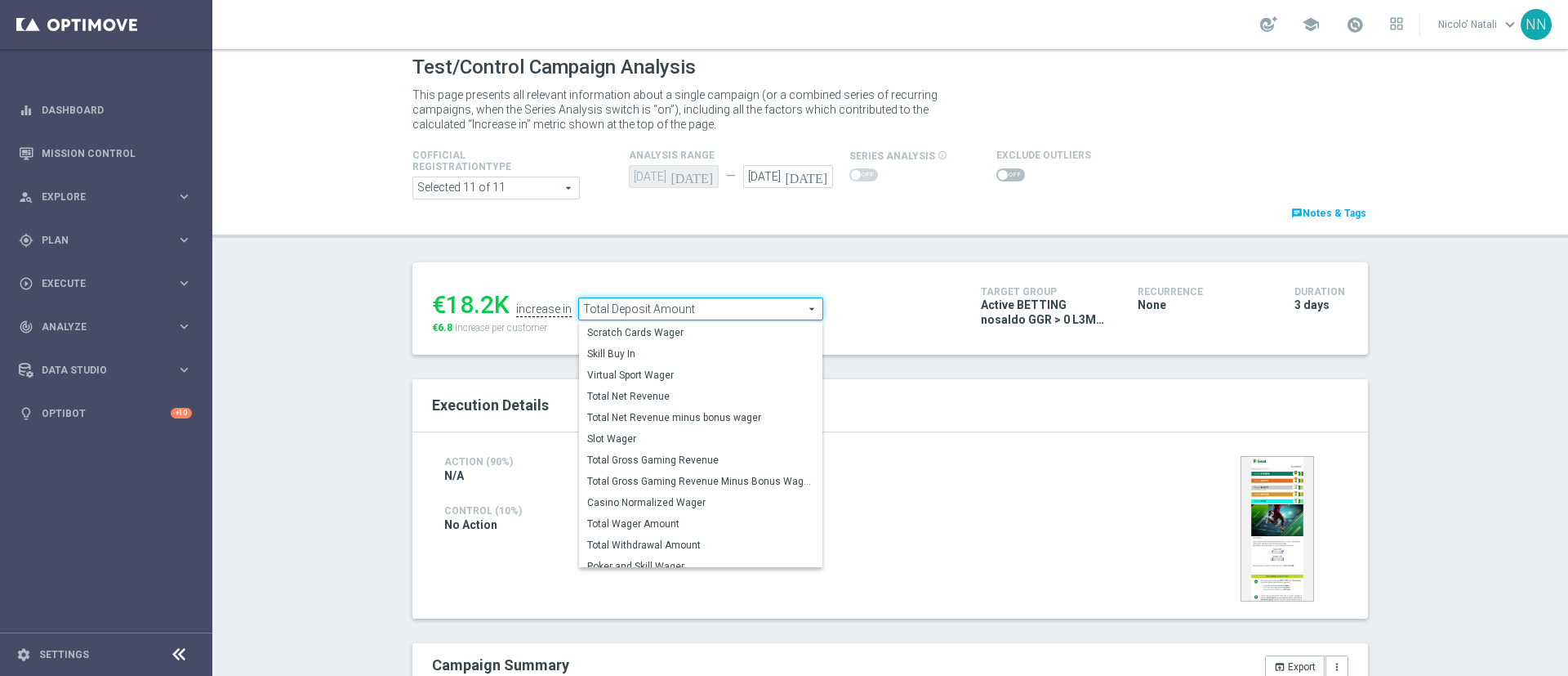
scroll to position [204, 0]
click at [637, 457] on span "Total Gross Gaming Revenue" at bounding box center [700, 459] width 227 height 13
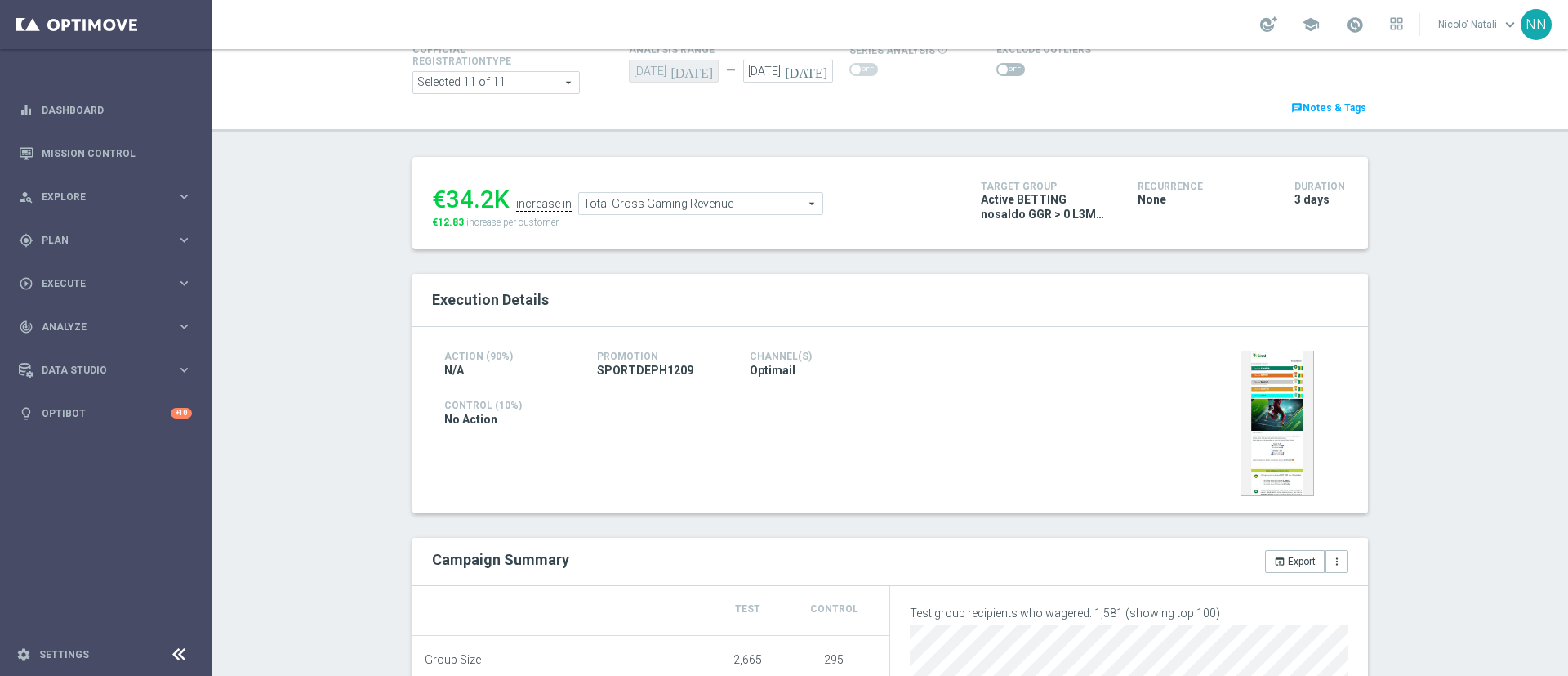
scroll to position [103, 0]
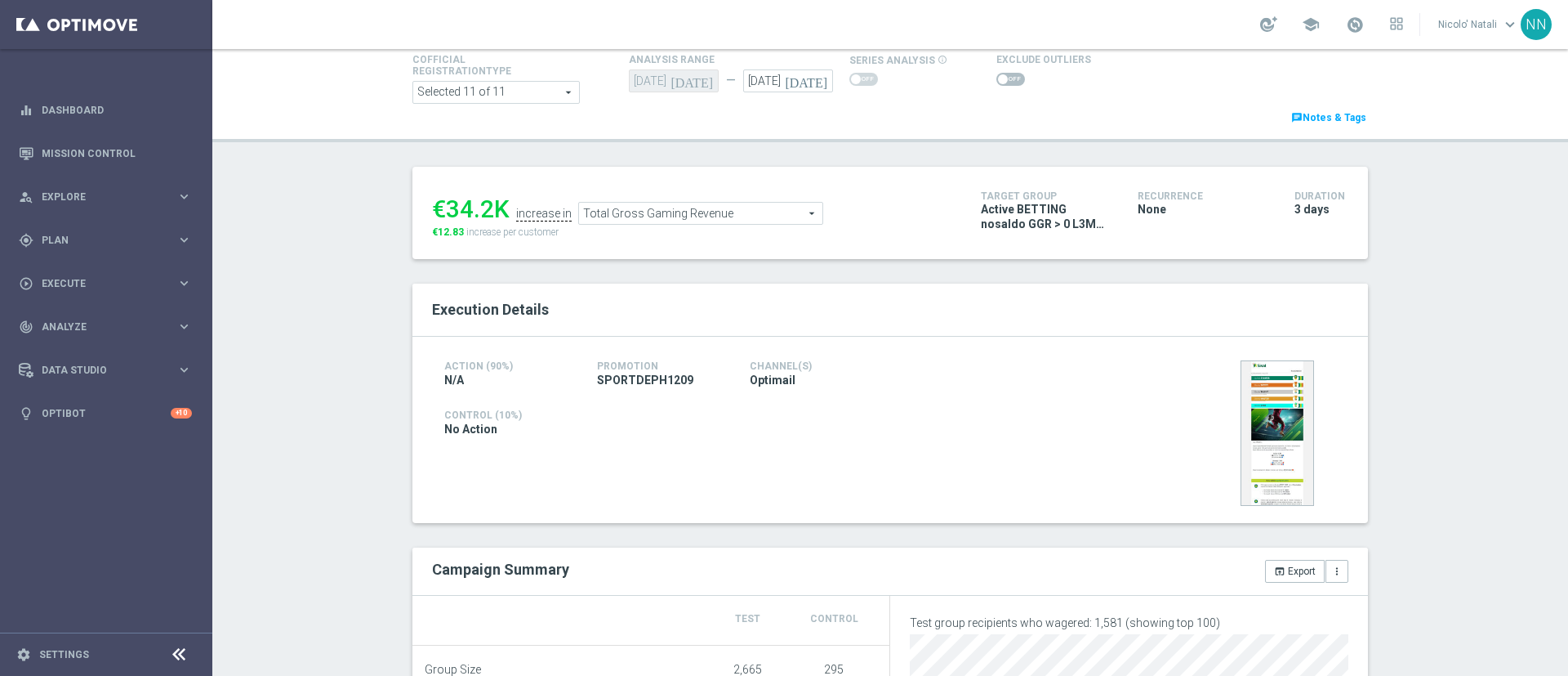
drag, startPoint x: 715, startPoint y: 210, endPoint x: 664, endPoint y: 209, distance: 51.0
click at [664, 209] on span "Total Gross Gaming Revenue" at bounding box center [700, 213] width 244 height 21
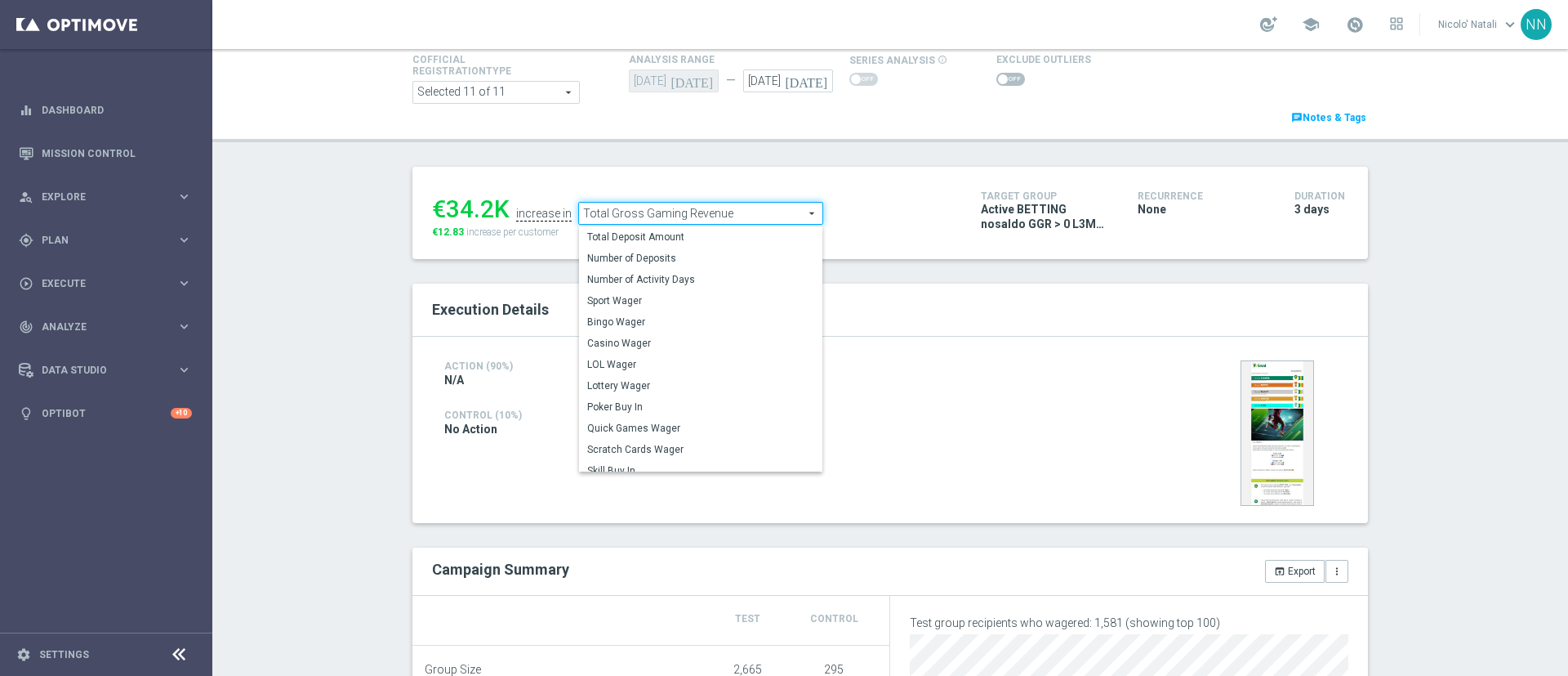
drag, startPoint x: 889, startPoint y: 320, endPoint x: 878, endPoint y: 334, distance: 17.8
click at [878, 334] on div "Execution Details" at bounding box center [890, 310] width 956 height 53
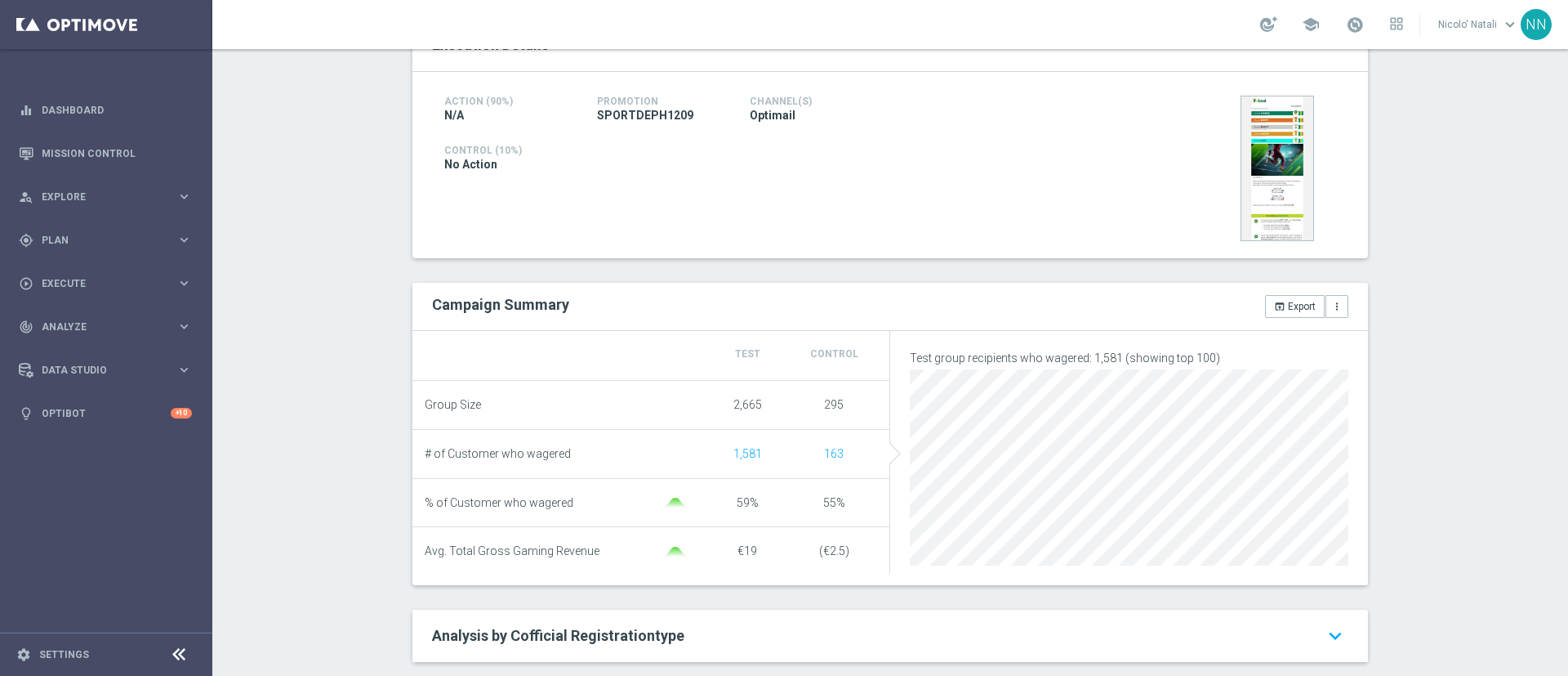
scroll to position [0, 0]
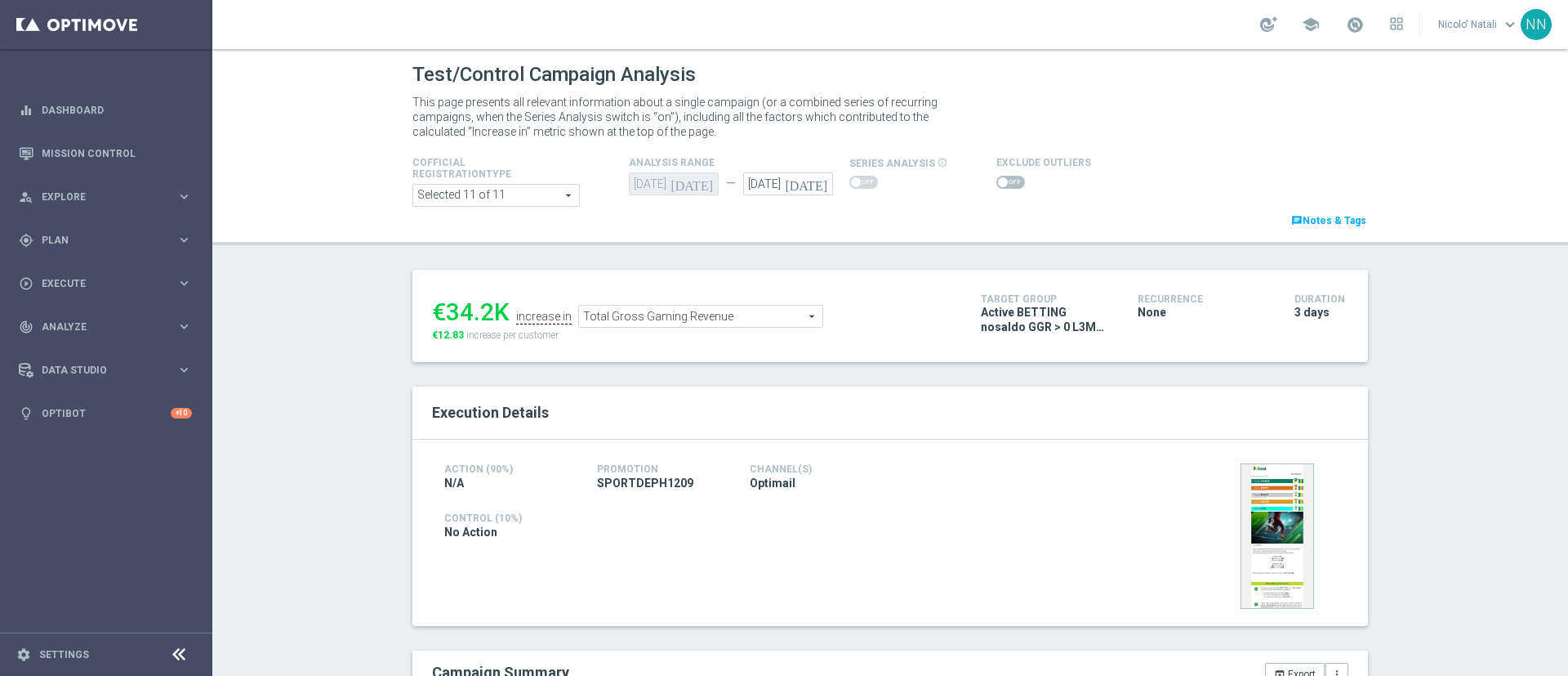
drag, startPoint x: 630, startPoint y: 309, endPoint x: 619, endPoint y: 315, distance: 12.5
click at [619, 315] on span "Total Gross Gaming Revenue" at bounding box center [700, 316] width 244 height 21
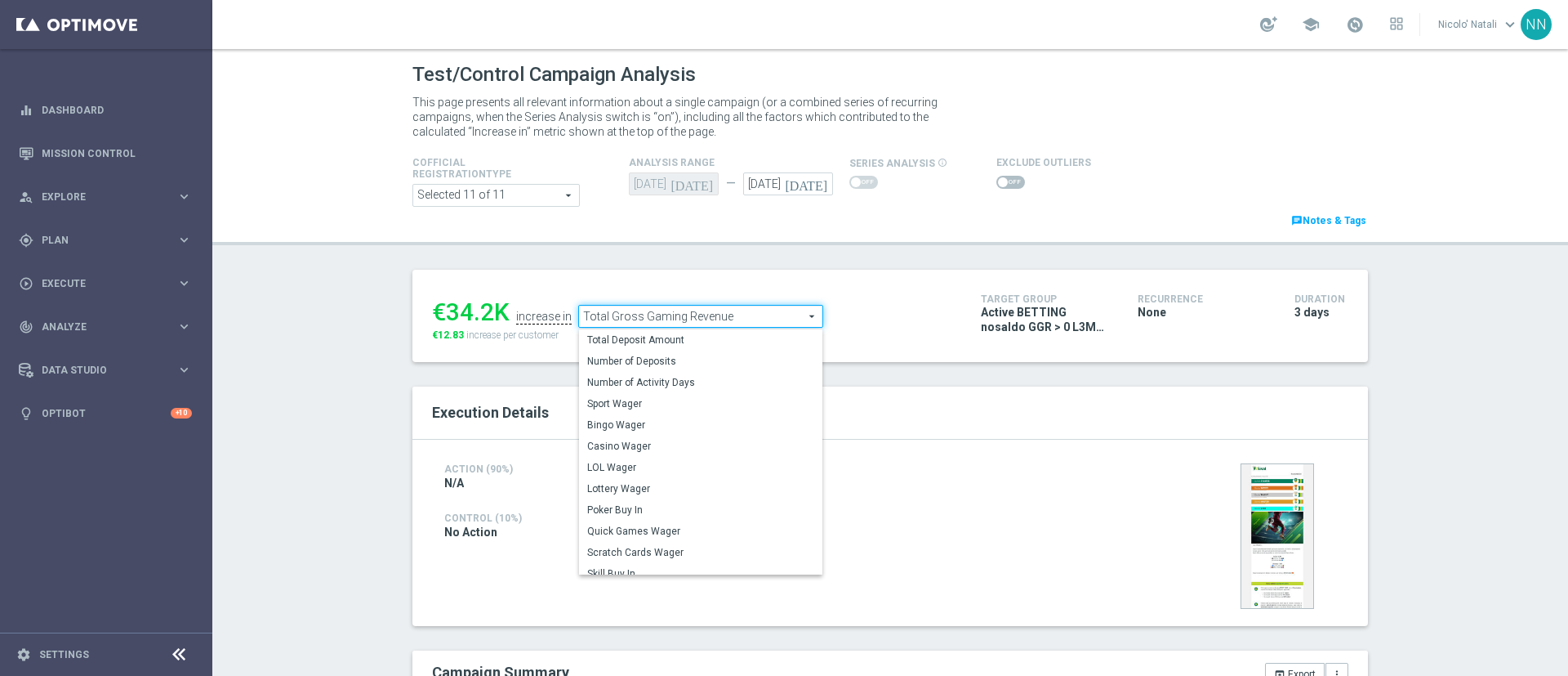
drag, startPoint x: 620, startPoint y: 398, endPoint x: 590, endPoint y: 404, distance: 30.6
click at [590, 404] on span "Sport Wager" at bounding box center [700, 403] width 227 height 13
type input "Sport Wager"
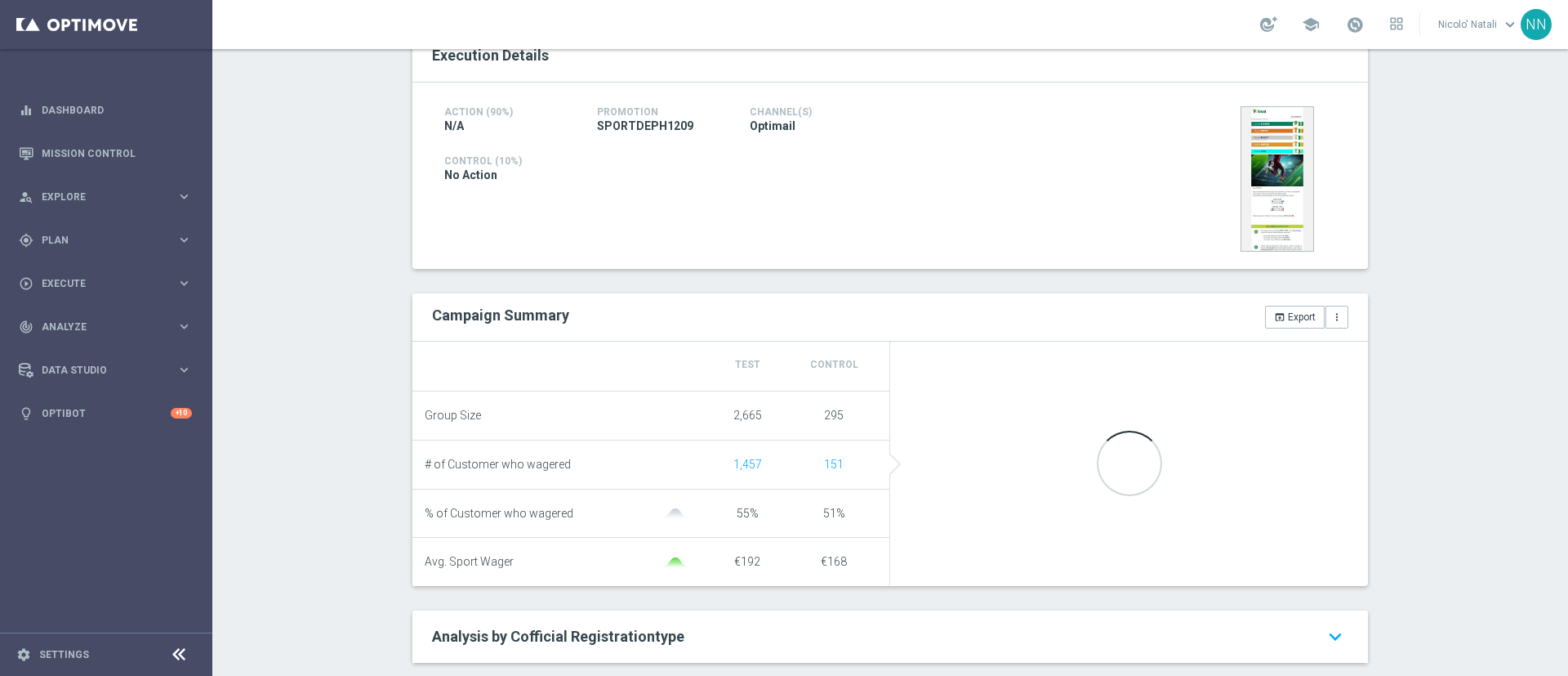
scroll to position [358, 0]
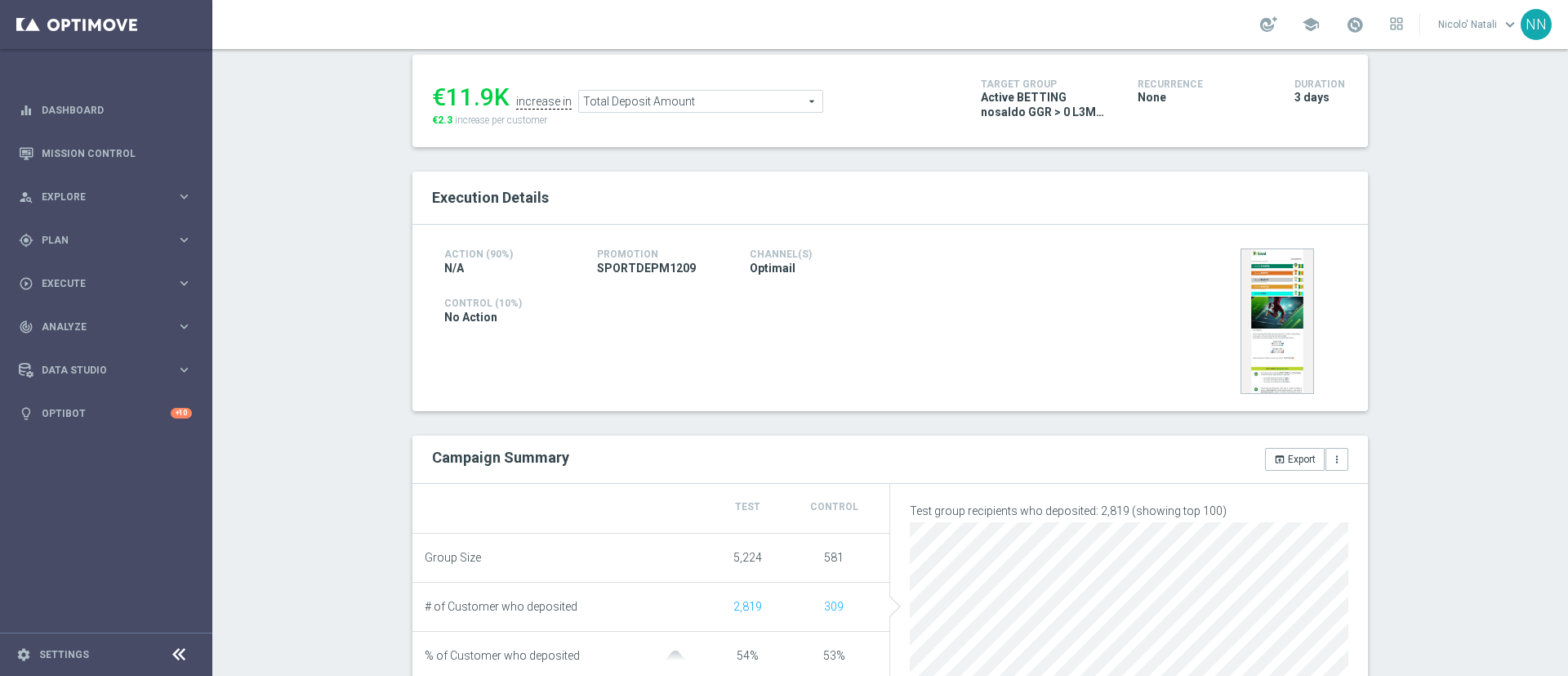
scroll to position [213, 0]
drag, startPoint x: 705, startPoint y: 102, endPoint x: 657, endPoint y: 122, distance: 52.0
drag, startPoint x: 657, startPoint y: 122, endPoint x: 654, endPoint y: 107, distance: 15.3
click at [654, 107] on span "Total Deposit Amount" at bounding box center [700, 103] width 244 height 21
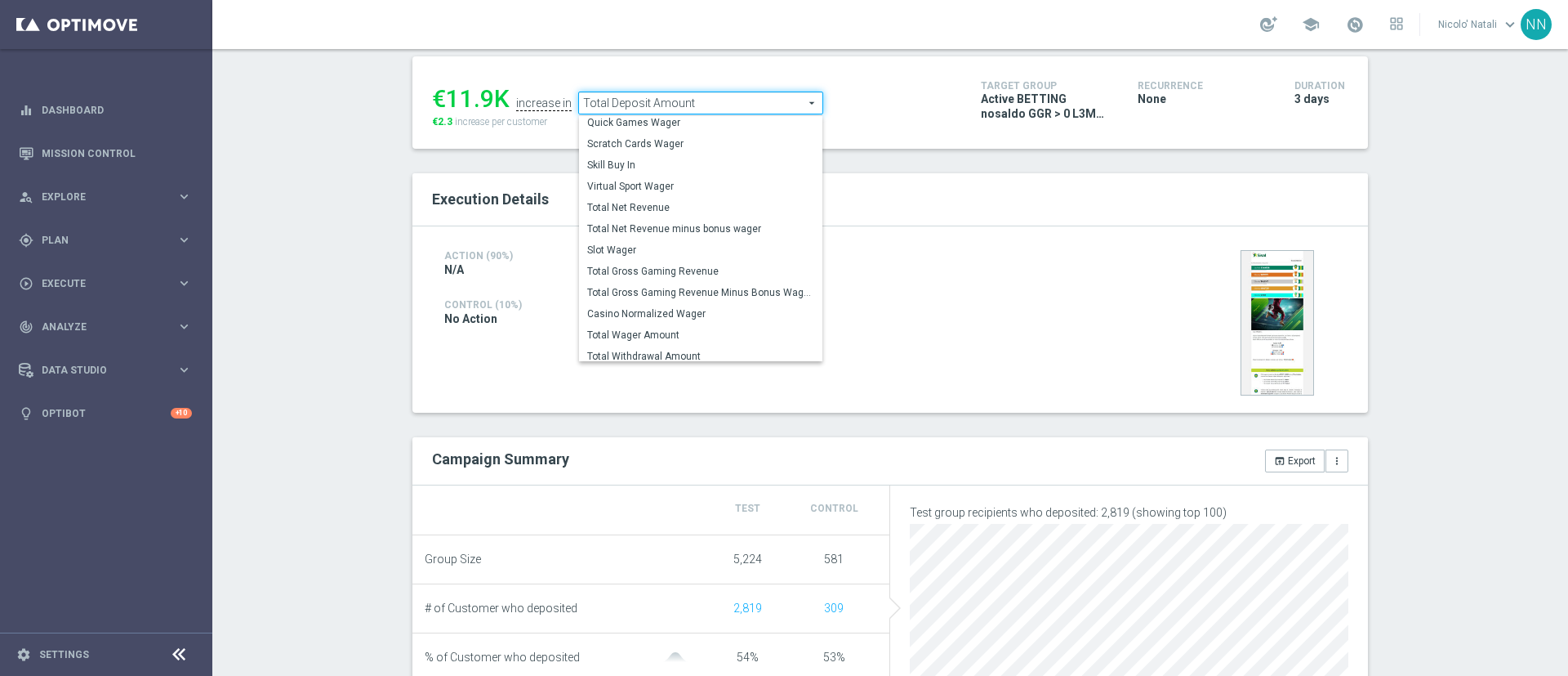
scroll to position [234, 0]
click at [648, 283] on span "Total Wager Amount" at bounding box center [700, 286] width 227 height 13
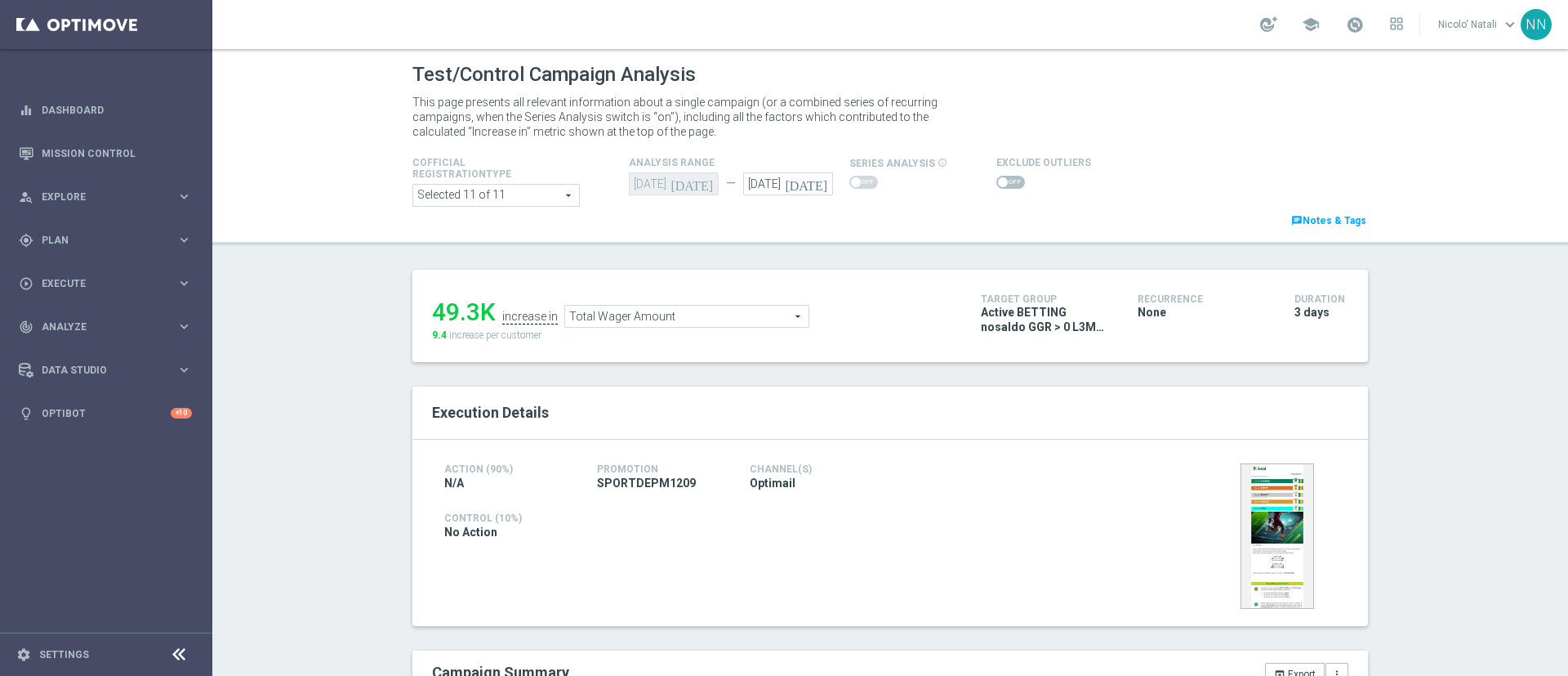
drag, startPoint x: 662, startPoint y: 315, endPoint x: 635, endPoint y: 312, distance: 27.2
click at [635, 312] on span "Total Wager Amount" at bounding box center [686, 316] width 244 height 21
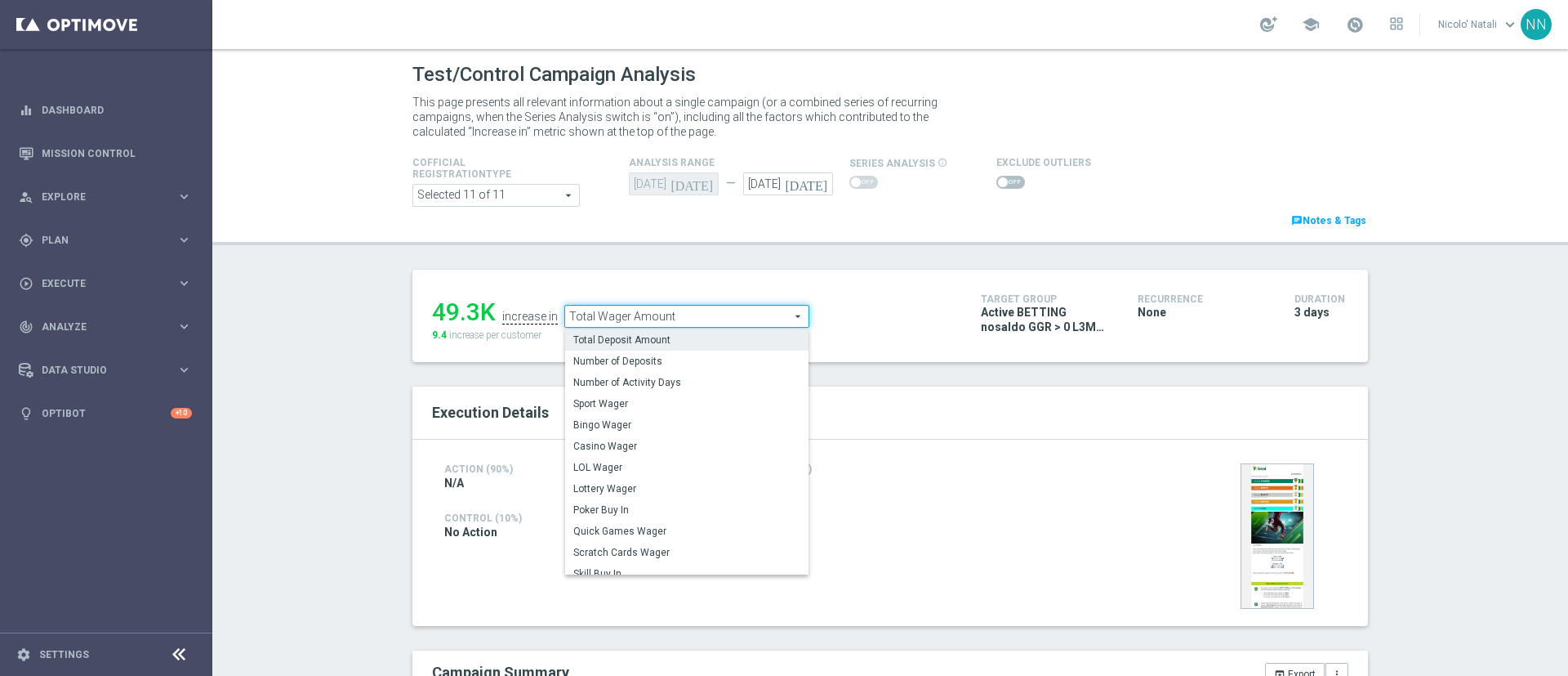
click at [631, 333] on label "Total Deposit Amount" at bounding box center [686, 340] width 244 height 21
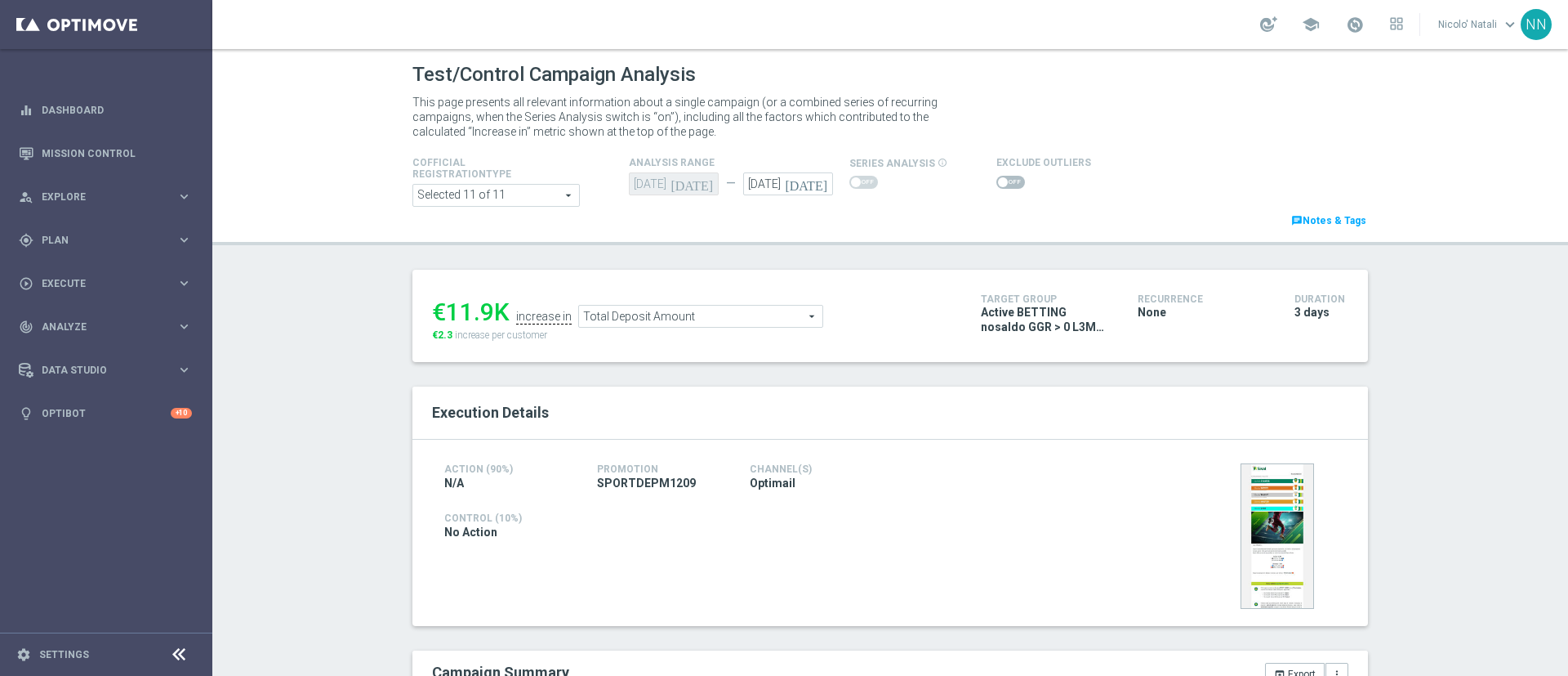
scroll to position [296, 0]
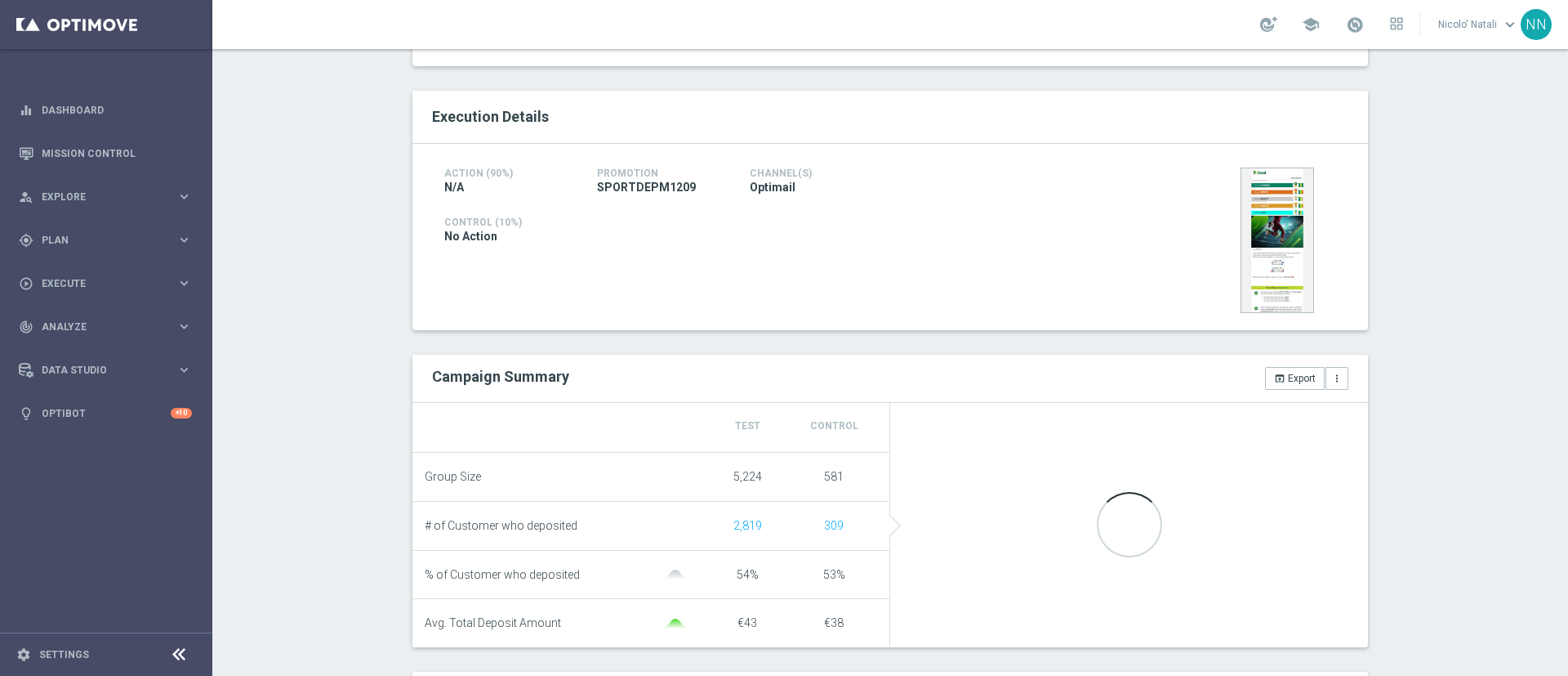
click at [633, 374] on div "Campaign Summary" at bounding box center [655, 377] width 471 height 19
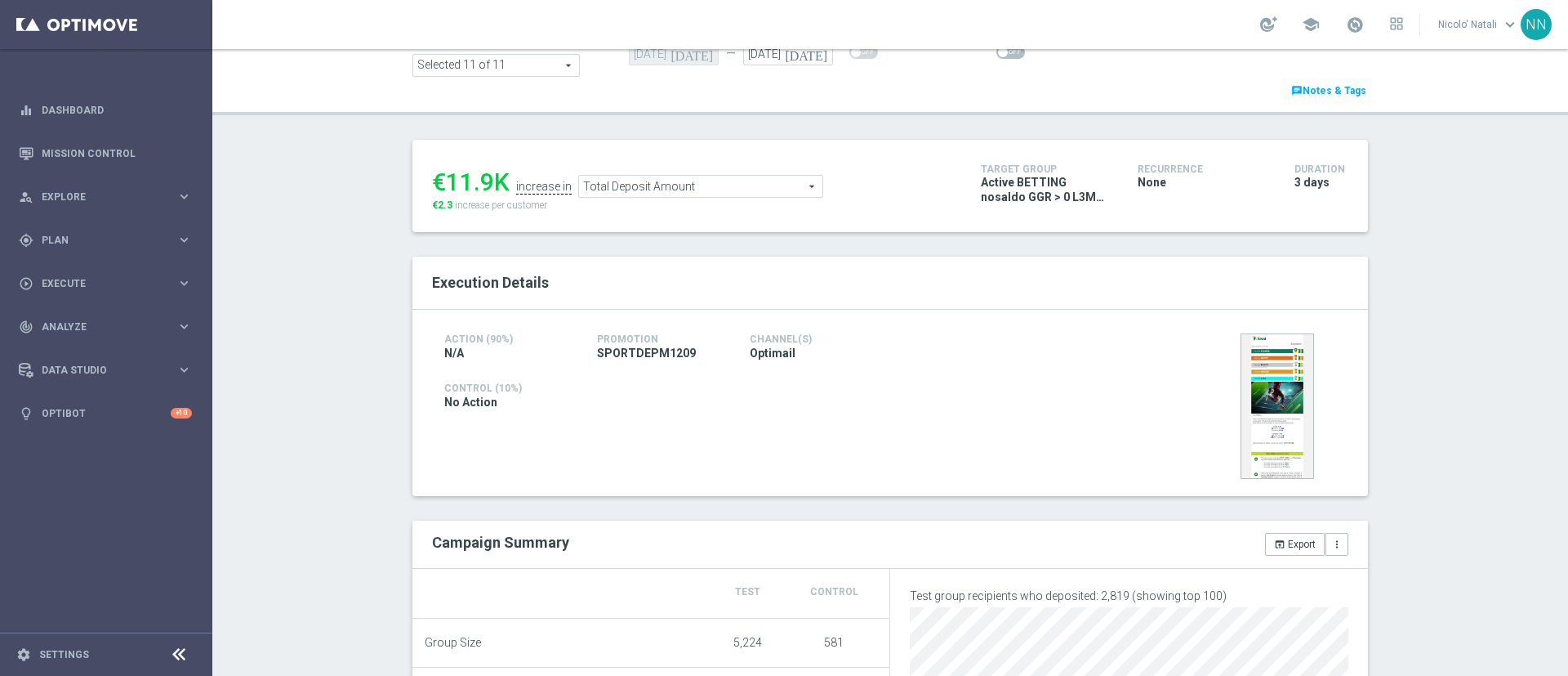
scroll to position [120, 0]
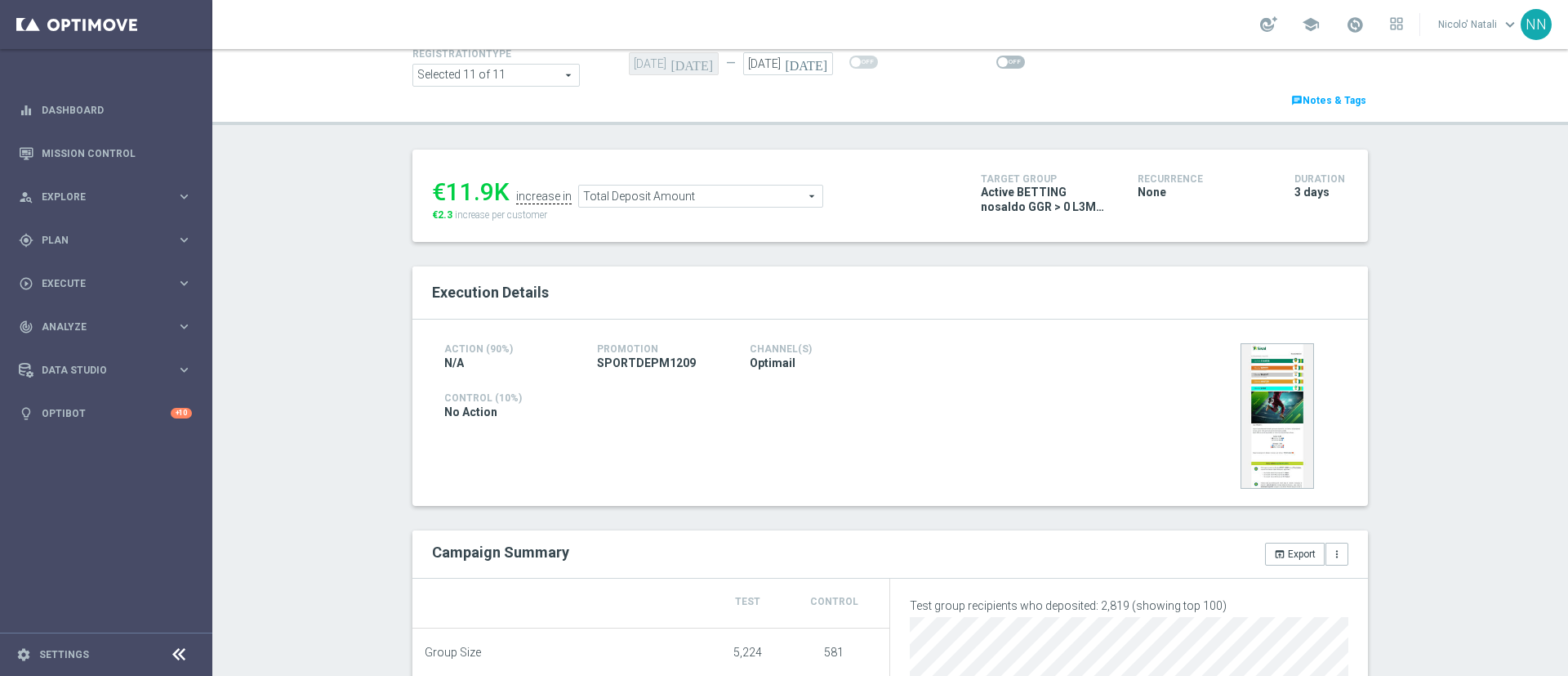
click at [727, 193] on span "Total Deposit Amount" at bounding box center [700, 196] width 244 height 21
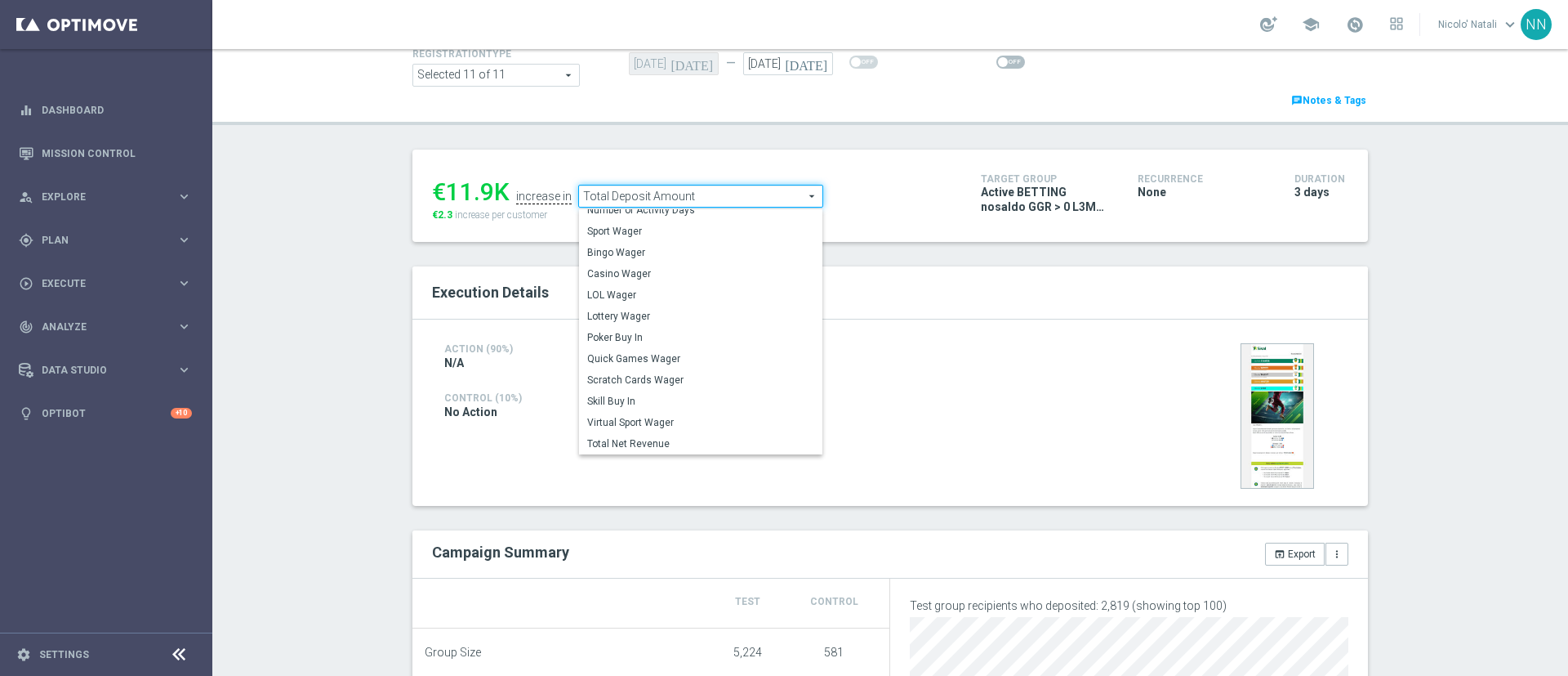
scroll to position [36, 0]
click at [628, 249] on span "Sport Wager" at bounding box center [700, 246] width 227 height 13
type input "Sport Wager"
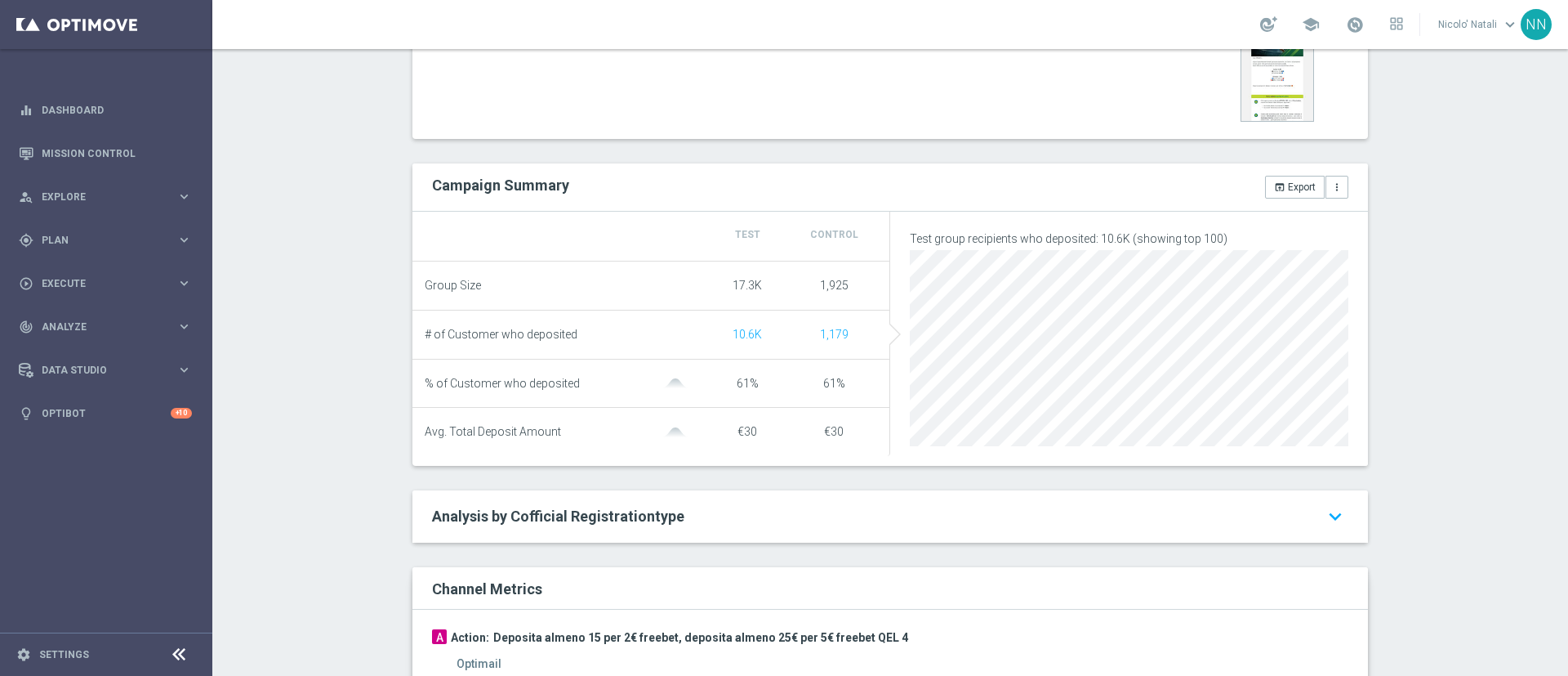
scroll to position [211, 0]
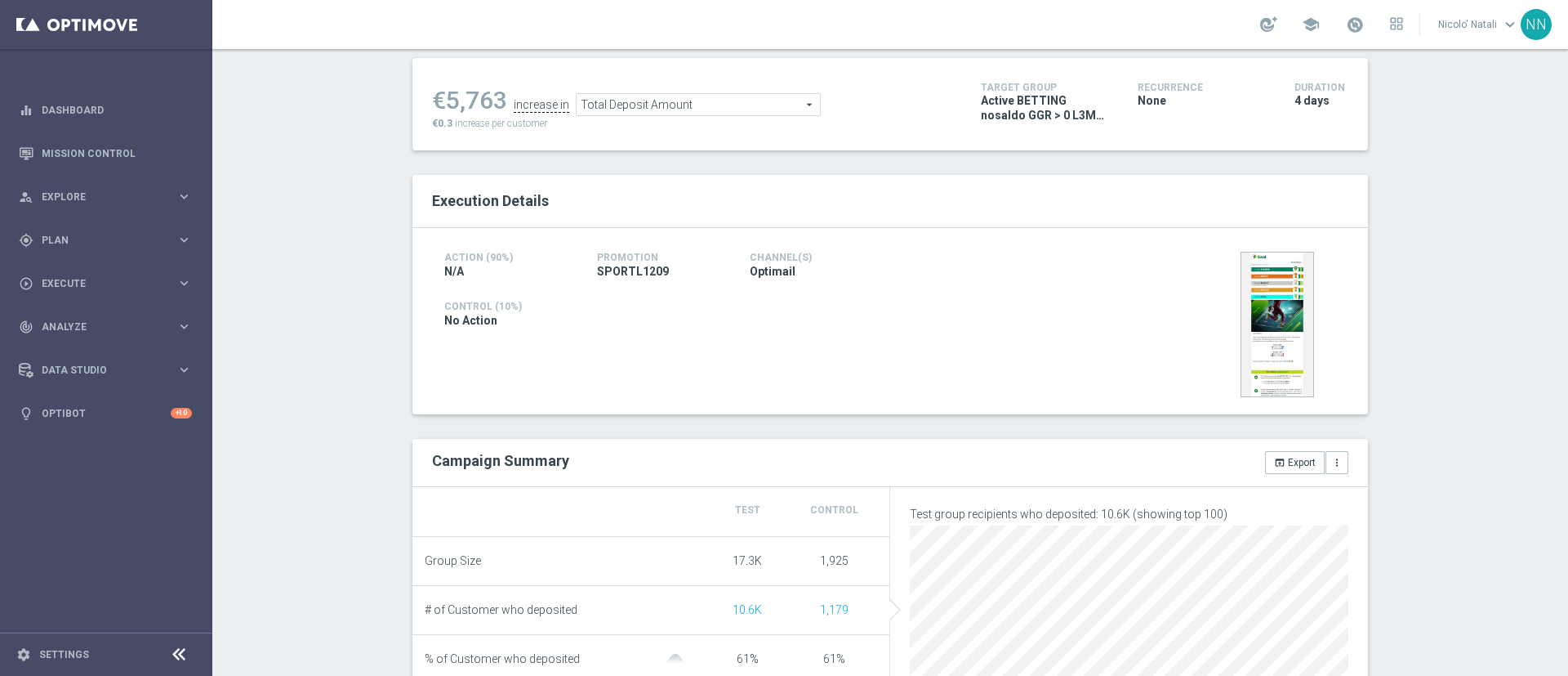
drag, startPoint x: 653, startPoint y: 119, endPoint x: 628, endPoint y: 104, distance: 29.2
click at [628, 104] on span "Total Deposit Amount" at bounding box center [698, 105] width 244 height 21
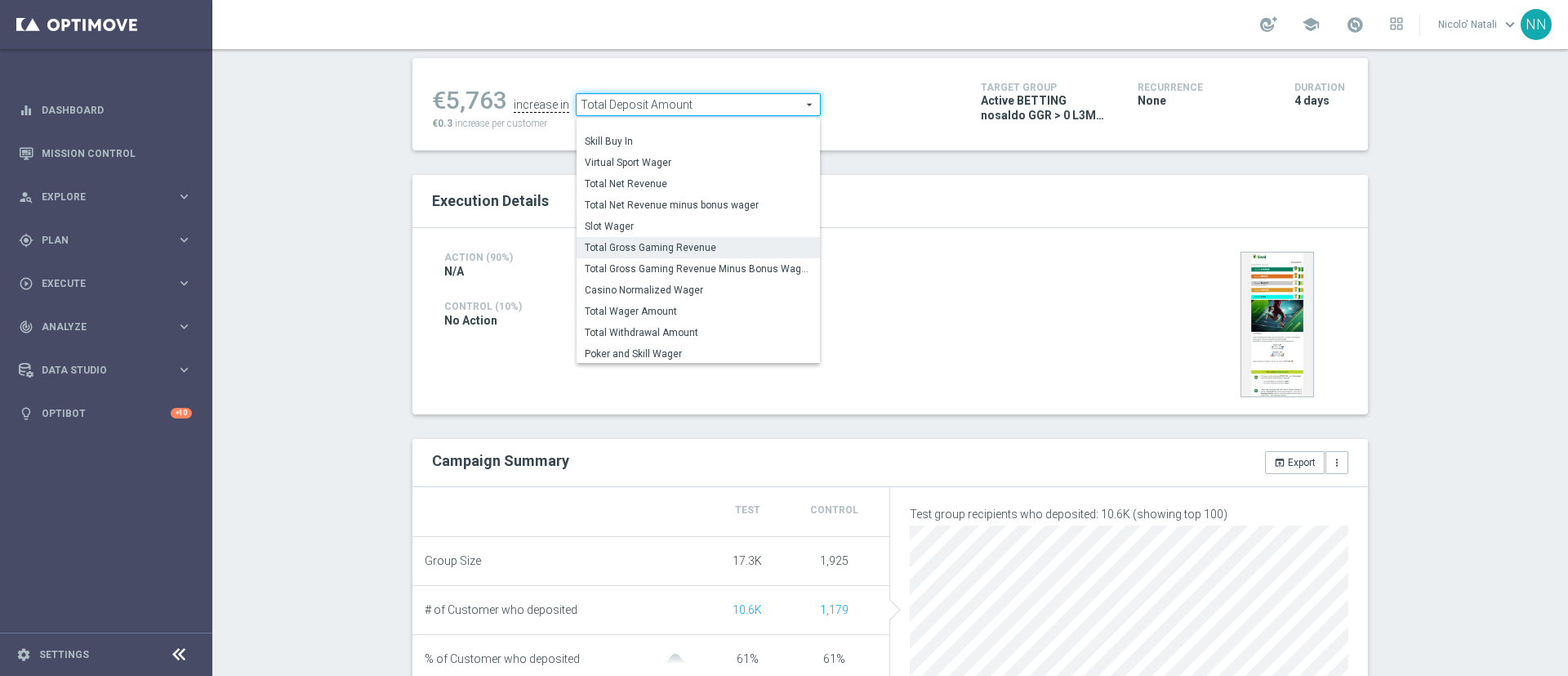
scroll to position [234, 0]
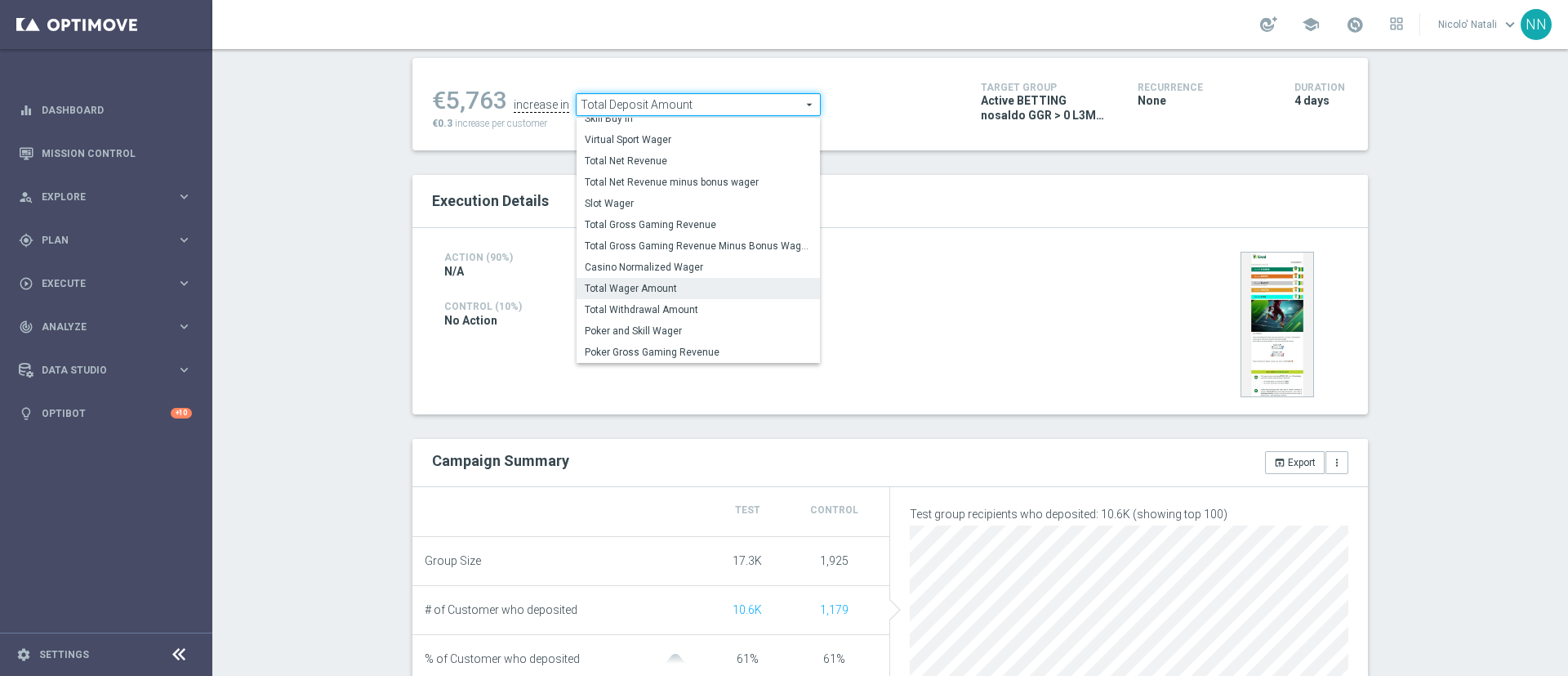
click at [651, 280] on label "Total Wager Amount" at bounding box center [698, 289] width 244 height 21
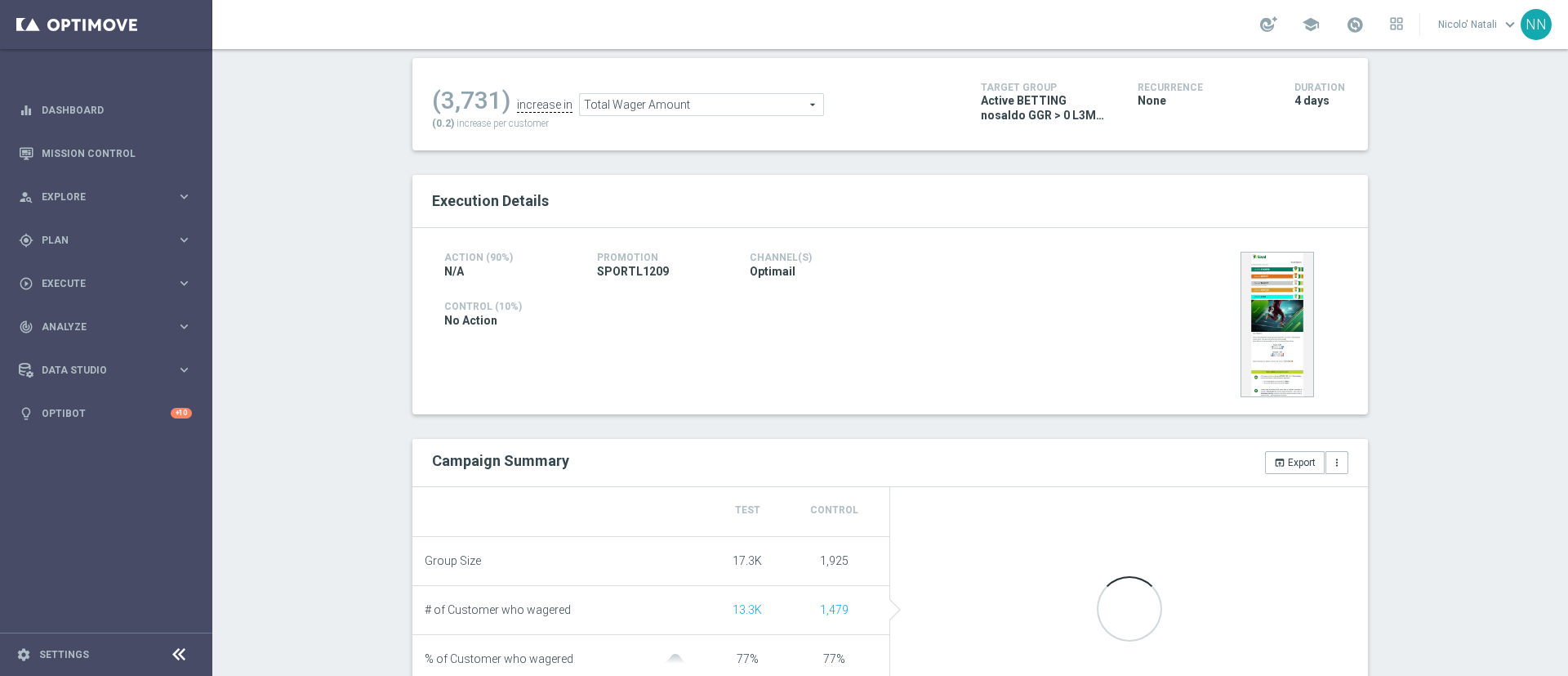
scroll to position [420, 0]
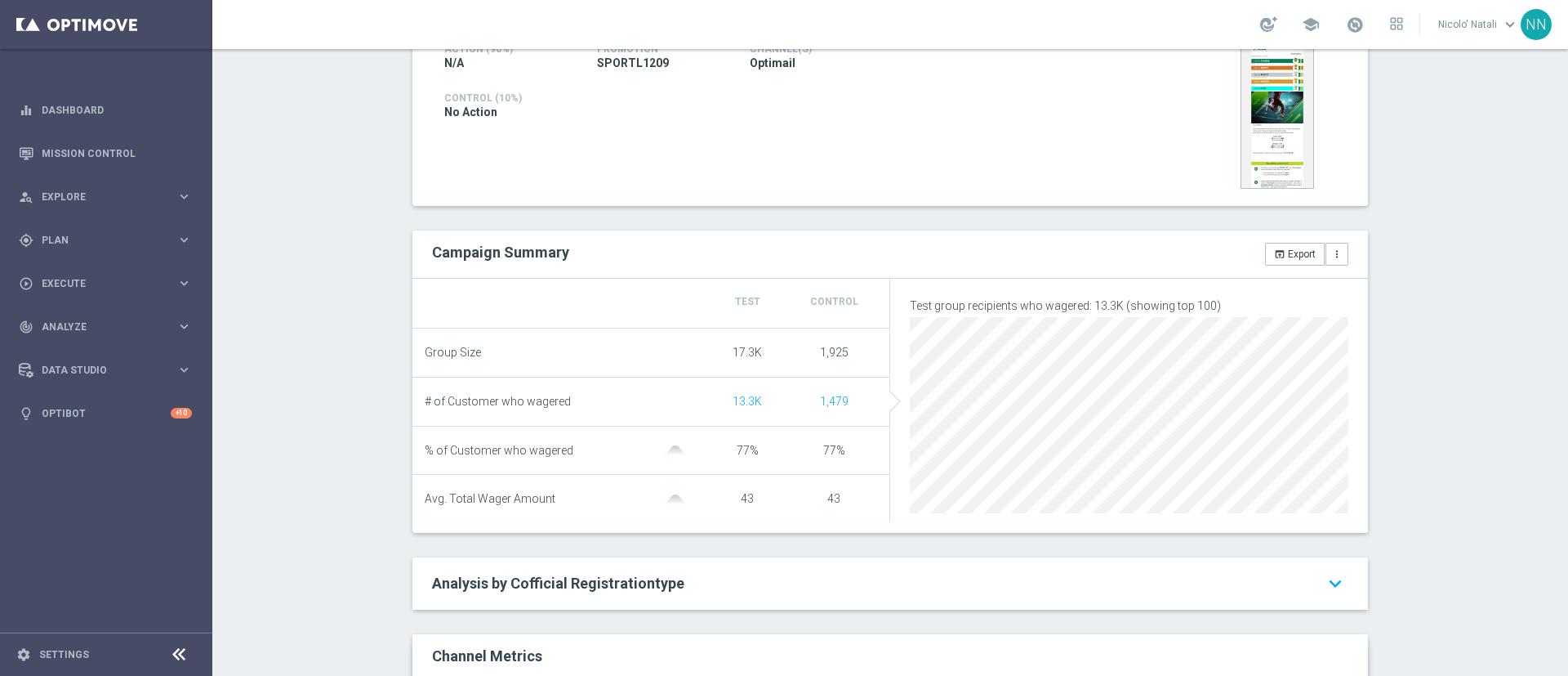
click at [641, 336] on li "Group Size 17.3K 1,925" at bounding box center [651, 353] width 478 height 49
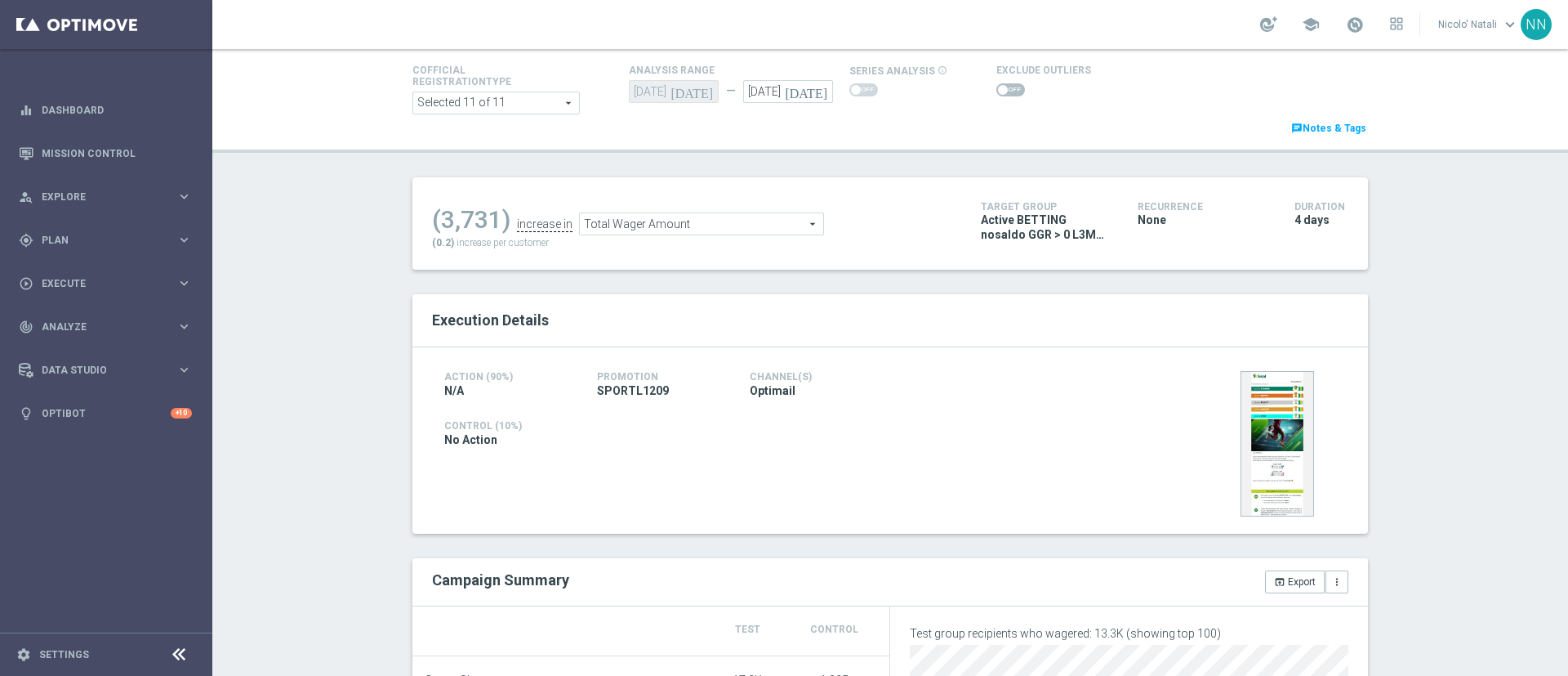
scroll to position [76, 0]
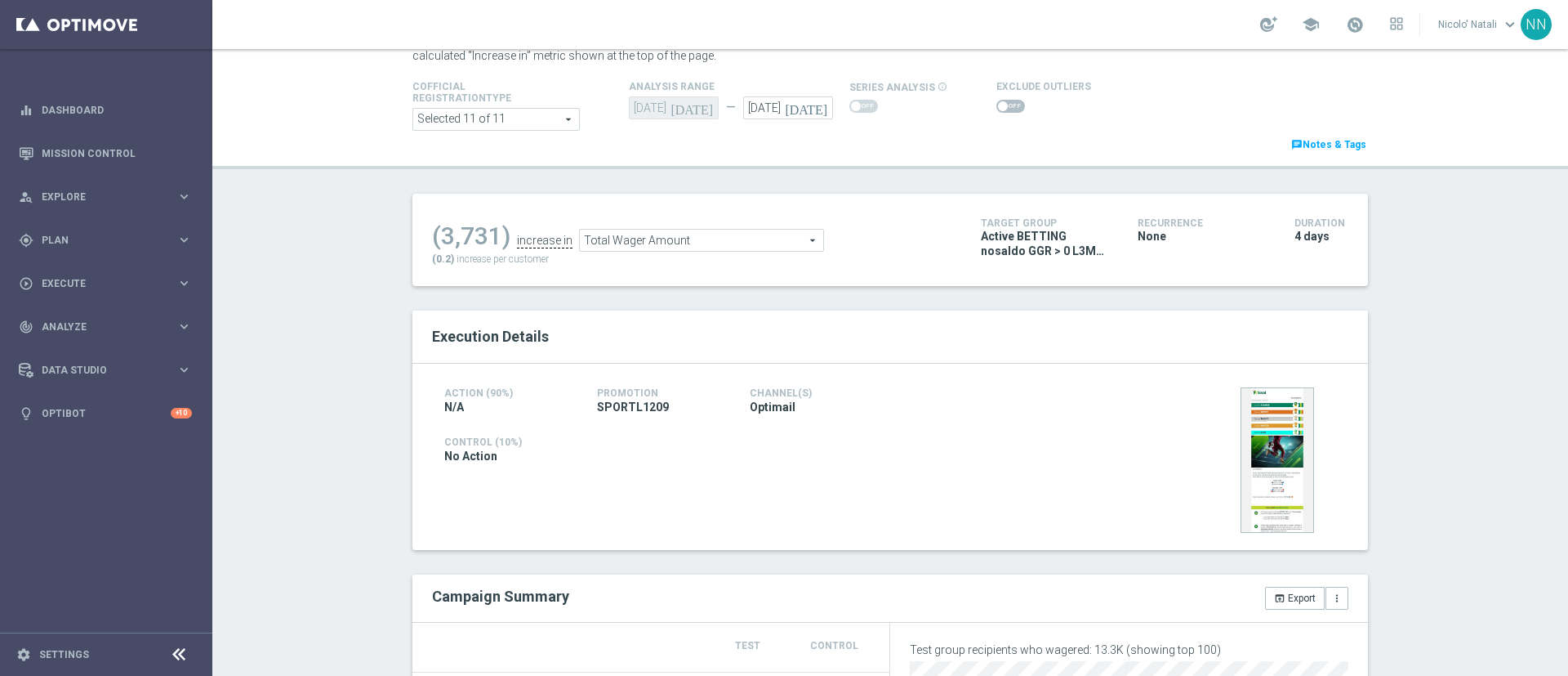
click at [661, 242] on span "Total Wager Amount" at bounding box center [701, 240] width 244 height 21
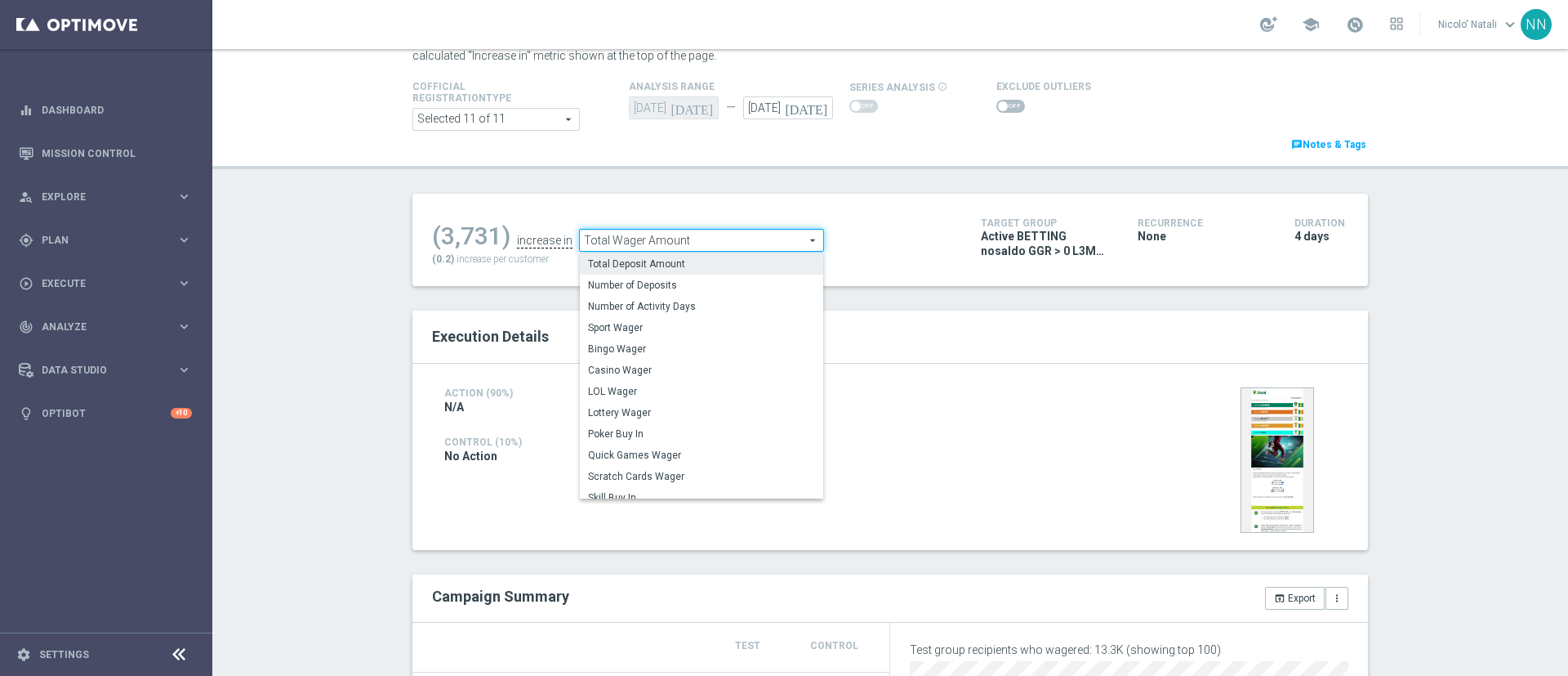
click at [658, 256] on label "Total Deposit Amount" at bounding box center [701, 264] width 244 height 21
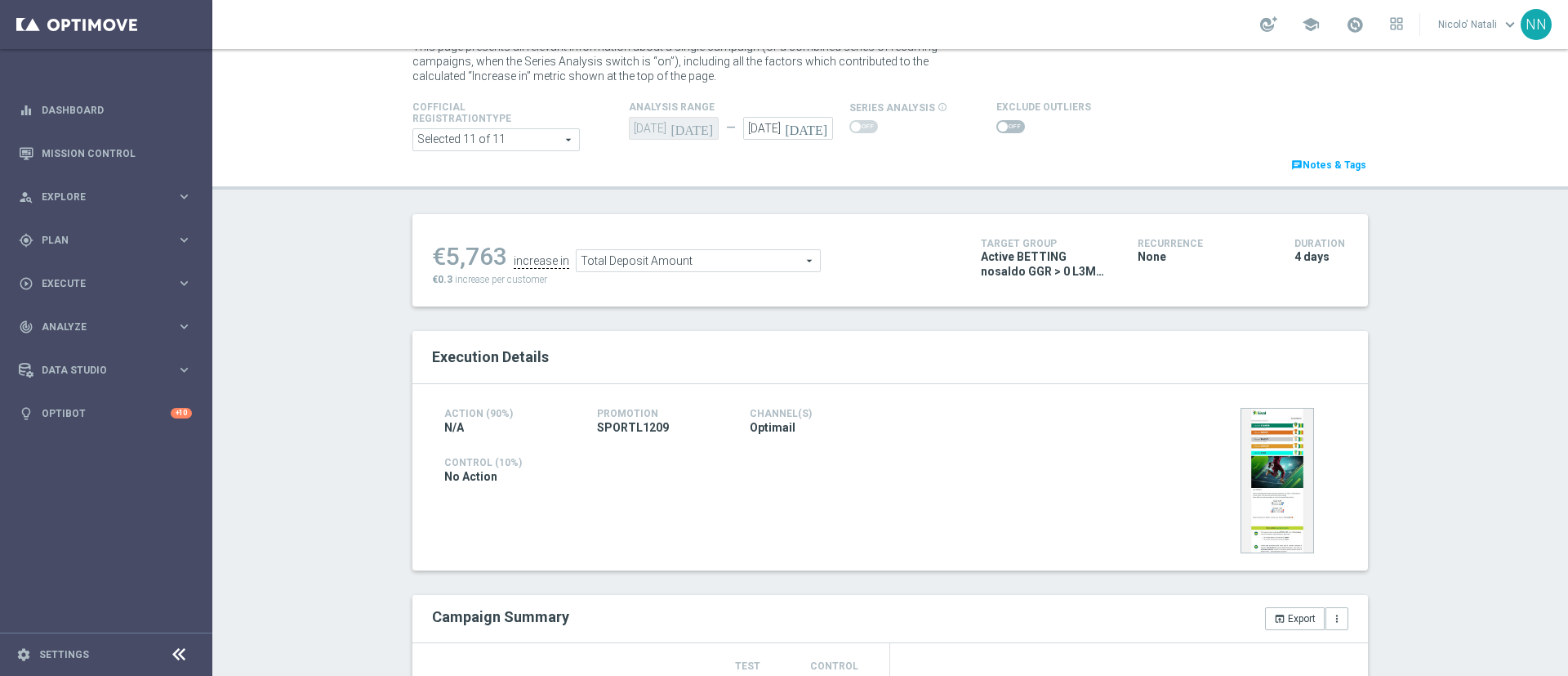
scroll to position [49, 0]
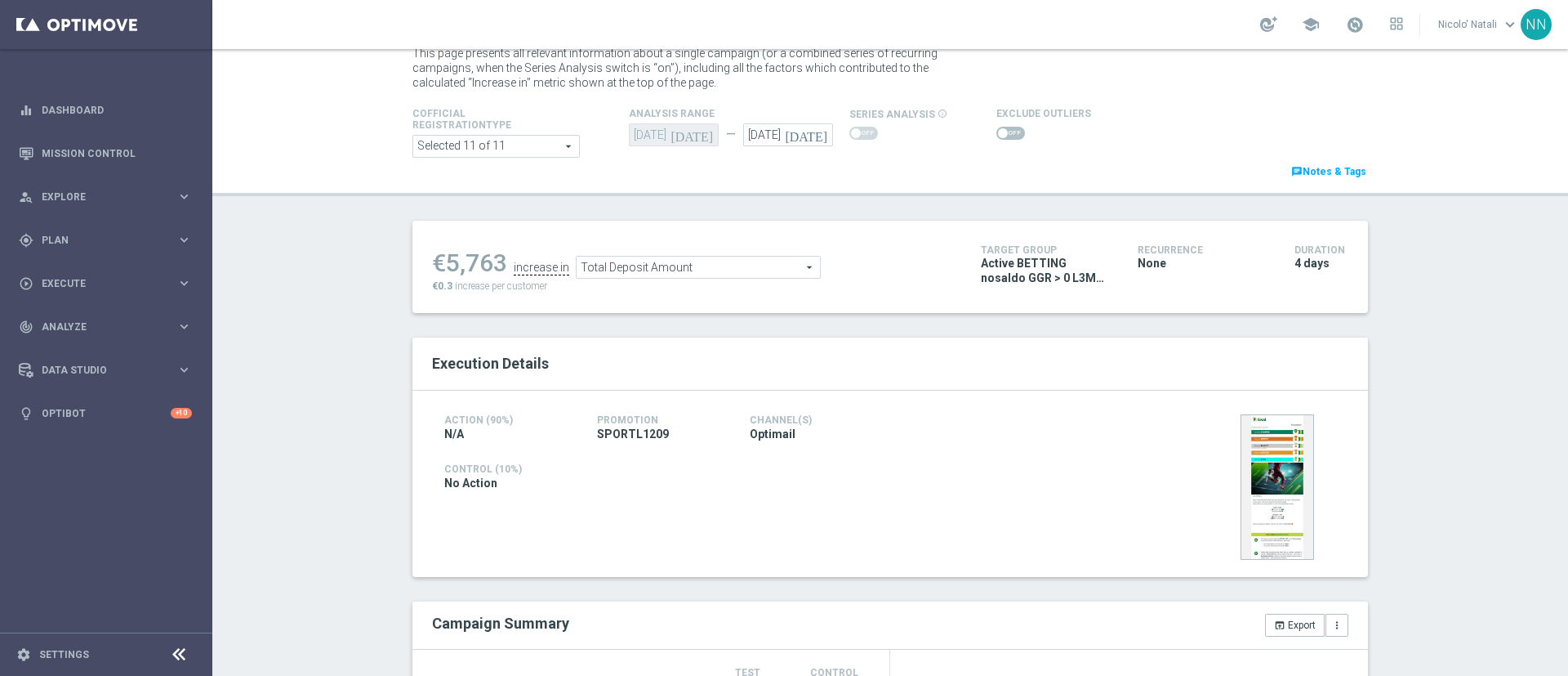
click at [670, 265] on span "Total Deposit Amount" at bounding box center [698, 267] width 244 height 21
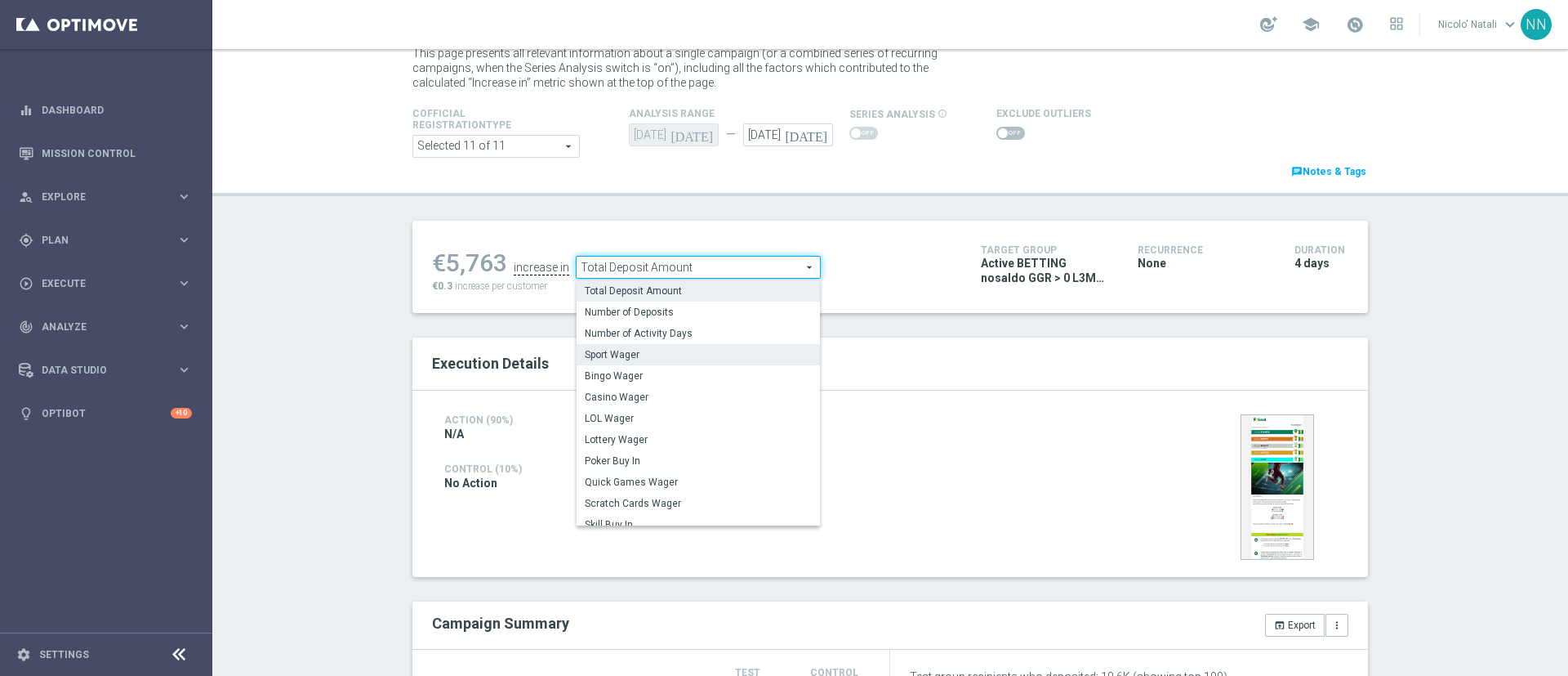
click at [641, 358] on span "Sport Wager" at bounding box center [699, 354] width 227 height 13
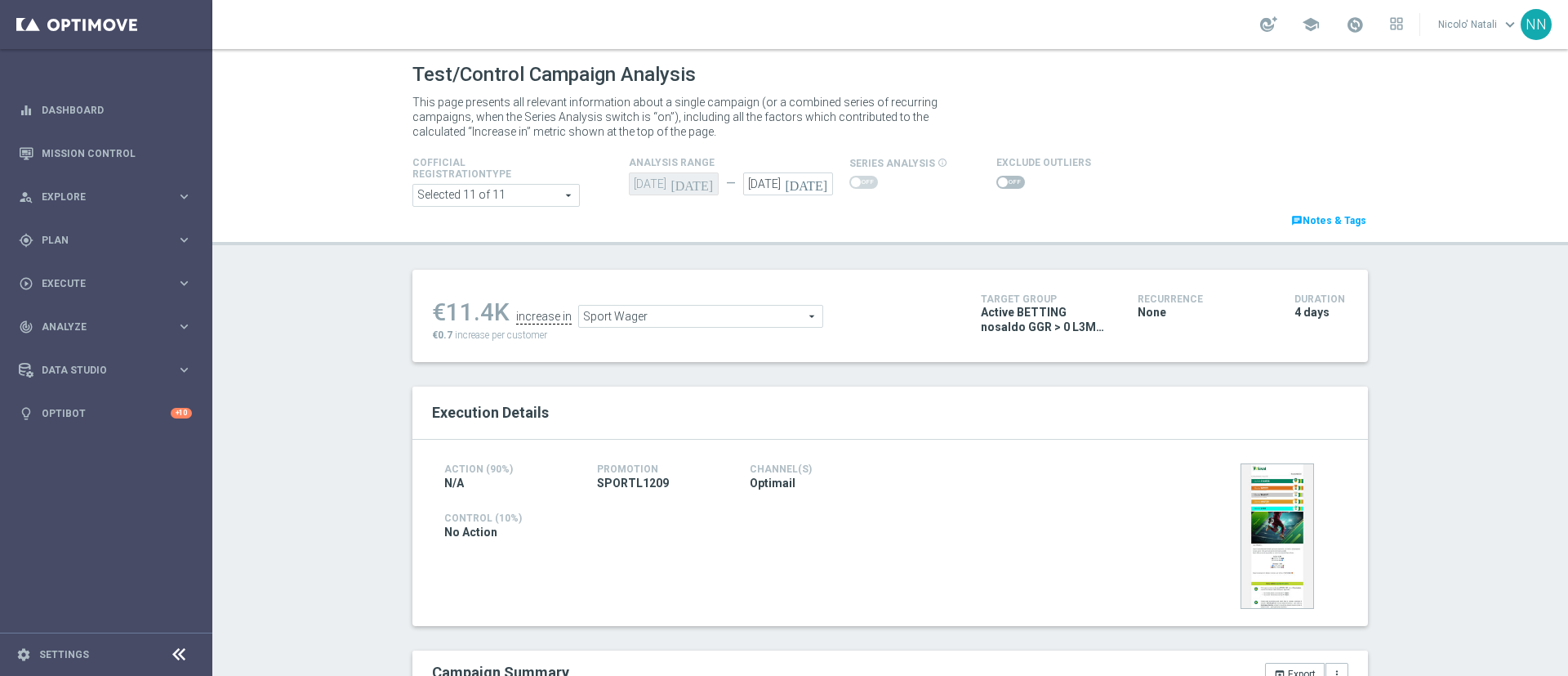
click at [642, 314] on span "Sport Wager" at bounding box center [700, 316] width 244 height 21
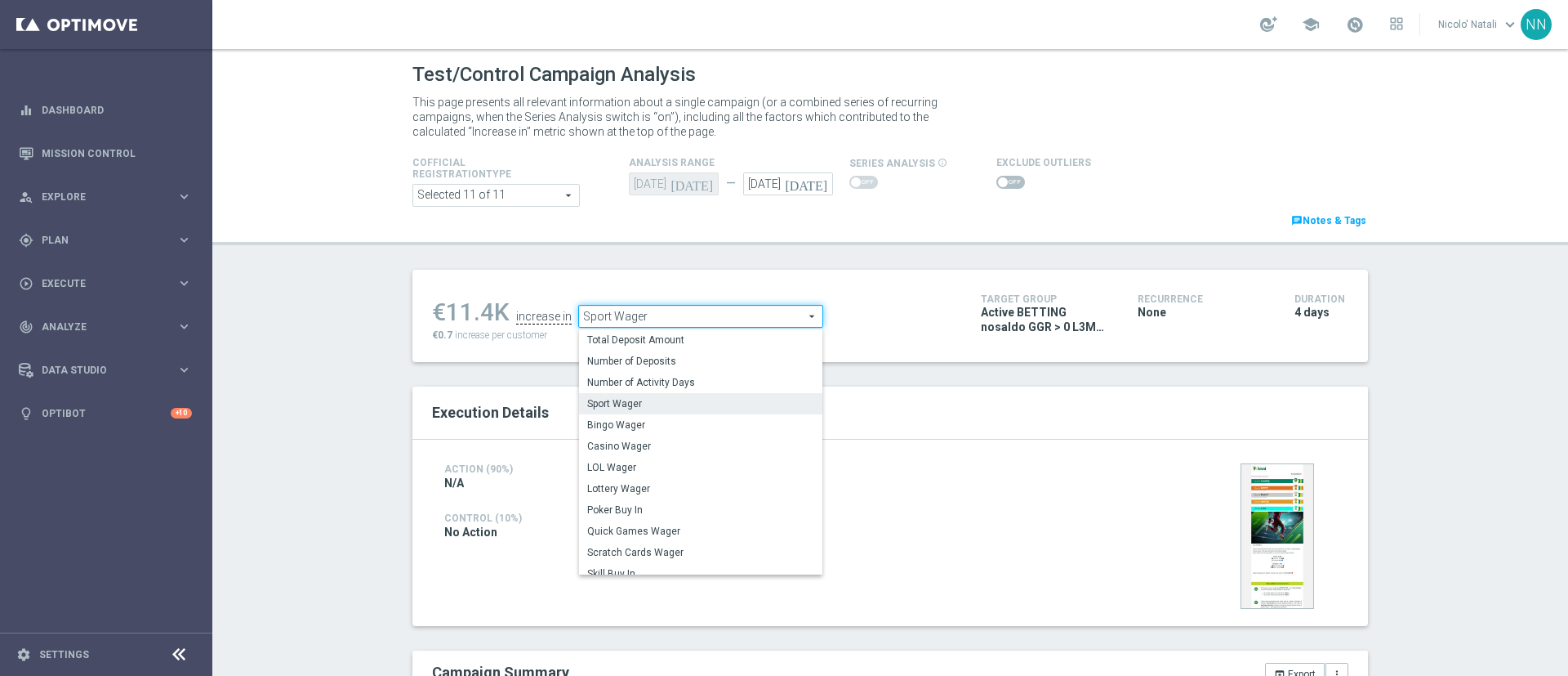
click at [632, 409] on span "Sport Wager" at bounding box center [700, 403] width 227 height 13
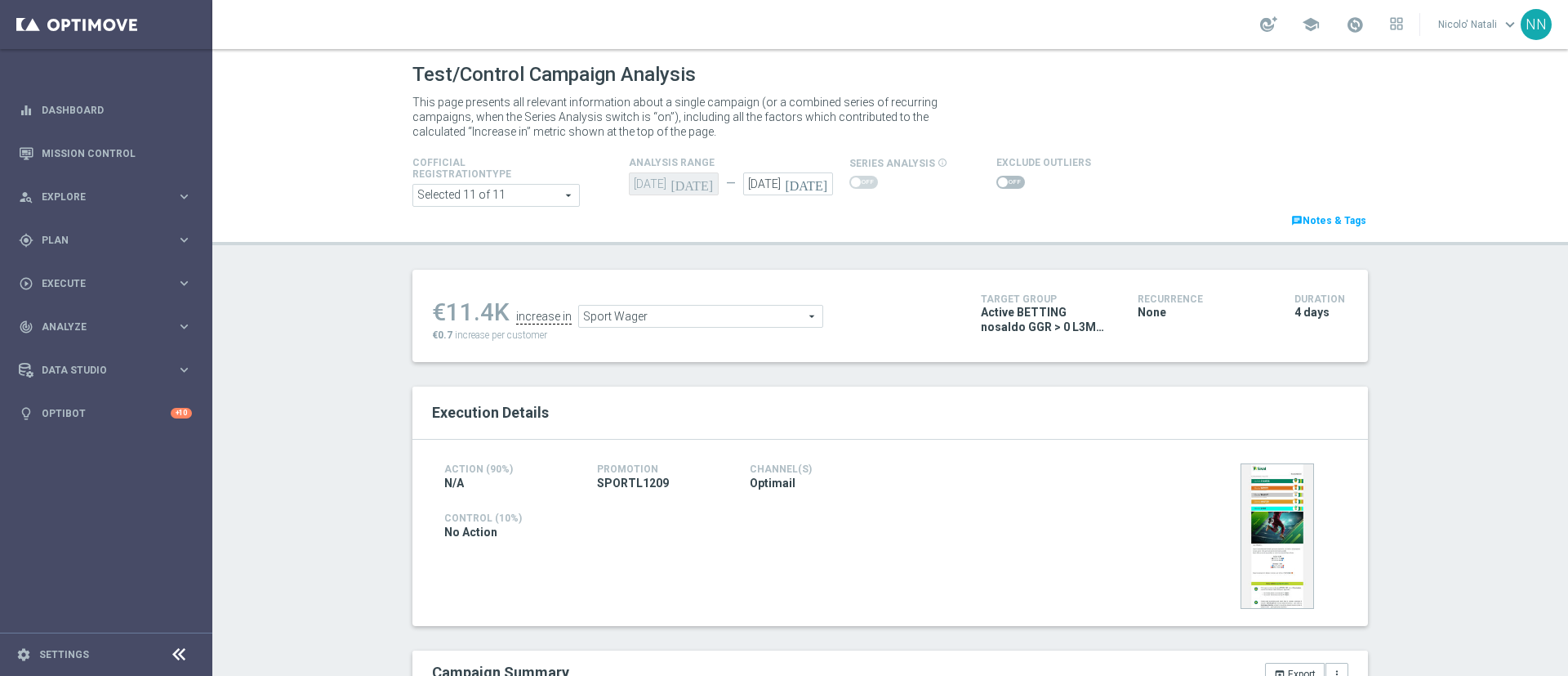
click at [647, 319] on span "Sport Wager" at bounding box center [700, 316] width 244 height 21
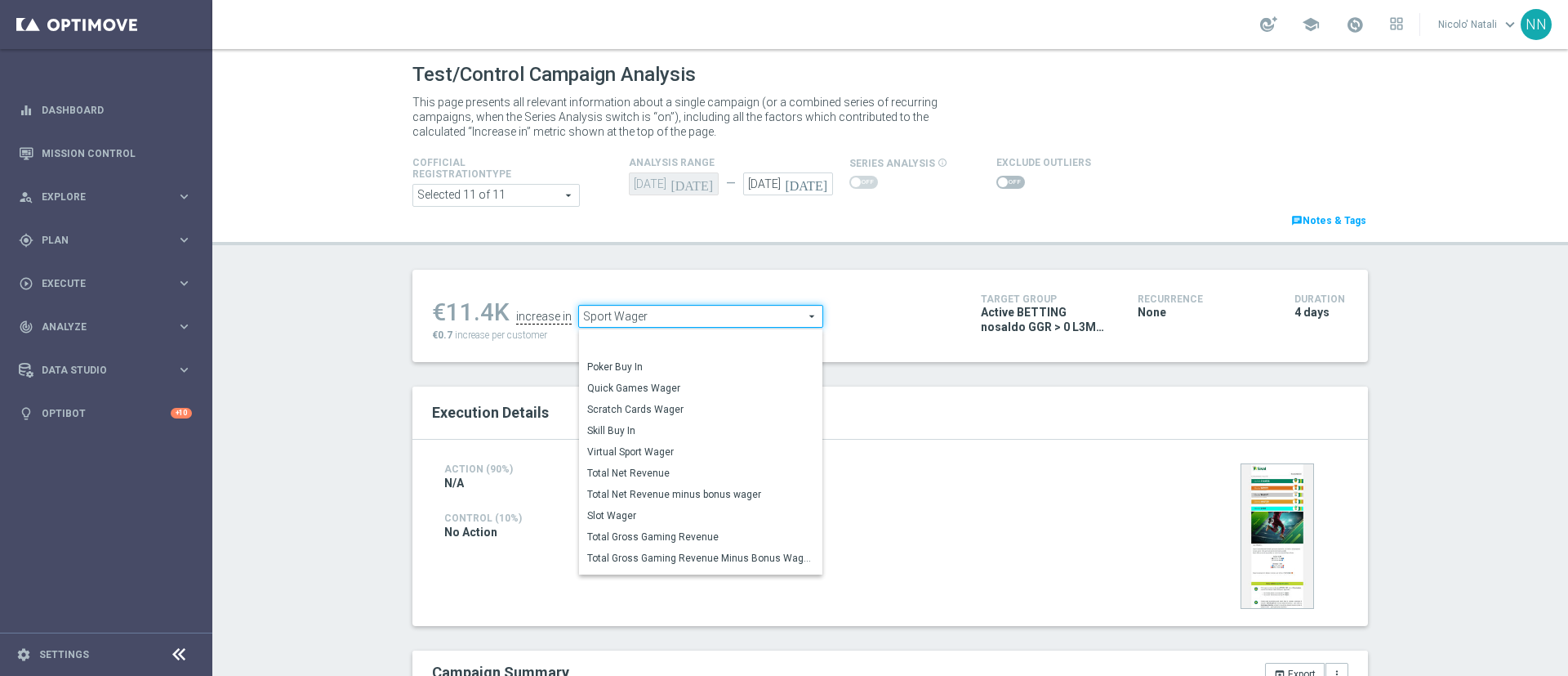
scroll to position [169, 0]
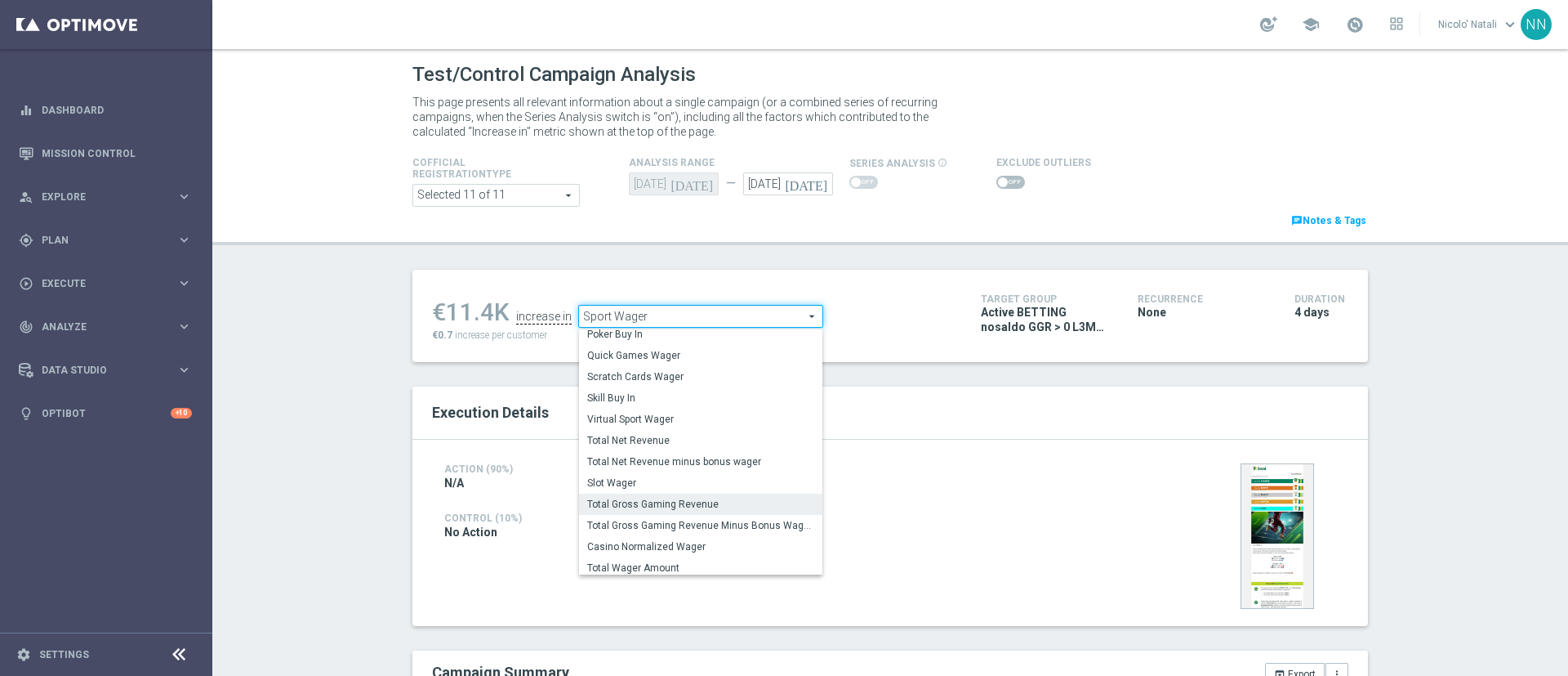
click at [631, 495] on label "Total Gross Gaming Revenue" at bounding box center [700, 504] width 244 height 21
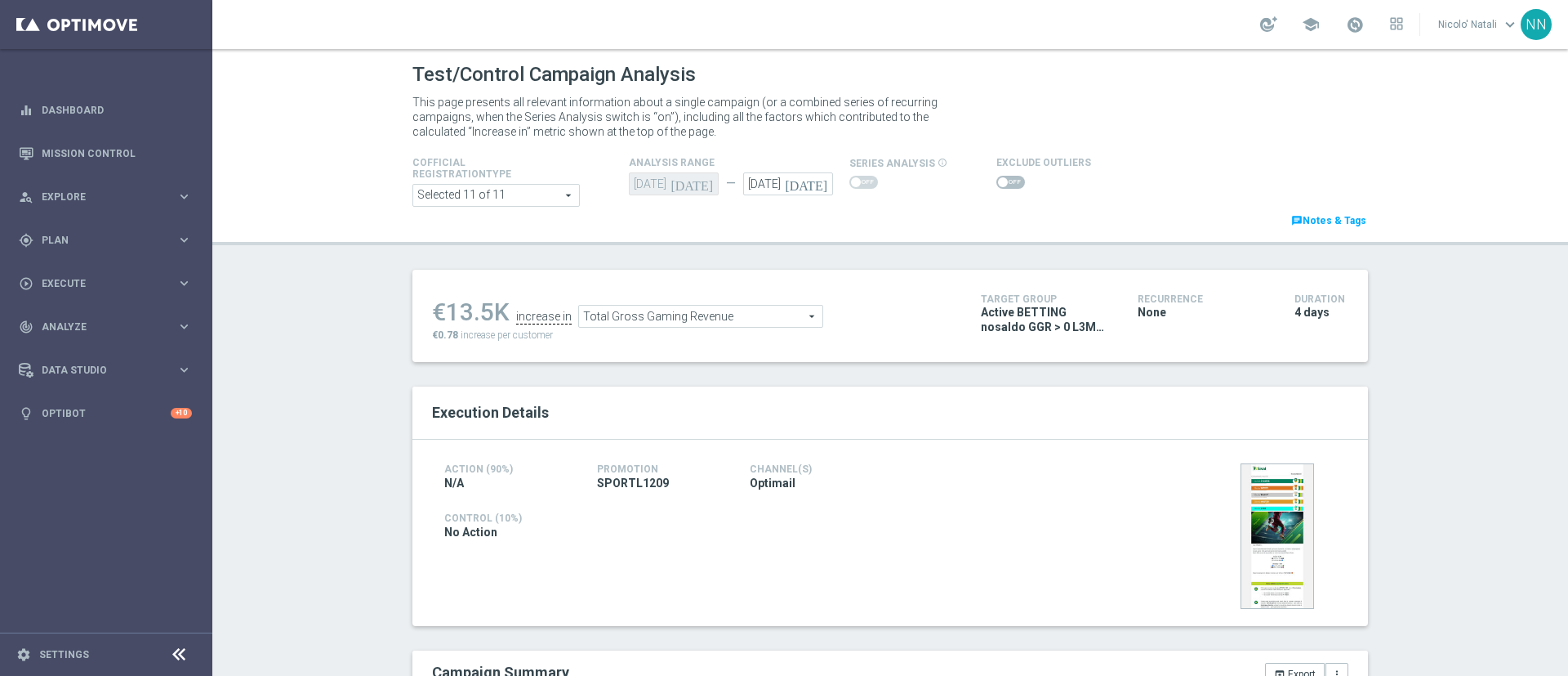
click at [655, 314] on span "Total Gross Gaming Revenue" at bounding box center [700, 316] width 244 height 21
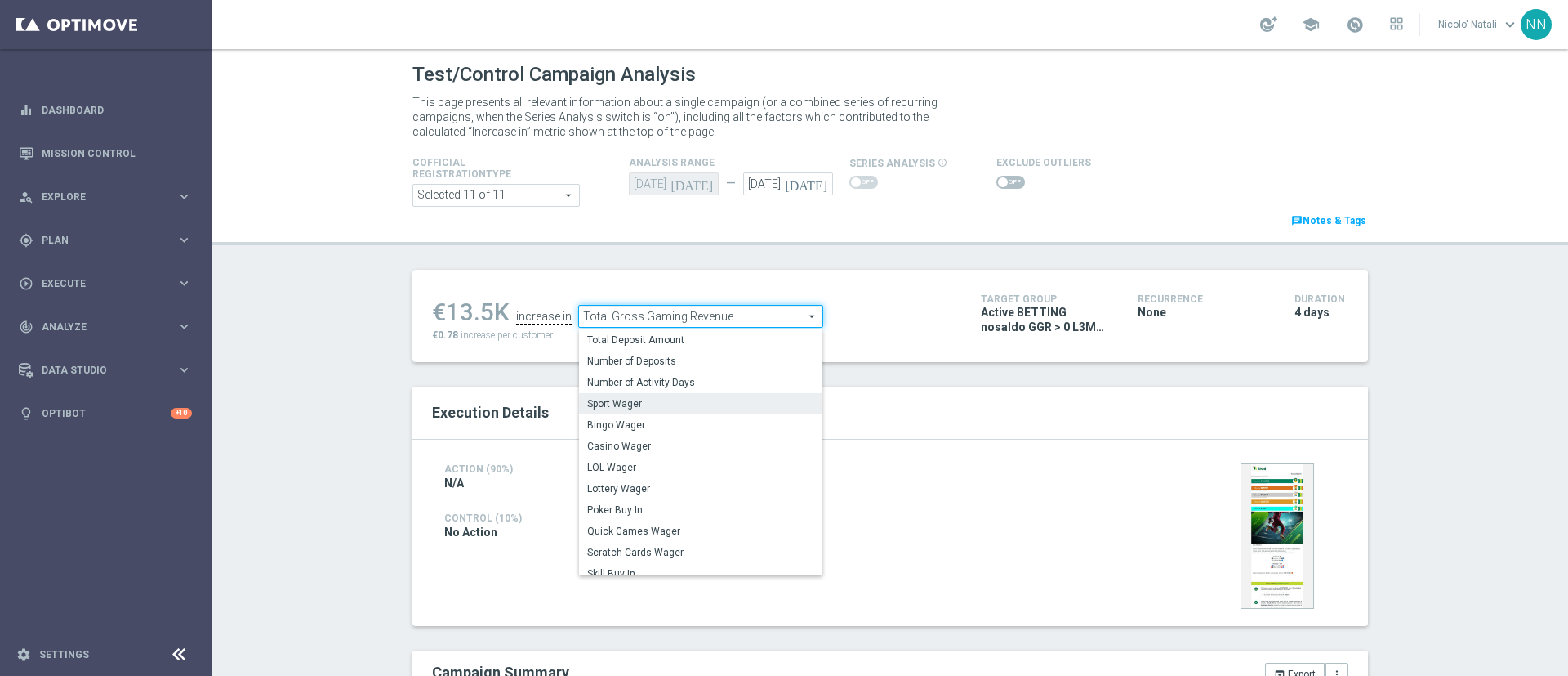
click at [636, 399] on span "Sport Wager" at bounding box center [700, 403] width 227 height 13
type input "Sport Wager"
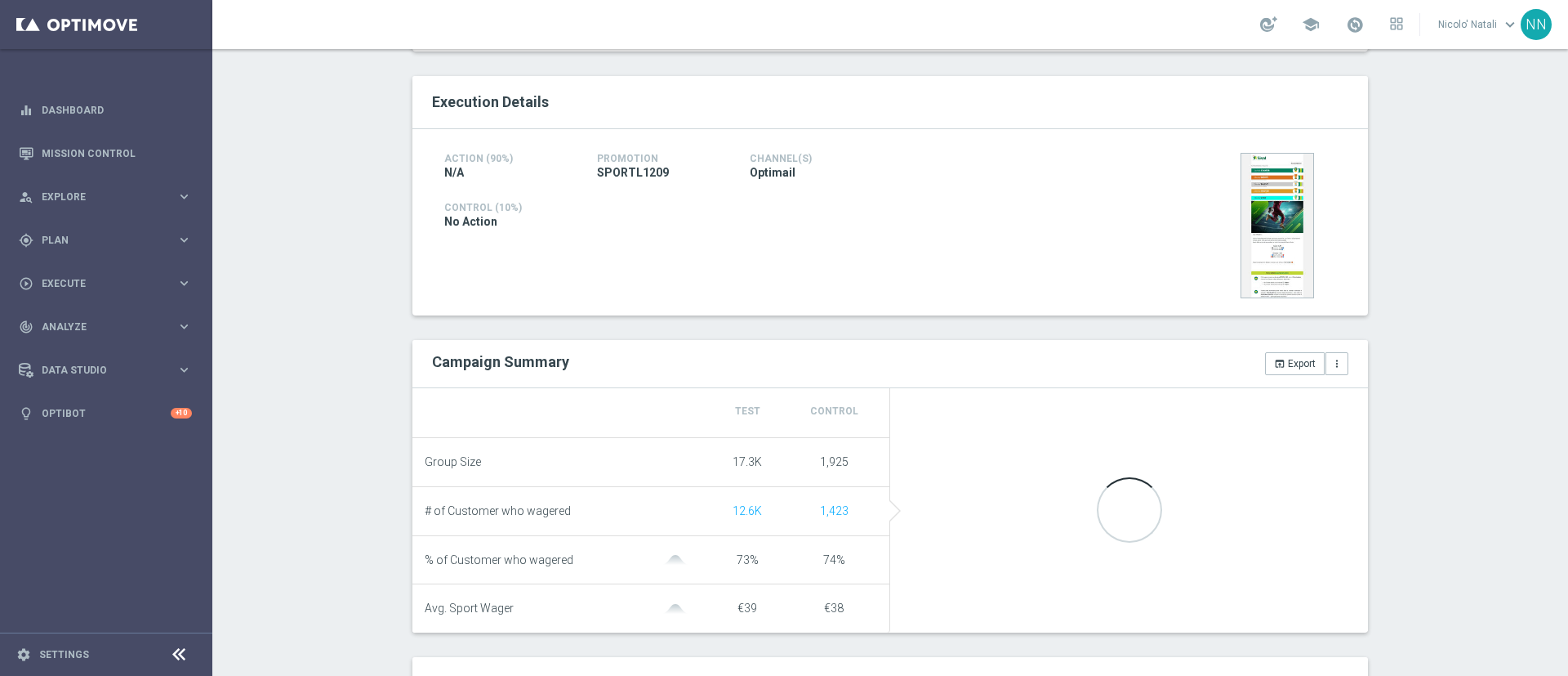
scroll to position [312, 0]
